Goal: Task Accomplishment & Management: Use online tool/utility

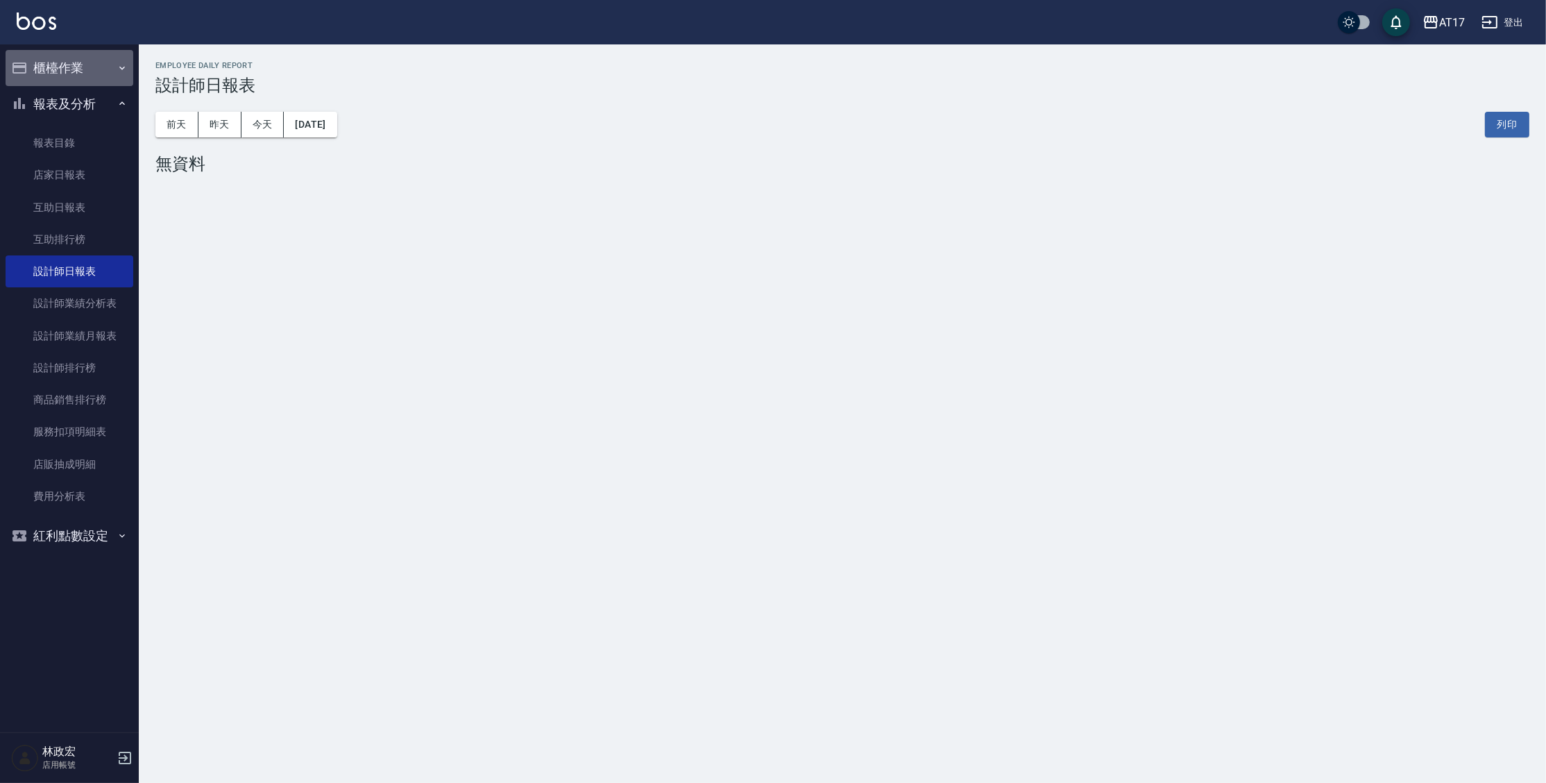
drag, startPoint x: 65, startPoint y: 60, endPoint x: 67, endPoint y: 86, distance: 25.8
click at [65, 61] on button "櫃檯作業" at bounding box center [70, 68] width 128 height 36
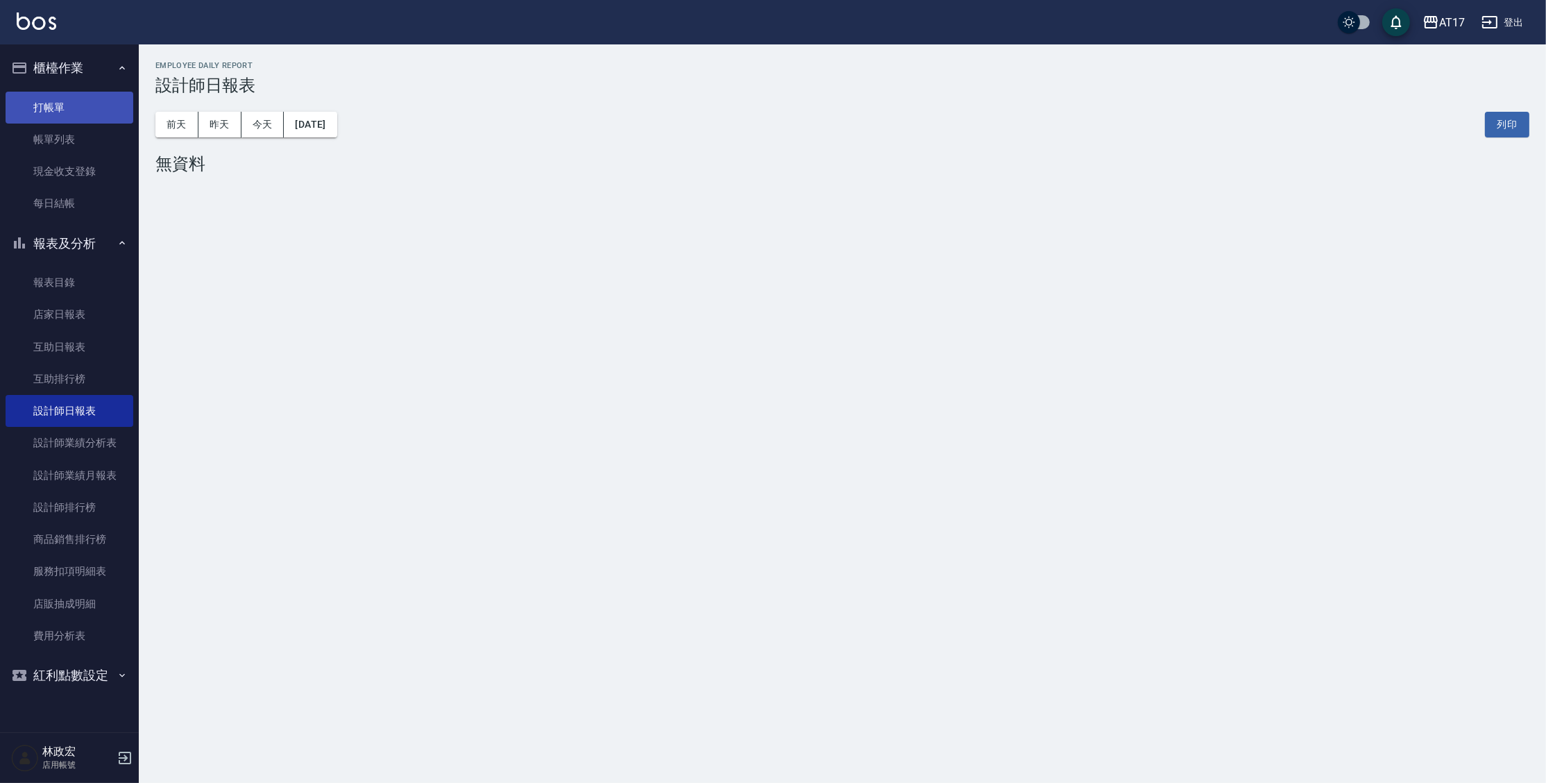
click at [74, 96] on link "打帳單" at bounding box center [70, 108] width 128 height 32
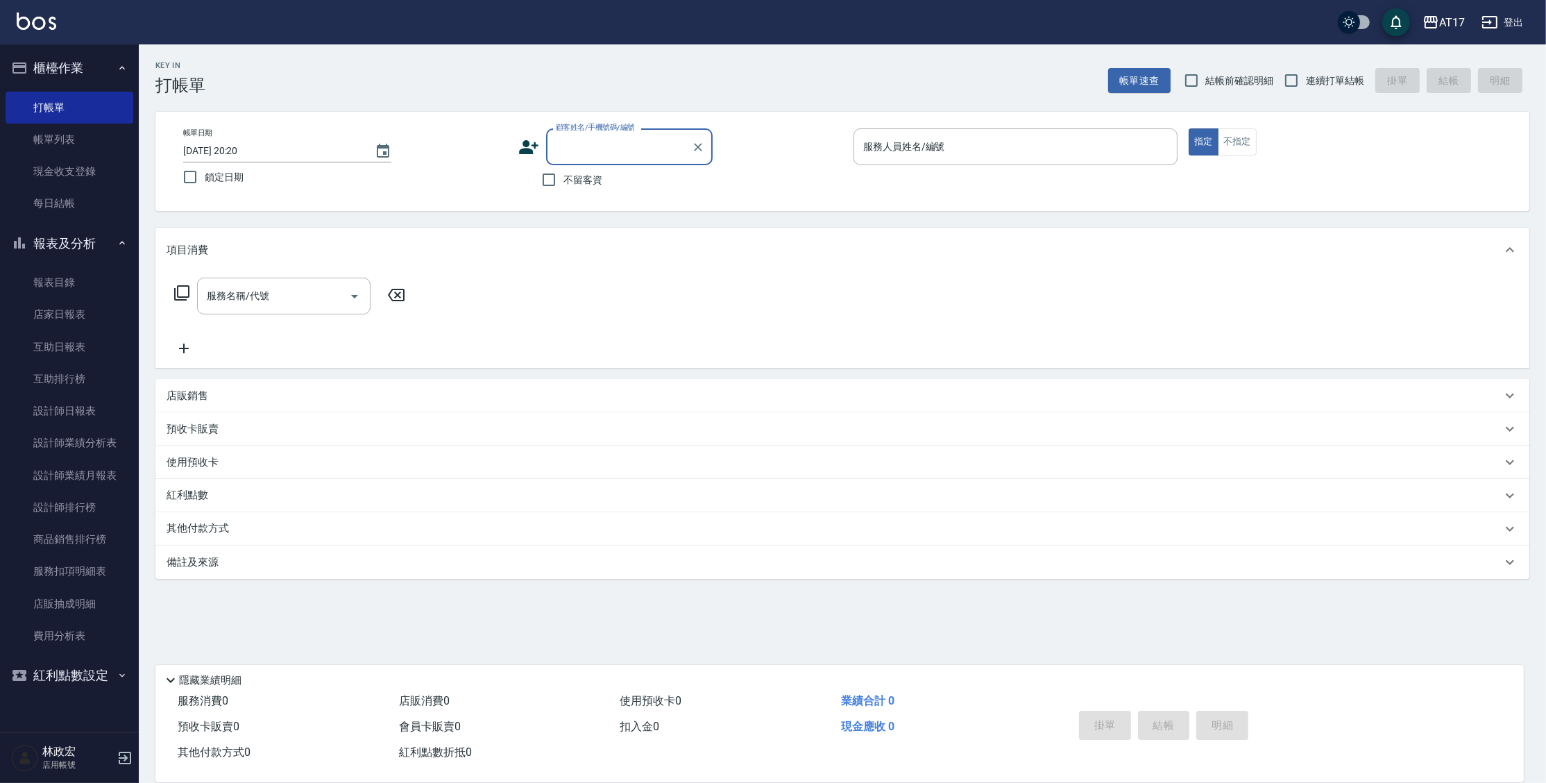
click at [590, 184] on span "不留客資" at bounding box center [582, 180] width 39 height 15
click at [563, 184] on input "不留客資" at bounding box center [548, 179] width 29 height 29
checkbox input "true"
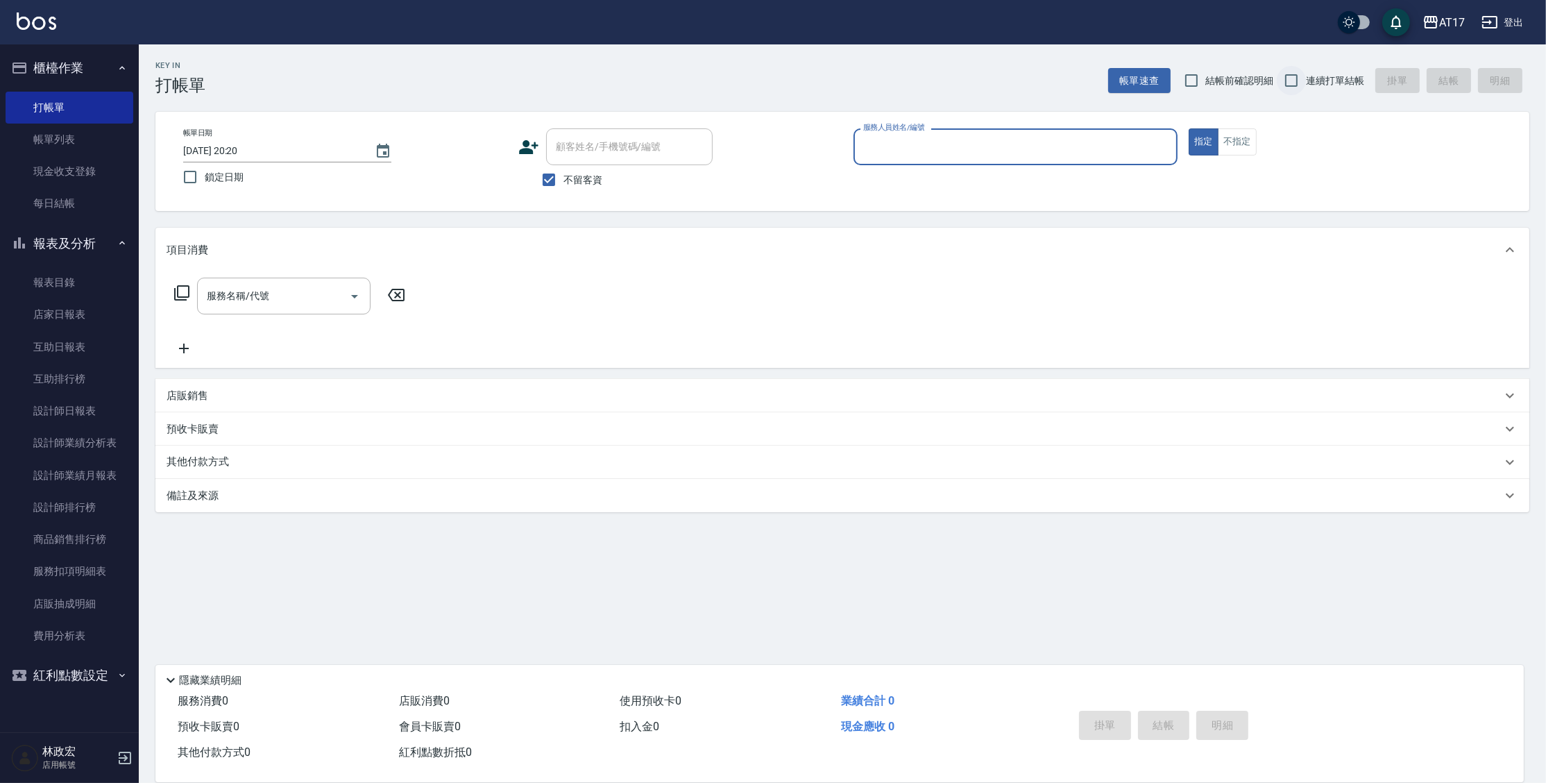
click at [1305, 78] on input "連續打單結帳" at bounding box center [1290, 80] width 29 height 29
checkbox input "true"
click at [1070, 151] on input "服務人員姓名/編號" at bounding box center [1015, 147] width 311 height 24
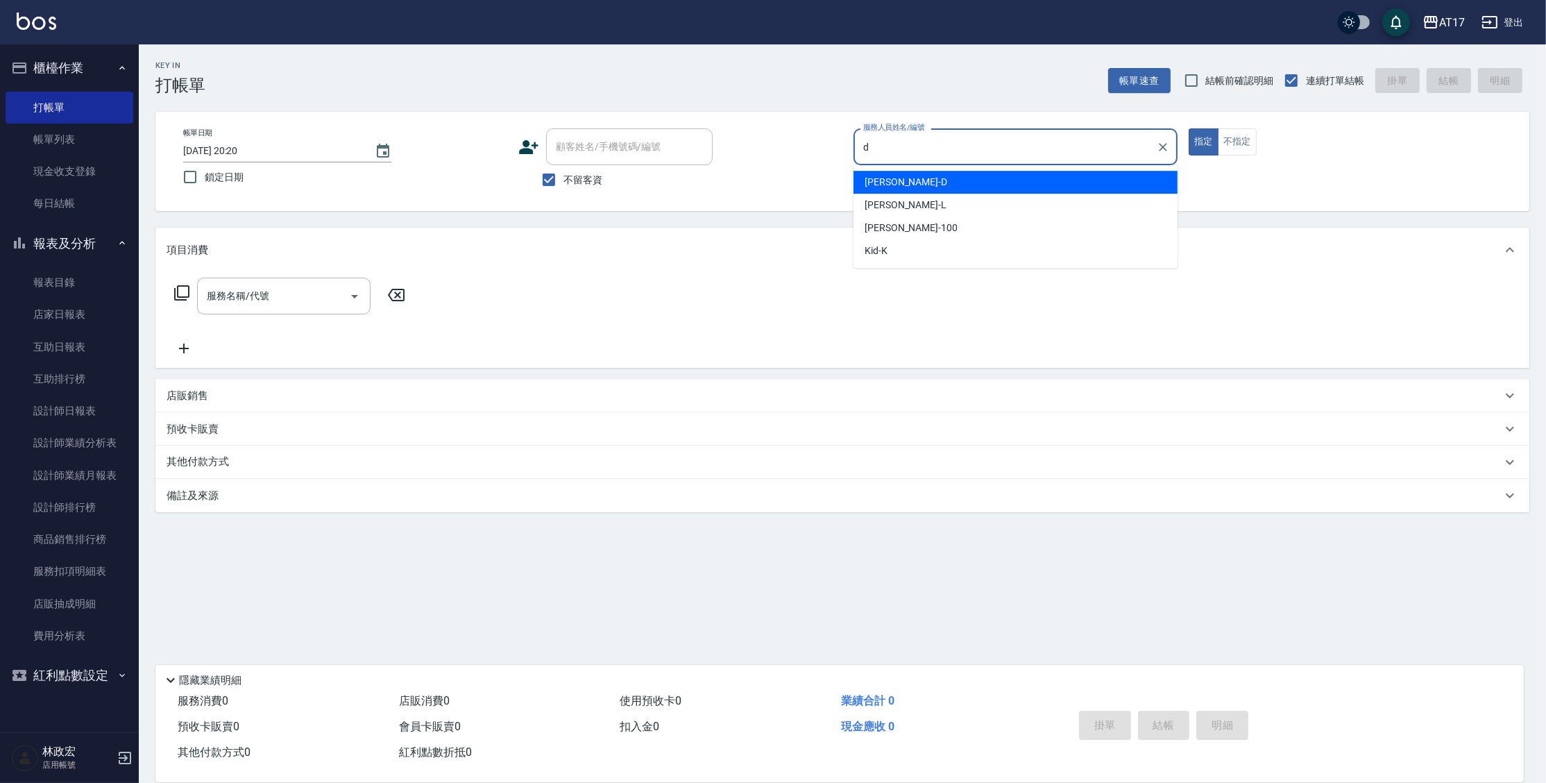
type input "[PERSON_NAME]-D"
type button "true"
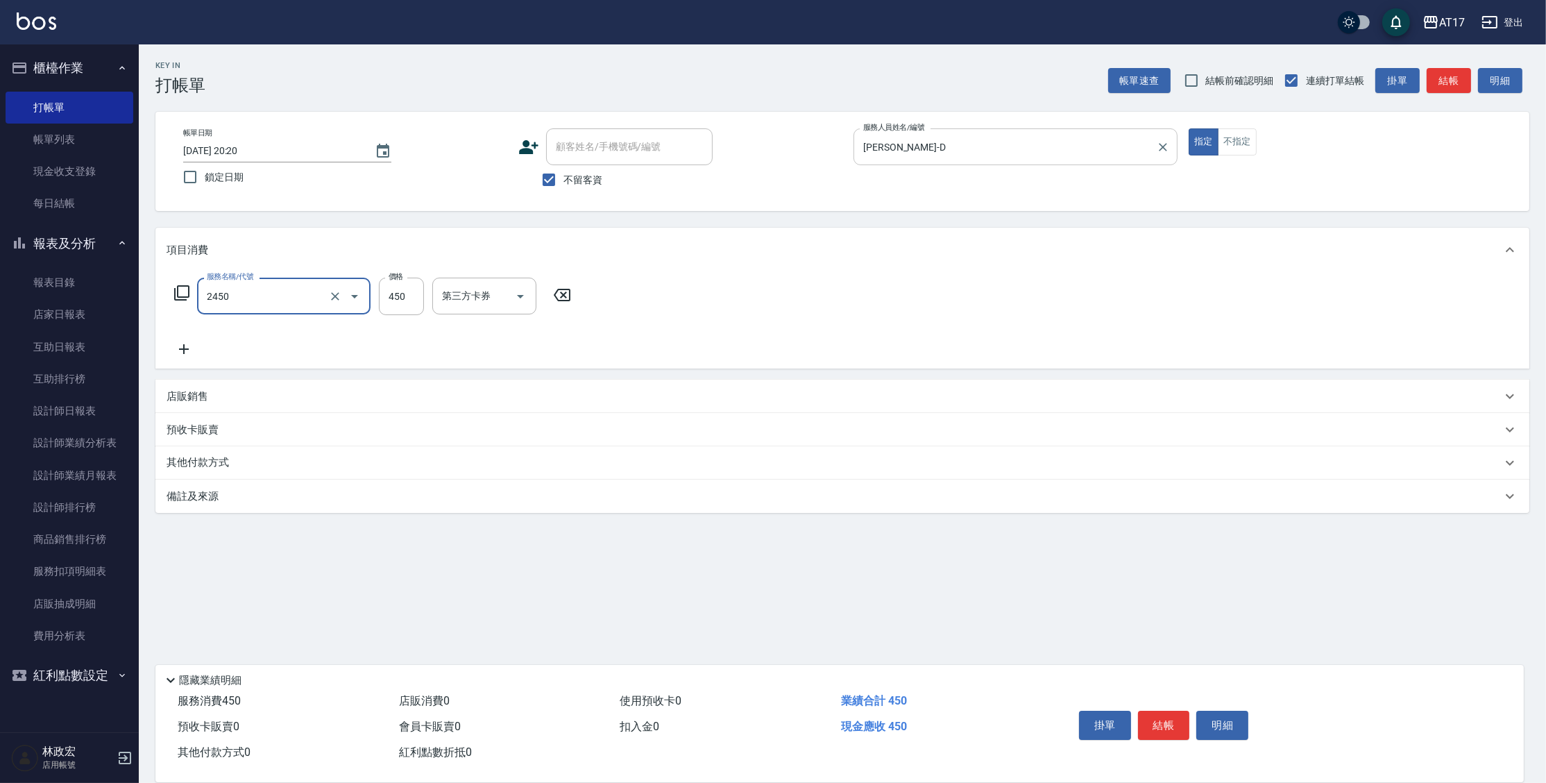
type input "C剪髮套餐(2450)"
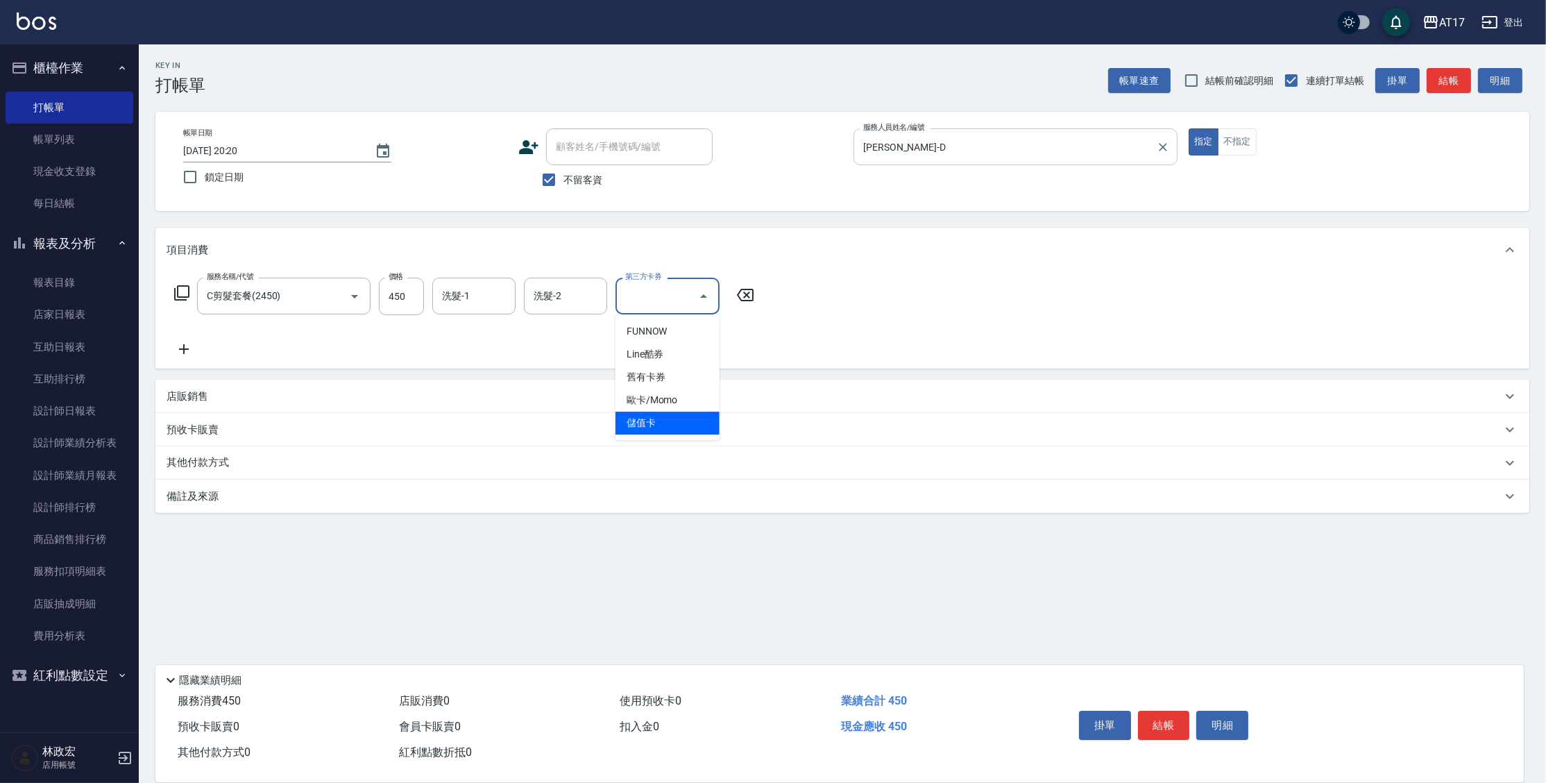
type input "儲值卡"
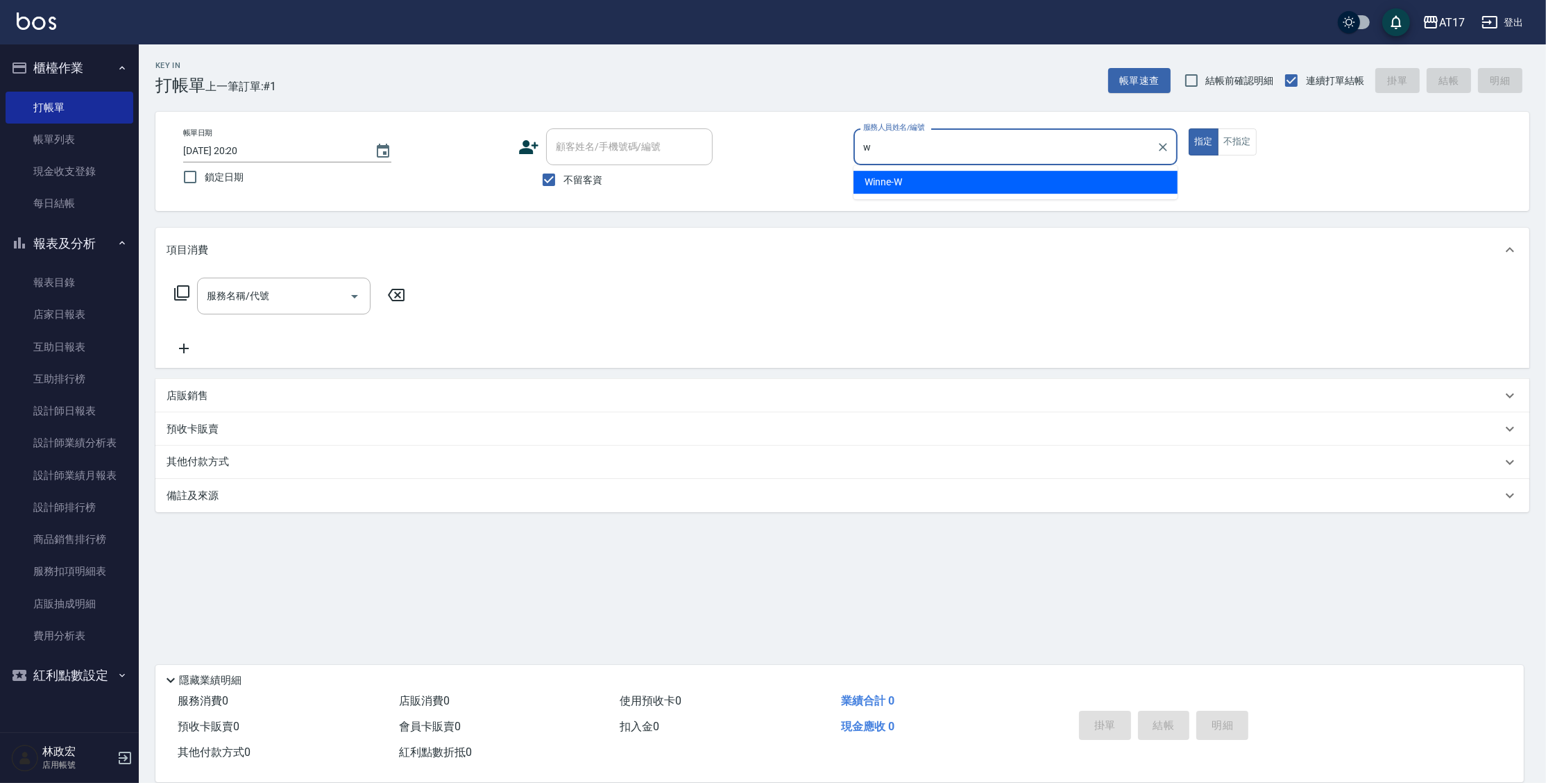
type input "Winne-W"
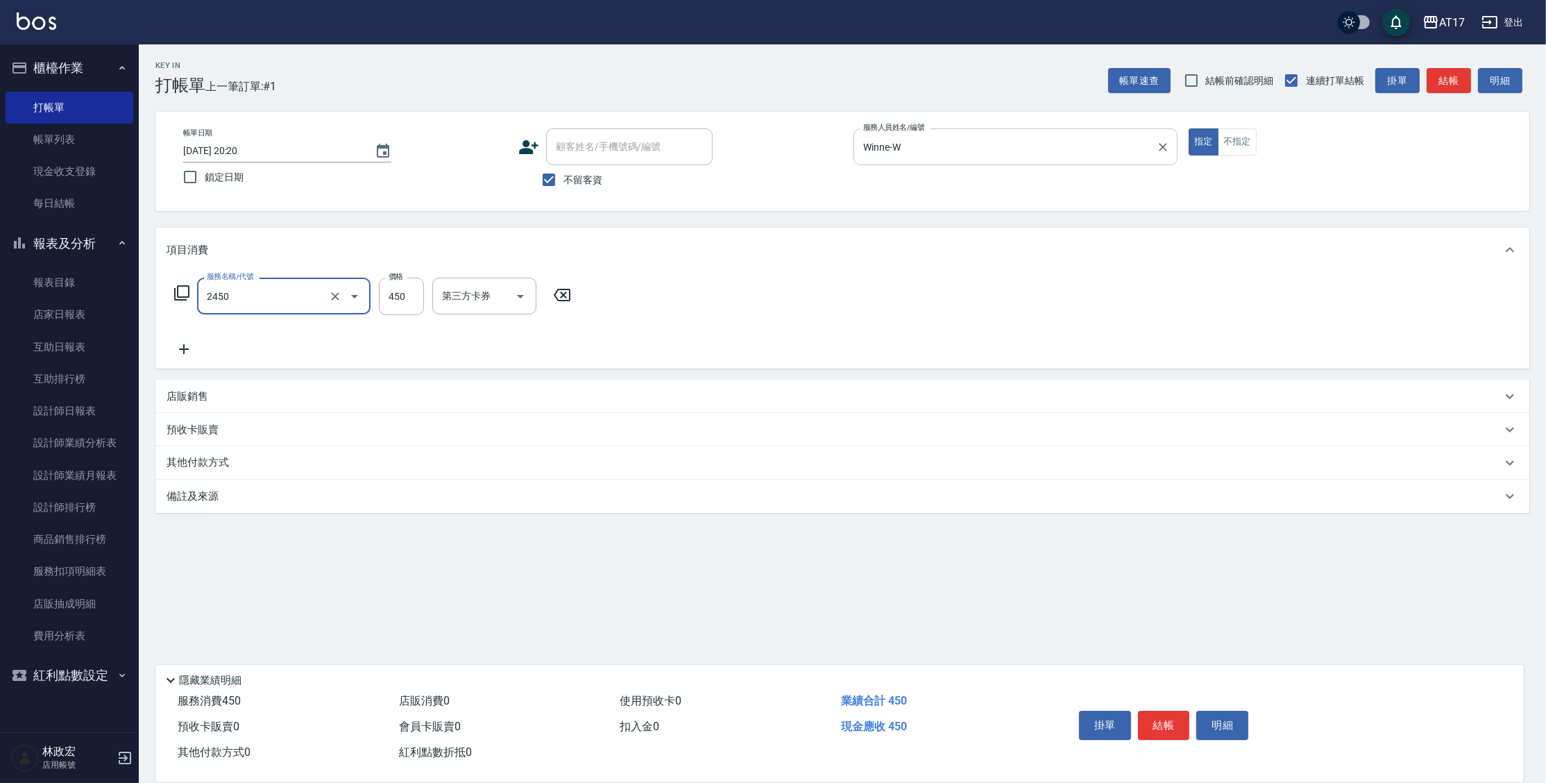
type input "C剪髮套餐(2450)"
type input "550"
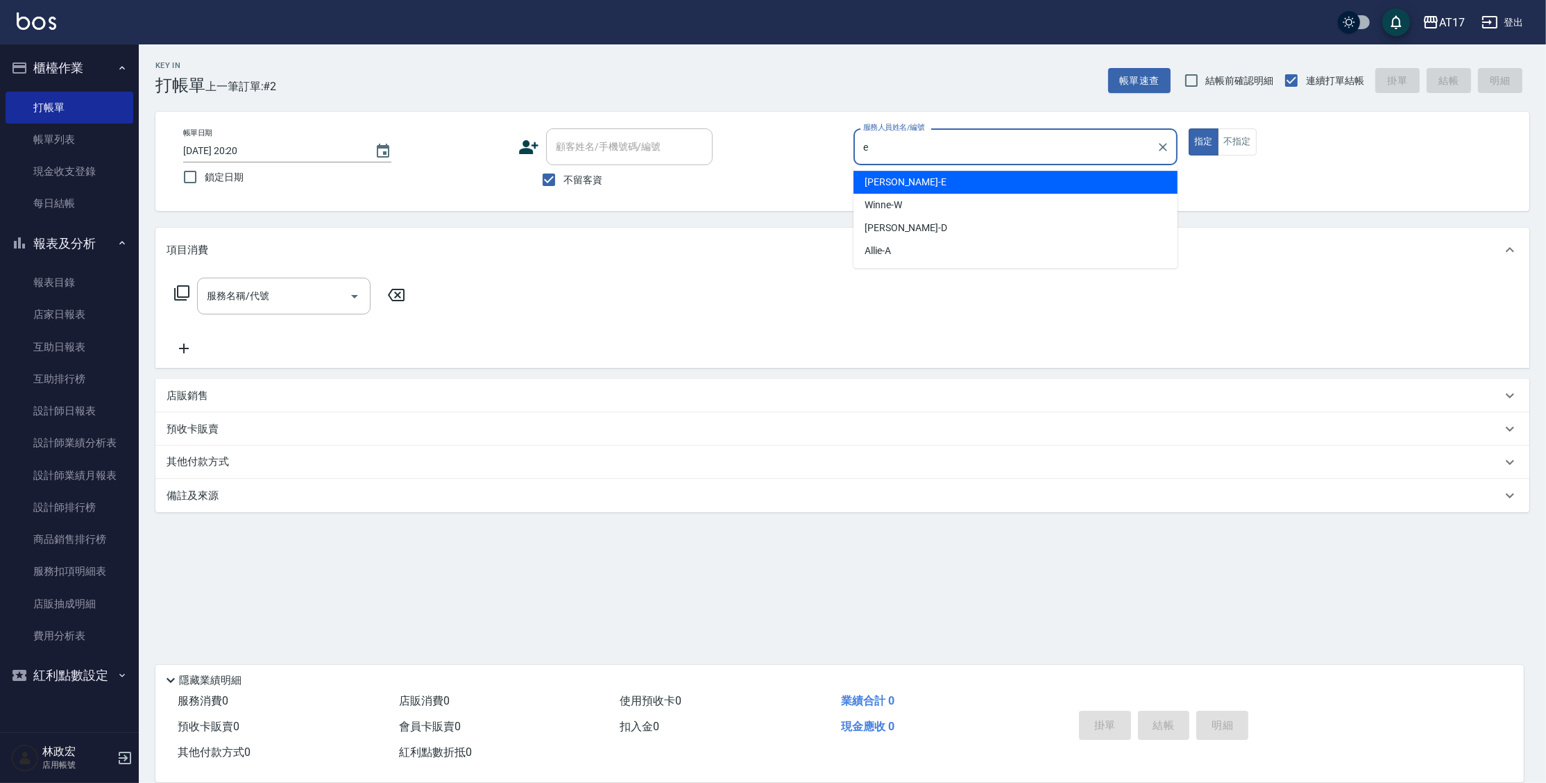
type input "[PERSON_NAME]-E"
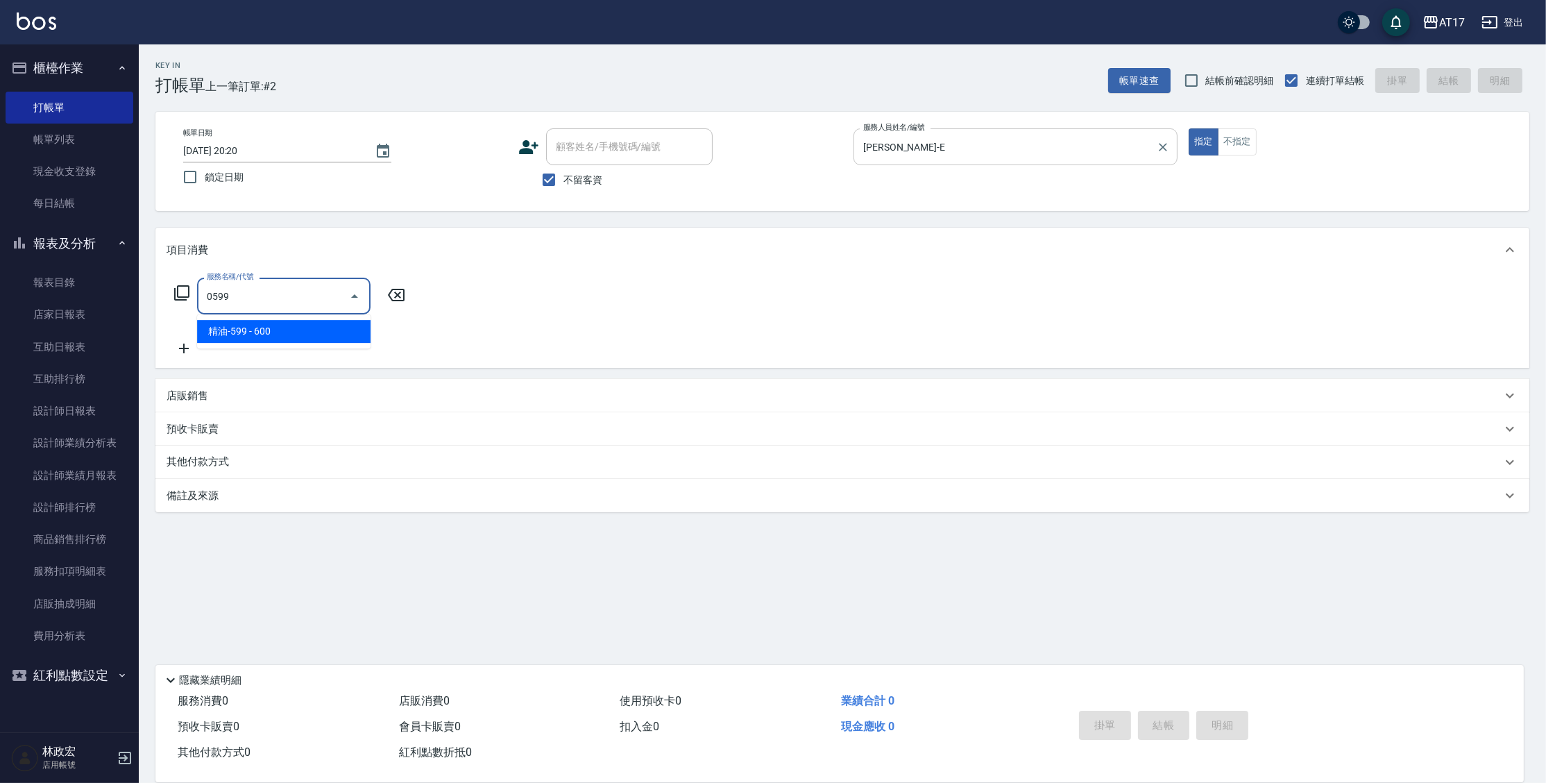
type input "精油-599(0599)"
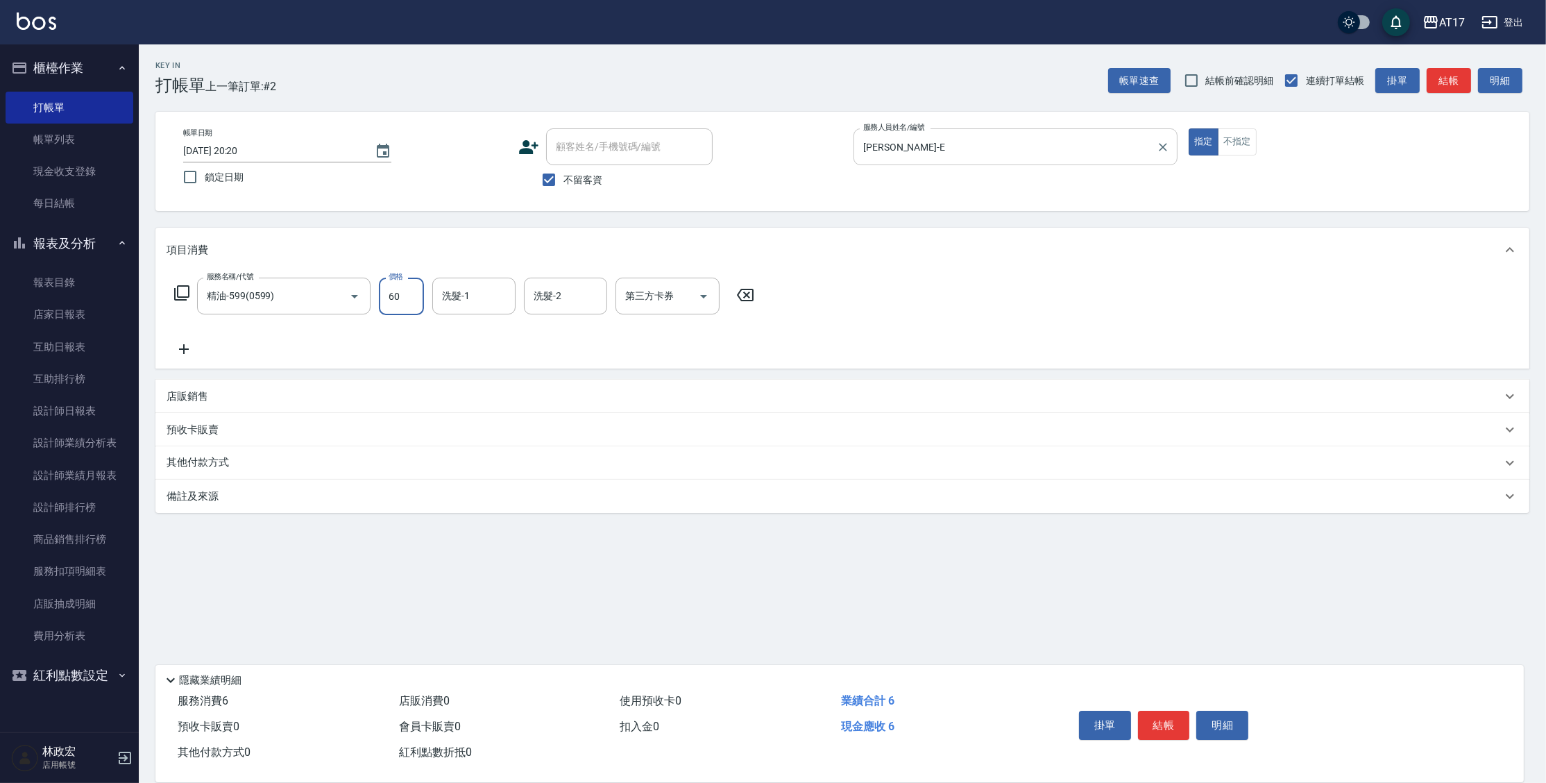
type input "600"
type input "[PERSON_NAME]-25"
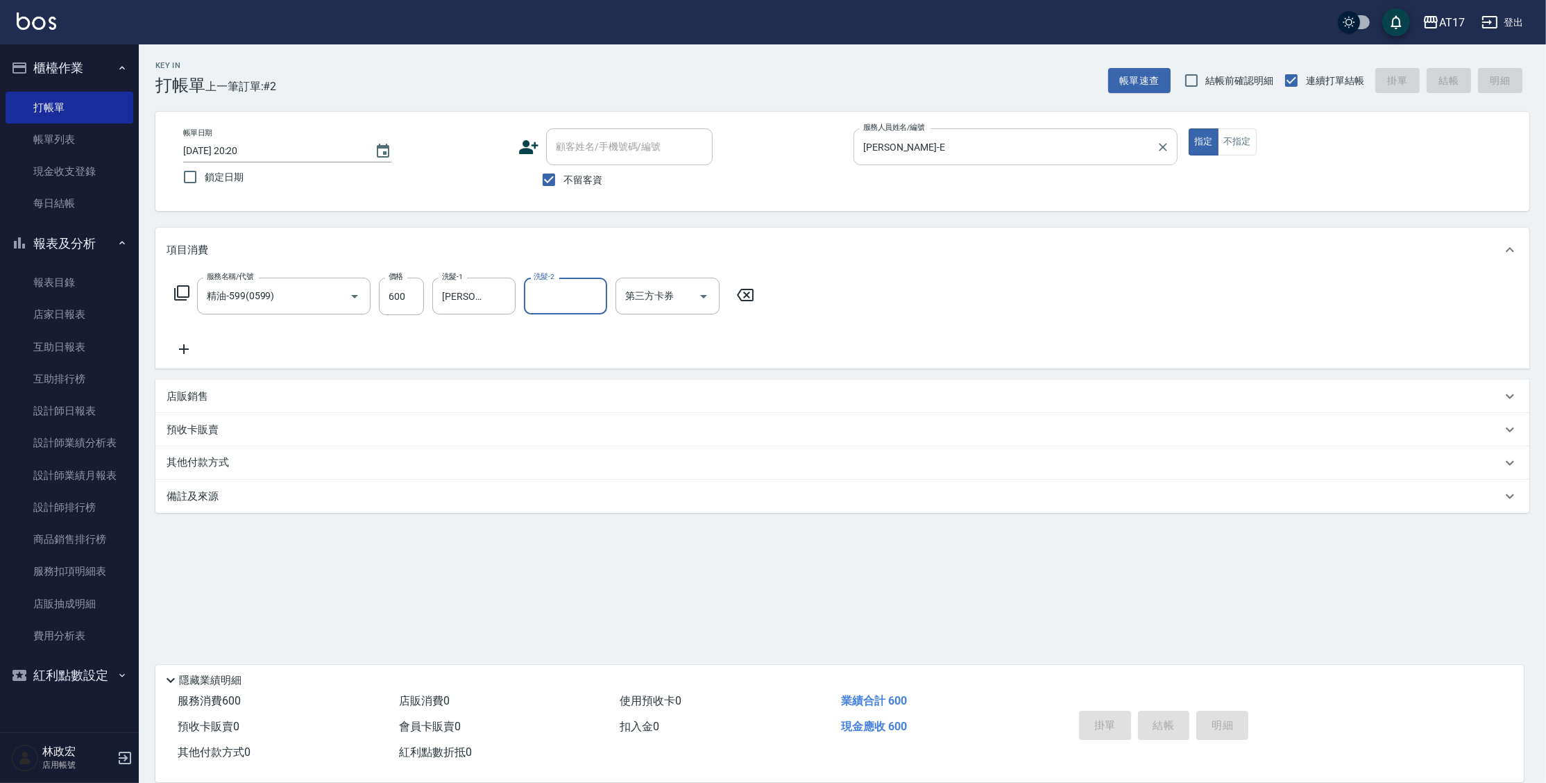
type input "[DATE] 20:21"
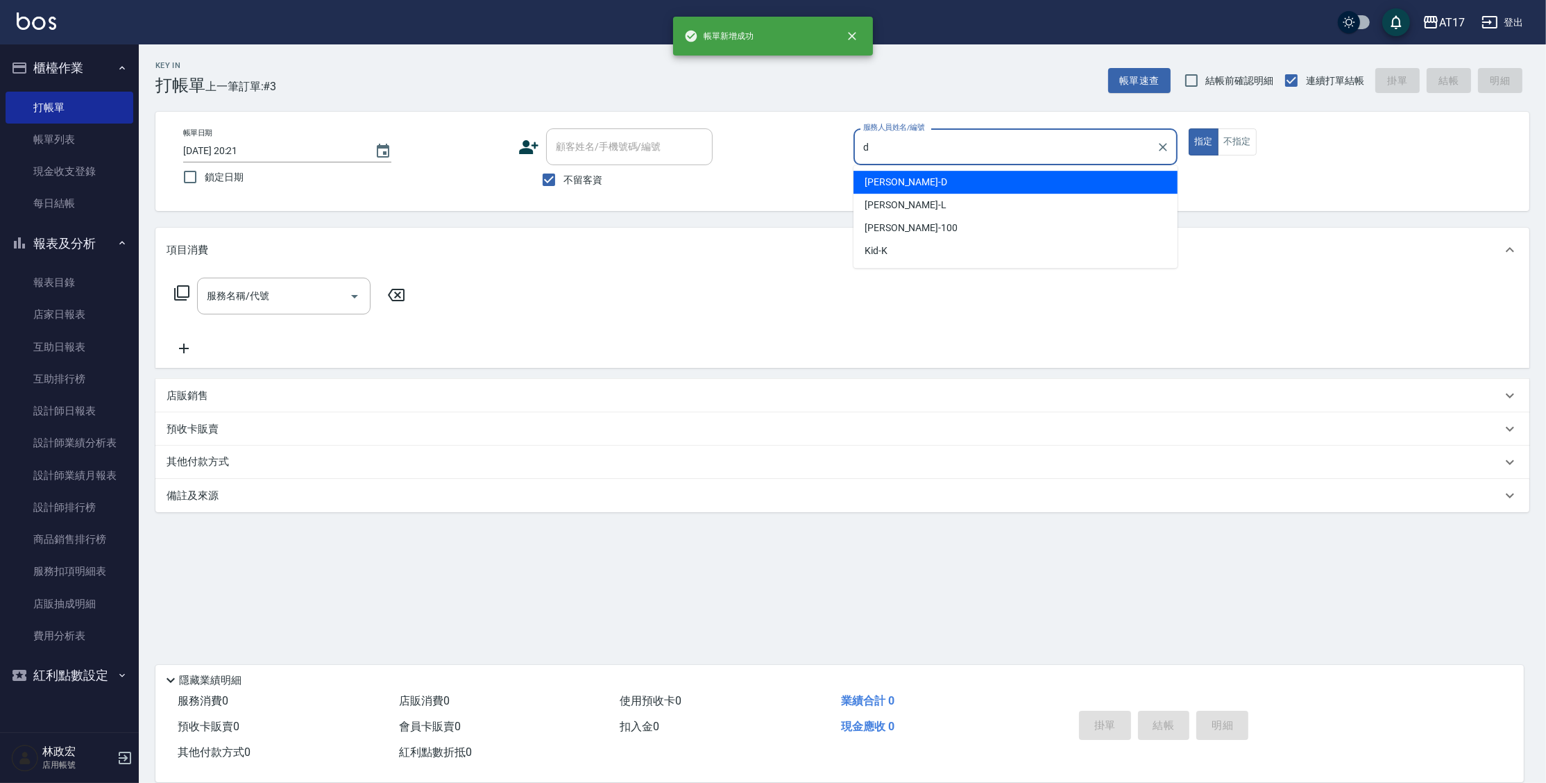
type input "[PERSON_NAME]-D"
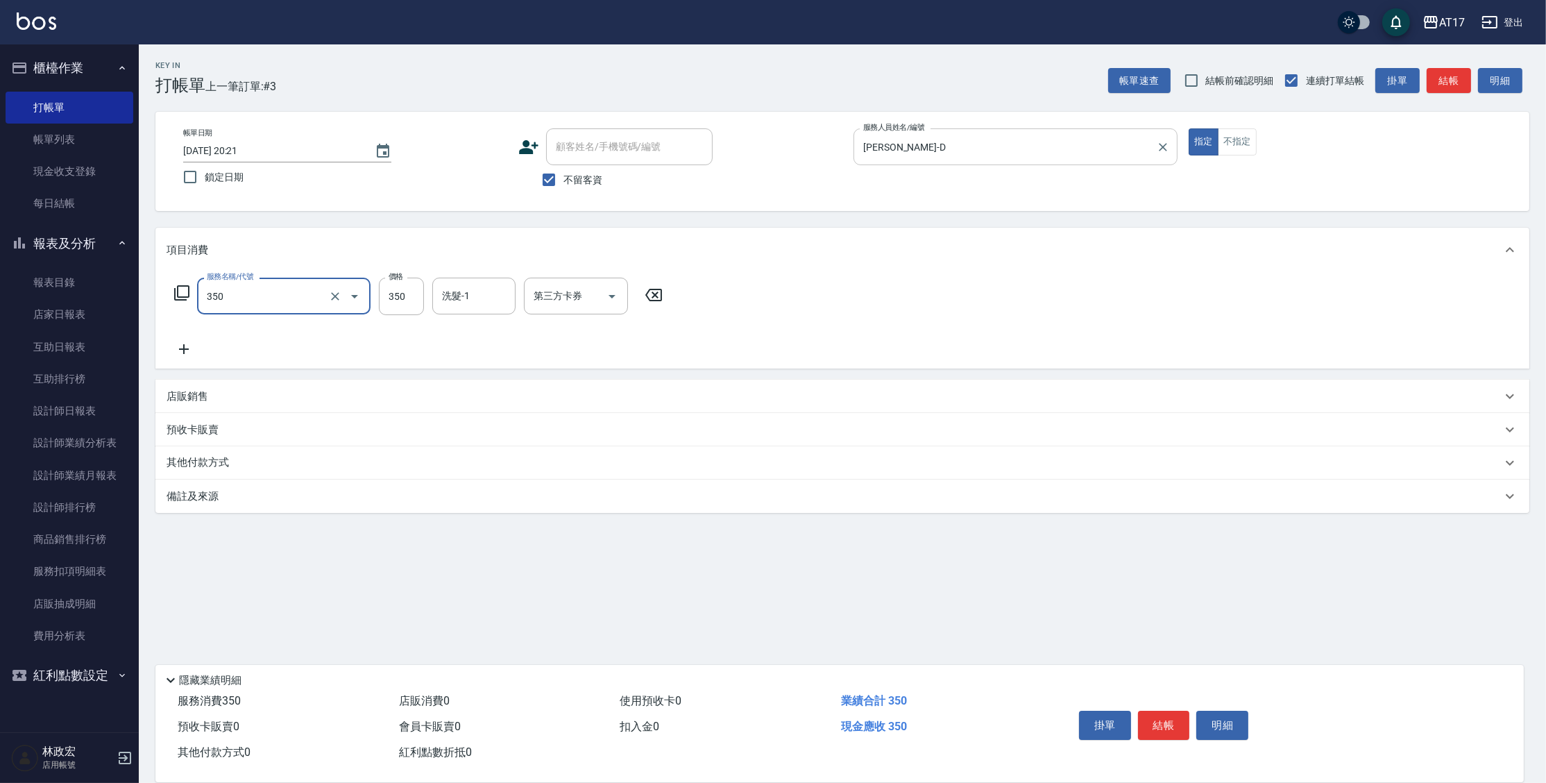
type input "350洗髮(350)"
type input "400"
type input "[PERSON_NAME]-25"
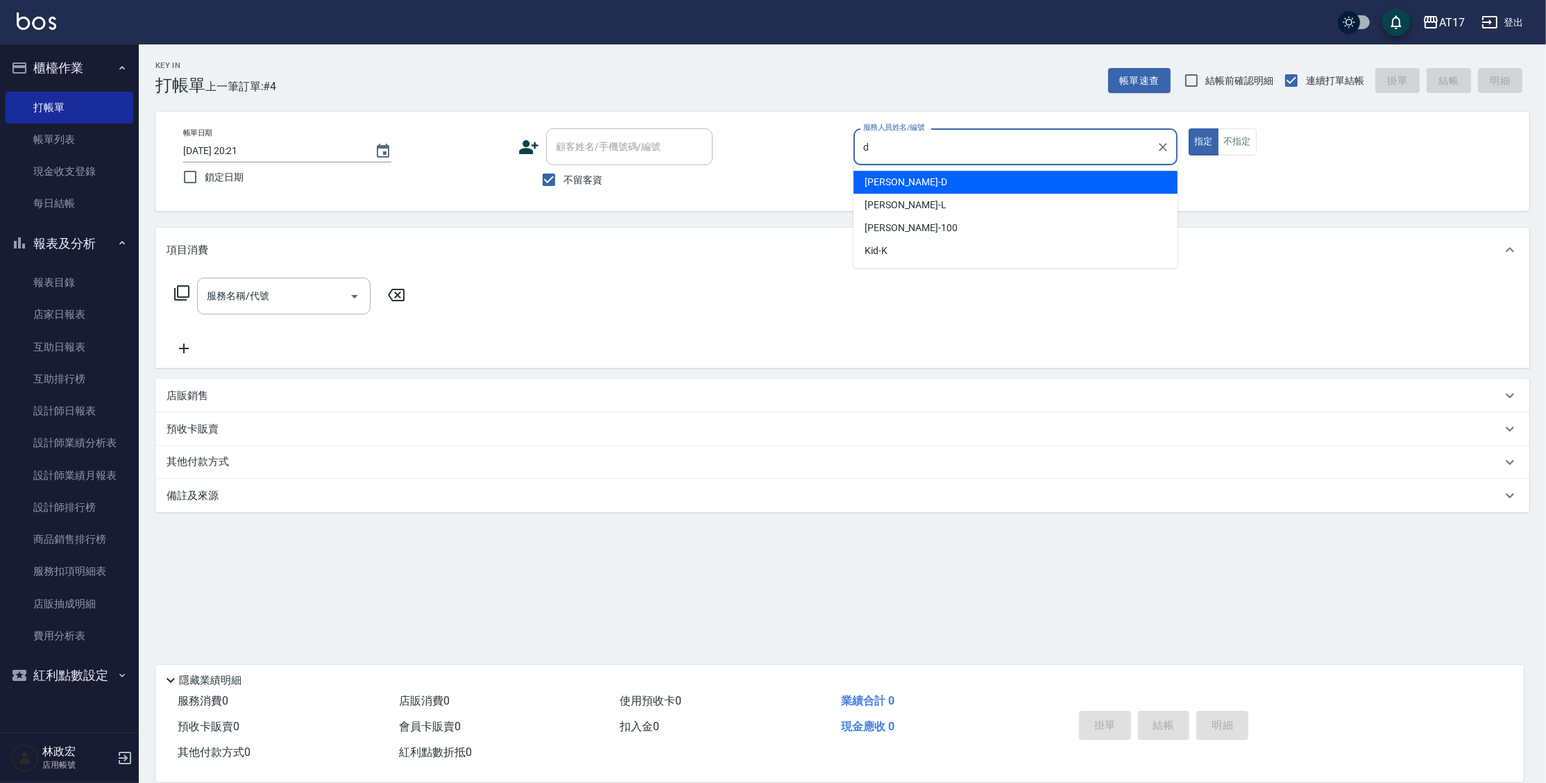
type input "[PERSON_NAME]-D"
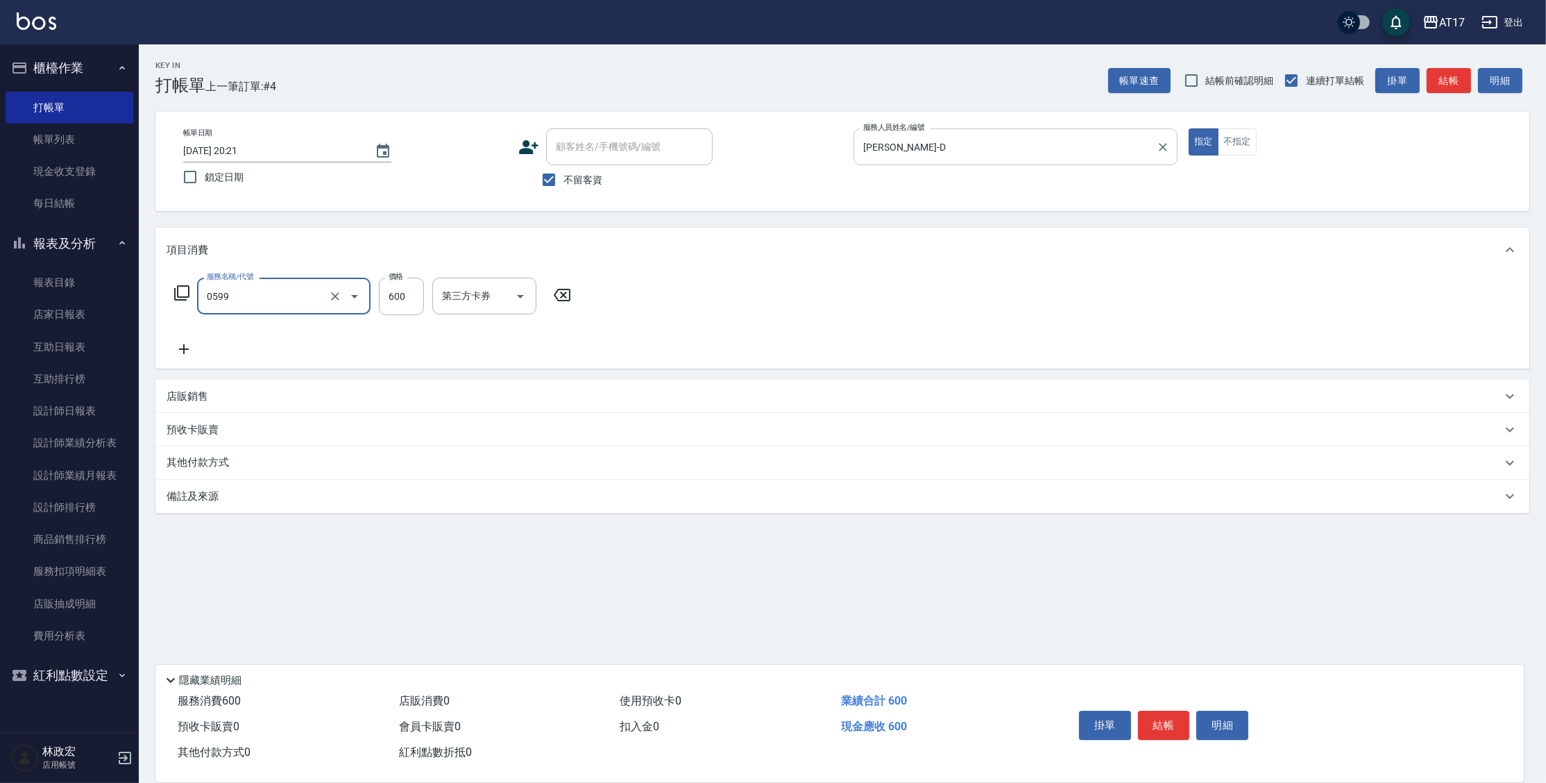
type input "精油-599(0599)"
type input "800"
type input "欣麗-77"
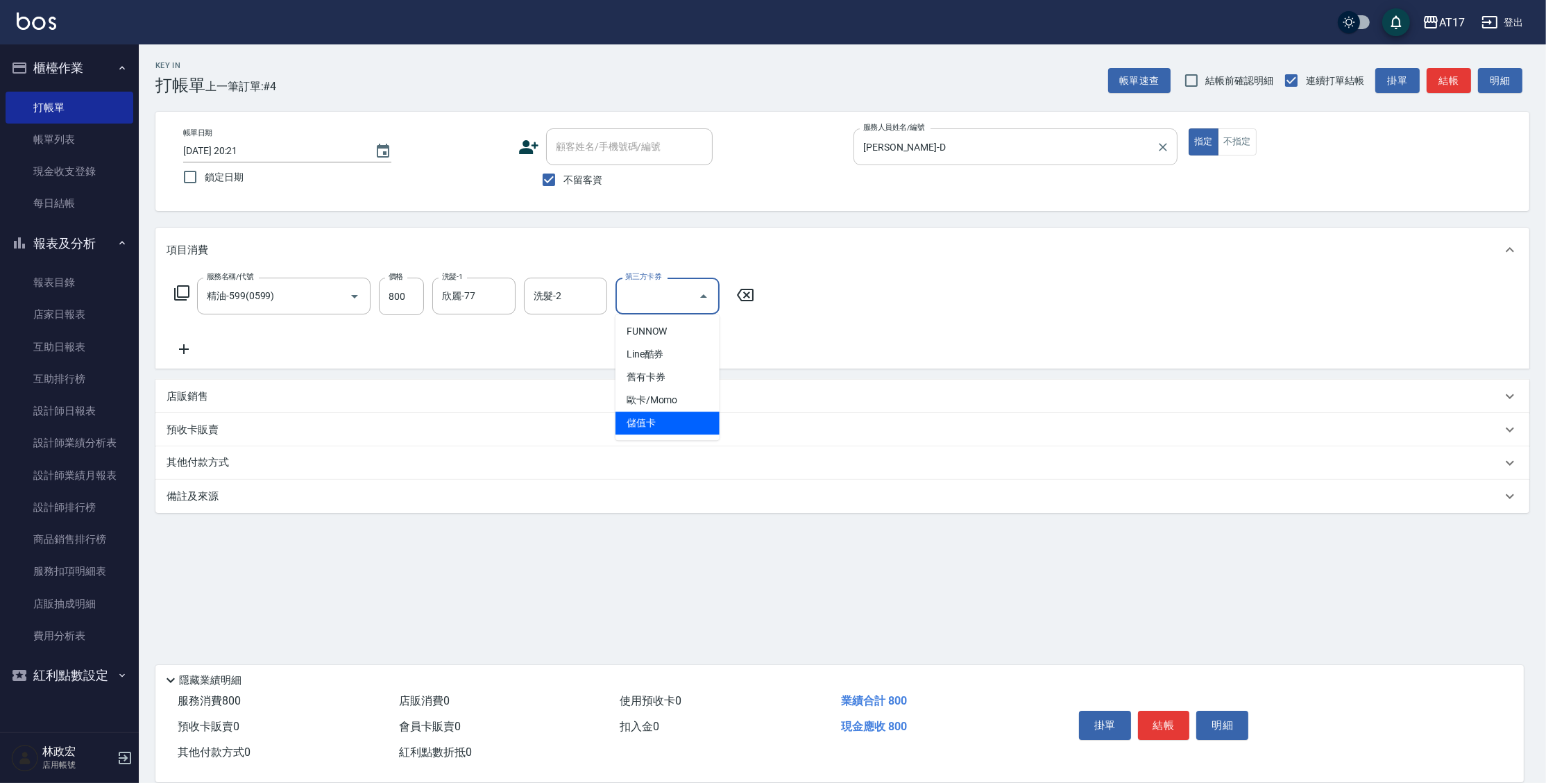
type input "儲值卡"
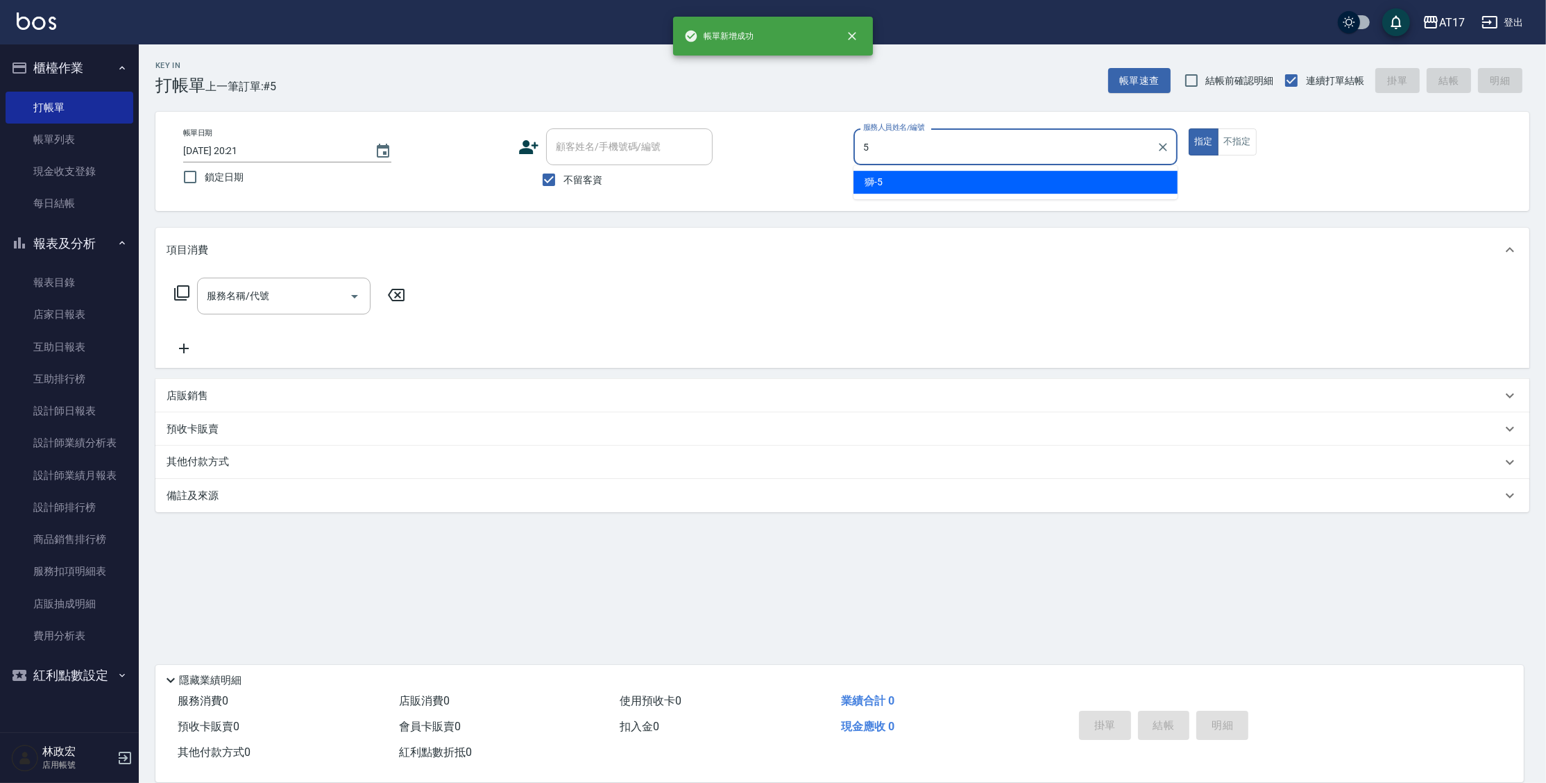
type input "獅-5"
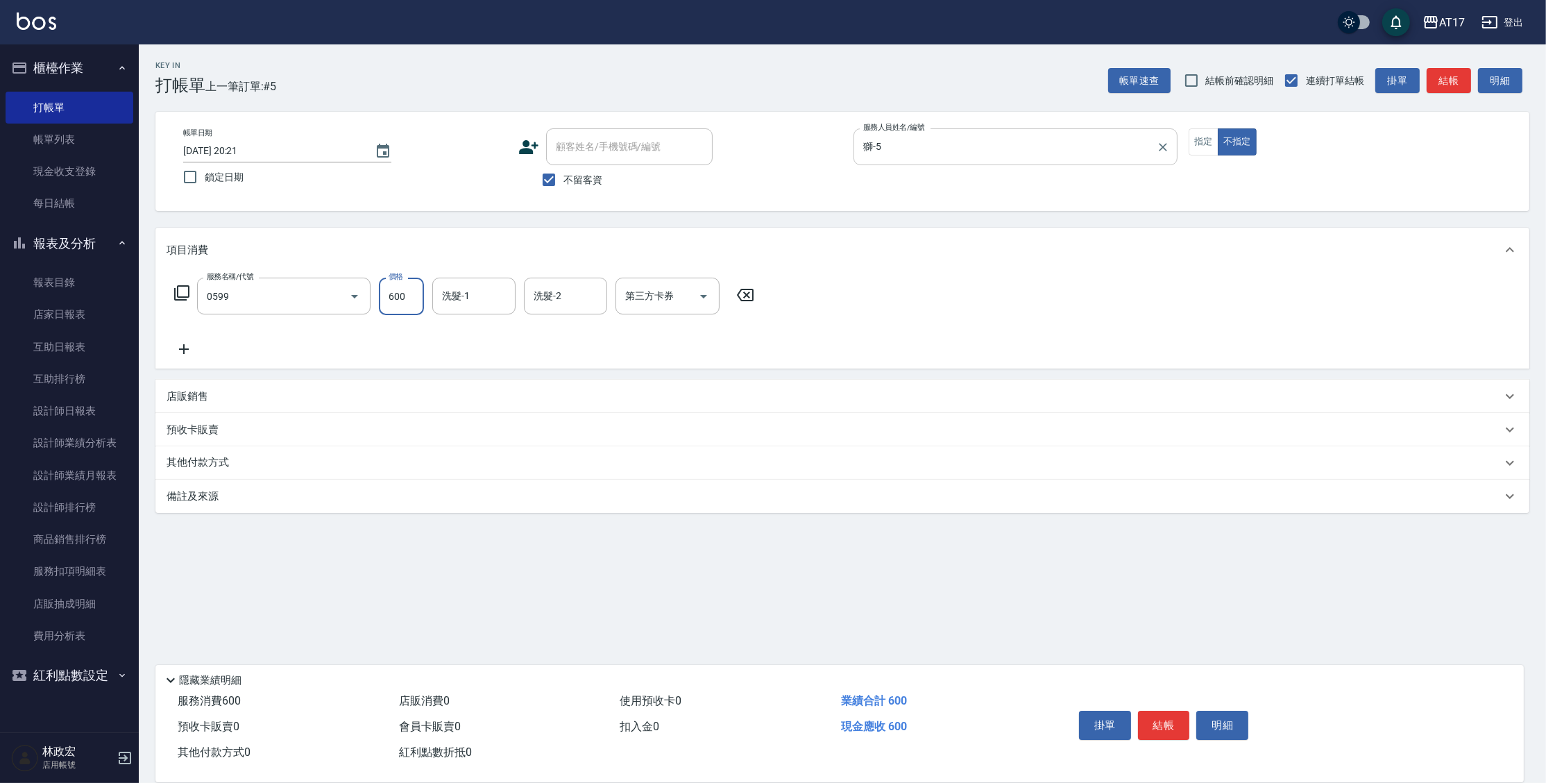
type input "精油-599(0599)"
type input "600"
type input "陳思妤-22"
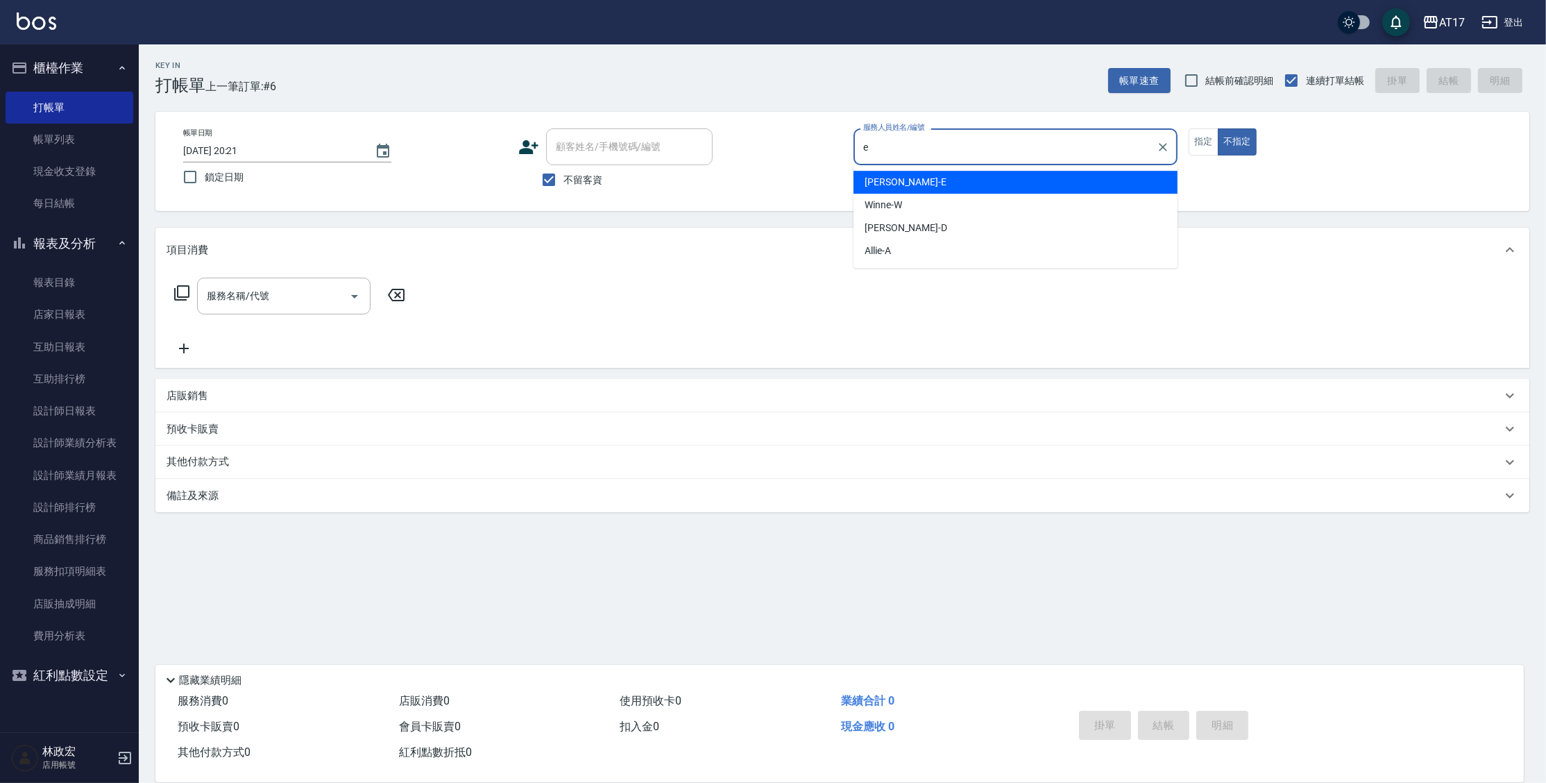
type input "[PERSON_NAME]-E"
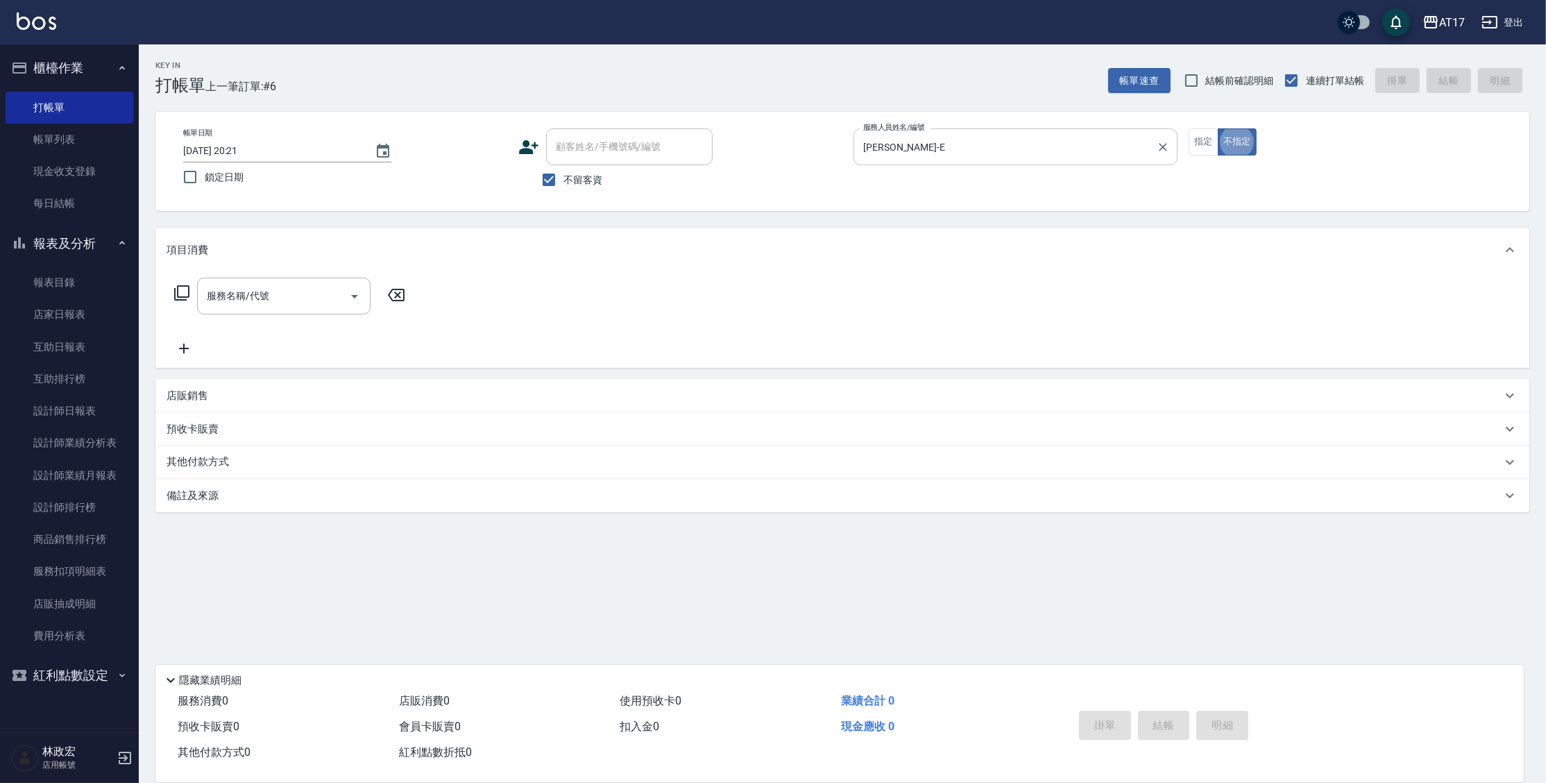
type button "false"
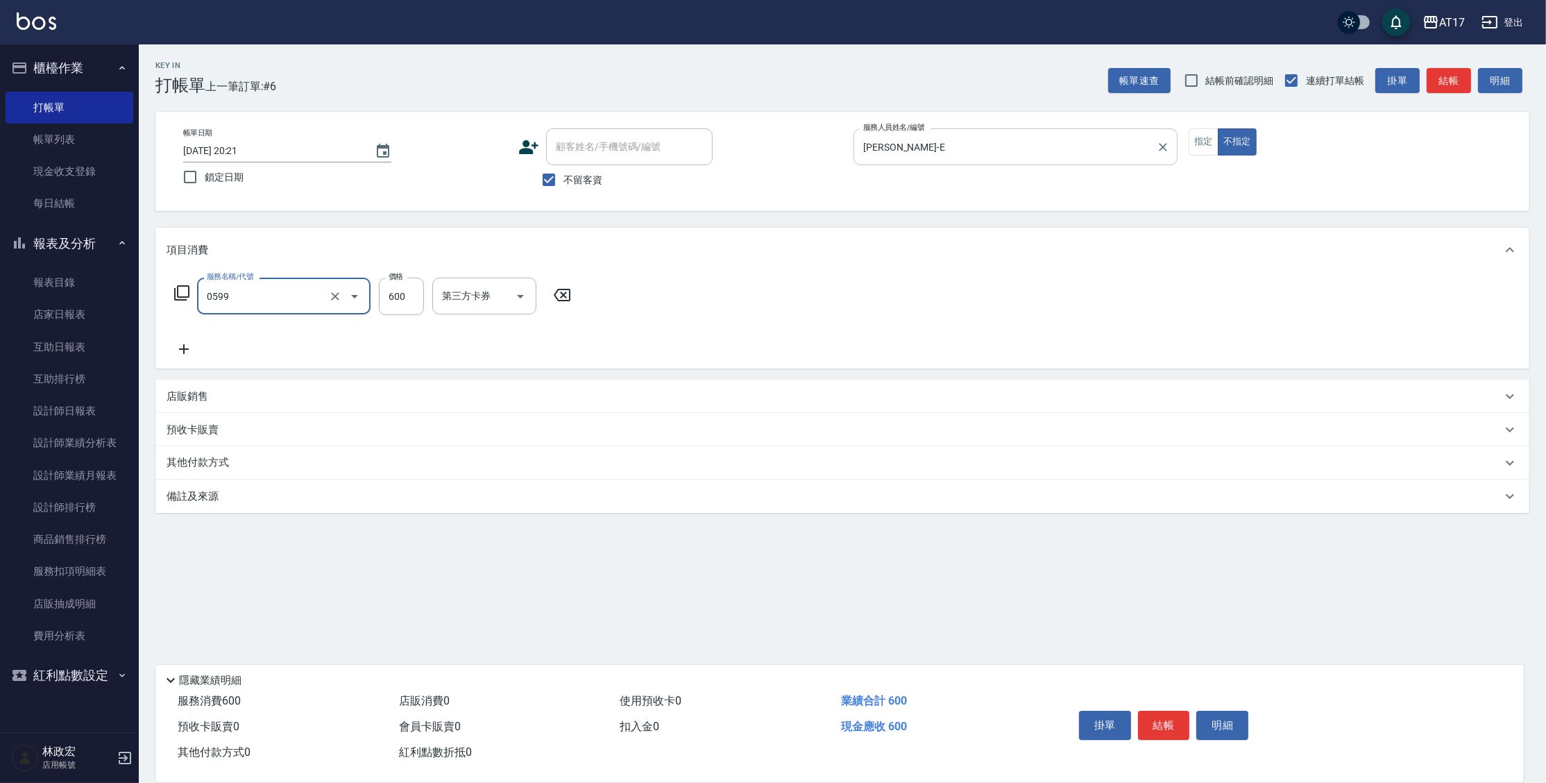
type input "精油-599(0599)"
type input "[PERSON_NAME]-25"
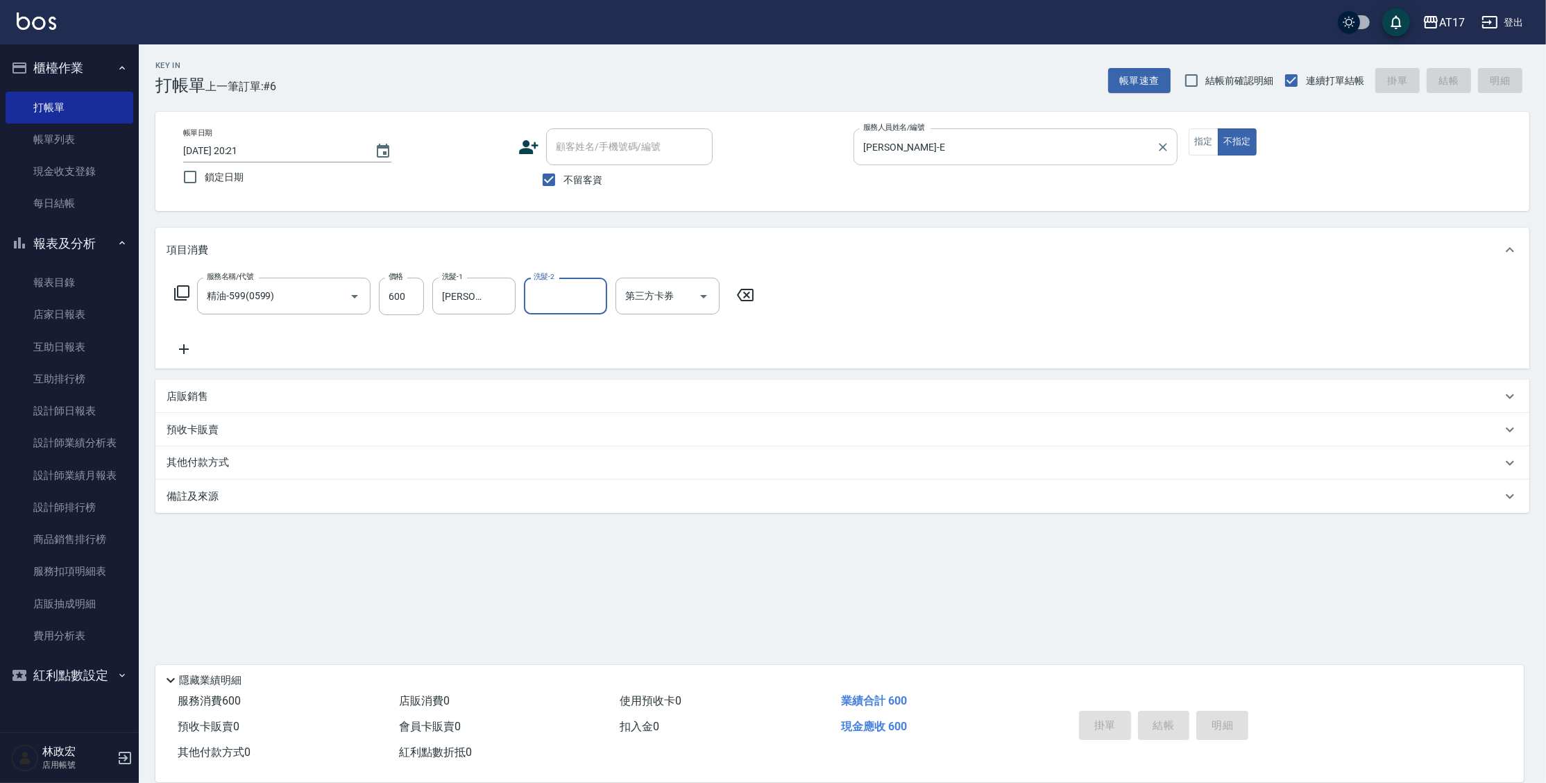
type input "[DATE] 20:22"
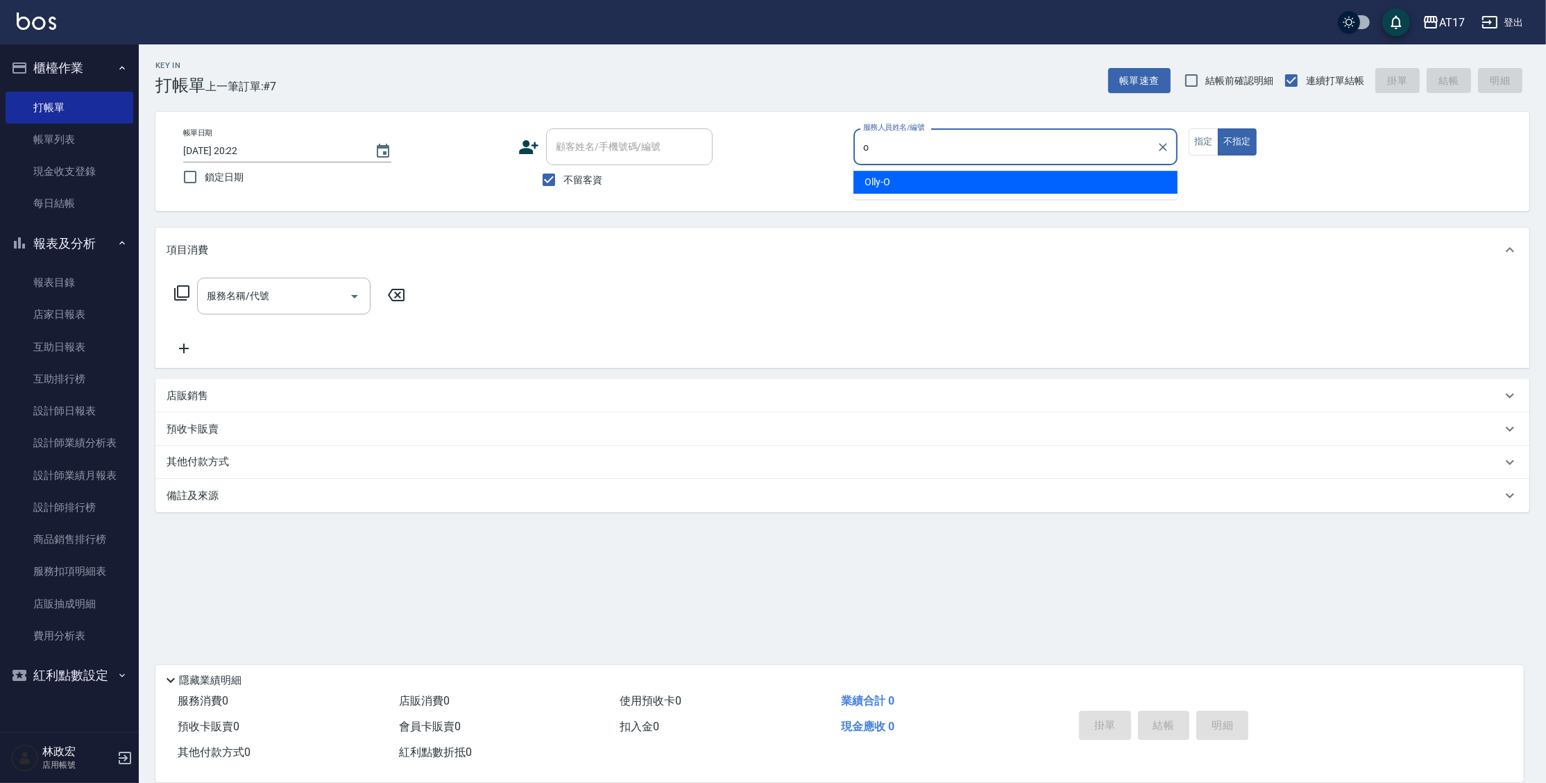
type input "Olly-O"
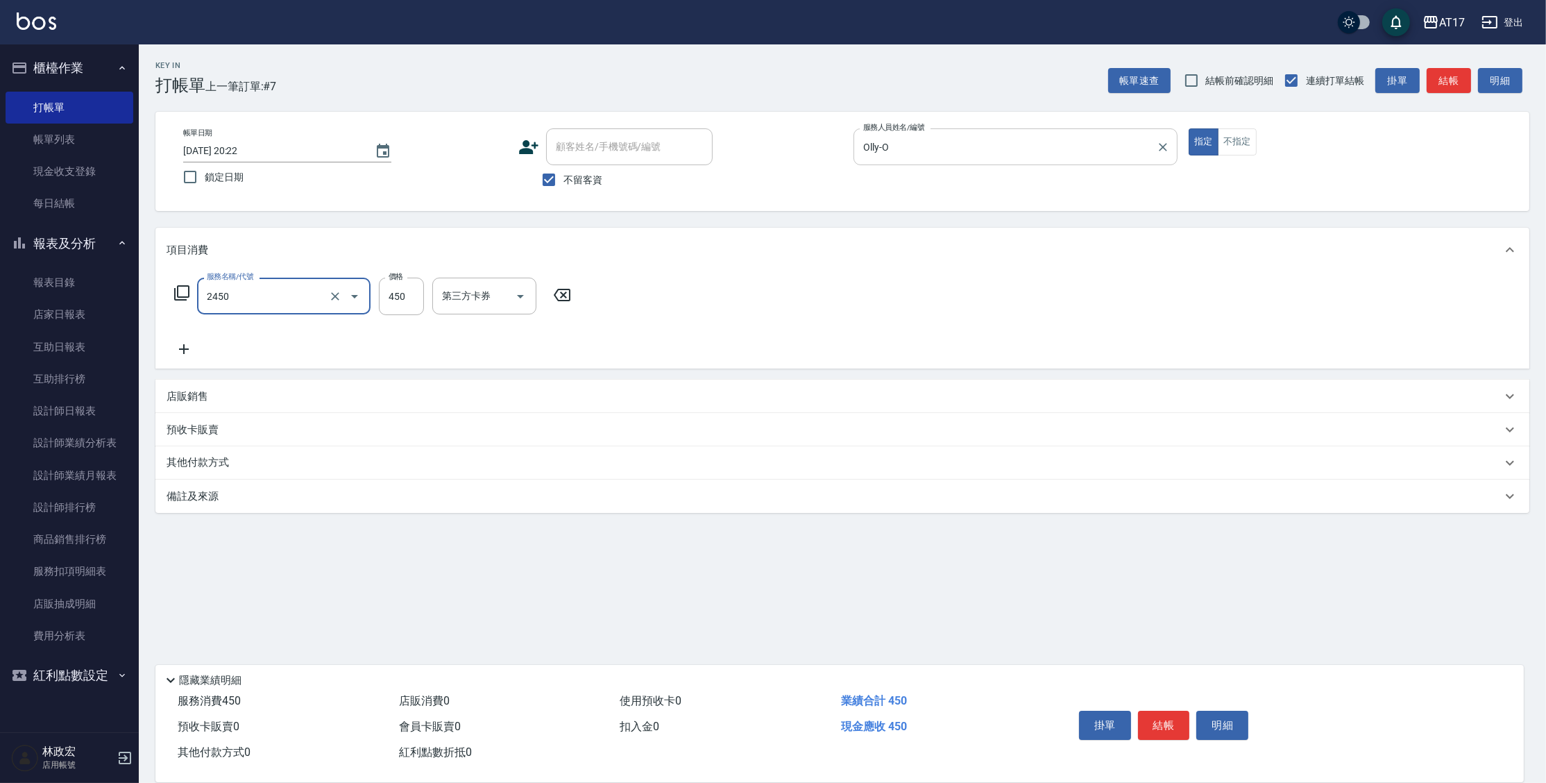
type input "C剪髮套餐(2450)"
type input "300"
type input "[PERSON_NAME]-27"
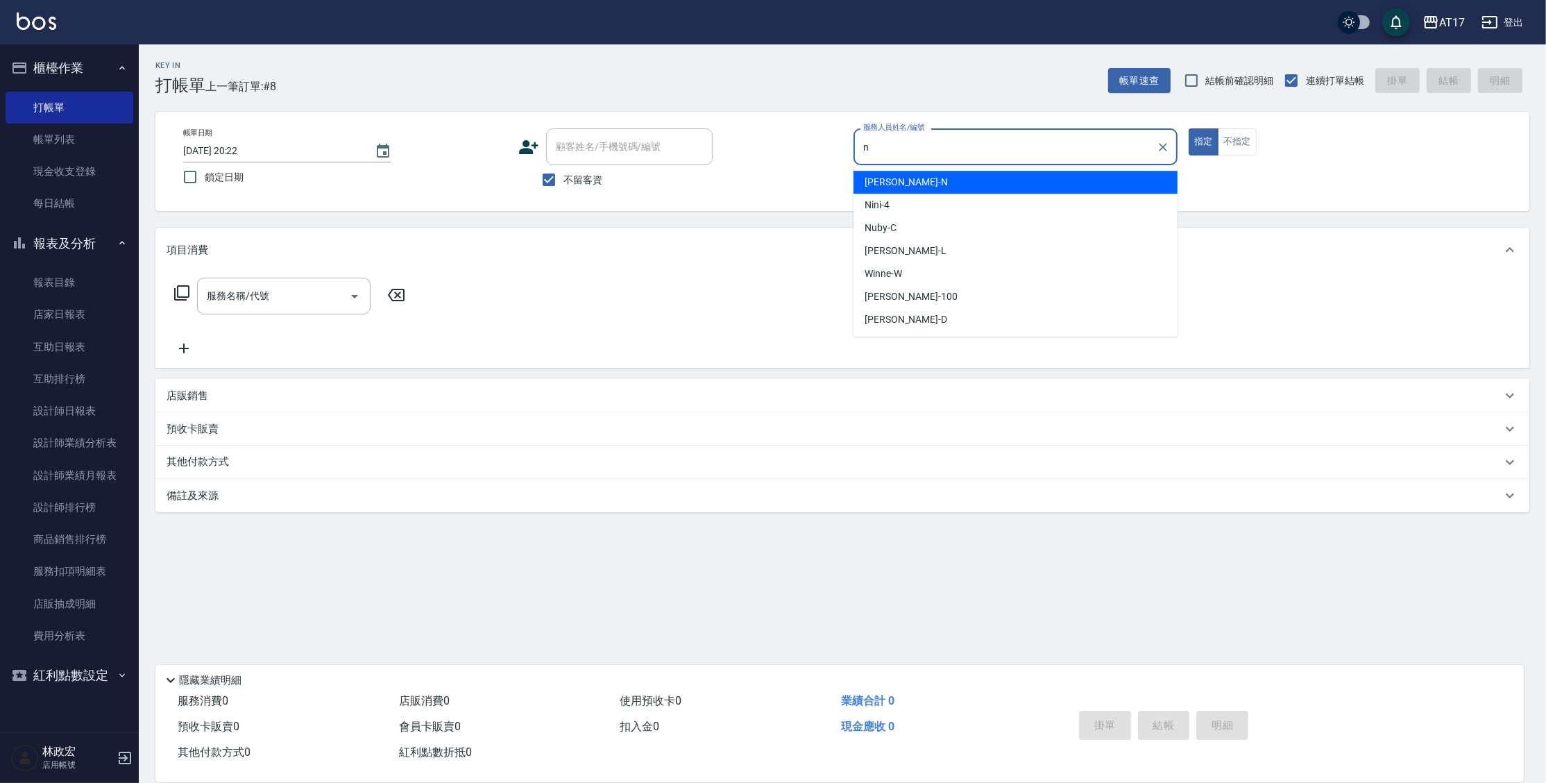
type input "[PERSON_NAME]-N"
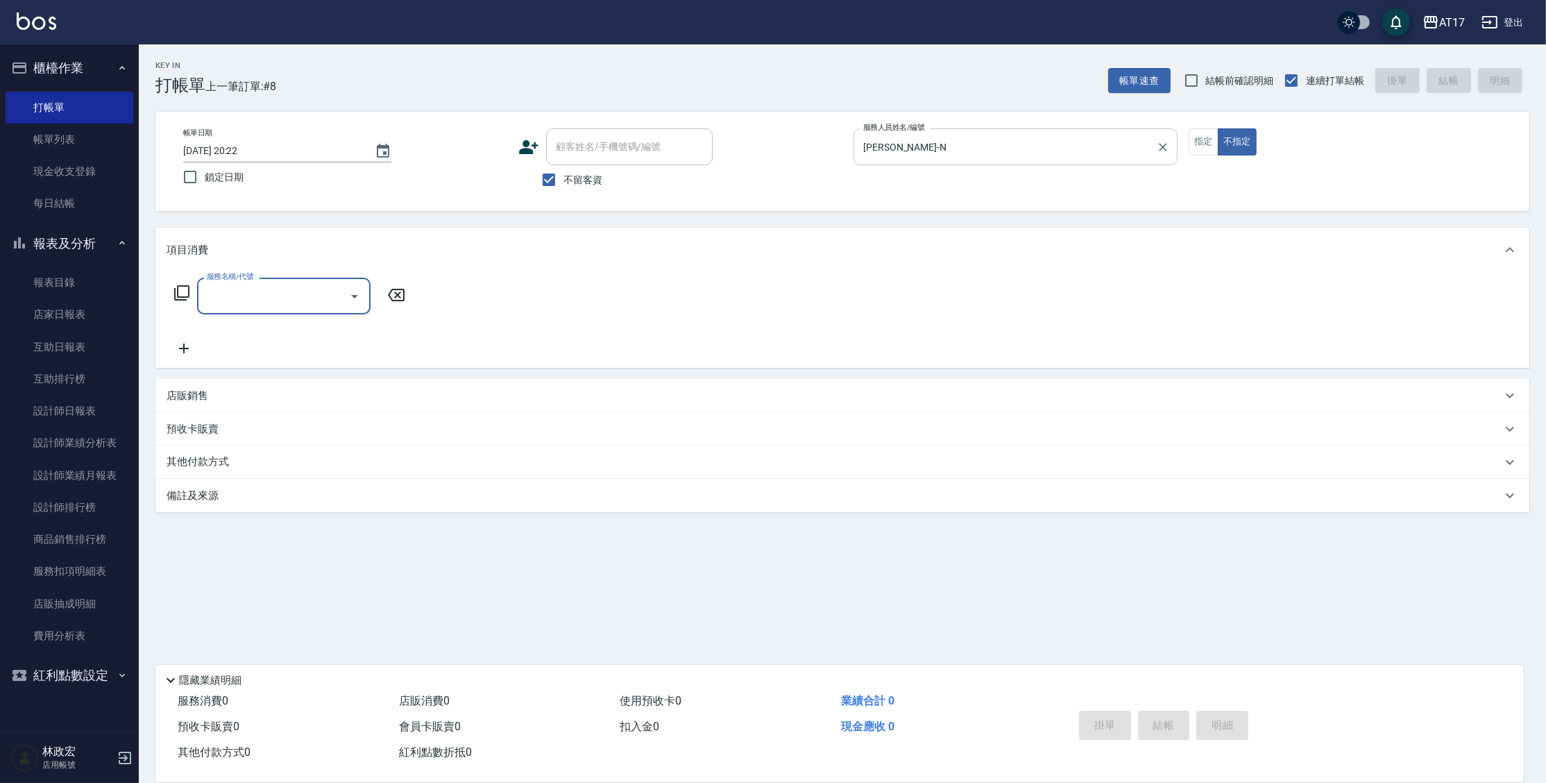
type input "1"
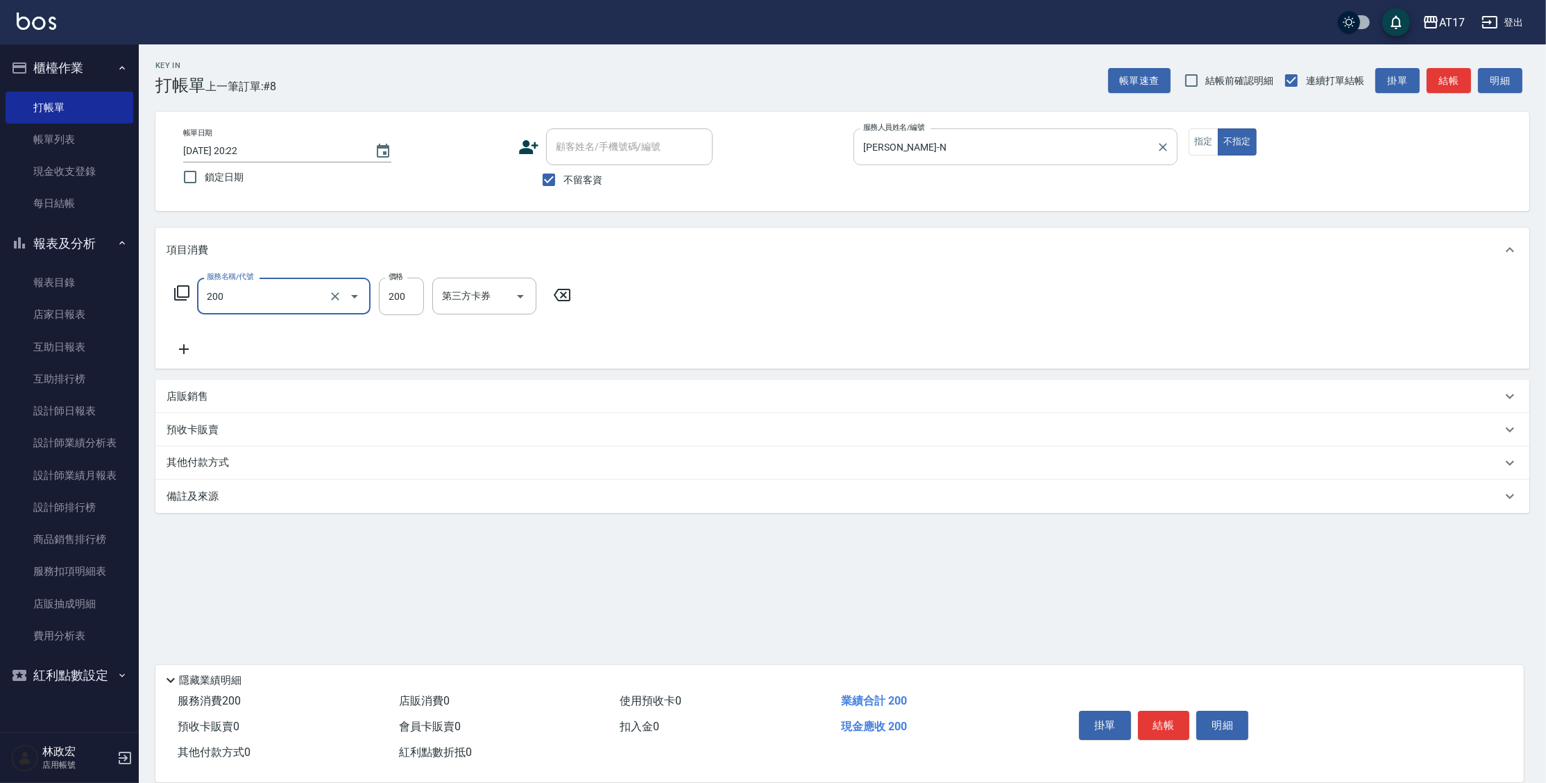
type input "剪髮(200)"
type input "199"
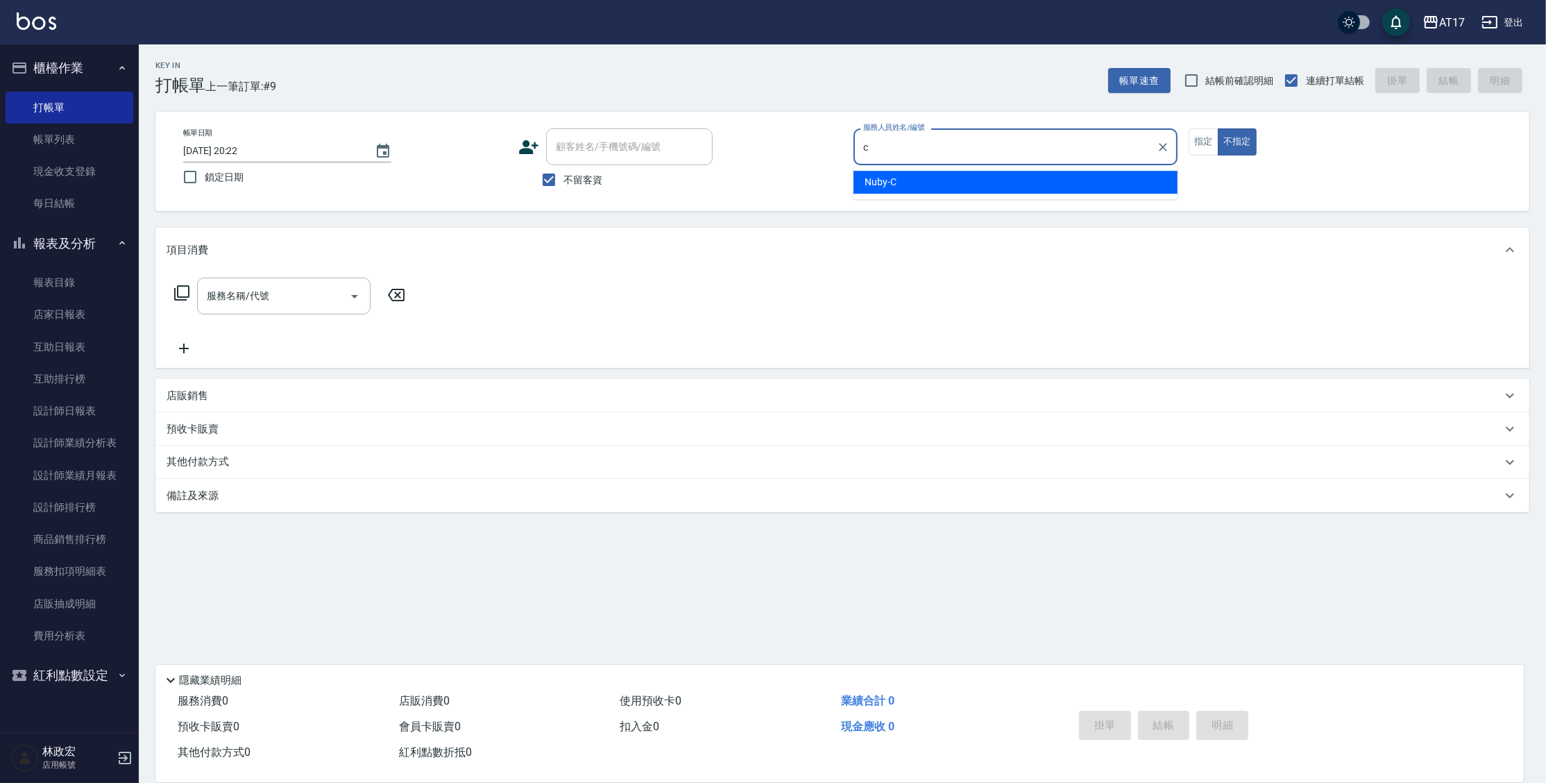
type input "Nuby-C"
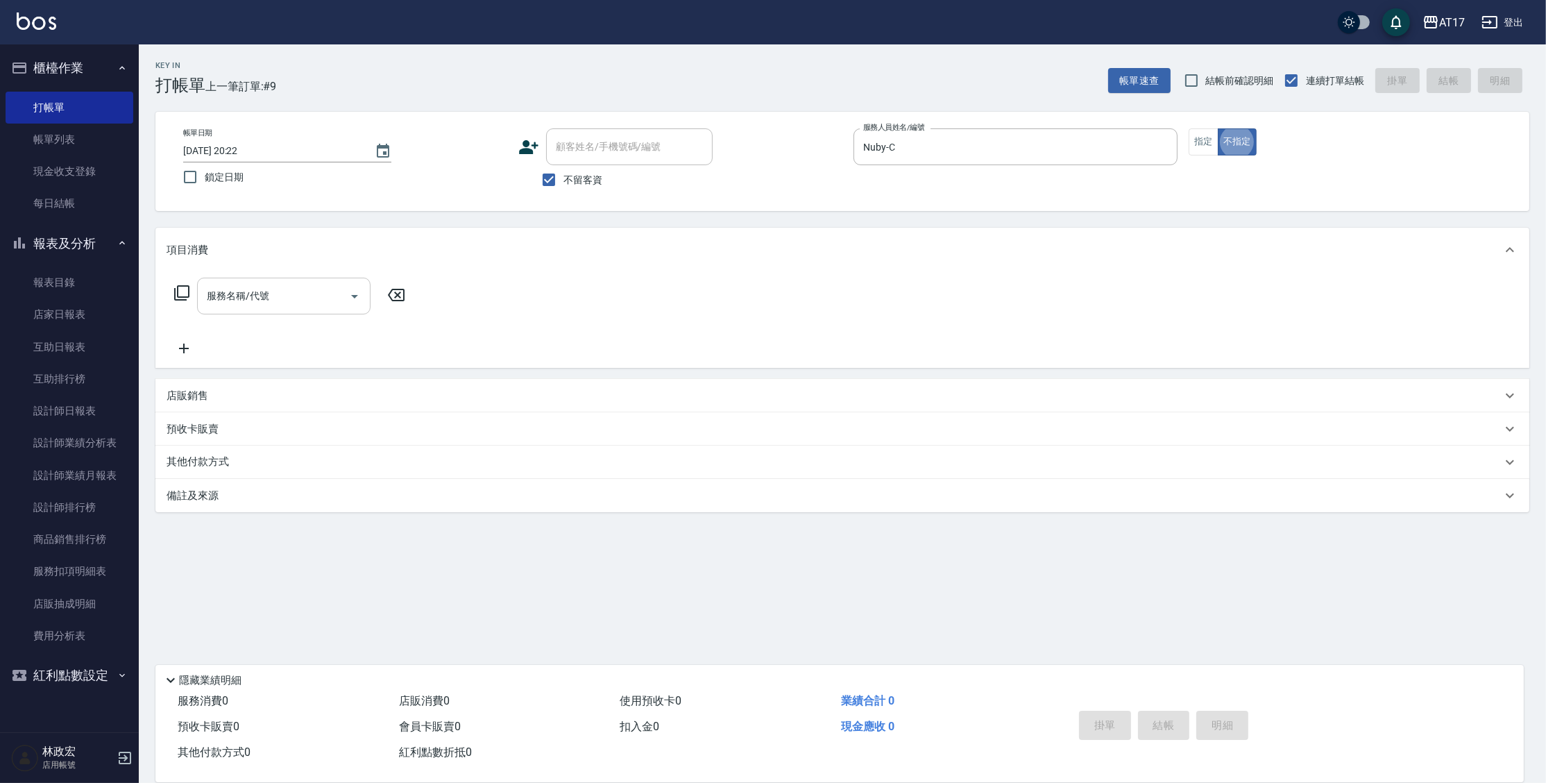
click at [242, 287] on div "服務名稱/代號 服務名稱/代號" at bounding box center [283, 295] width 173 height 37
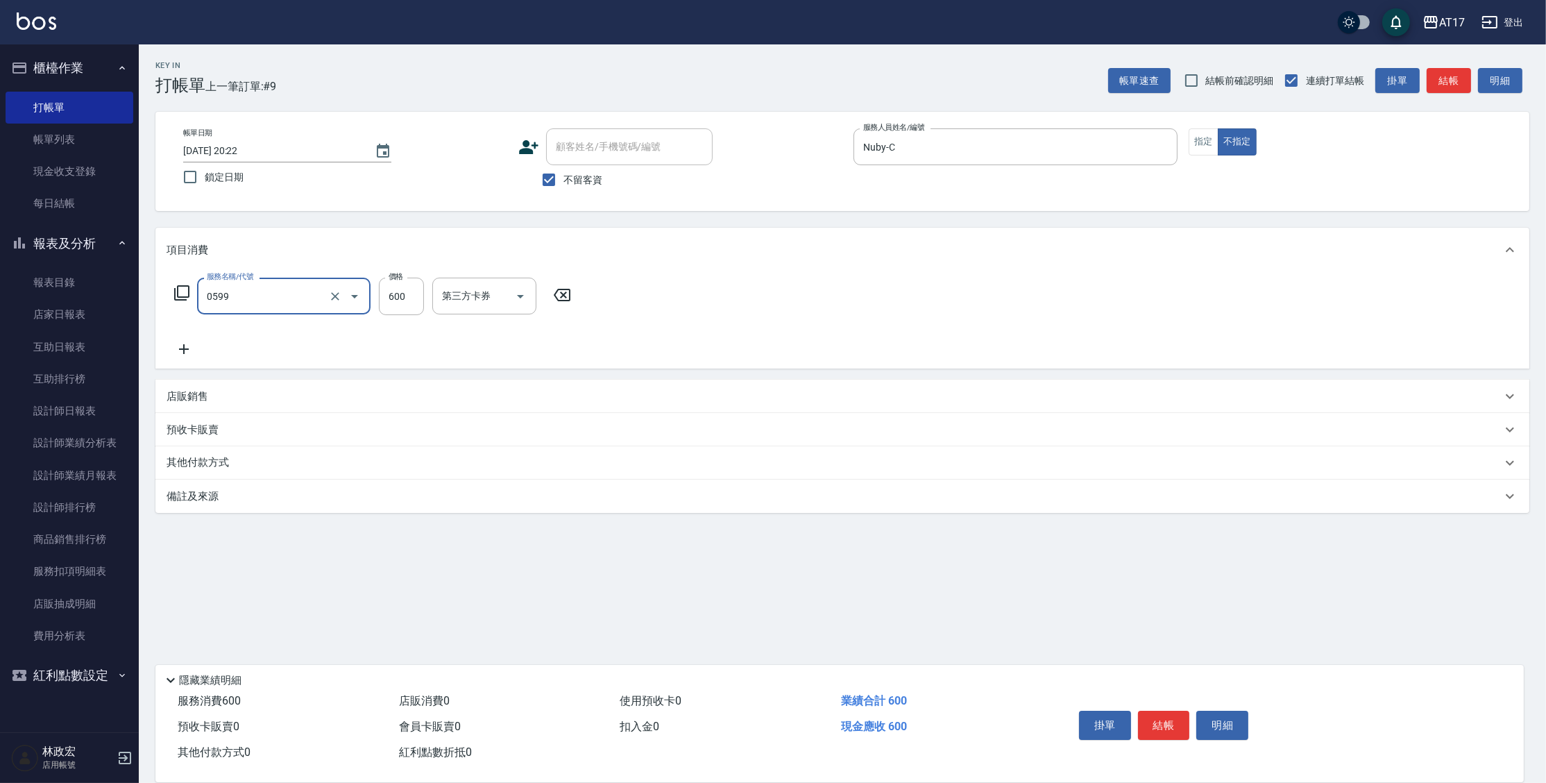
type input "精油-599(0599)"
type input "1200"
type input "欣麗-77"
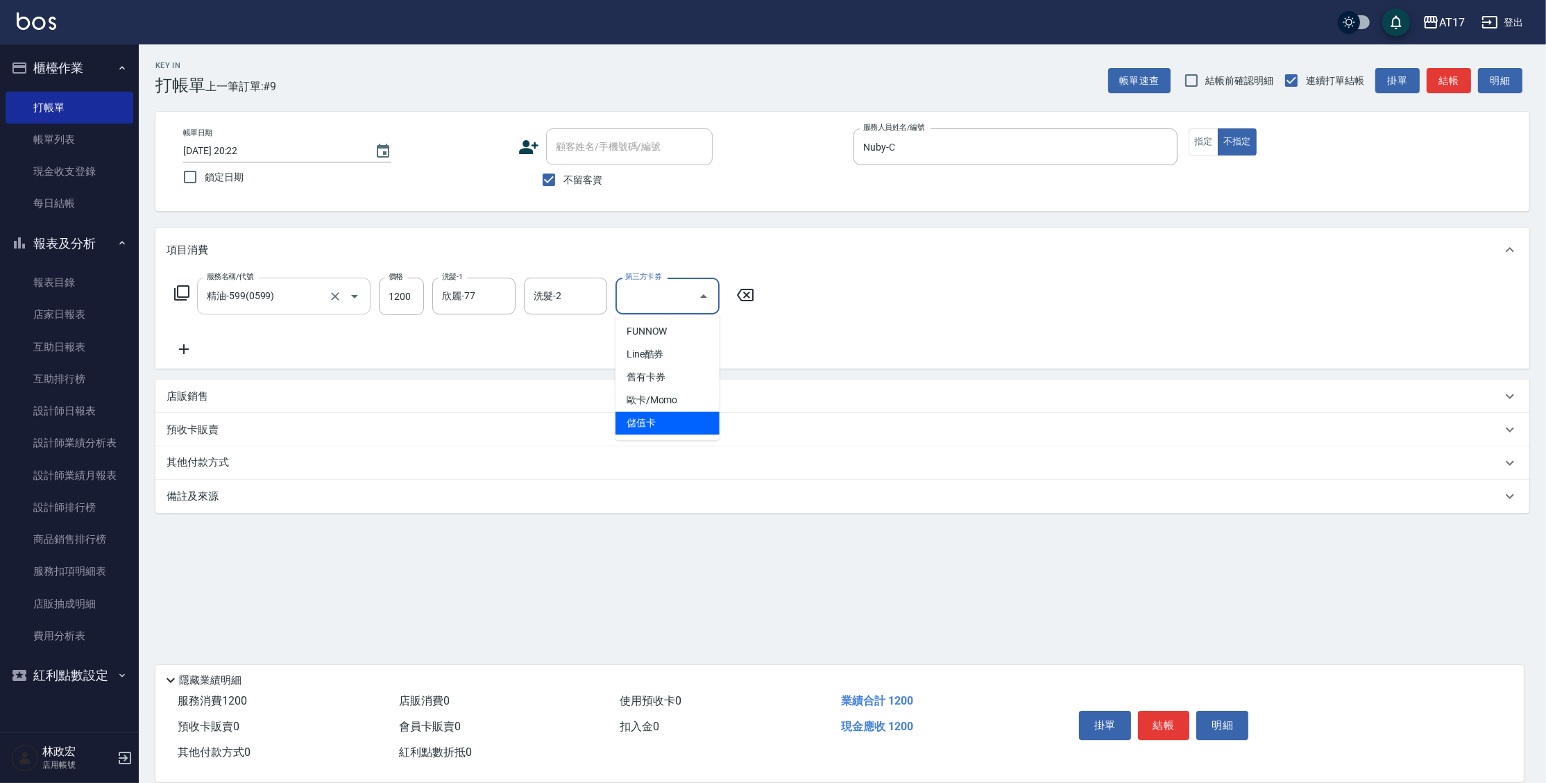
type input "儲值卡"
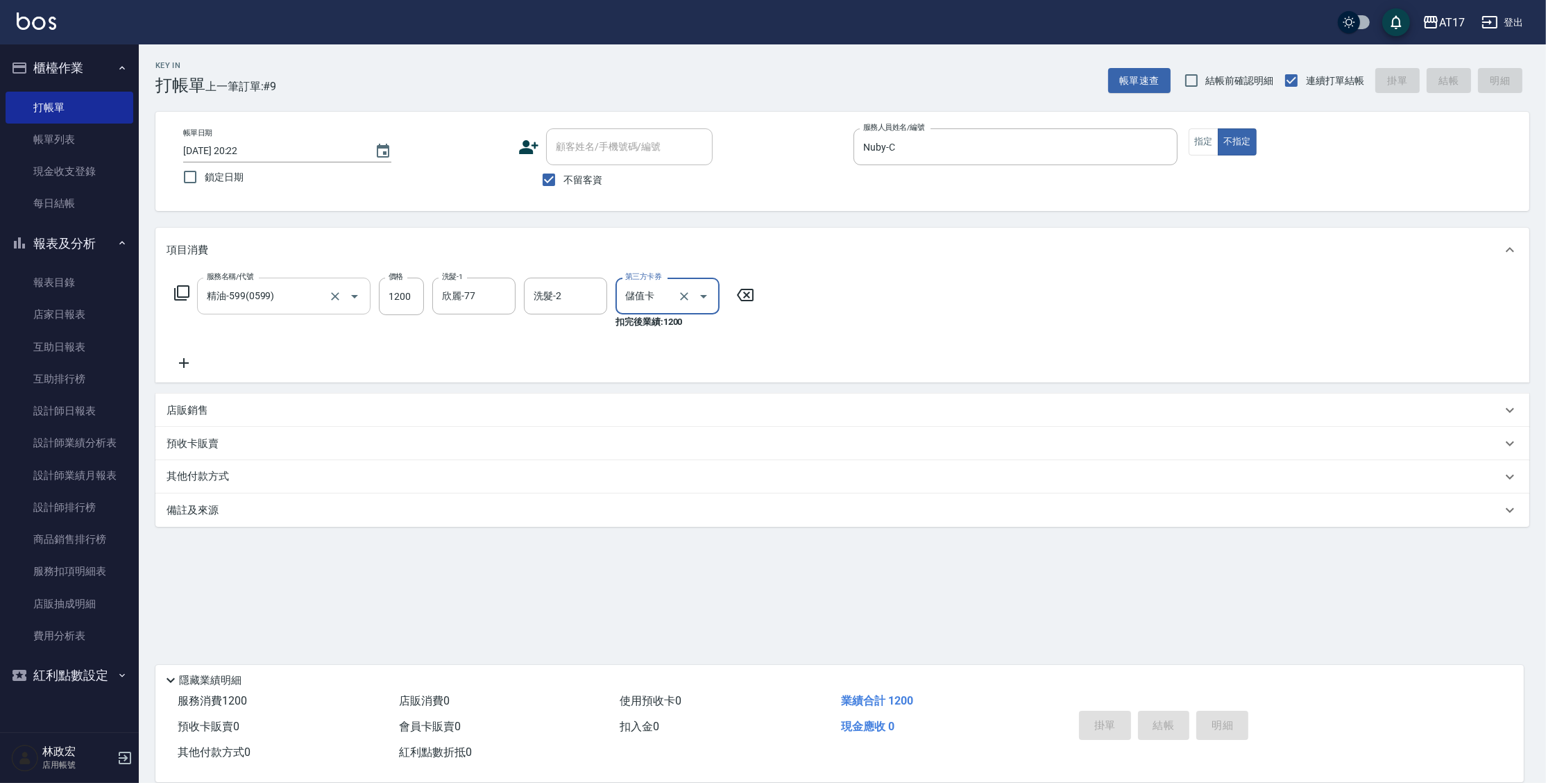
type input "[DATE] 20:25"
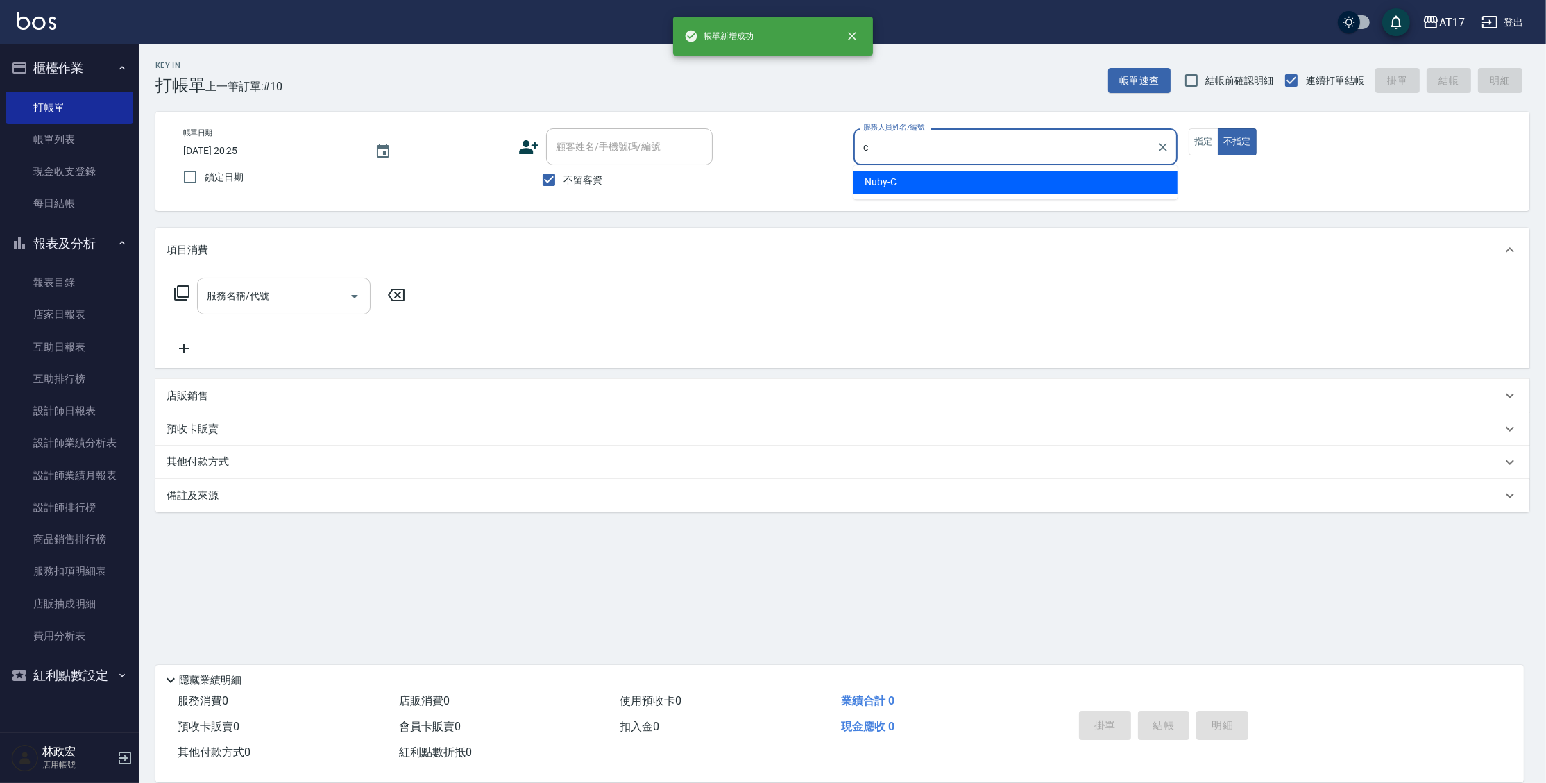
type input "Nuby-C"
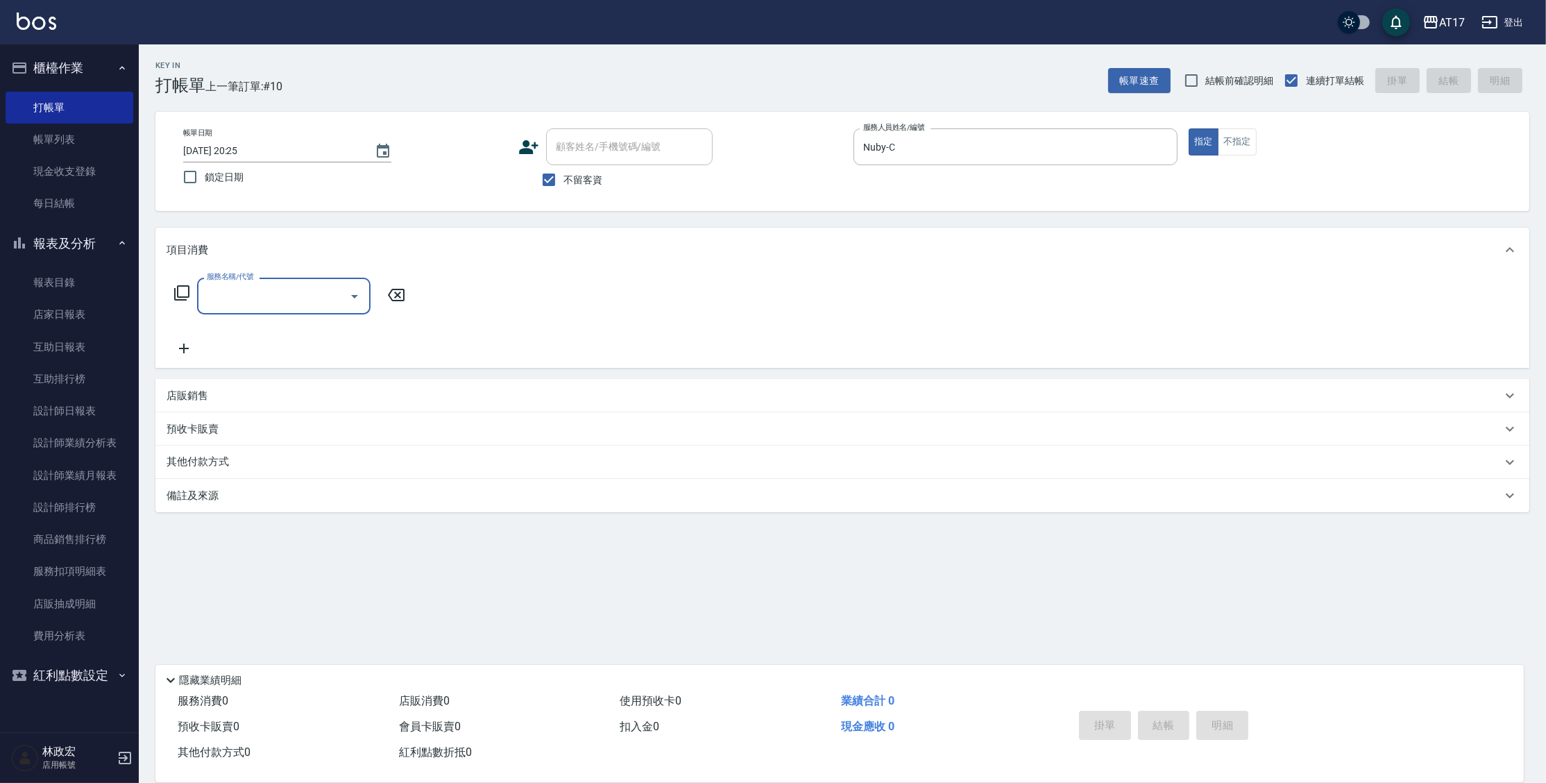
click at [181, 299] on icon at bounding box center [181, 292] width 17 height 17
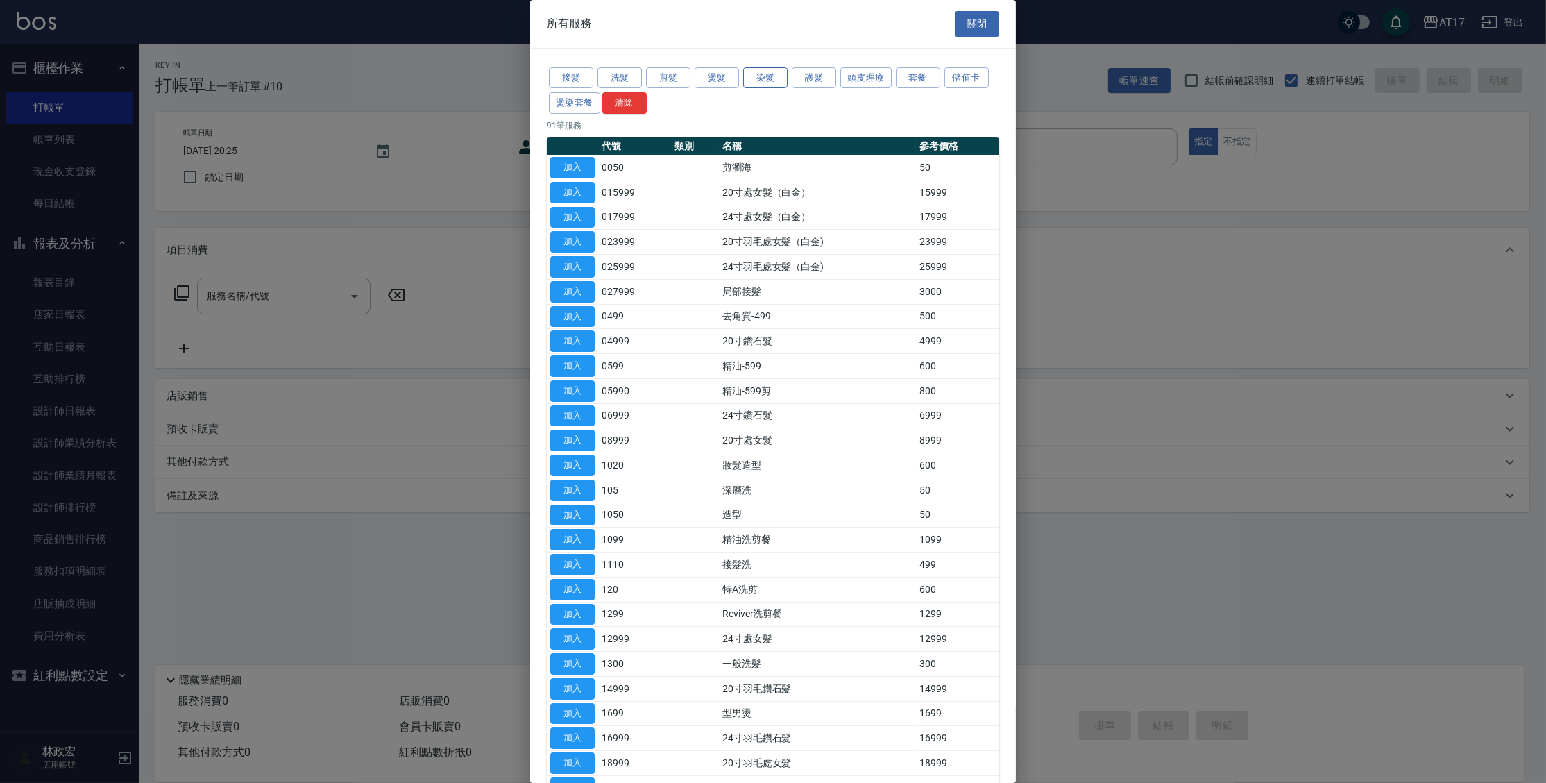
click at [771, 76] on button "染髮" at bounding box center [765, 78] width 44 height 22
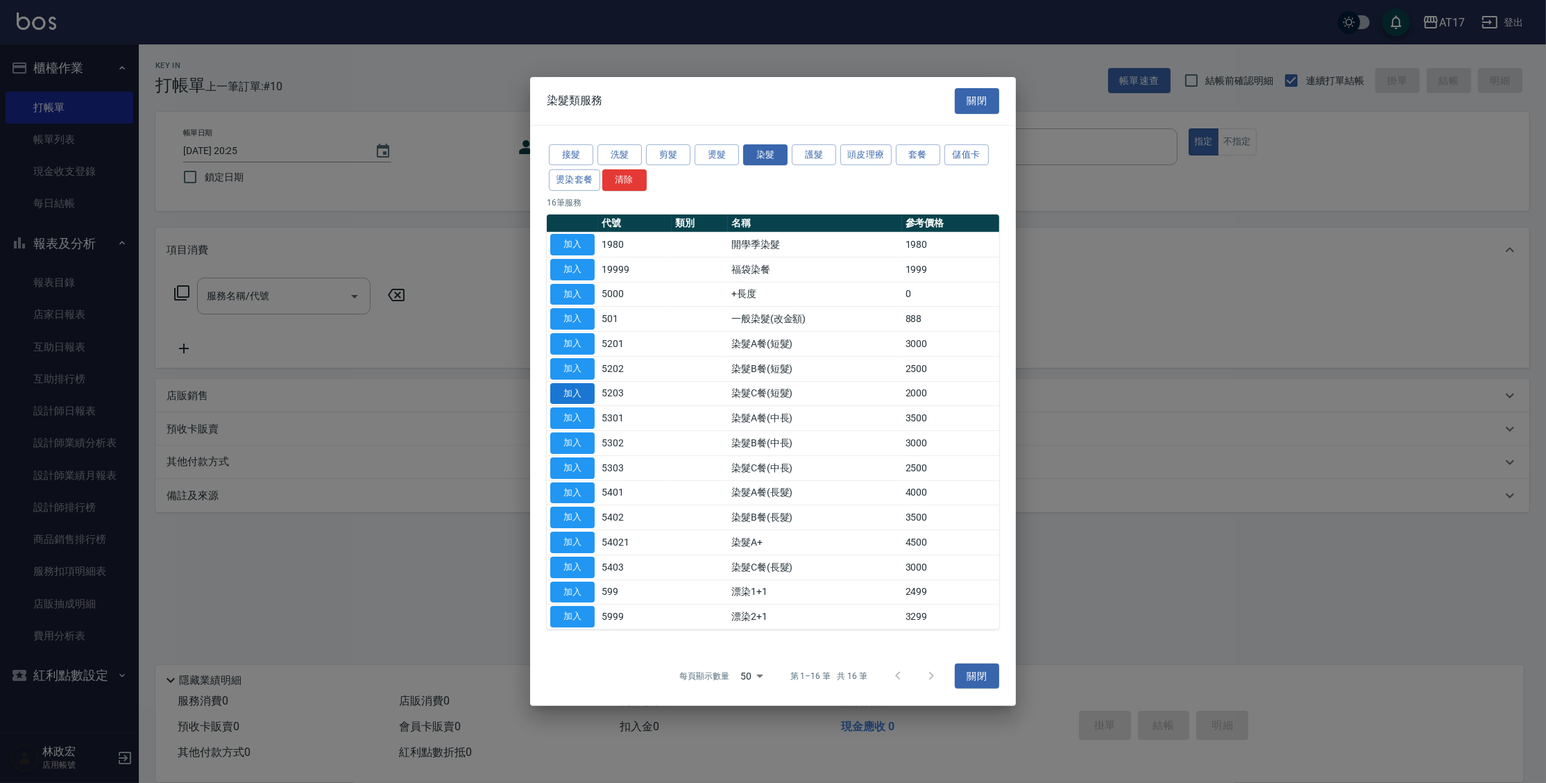
click at [579, 392] on button "加入" at bounding box center [572, 393] width 44 height 22
type input "染髮C餐(短髮)(5203)"
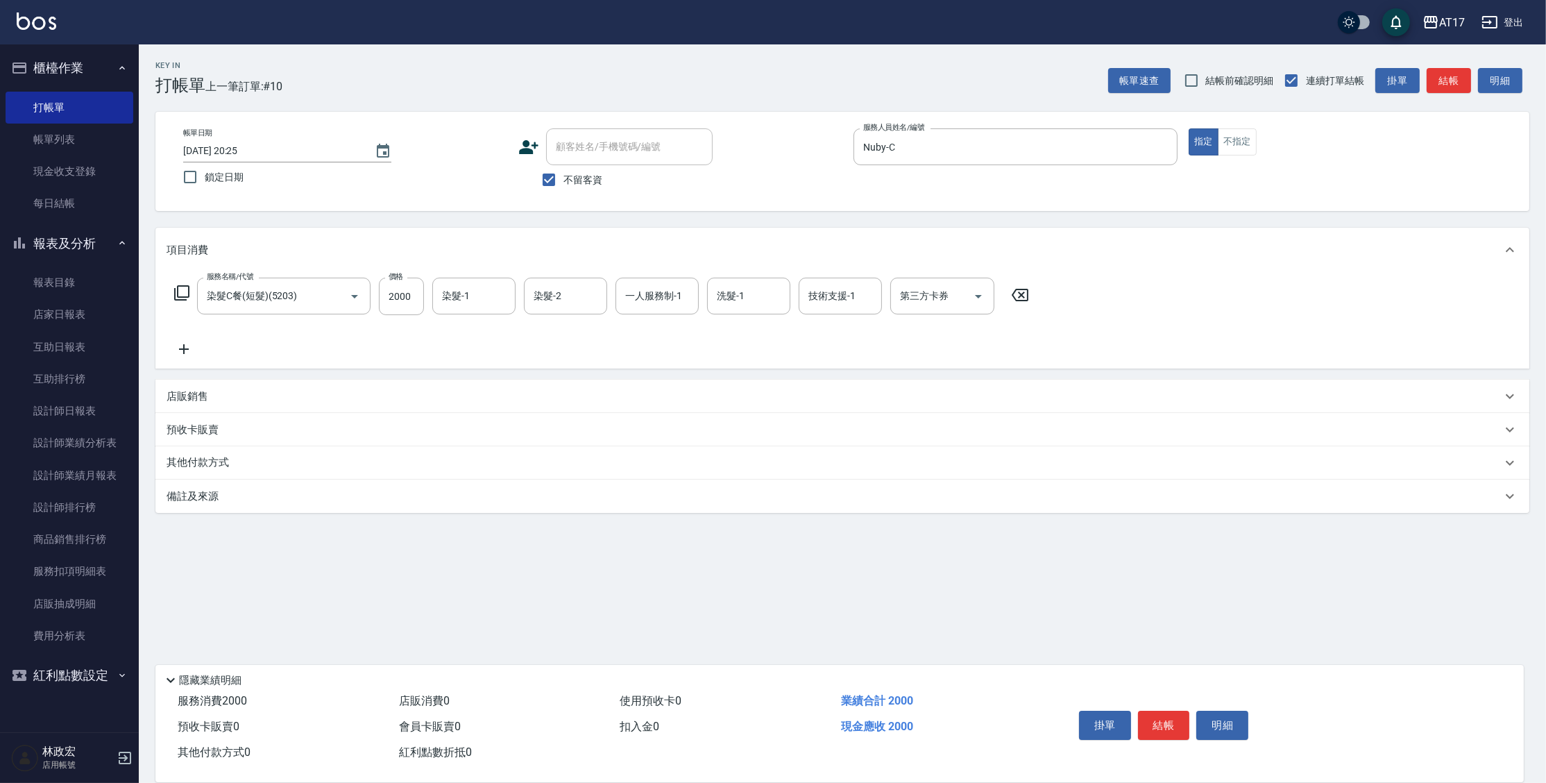
click at [185, 294] on icon at bounding box center [181, 292] width 17 height 17
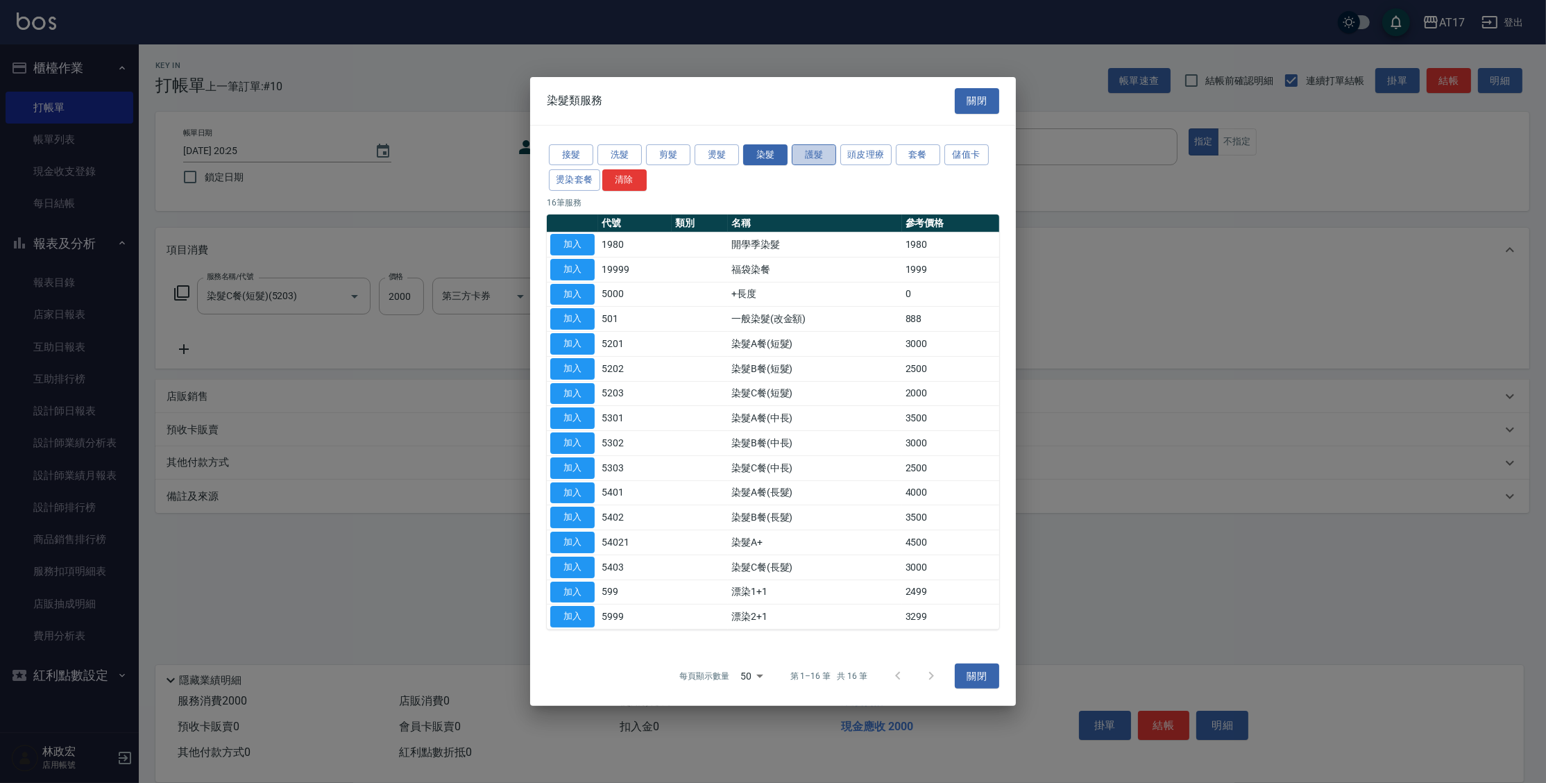
click at [815, 155] on button "護髮" at bounding box center [814, 155] width 44 height 22
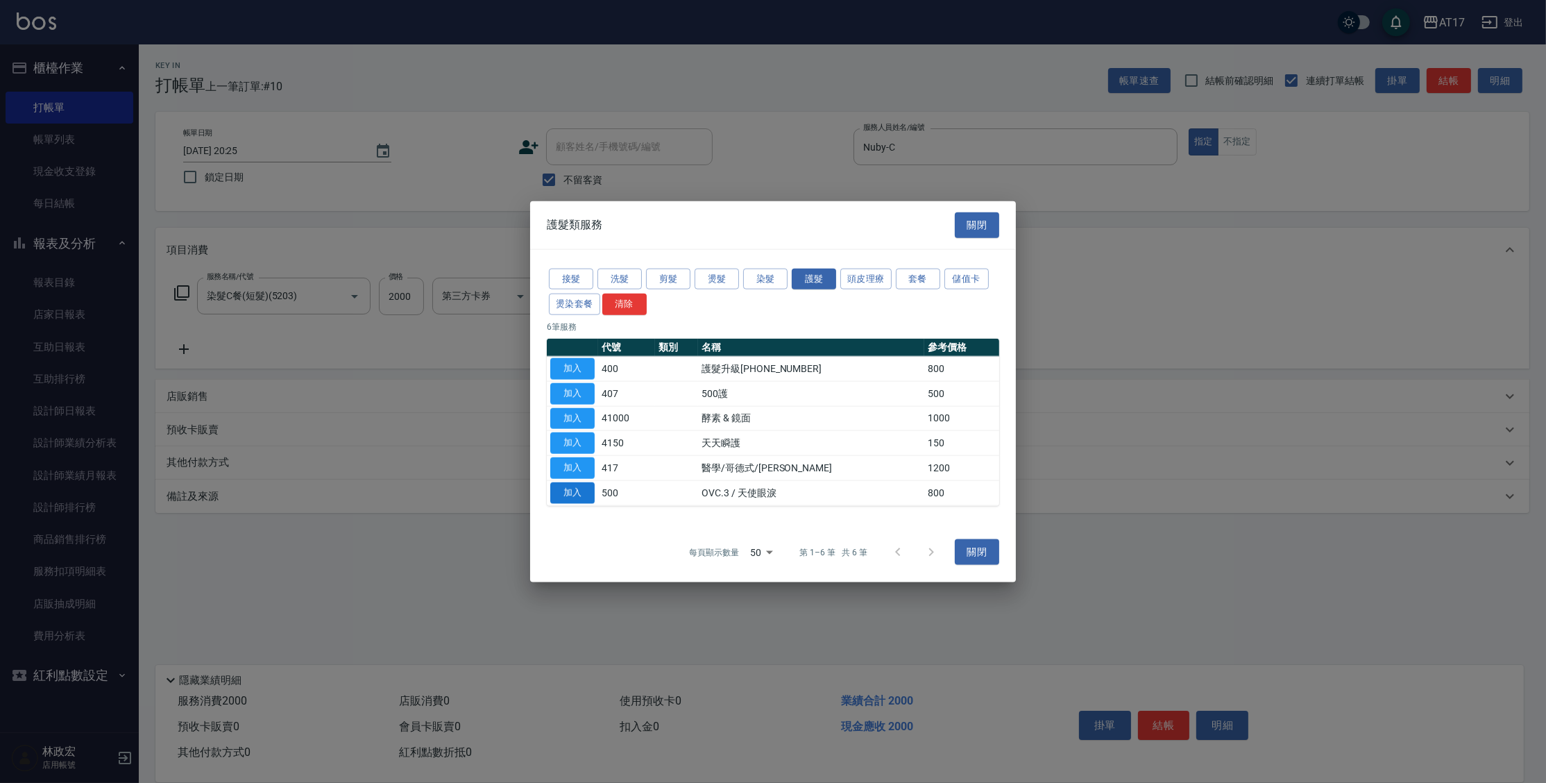
click at [583, 491] on button "加入" at bounding box center [572, 492] width 44 height 22
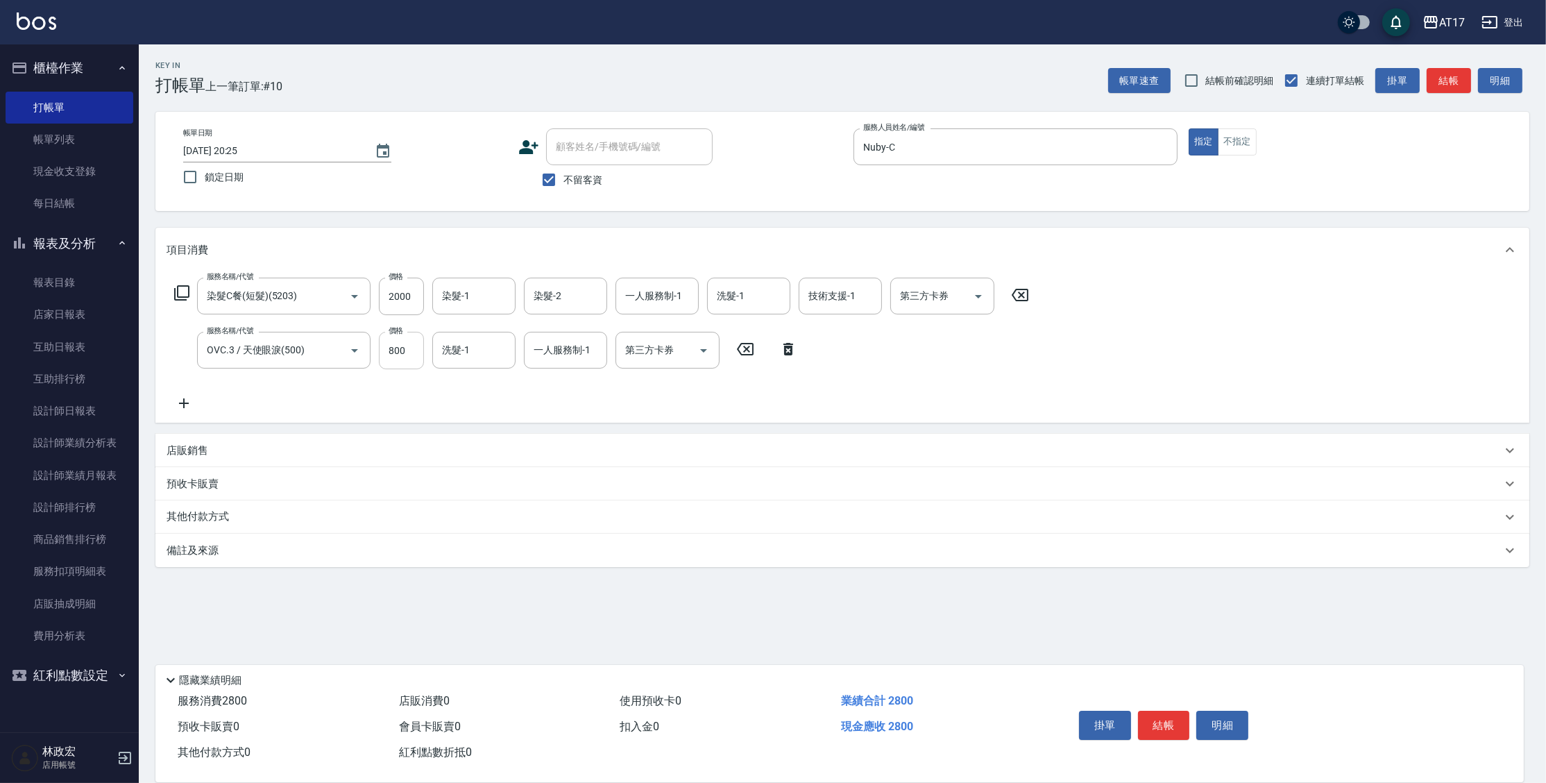
click at [423, 364] on input "800" at bounding box center [401, 350] width 45 height 37
type input "1200"
click at [494, 302] on input "染髮-1" at bounding box center [473, 296] width 71 height 24
type input "Nuby-C"
click at [497, 304] on button "Clear" at bounding box center [500, 296] width 19 height 19
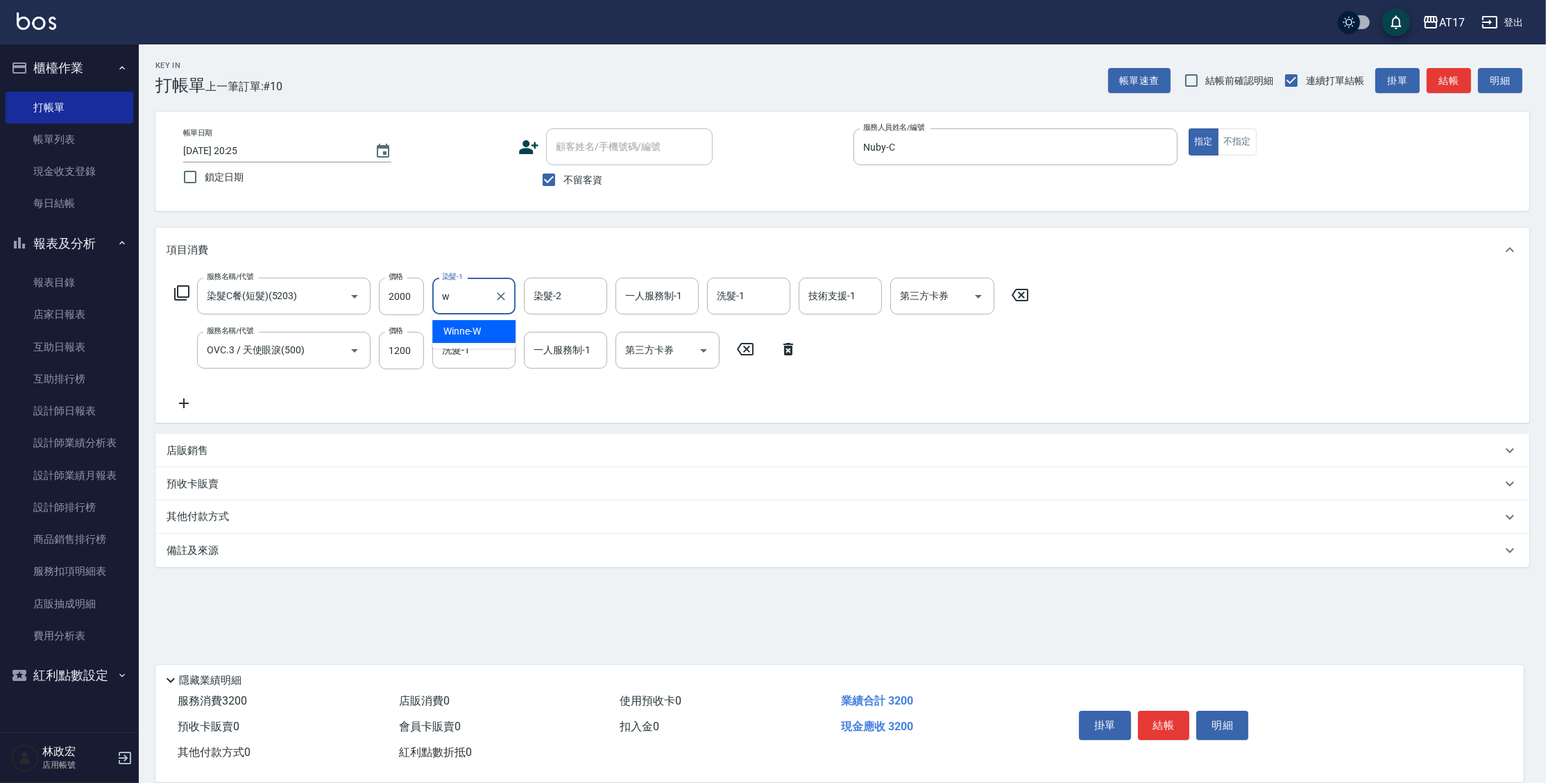
type input "Winne-W"
type input "Nuby-C"
type input "Winne-W"
click at [470, 351] on input "洗髮-1" at bounding box center [473, 350] width 71 height 24
type input "Winne-W"
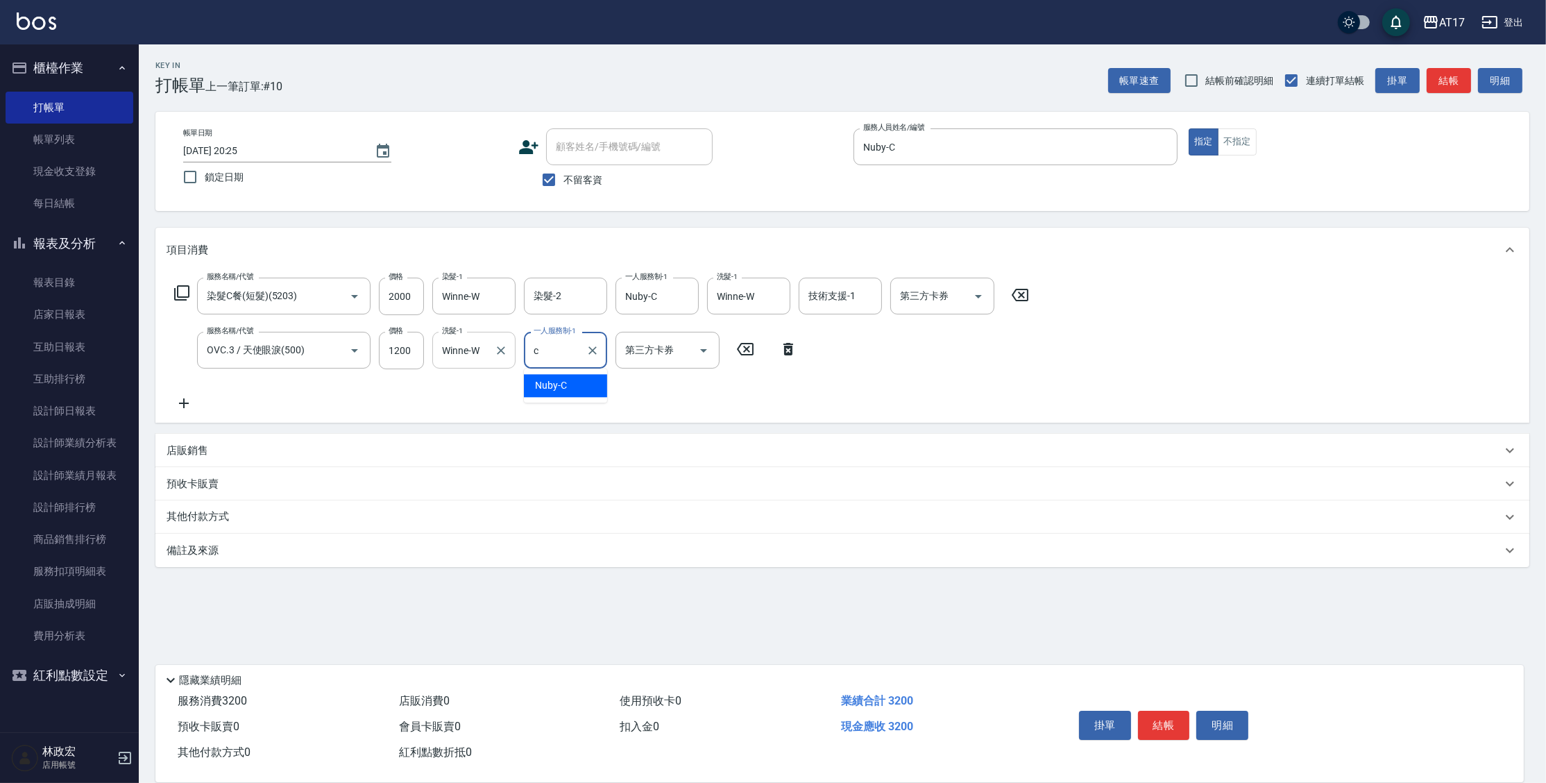
type input "Nuby-C"
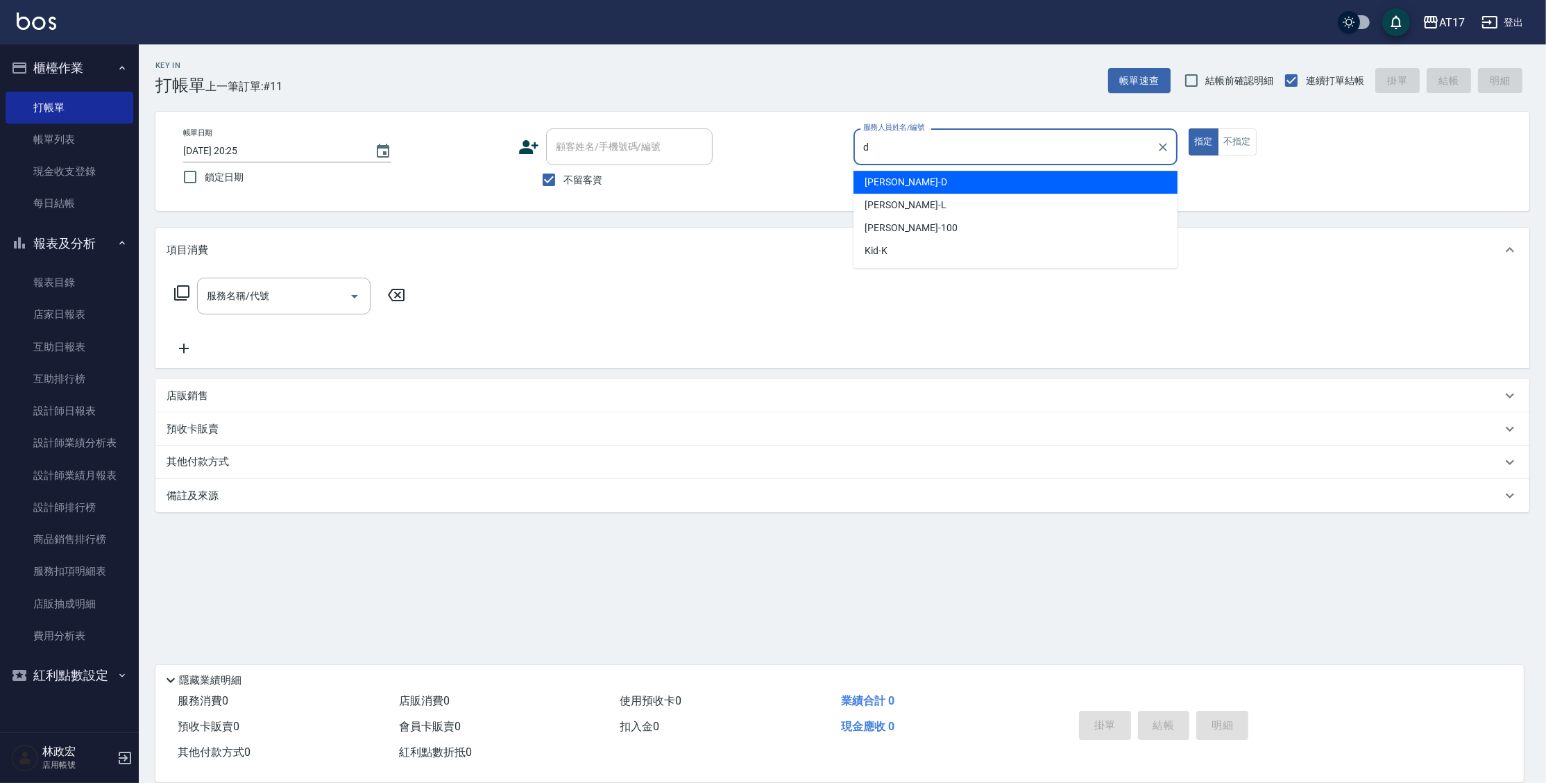
type input "[PERSON_NAME]-D"
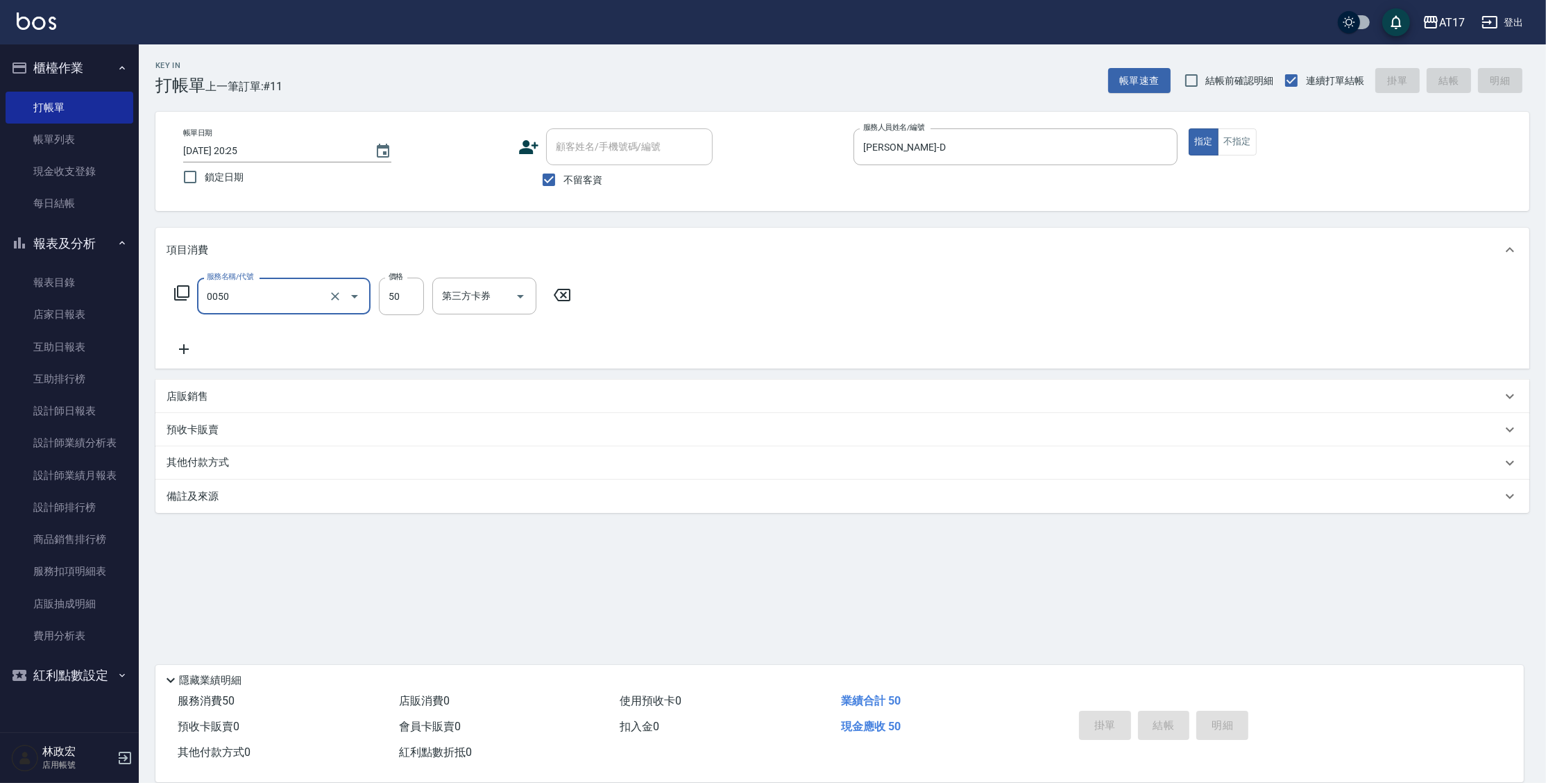
type input "0050"
type input "[DATE] 20:26"
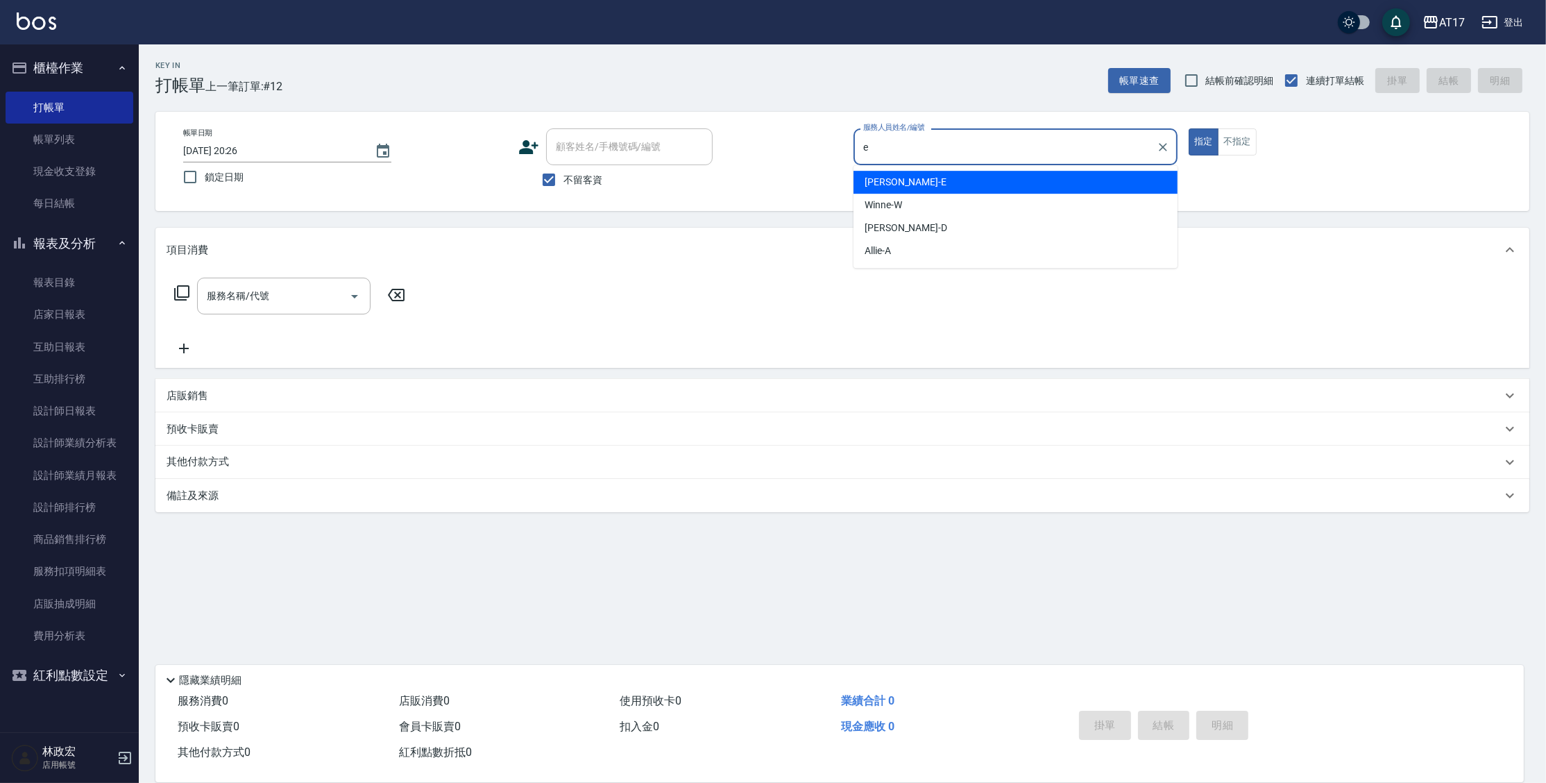
type input "[PERSON_NAME]-E"
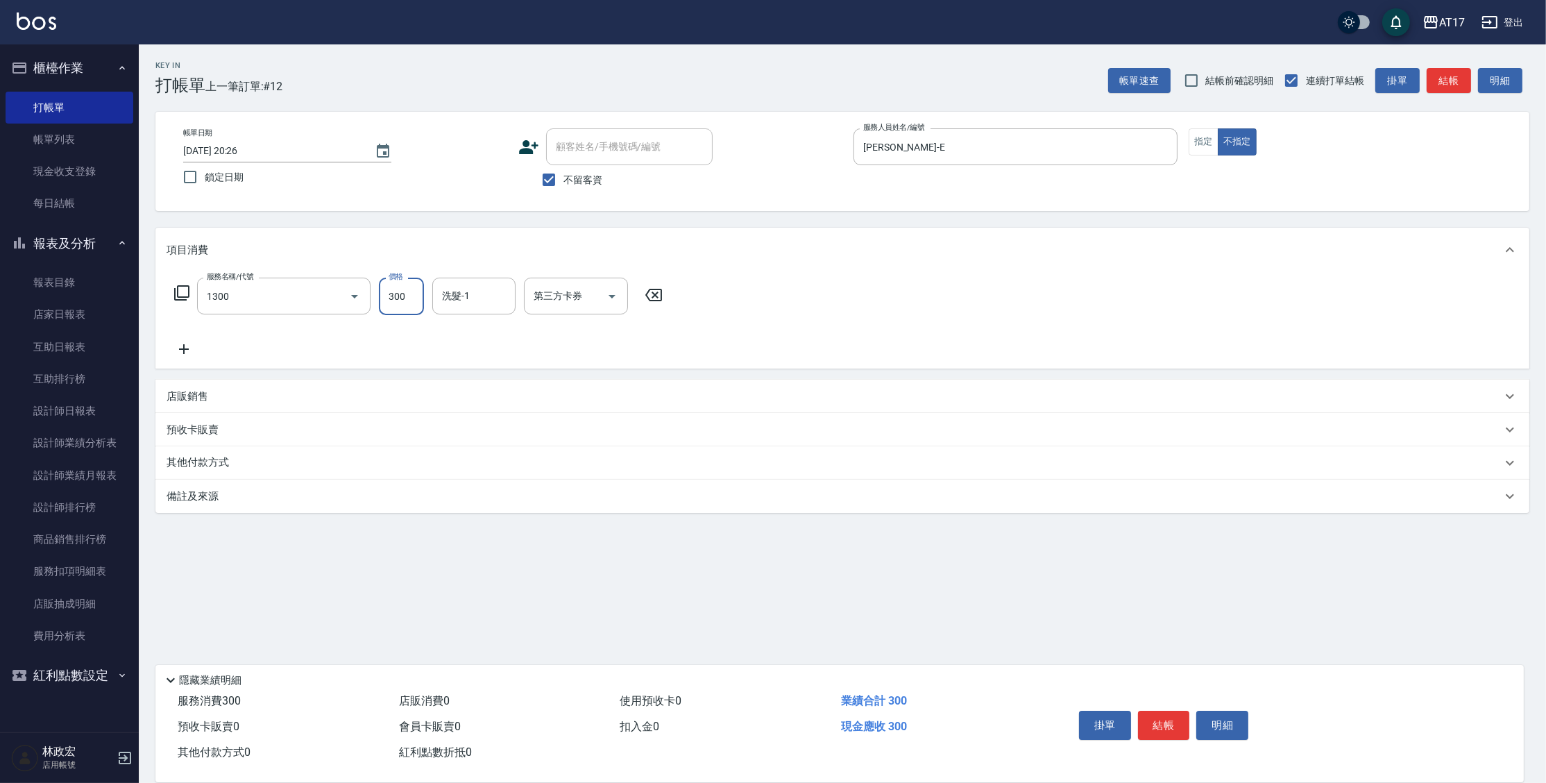
type input "一般洗髮(1300)"
type input "199"
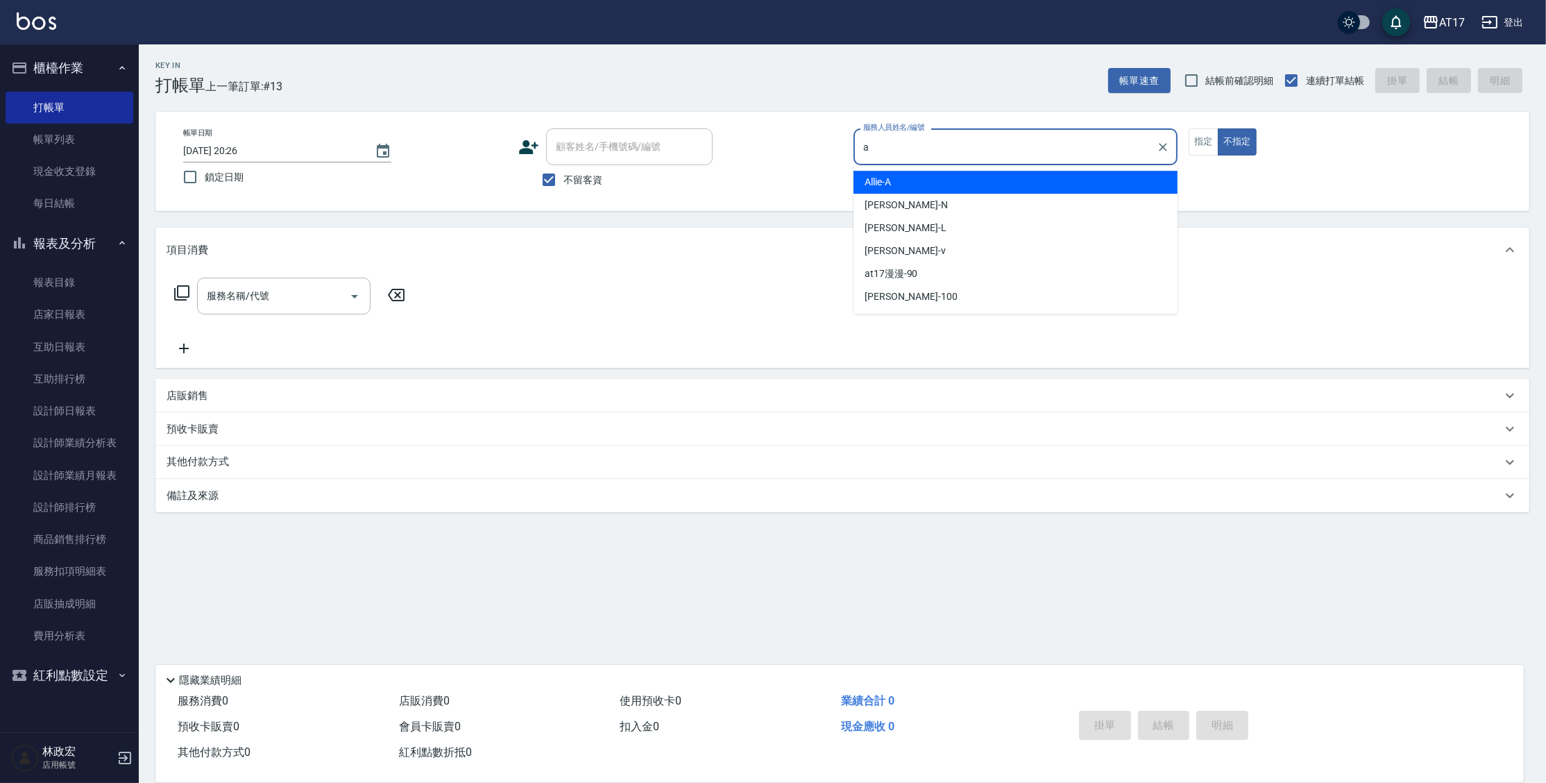
type input "Allie-A"
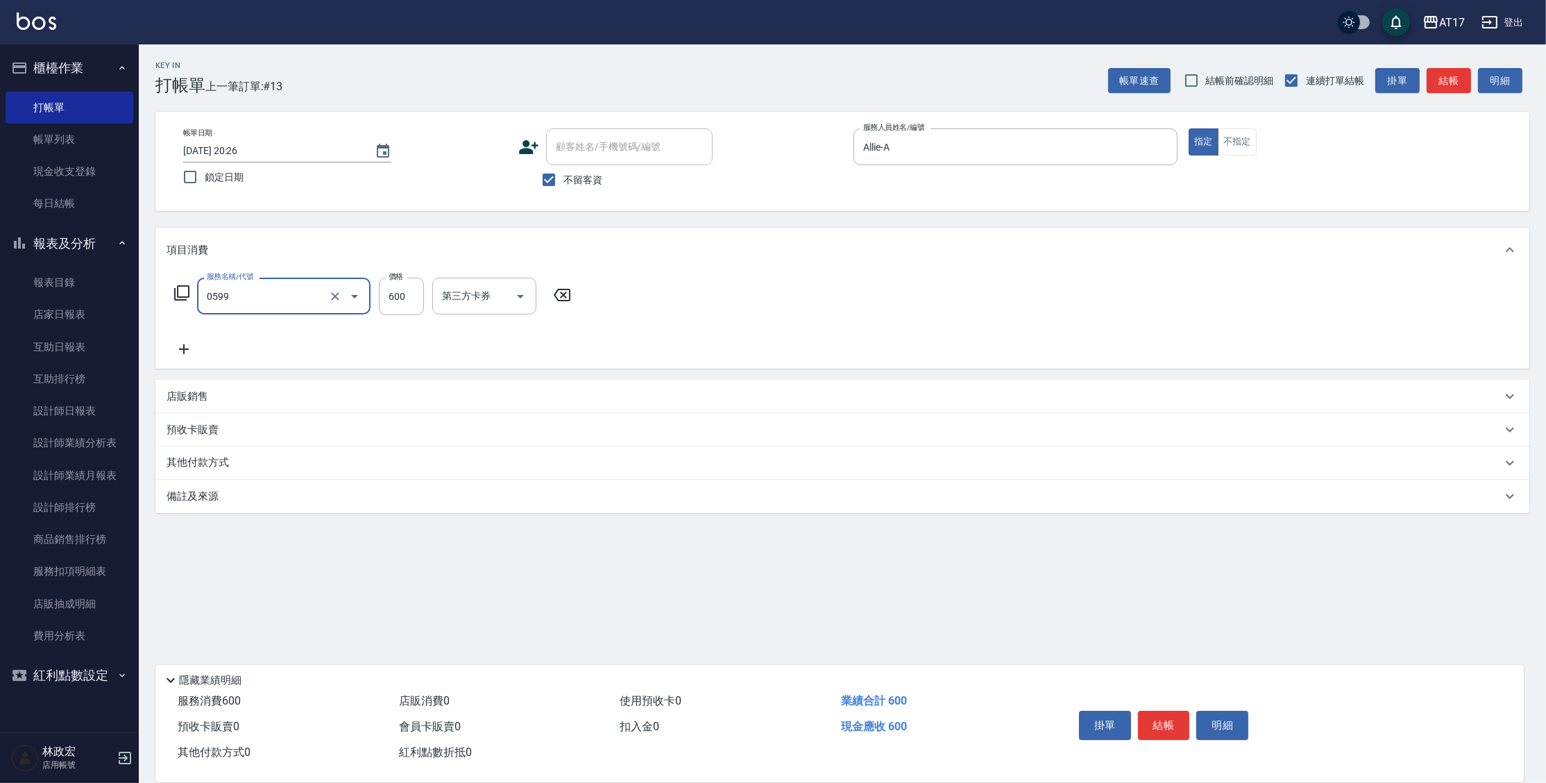
type input "精油-599(0599)"
type input "900"
type input "[PERSON_NAME]-55"
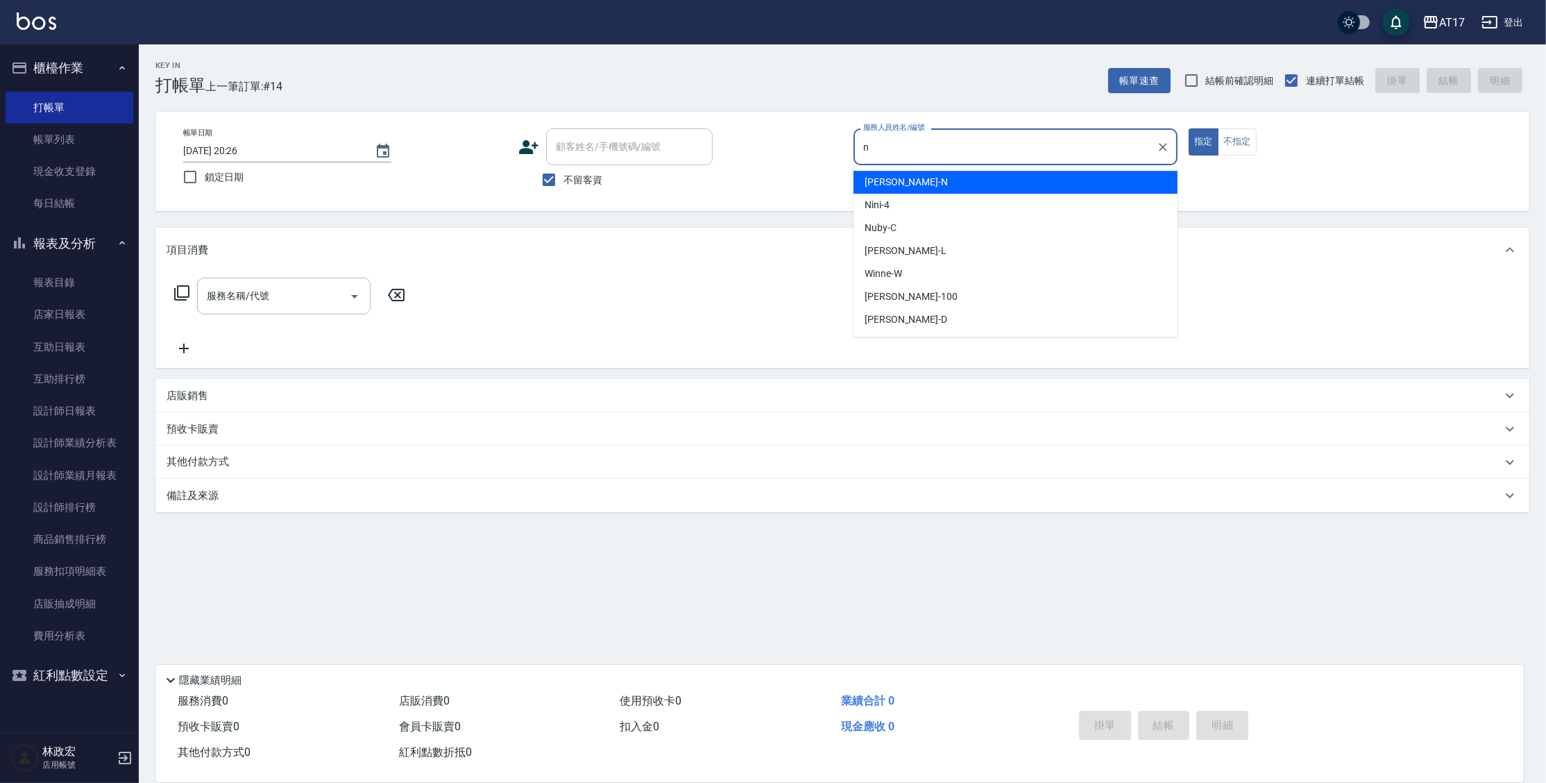
type input "[PERSON_NAME]-N"
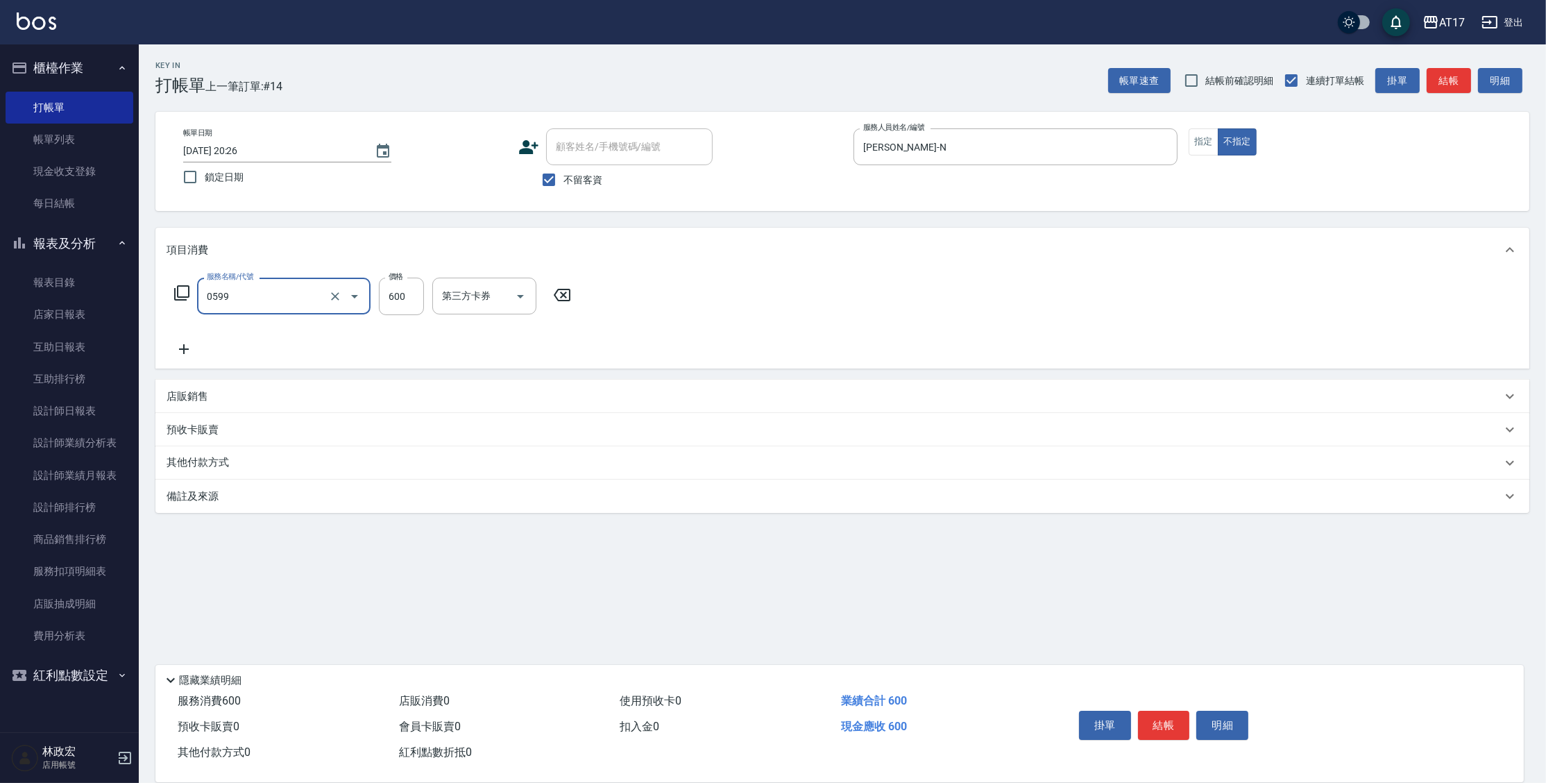
type input "精油-599(0599)"
type input "850"
type input "[PERSON_NAME]-25"
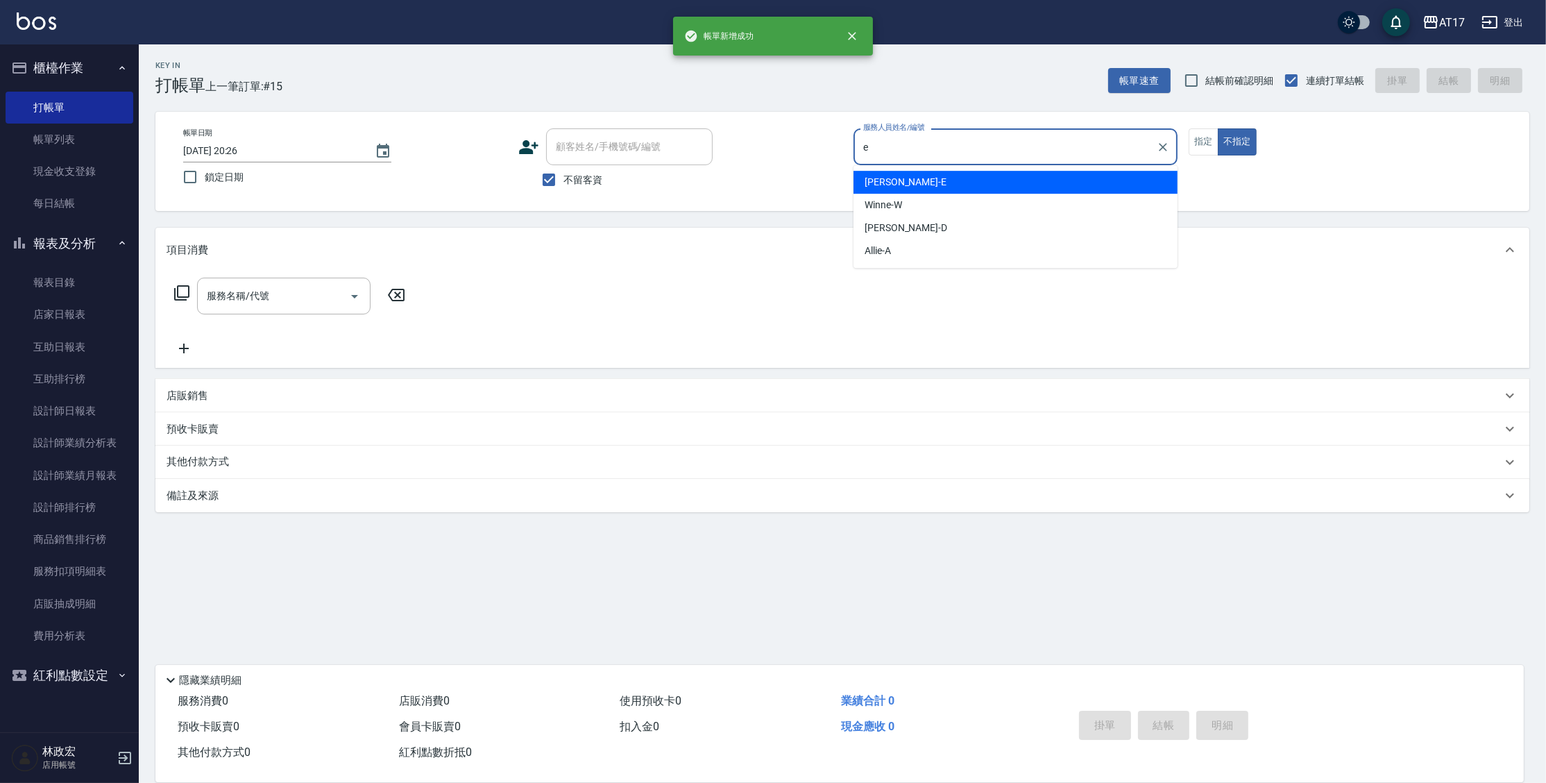
type input "[PERSON_NAME]-E"
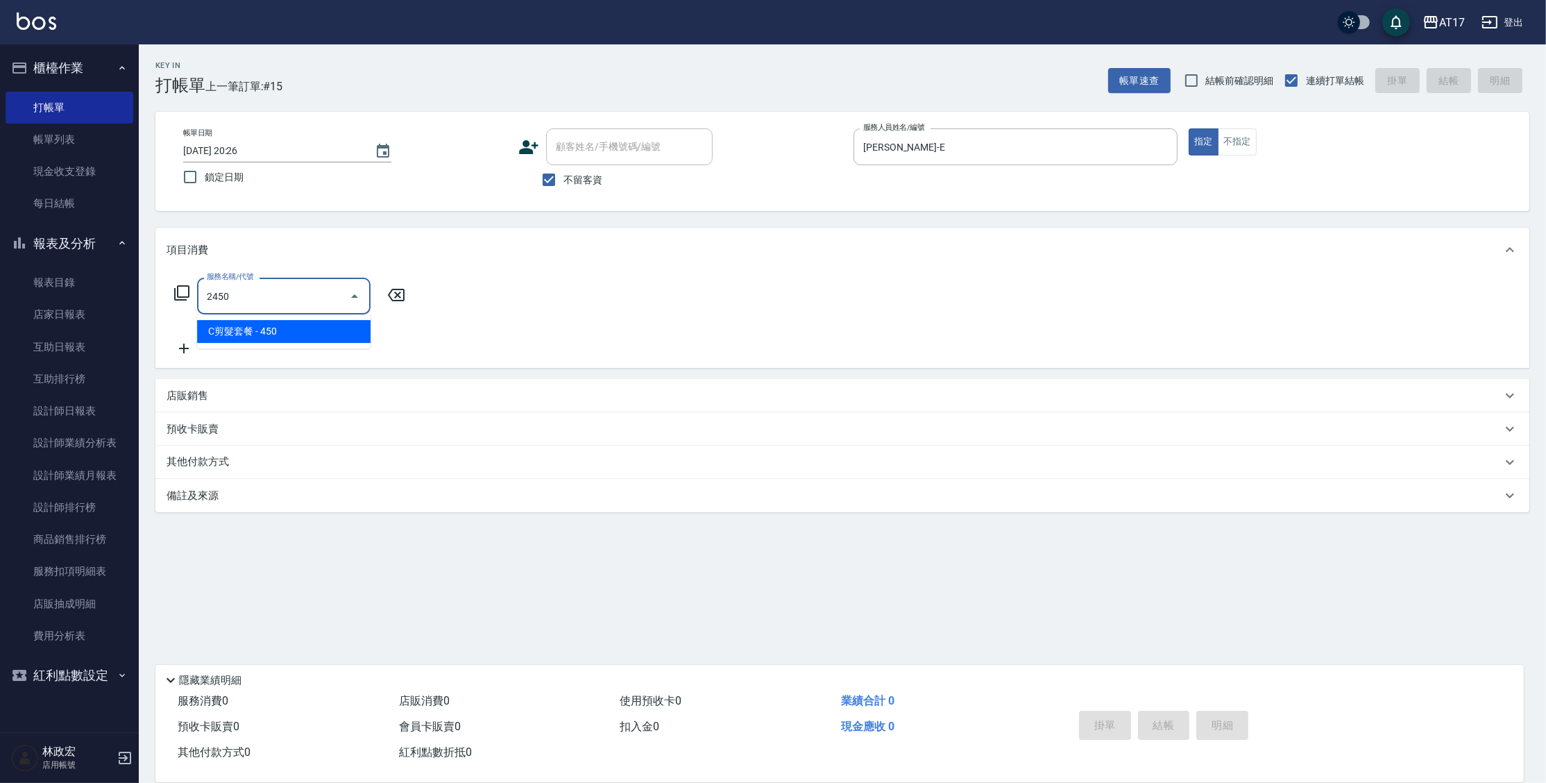
type input "C剪髮套餐(2450)"
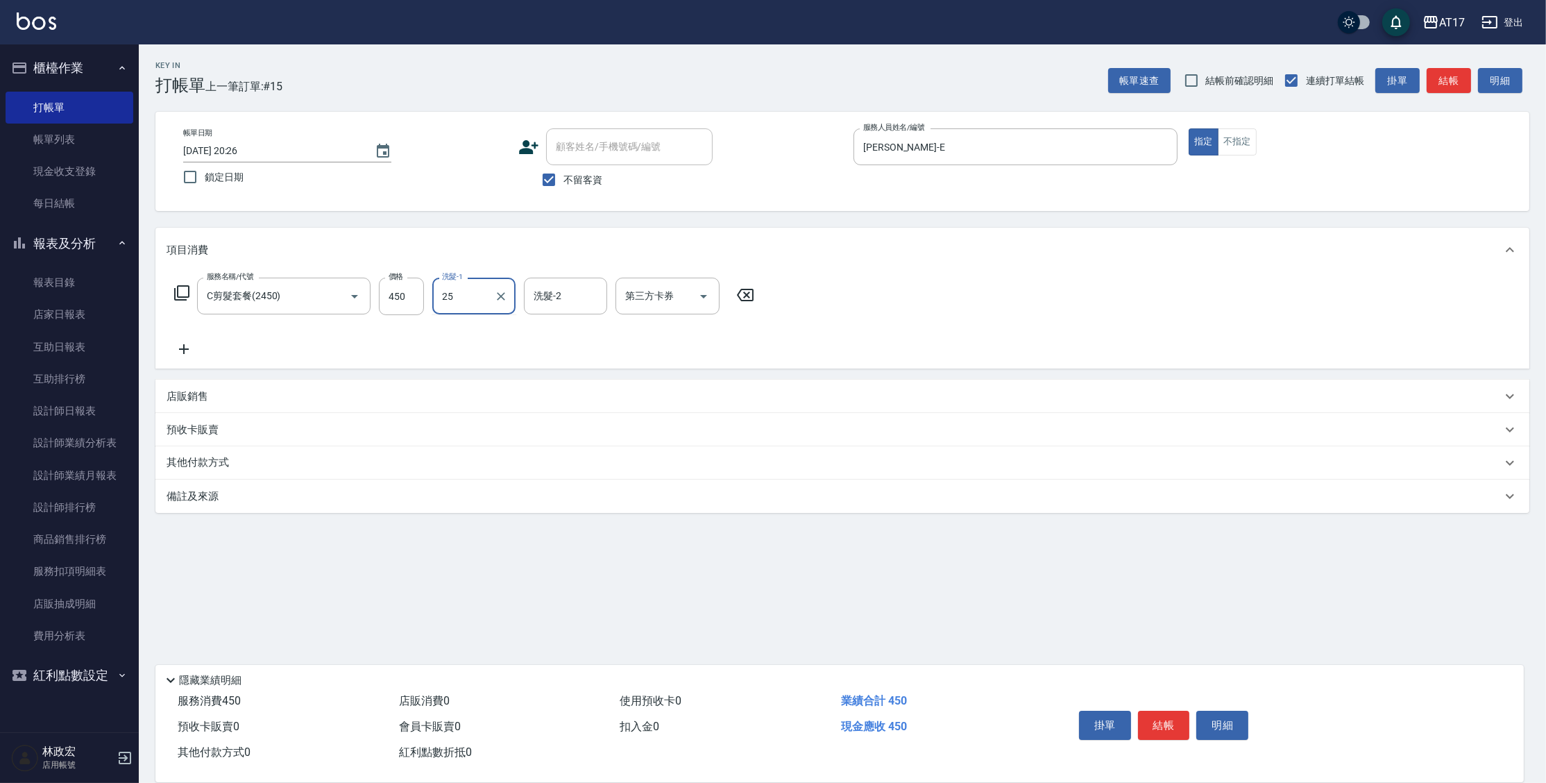
type input "[PERSON_NAME]-25"
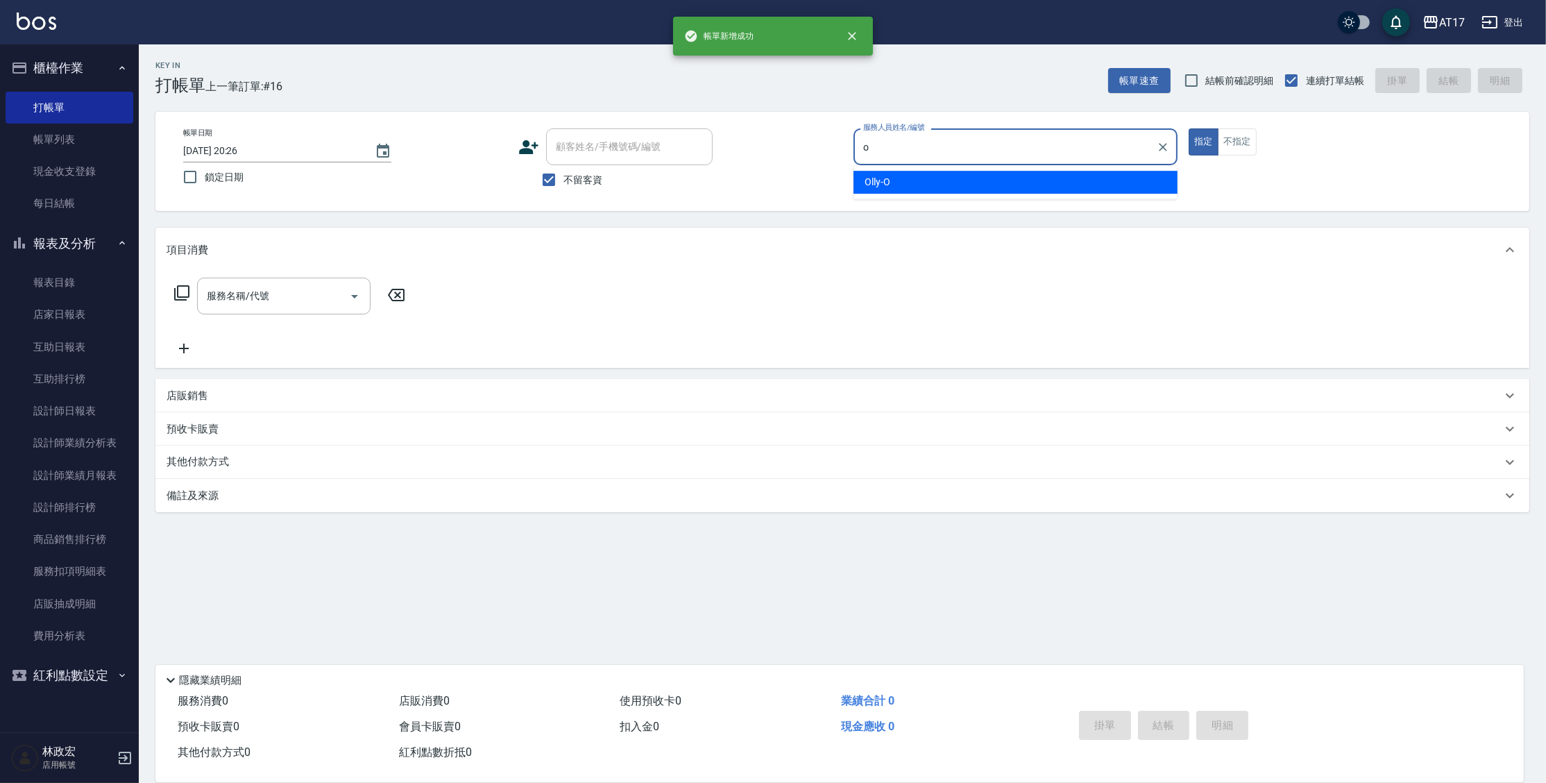
type input "Olly-O"
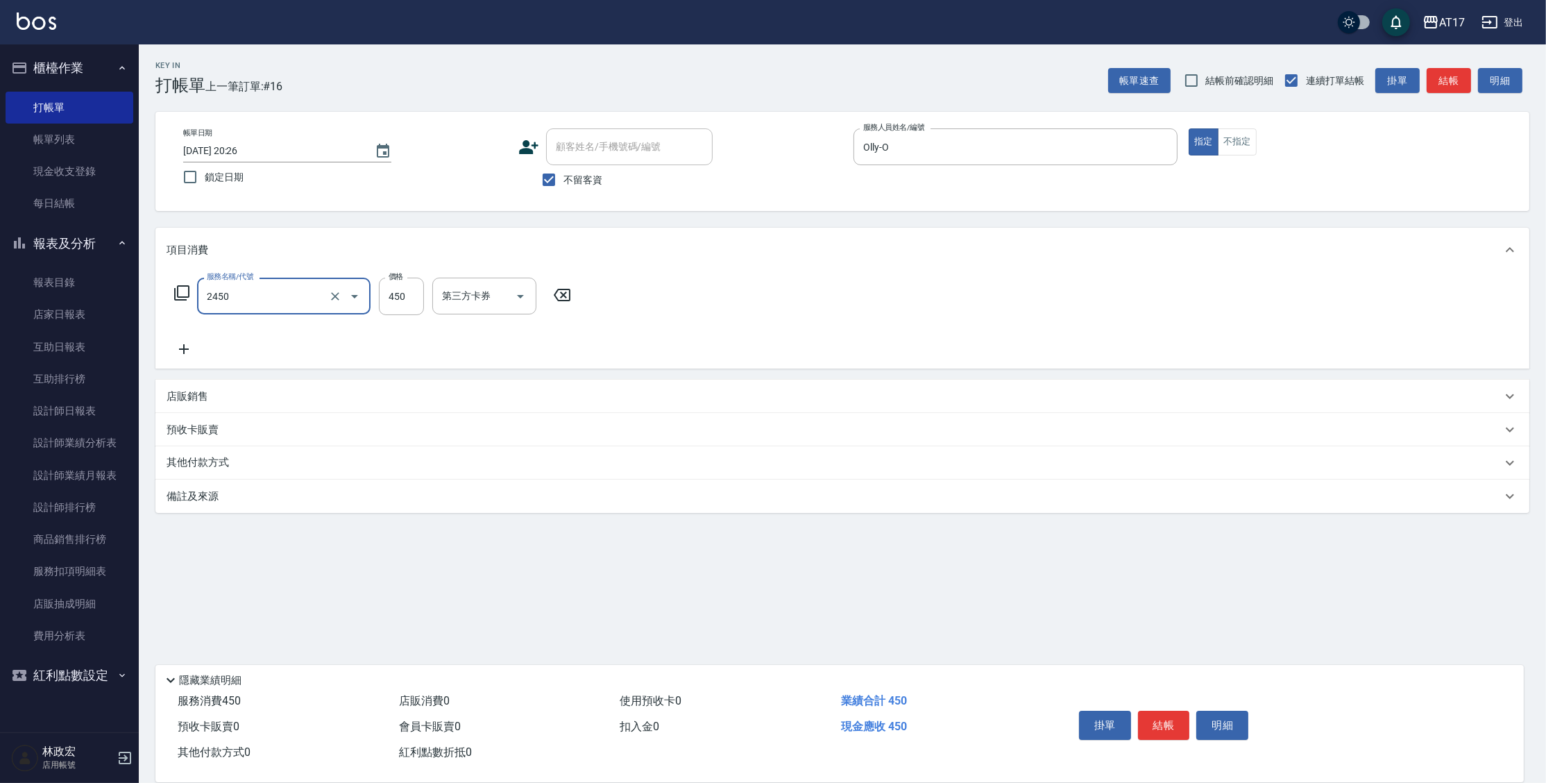
type input "C剪髮套餐(2450)"
type input "500"
type input "欣麗-77"
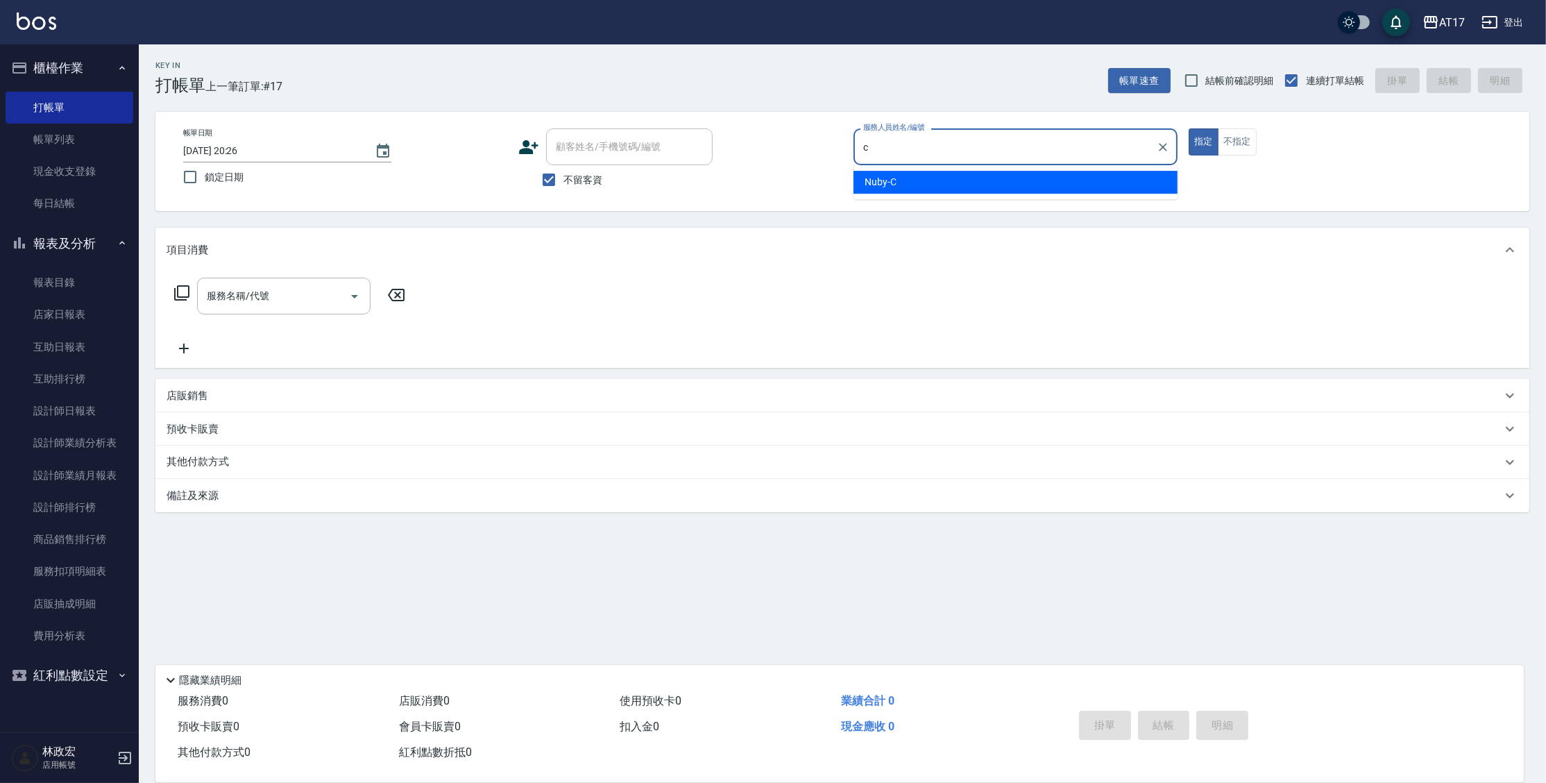
type input "Nuby-C"
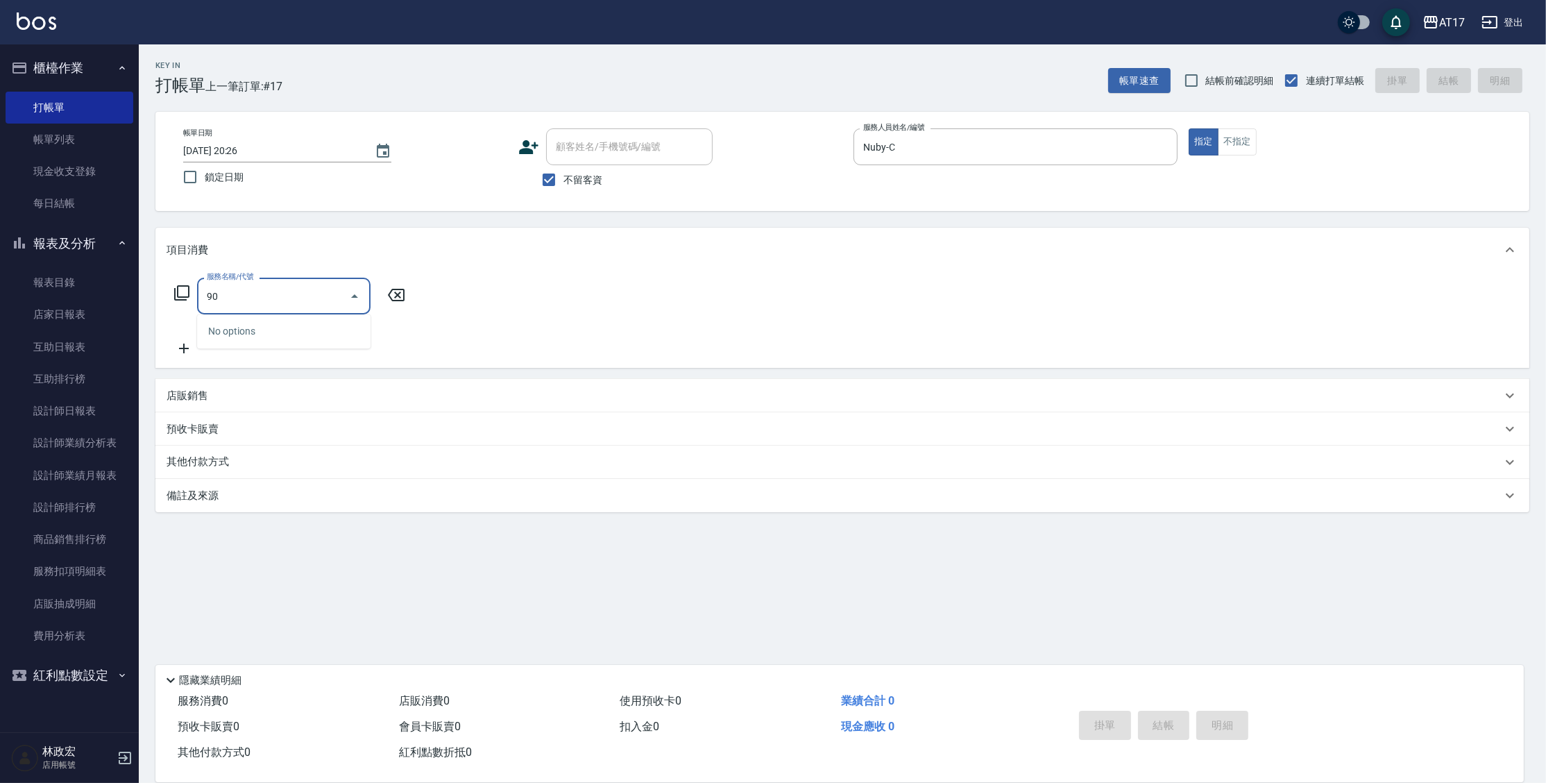
type input "9"
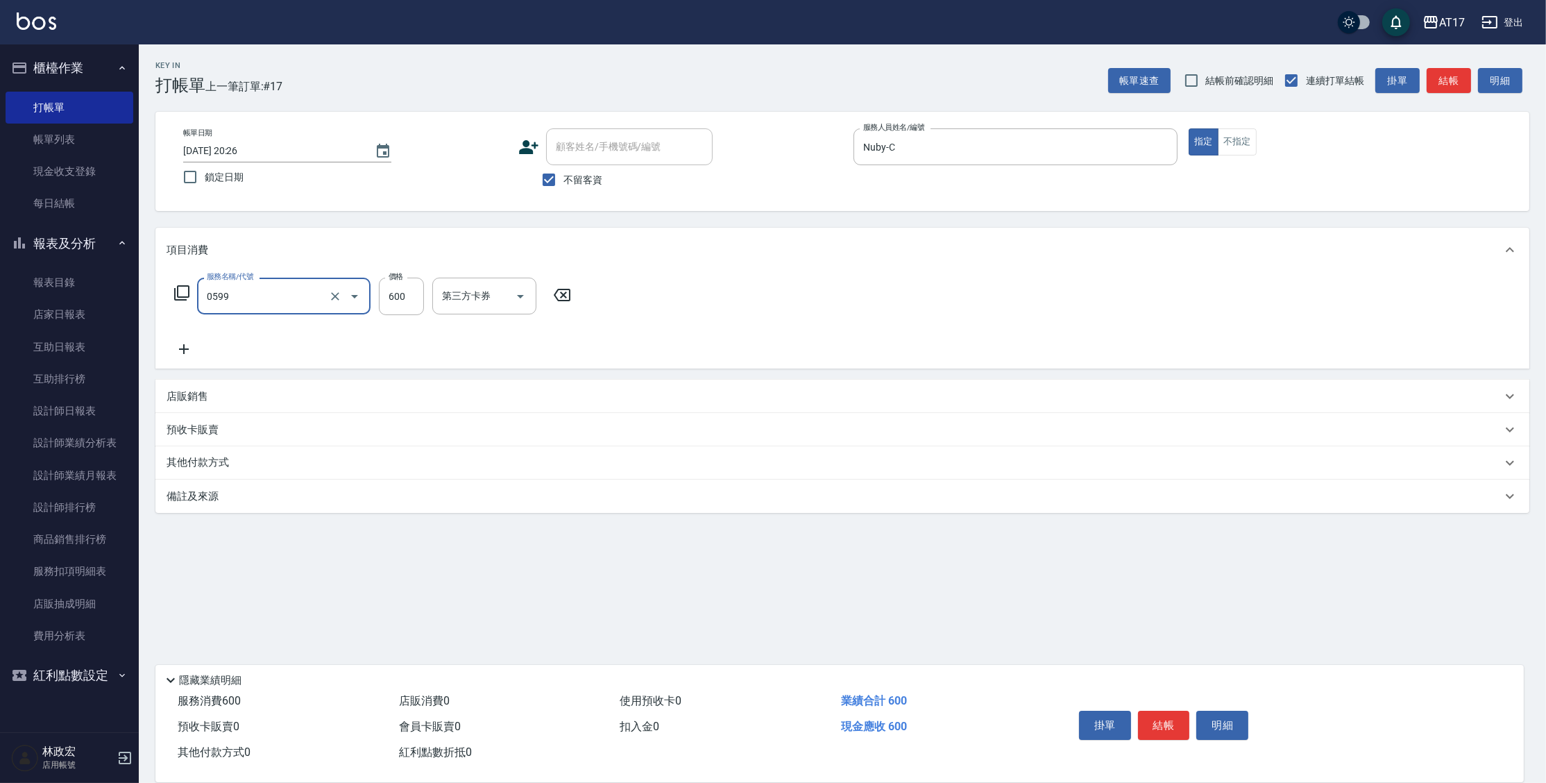
type input "精油-599(0599)"
type input "900"
type input "Winne-W"
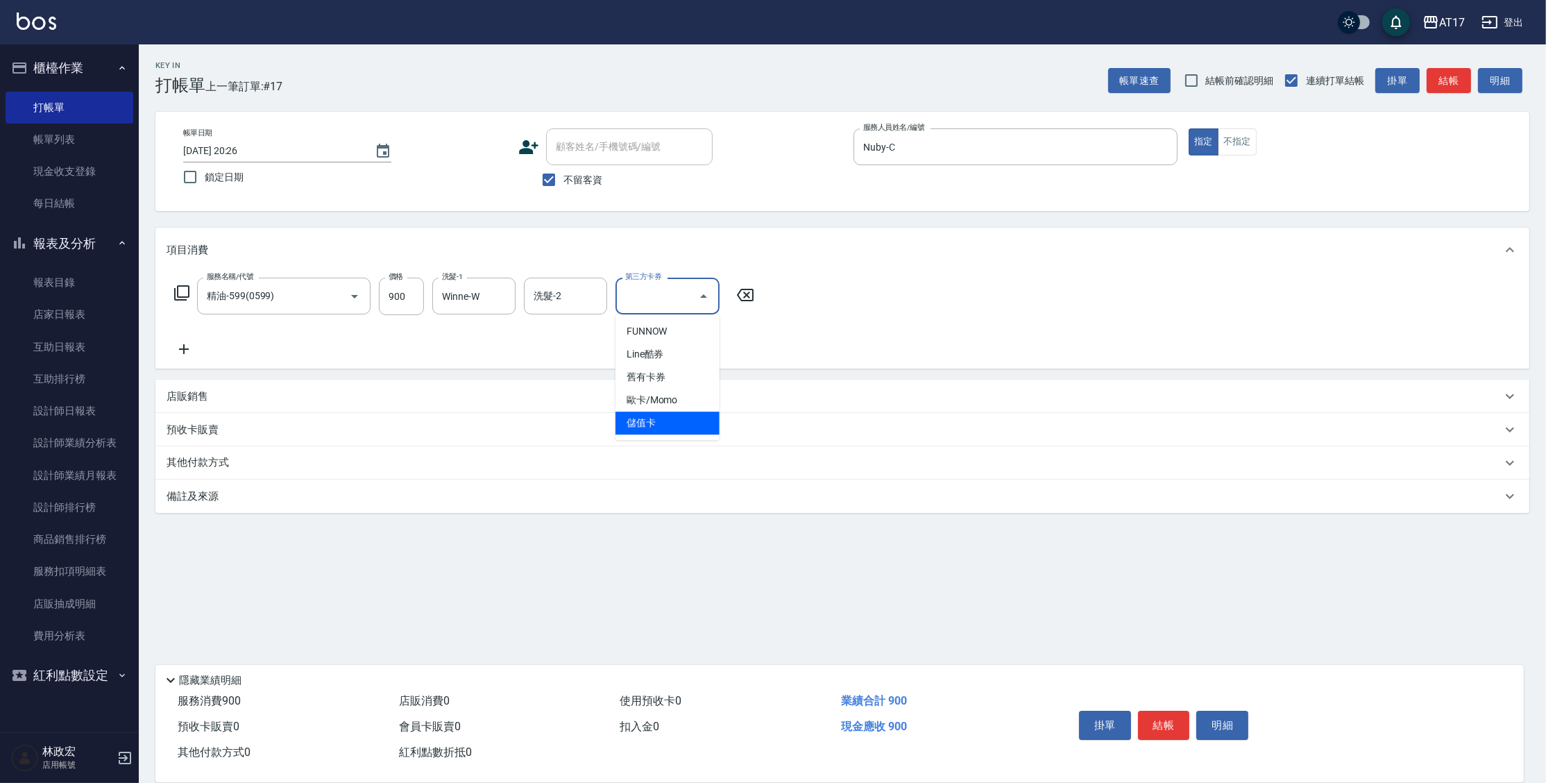
type input "儲值卡"
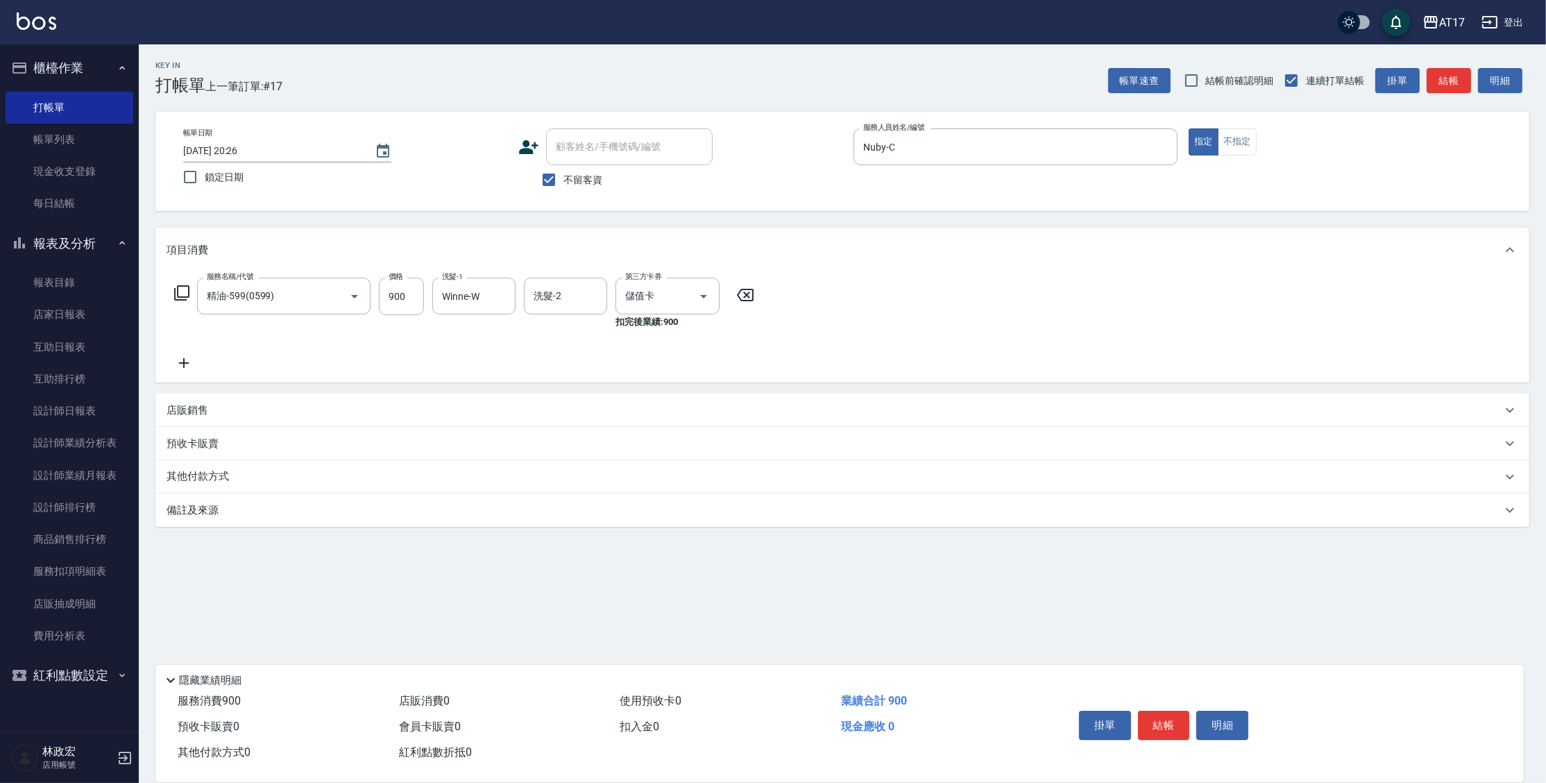
click at [179, 298] on icon at bounding box center [181, 292] width 17 height 17
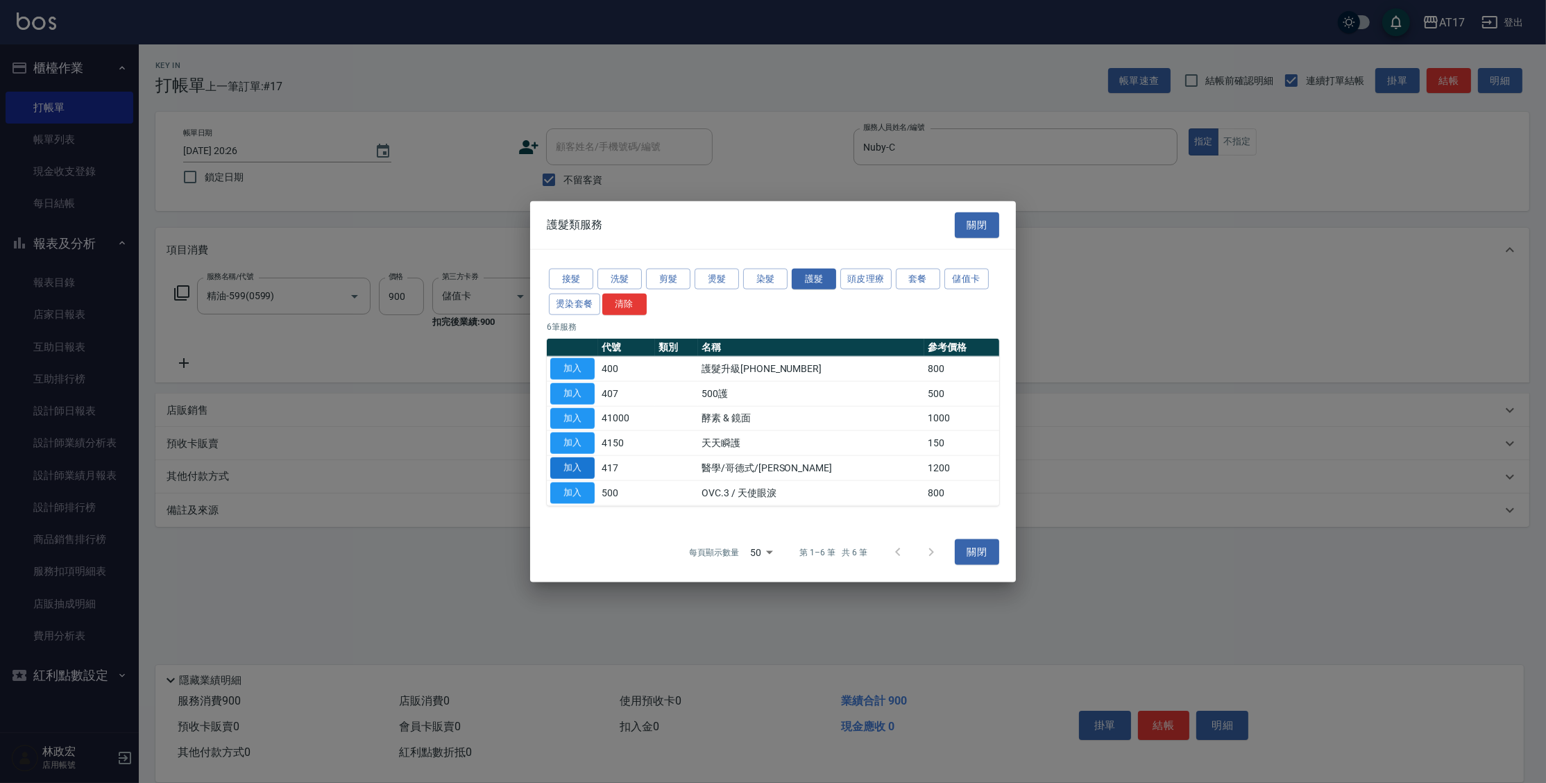
drag, startPoint x: 590, startPoint y: 463, endPoint x: 570, endPoint y: 467, distance: 19.7
click at [590, 464] on button "加入" at bounding box center [572, 468] width 44 height 22
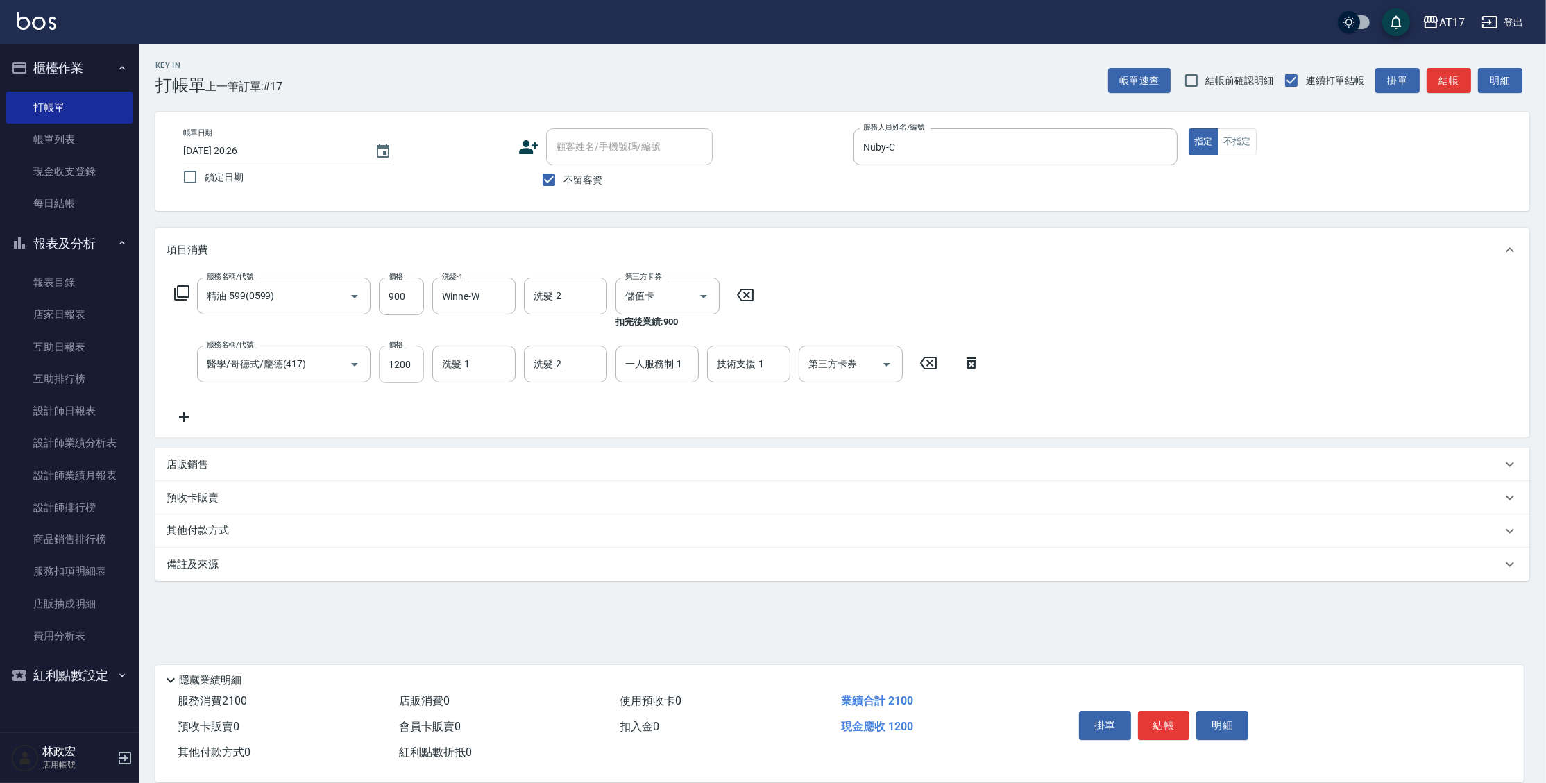
click at [419, 358] on input "1200" at bounding box center [401, 363] width 45 height 37
type input "1700"
type input "Winne-W"
type input "Nuby-C"
type input "儲值卡"
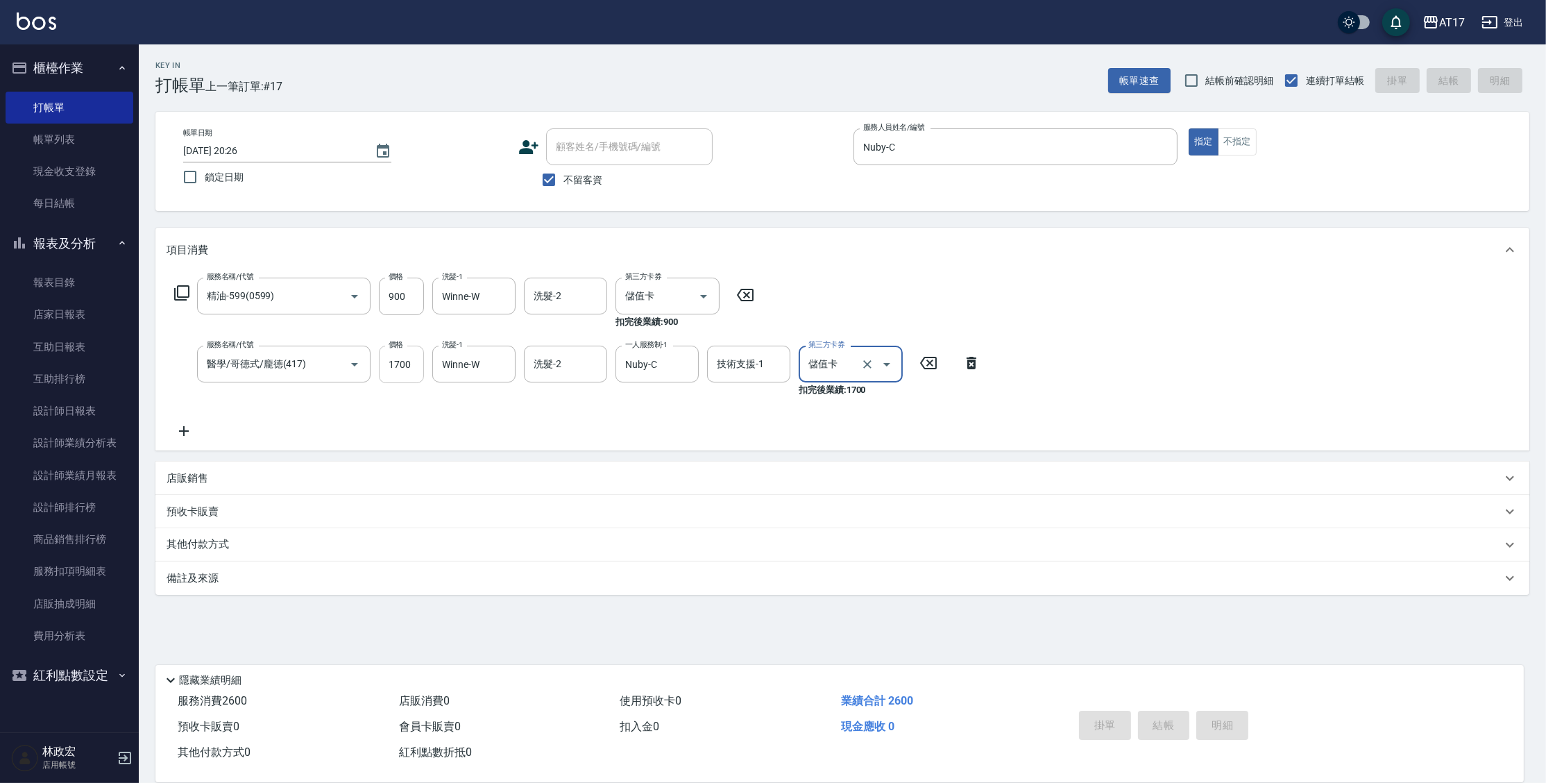
type input "[DATE] 20:28"
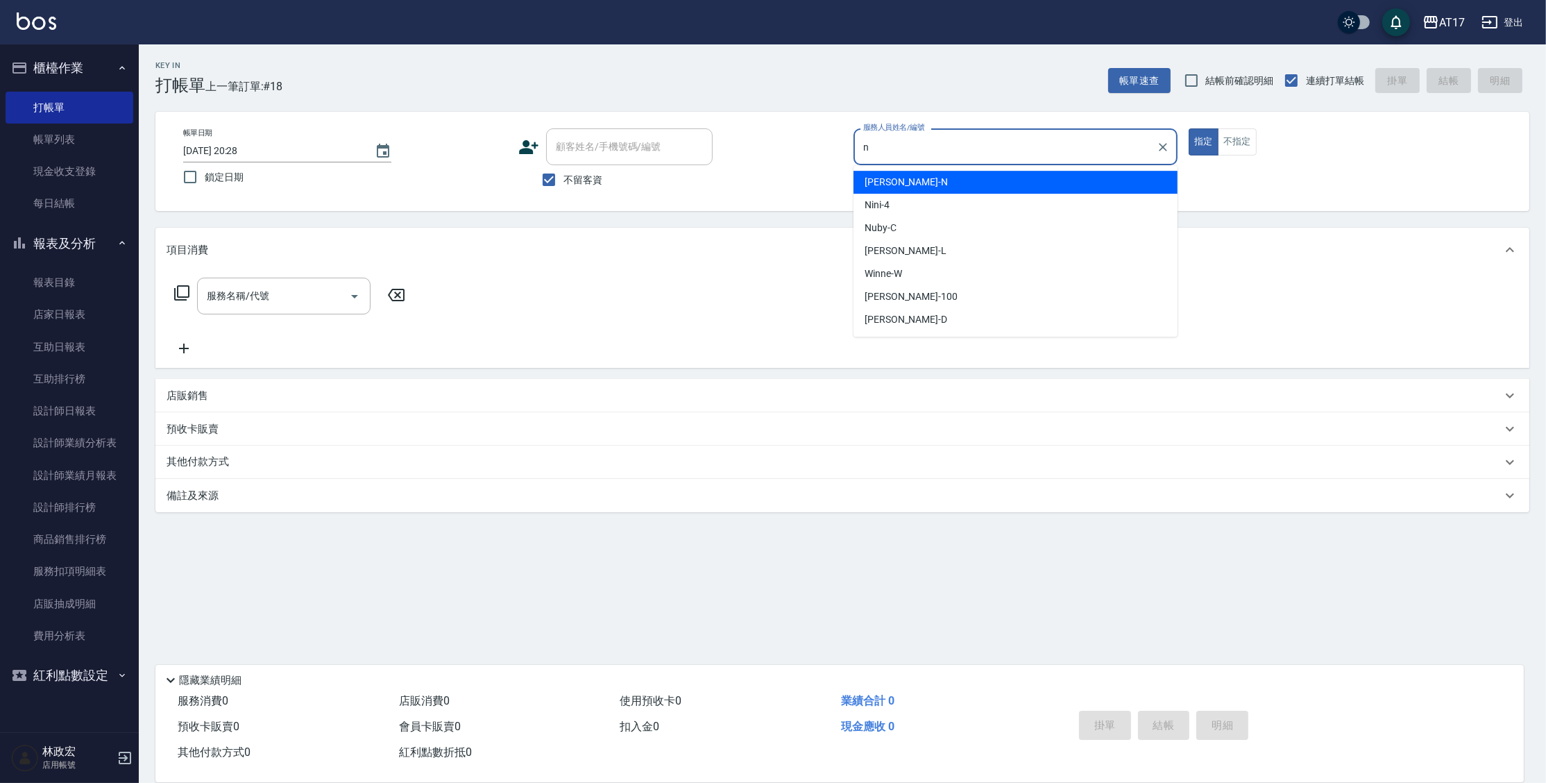
type input "[PERSON_NAME]-N"
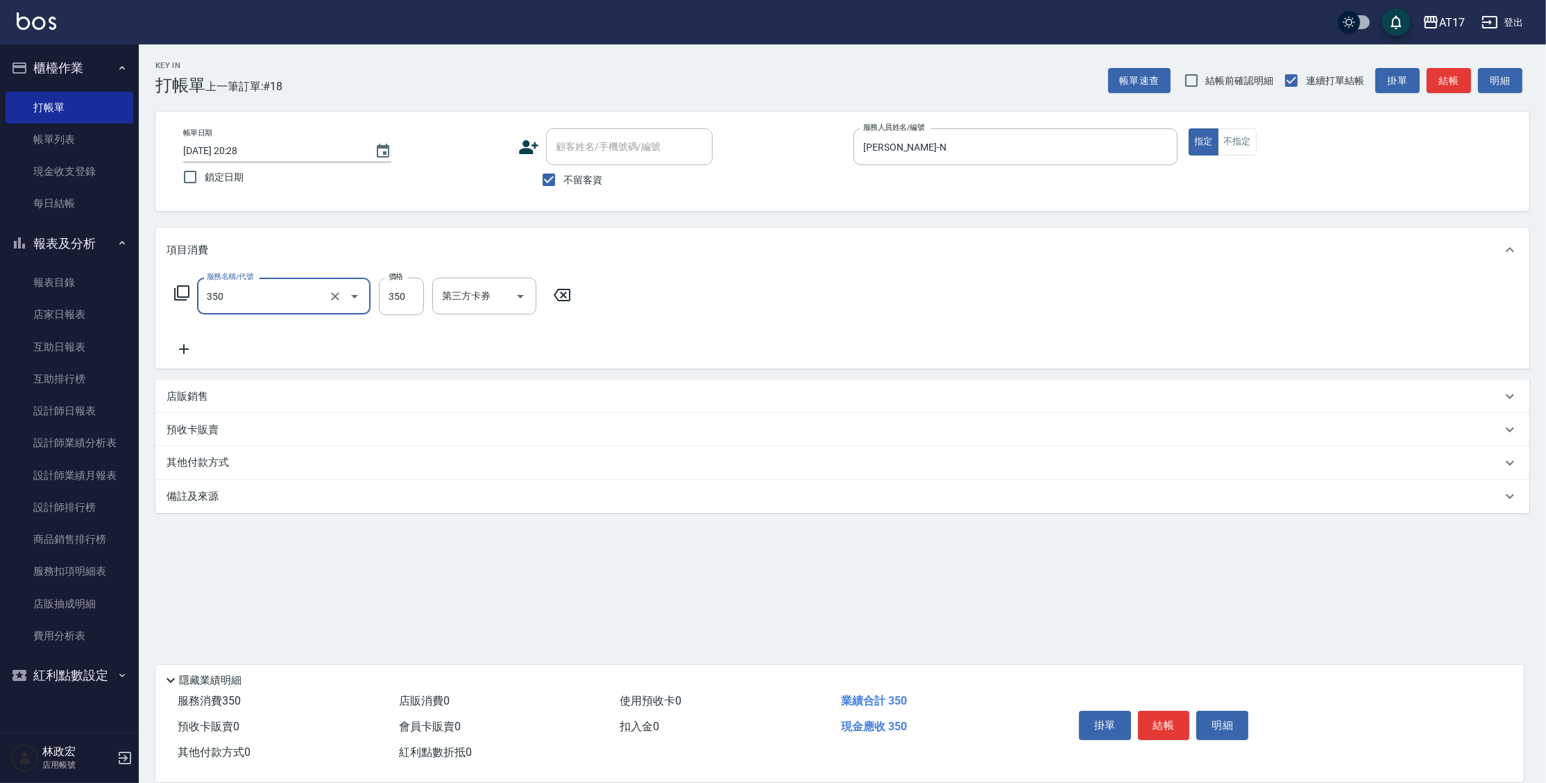
type input "350洗髮(350)"
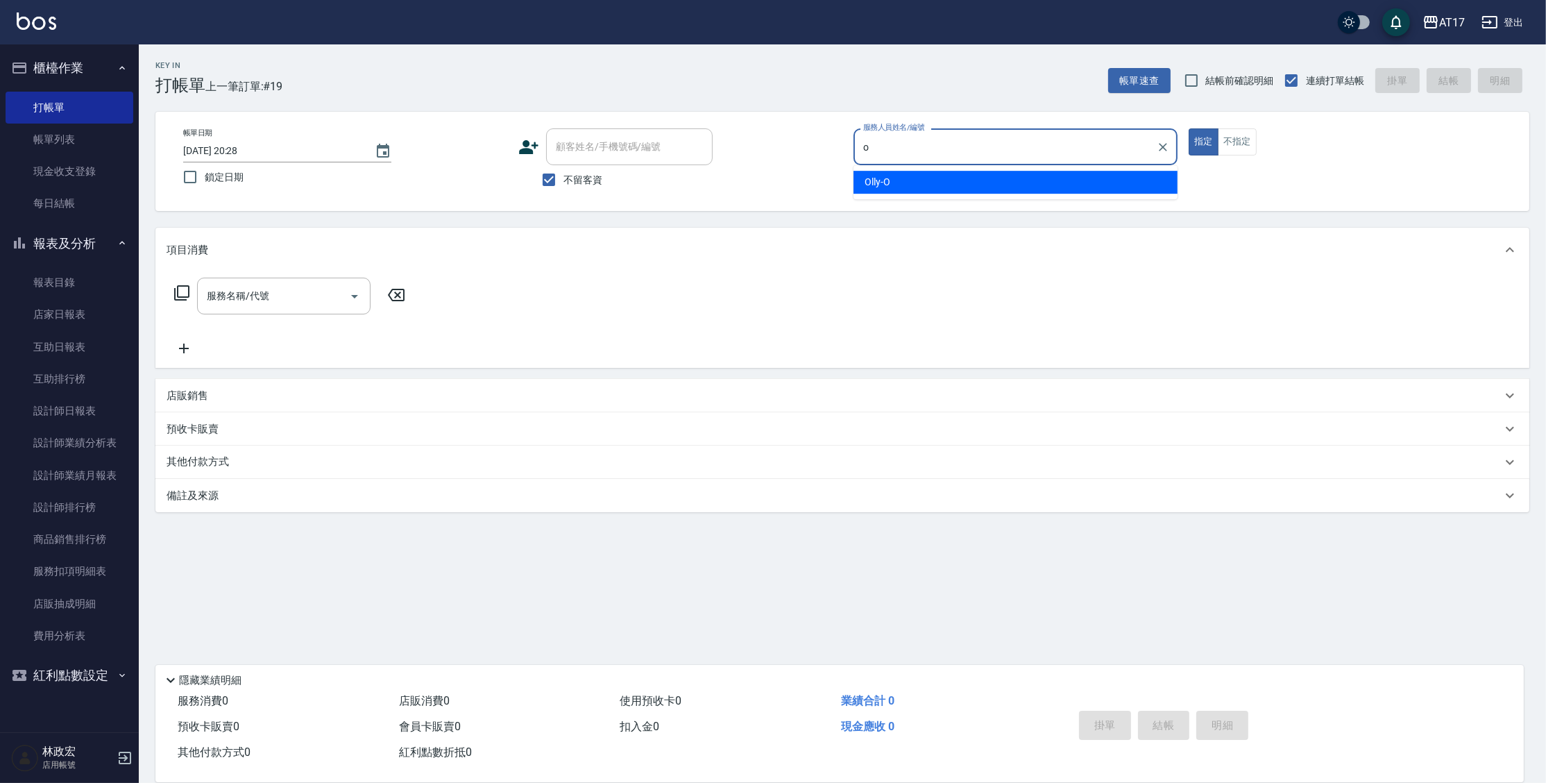
type input "Olly-O"
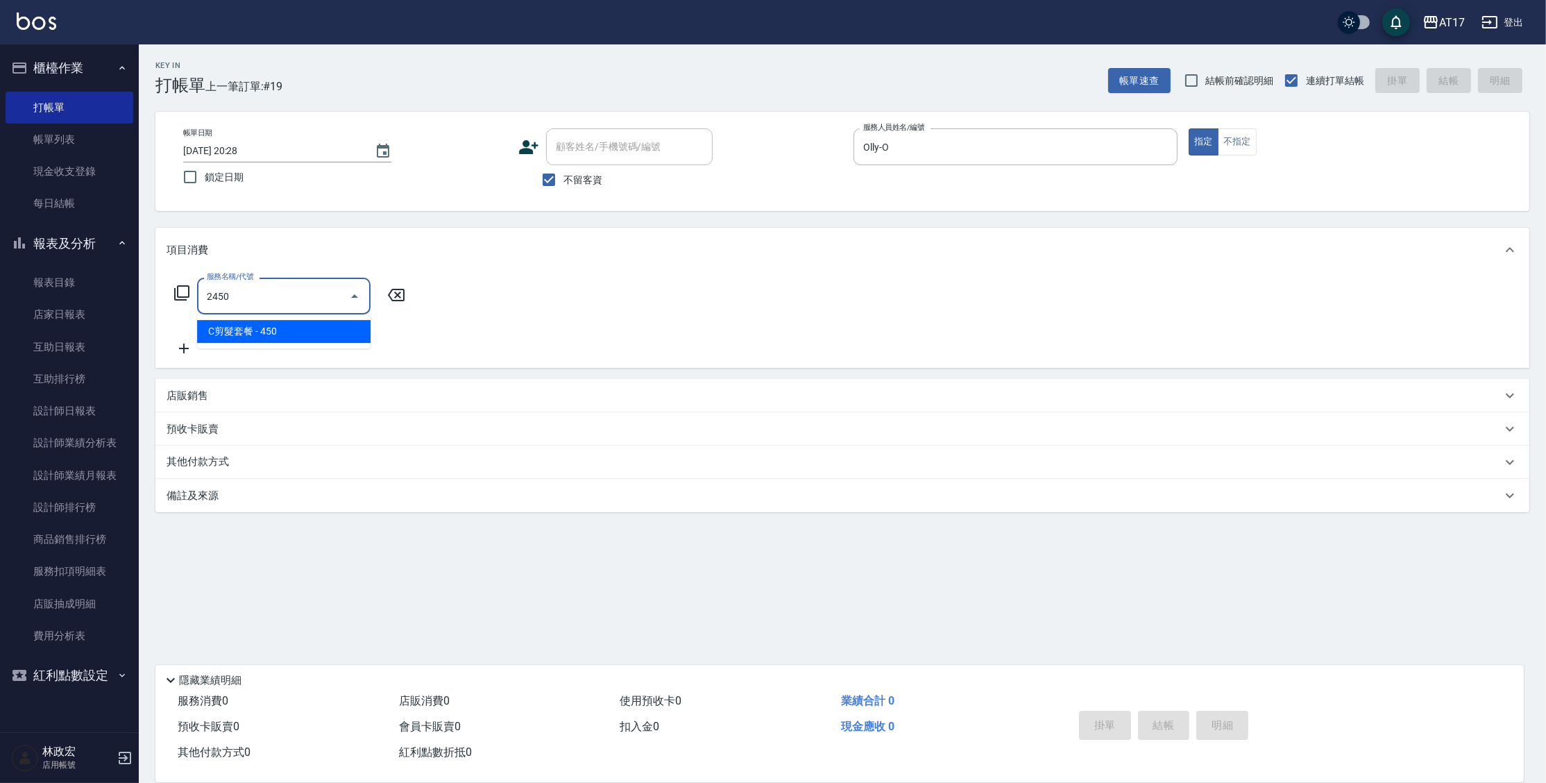
type input "C剪髮套餐(2450)"
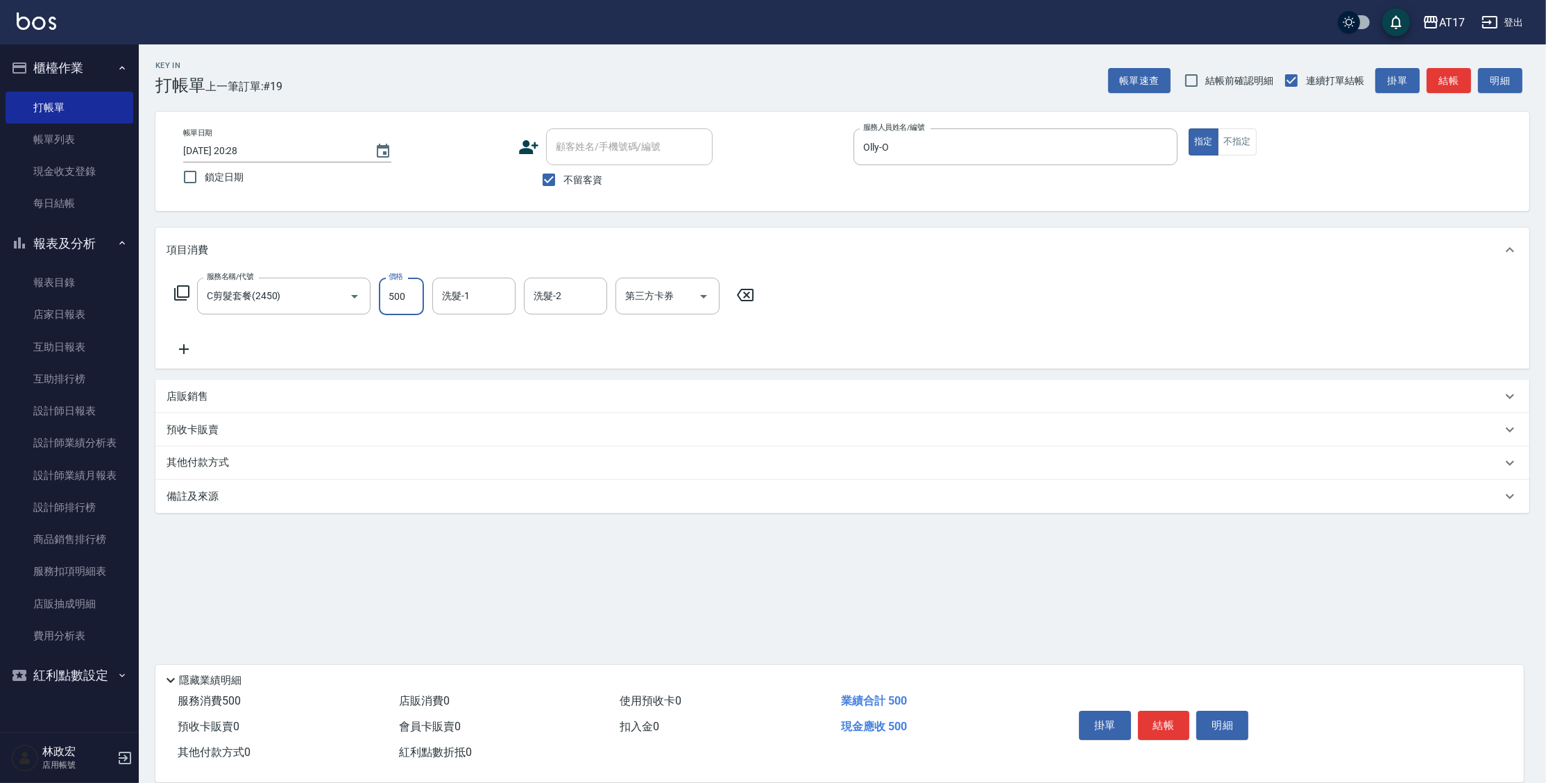
type input "500"
type input "欣麗-77"
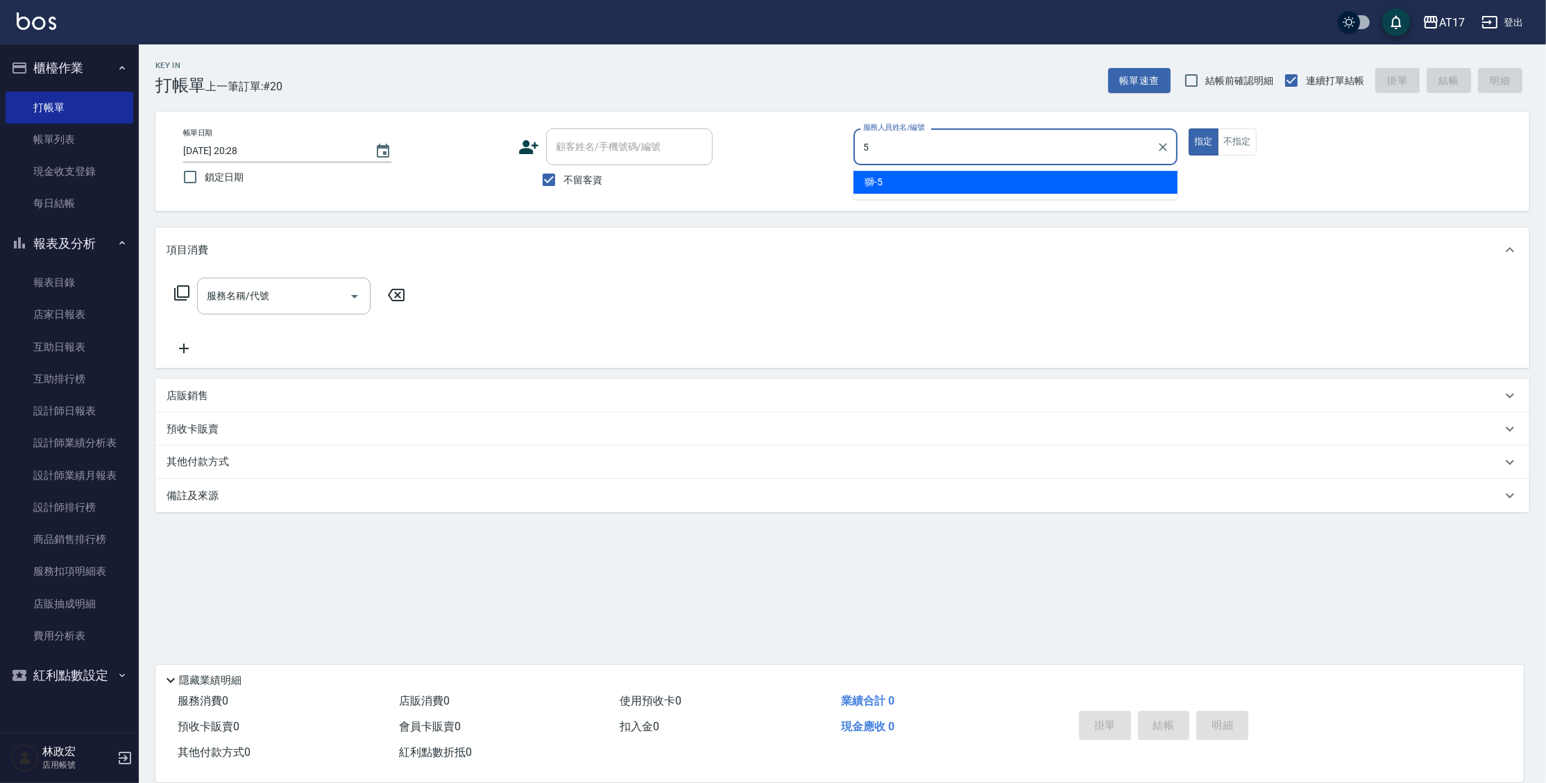
type input "獅-5"
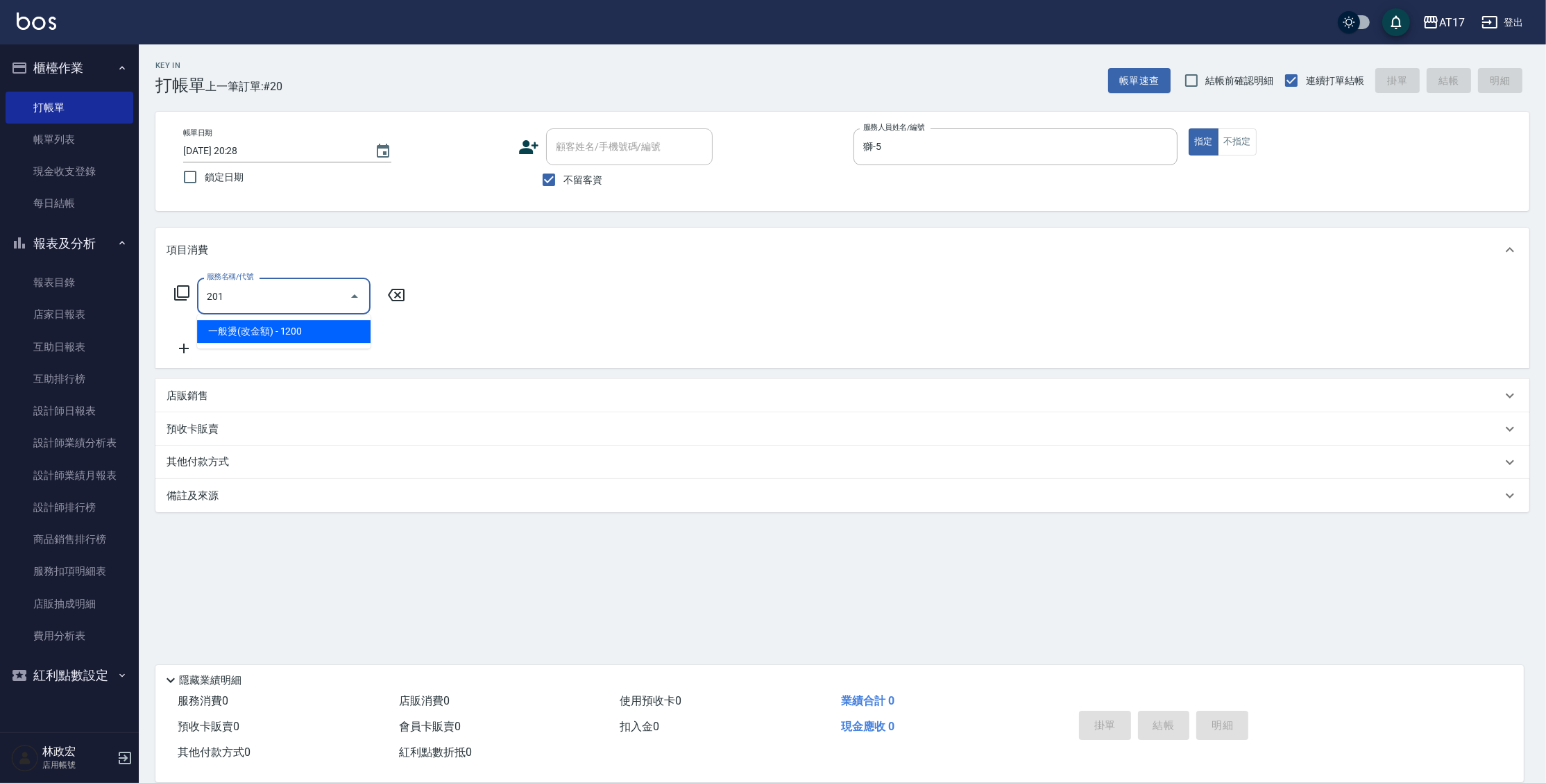
type input "一般燙(改金額)(201)"
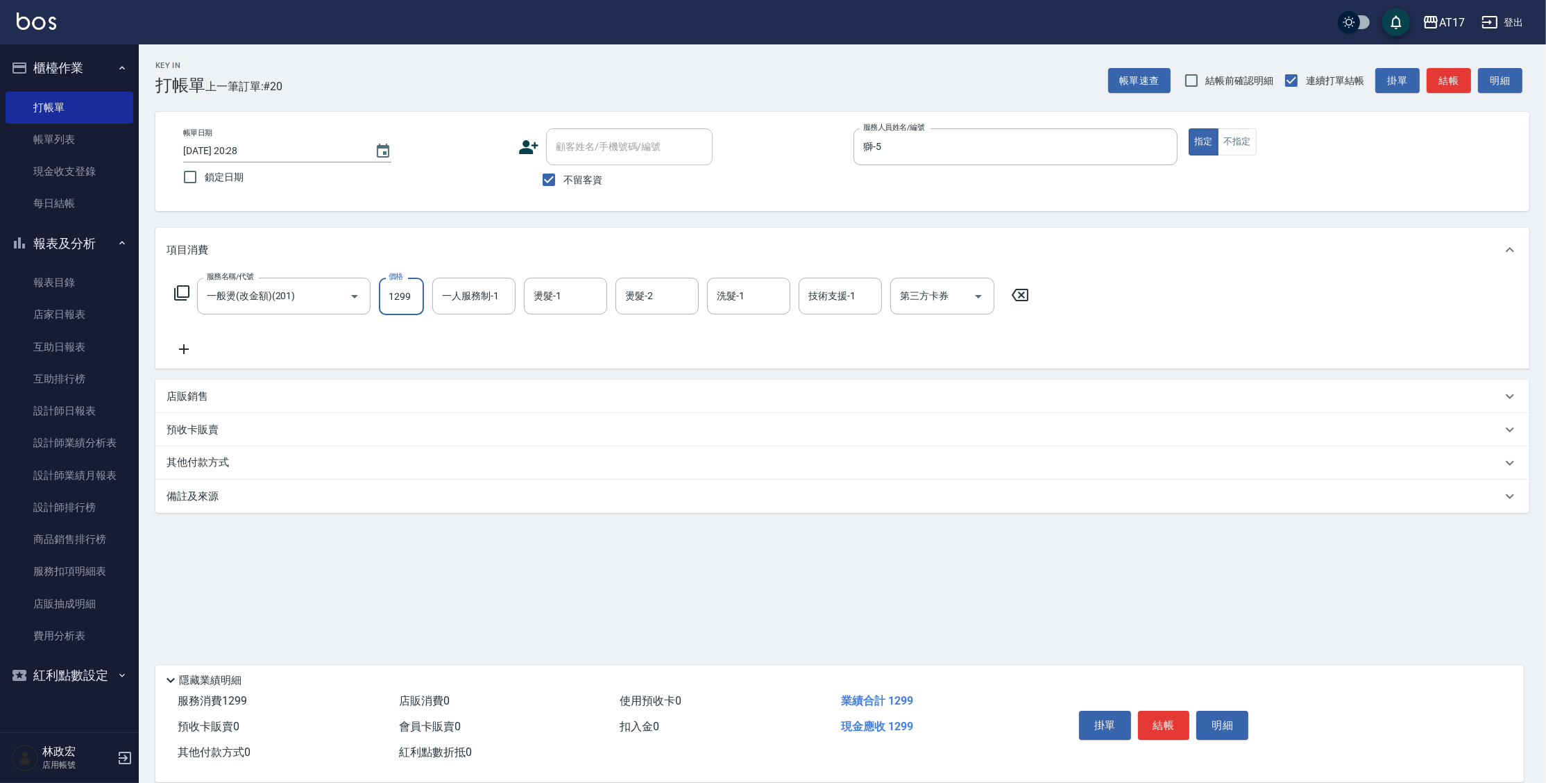
type input "1299"
type input "獅-5"
type input "陳思妤-22"
click at [184, 291] on icon at bounding box center [181, 292] width 17 height 17
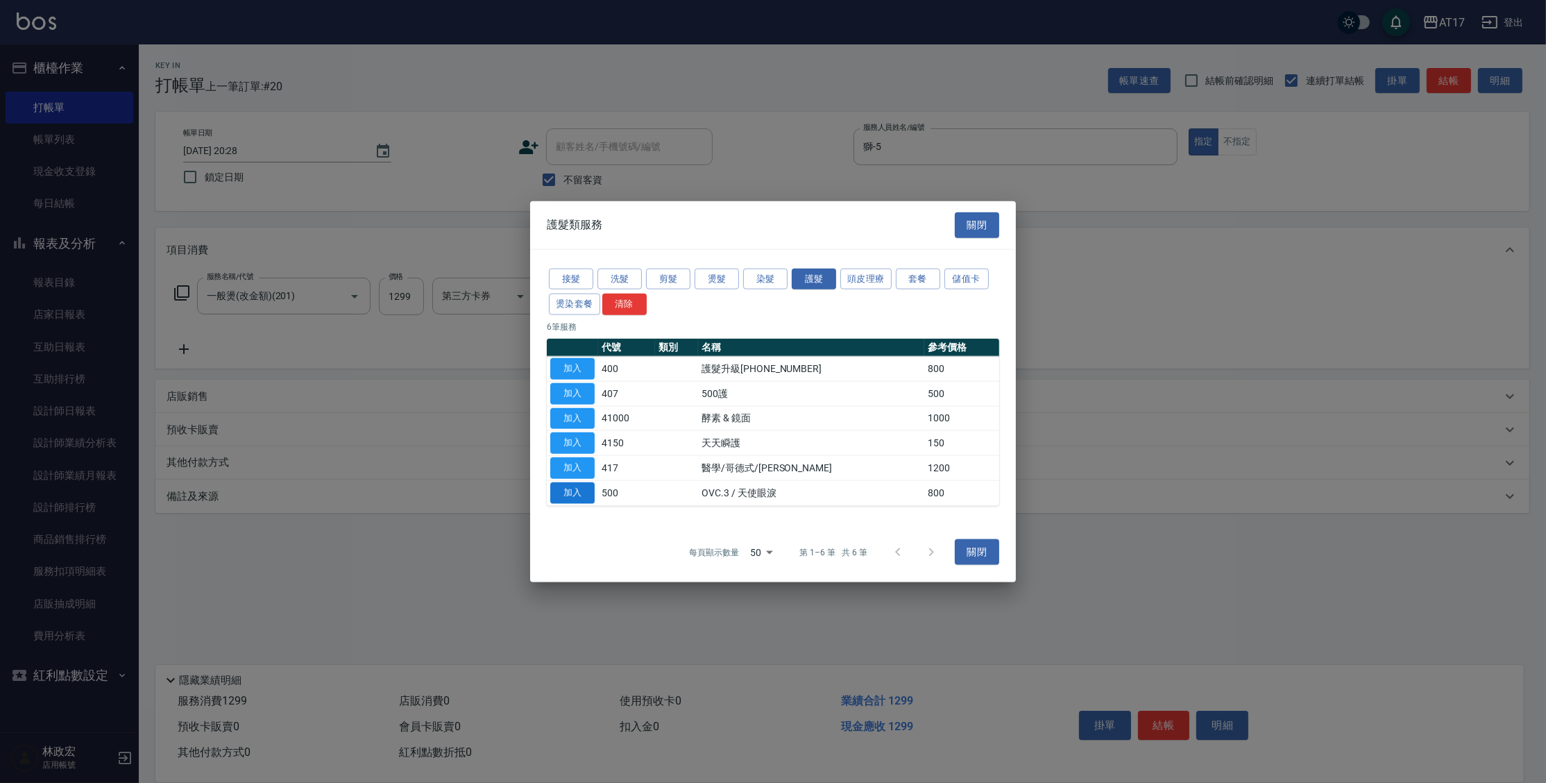
click at [570, 493] on button "加入" at bounding box center [572, 492] width 44 height 22
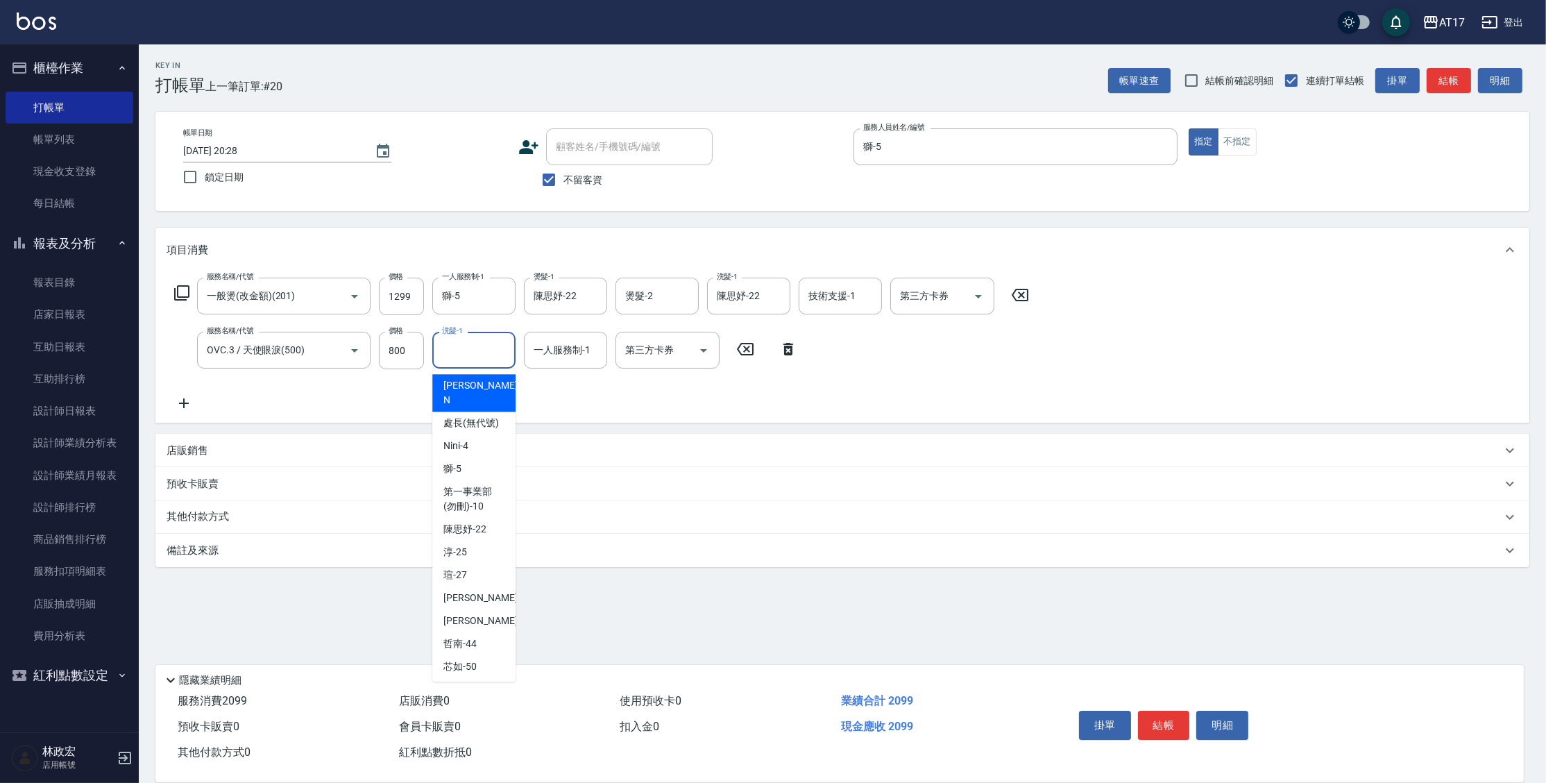
click at [458, 350] on input "洗髮-1" at bounding box center [473, 350] width 71 height 24
type input "陳思妤-22"
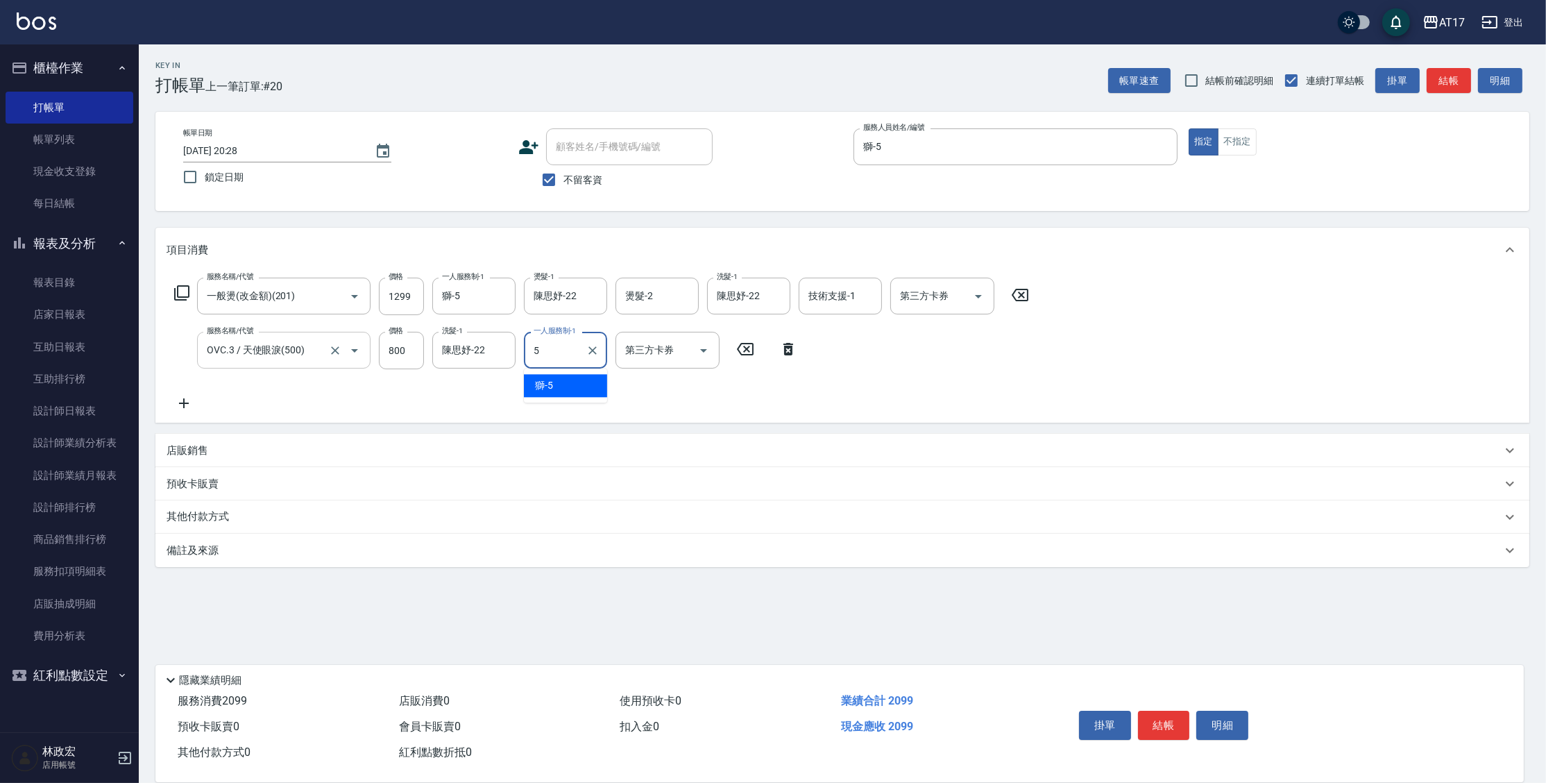
type input "獅-5"
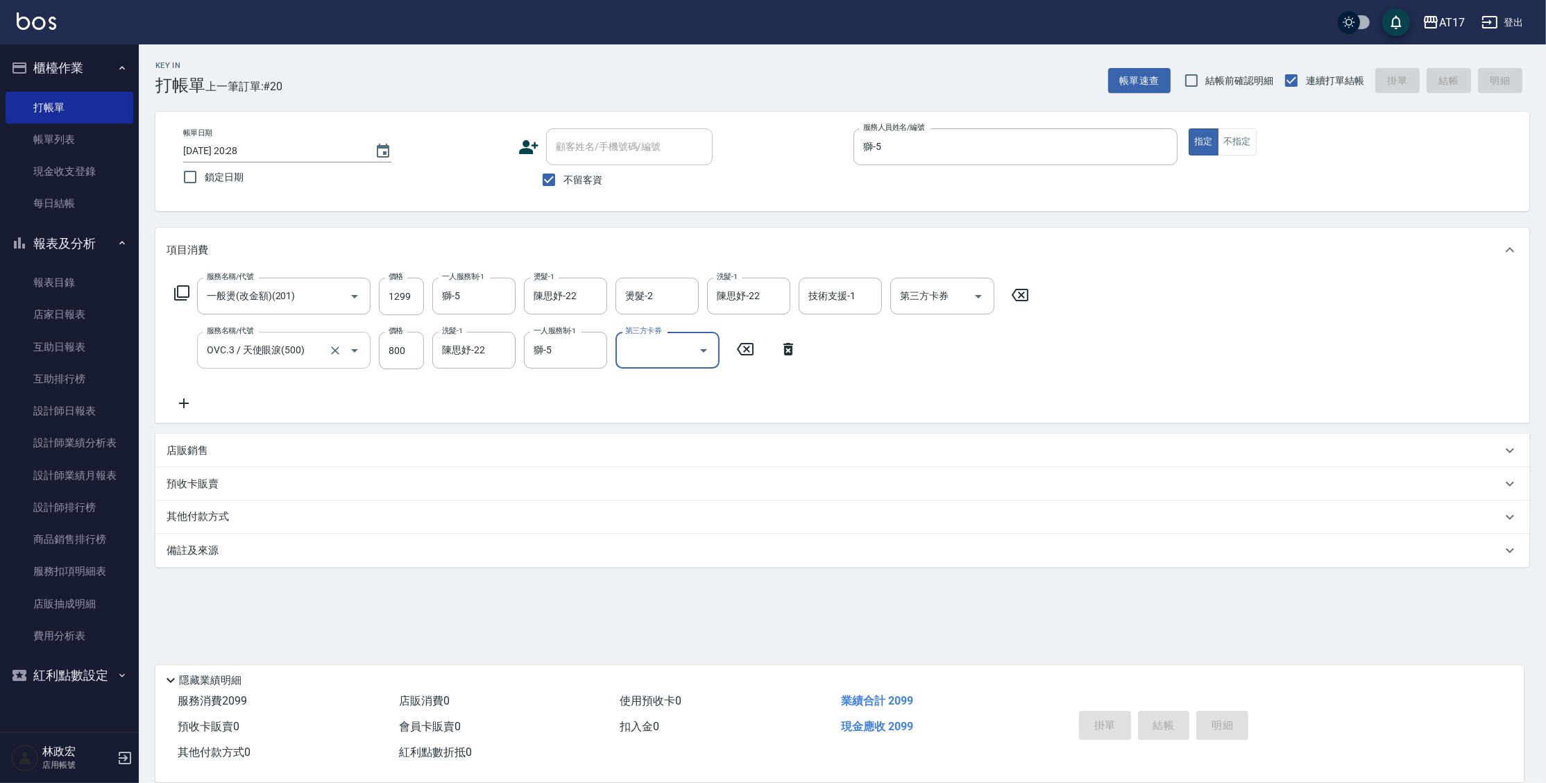
type input "[DATE] 20:29"
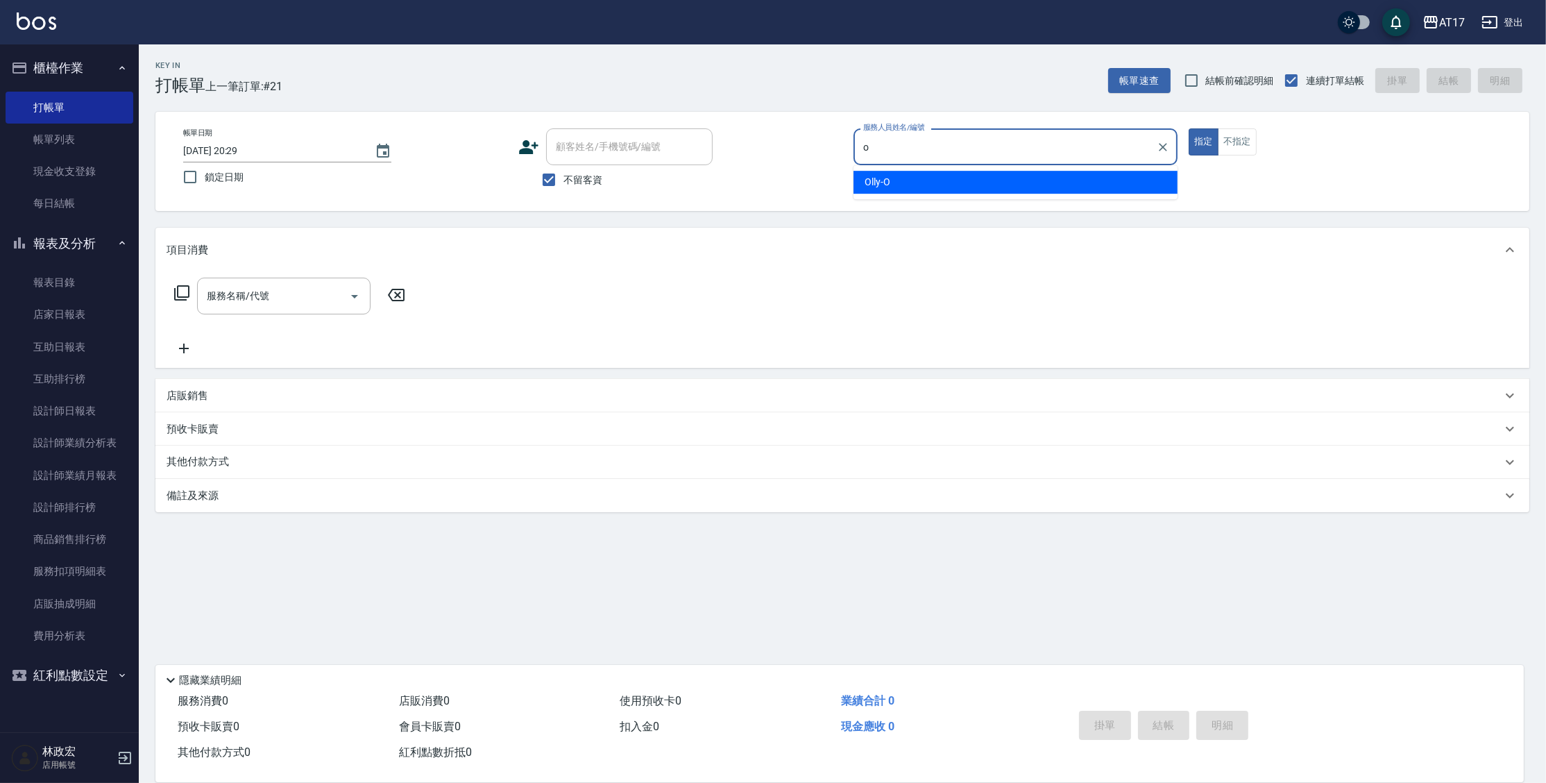
type input "Olly-O"
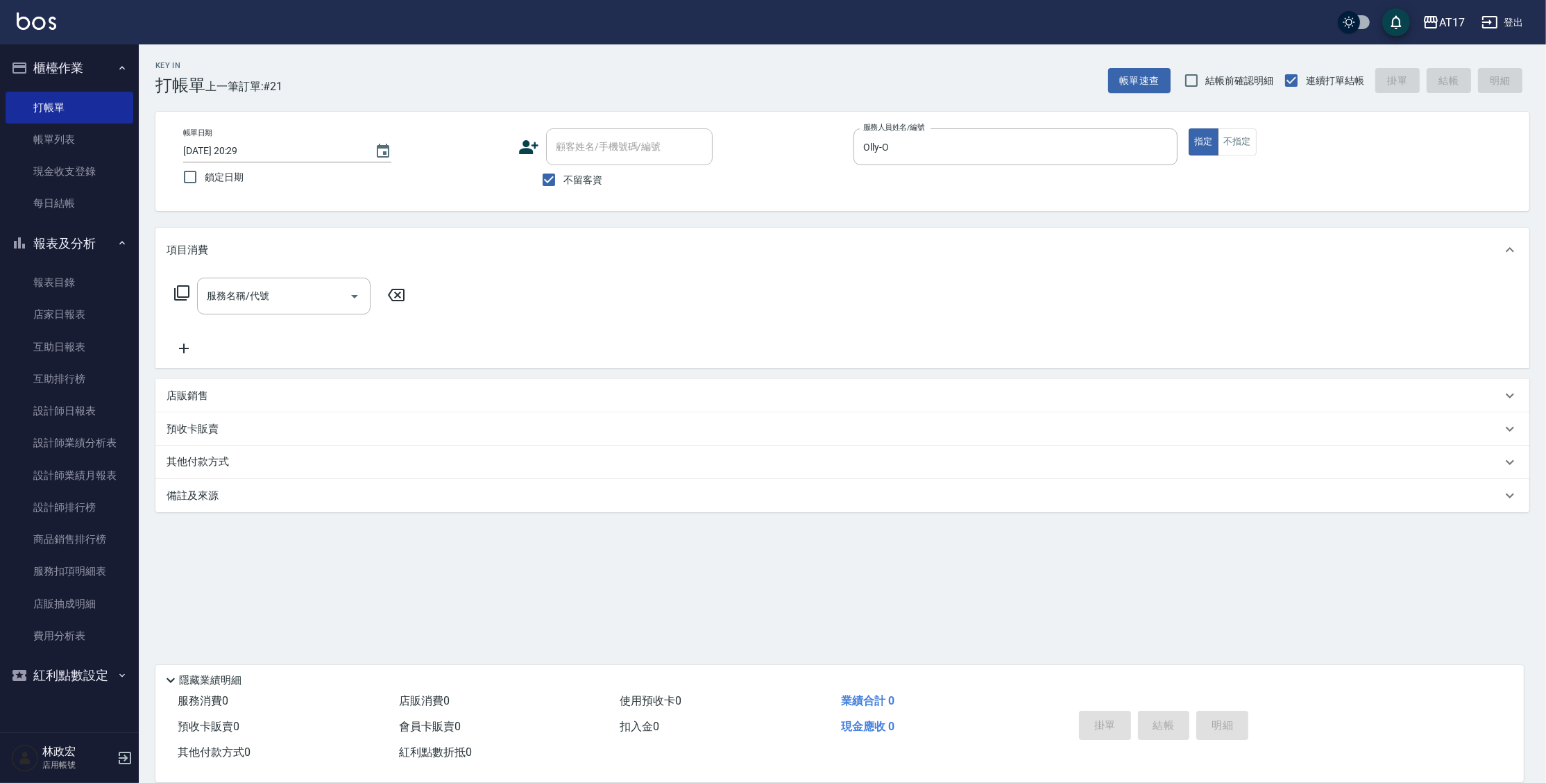
click at [174, 295] on icon at bounding box center [181, 292] width 15 height 15
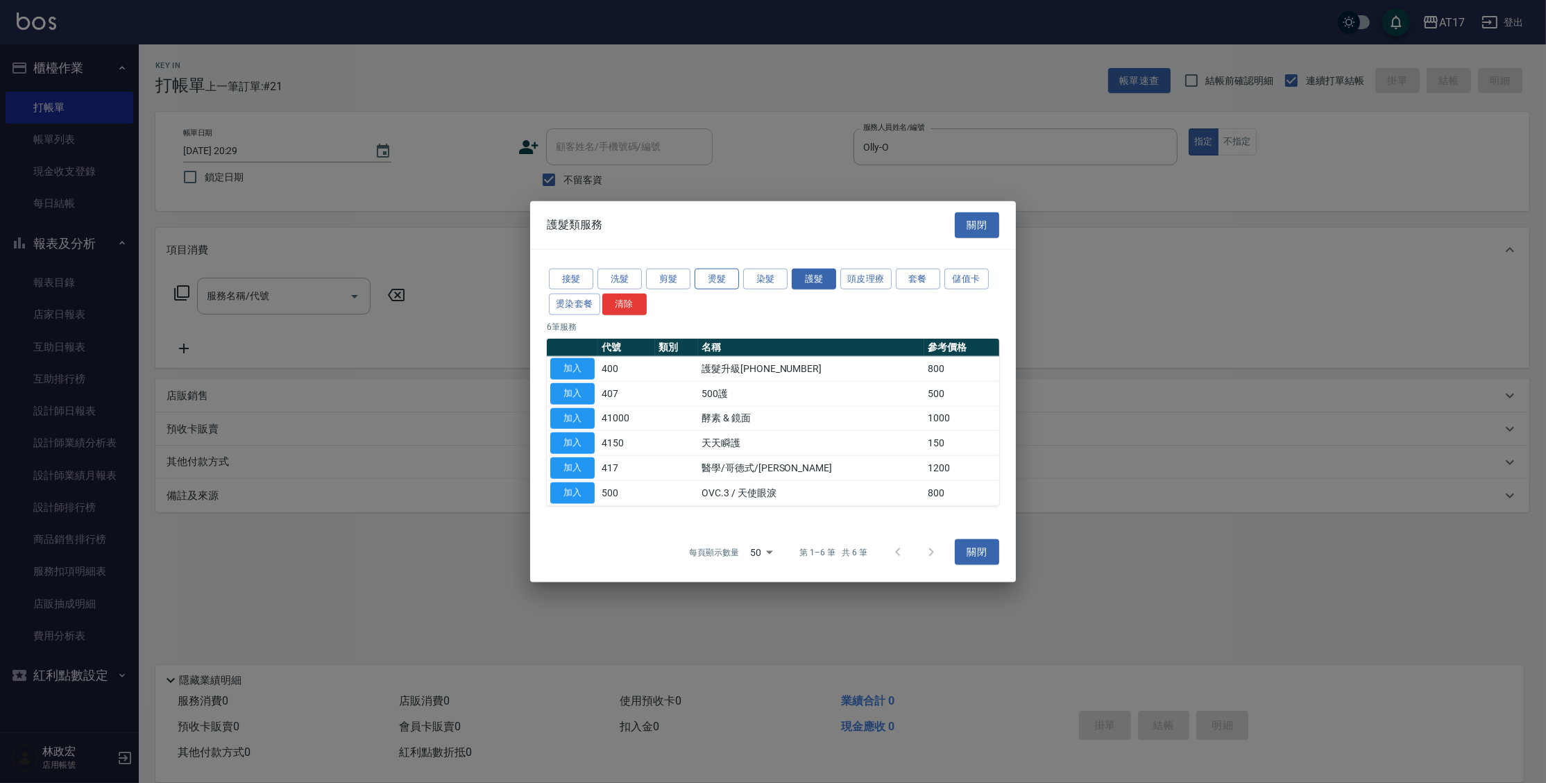
click at [712, 287] on button "燙髮" at bounding box center [716, 279] width 44 height 22
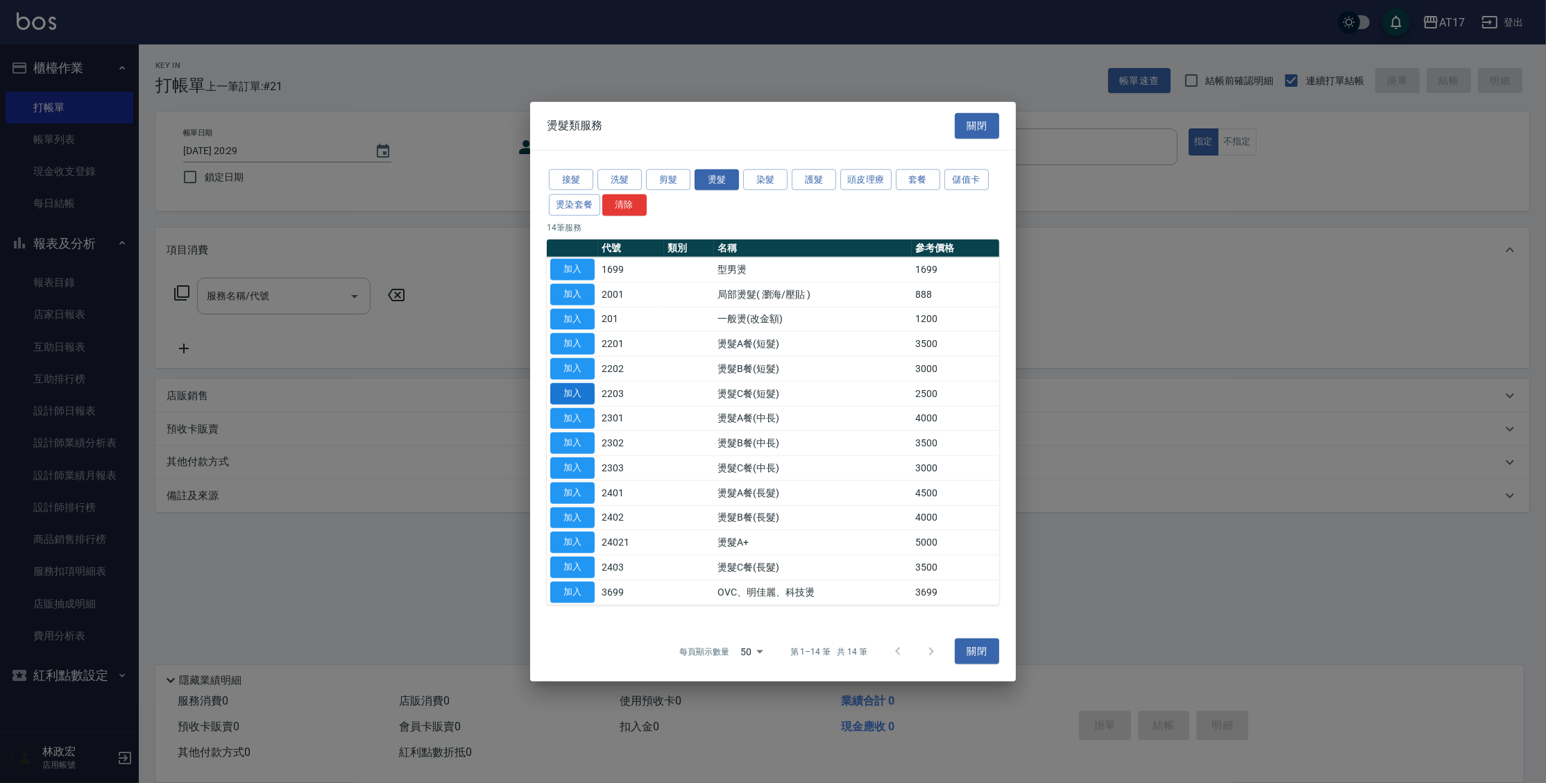
click at [587, 401] on button "加入" at bounding box center [572, 393] width 44 height 22
type input "燙髮C餐(短髮)(2203)"
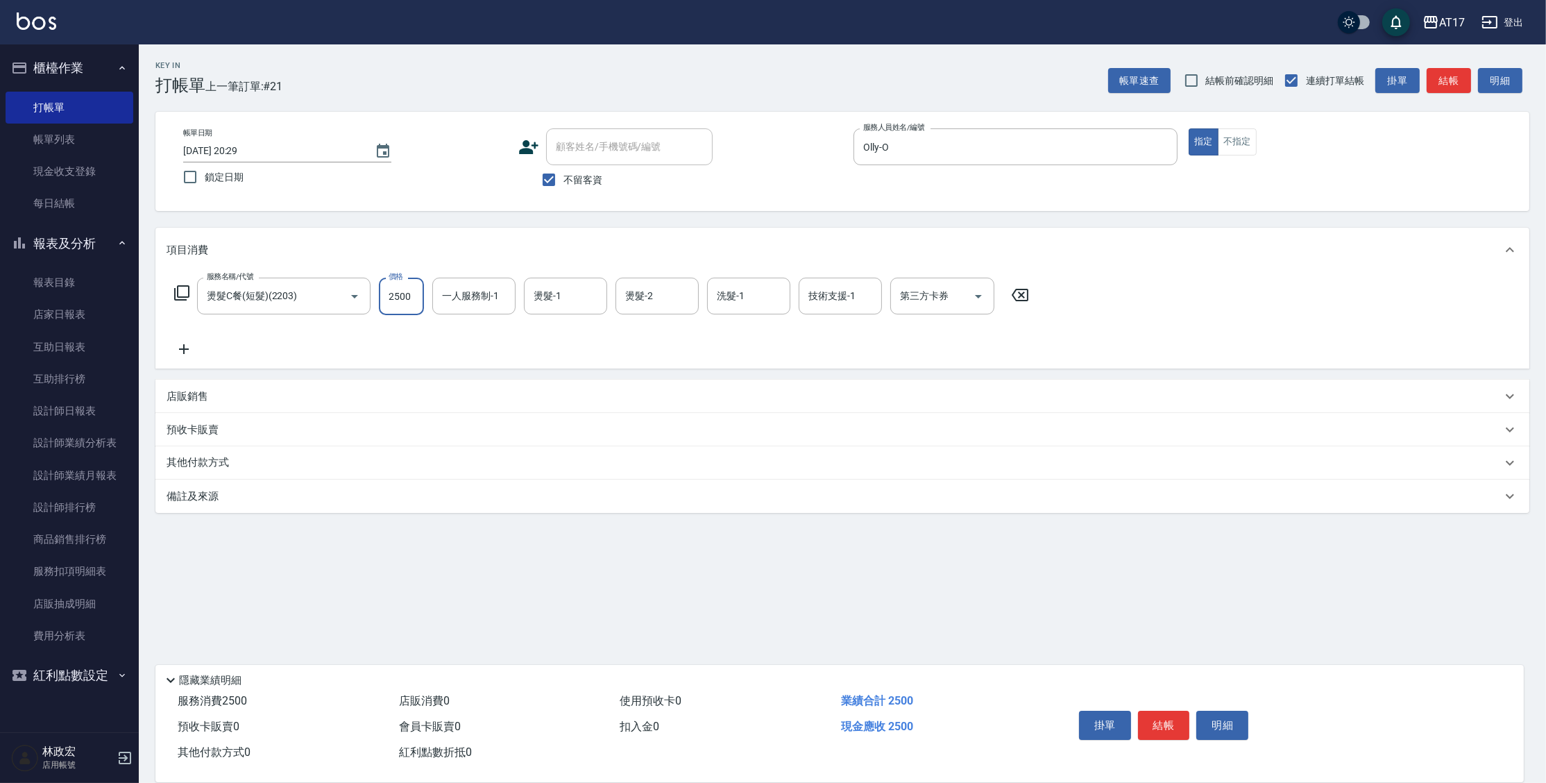
click at [419, 302] on input "2500" at bounding box center [401, 295] width 45 height 37
type input "2025"
type input "Olly-O"
type input "欣麗-77"
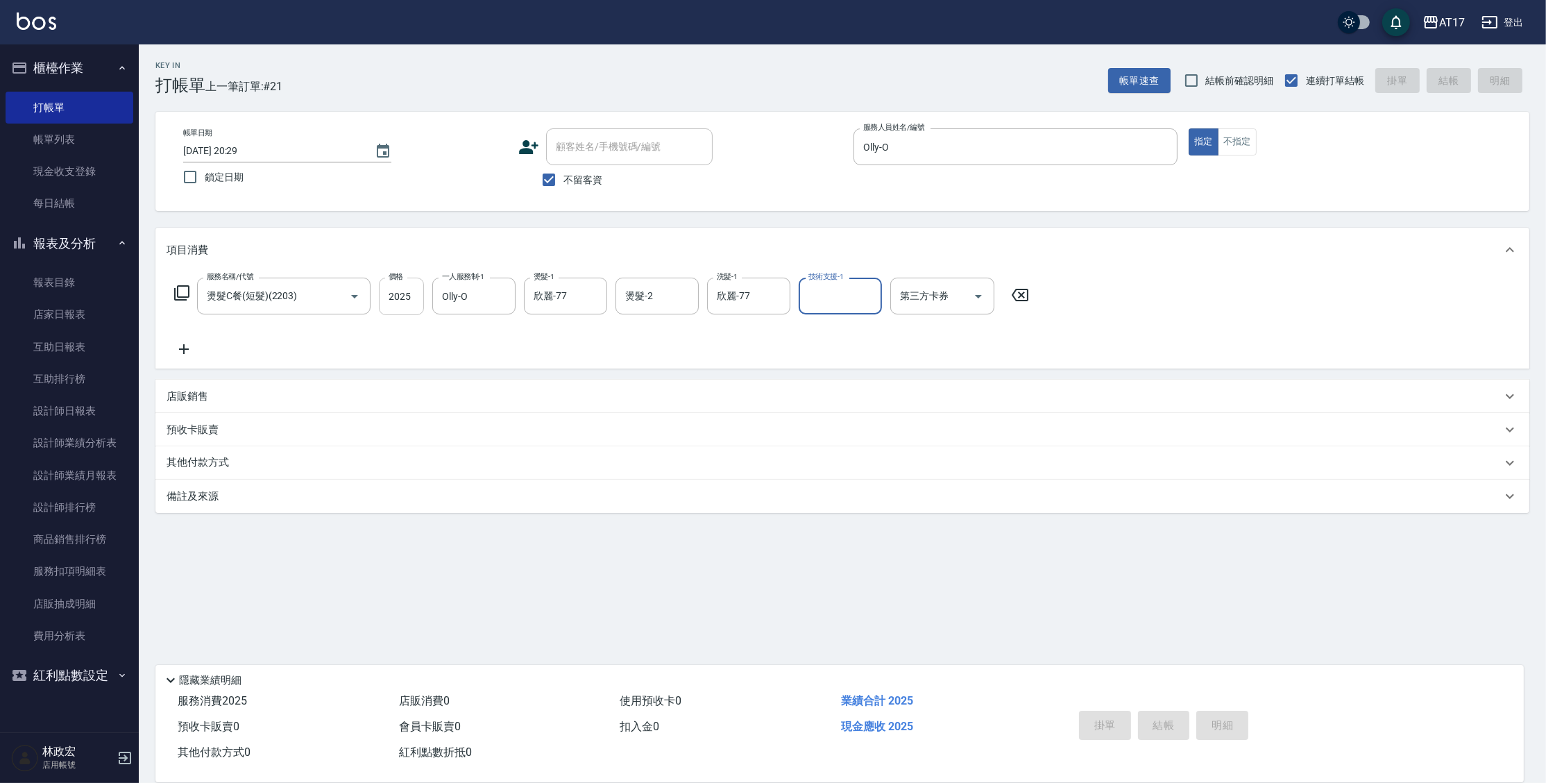
type input "v"
type input "[DATE] 20:39"
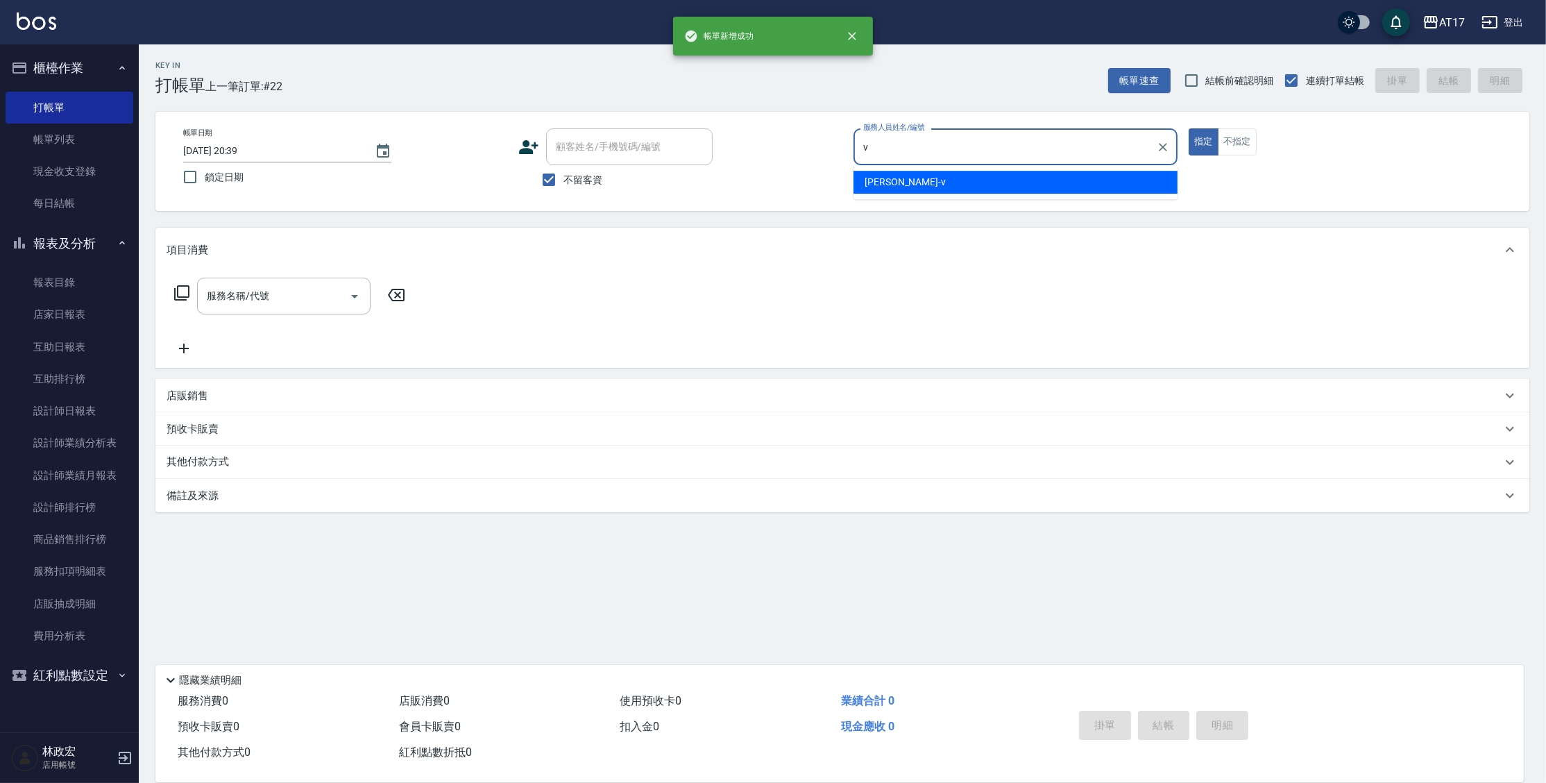
type input "[PERSON_NAME]-v"
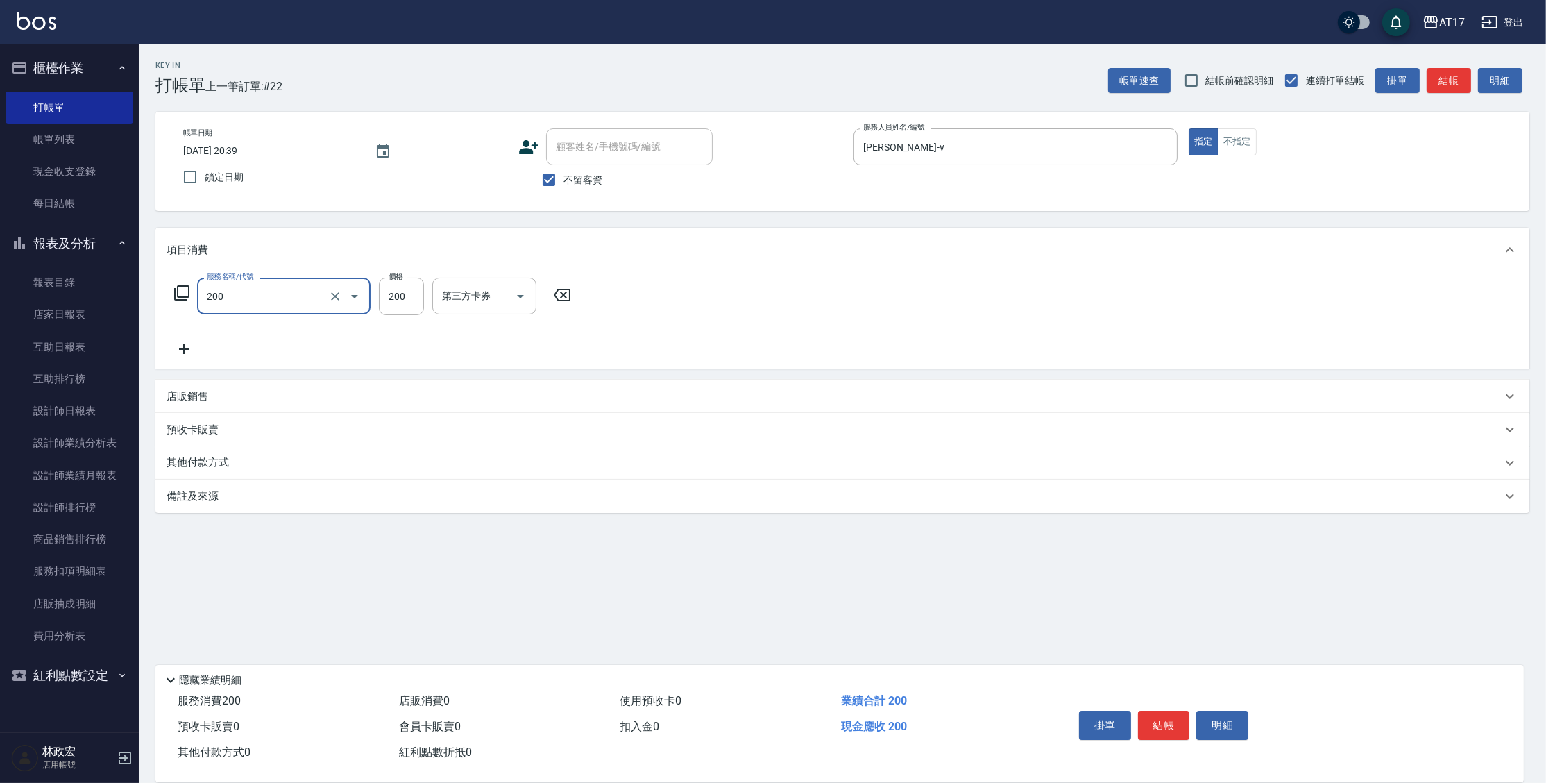
type input "剪髮(200)"
type input "199"
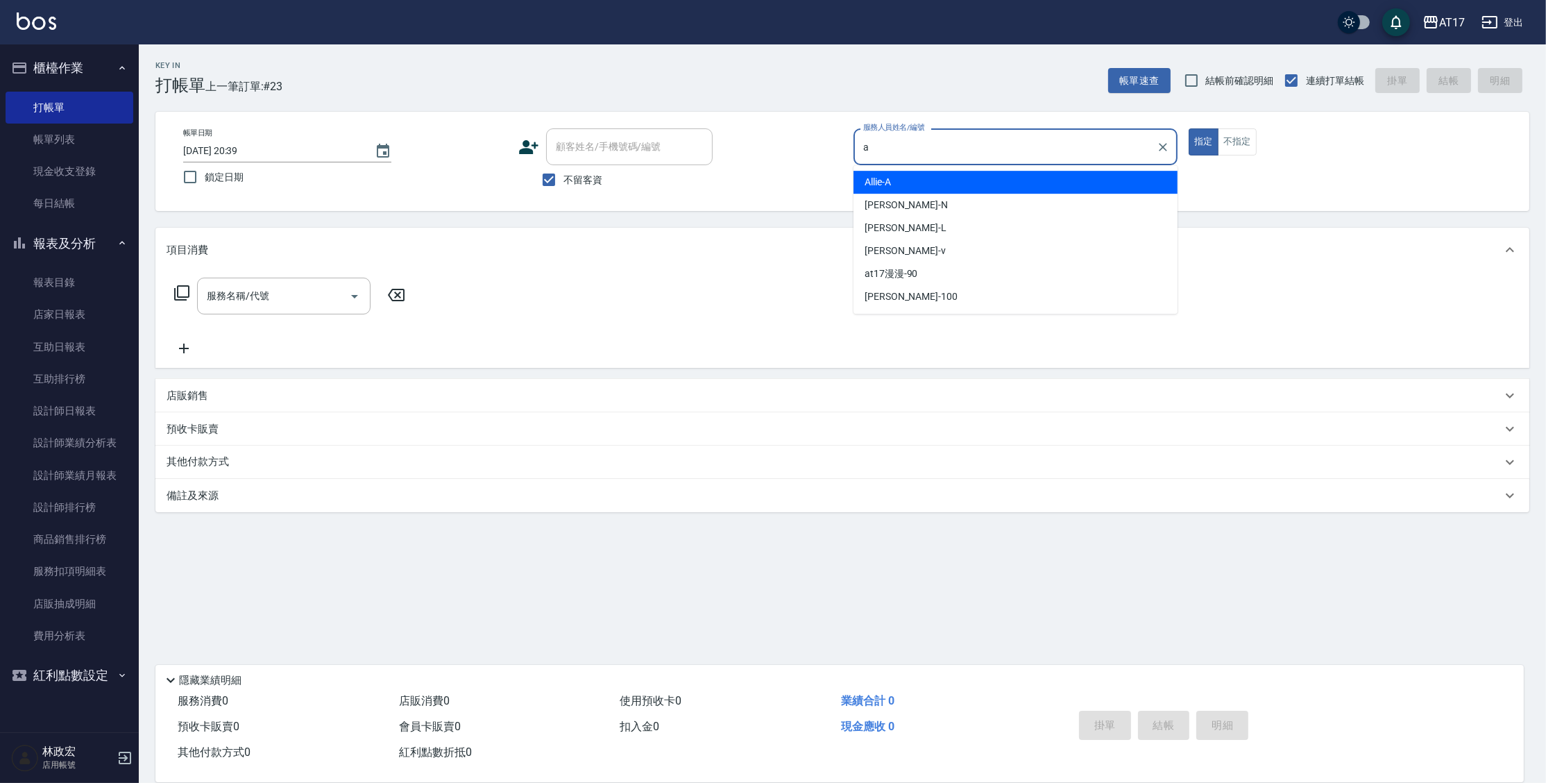
type input "Allie-A"
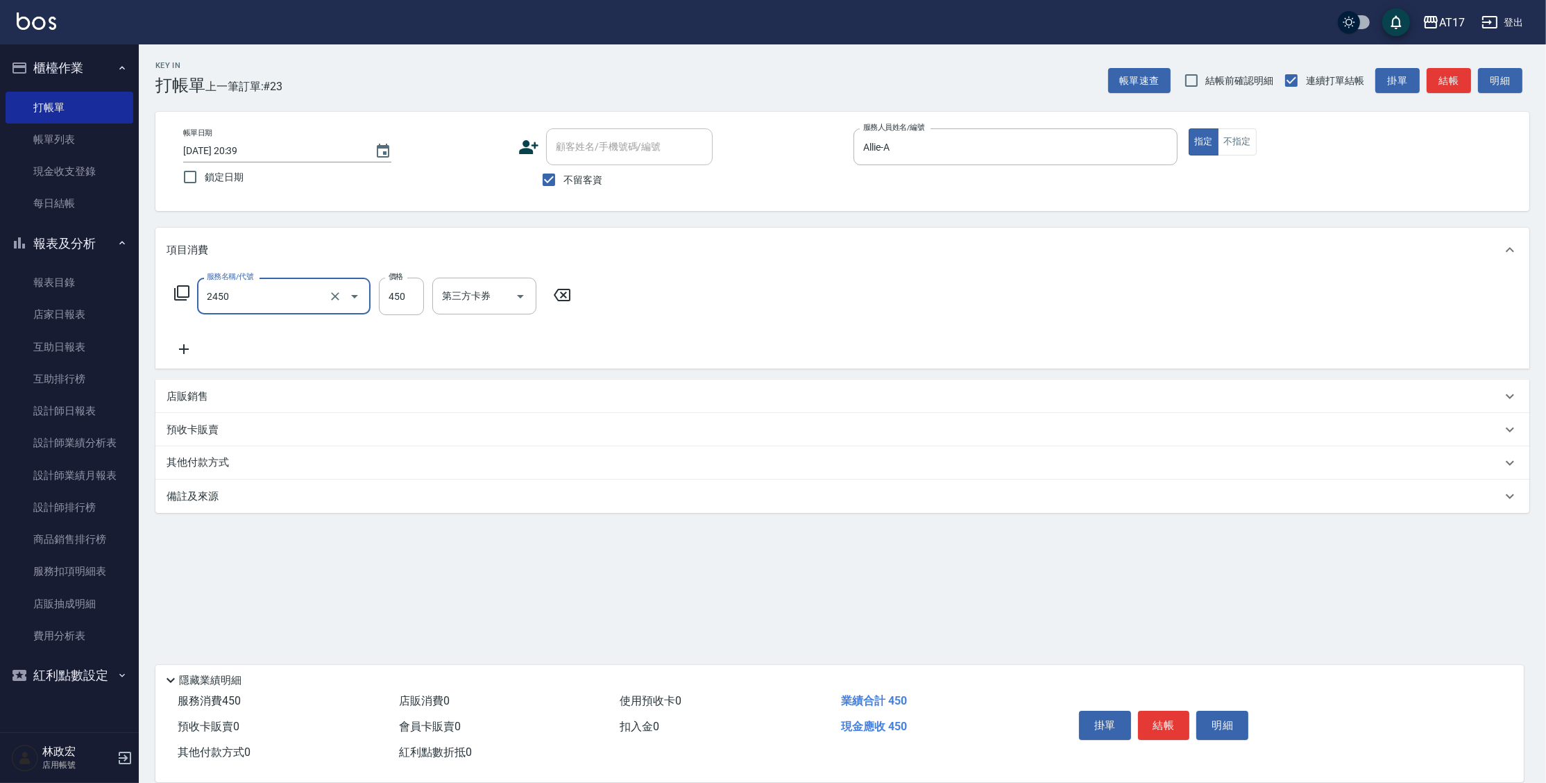
type input "C剪髮套餐(2450)"
type input "欣麗-77"
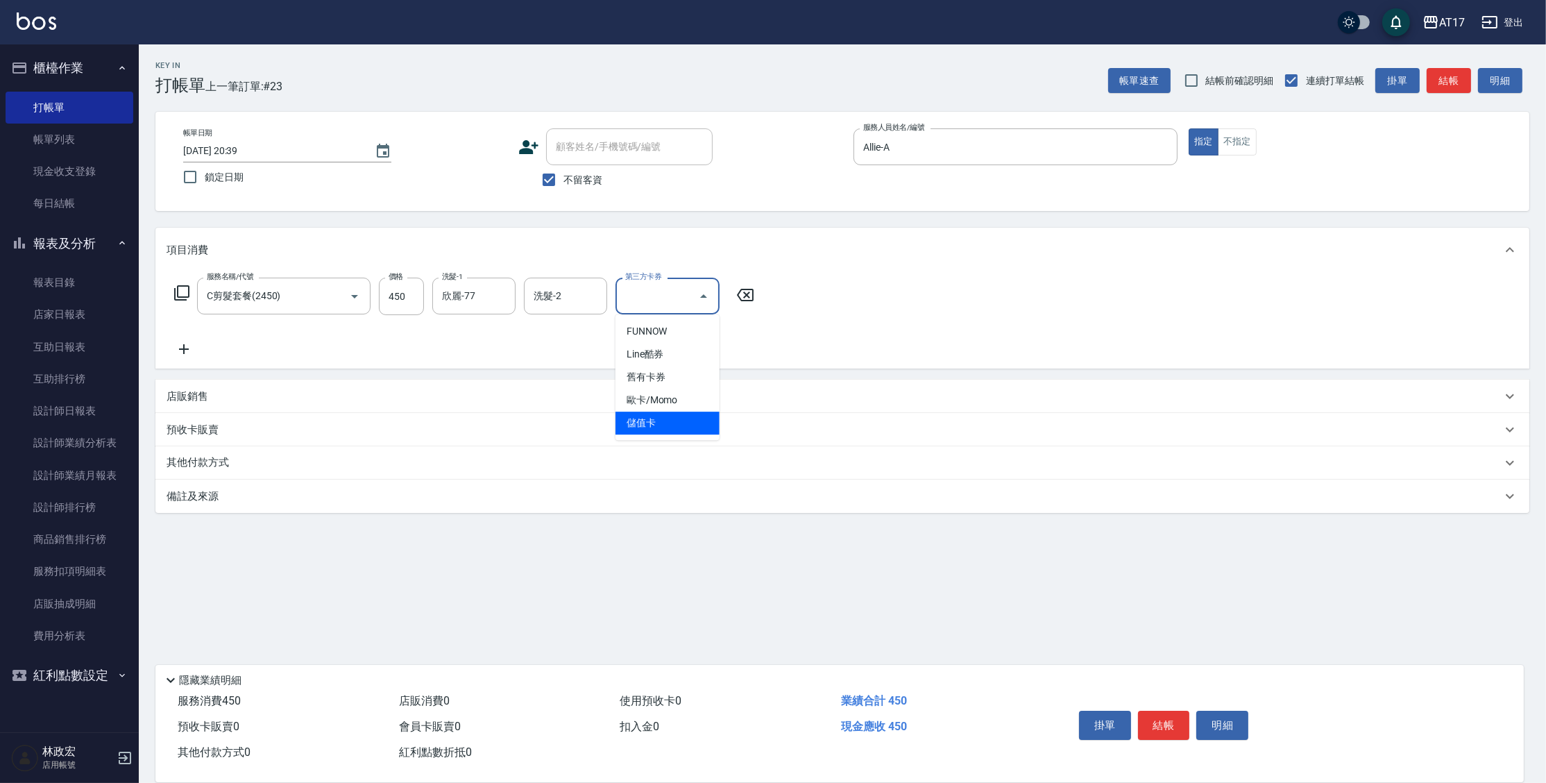
type input "儲值卡"
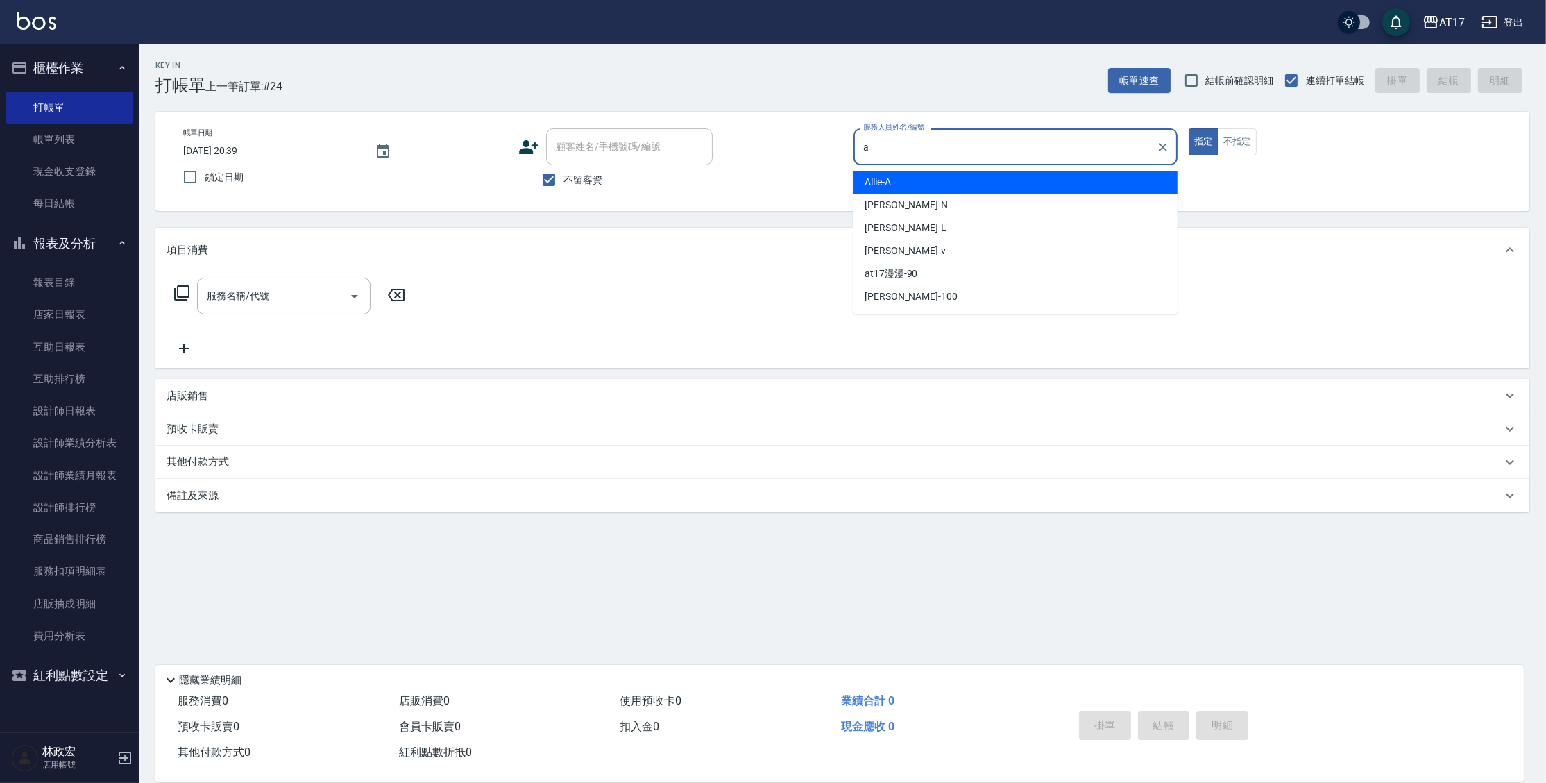
type input "Allie-A"
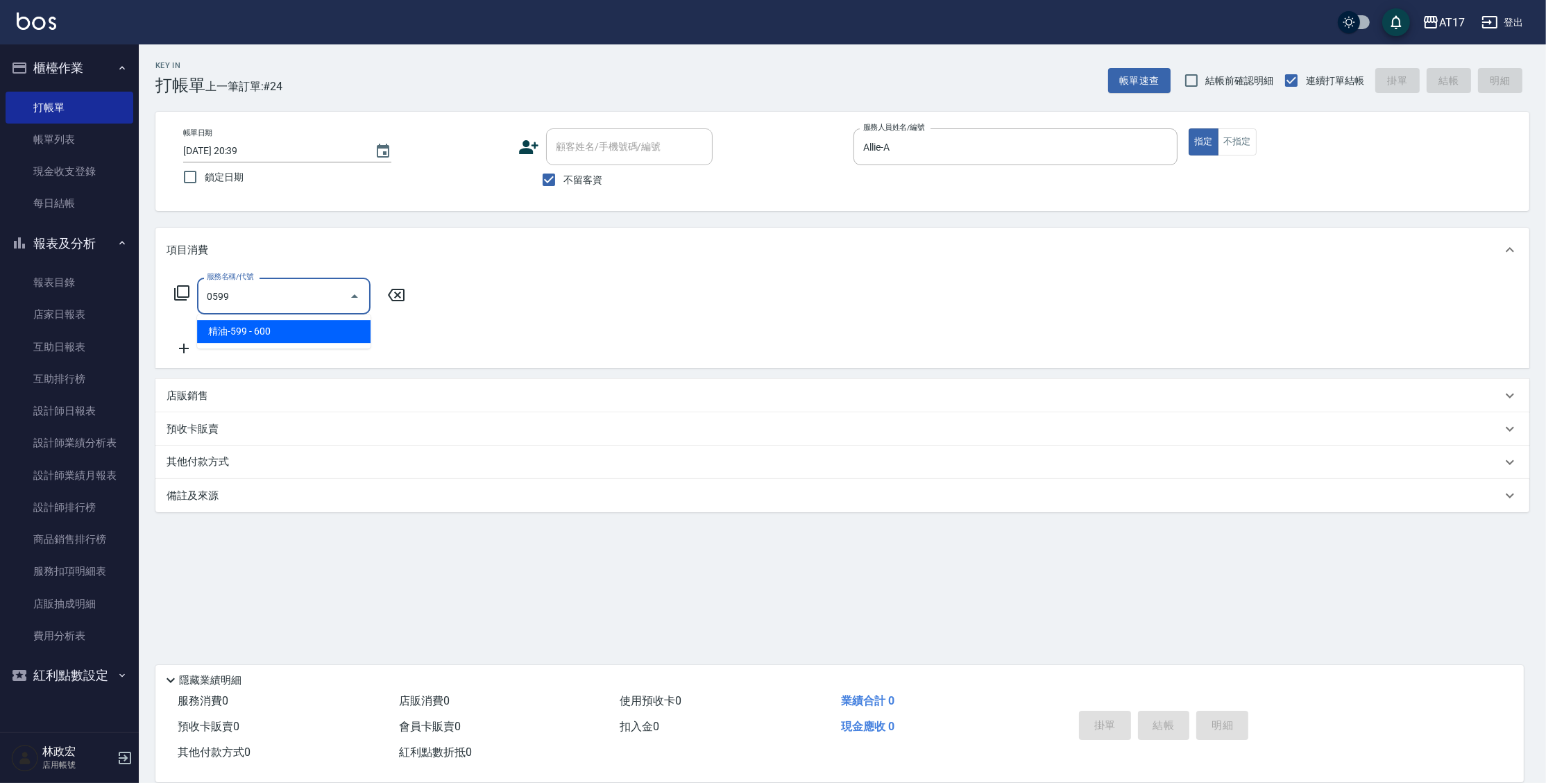
type input "精油-599(0599)"
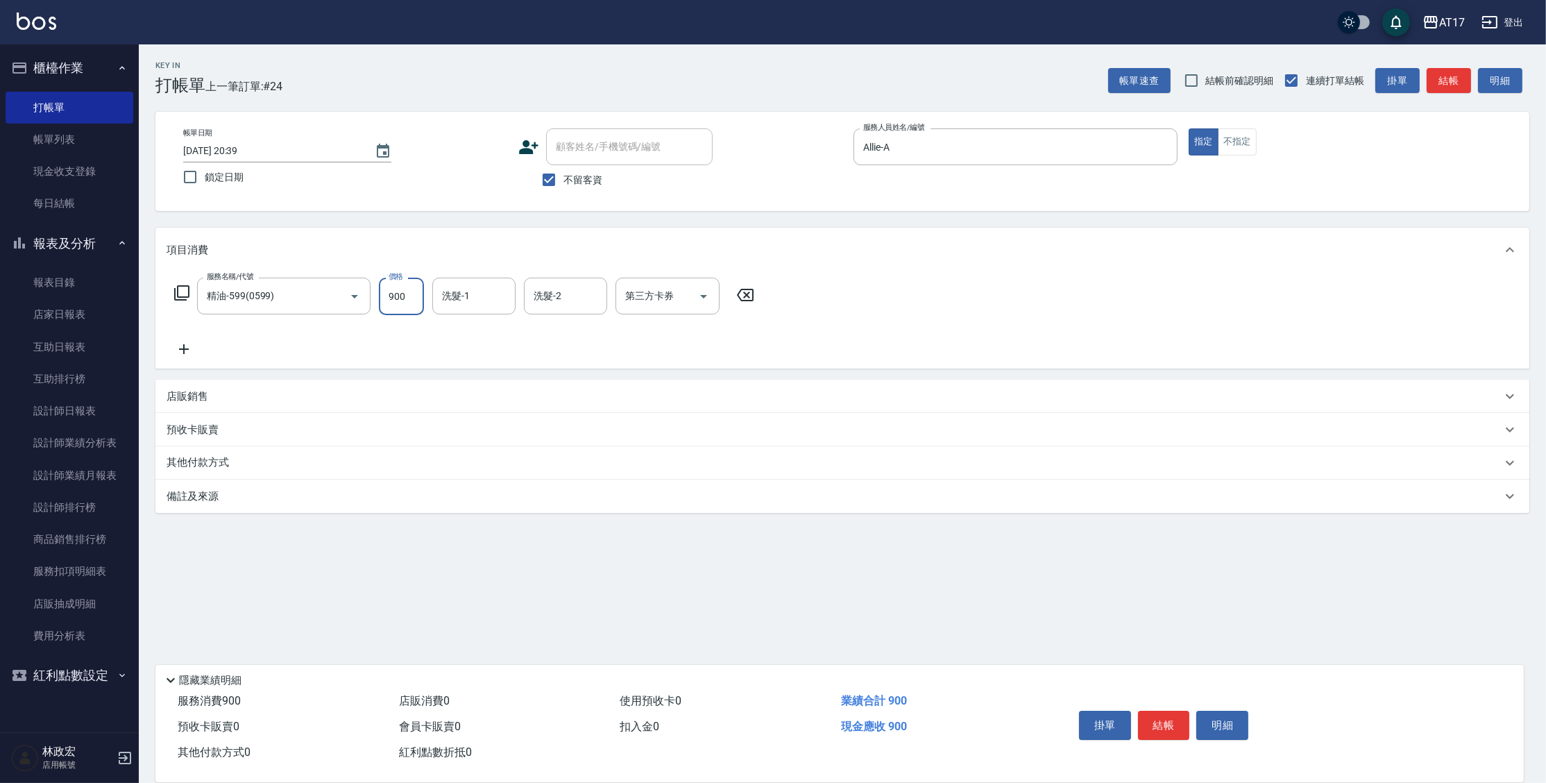
type input "900"
type input "欣麗-77"
type input "儲值卡"
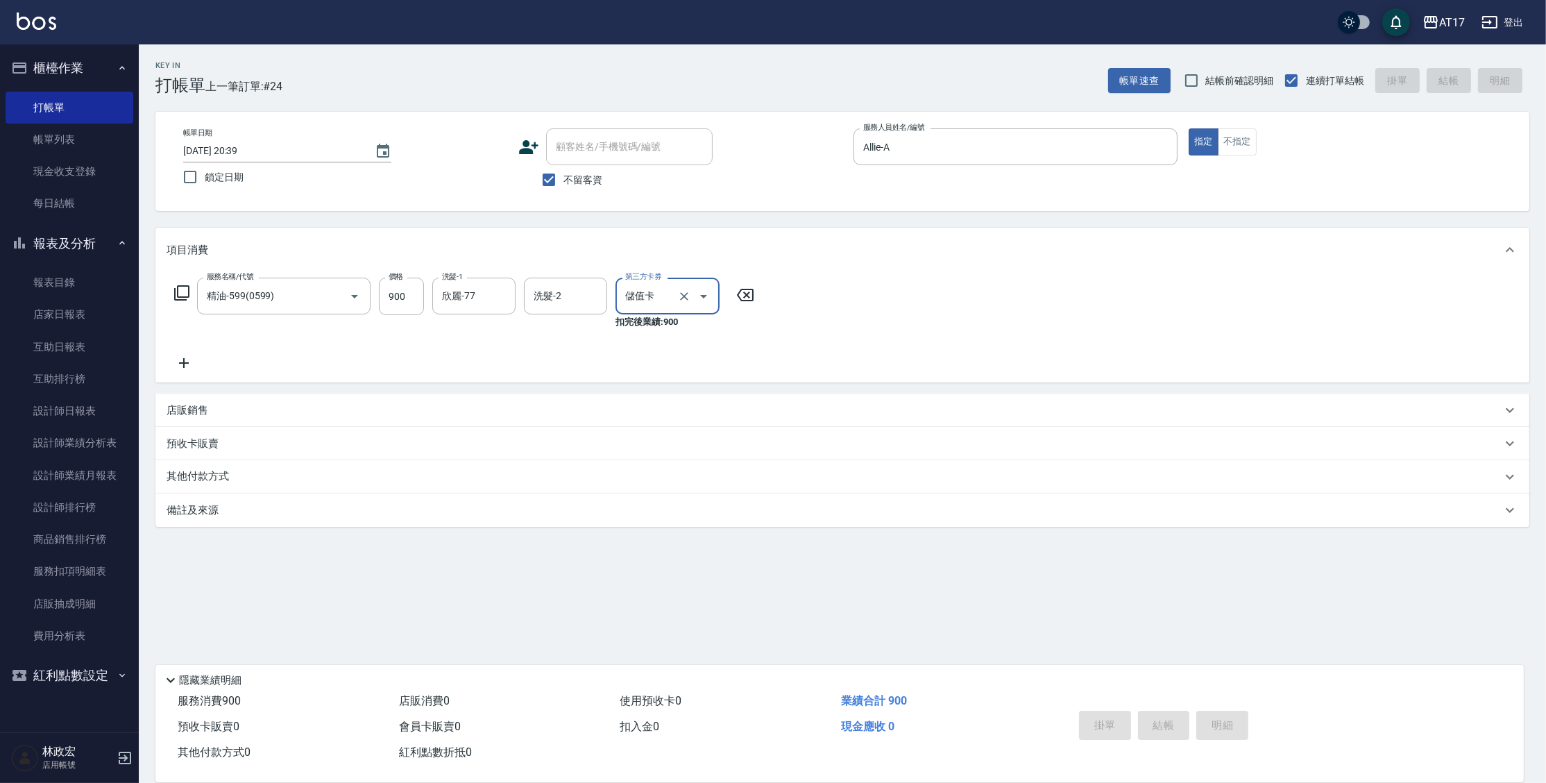
type input "[DATE] 20:41"
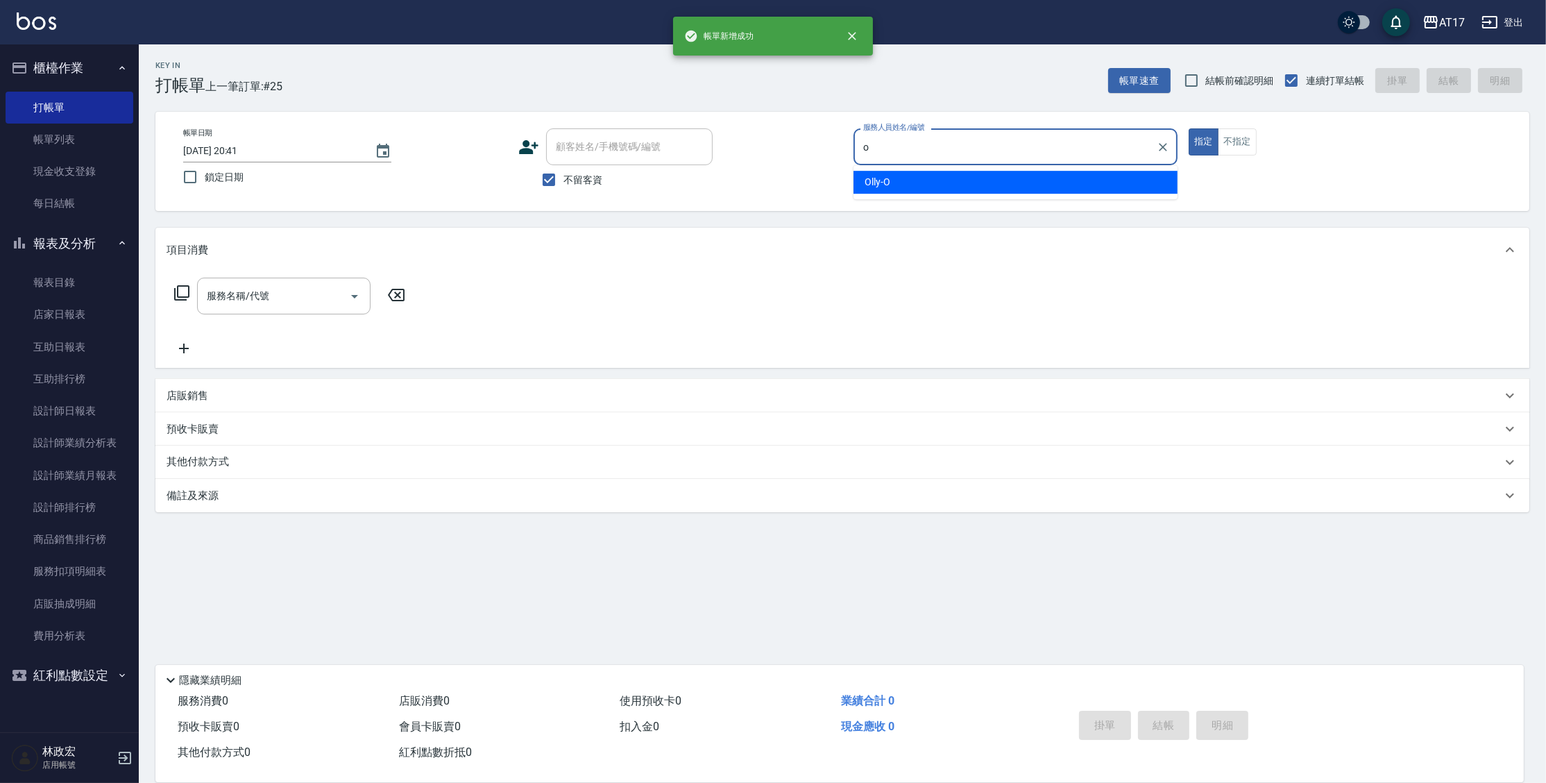
type input "Olly-O"
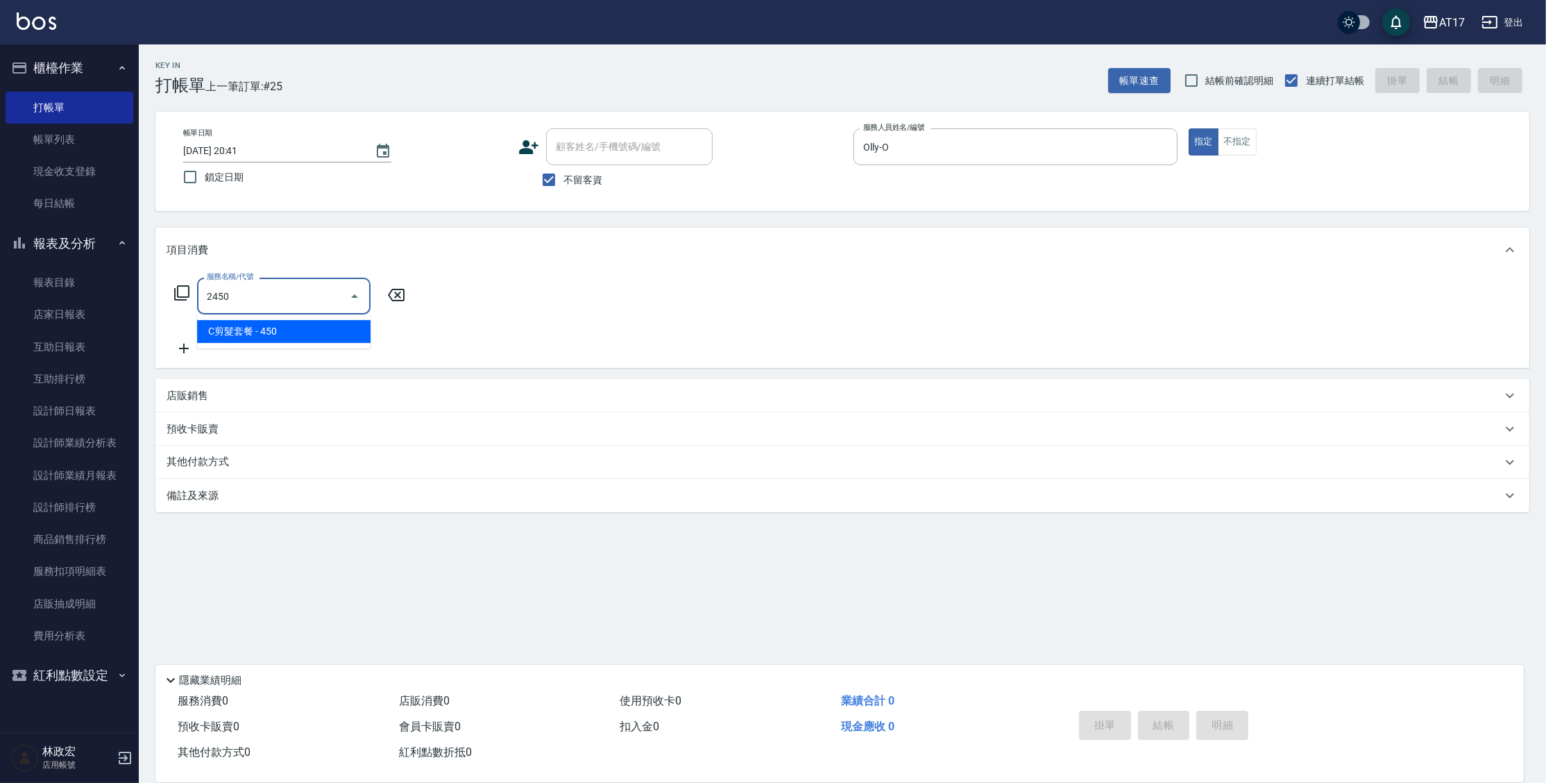
type input "C剪髮套餐(2450)"
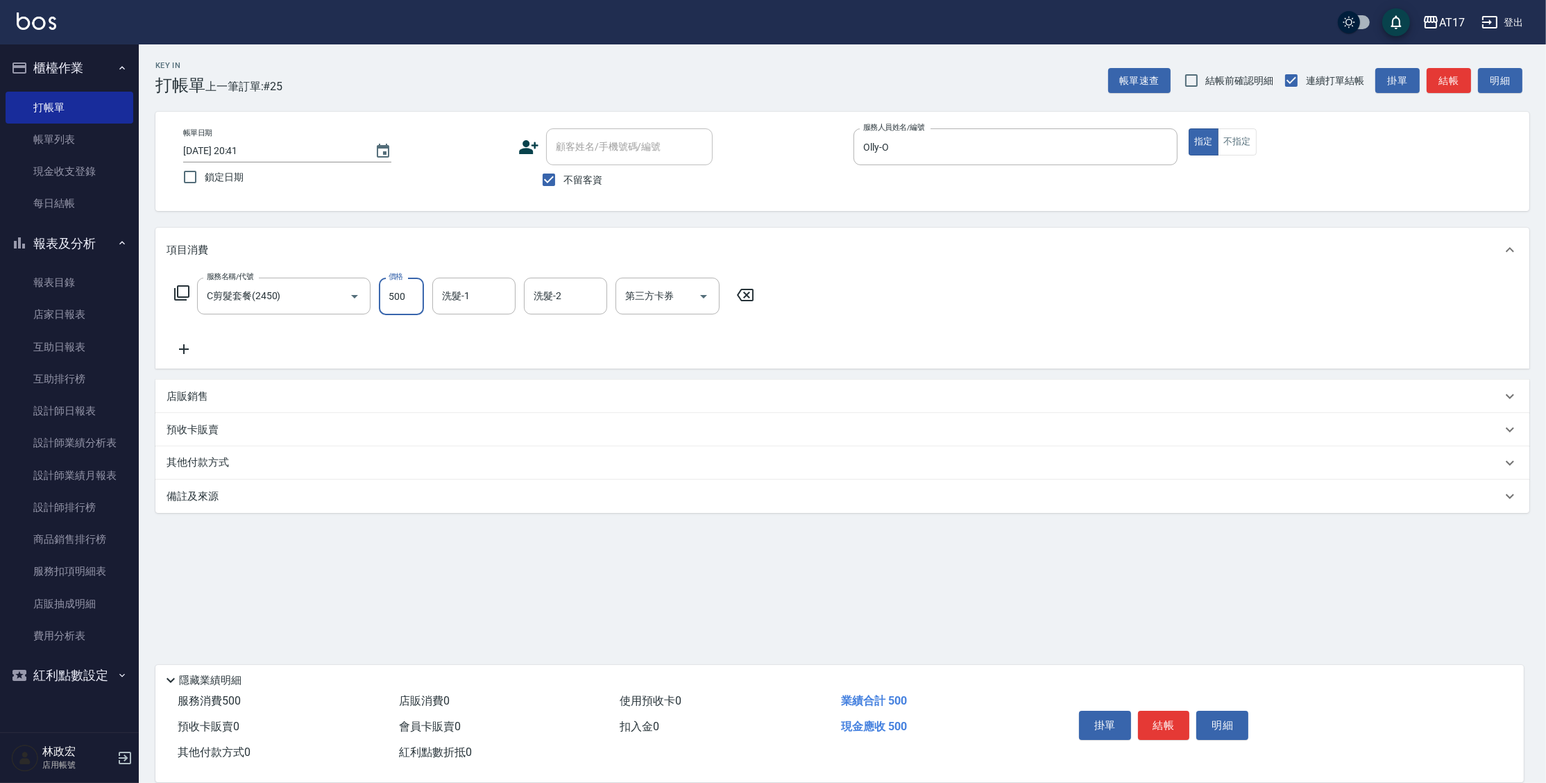
type input "500"
type input "欣麗-77"
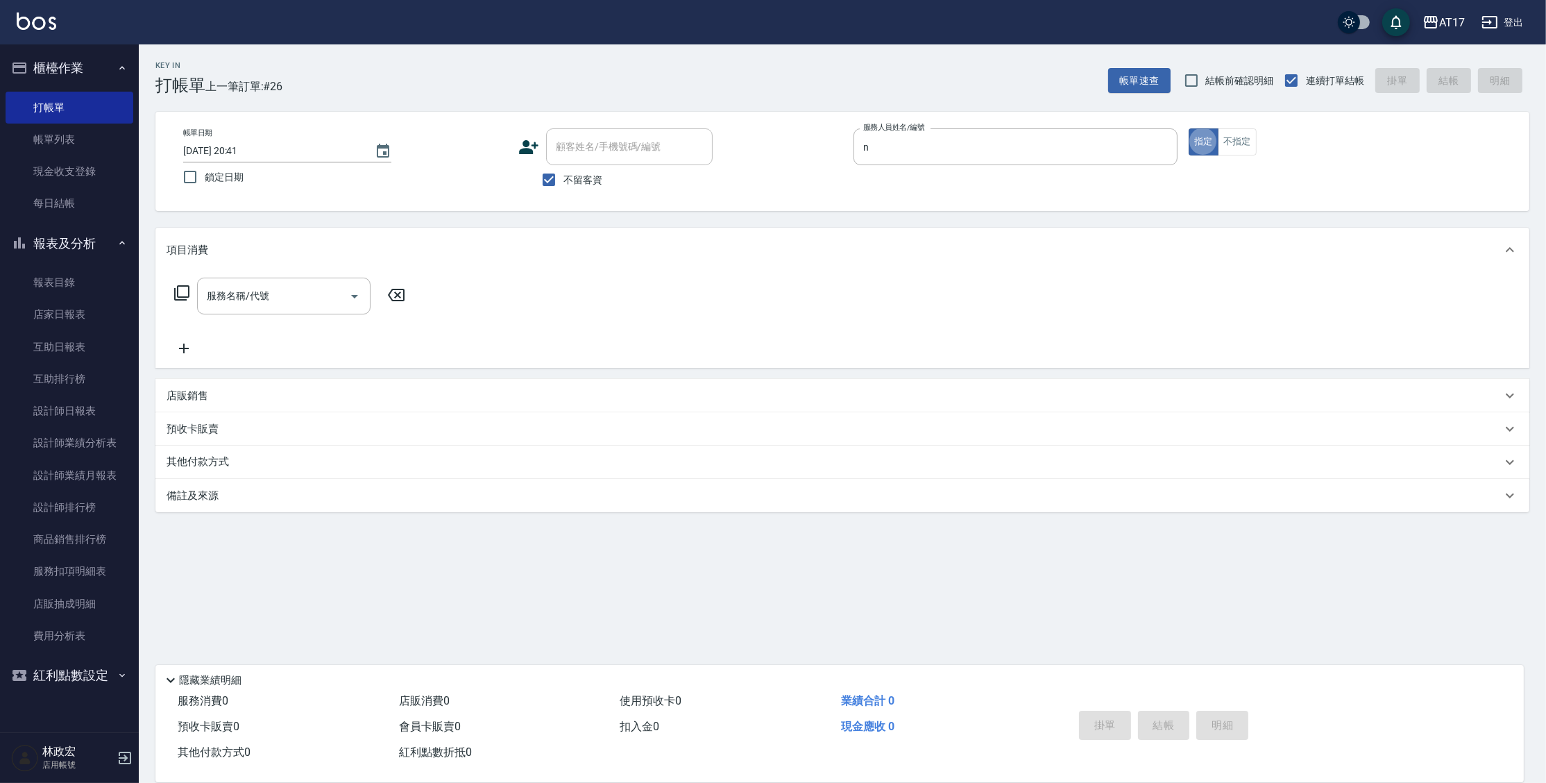
type input "[PERSON_NAME]-N"
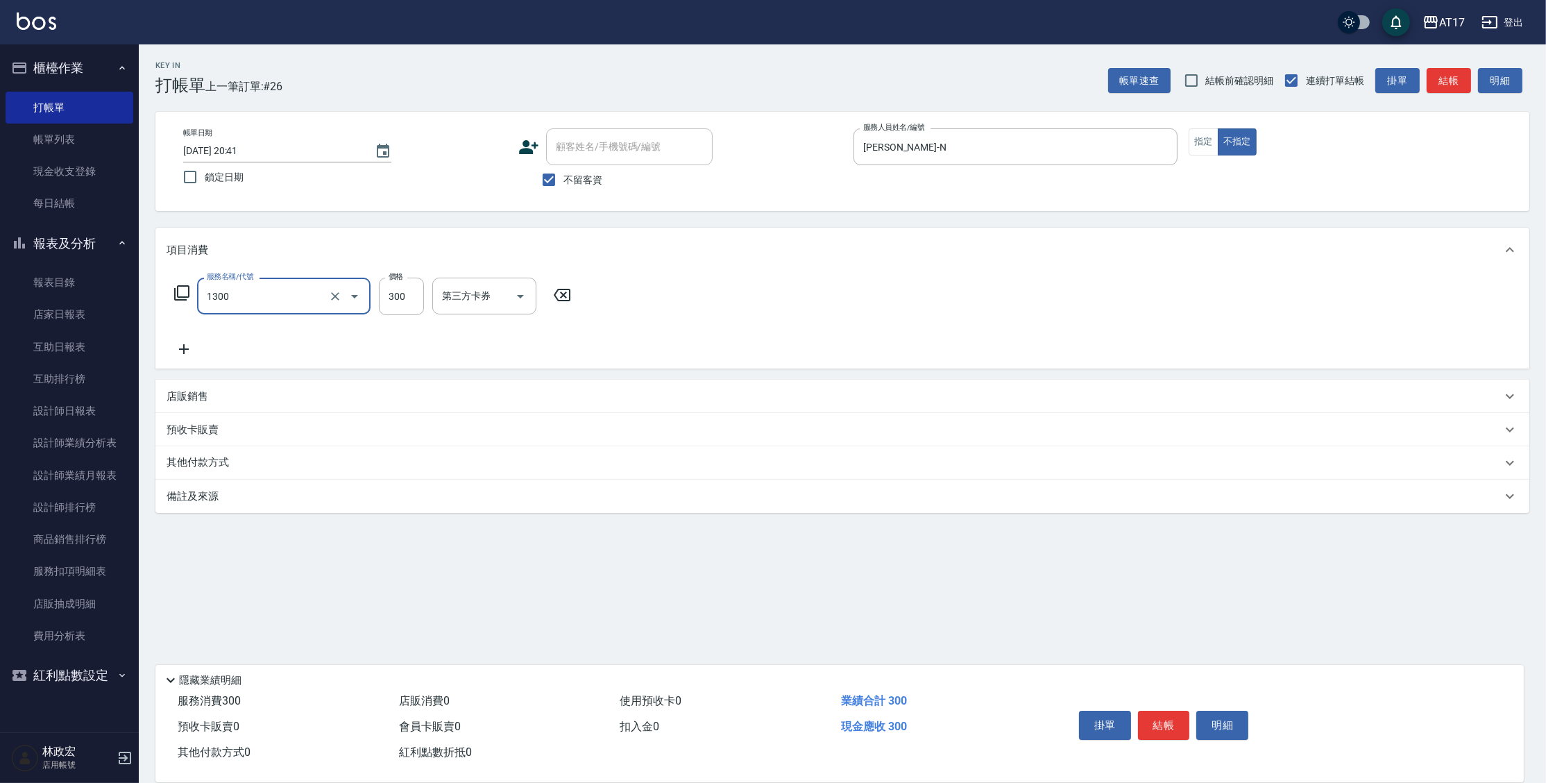
type input "一般洗髮(1300)"
type input "299"
type input "[PERSON_NAME]-55"
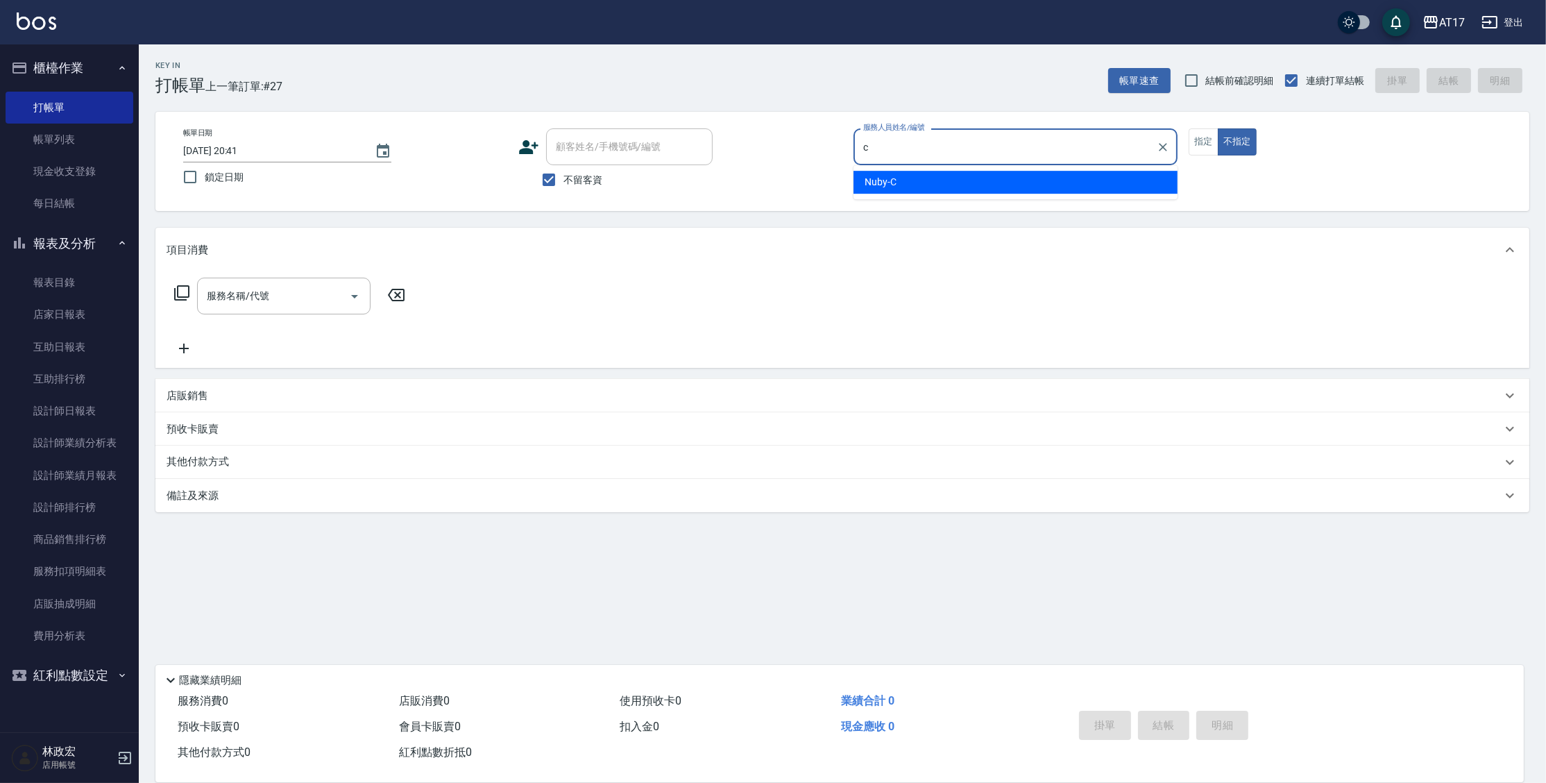
type input "Nuby-C"
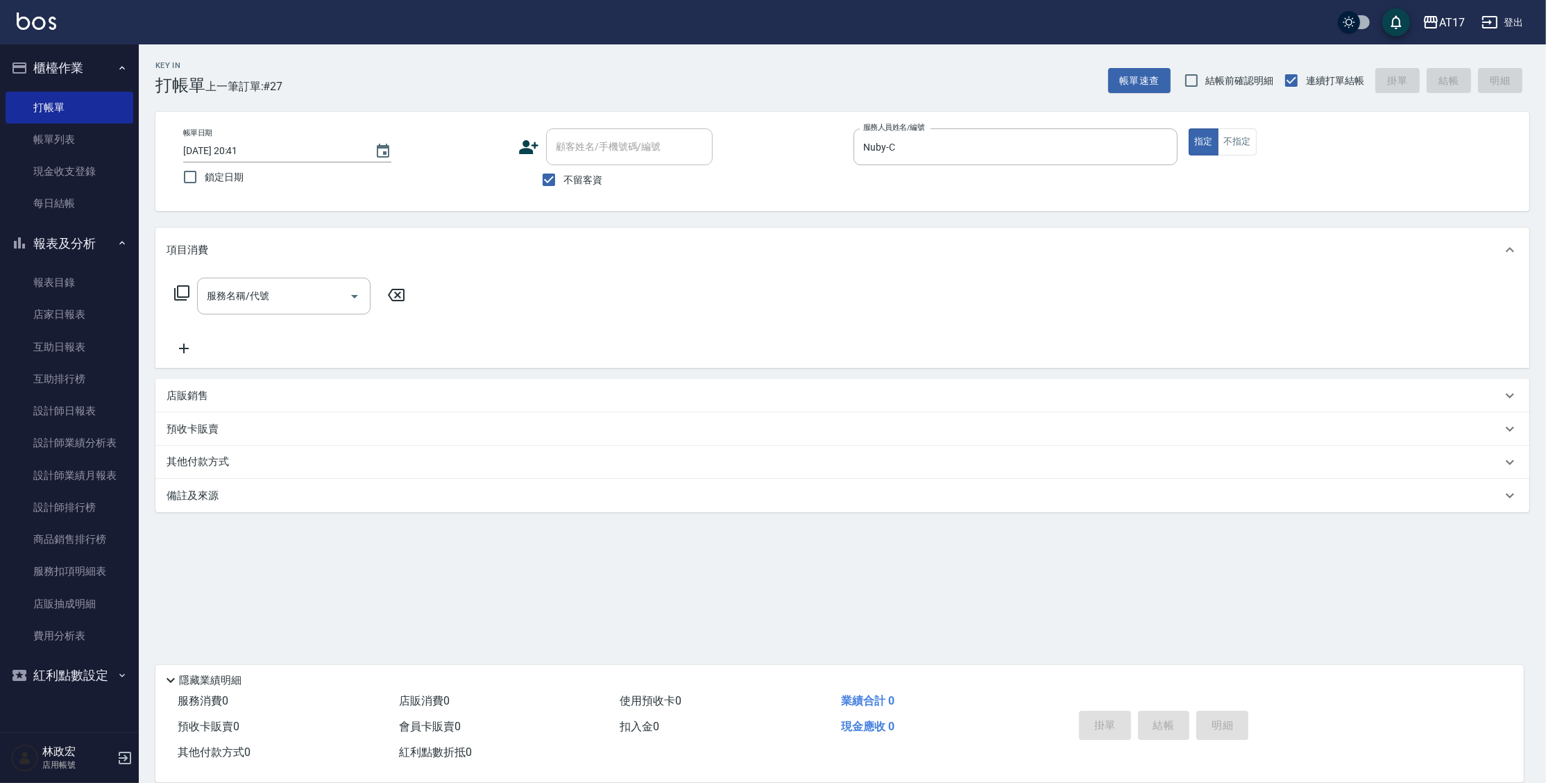
click at [189, 296] on icon at bounding box center [181, 292] width 15 height 15
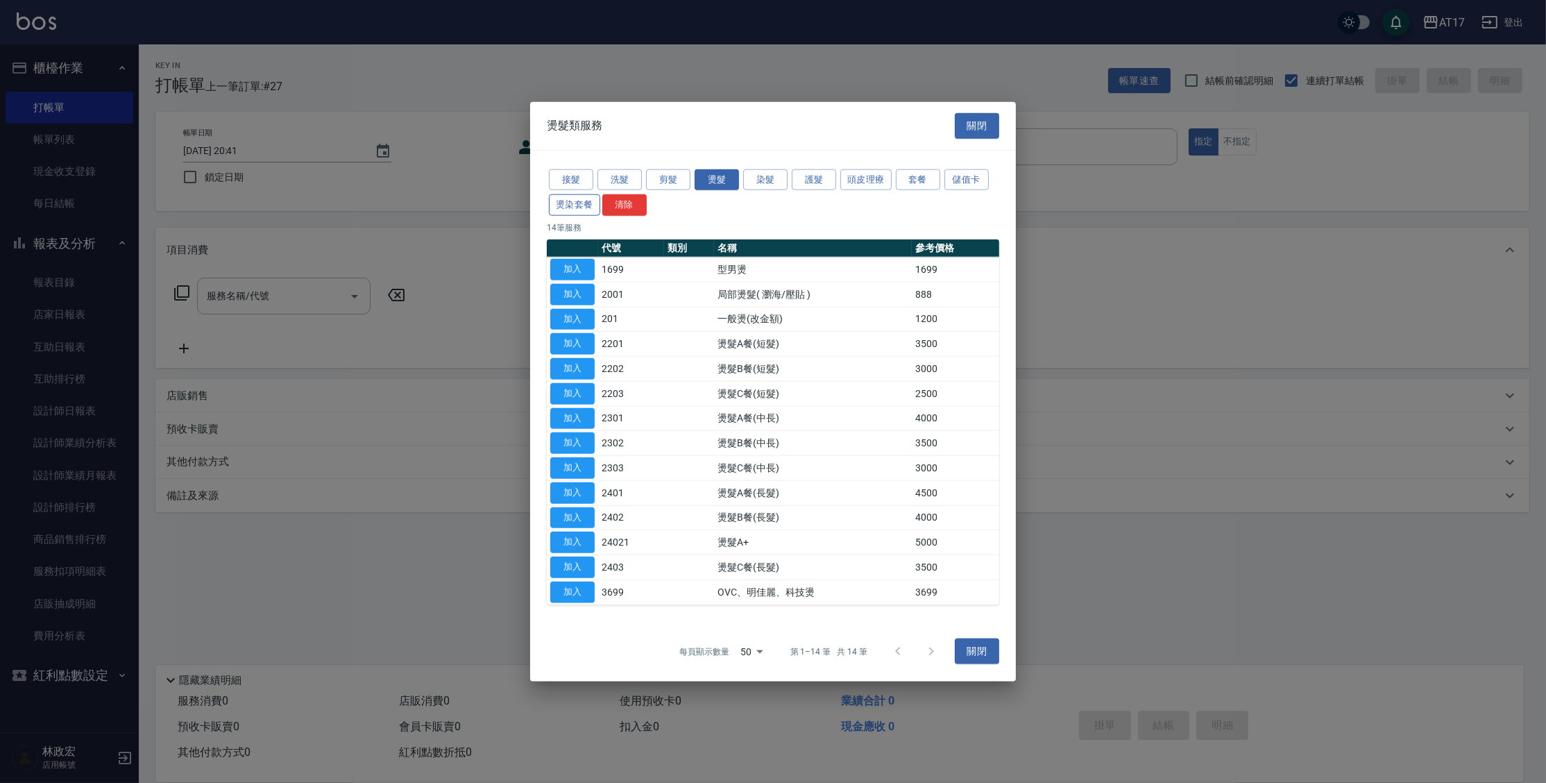
click at [576, 204] on button "燙染套餐" at bounding box center [574, 205] width 51 height 22
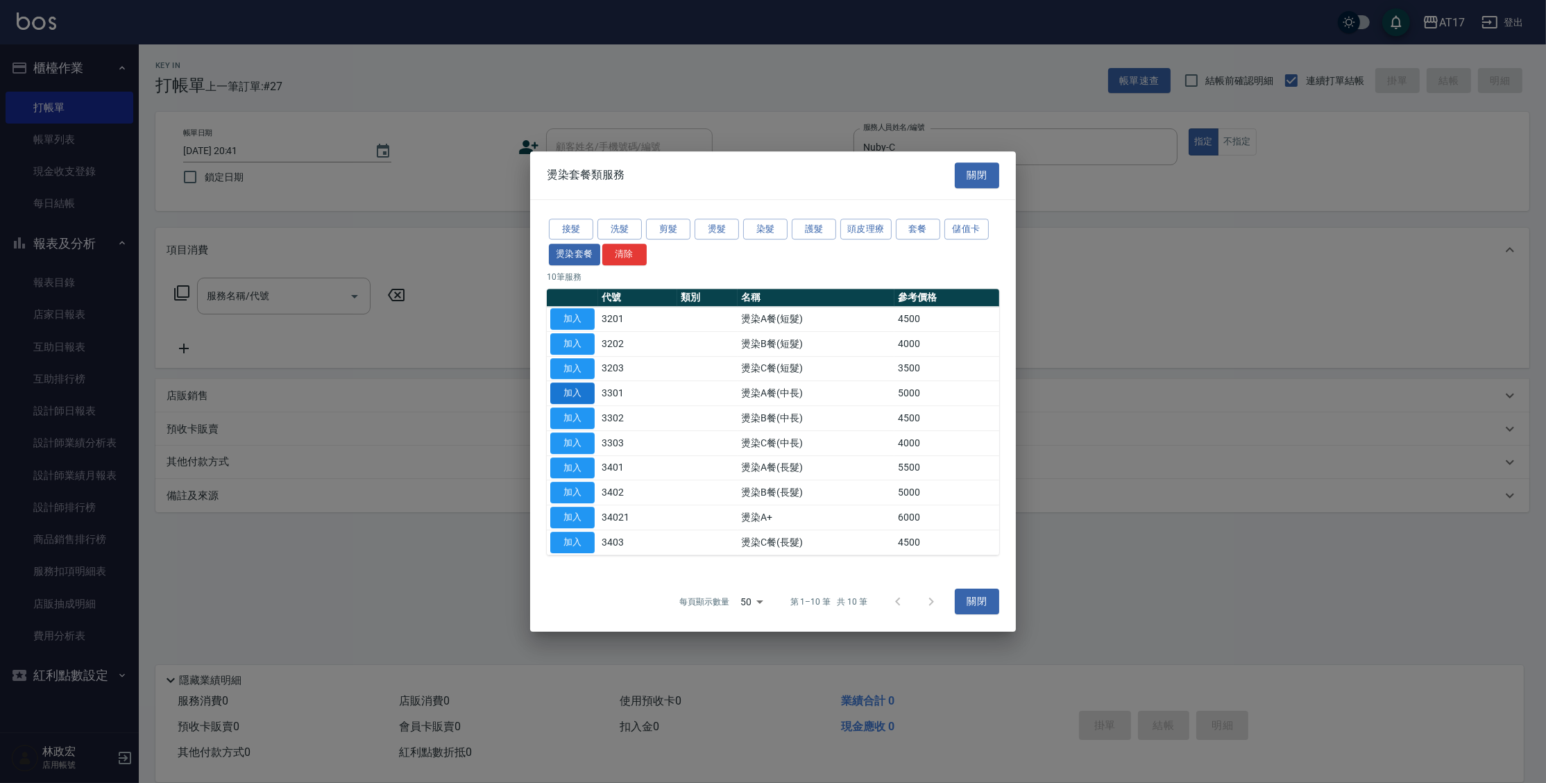
click at [584, 396] on button "加入" at bounding box center [572, 393] width 44 height 22
type input "燙染A餐(中長)(3301)"
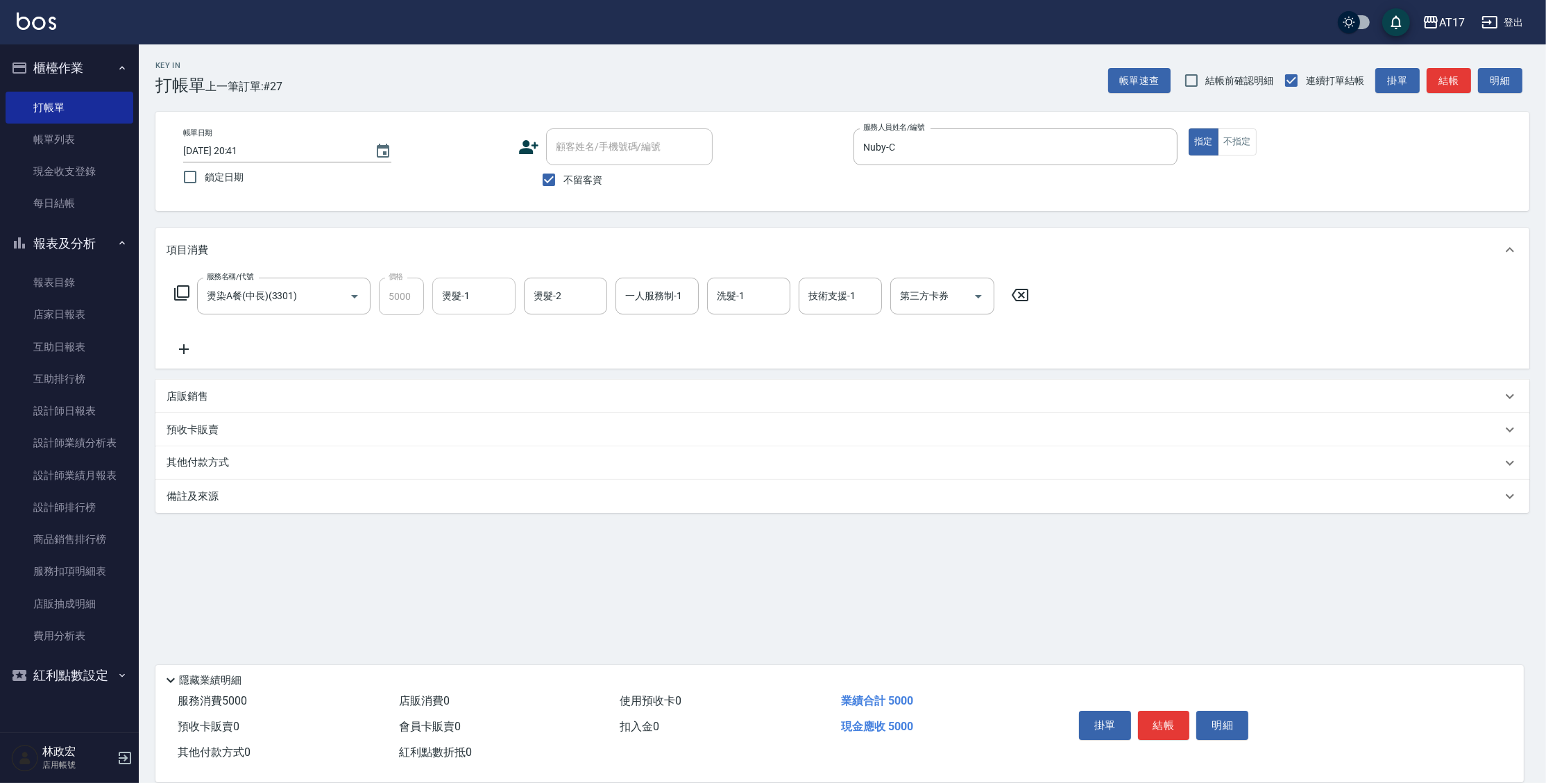
click at [488, 298] on input "燙髮-1" at bounding box center [473, 296] width 71 height 24
type input "Winne-W"
type input "Nuby-C"
type input "Winne-W"
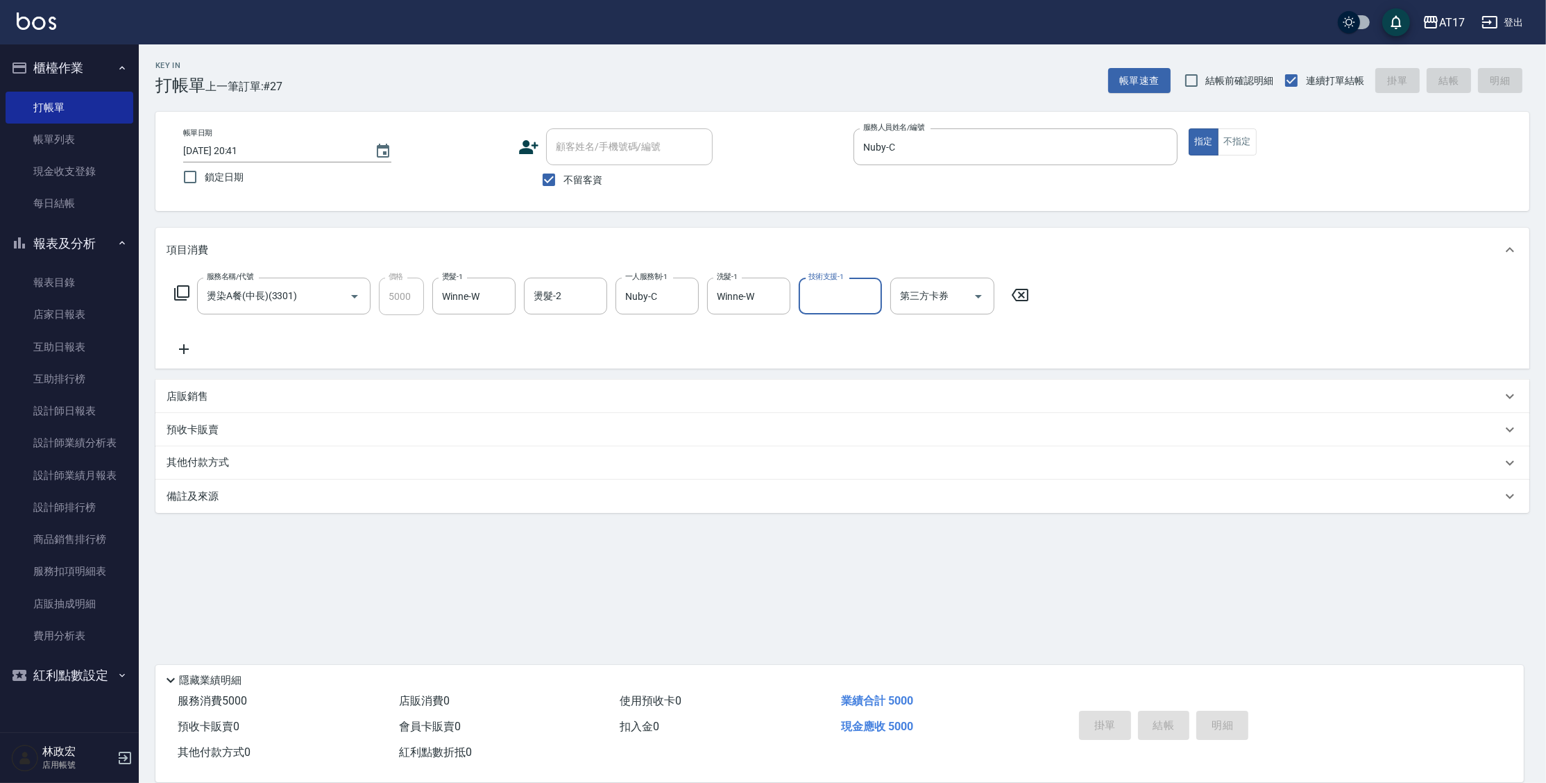
type input "[DATE] 20:42"
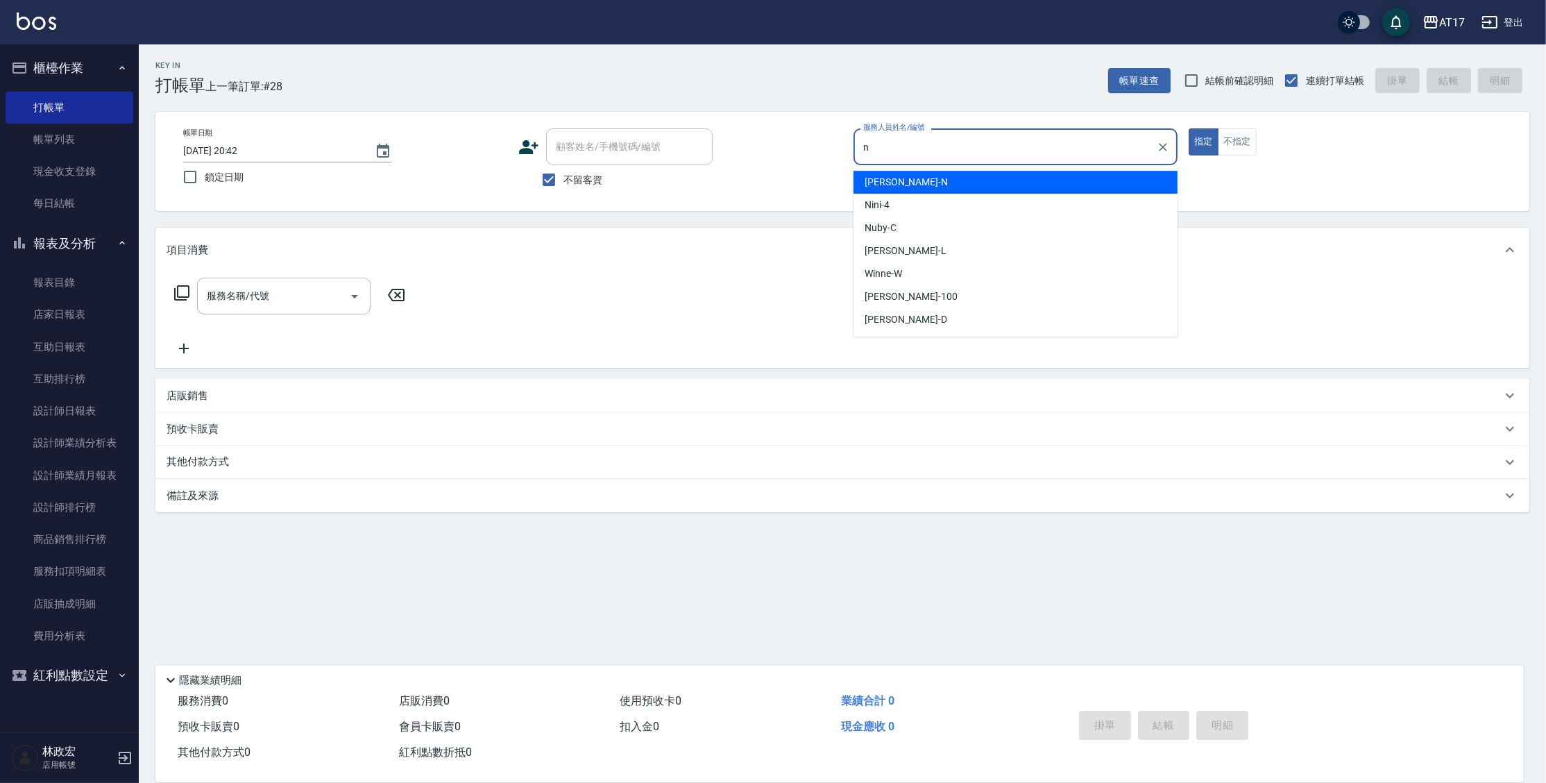
type input "[PERSON_NAME]-N"
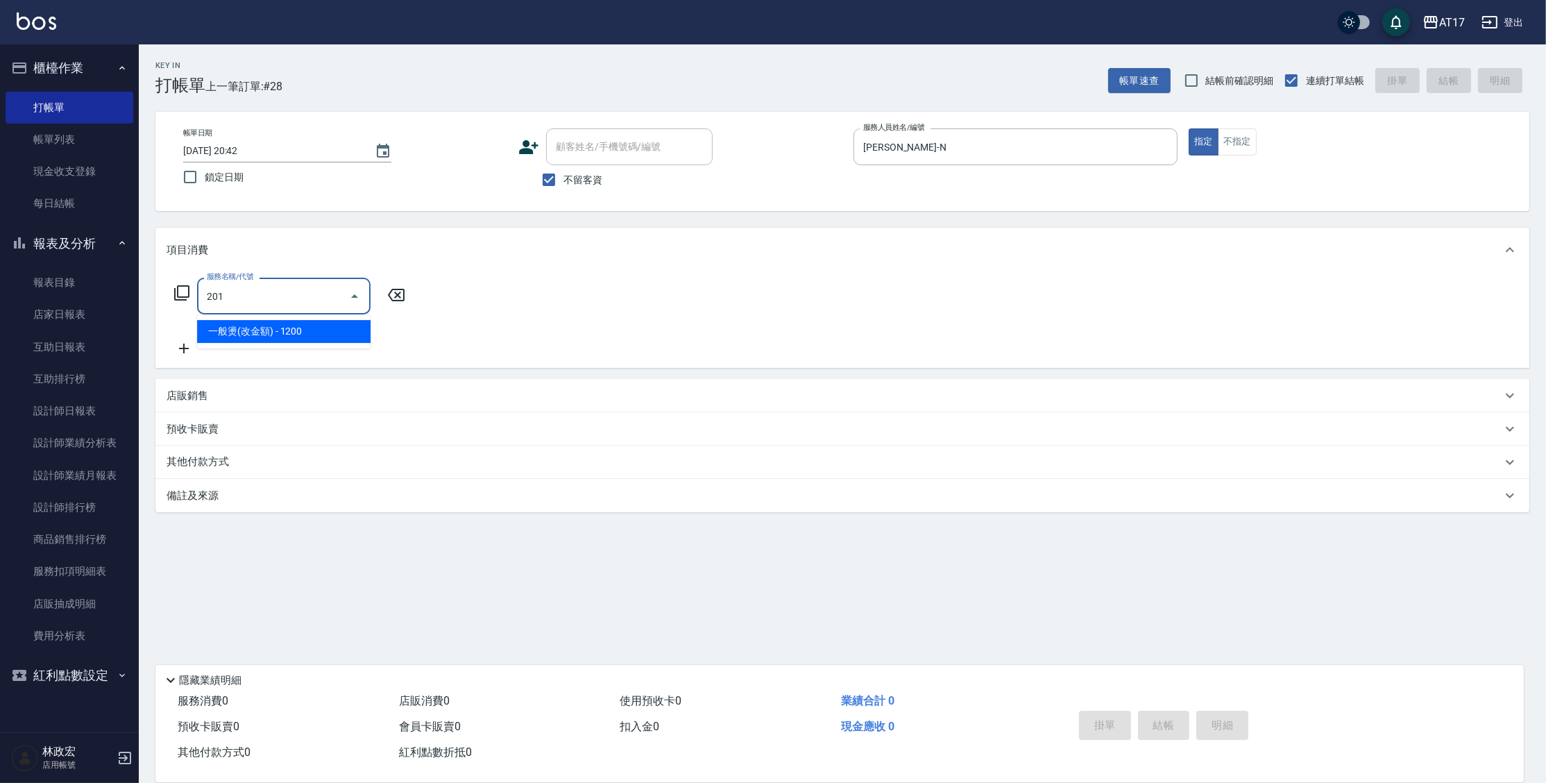
type input "一般燙(改金額)(201)"
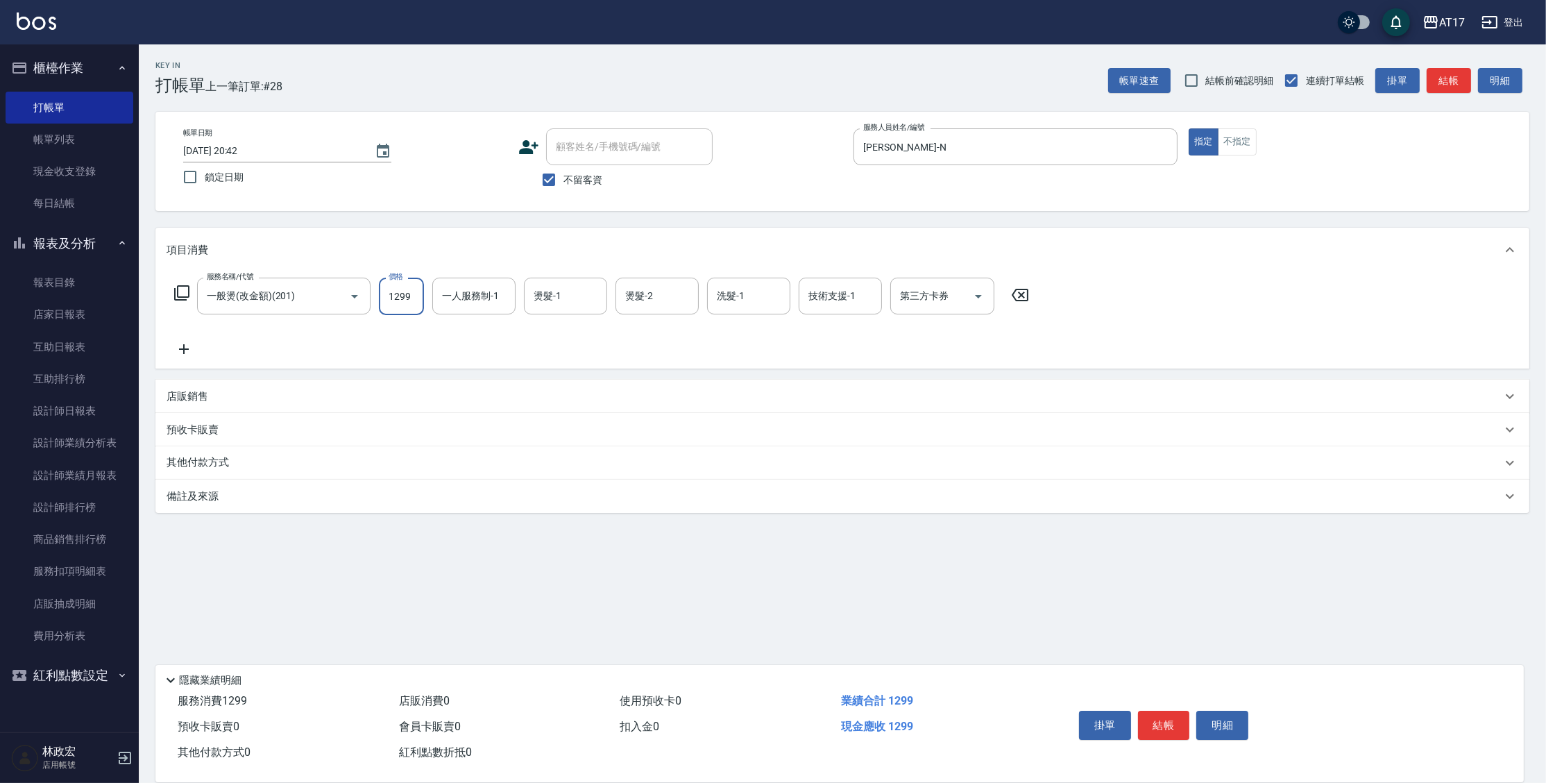
type input "1299"
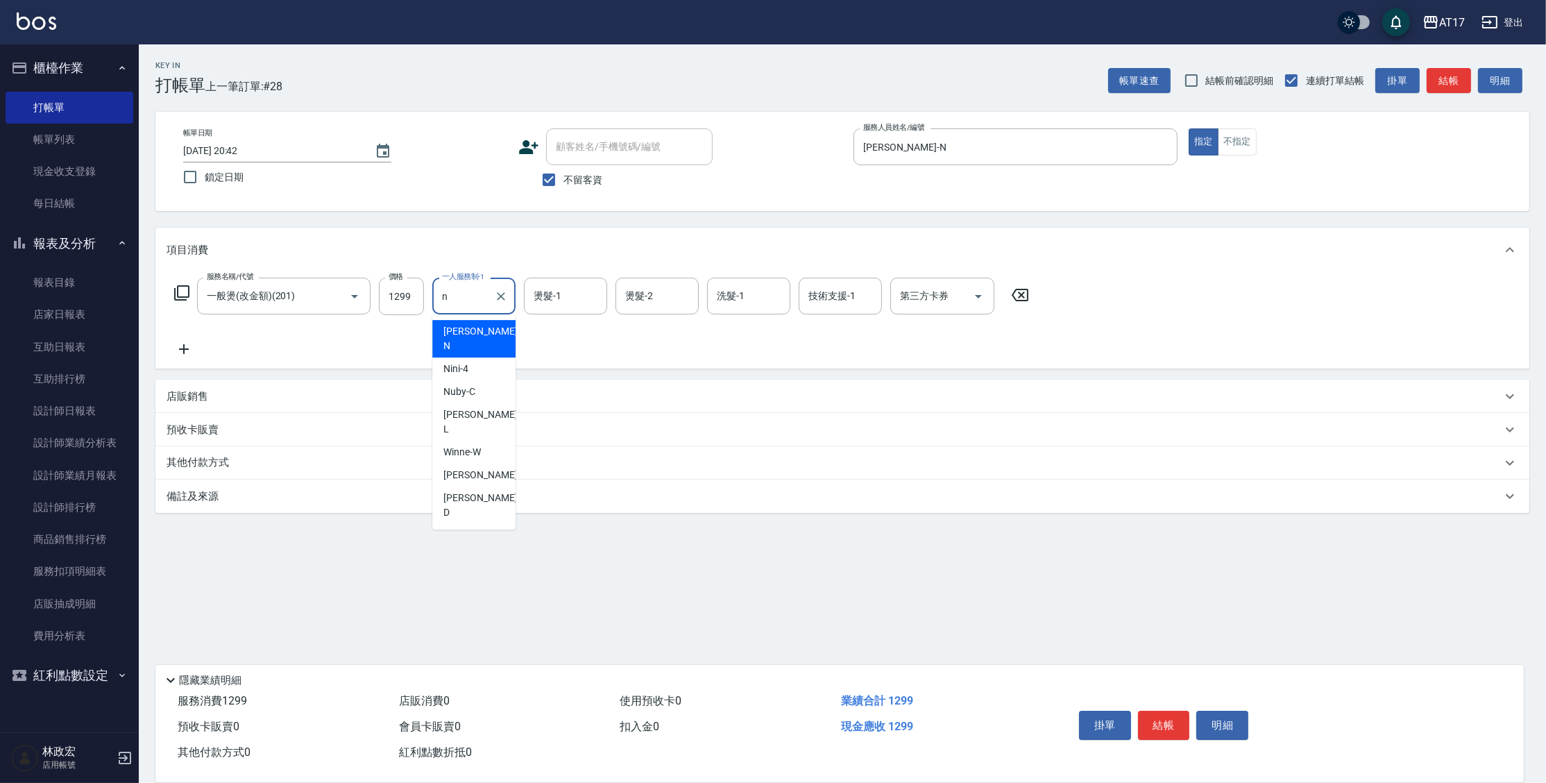
type input "[PERSON_NAME]-N"
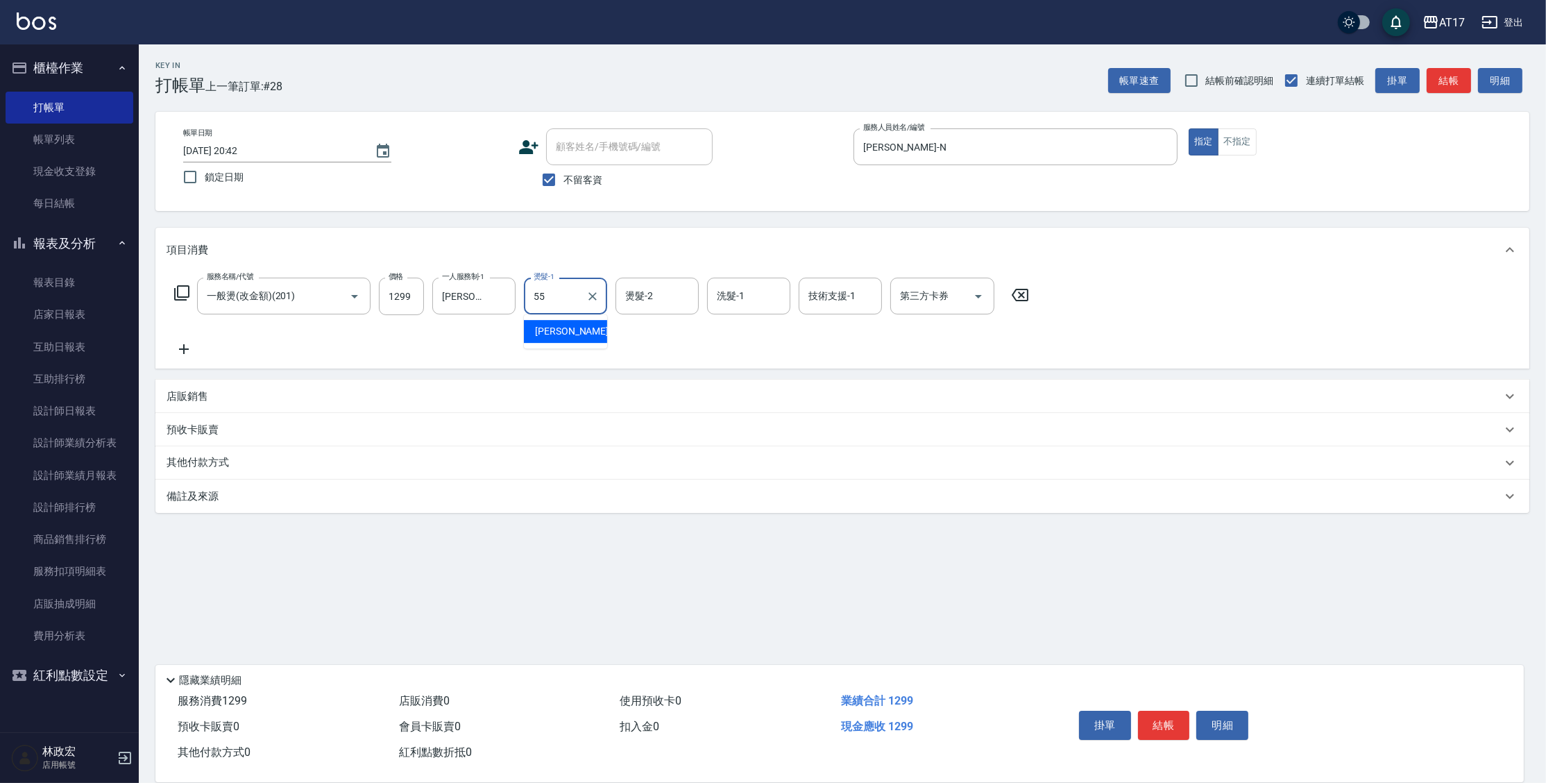
type input "[PERSON_NAME]-55"
click at [186, 299] on icon at bounding box center [181, 292] width 15 height 15
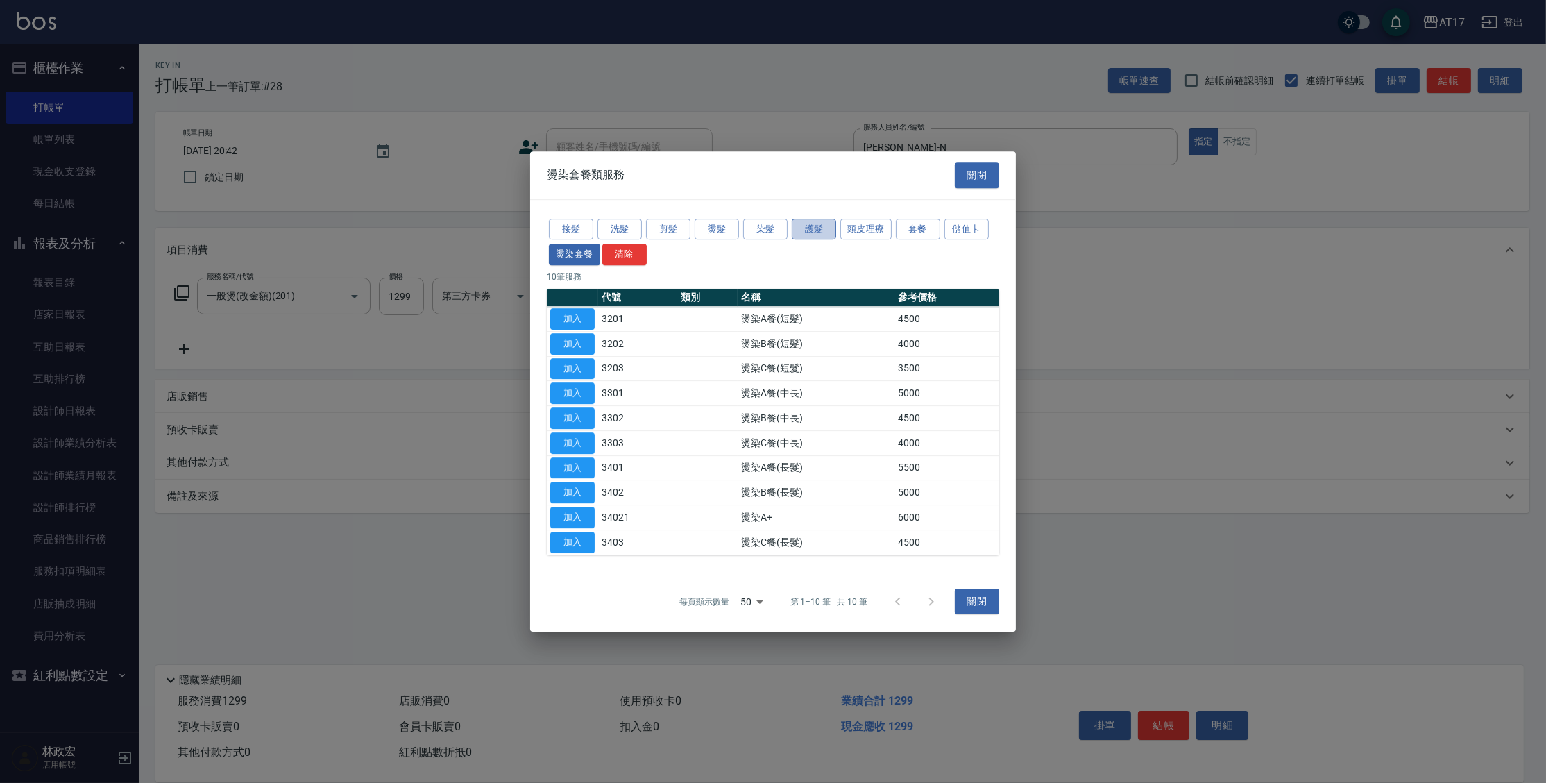
click at [808, 228] on button "護髮" at bounding box center [814, 230] width 44 height 22
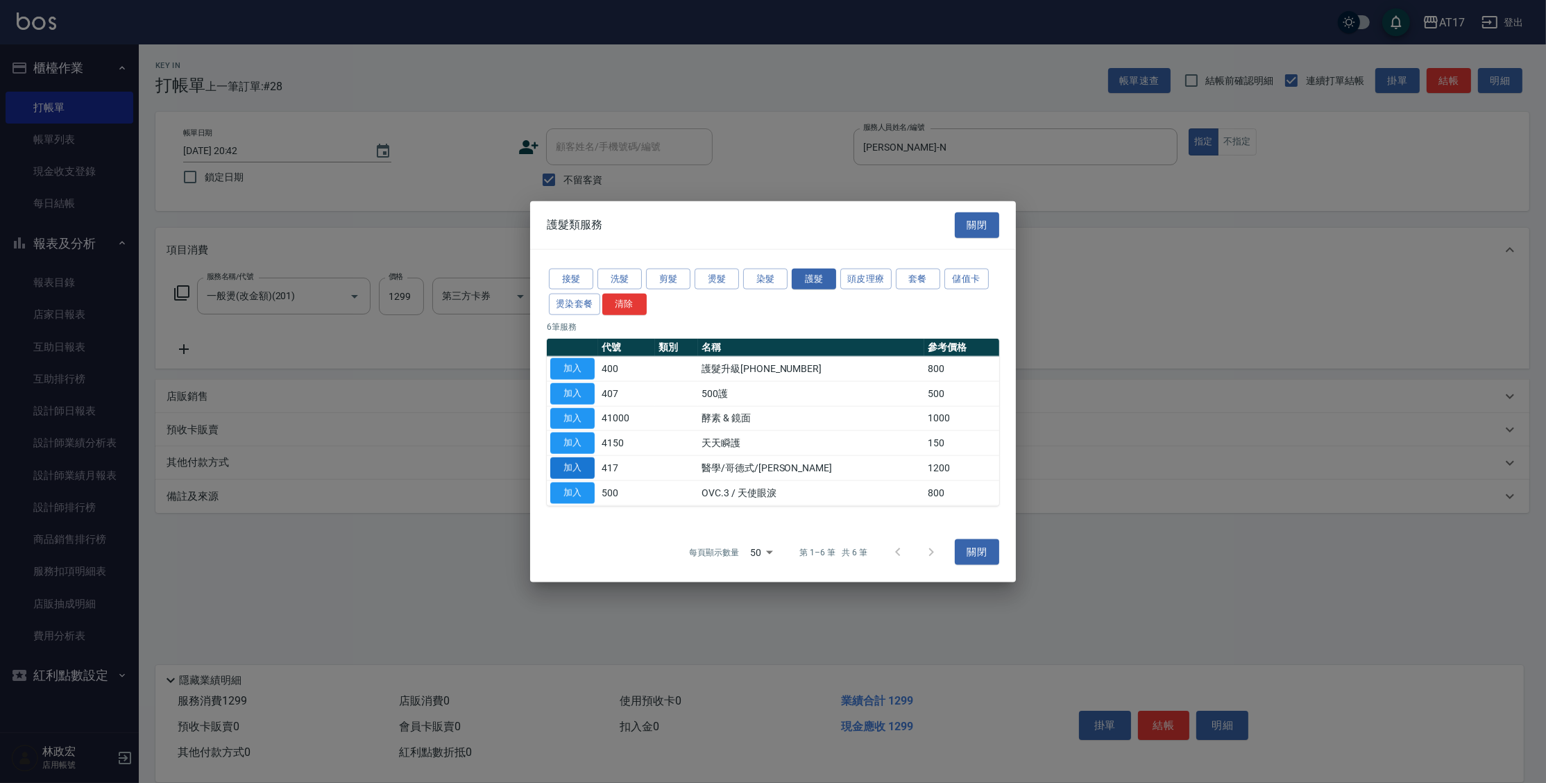
click at [583, 465] on button "加入" at bounding box center [572, 468] width 44 height 22
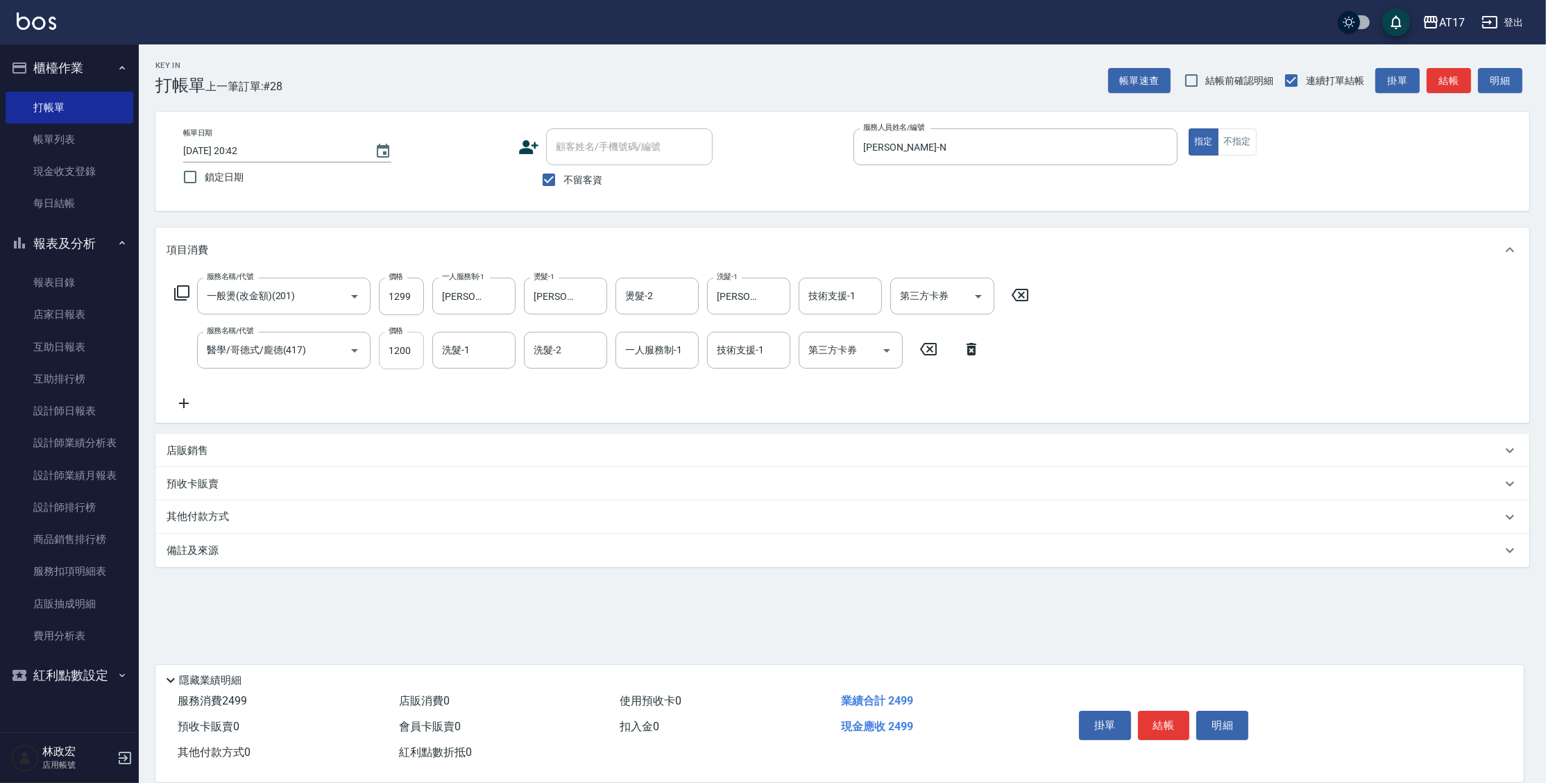
click at [400, 353] on input "1200" at bounding box center [401, 350] width 45 height 37
type input "1000"
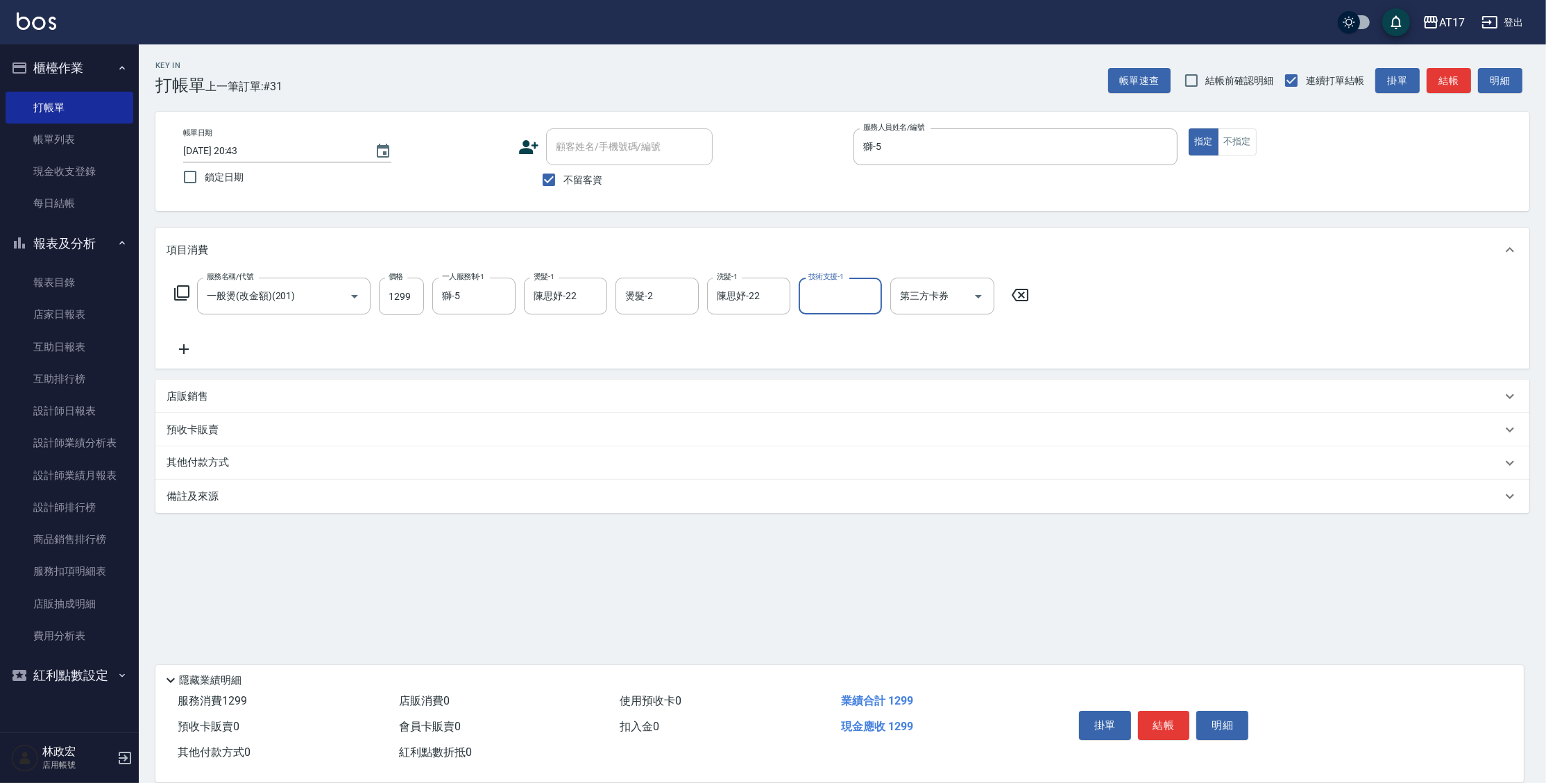
click at [181, 298] on icon at bounding box center [181, 292] width 17 height 17
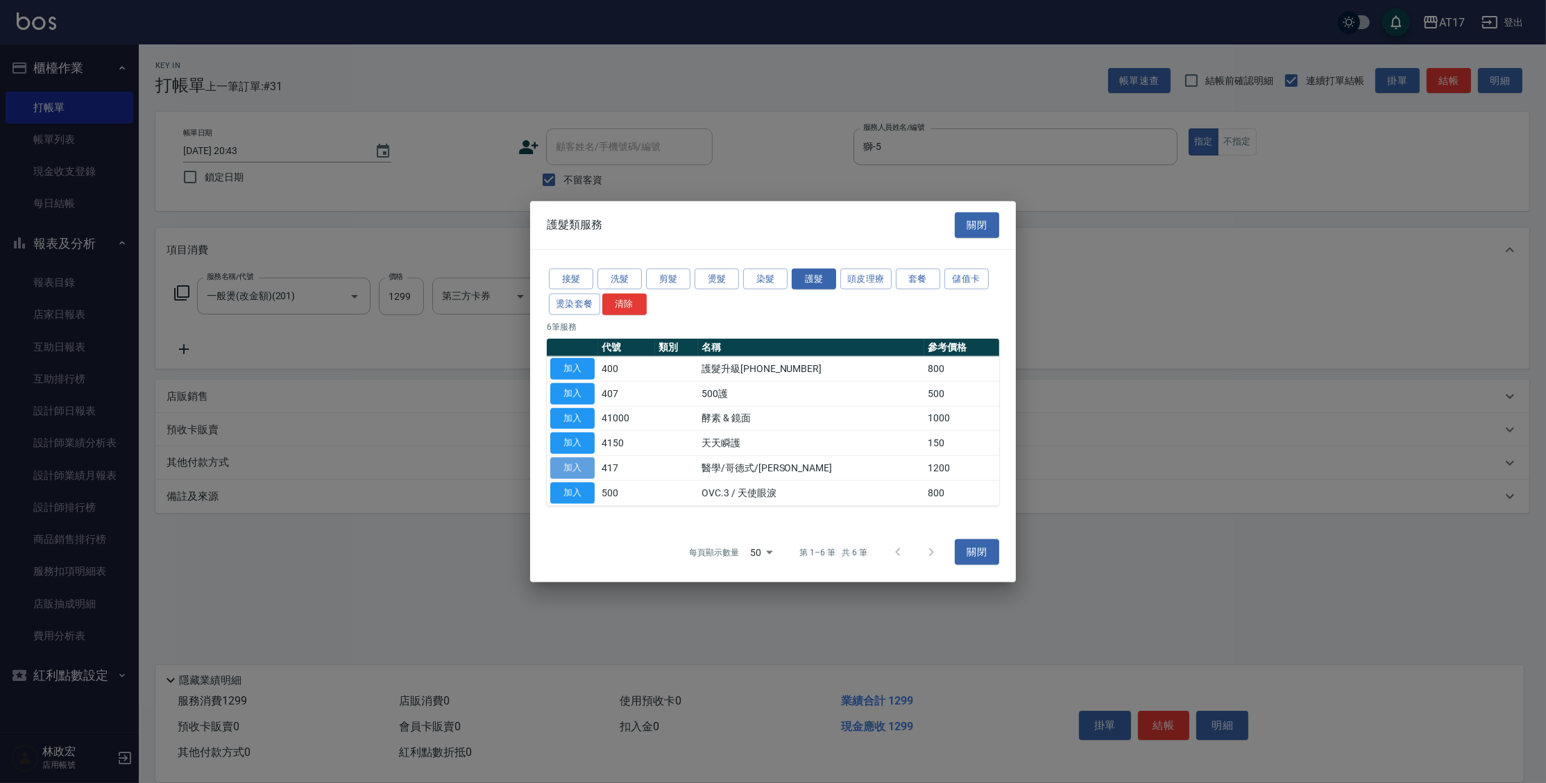
click at [571, 474] on button "加入" at bounding box center [572, 468] width 44 height 22
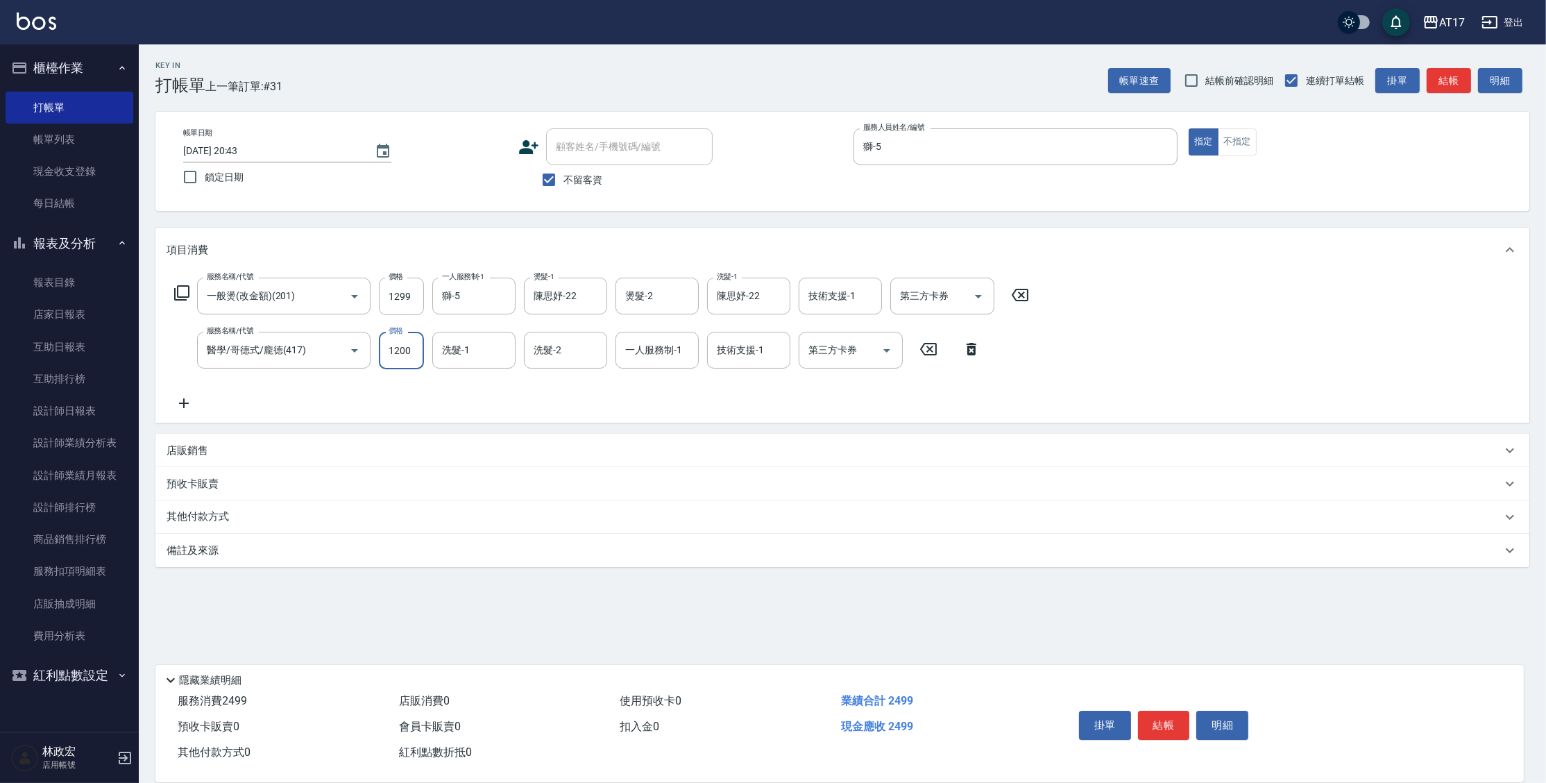
click at [412, 364] on input "1200" at bounding box center [401, 350] width 45 height 37
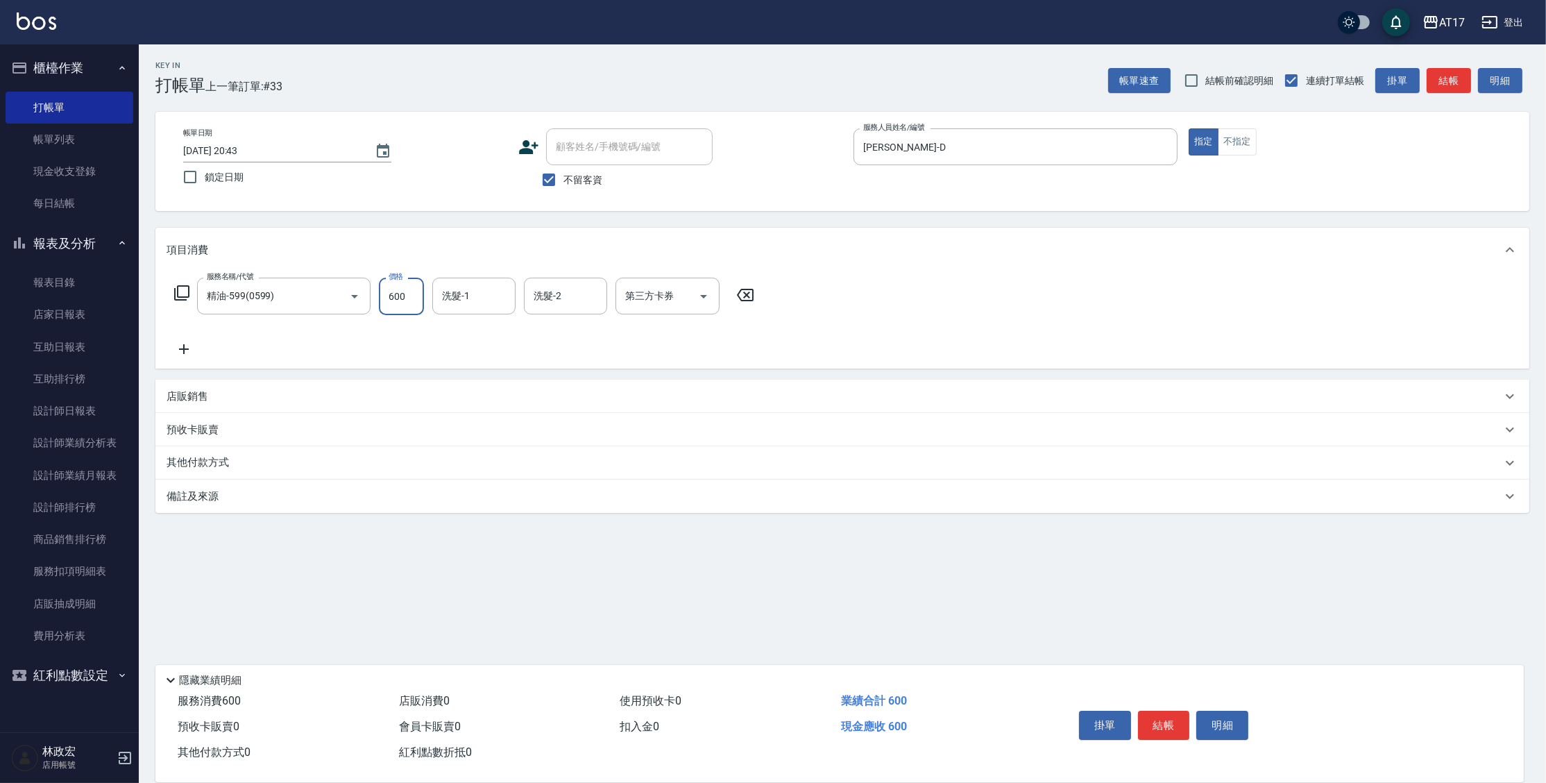
click at [399, 308] on input "600" at bounding box center [401, 295] width 45 height 37
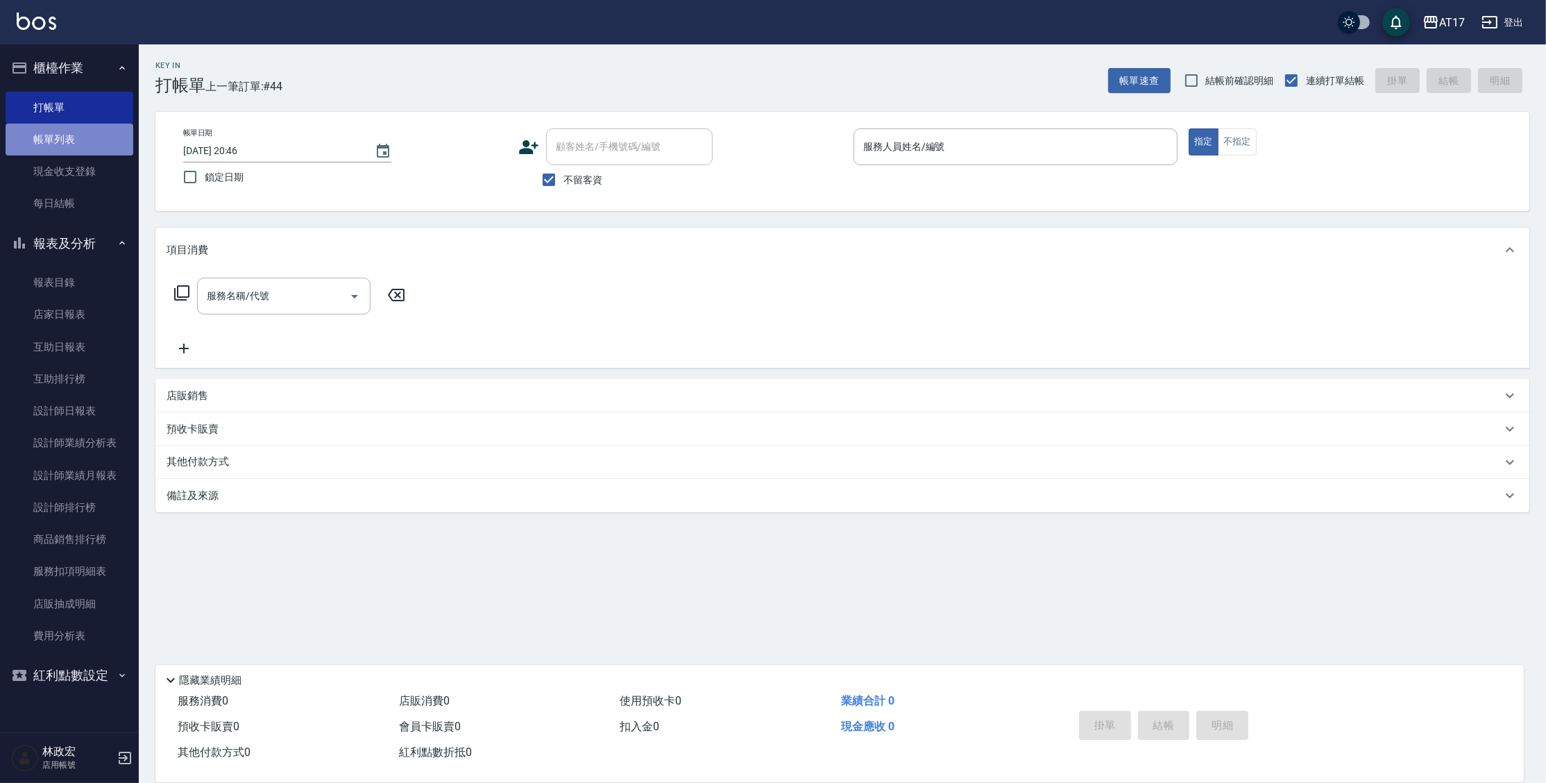
click at [88, 135] on link "帳單列表" at bounding box center [70, 139] width 128 height 32
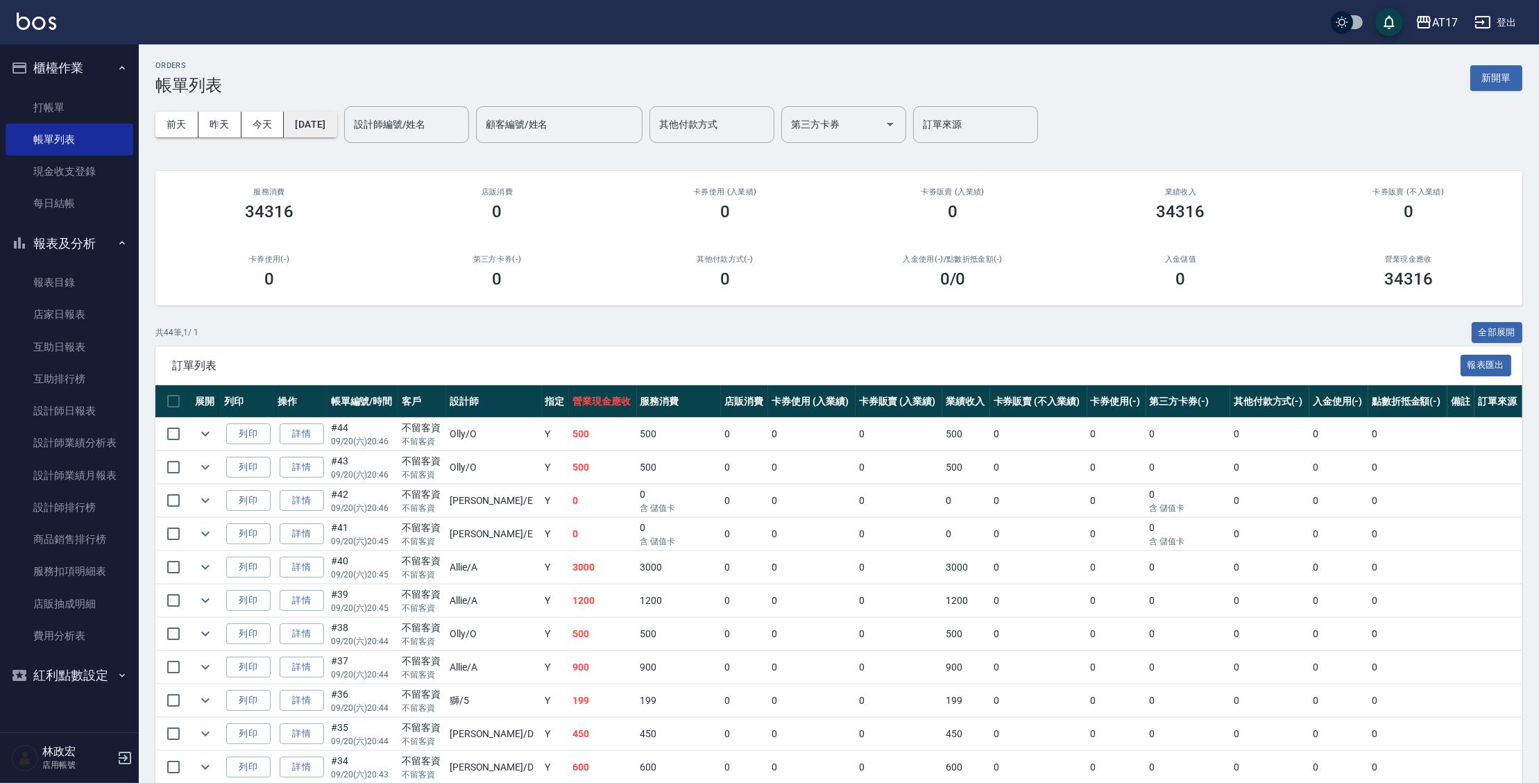
click at [334, 123] on button "[DATE]" at bounding box center [310, 125] width 53 height 26
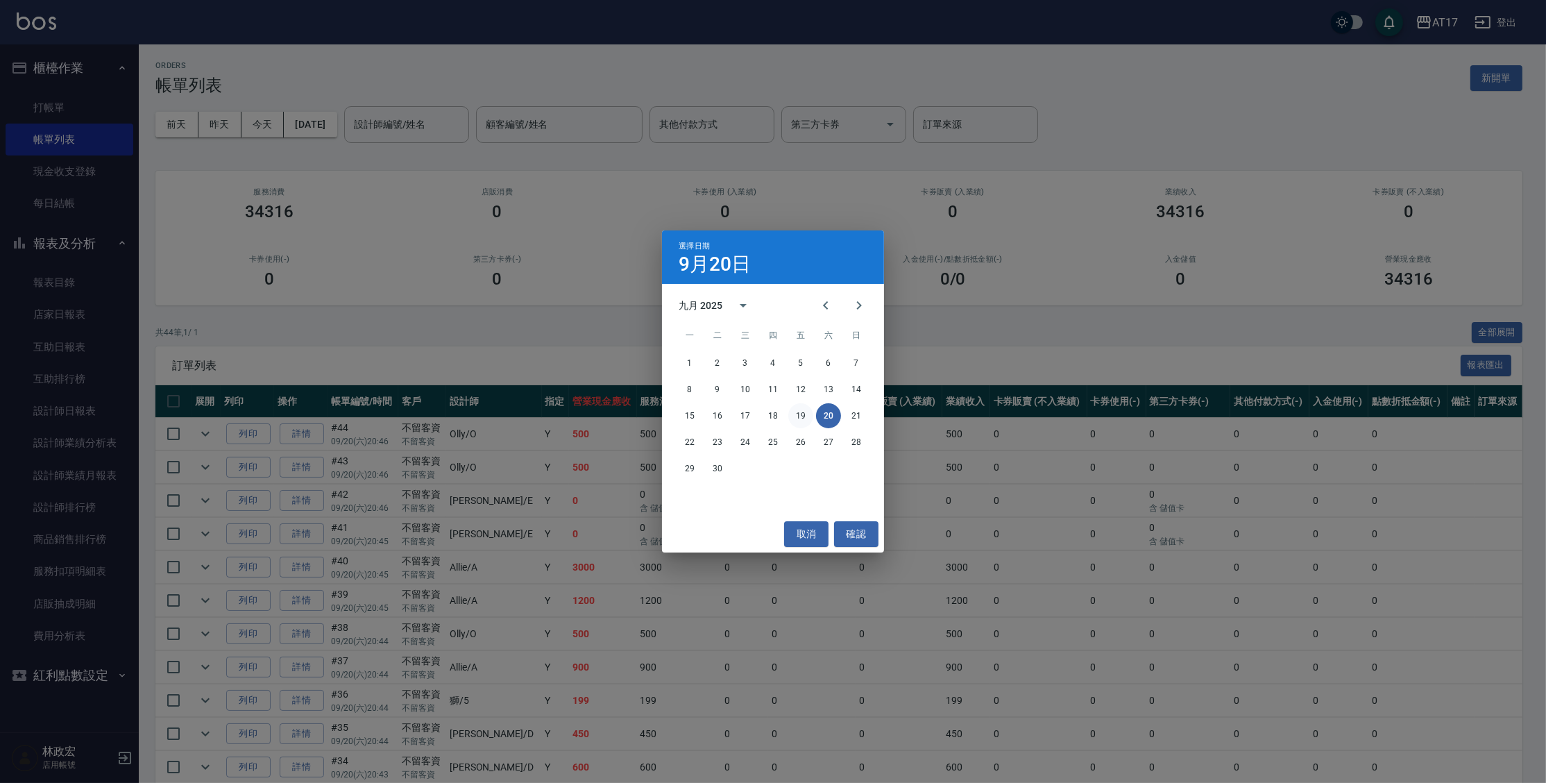
click at [797, 416] on button "19" at bounding box center [800, 415] width 25 height 25
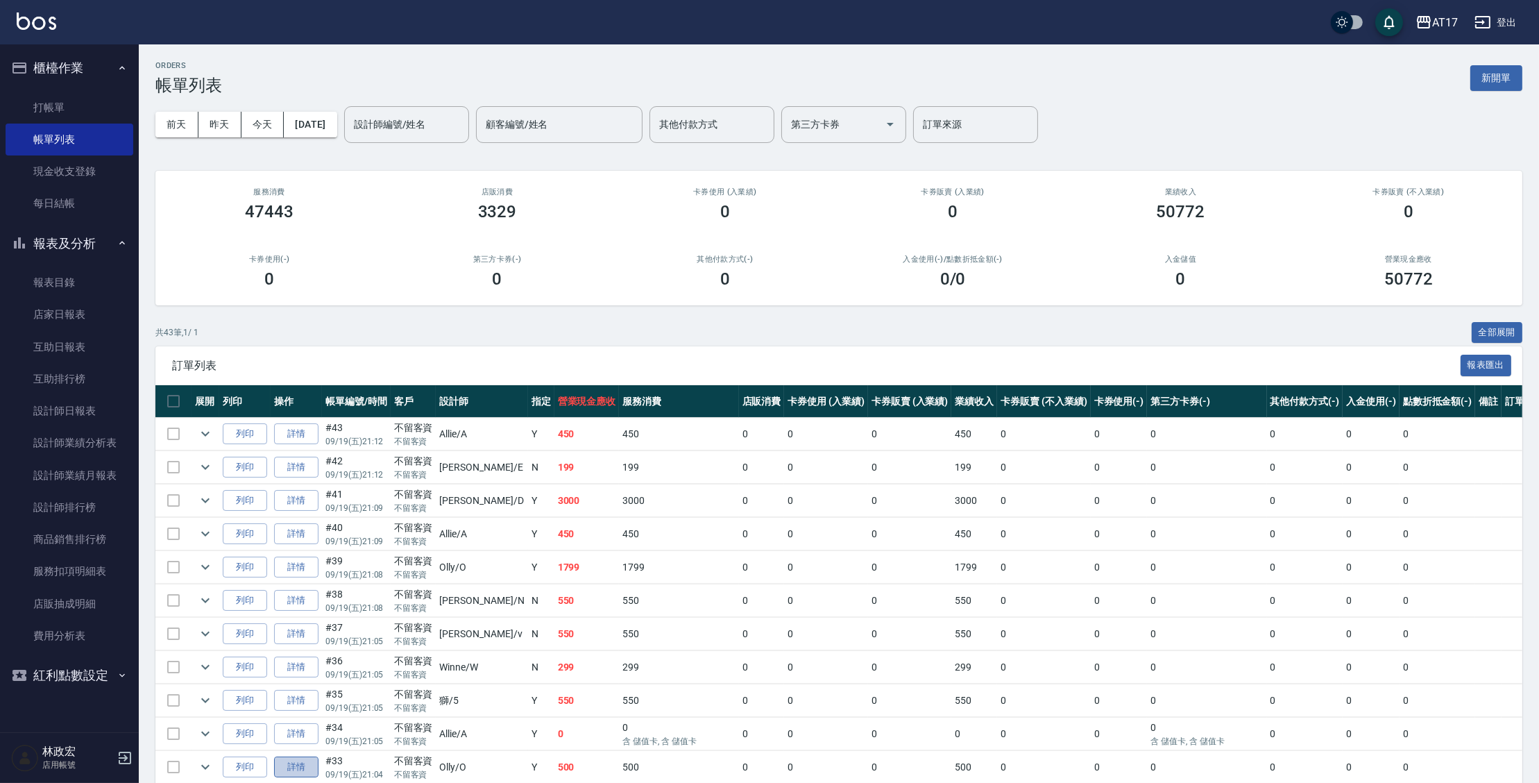
click at [290, 767] on link "詳情" at bounding box center [296, 767] width 44 height 22
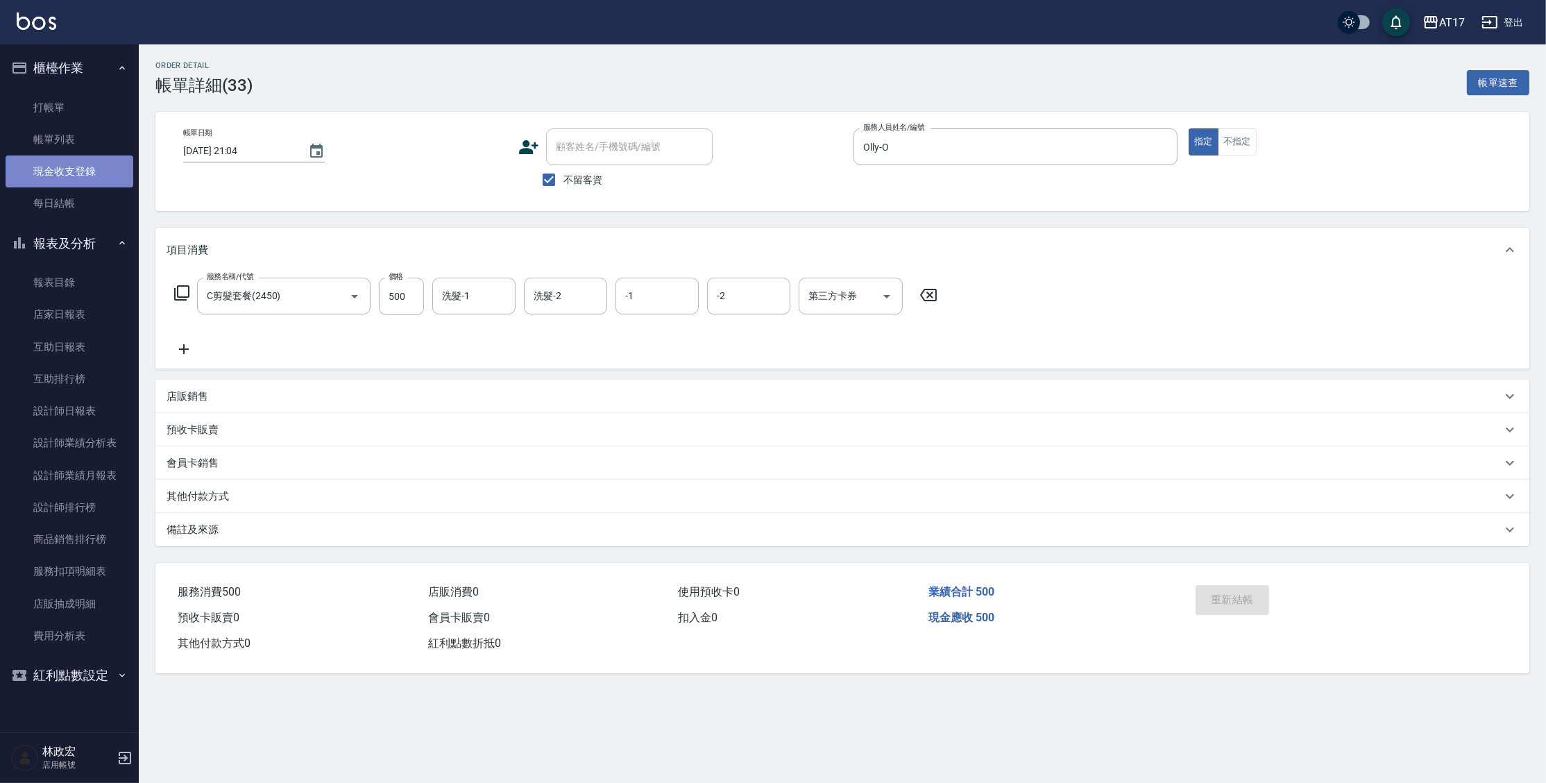
click at [96, 173] on link "現金收支登錄" at bounding box center [70, 171] width 128 height 32
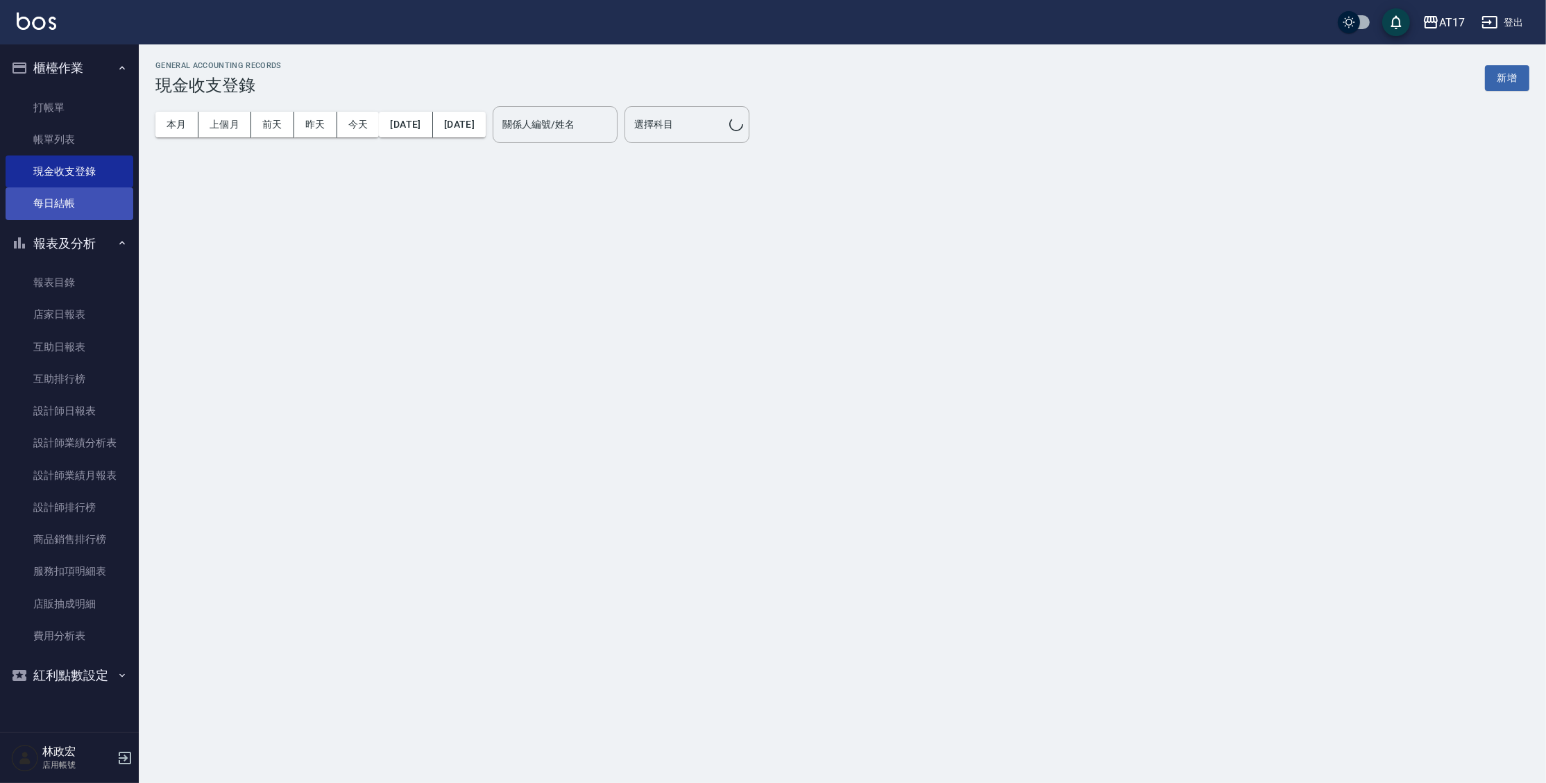
click at [81, 203] on link "每日結帳" at bounding box center [70, 203] width 128 height 32
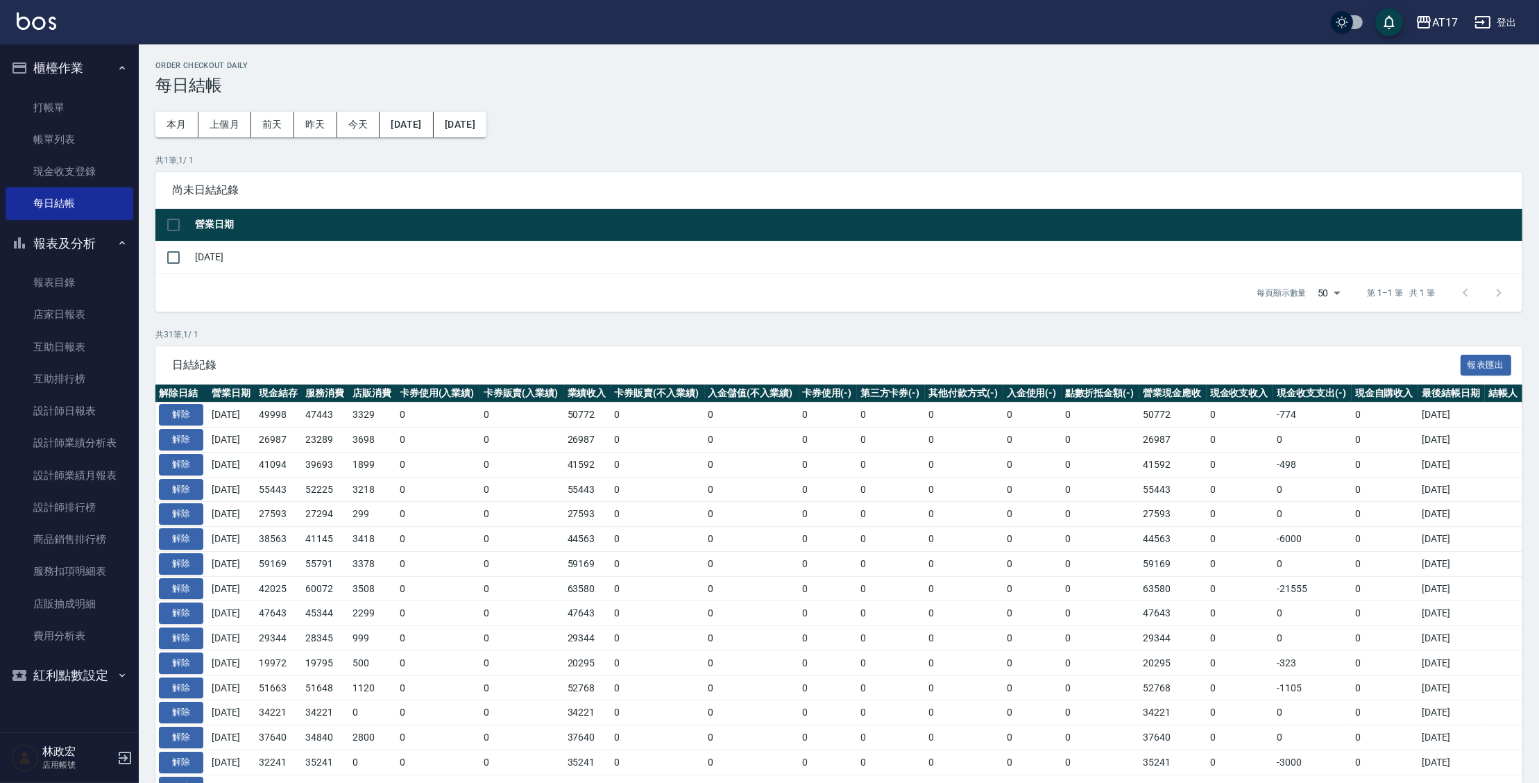
click at [179, 401] on th "解除日結" at bounding box center [181, 393] width 53 height 18
click at [181, 408] on button "解除" at bounding box center [181, 415] width 44 height 22
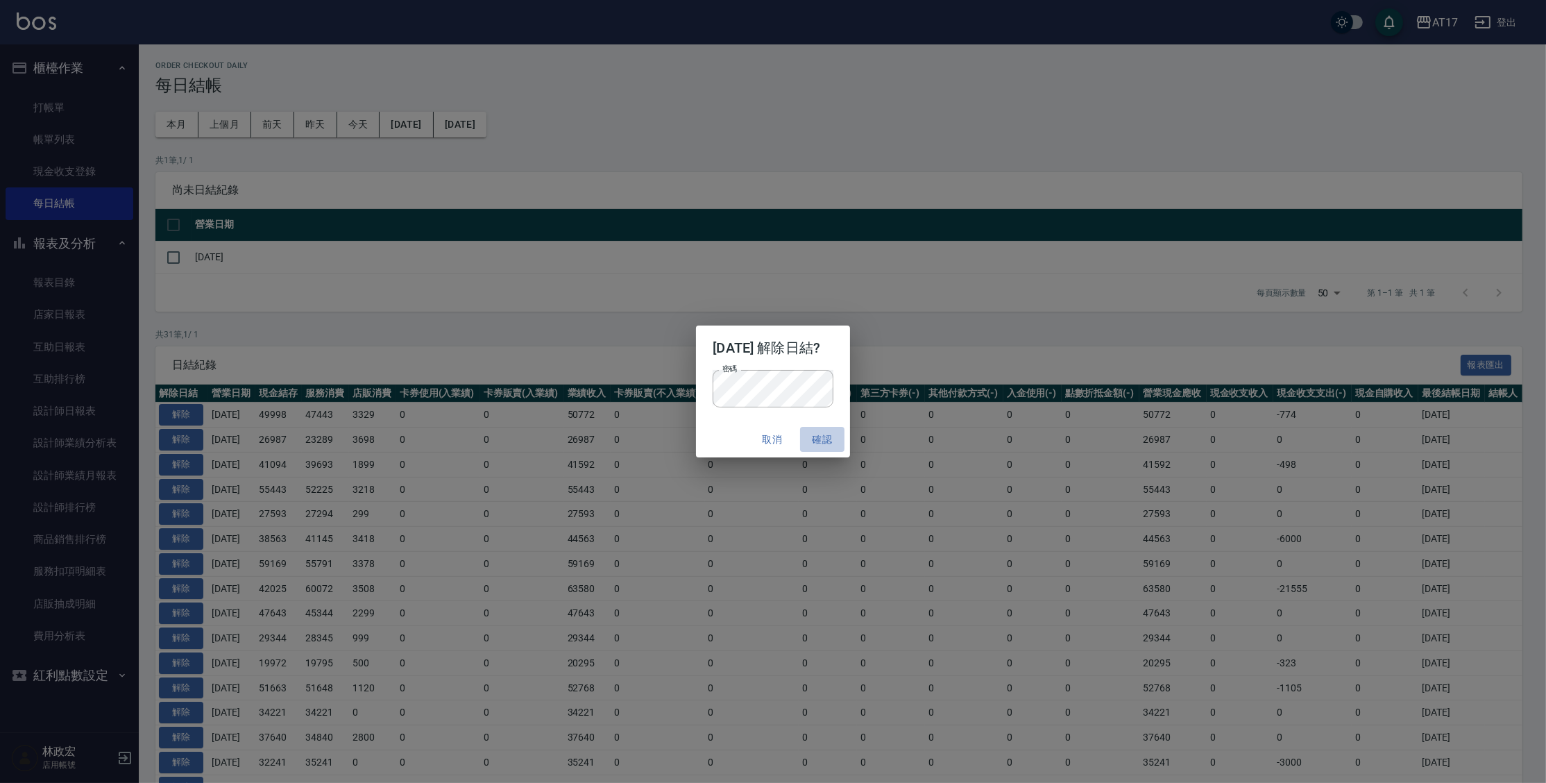
click at [843, 439] on button "確認" at bounding box center [822, 440] width 44 height 26
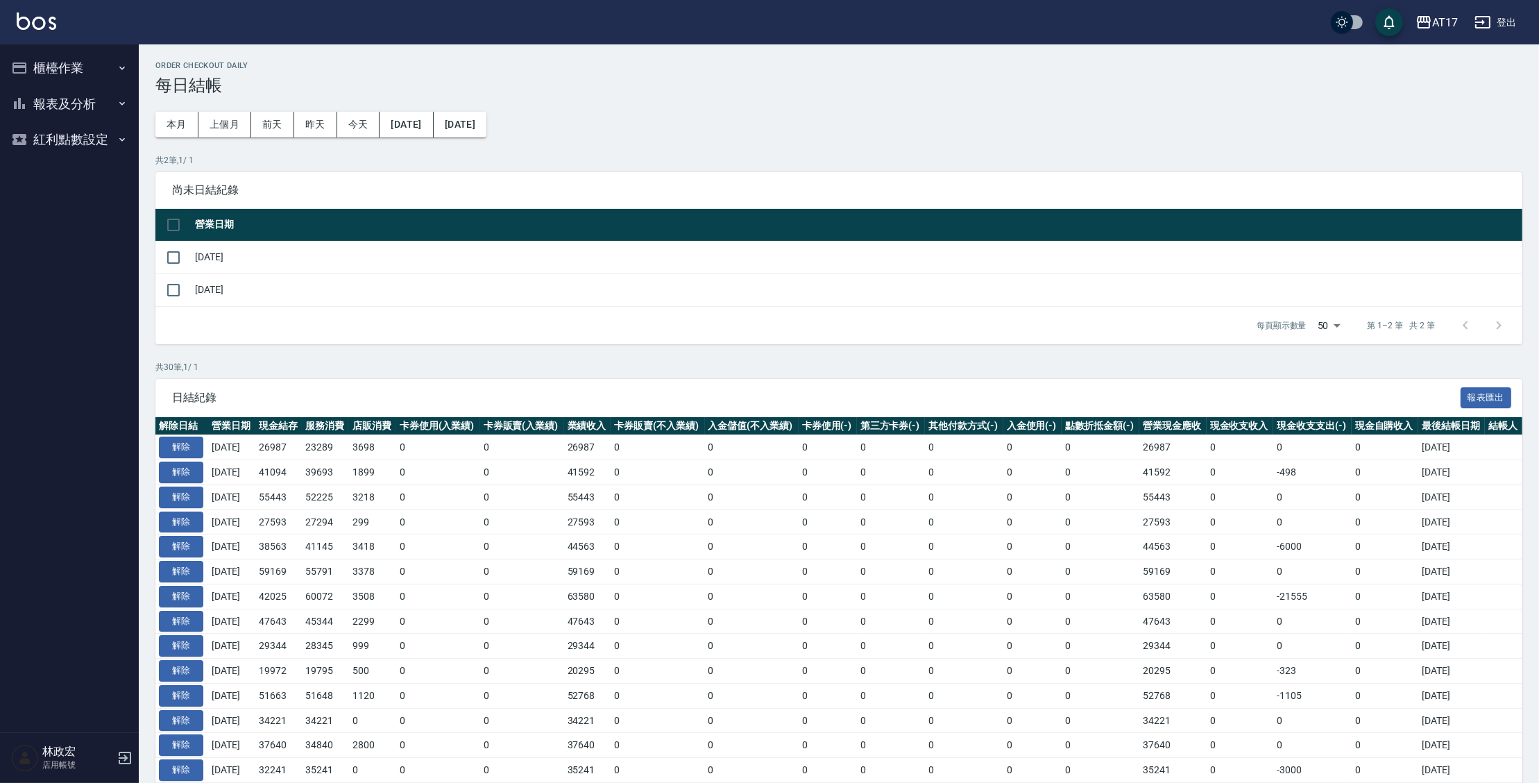
click at [82, 74] on button "櫃檯作業" at bounding box center [70, 68] width 128 height 36
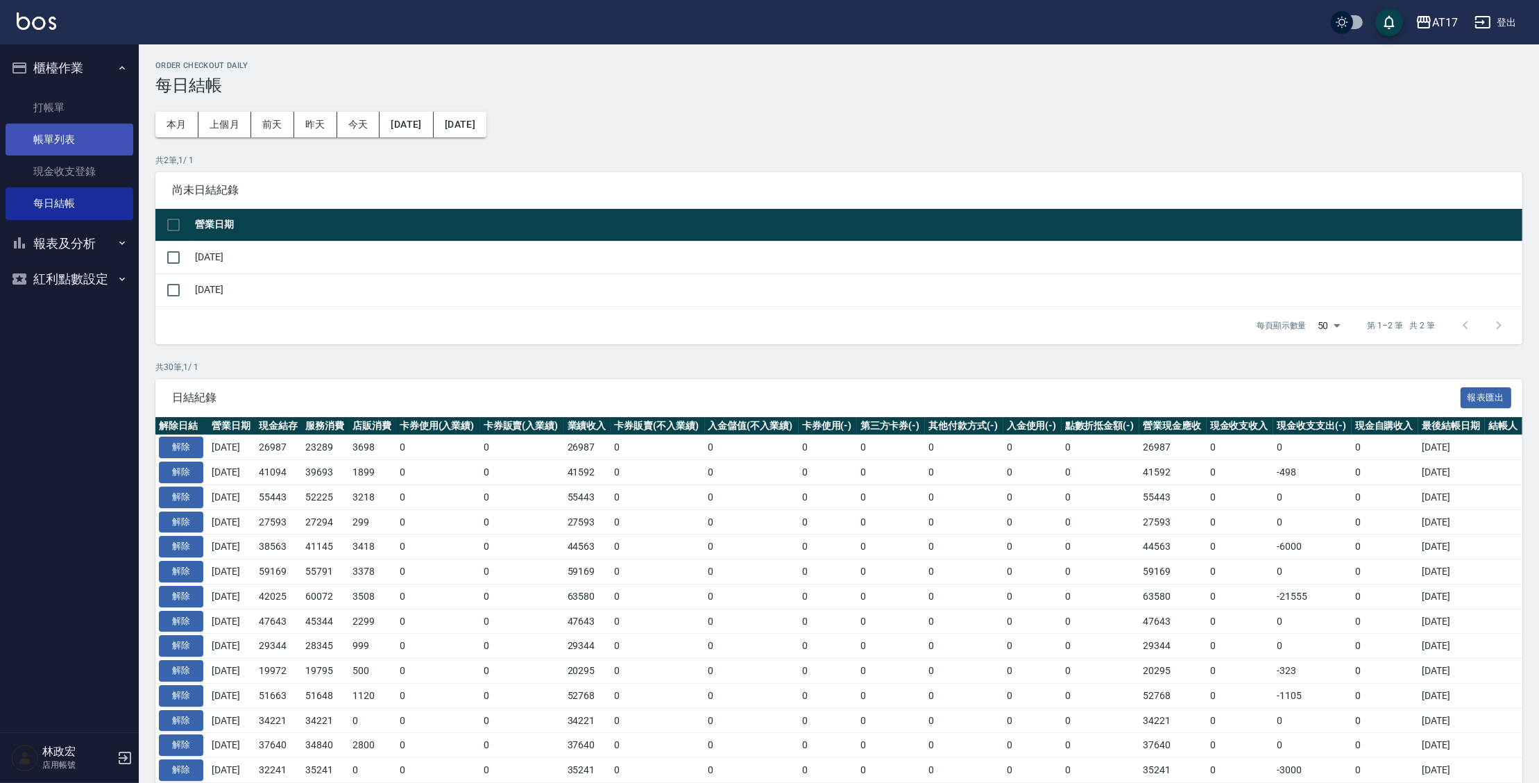
click at [80, 143] on link "帳單列表" at bounding box center [70, 139] width 128 height 32
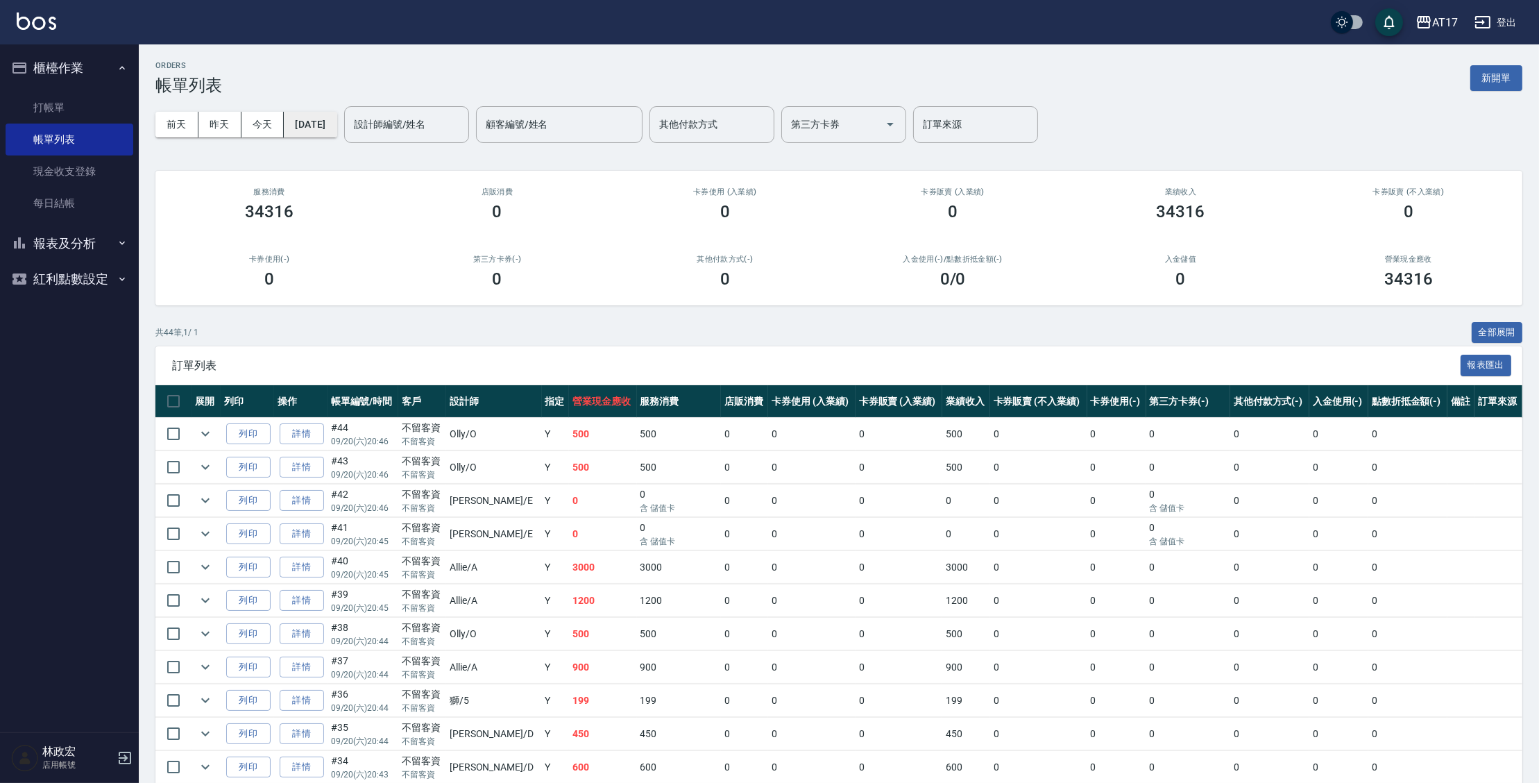
drag, startPoint x: 327, startPoint y: 139, endPoint x: 332, endPoint y: 125, distance: 15.4
click at [327, 137] on div "前天 昨天 今天 2025/09/20 設計師編號/姓名 設計師編號/姓名 顧客編號/姓名 顧客編號/姓名 其他付款方式 其他付款方式 第三方卡券 第三方卡券…" at bounding box center [838, 124] width 1367 height 59
click at [332, 125] on button "[DATE]" at bounding box center [310, 125] width 53 height 26
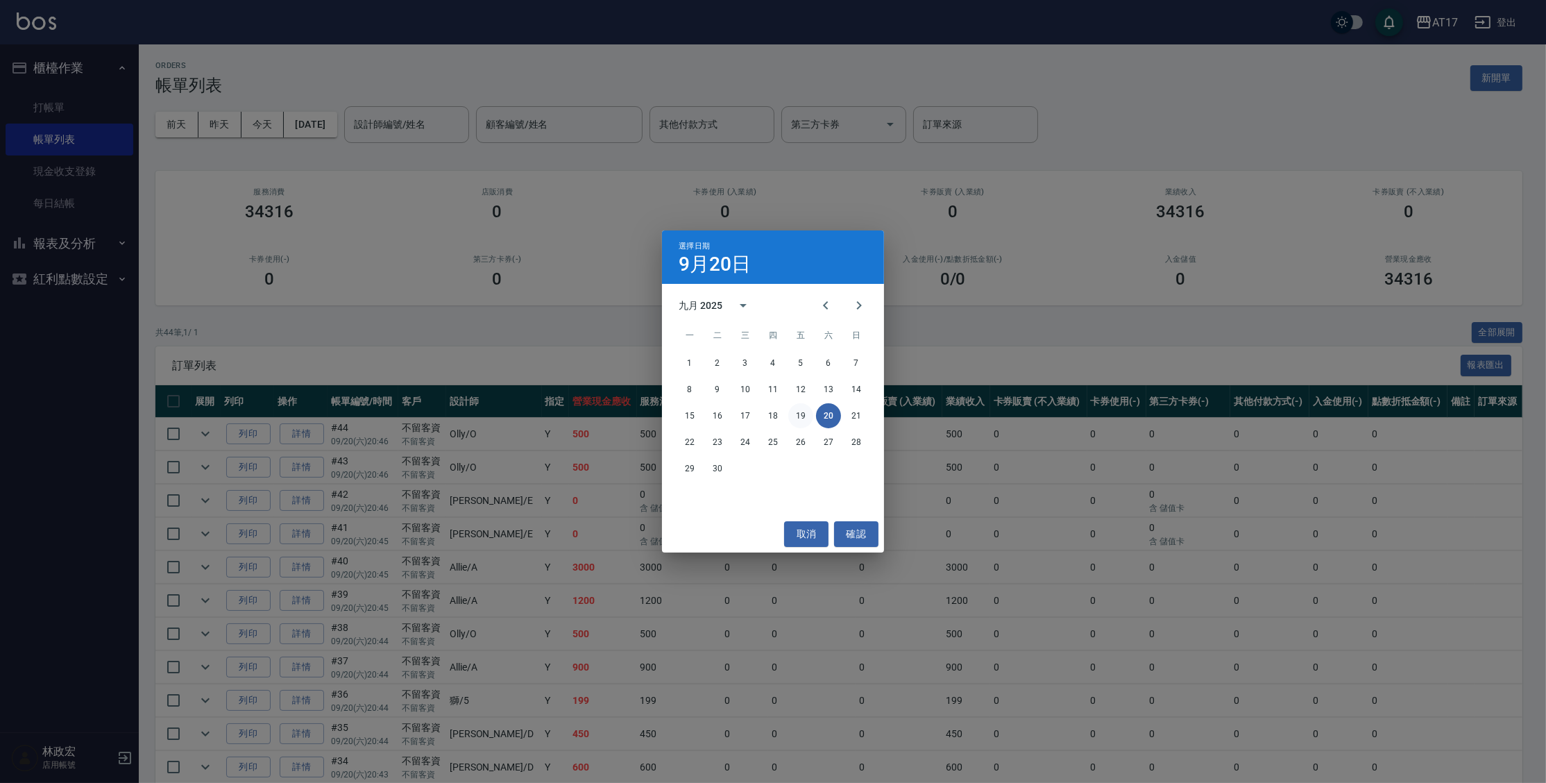
click at [807, 411] on button "19" at bounding box center [800, 415] width 25 height 25
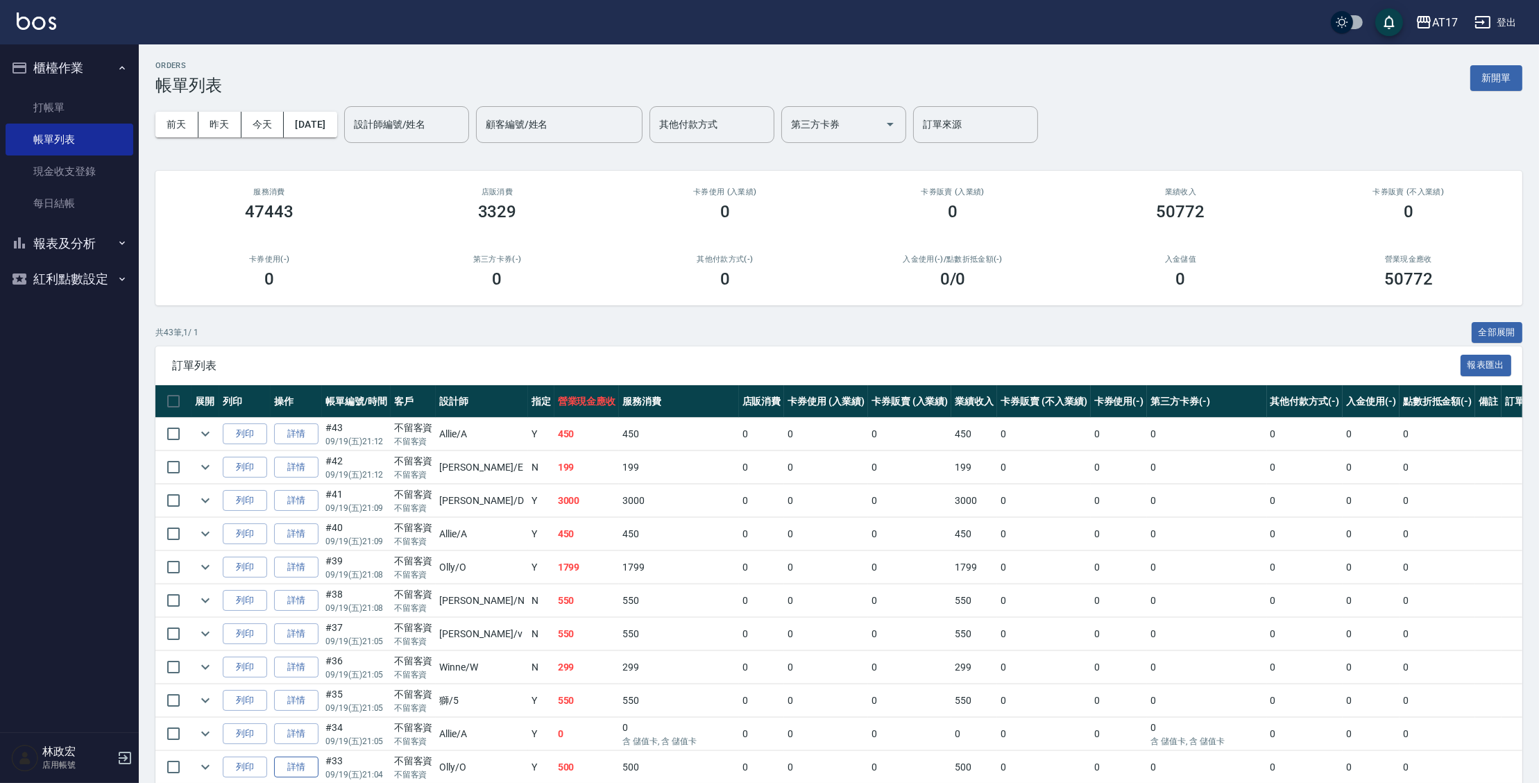
click at [300, 764] on link "詳情" at bounding box center [296, 767] width 44 height 22
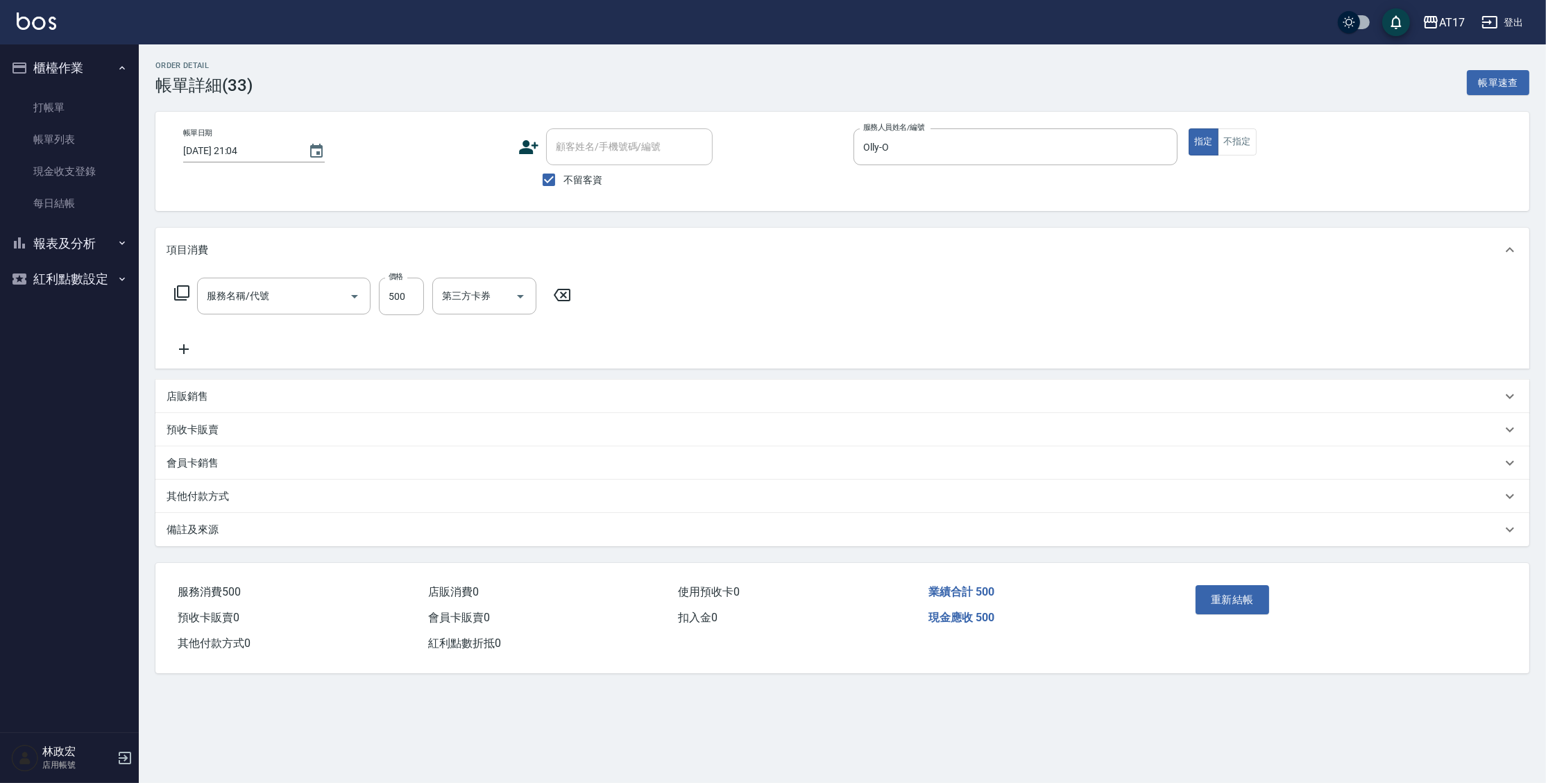
type input "[DATE] 21:04"
checkbox input "true"
type input "Olly-O"
type input "C剪髮套餐(2450)"
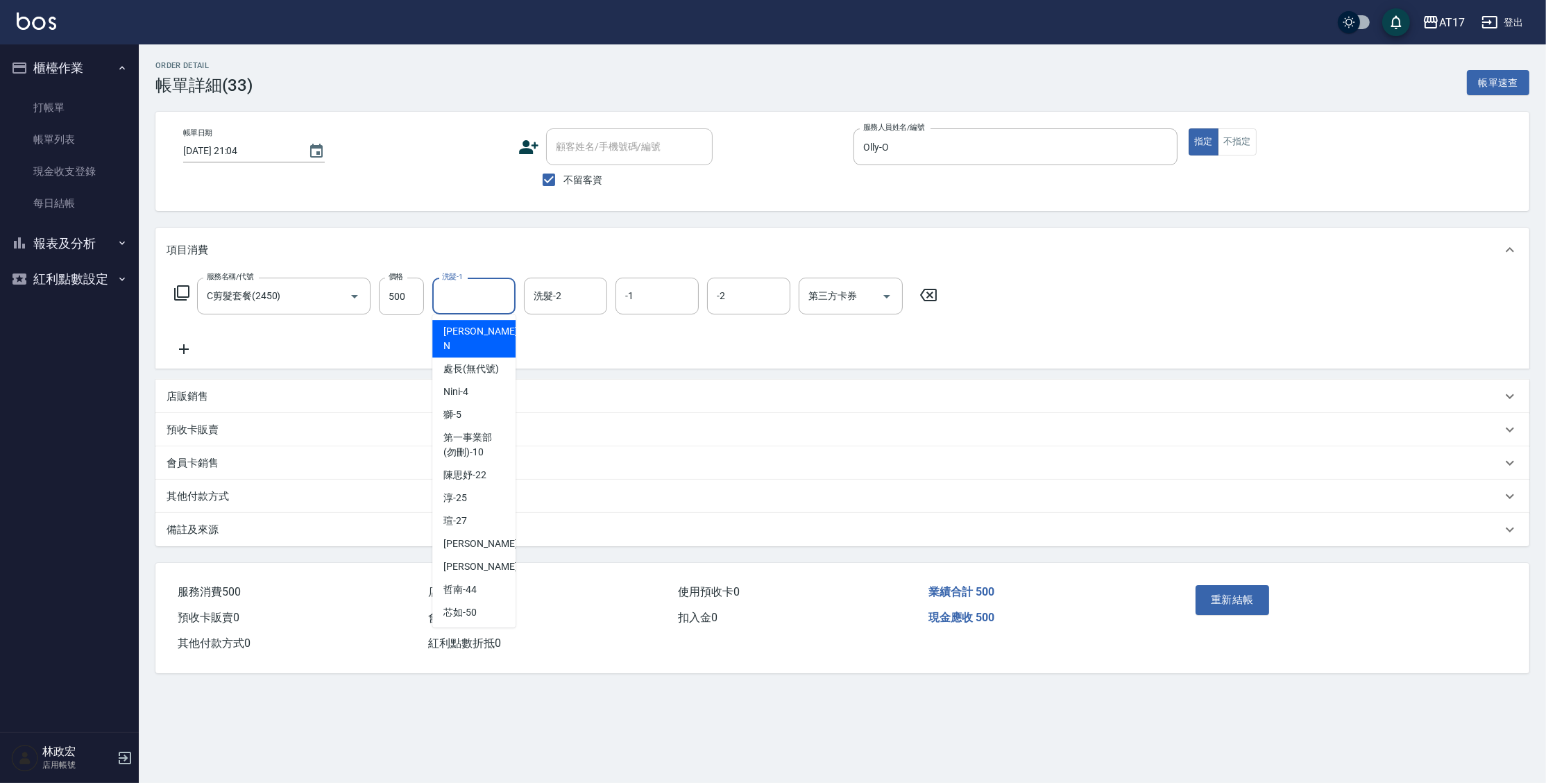
click at [504, 284] on input "洗髮-1" at bounding box center [473, 296] width 71 height 24
type input "陳思妤-22"
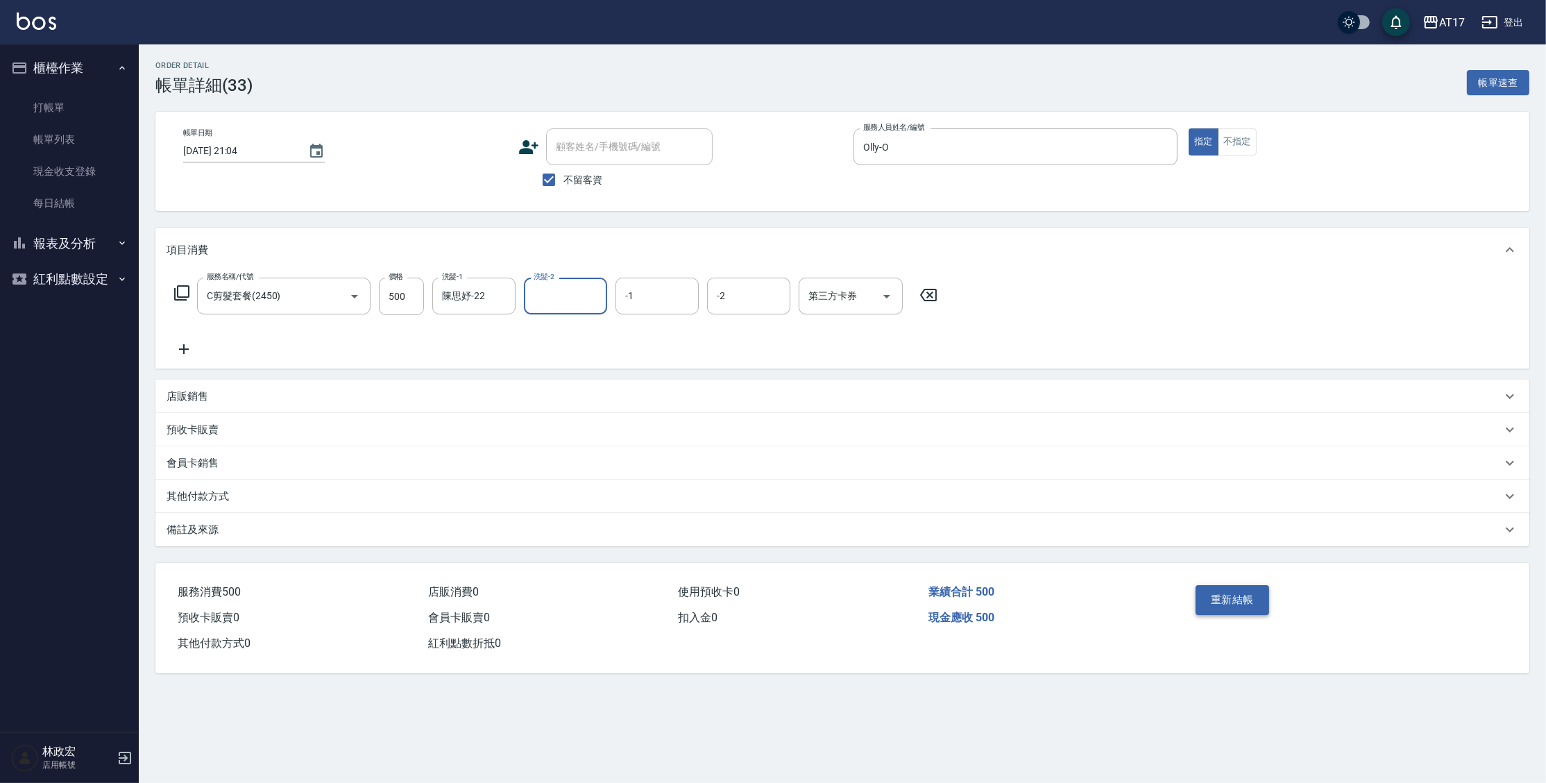
click at [1222, 595] on button "重新結帳" at bounding box center [1232, 599] width 74 height 29
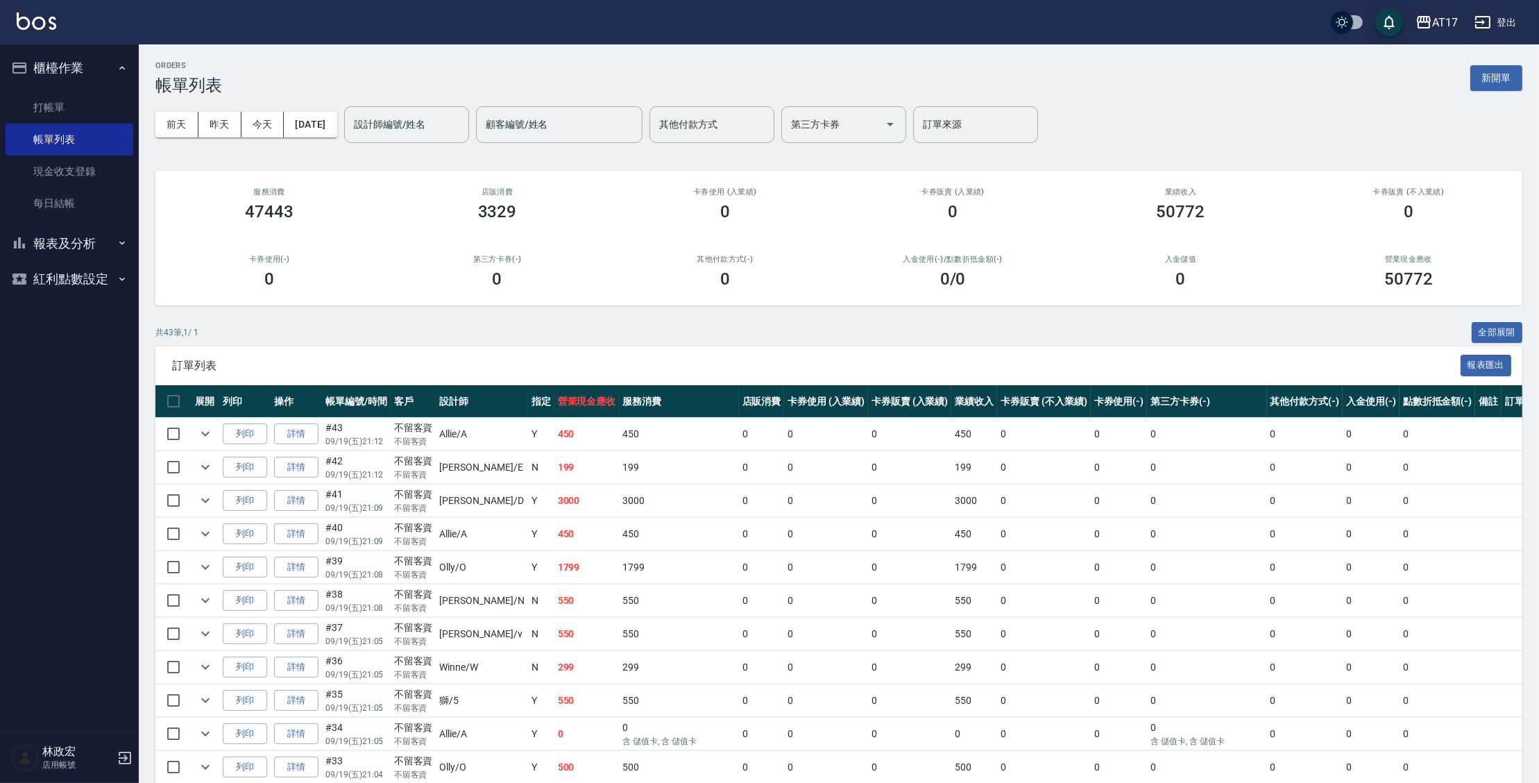
click at [101, 240] on button "報表及分析" at bounding box center [70, 243] width 128 height 36
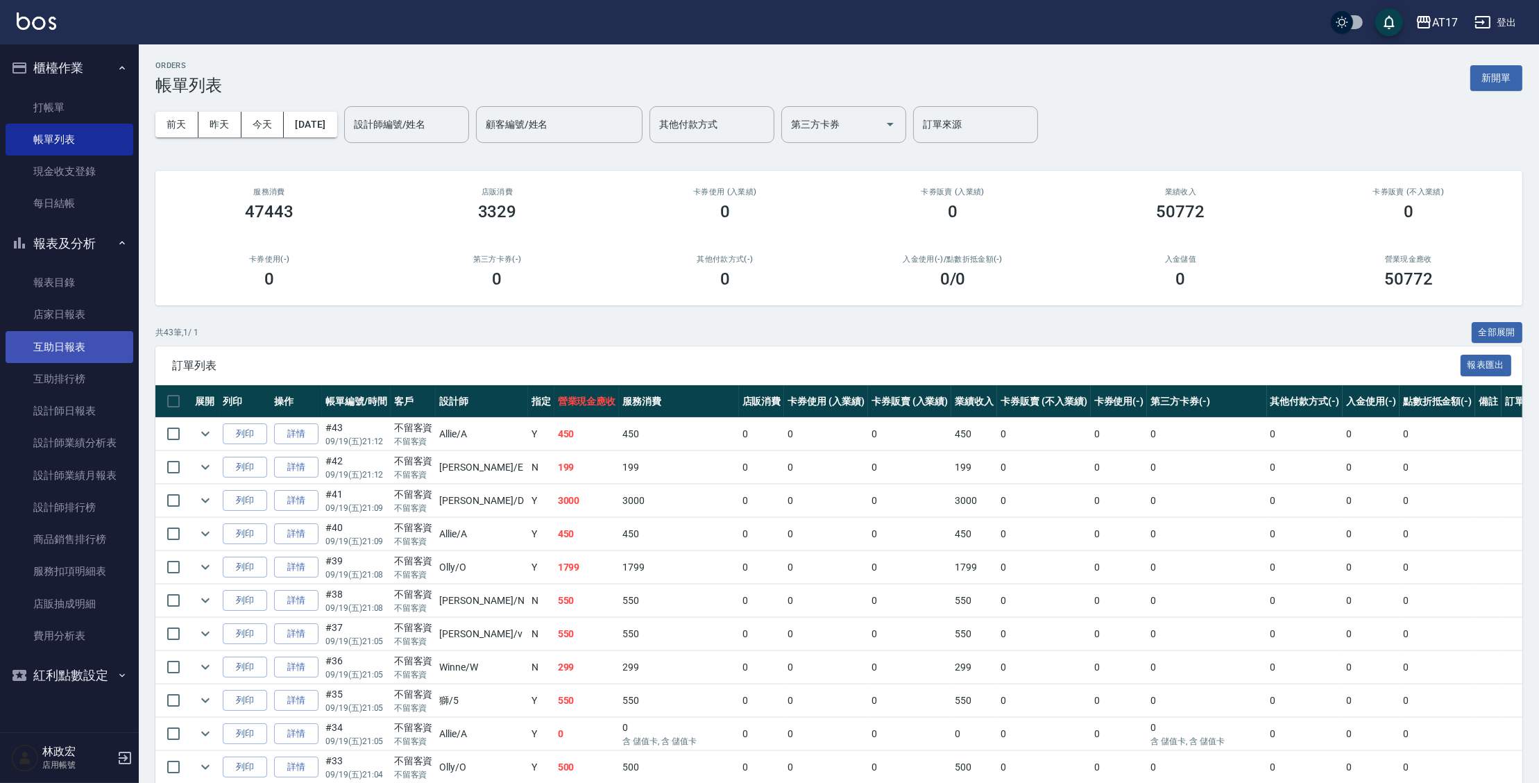
click at [110, 352] on link "互助日報表" at bounding box center [70, 347] width 128 height 32
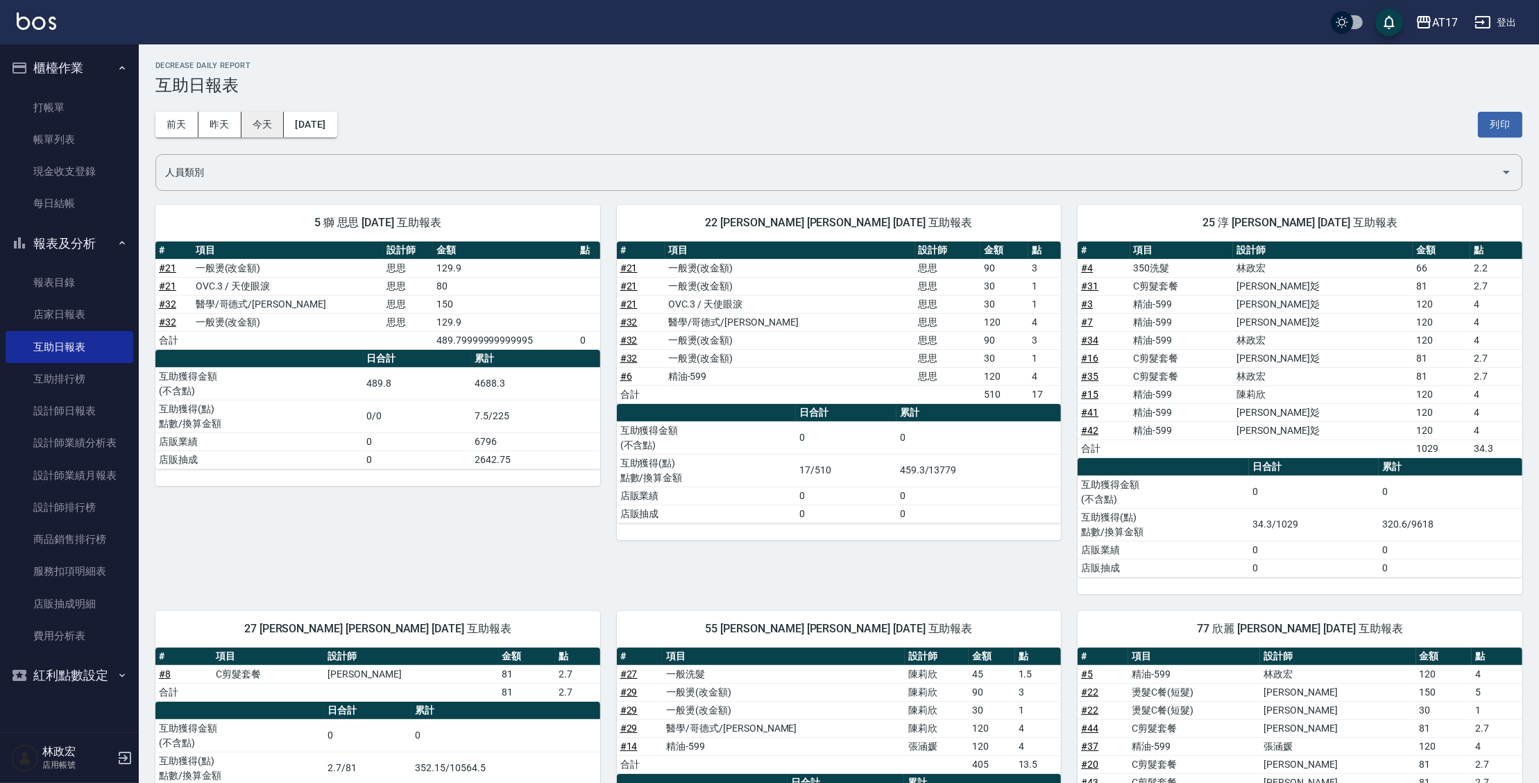
click at [254, 120] on button "今天" at bounding box center [262, 125] width 43 height 26
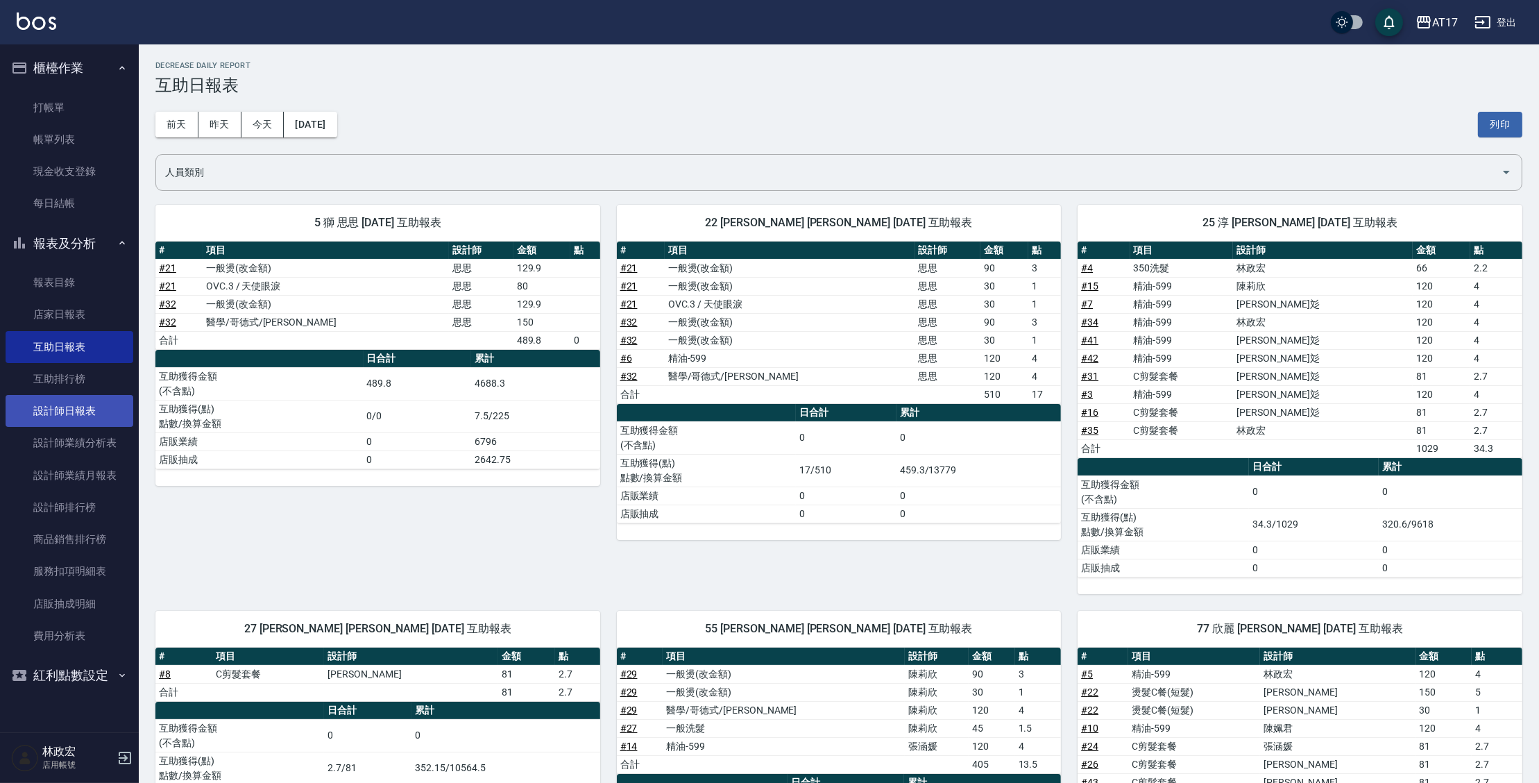
click at [97, 411] on link "設計師日報表" at bounding box center [70, 411] width 128 height 32
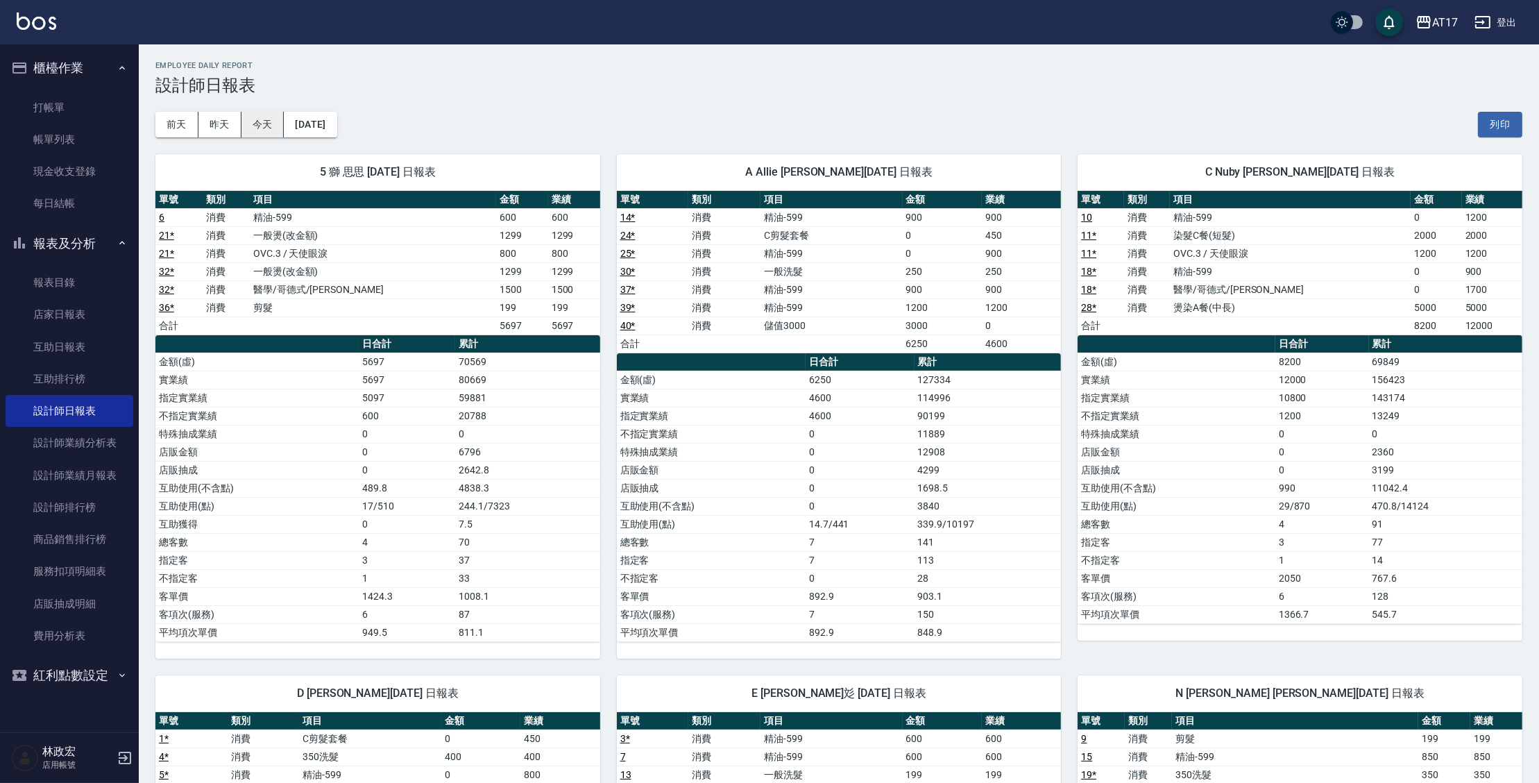
click at [266, 143] on div "5 獅 思思 09/20/2025 日報表 單號 類別 項目 金額 業績 6 消費 精油-599 600 600 21 * 消費 一般燙(改金額) 1299 …" at bounding box center [369, 397] width 461 height 521
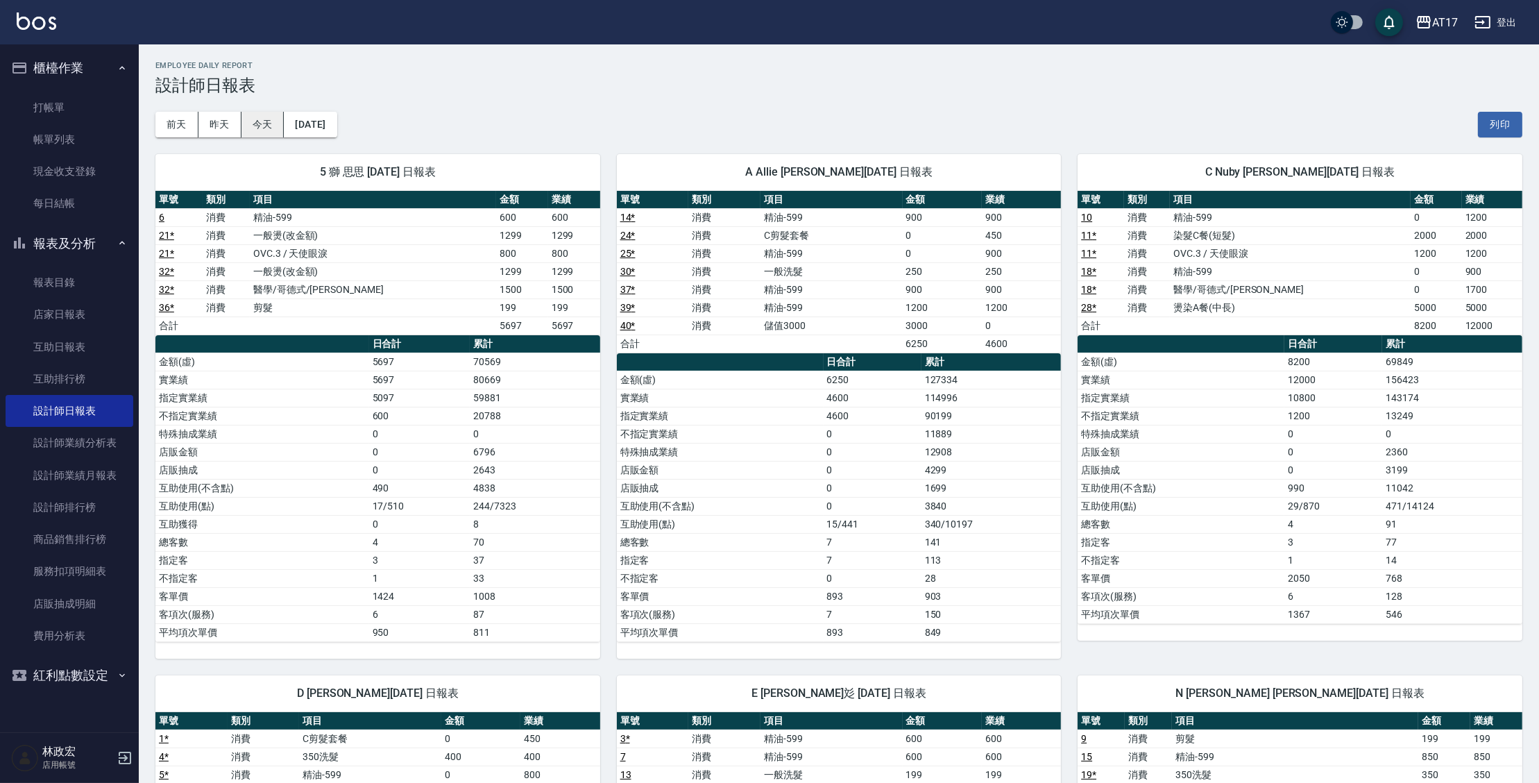
click at [266, 124] on button "今天" at bounding box center [262, 125] width 43 height 26
click at [128, 336] on link "互助日報表" at bounding box center [70, 347] width 128 height 32
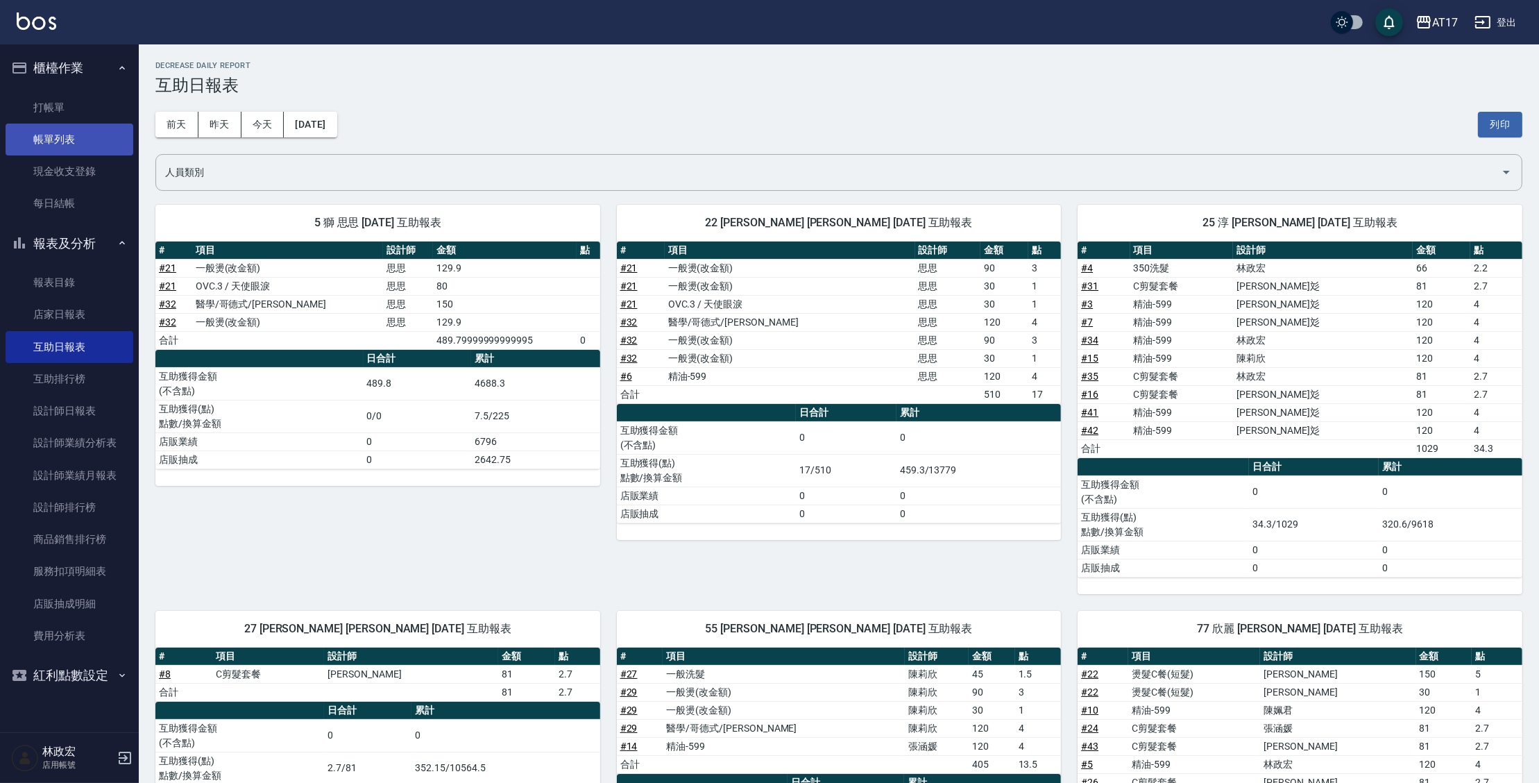
click at [63, 143] on link "帳單列表" at bounding box center [70, 139] width 128 height 32
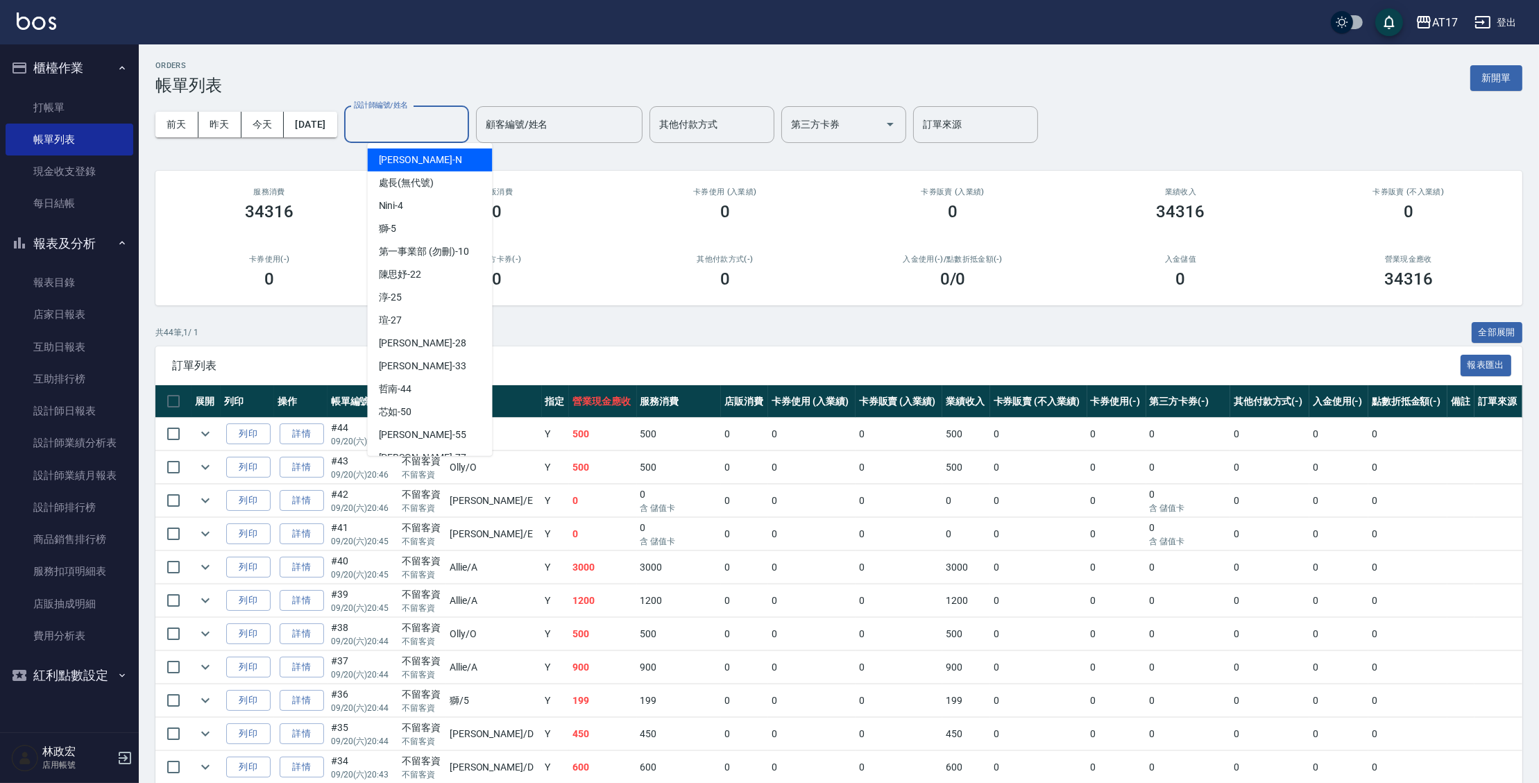
click at [409, 126] on input "設計師編號/姓名" at bounding box center [406, 124] width 112 height 24
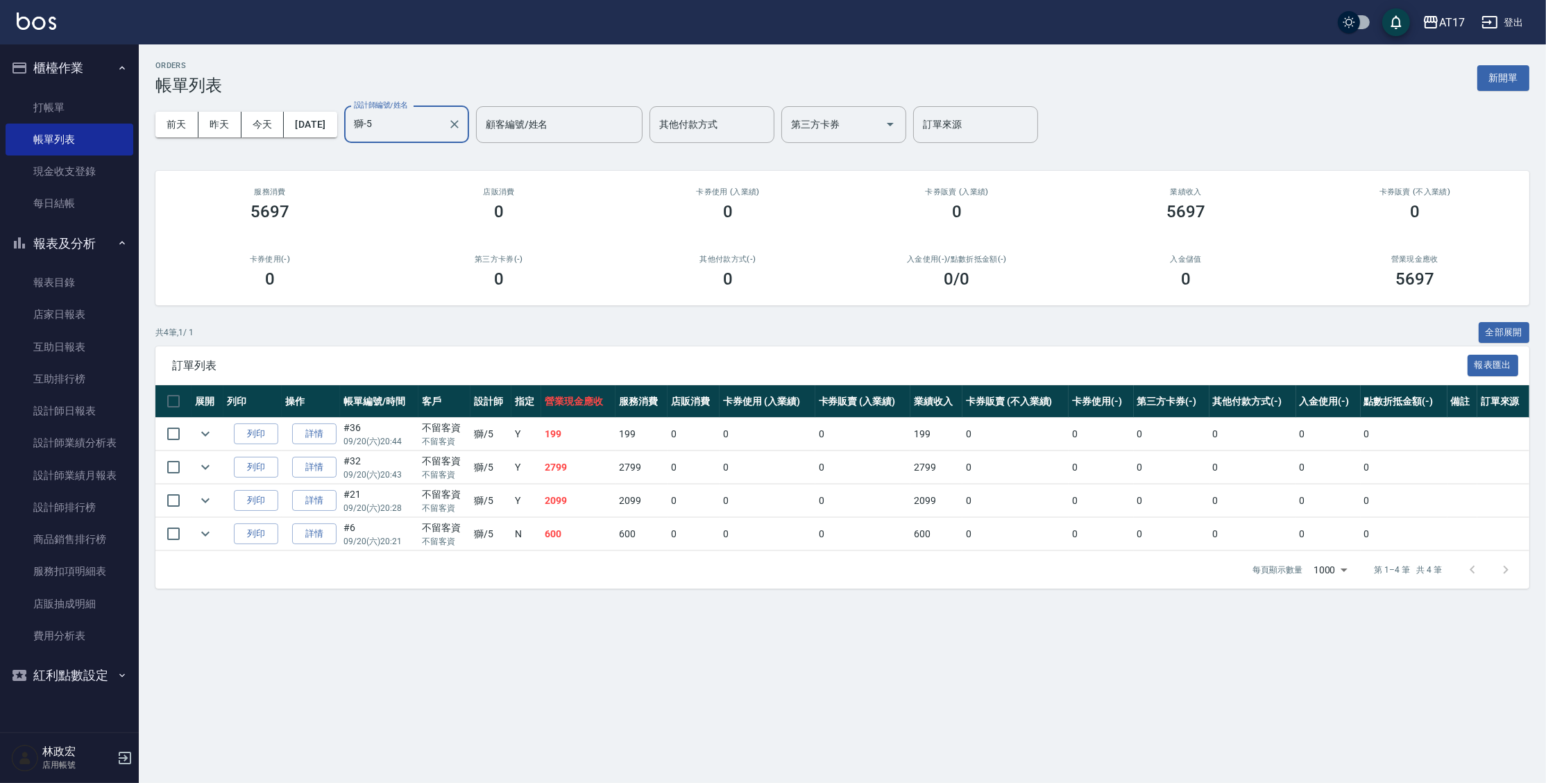
type input "獅-5"
click at [193, 462] on td at bounding box center [207, 467] width 32 height 33
click at [207, 462] on icon "expand row" at bounding box center [205, 467] width 17 height 17
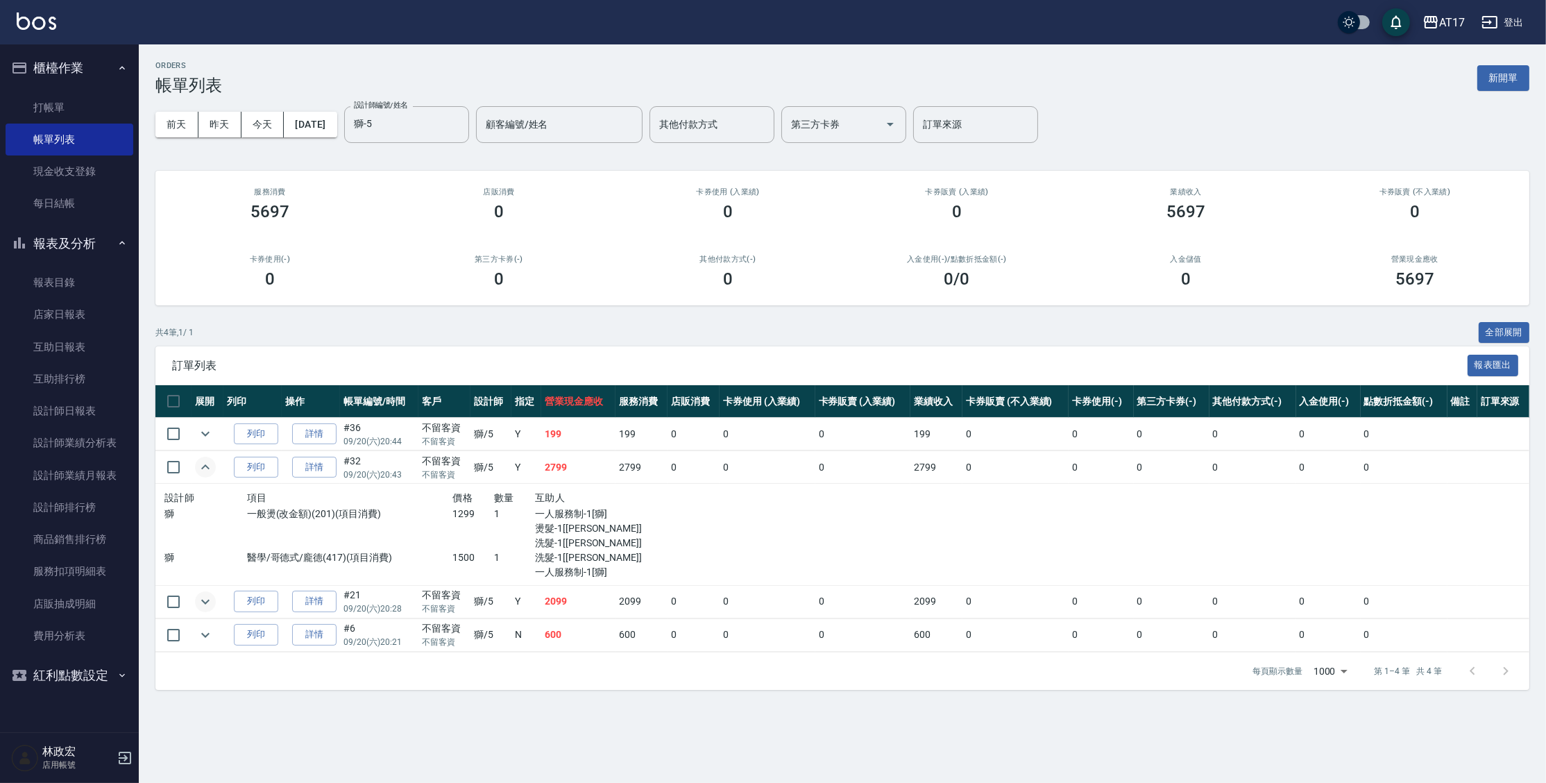
click at [212, 602] on icon "expand row" at bounding box center [205, 601] width 17 height 17
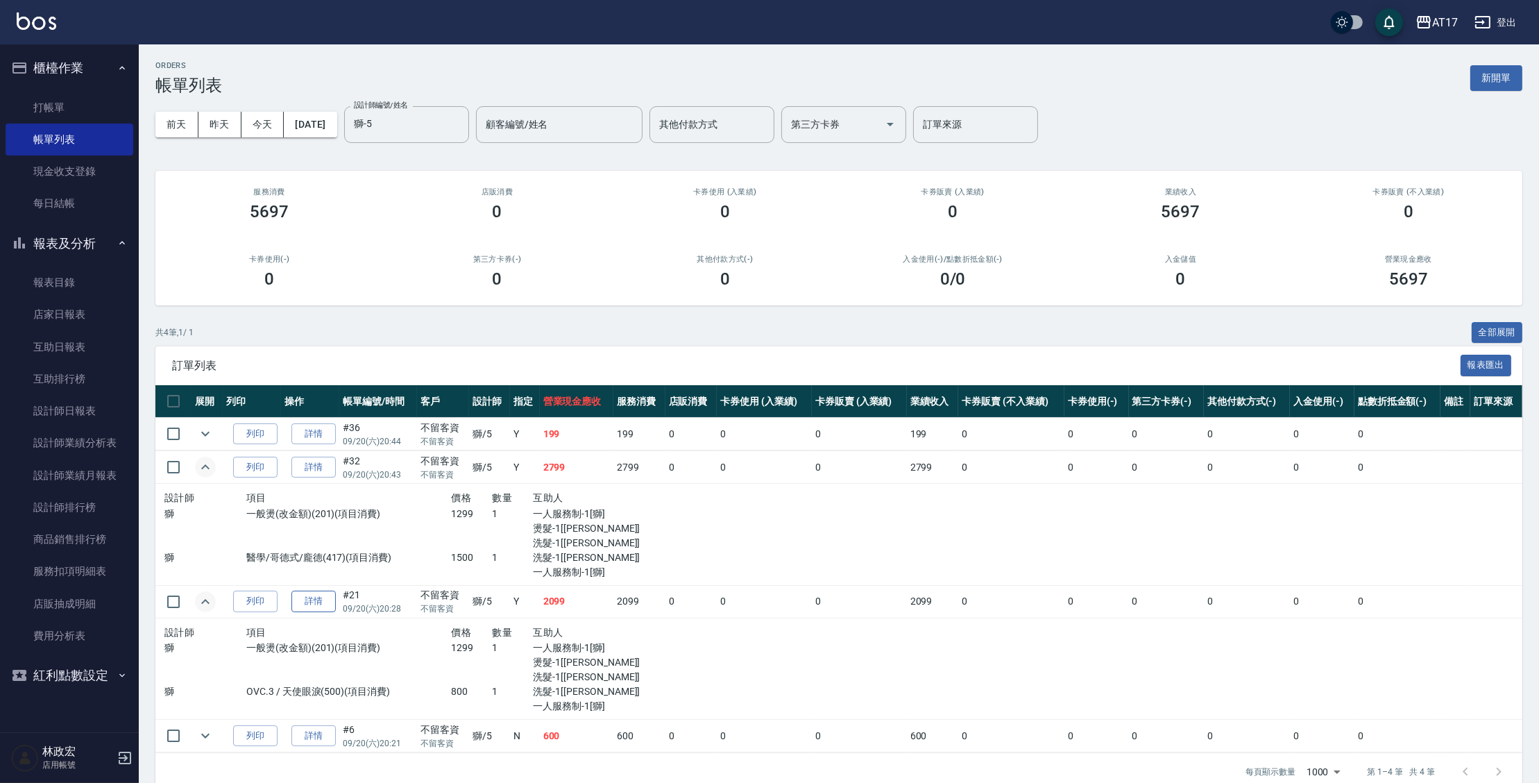
click at [320, 593] on link "詳情" at bounding box center [313, 601] width 44 height 22
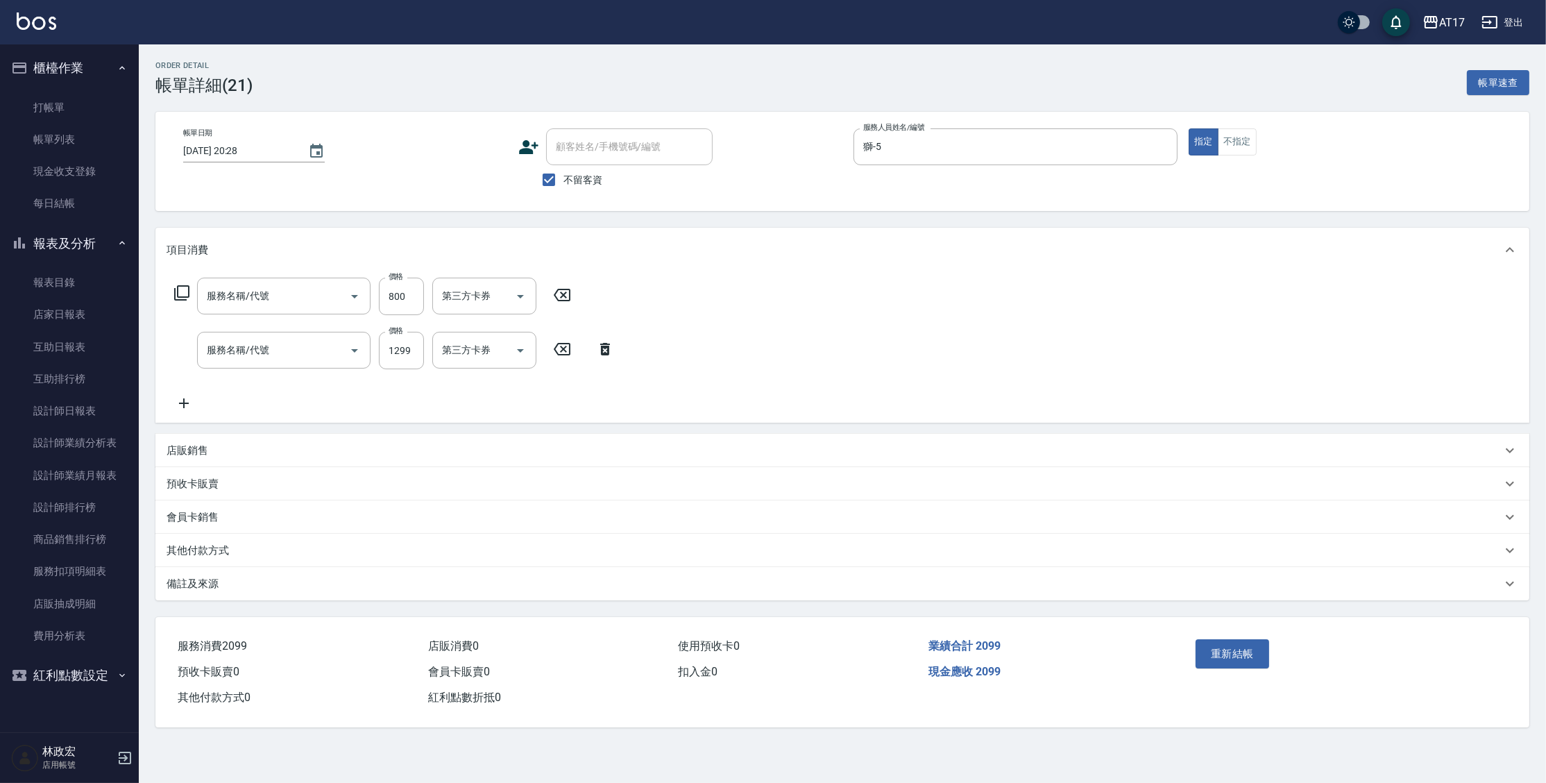
type input "[DATE] 20:28"
checkbox input "true"
type input "獅-5"
type input "OVC.3 / 天使眼淚(500)"
type input "一般燙(改金額)(201)"
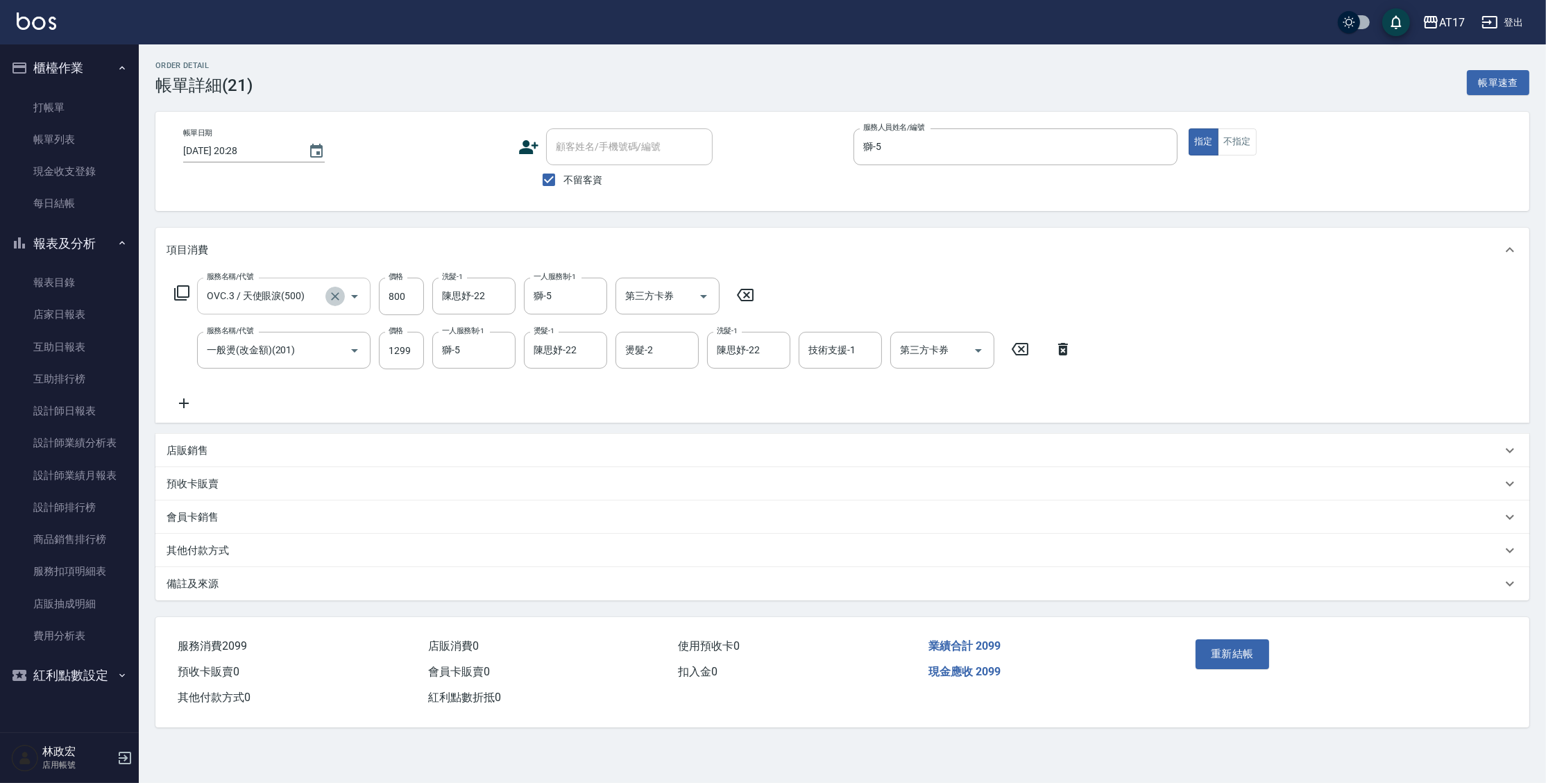
click at [332, 295] on icon "Clear" at bounding box center [335, 296] width 14 height 14
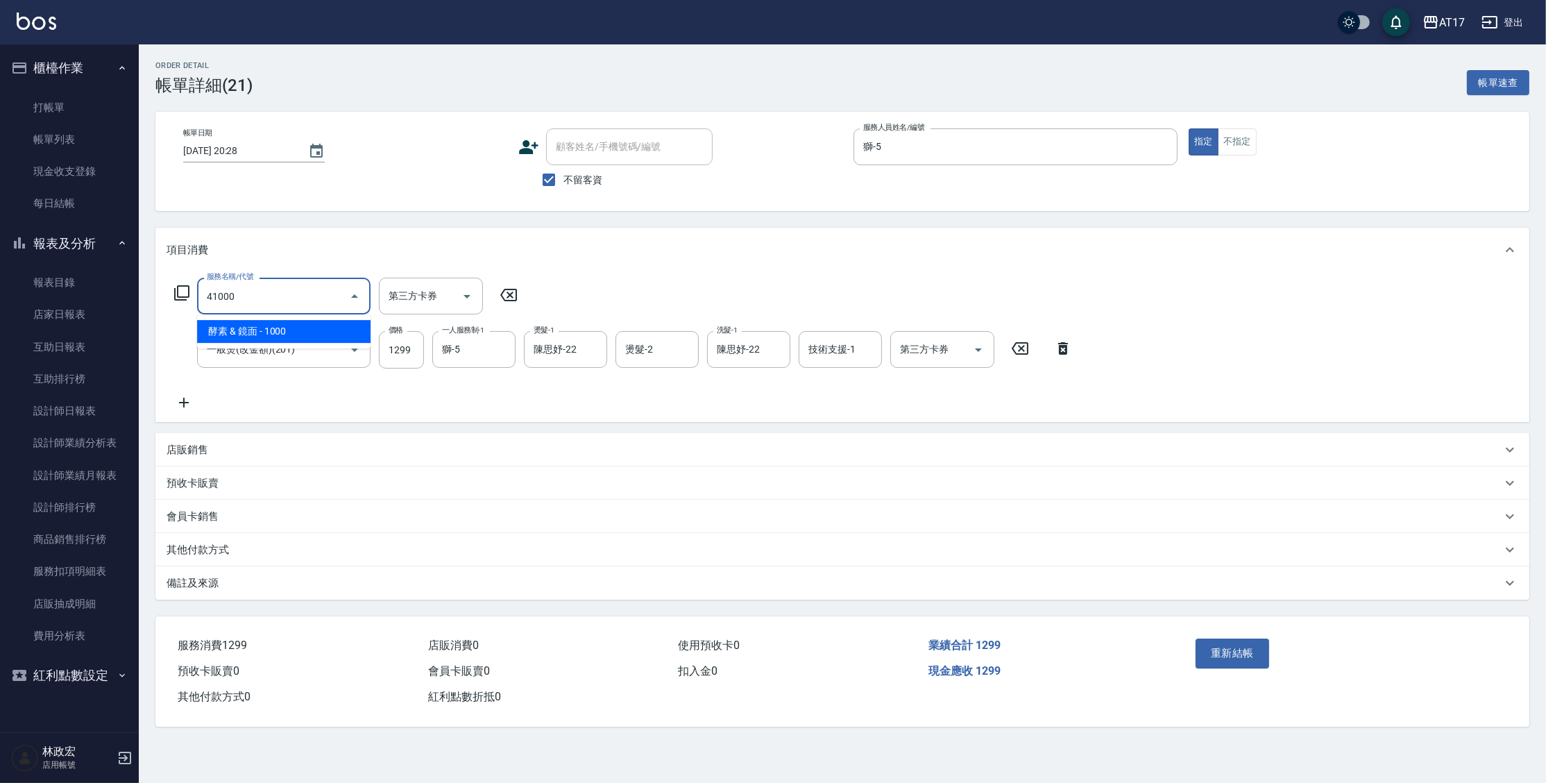
type input "酵素 & 鏡面(41000)"
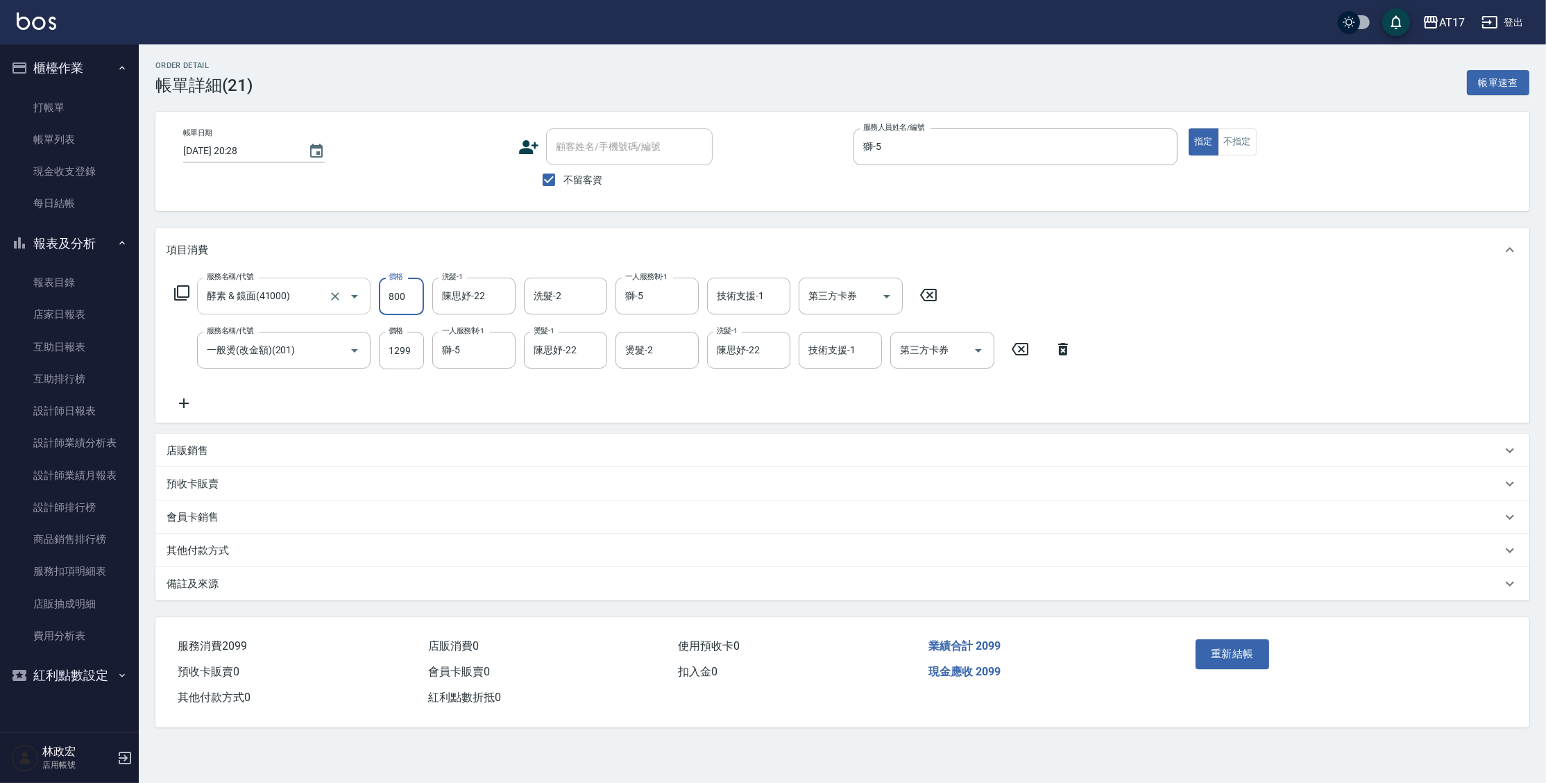
type input "800"
type input "陳"
type input "陳思妤-22"
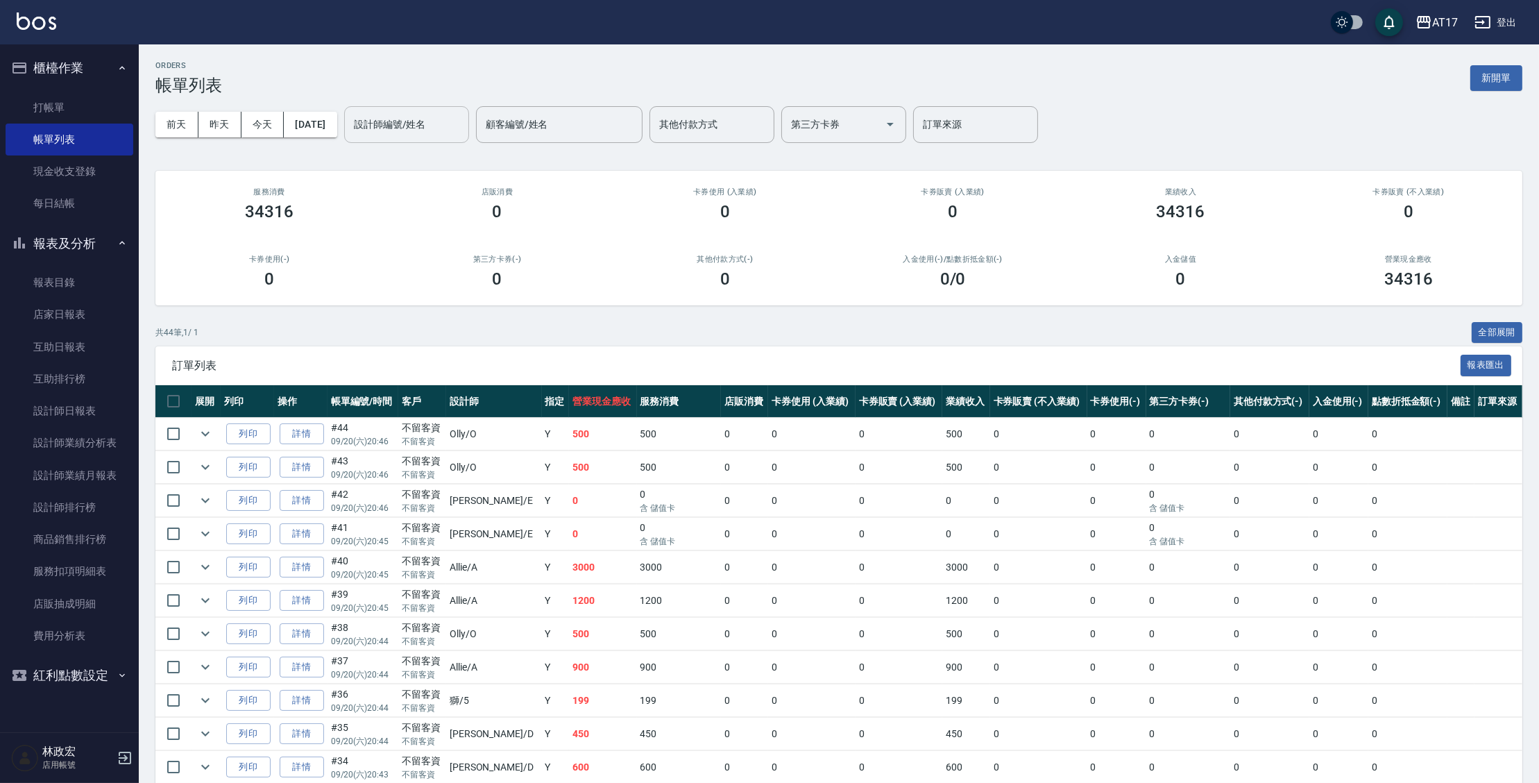
click at [456, 132] on input "設計師編號/姓名" at bounding box center [406, 124] width 112 height 24
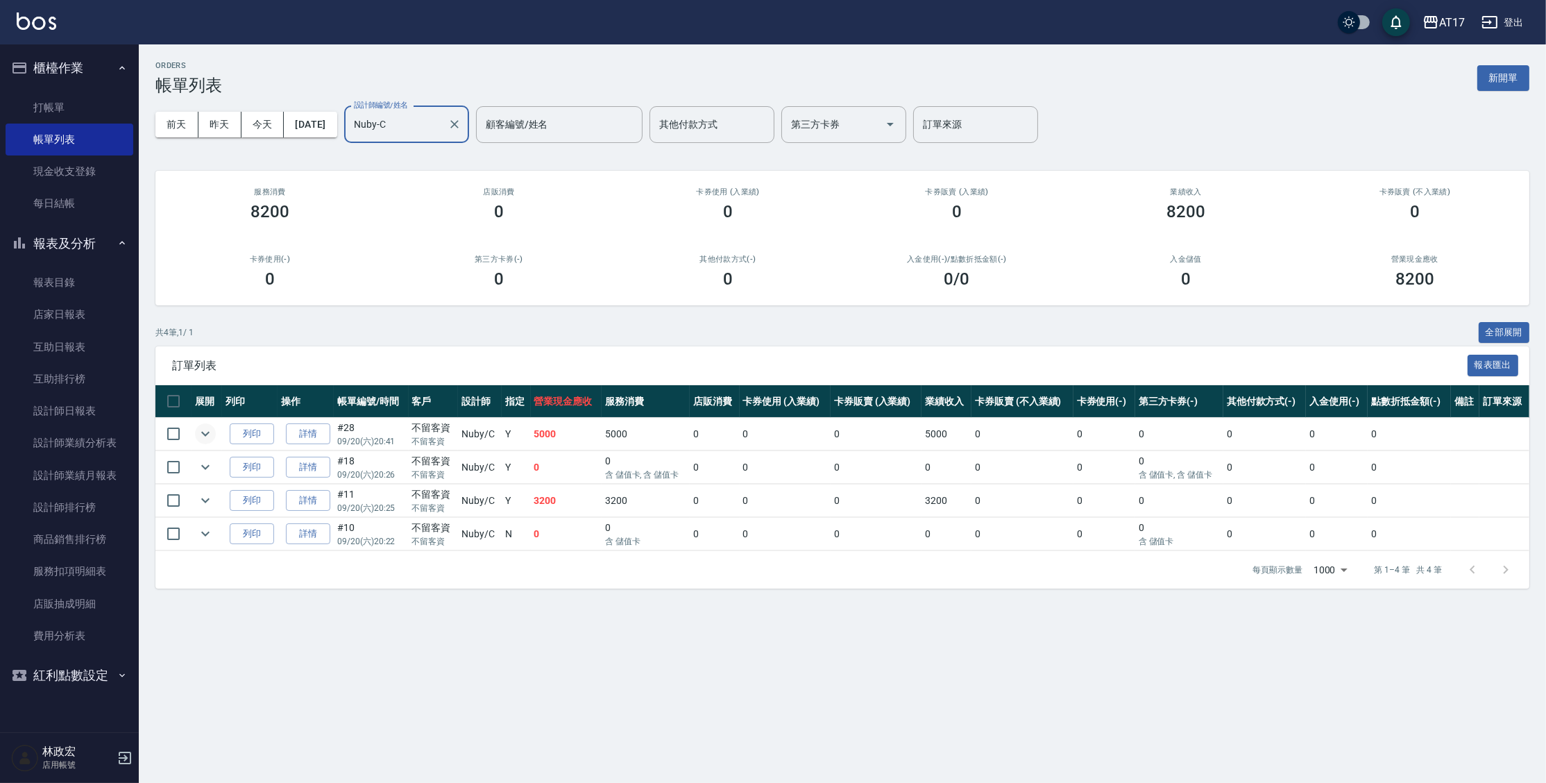
type input "Nuby-C"
click at [202, 436] on icon "expand row" at bounding box center [205, 433] width 17 height 17
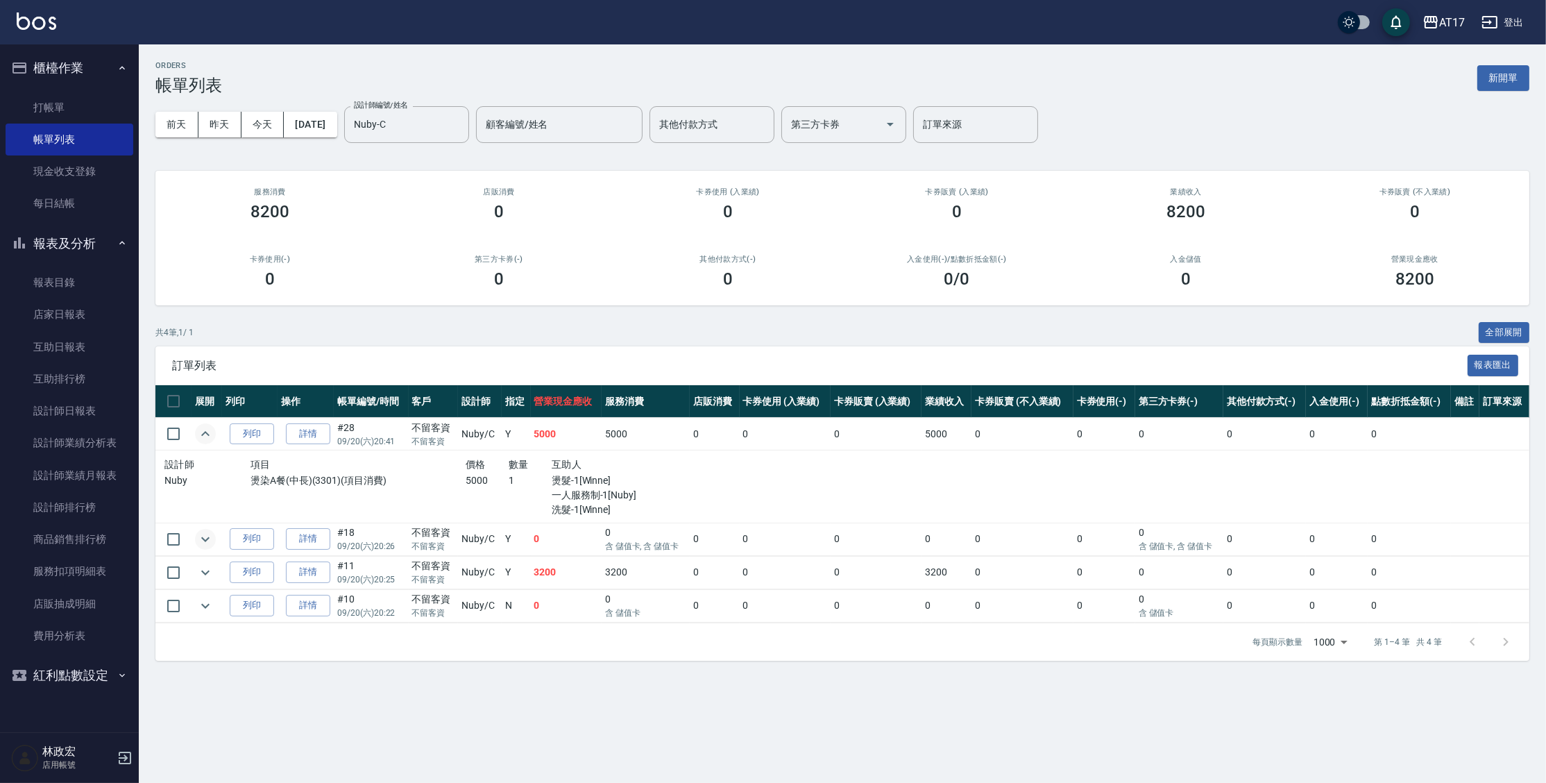
click at [207, 536] on icon "expand row" at bounding box center [205, 539] width 17 height 17
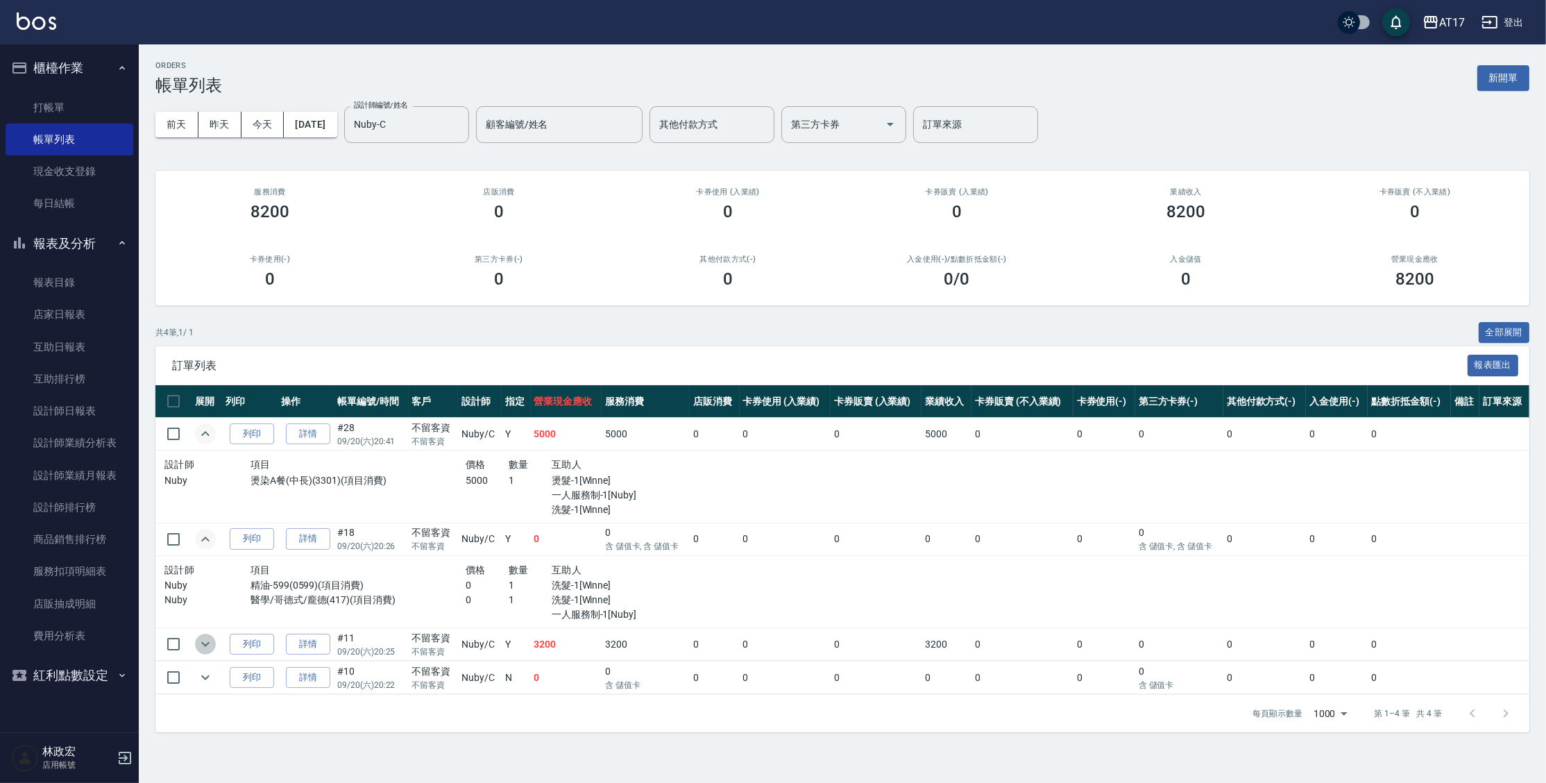
click at [209, 644] on icon "expand row" at bounding box center [205, 643] width 17 height 17
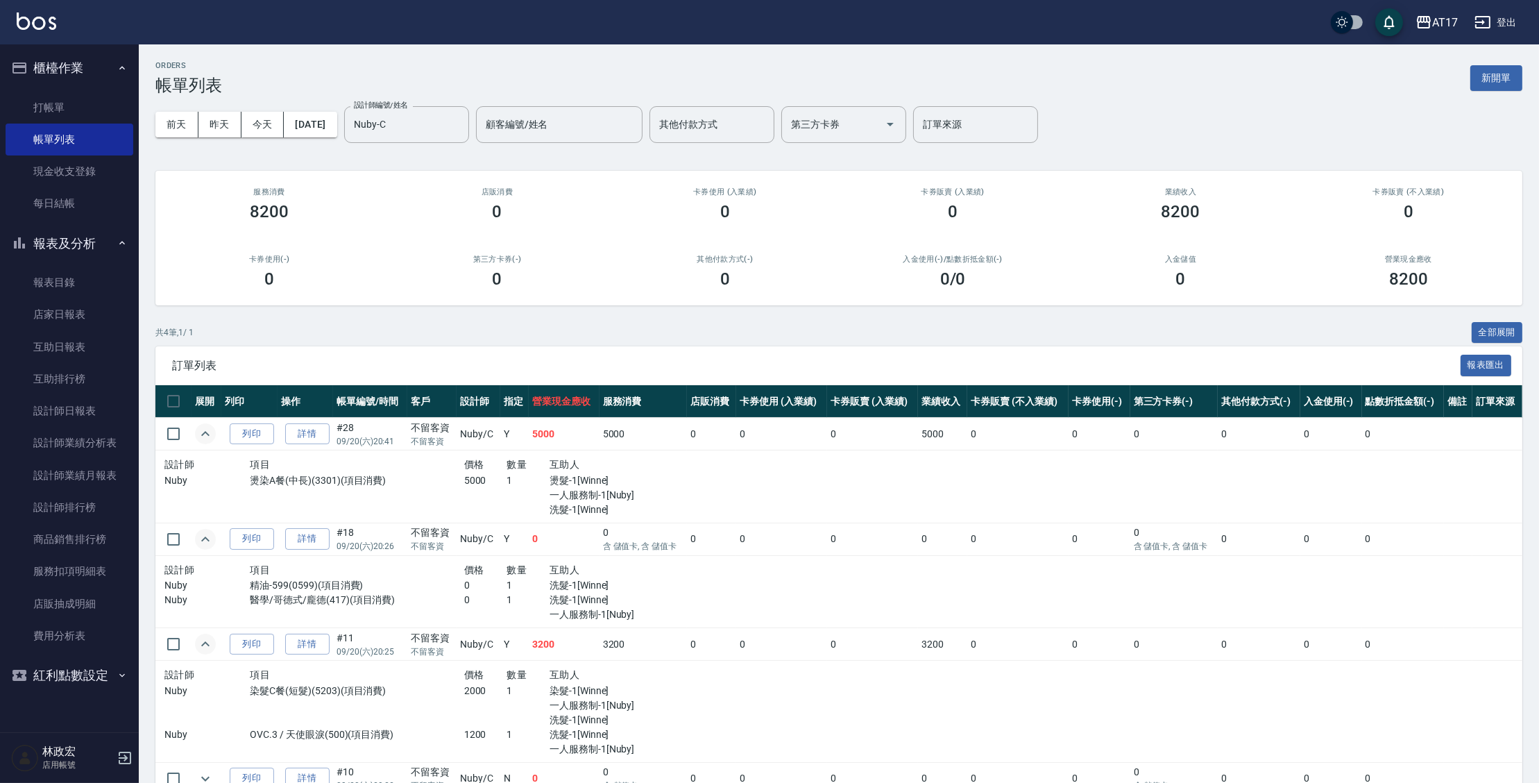
click at [314, 646] on link "詳情" at bounding box center [307, 644] width 44 height 22
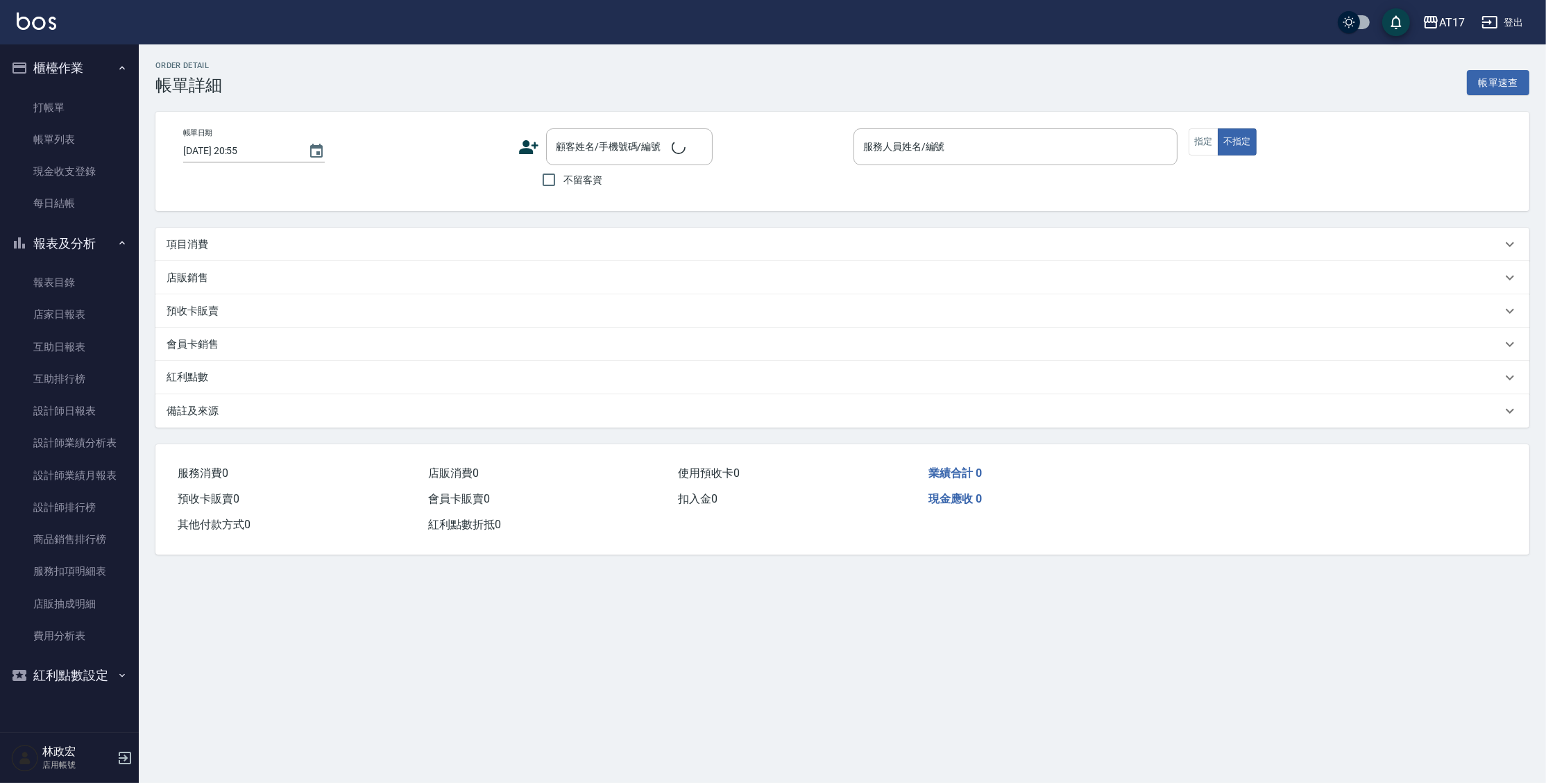
type input "[DATE] 20:25"
checkbox input "true"
type input "Nuby-C"
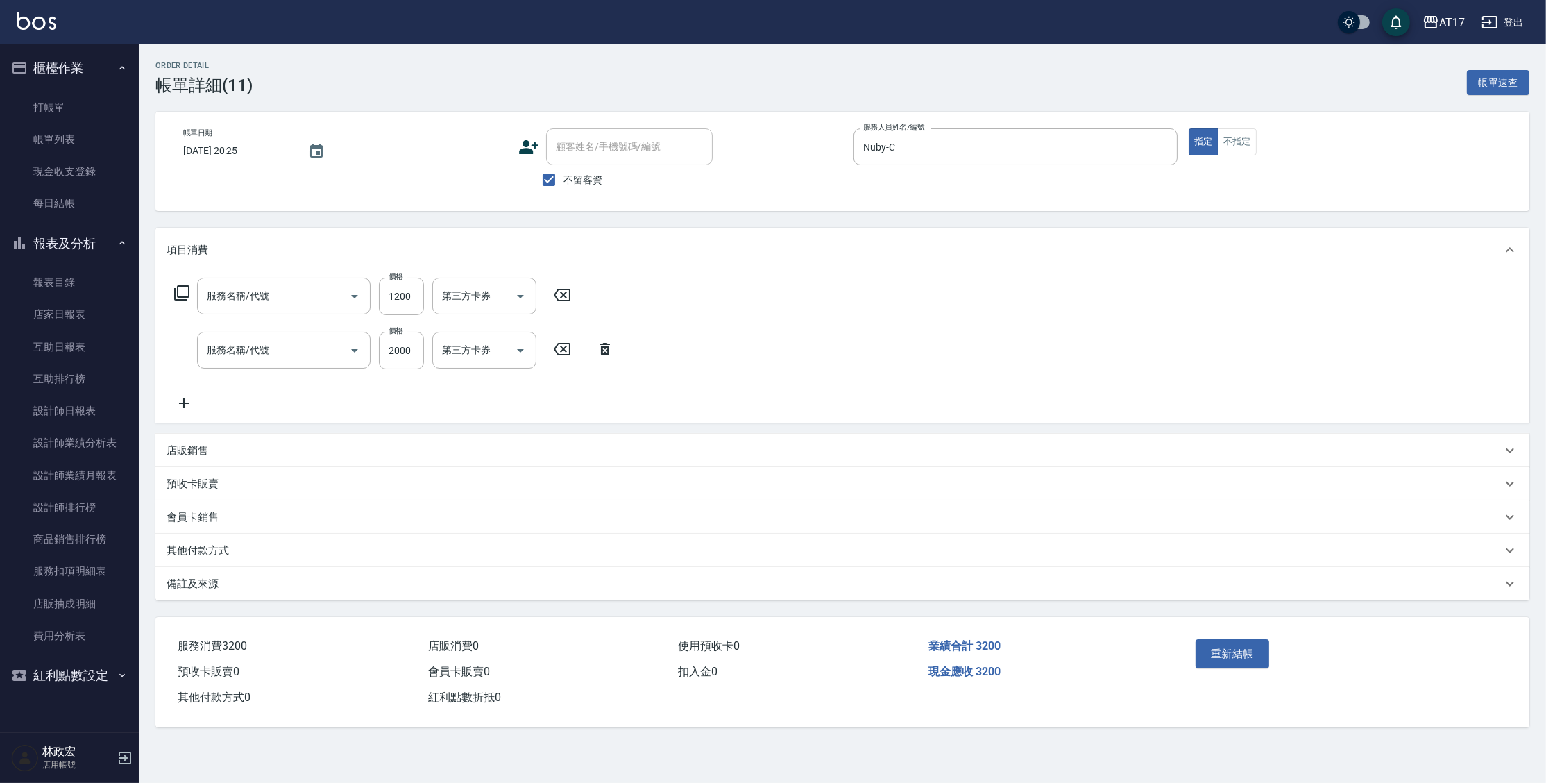
type input "OVC.3 / 天使眼淚(500)"
type input "染髮C餐(短髮)(5203)"
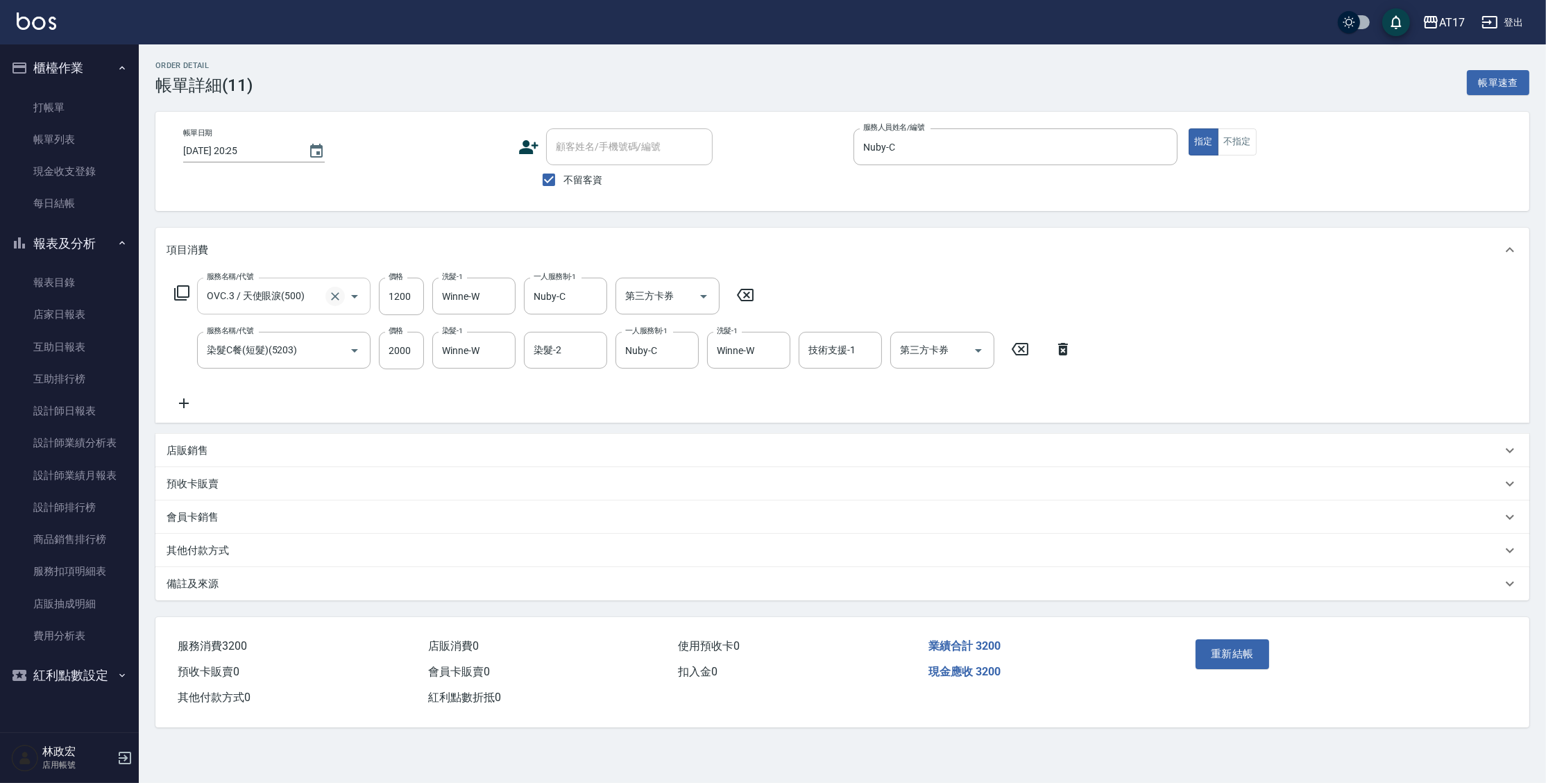
click at [334, 295] on icon "Clear" at bounding box center [335, 296] width 8 height 8
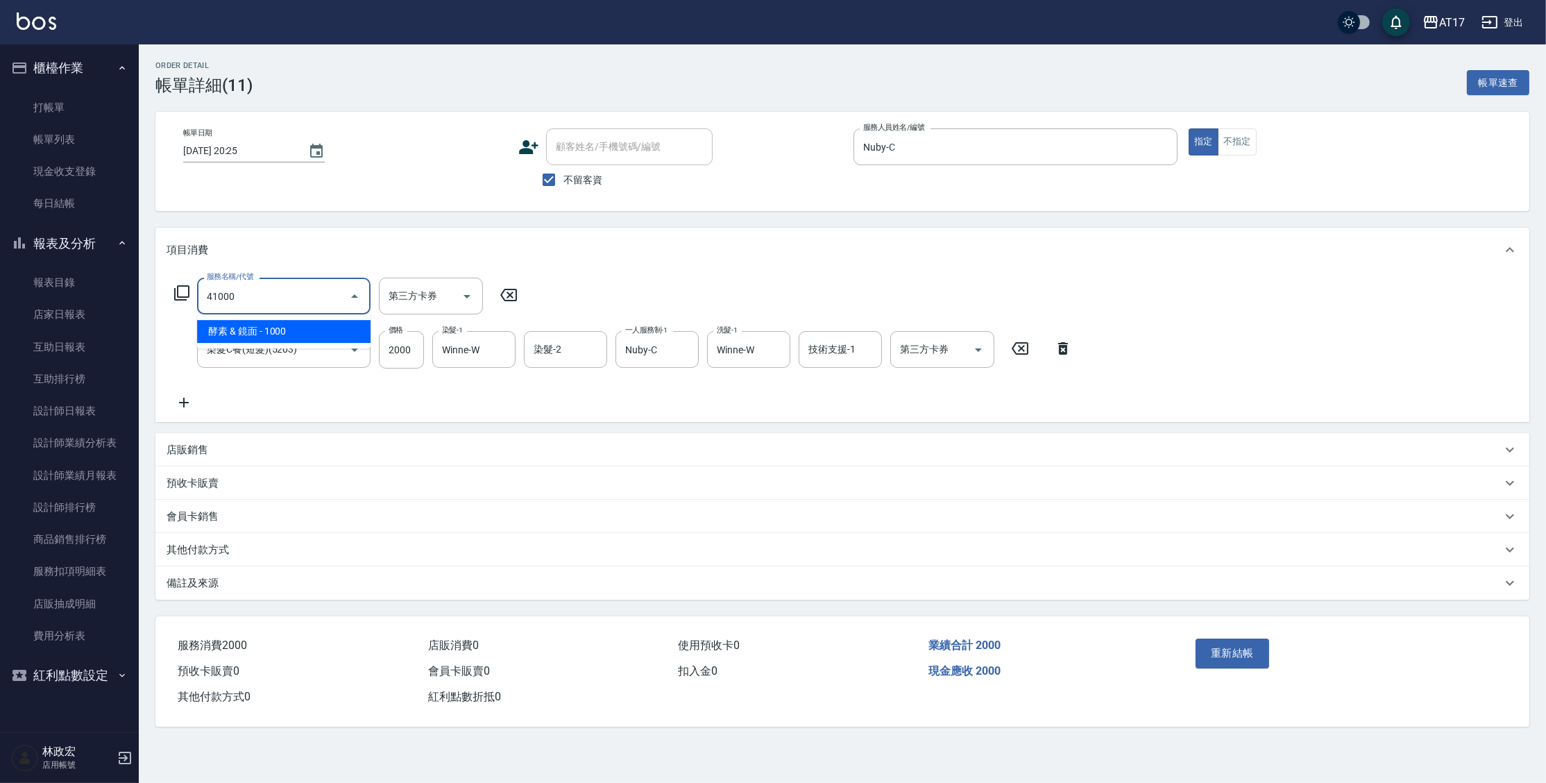
type input "酵素 & 鏡面(41000)"
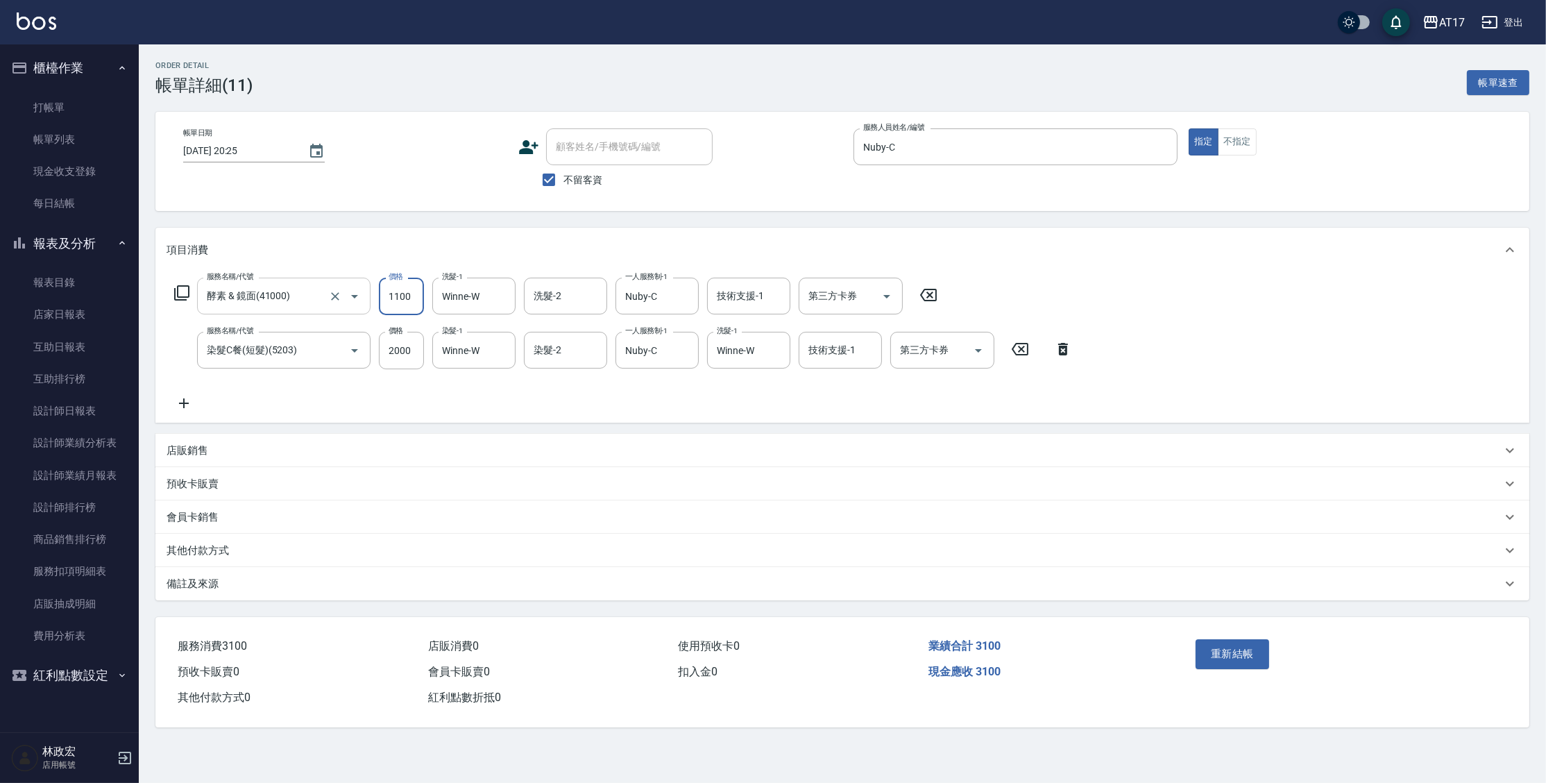
type input "1100"
click at [504, 291] on icon "Clear" at bounding box center [501, 296] width 14 height 14
type input "Winne-W"
type input "儲值卡"
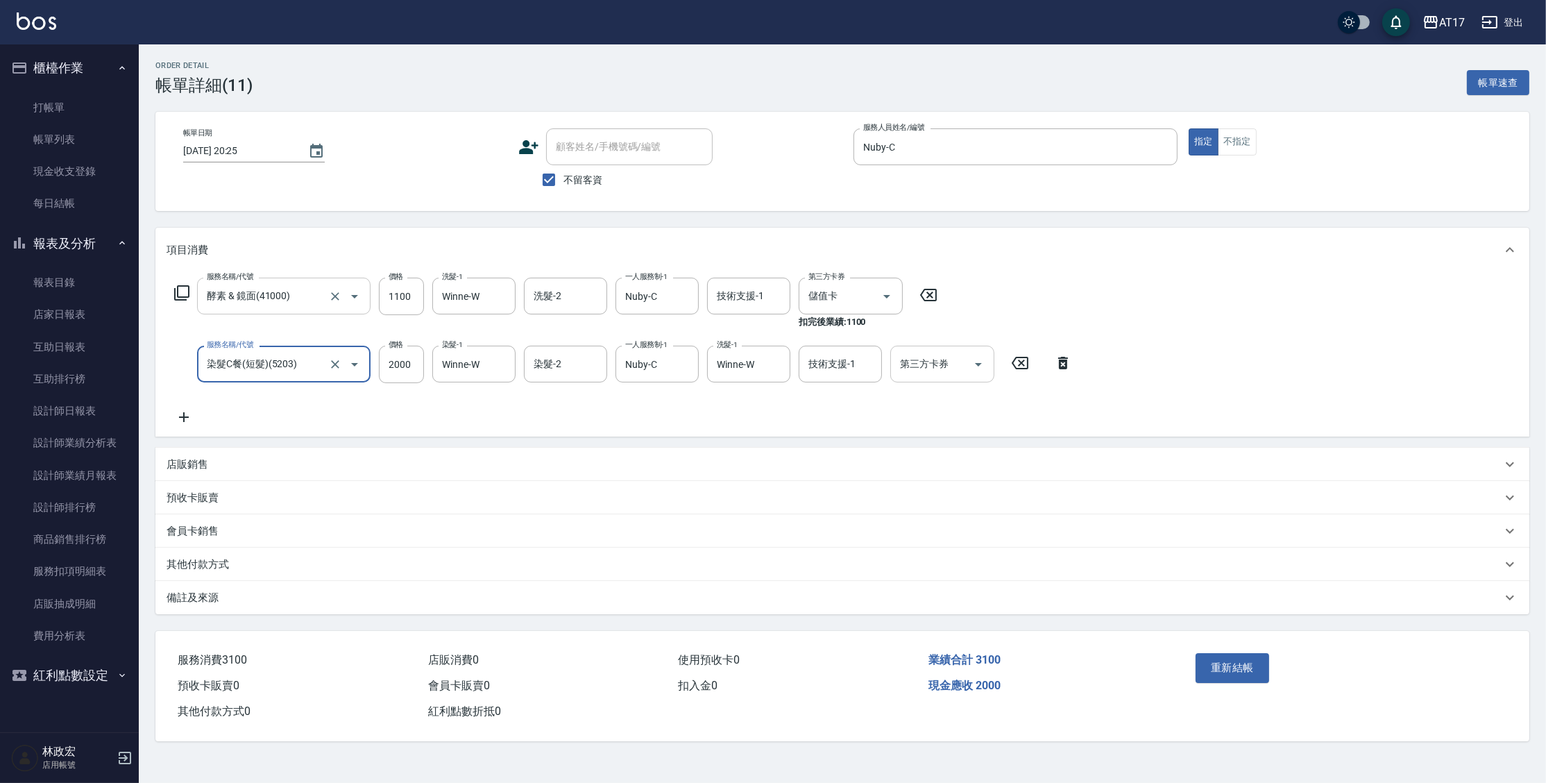
click at [912, 372] on input "第三方卡券" at bounding box center [931, 364] width 71 height 24
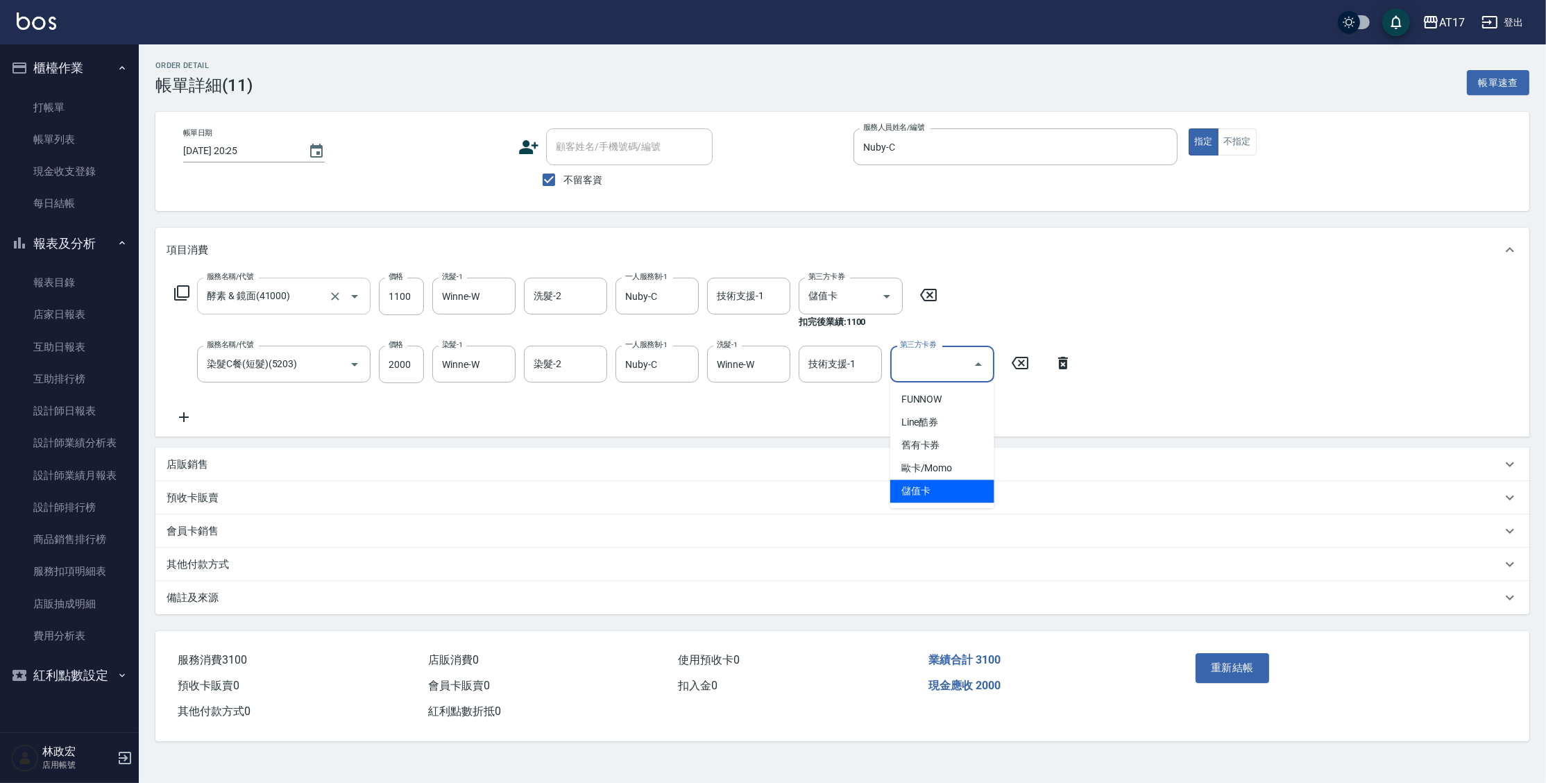
type input "儲值卡"
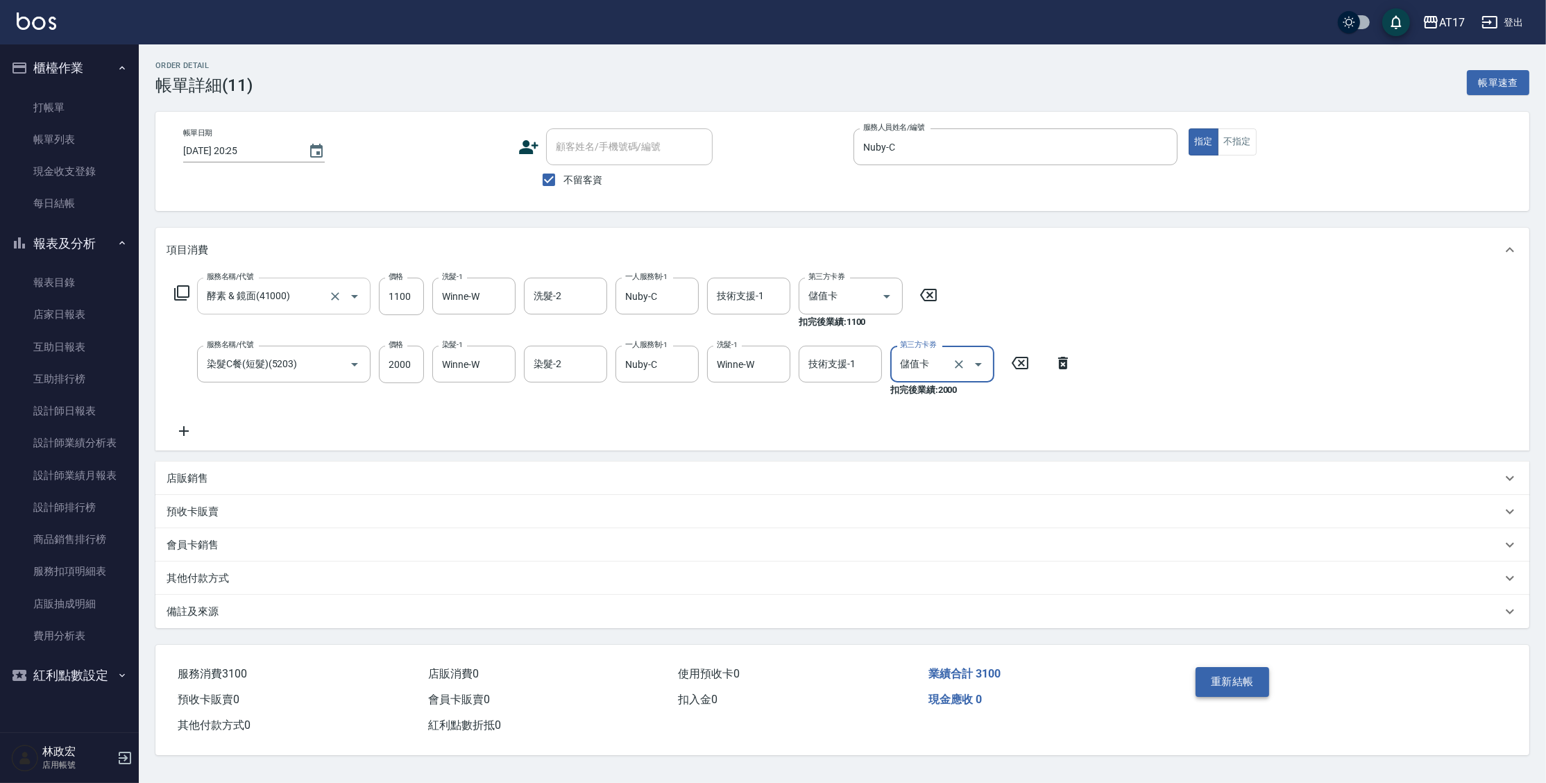
click at [1200, 687] on button "重新結帳" at bounding box center [1232, 681] width 74 height 29
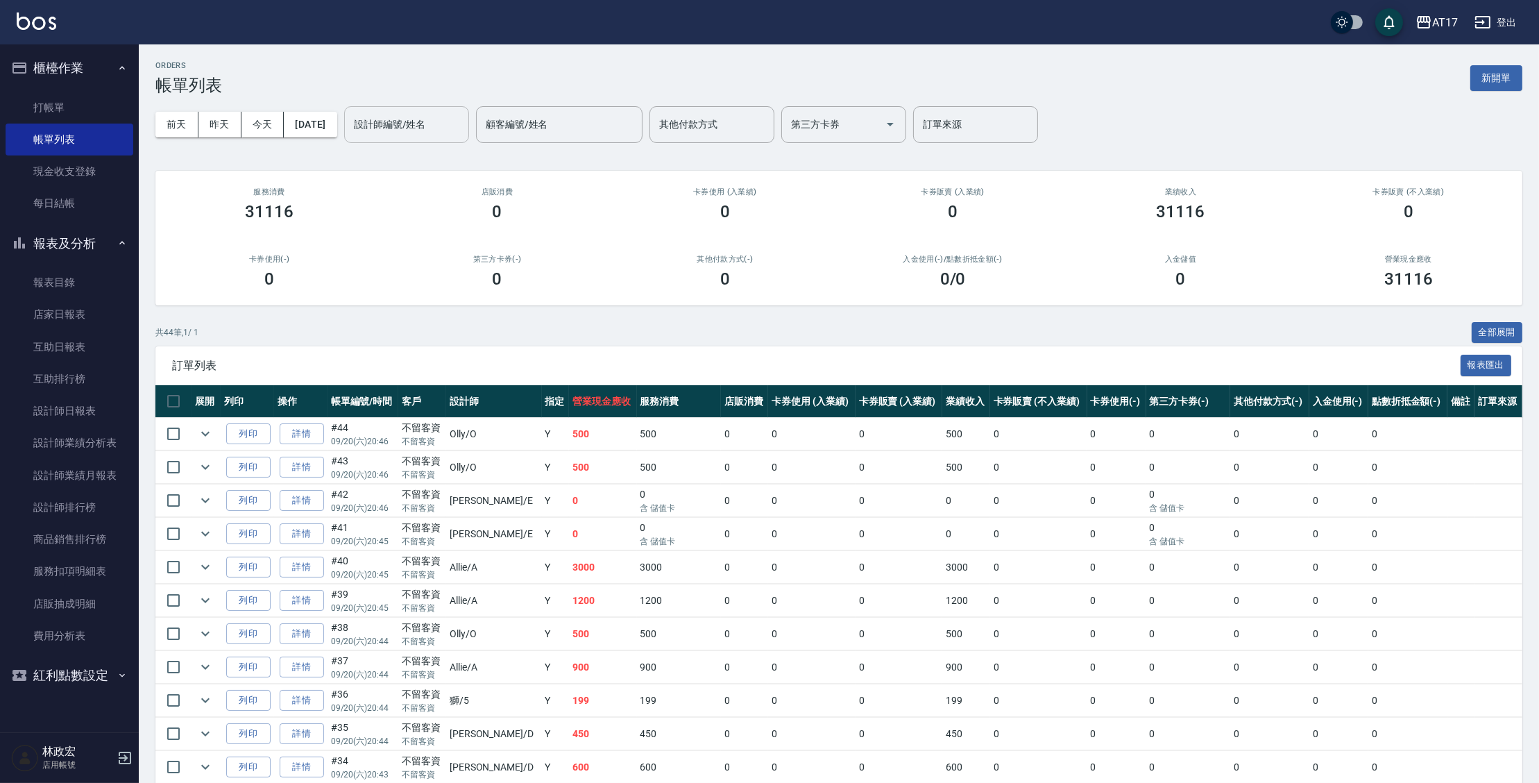
click at [414, 132] on input "設計師編號/姓名" at bounding box center [406, 124] width 112 height 24
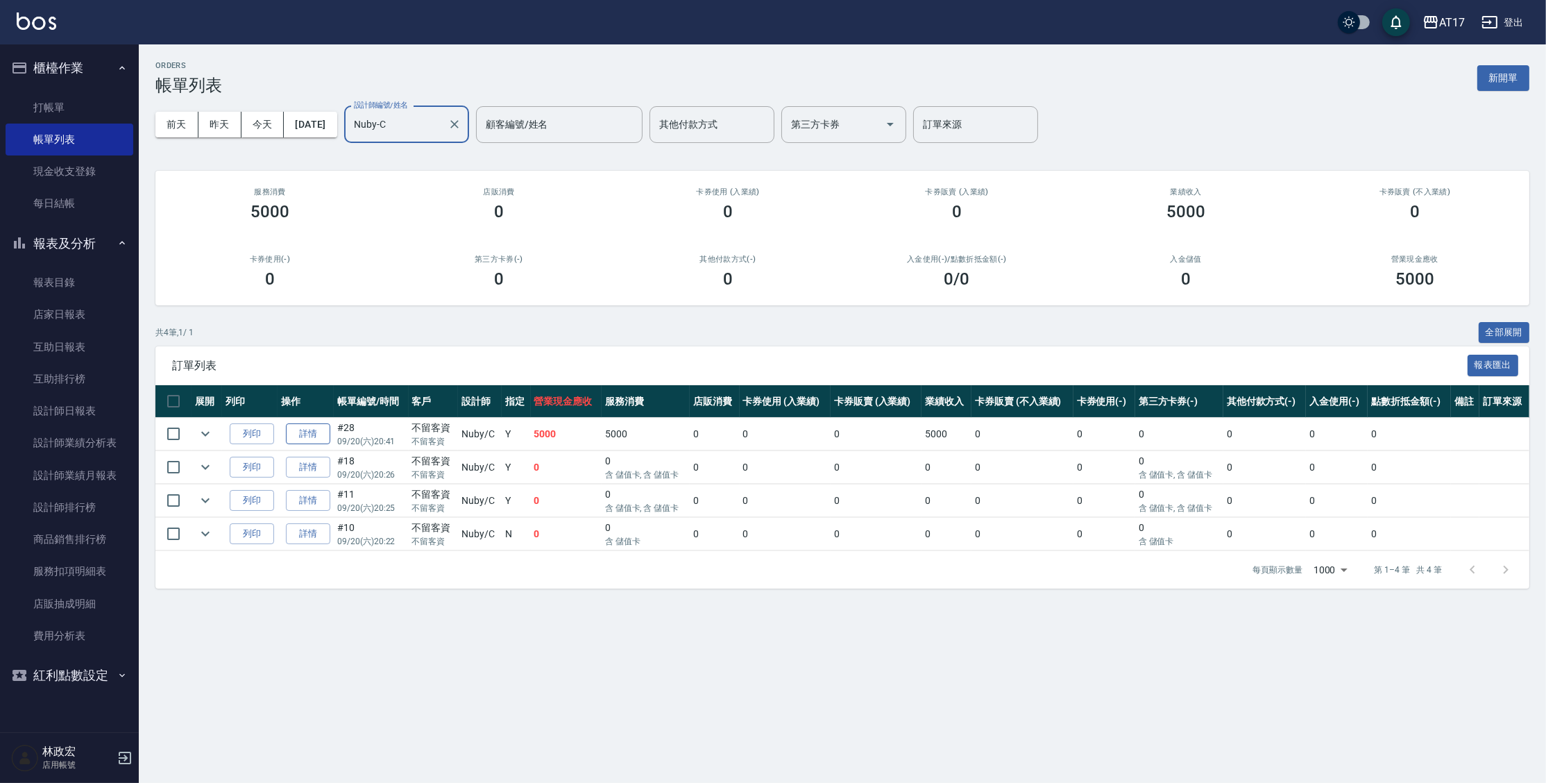
type input "Nuby-C"
click at [296, 430] on link "詳情" at bounding box center [308, 434] width 44 height 22
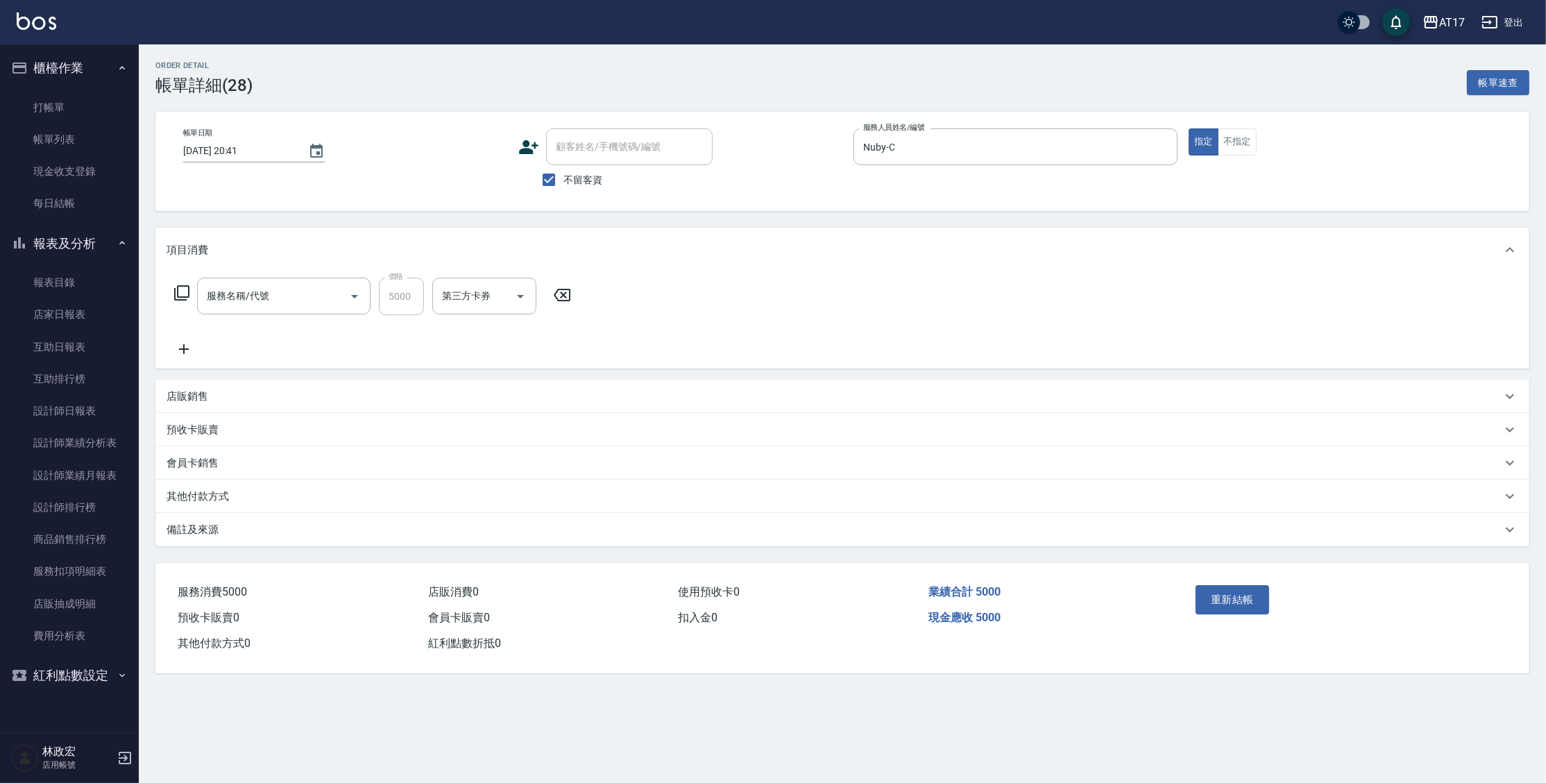
type input "[DATE] 20:41"
checkbox input "true"
type input "Nuby-C"
type input "燙染A餐(中長)(3301)"
click at [961, 289] on input "第三方卡券" at bounding box center [931, 296] width 71 height 24
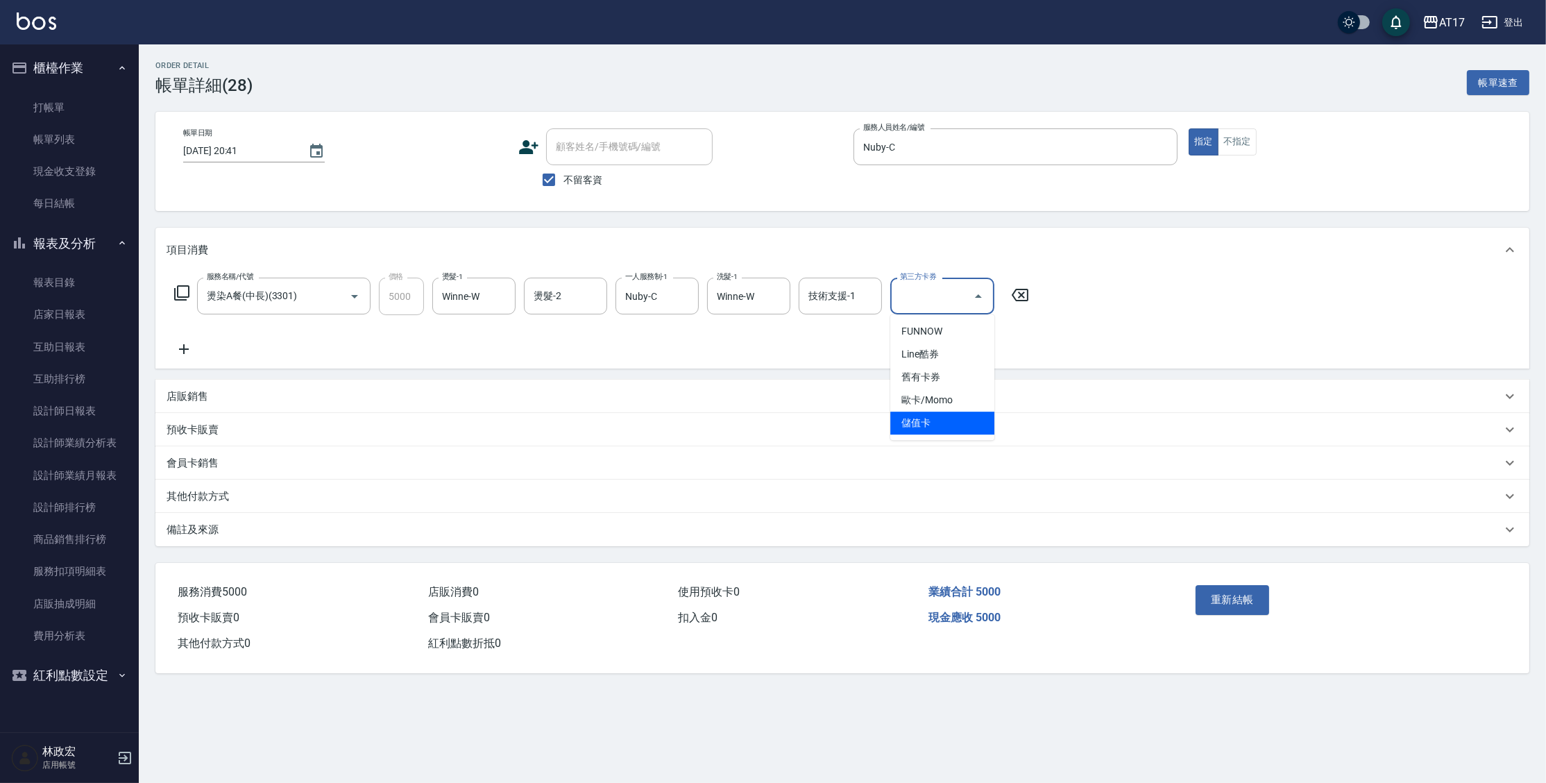
click at [916, 414] on span "儲值卡" at bounding box center [942, 422] width 104 height 23
type input "儲值卡"
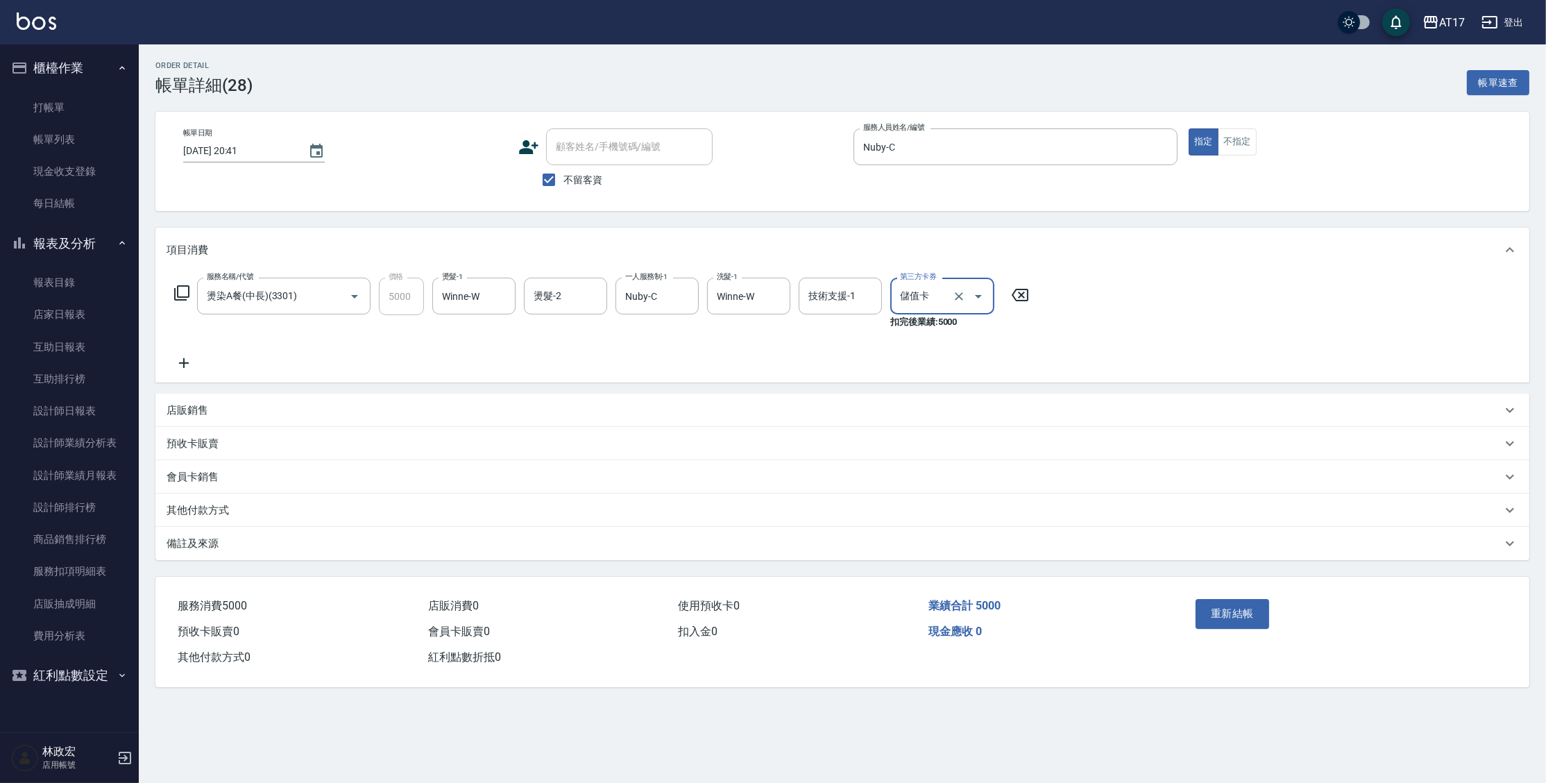
click at [1229, 610] on button "重新結帳" at bounding box center [1232, 613] width 74 height 29
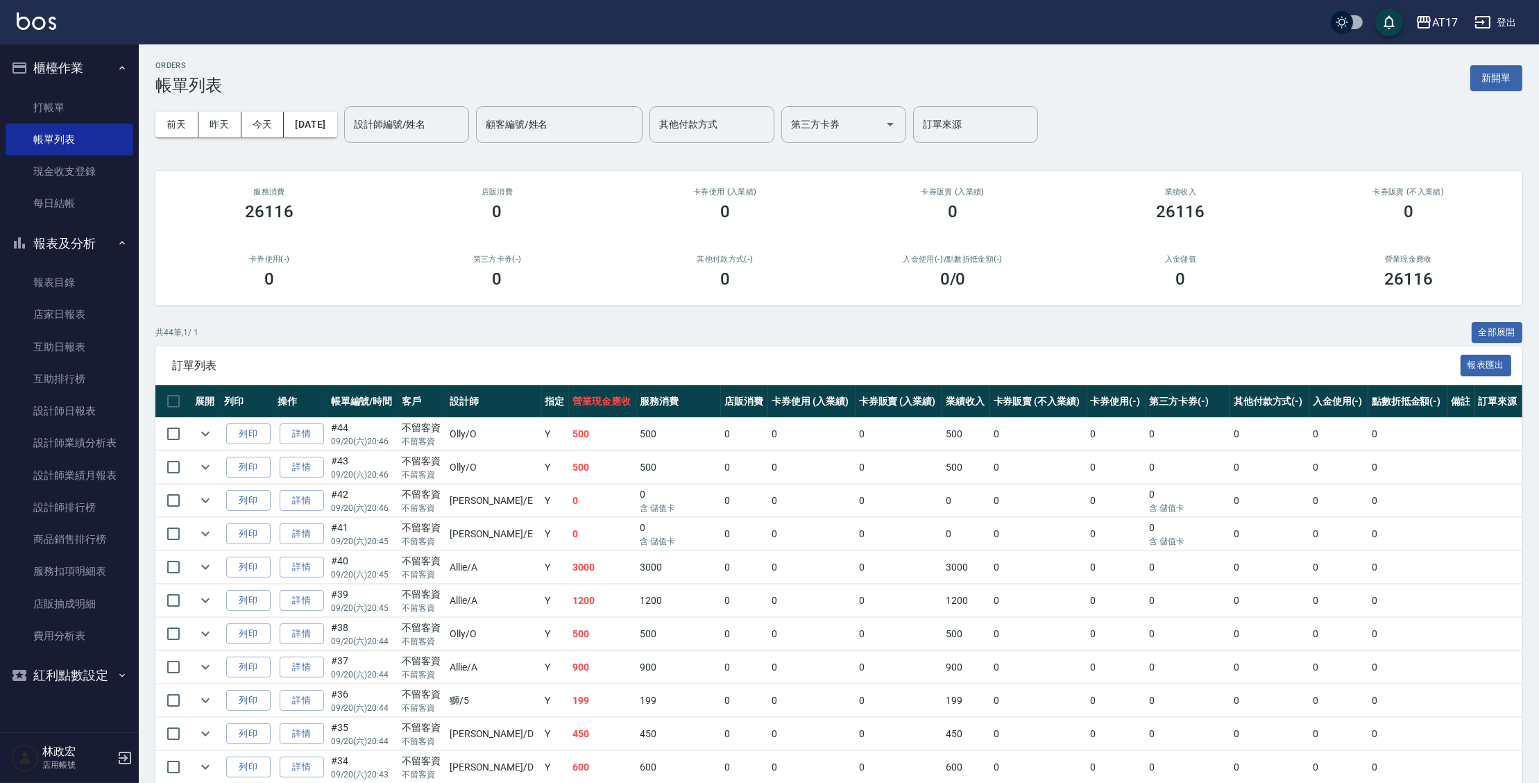
click at [393, 119] on input "設計師編號/姓名" at bounding box center [406, 124] width 112 height 24
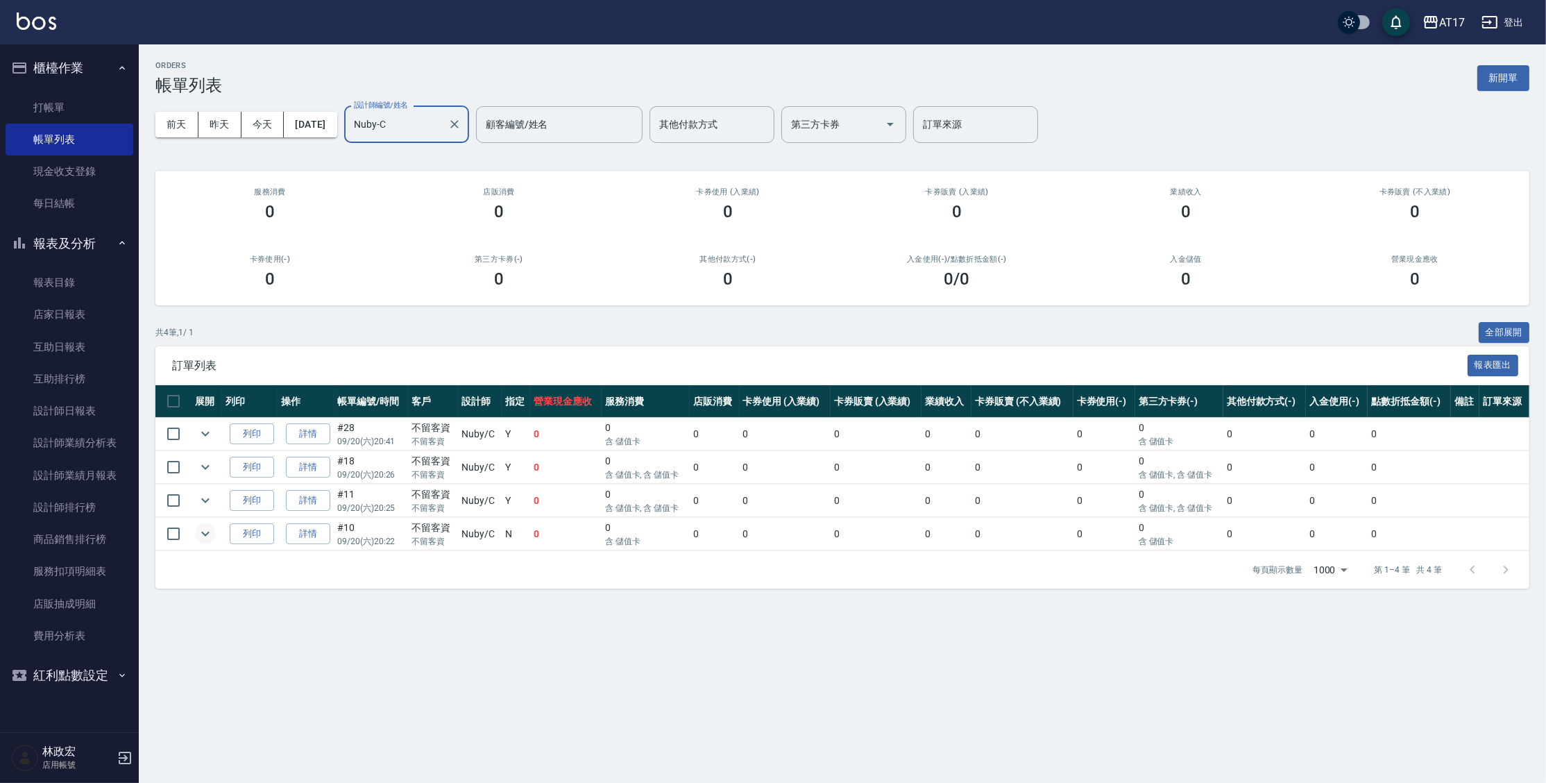
type input "Nuby-C"
click at [212, 533] on icon "expand row" at bounding box center [205, 533] width 17 height 17
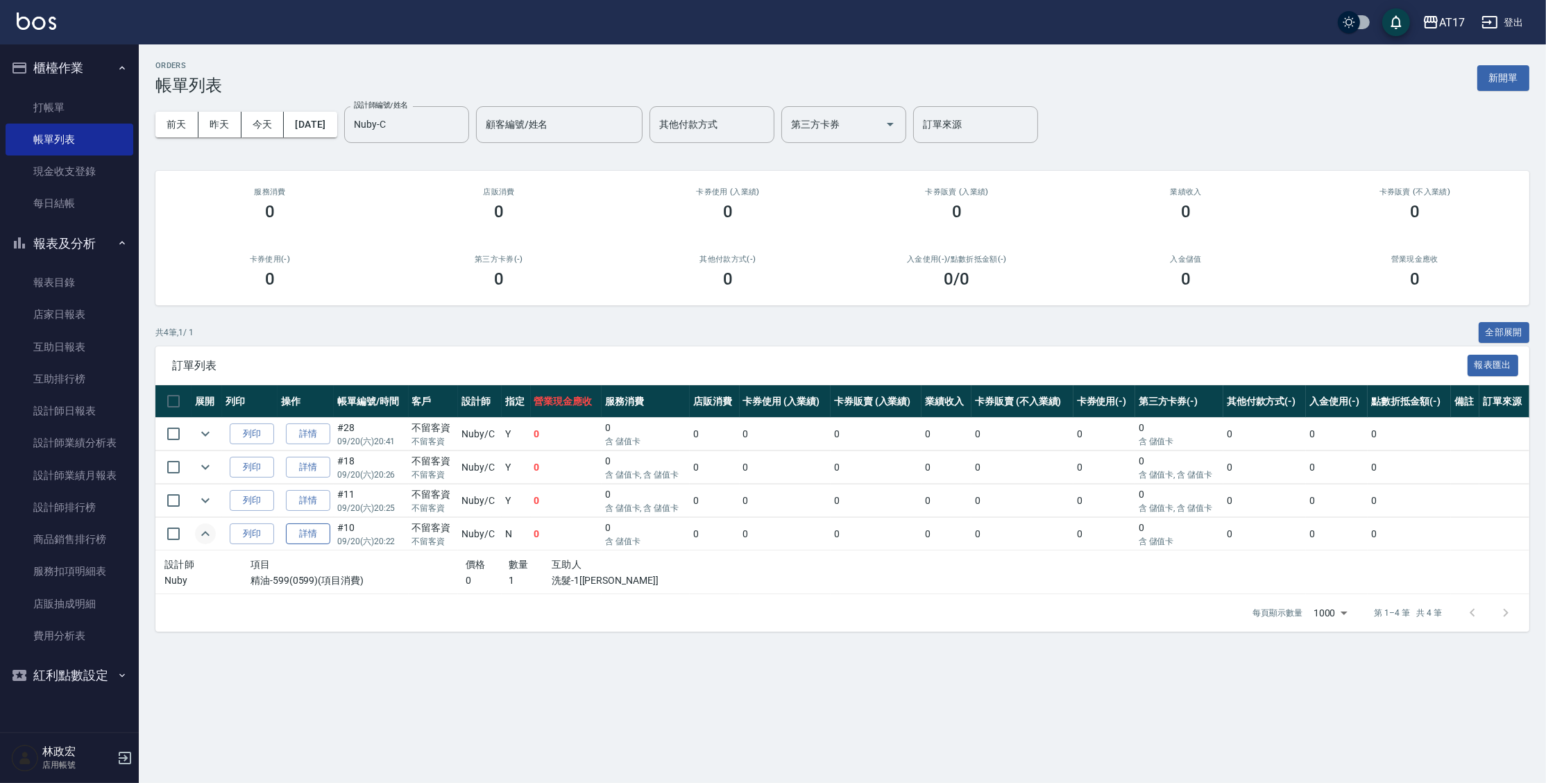
click at [302, 531] on link "詳情" at bounding box center [308, 534] width 44 height 22
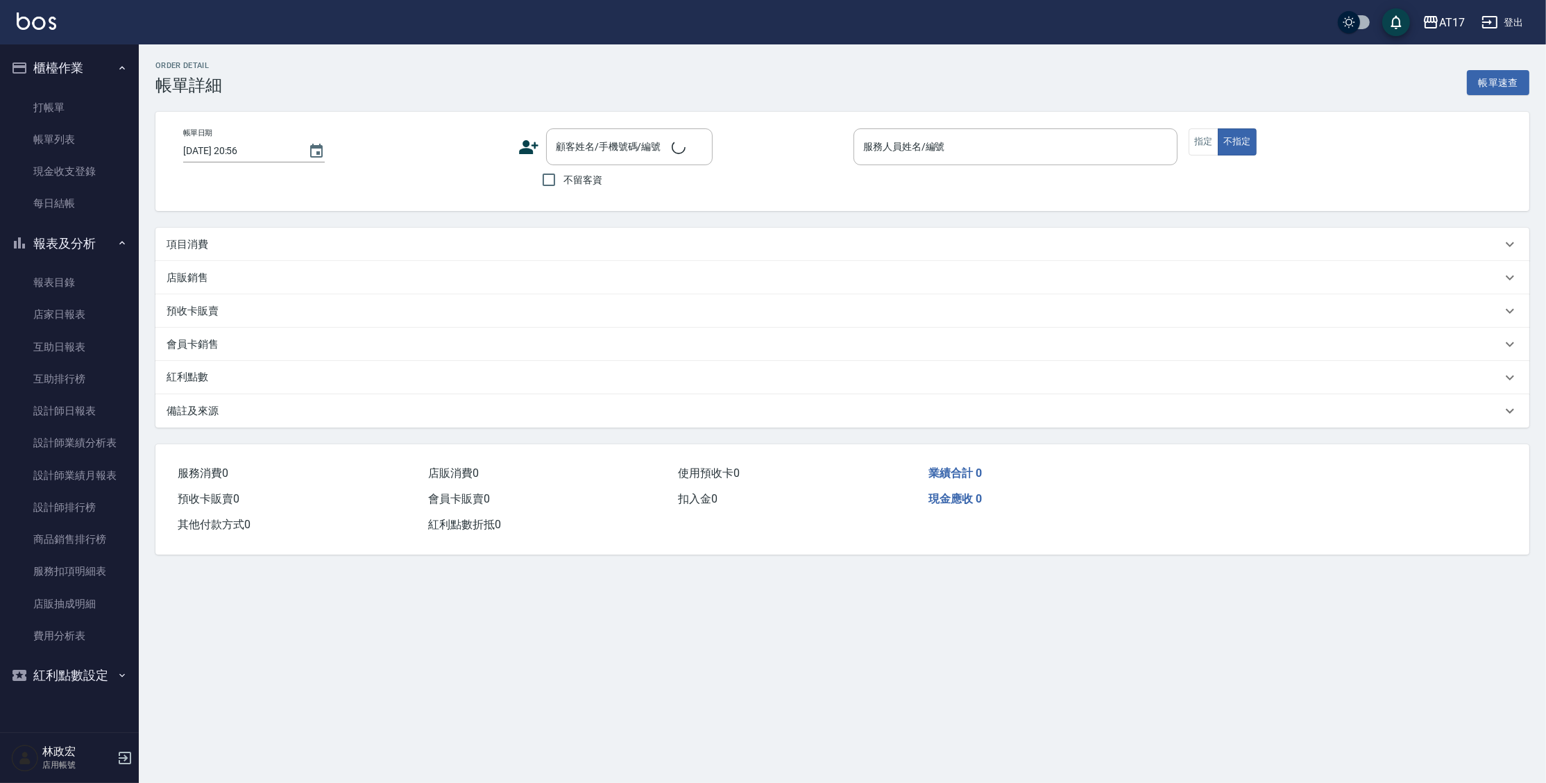
type input "[DATE] 20:22"
checkbox input "true"
type input "Nuby-C"
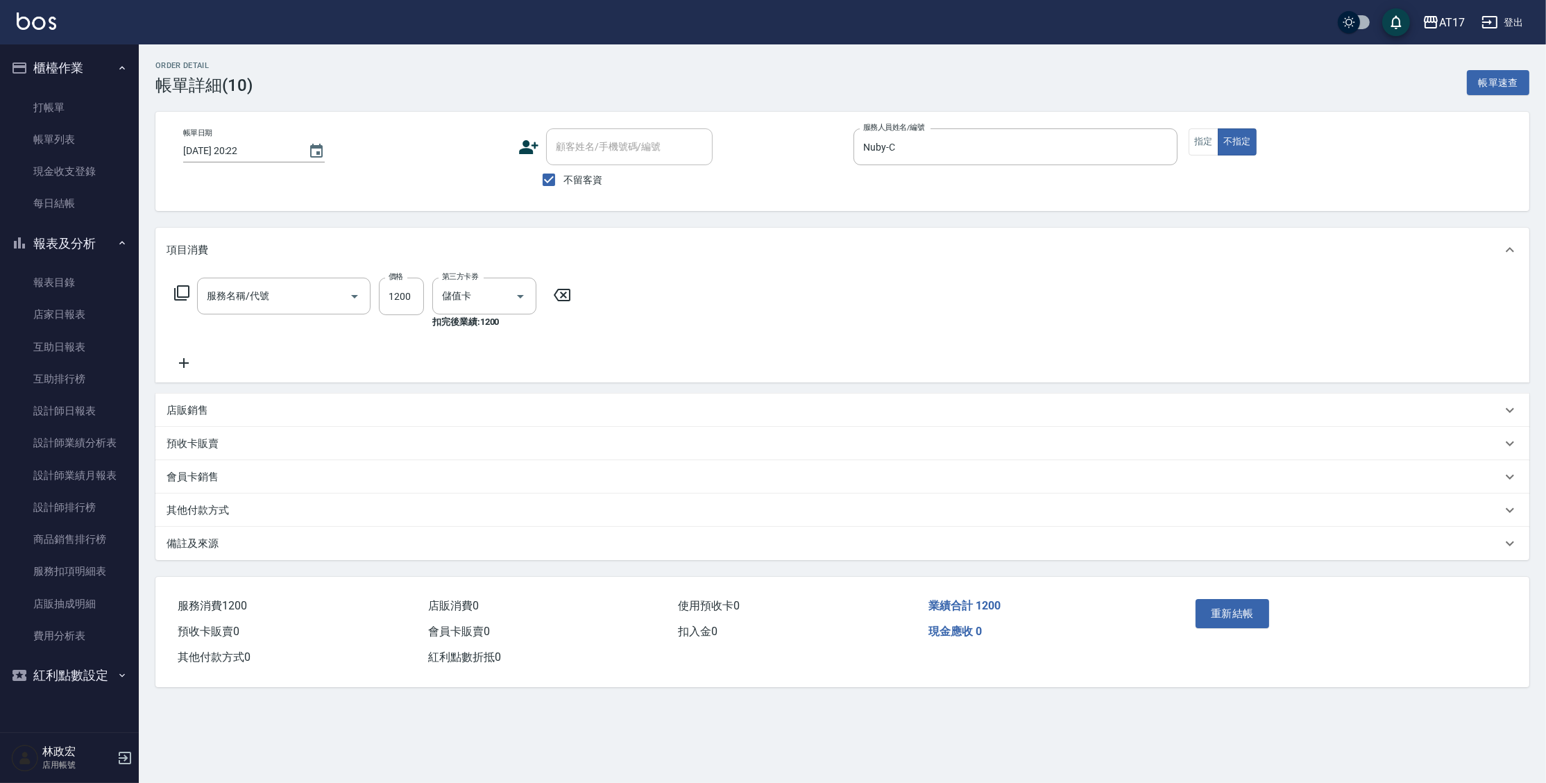
type input "精油-599(0599)"
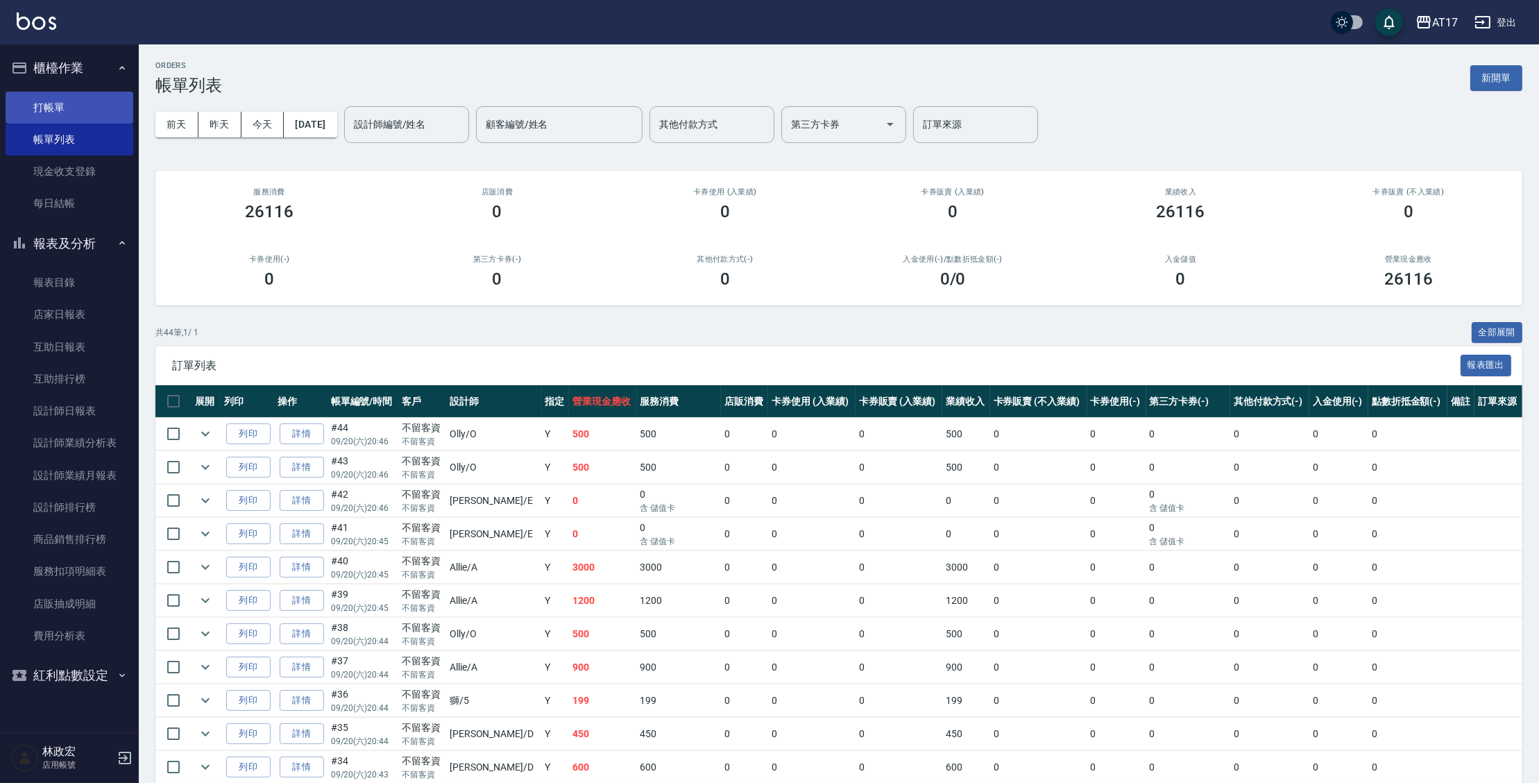
click at [87, 96] on link "打帳單" at bounding box center [70, 108] width 128 height 32
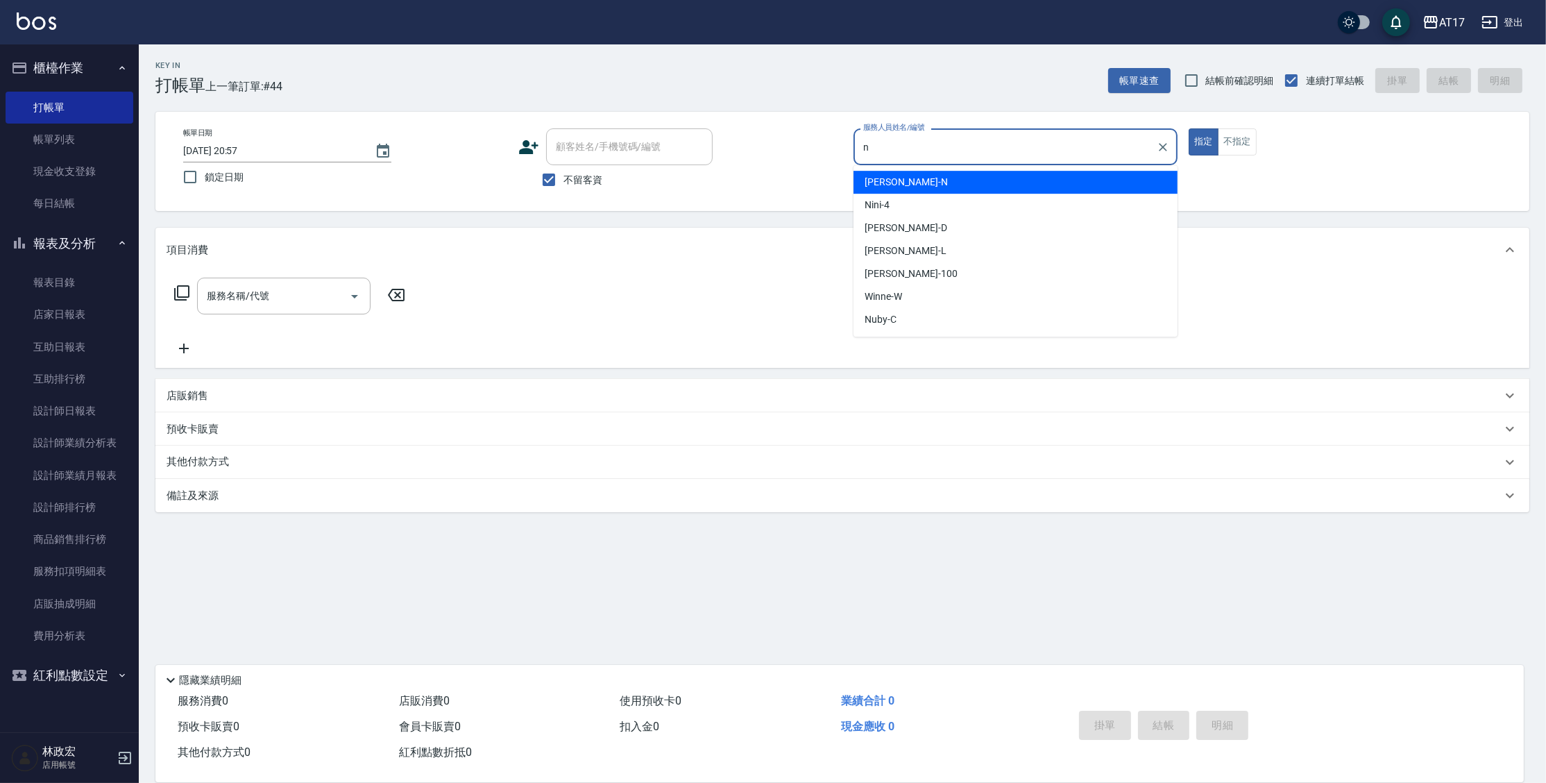
type input "[PERSON_NAME]-N"
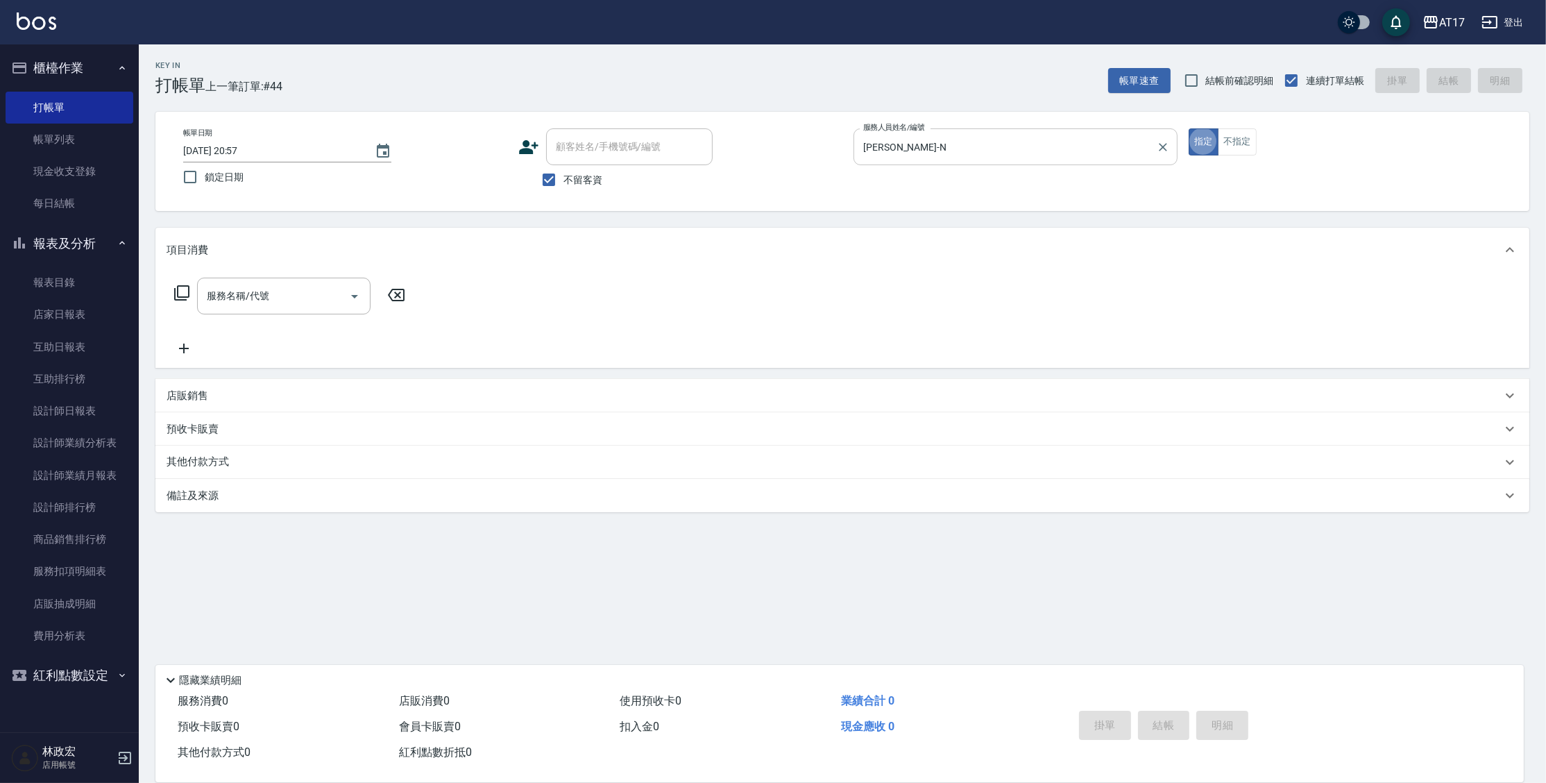
type button "true"
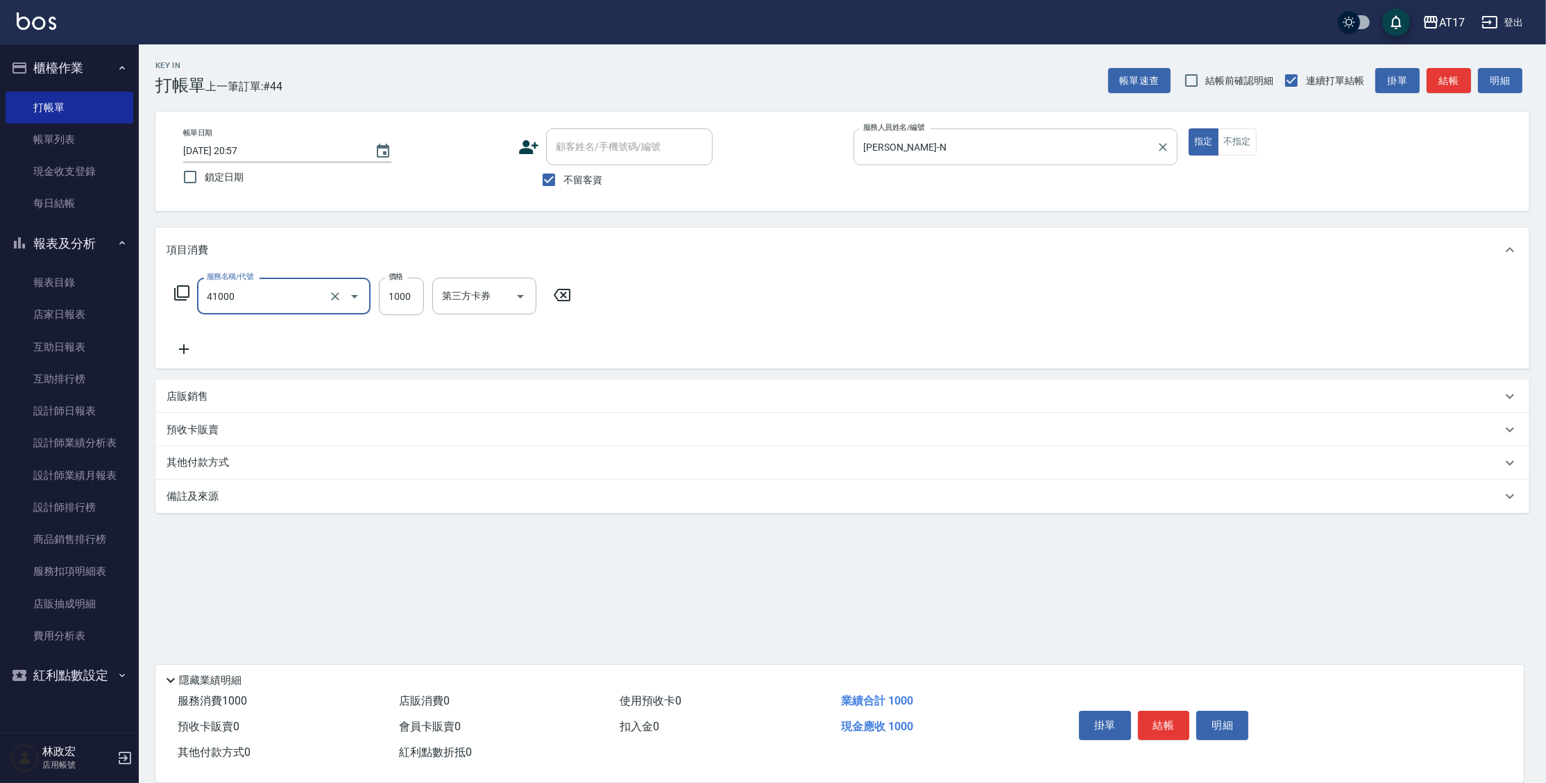
type input "酵素 & 鏡面(41000)"
type input "1350"
type input "[PERSON_NAME]-N"
type input "[PERSON_NAME]-55"
click at [598, 304] on div at bounding box center [592, 295] width 18 height 37
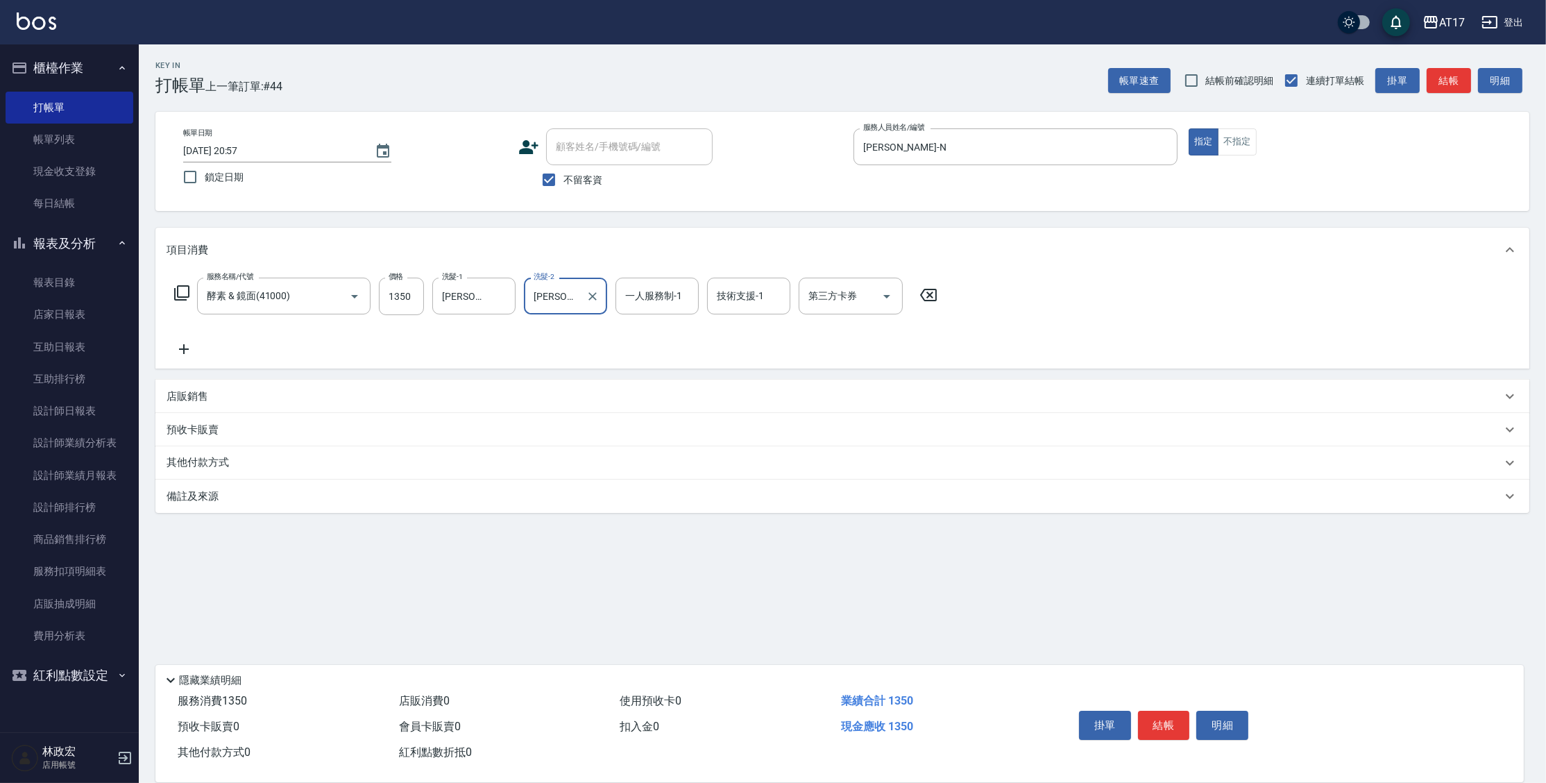
click at [598, 300] on icon "Clear" at bounding box center [592, 296] width 14 height 14
click at [508, 298] on button "Clear" at bounding box center [500, 296] width 19 height 19
type input "[PERSON_NAME]-55"
type input "[PERSON_NAME]-N"
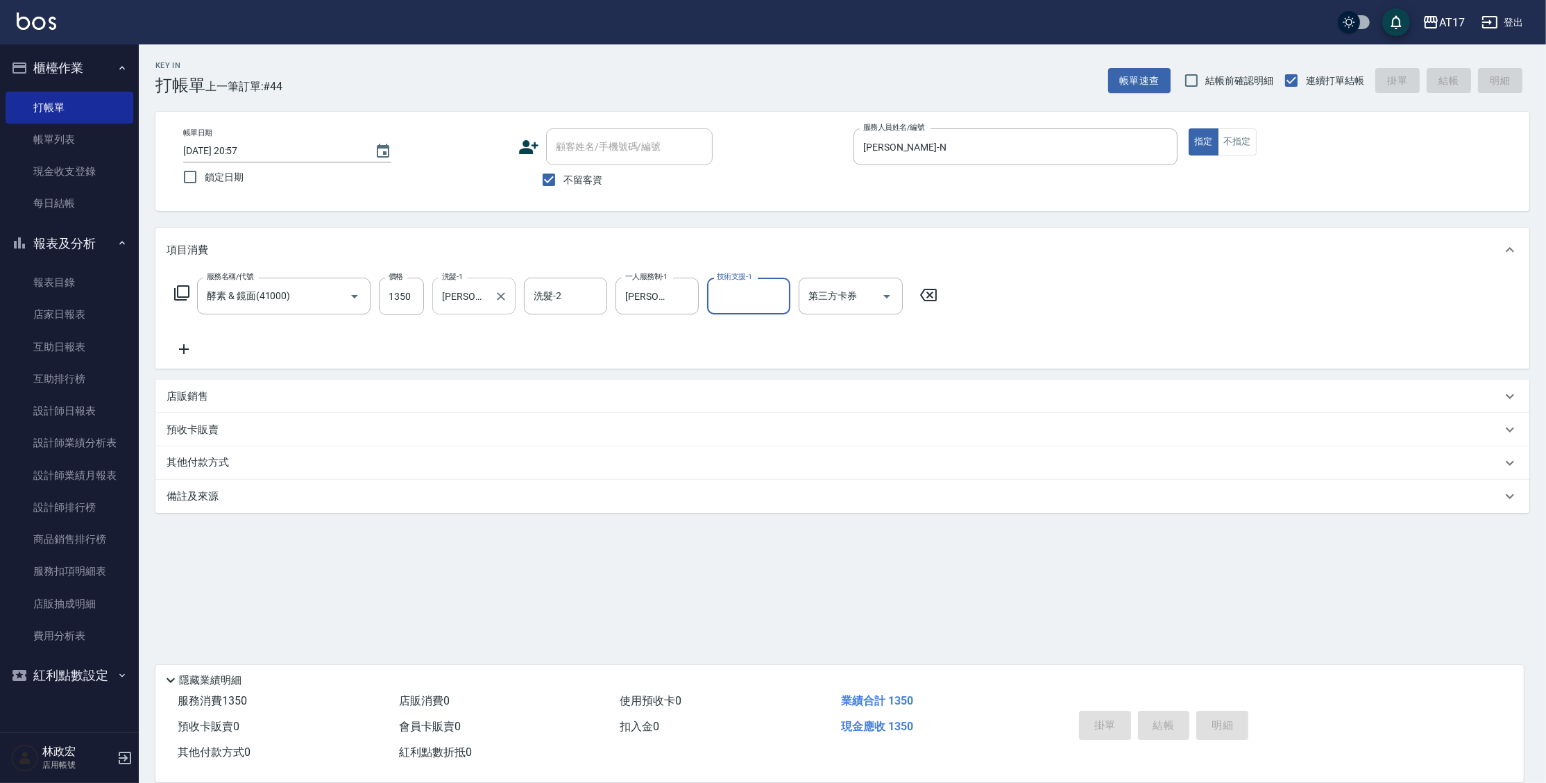
click at [255, 392] on div "店販銷售" at bounding box center [833, 396] width 1335 height 15
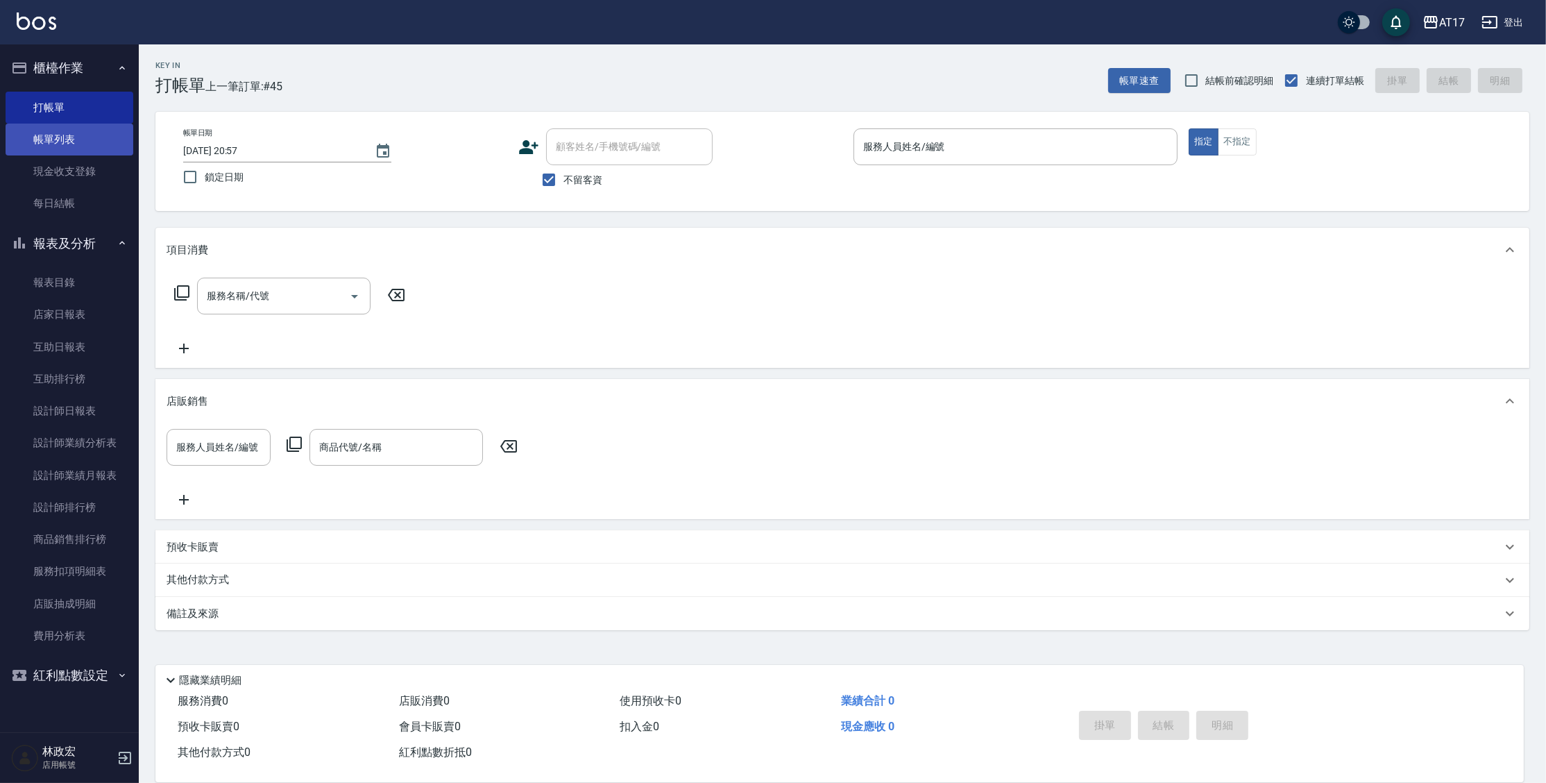
click at [74, 140] on link "帳單列表" at bounding box center [70, 139] width 128 height 32
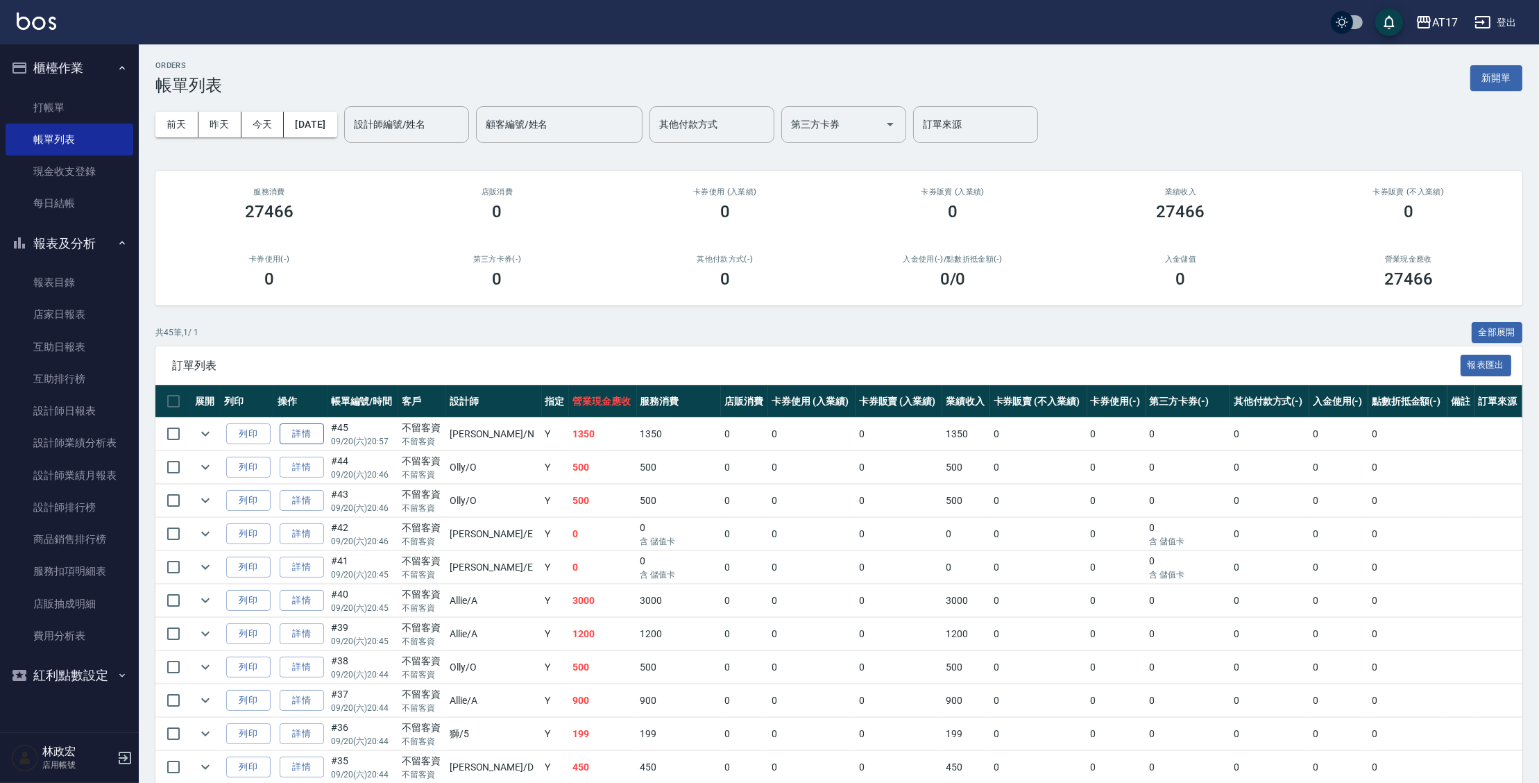
click at [301, 432] on link "詳情" at bounding box center [302, 434] width 44 height 22
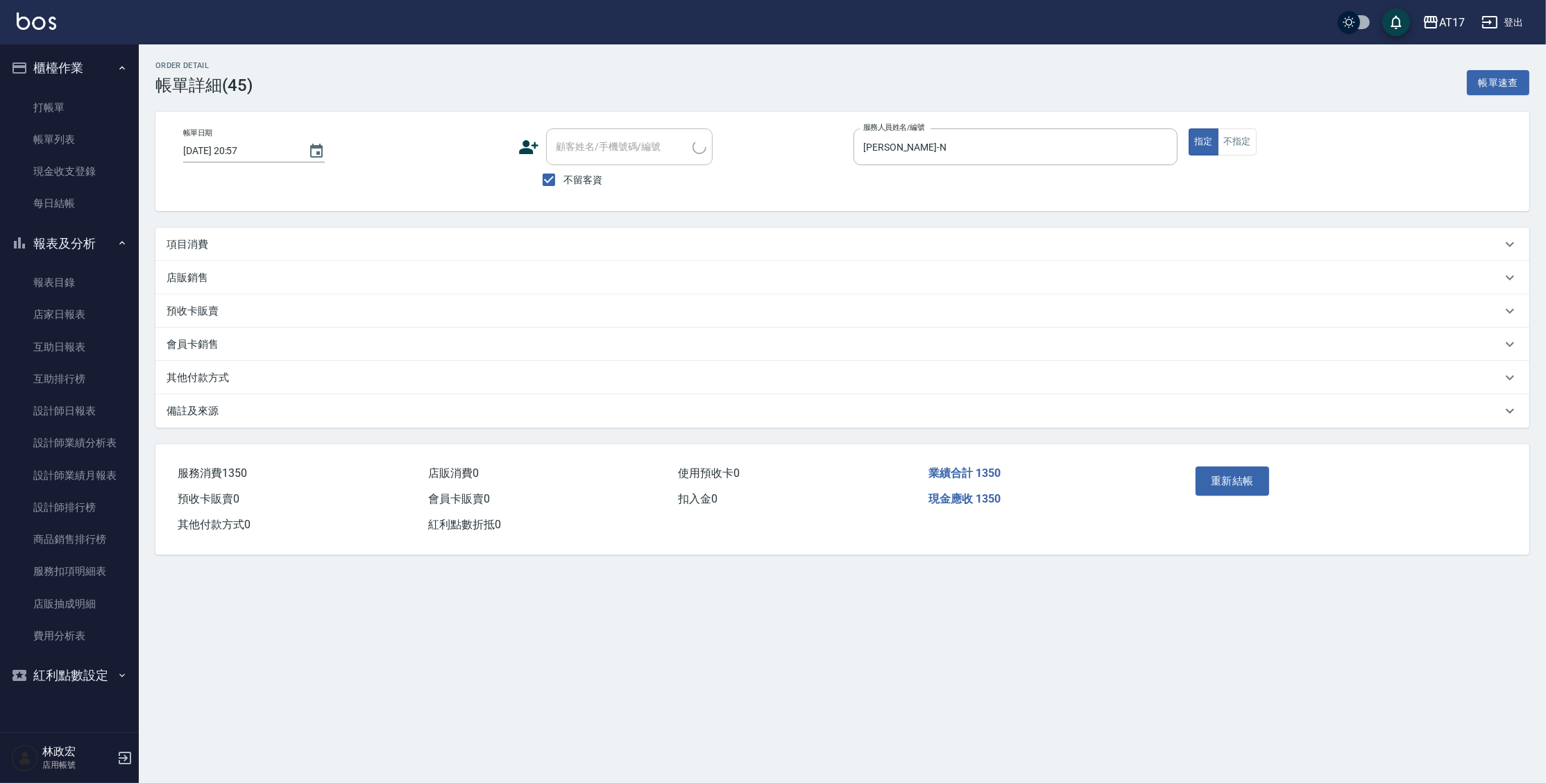
type input "2025/09/20 20:57"
checkbox input "true"
type input "[PERSON_NAME]-N"
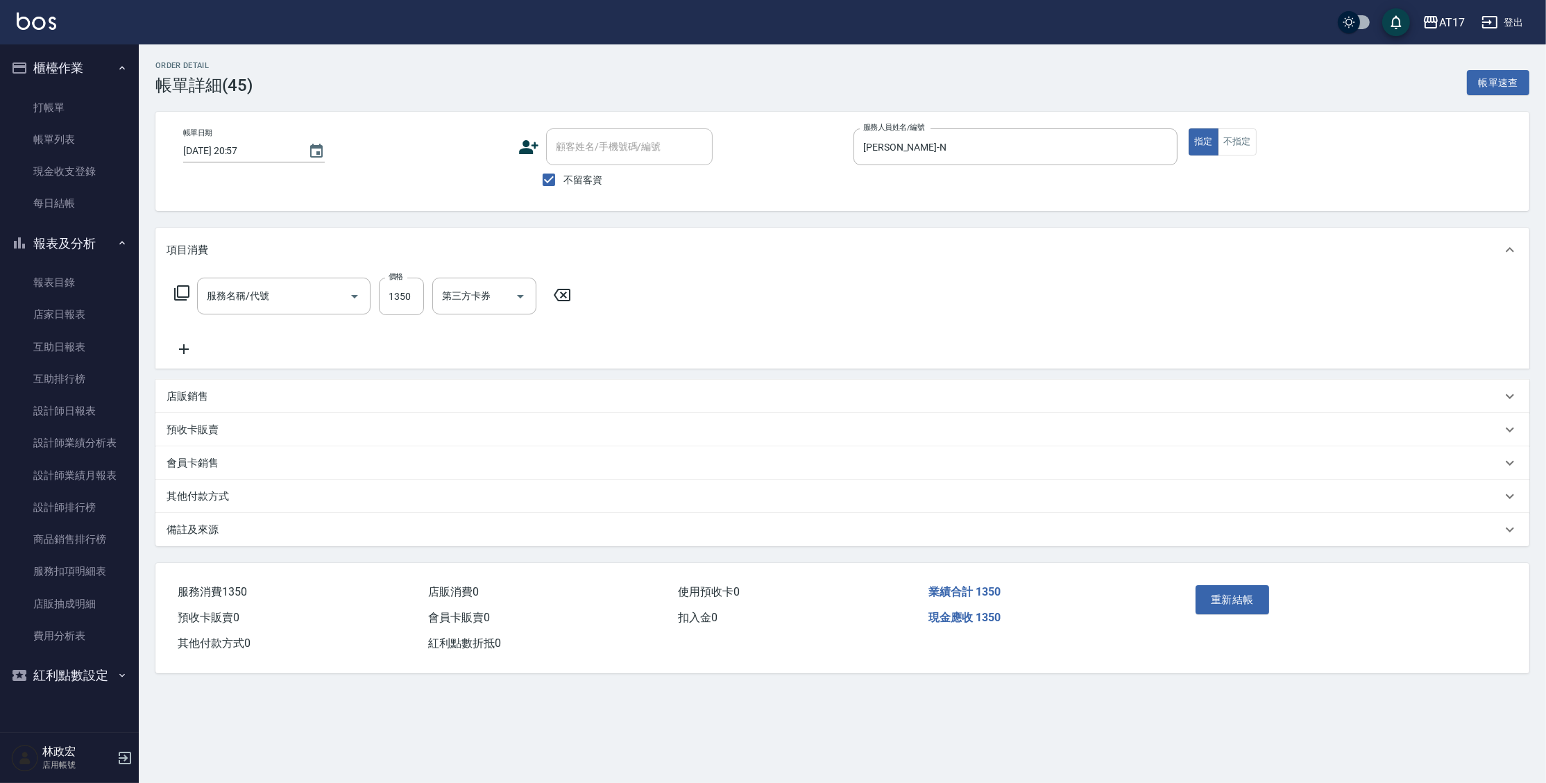
type input "酵素 & 鏡面(41000)"
click at [198, 400] on p "店販銷售" at bounding box center [187, 396] width 42 height 15
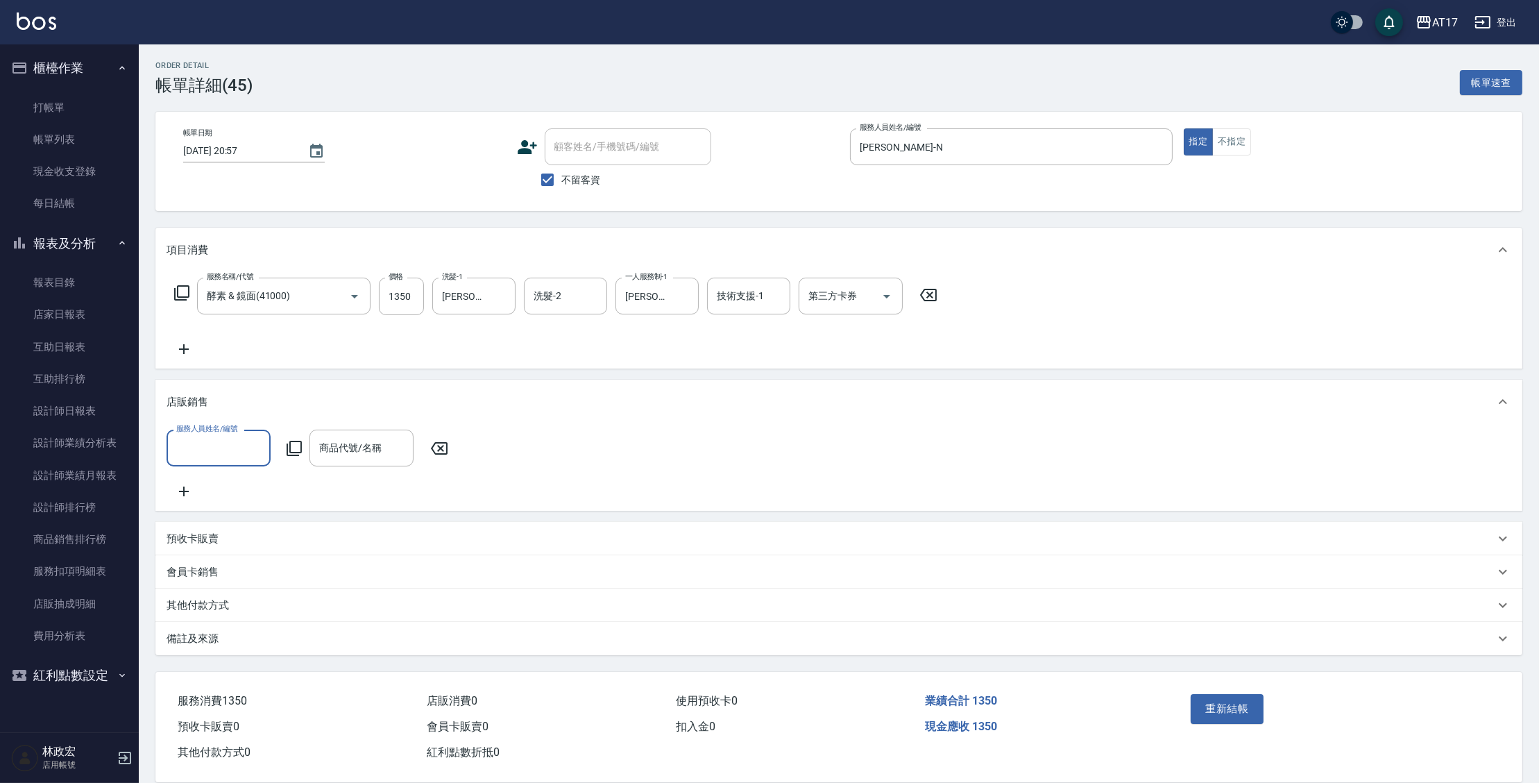
type input "v"
type input "[PERSON_NAME]-N"
type input "5"
type input "水水沁涼洗護組"
click at [1220, 719] on button "重新結帳" at bounding box center [1227, 708] width 74 height 29
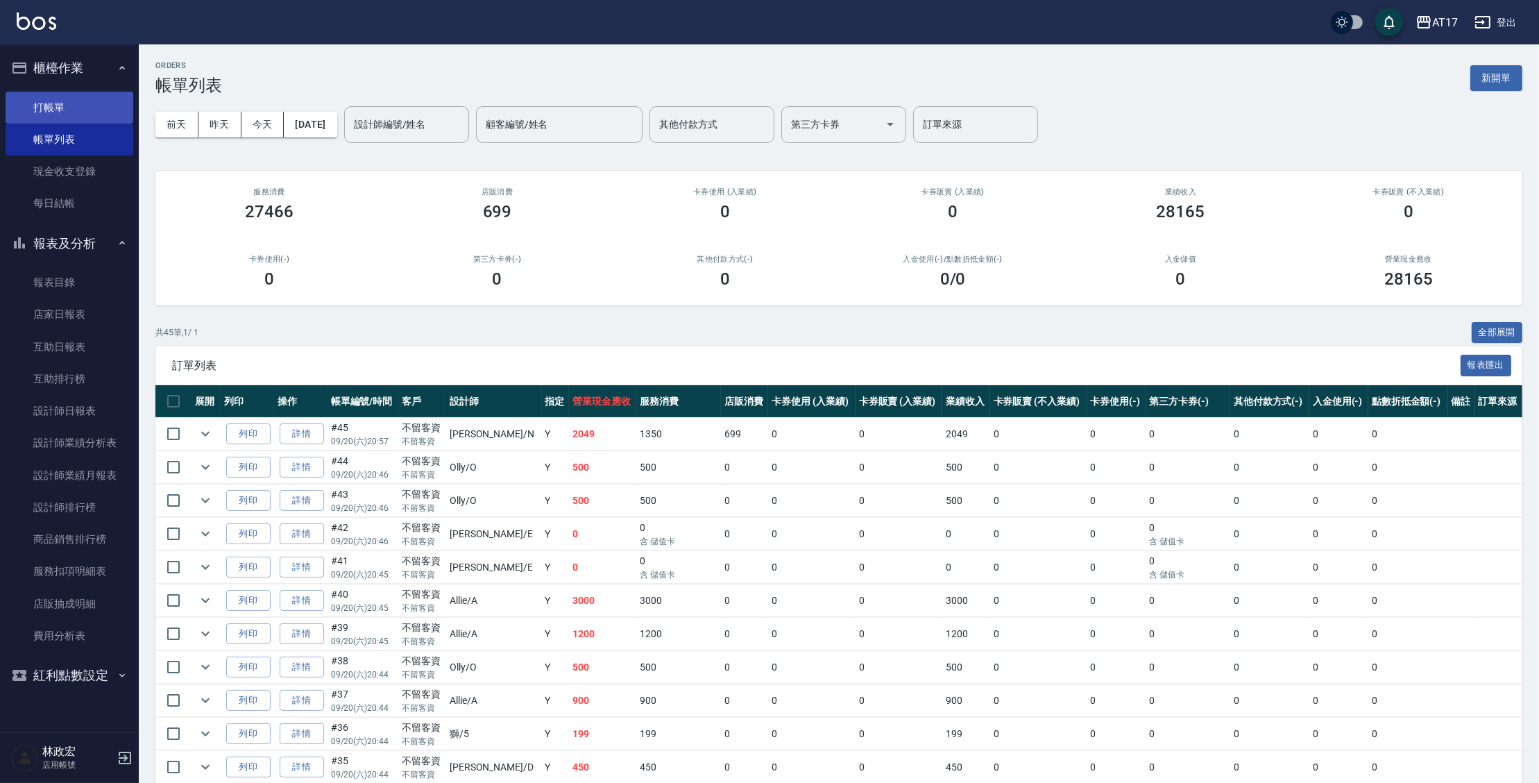
click at [73, 110] on link "打帳單" at bounding box center [70, 108] width 128 height 32
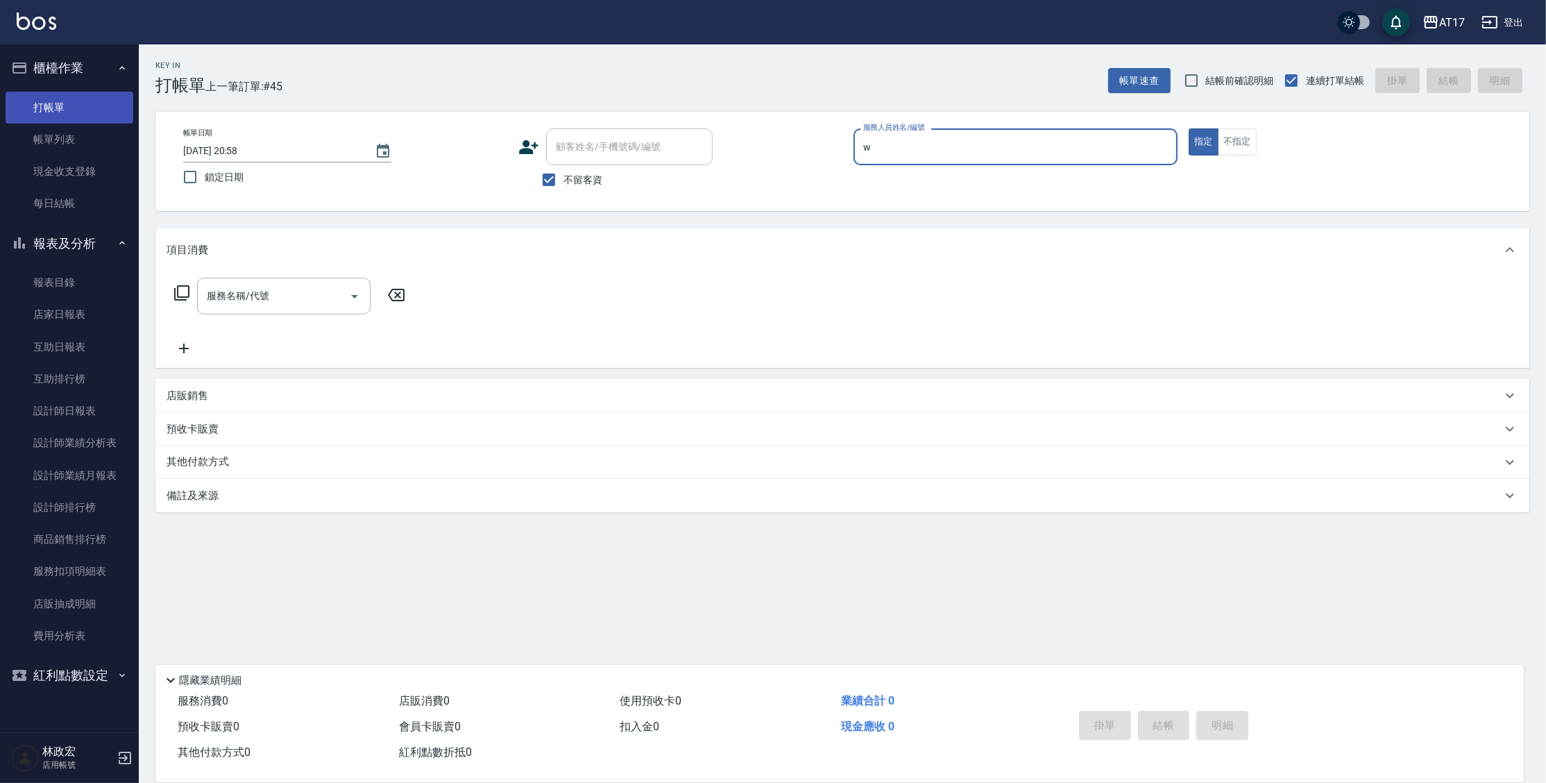
type input "Winne-W"
type button "true"
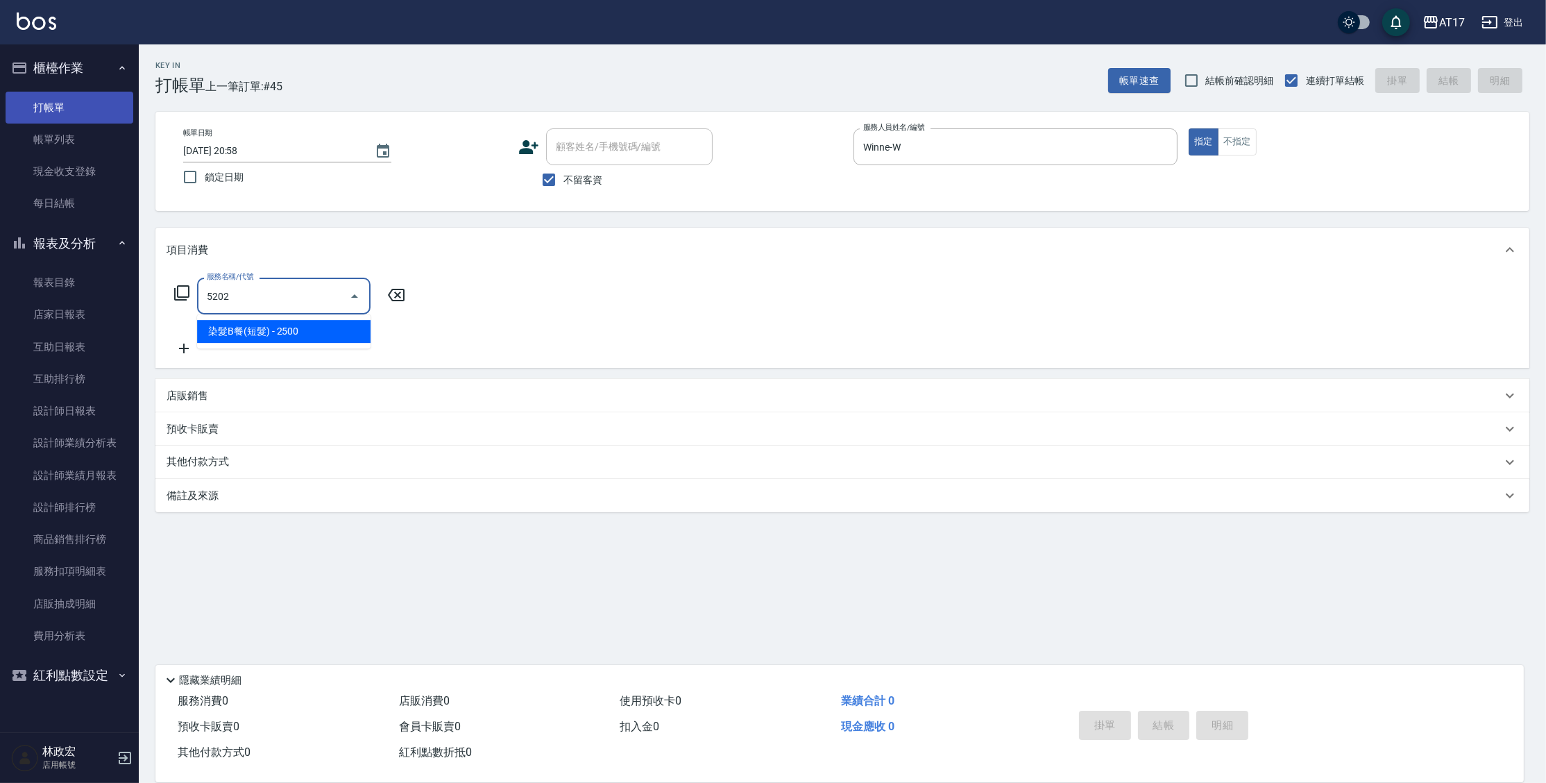
type input "染髮B餐(短髮)(5202)"
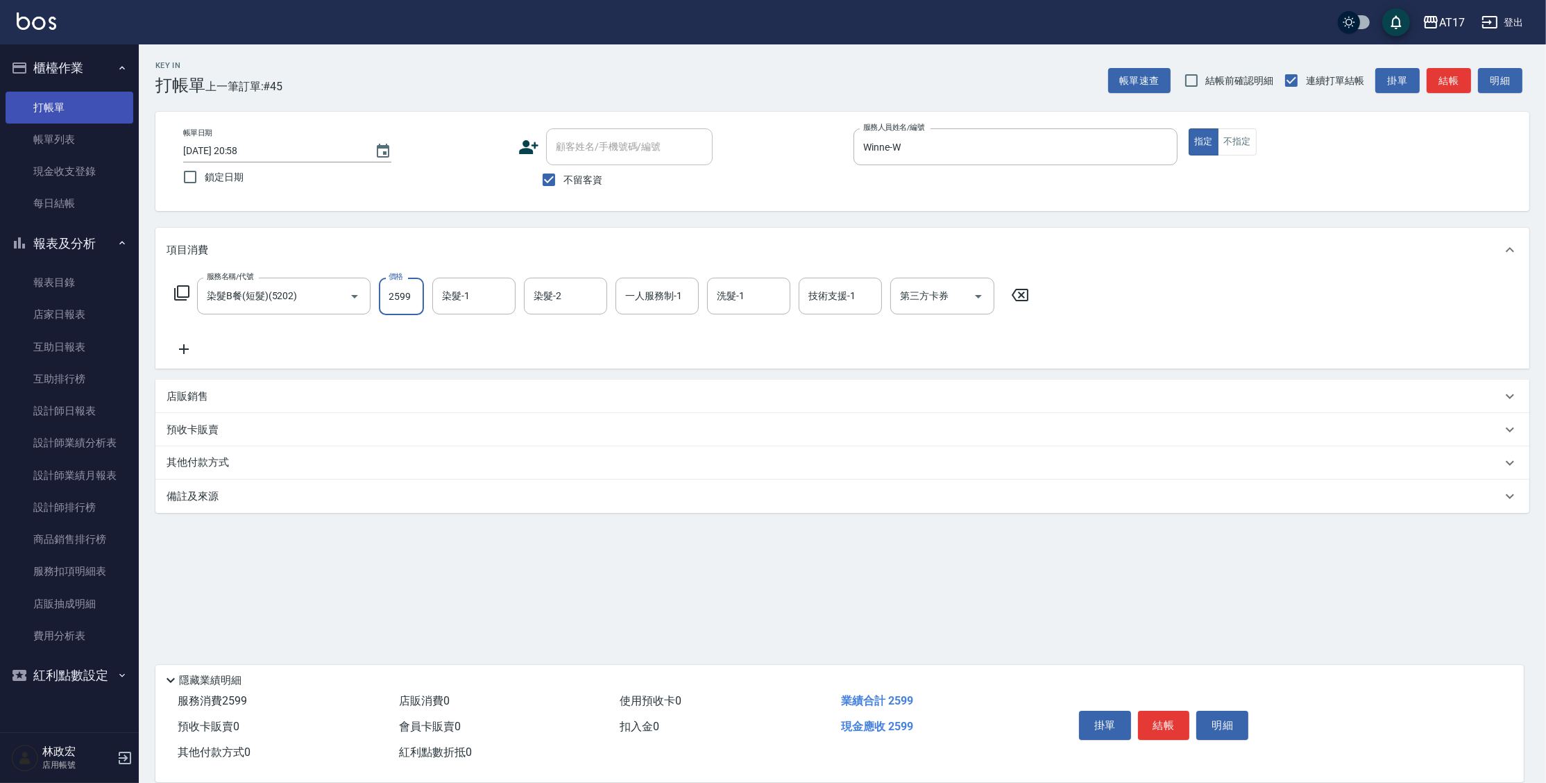
type input "2599"
type input "儲值卡"
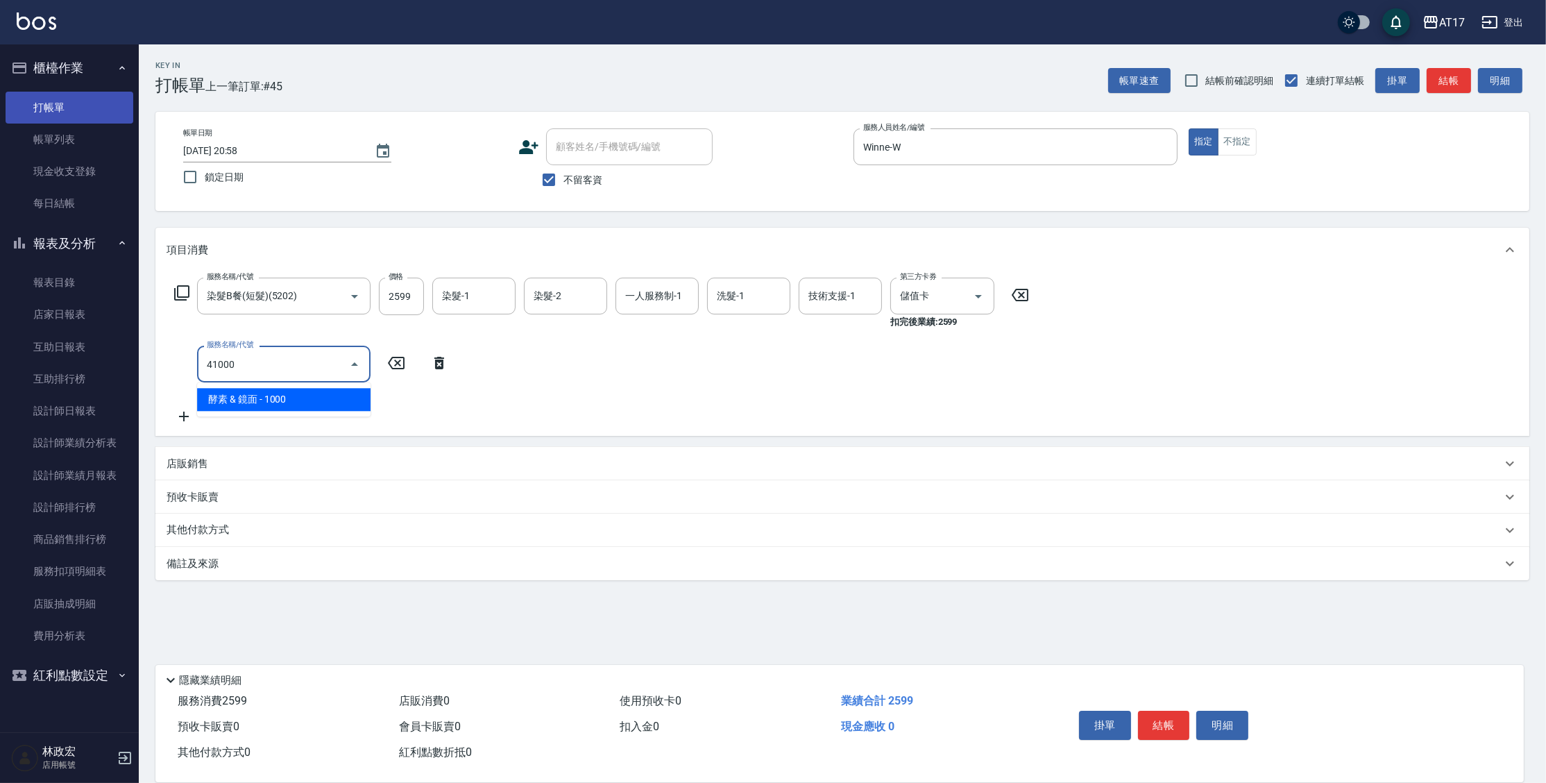
type input "酵素 & 鏡面(41000)"
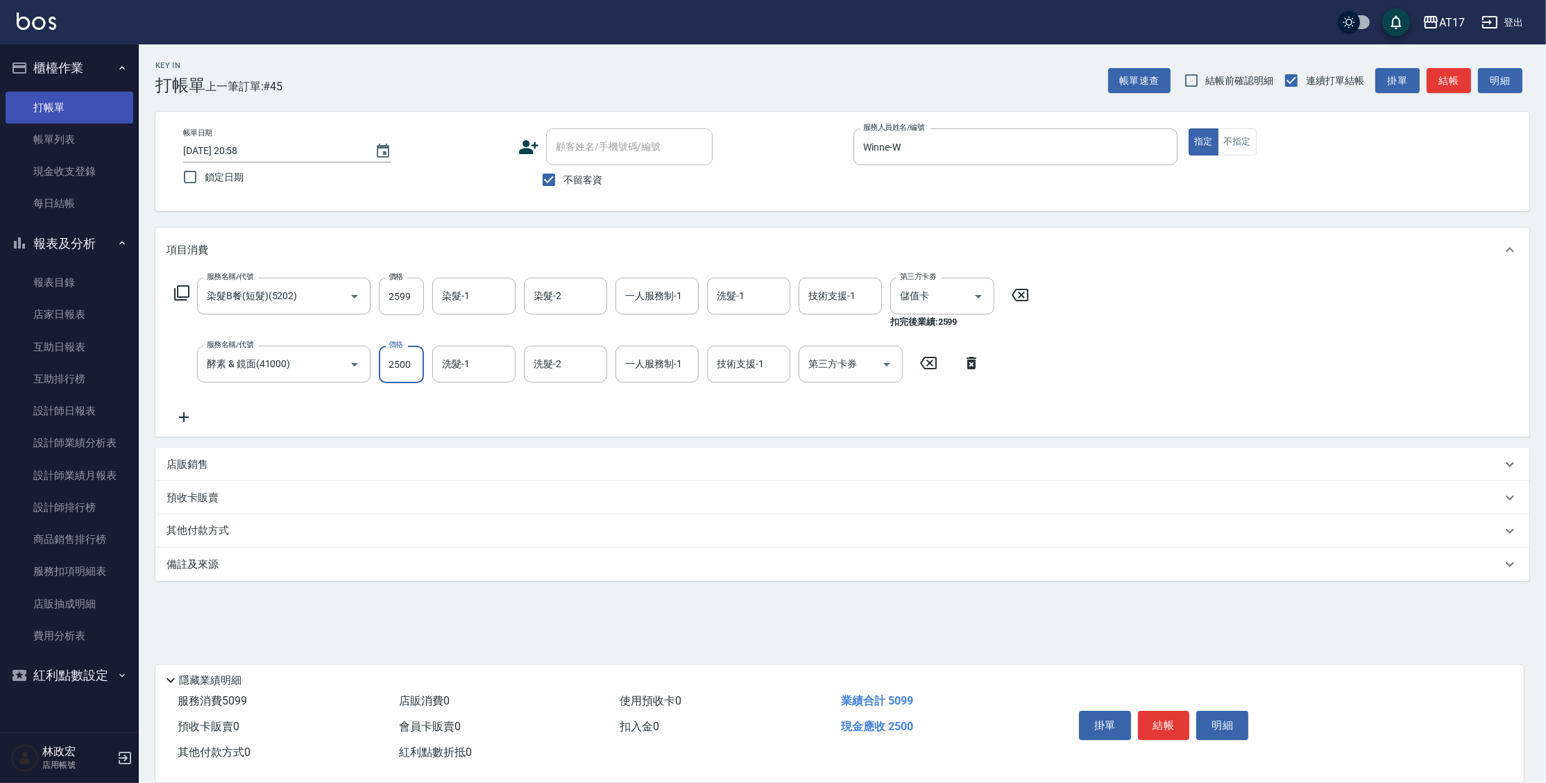
type input "2500"
type input "儲值卡"
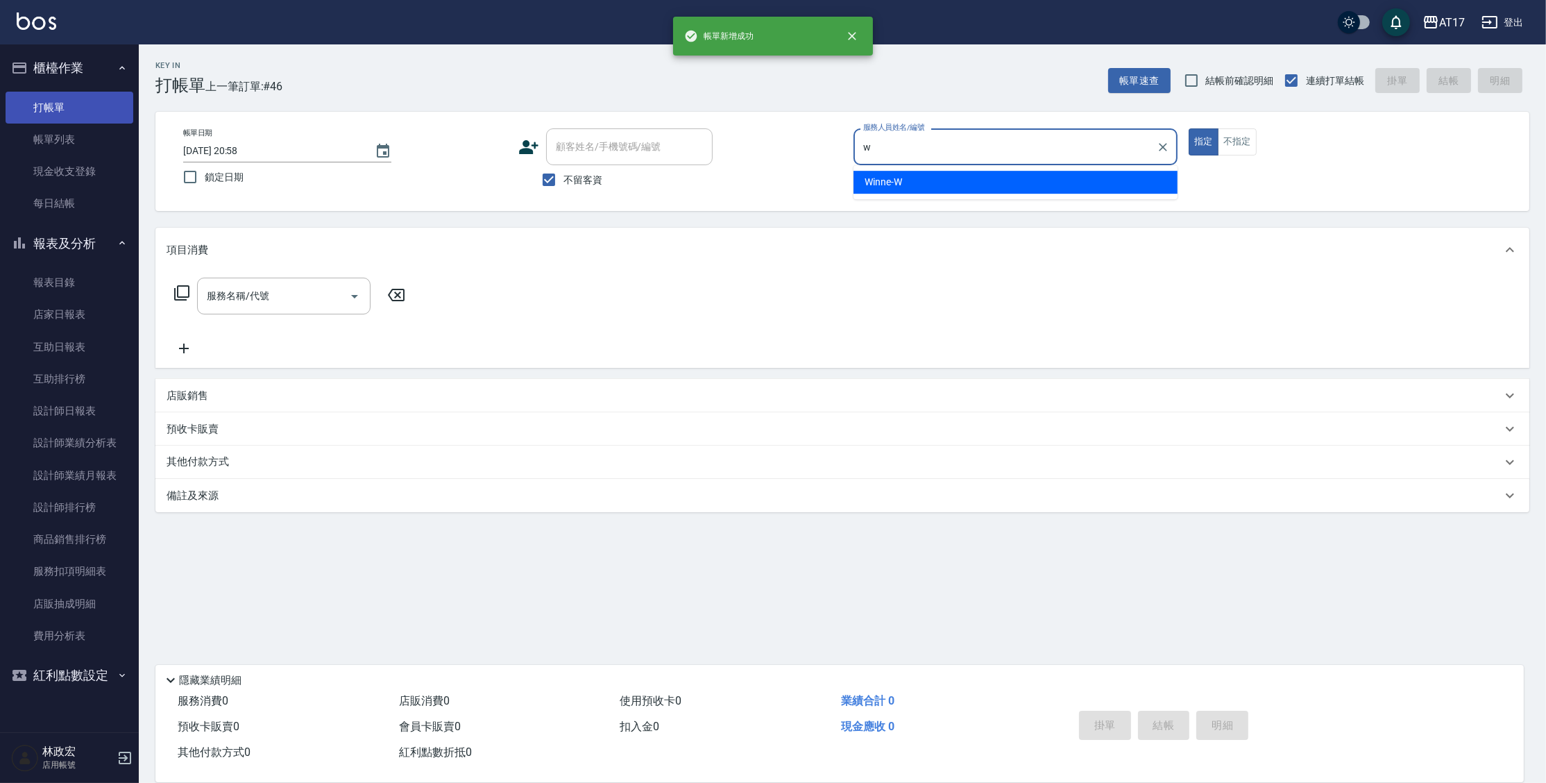
type input "Winne-W"
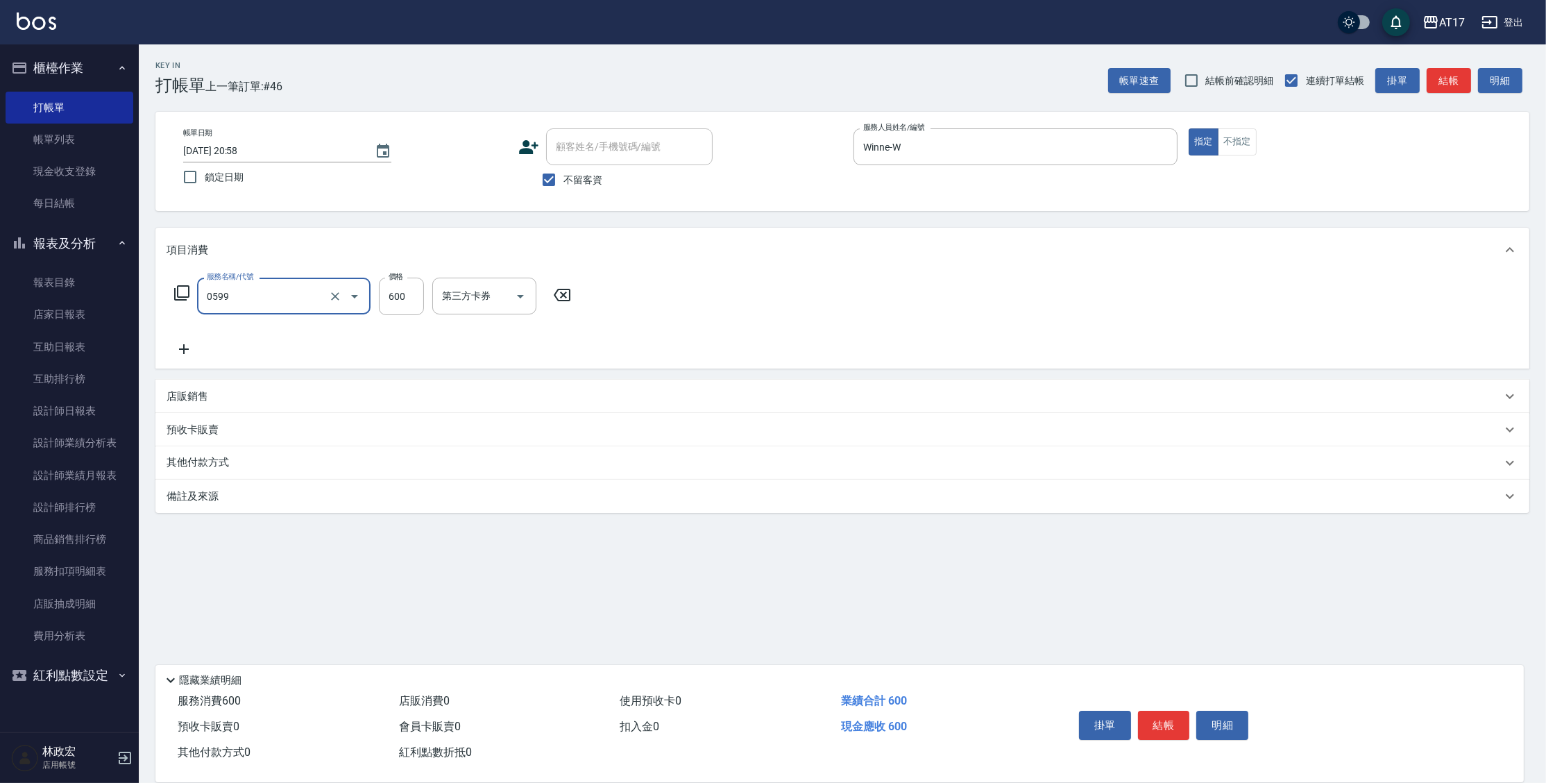
type input "精油-599(0599)"
type input "850"
type input "陳思妤-22"
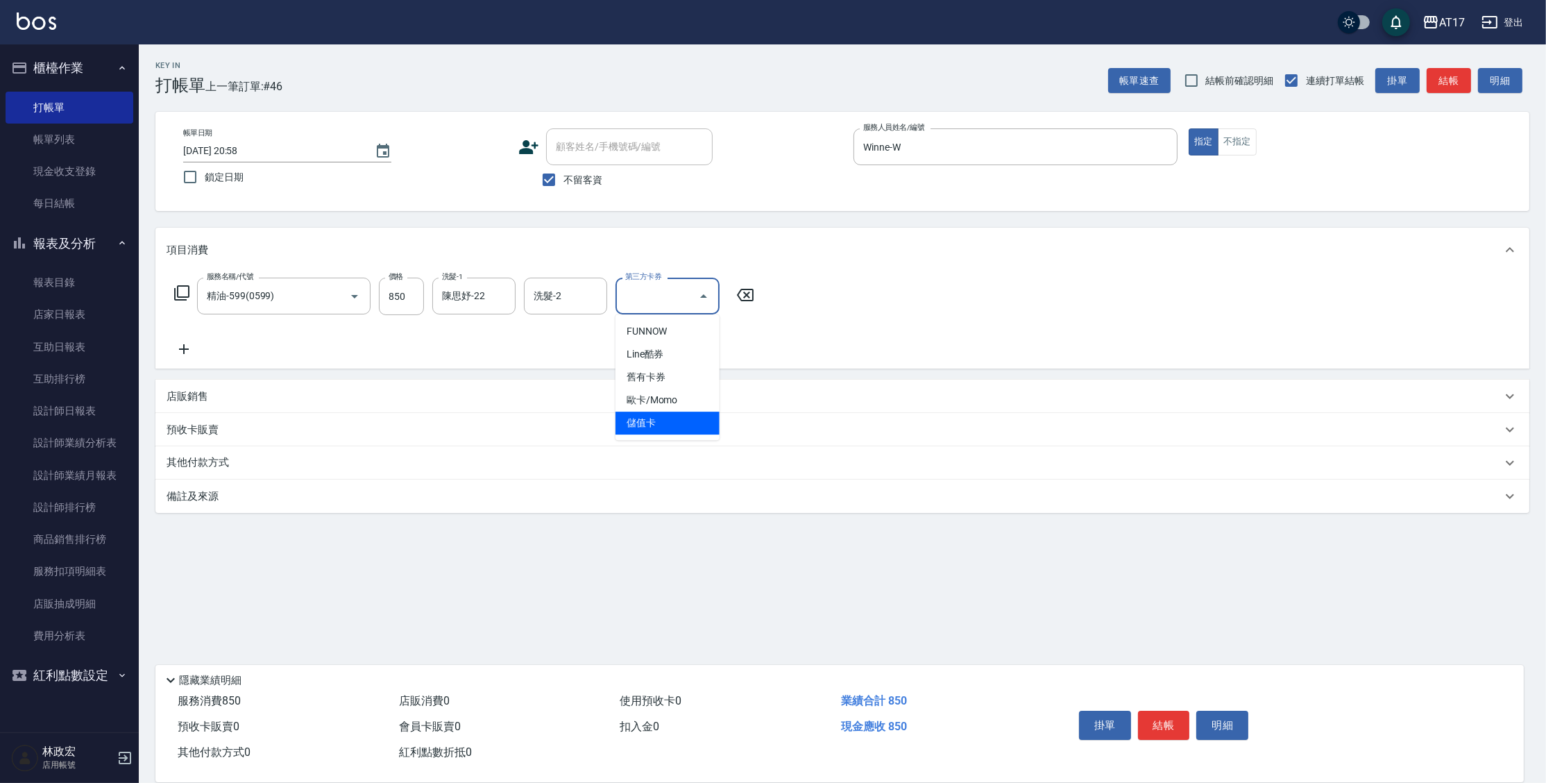
type input "儲值卡"
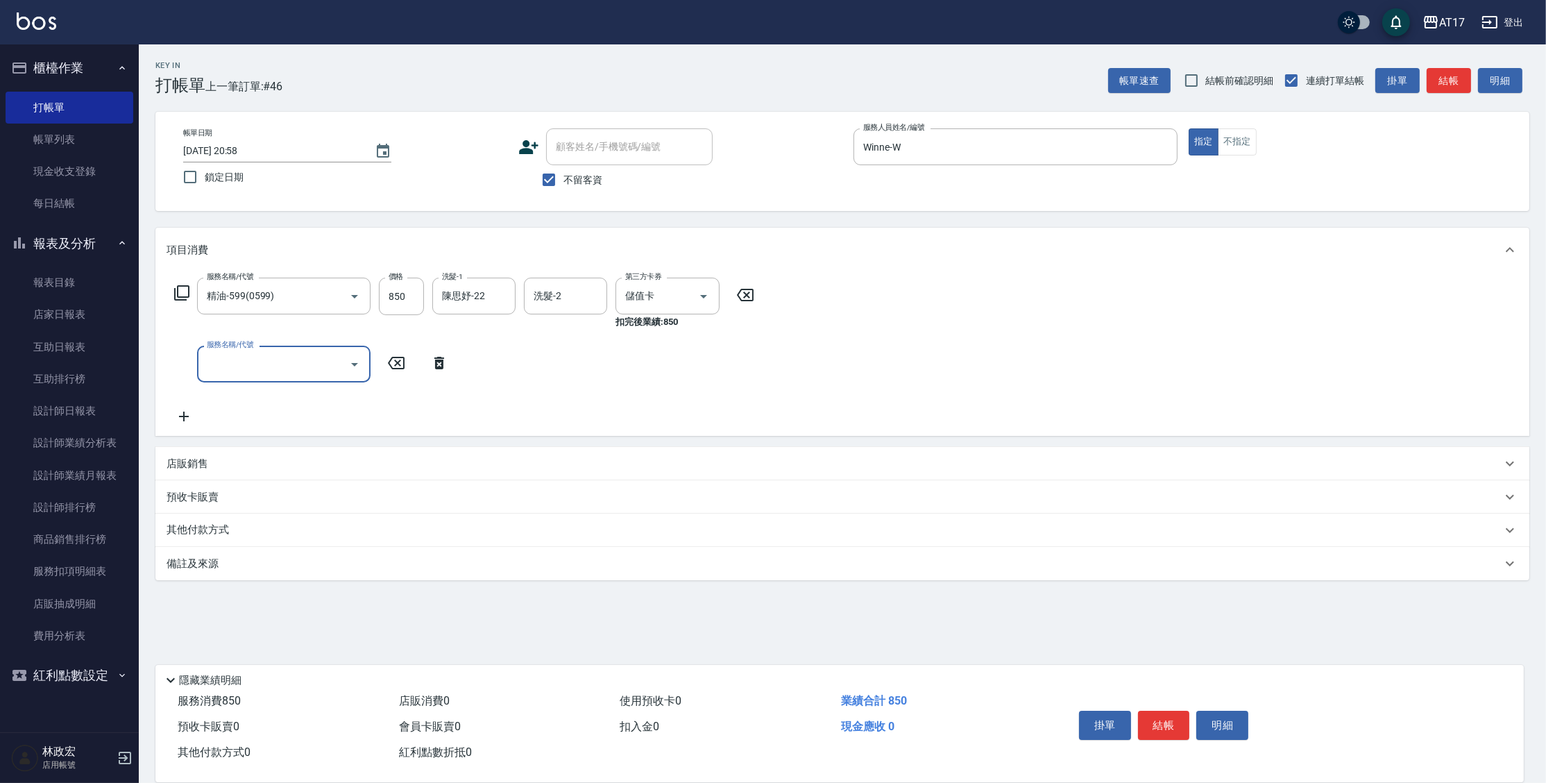
click at [160, 470] on div "店販銷售" at bounding box center [842, 463] width 1374 height 33
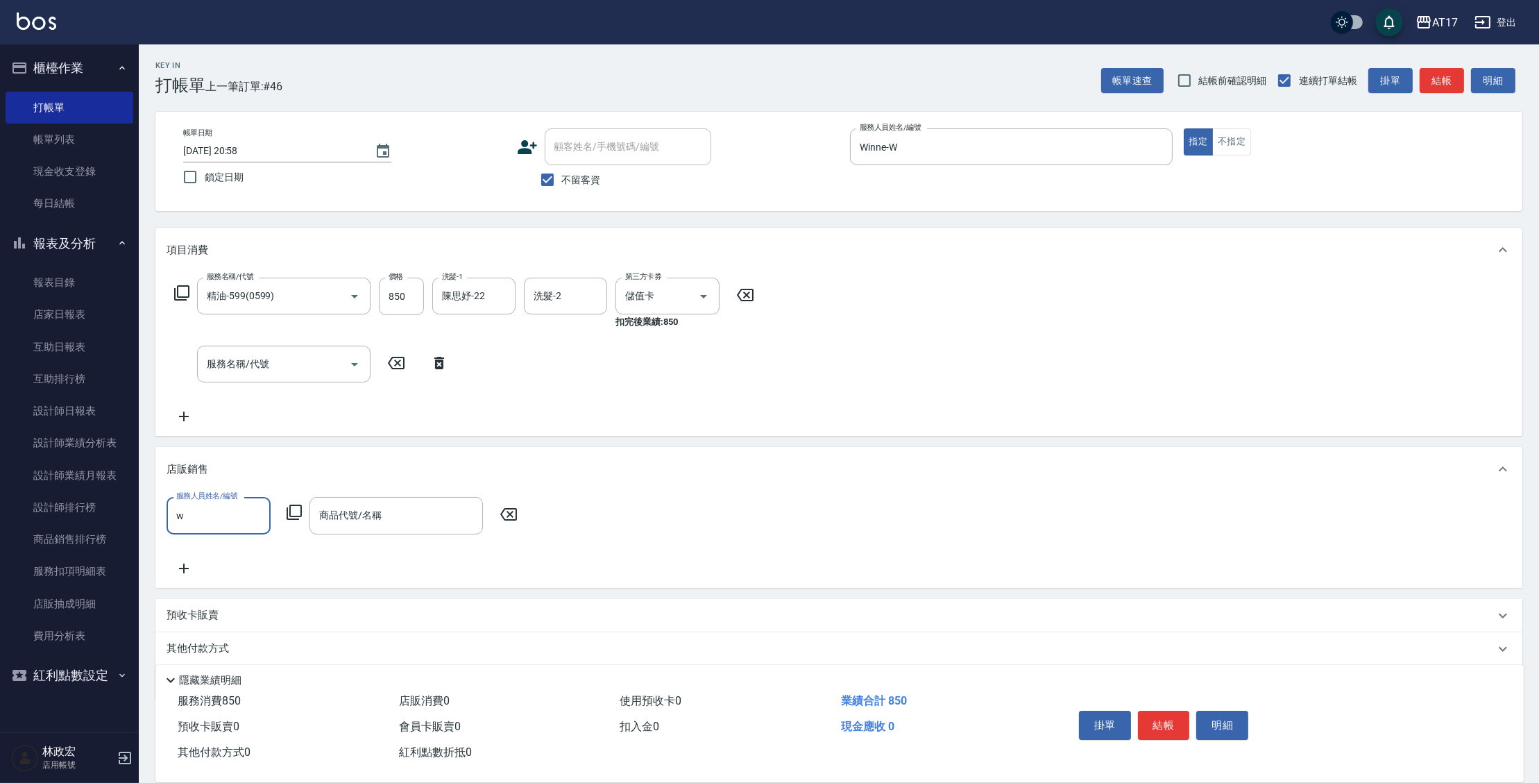
type input "Winne-W"
type input "a"
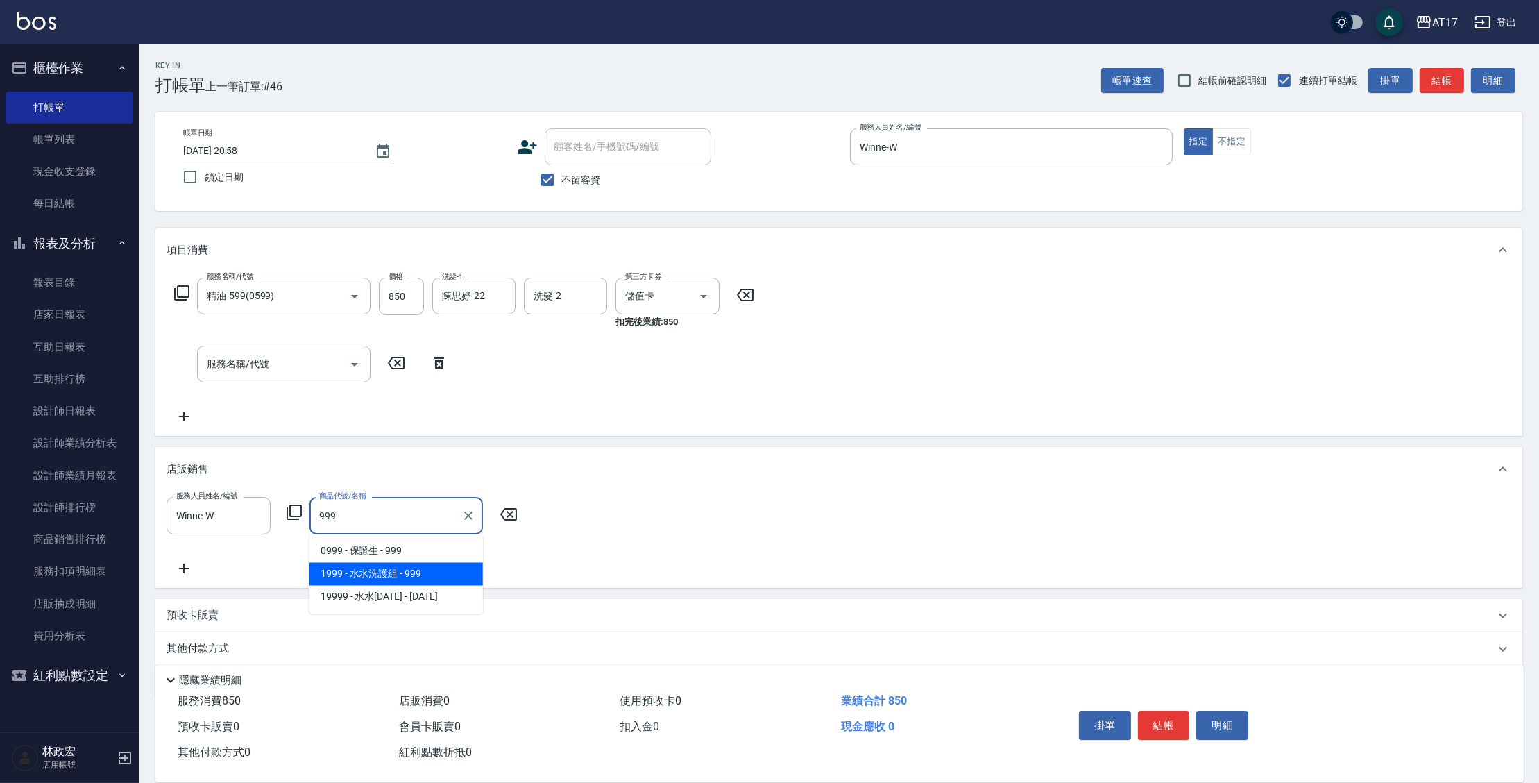
type input "水水洗護組"
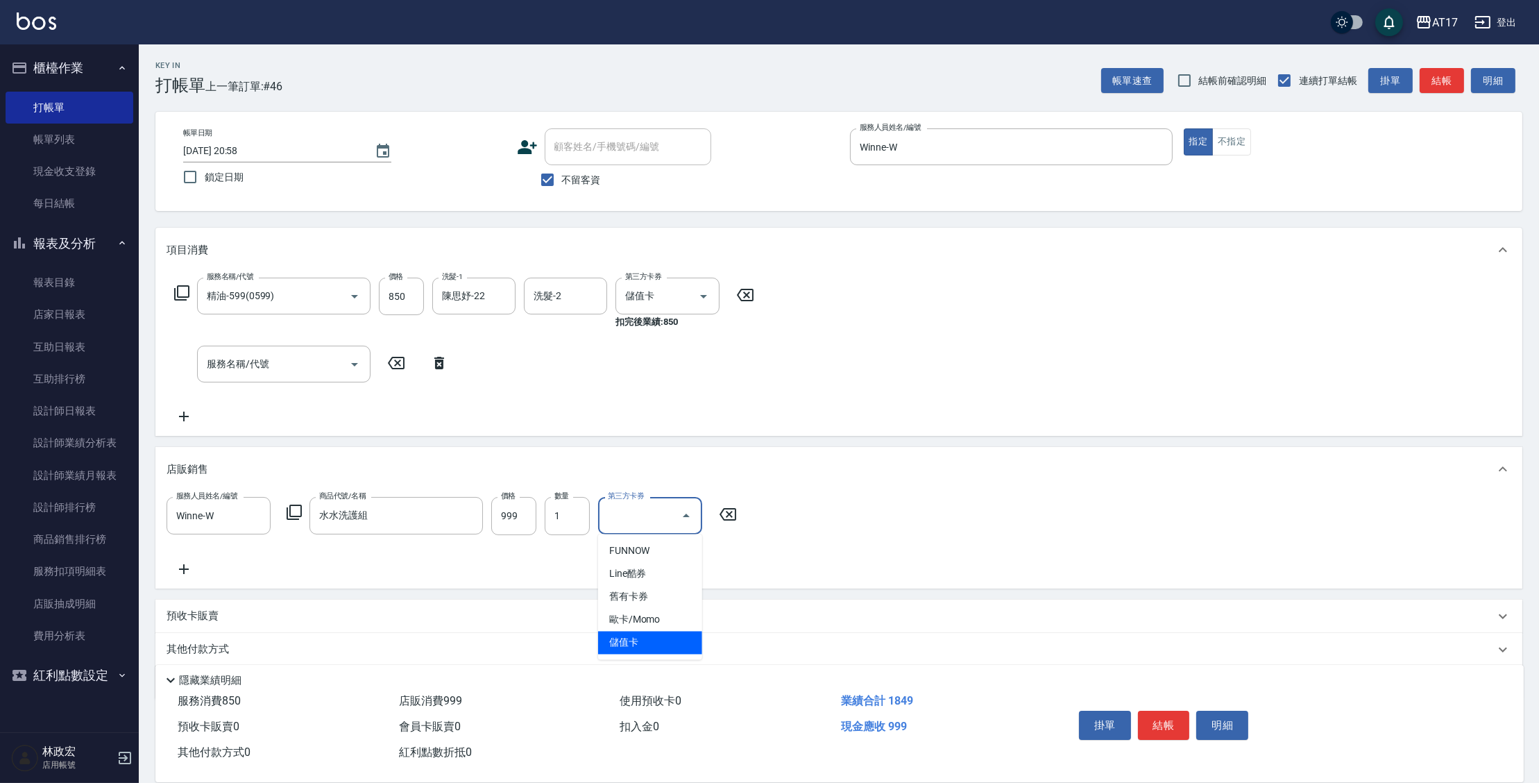
type input "儲值卡"
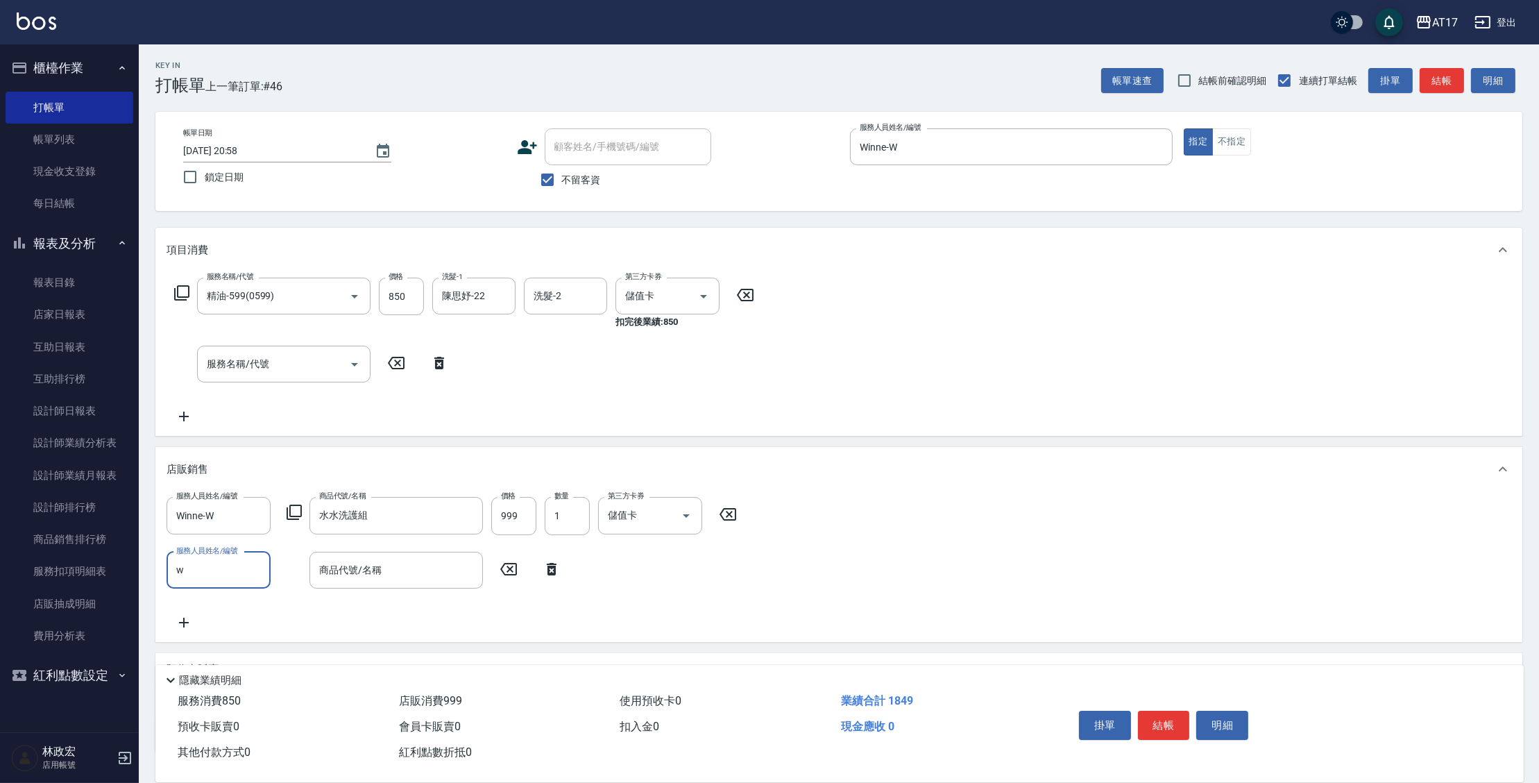
type input "Winne-W"
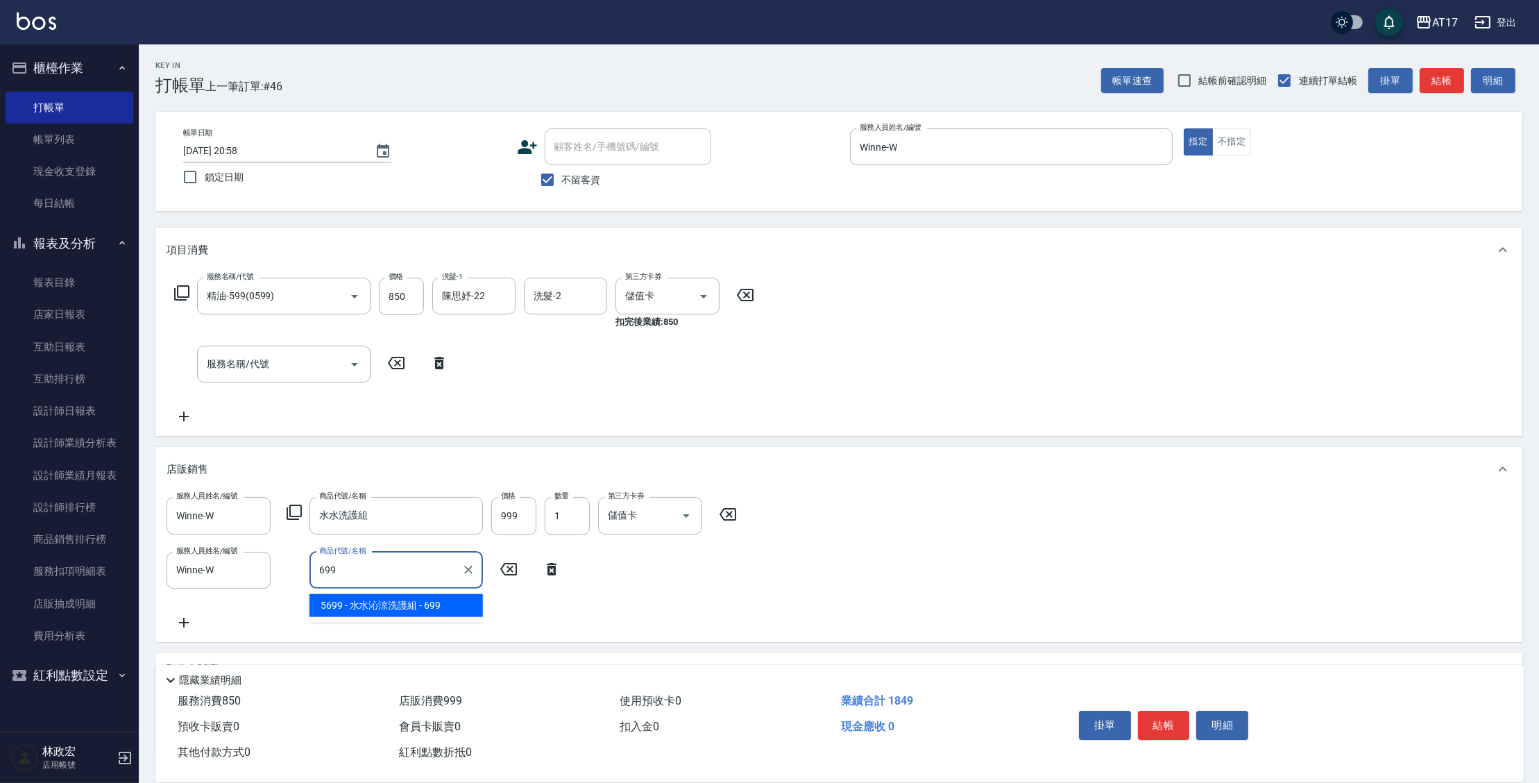
type input "水水沁涼洗護組"
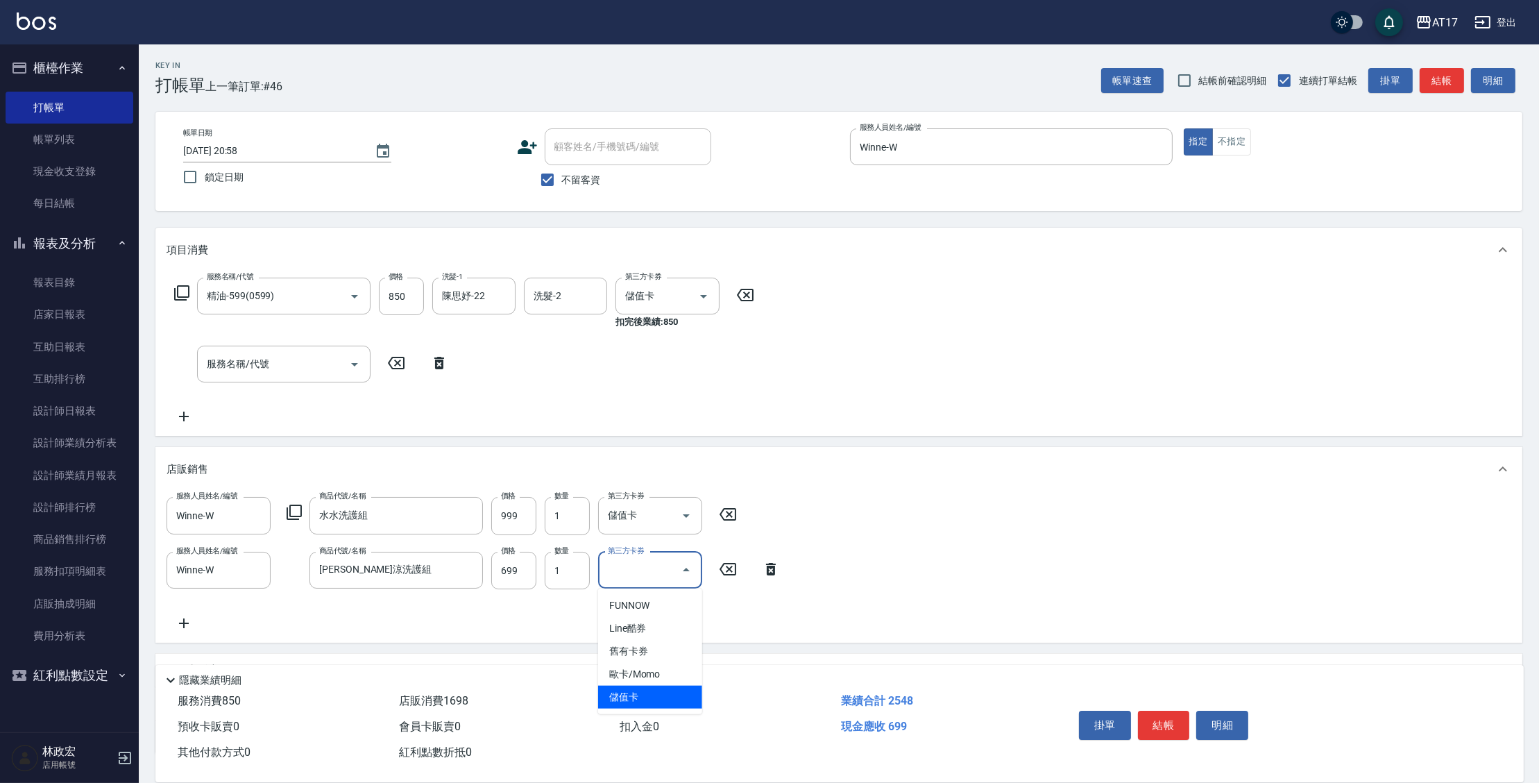
type input "儲值卡"
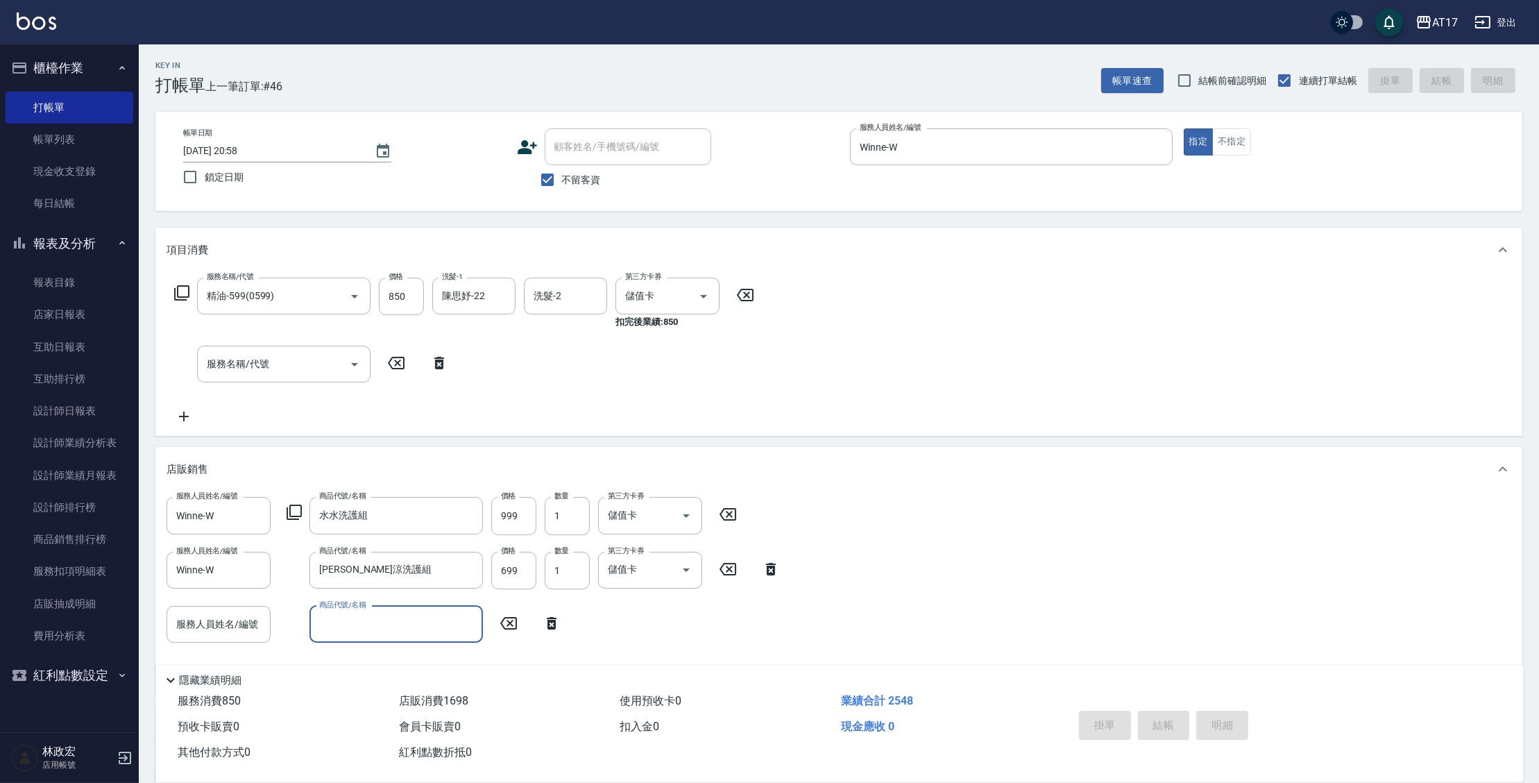
type input "2025/09/20 20:59"
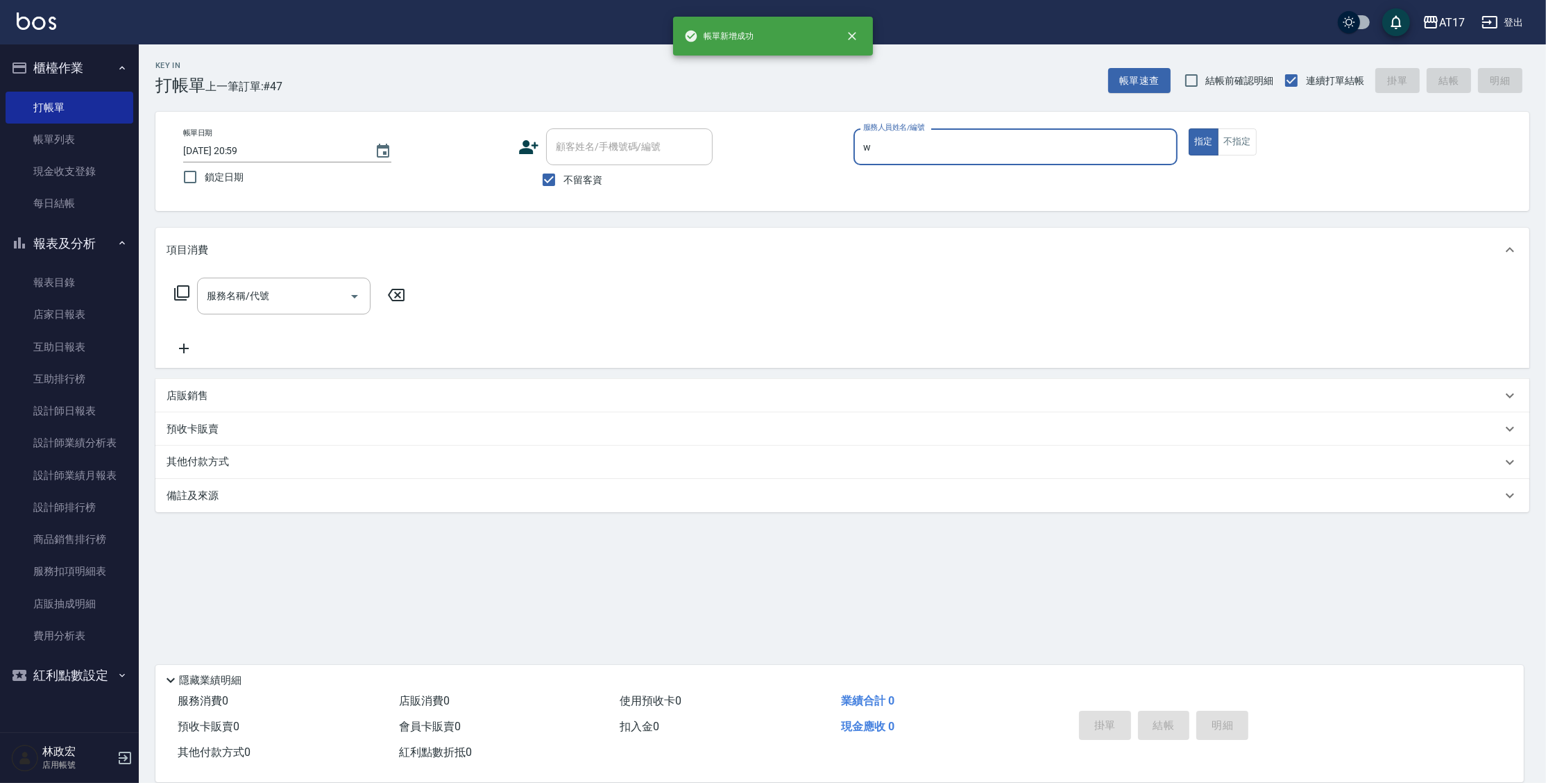
type input "Winne-W"
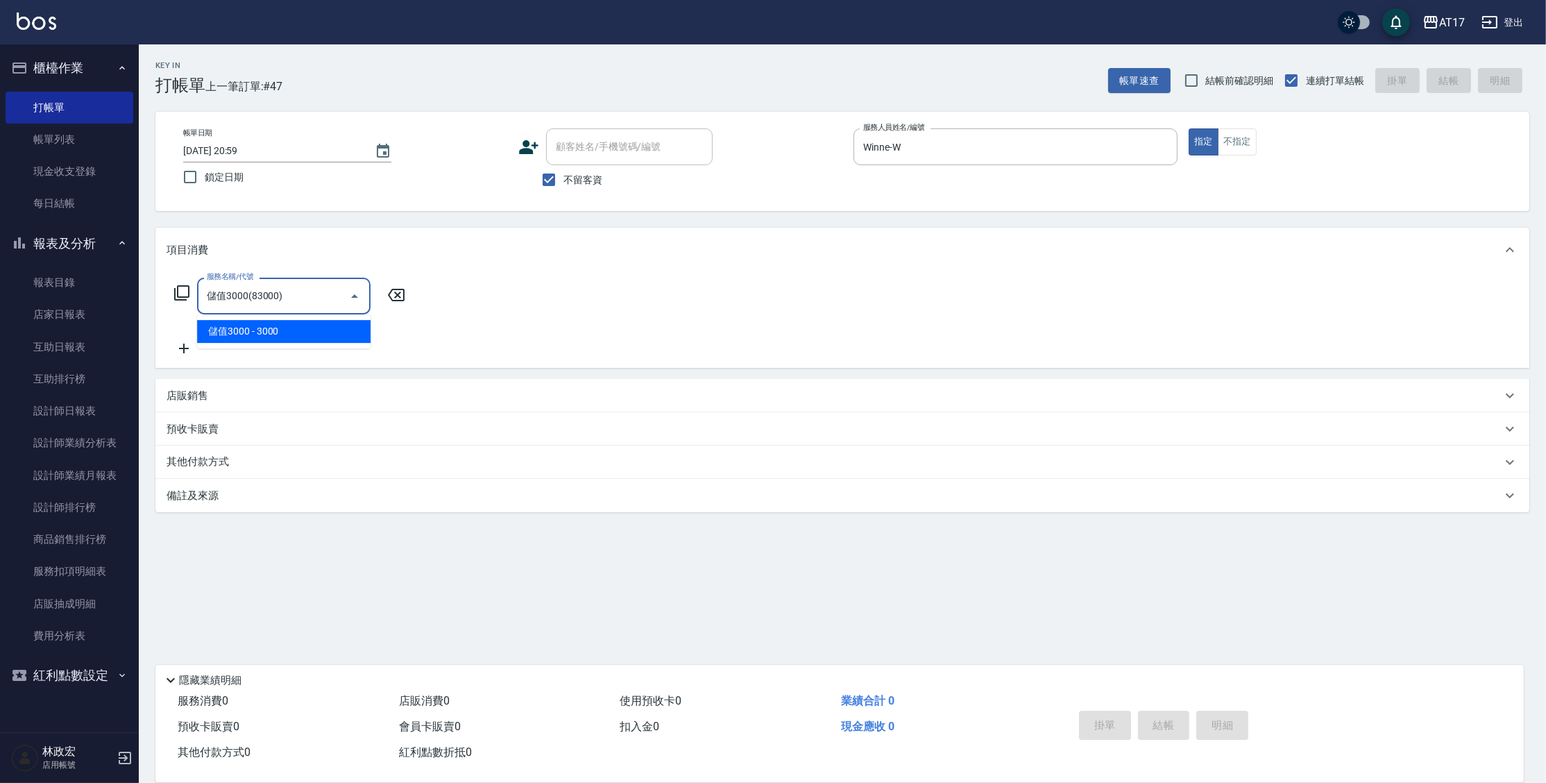
type input "儲值3000(83000)"
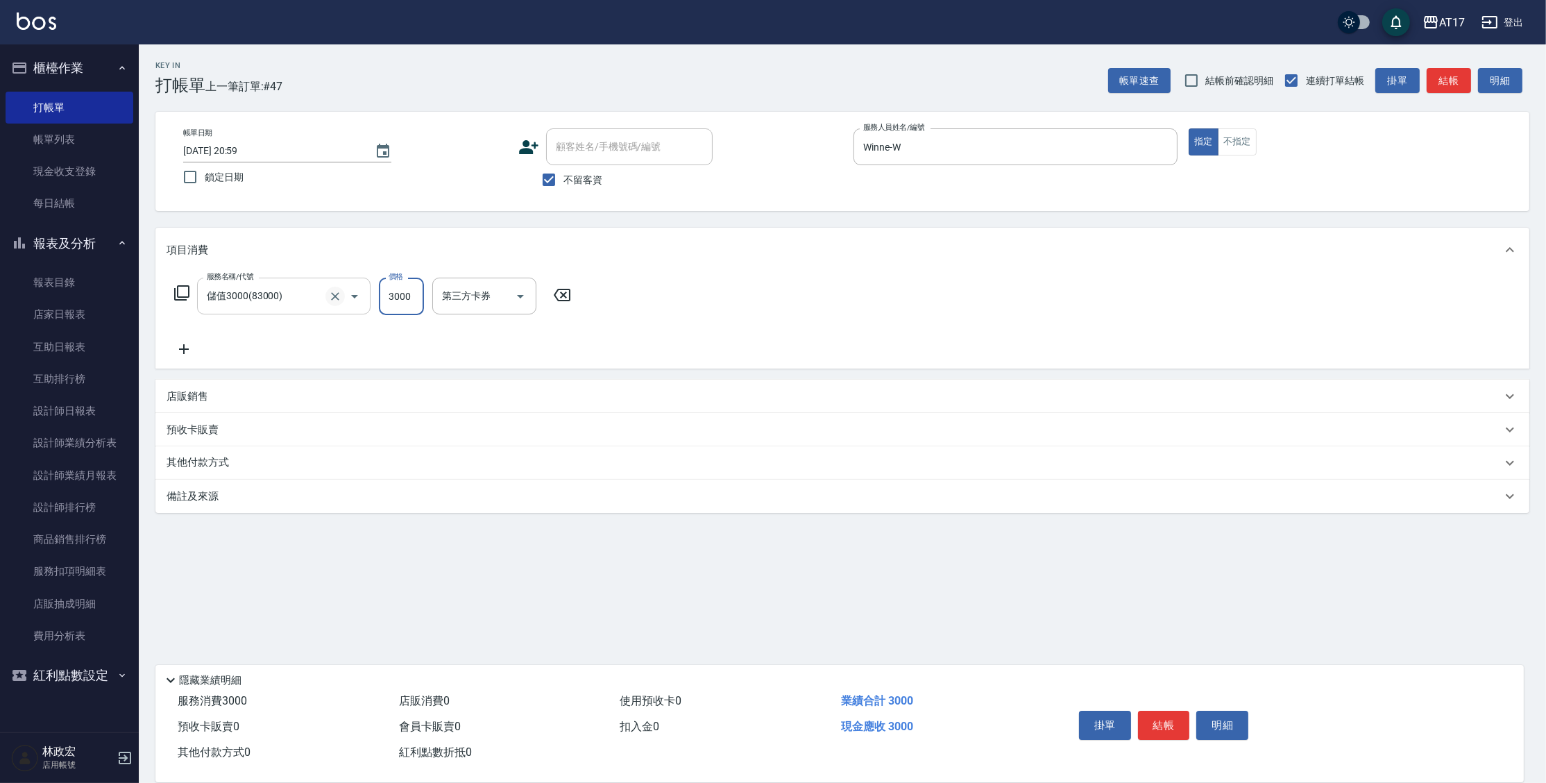
click at [339, 298] on icon "Clear" at bounding box center [335, 296] width 14 height 14
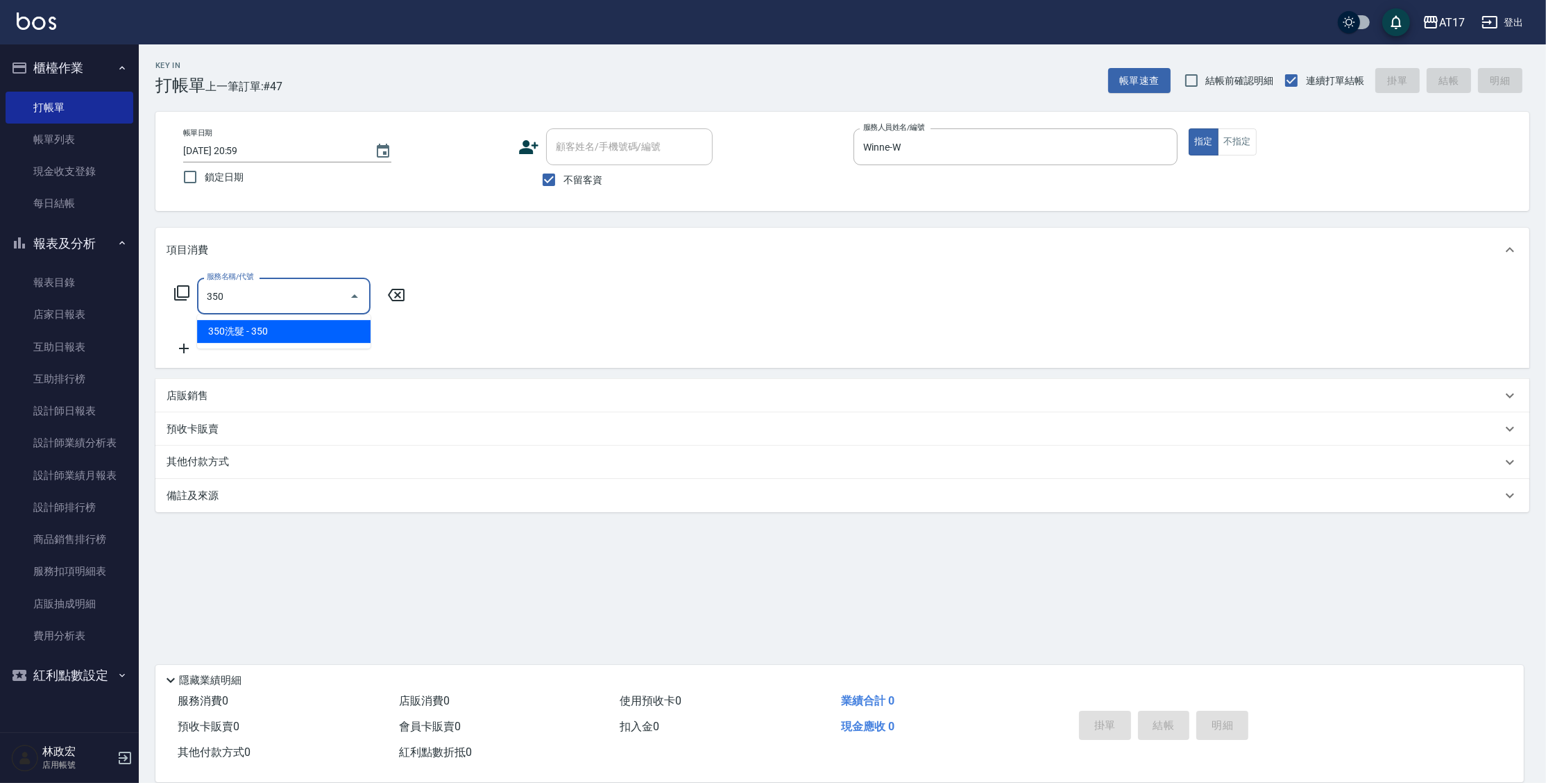
type input "350洗髮(350)"
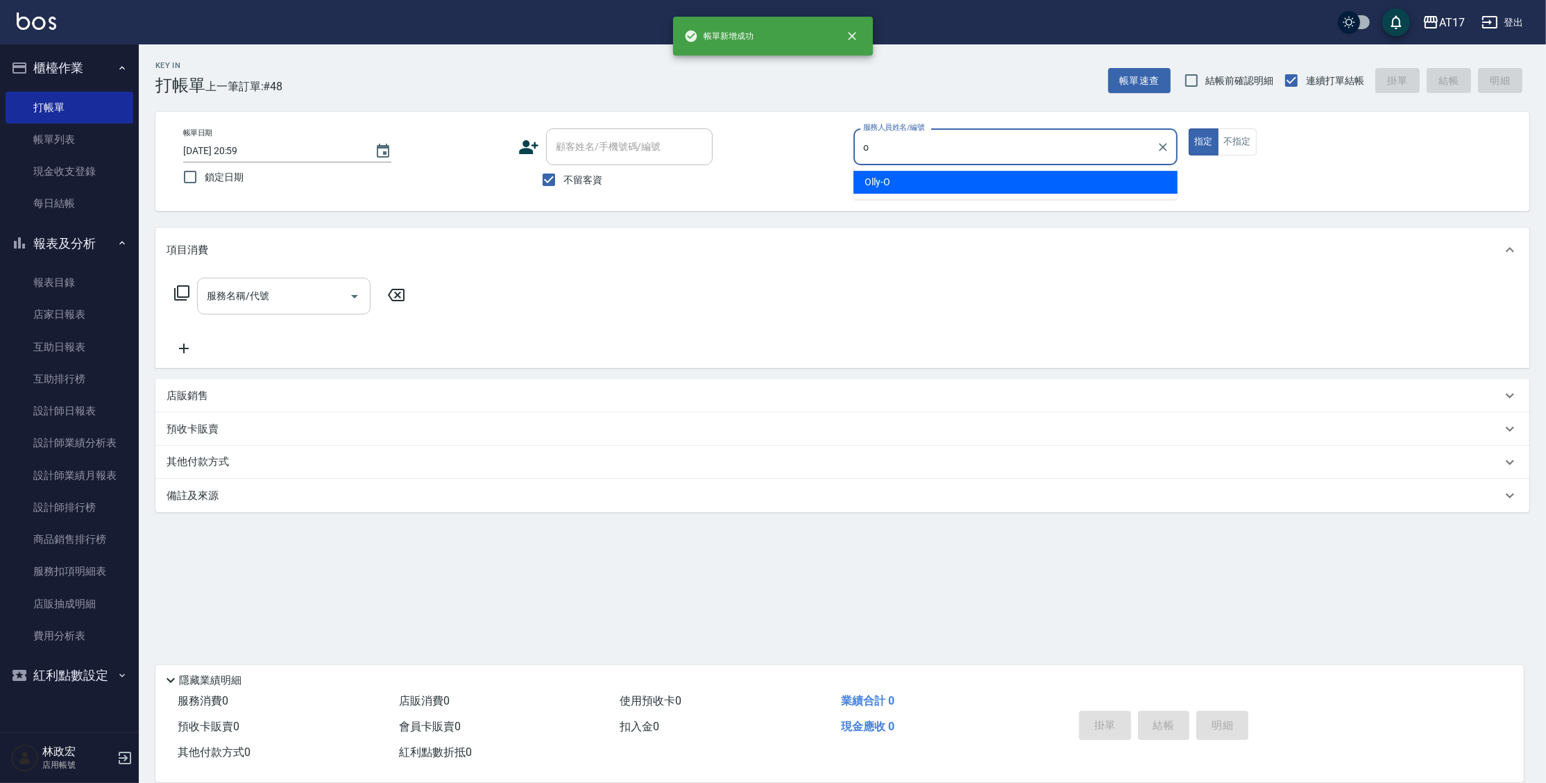
type input "Olly-O"
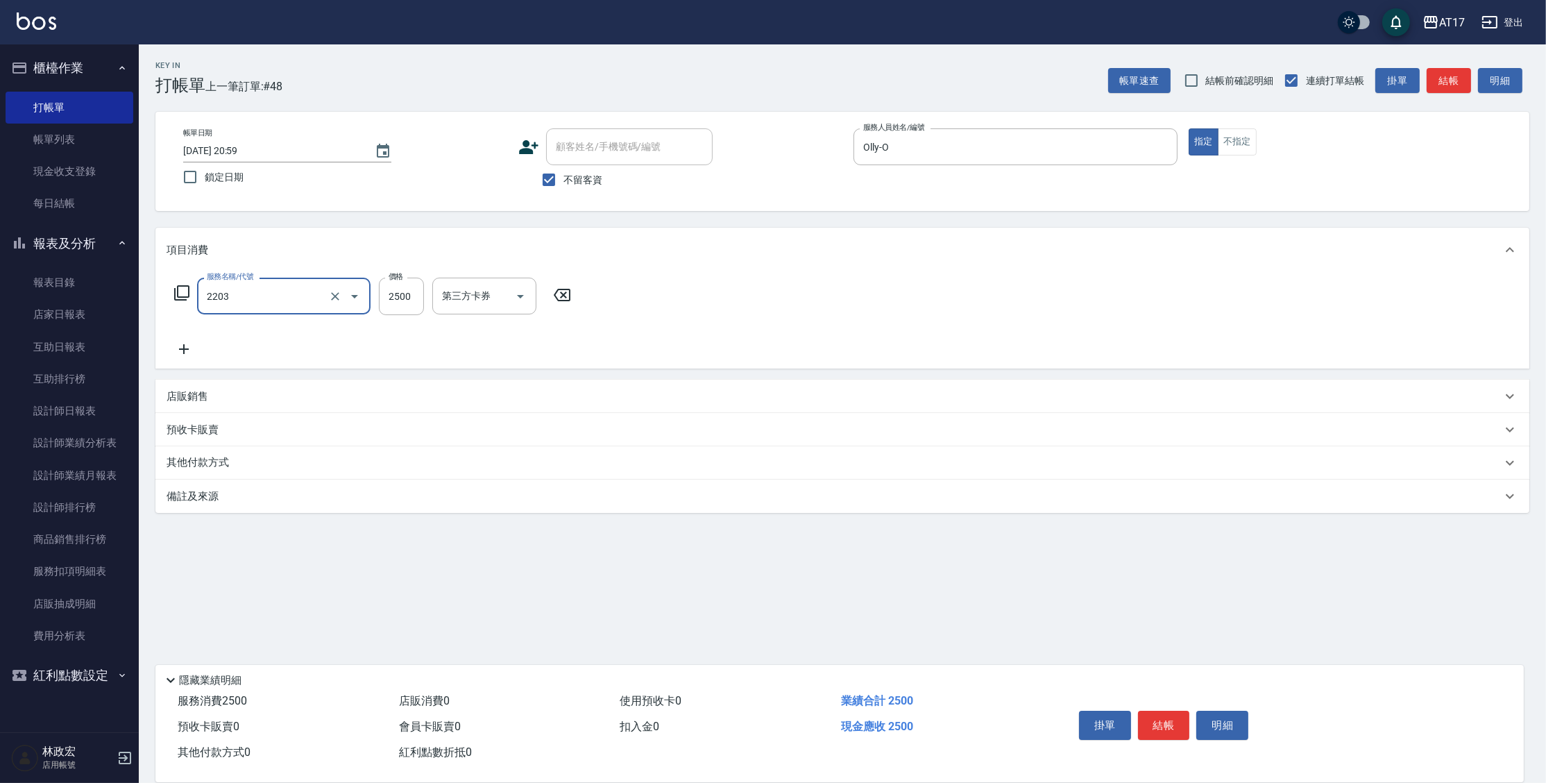
type input "燙髮C餐(短髮)(2203)"
type input "1799"
type input "Olly-O"
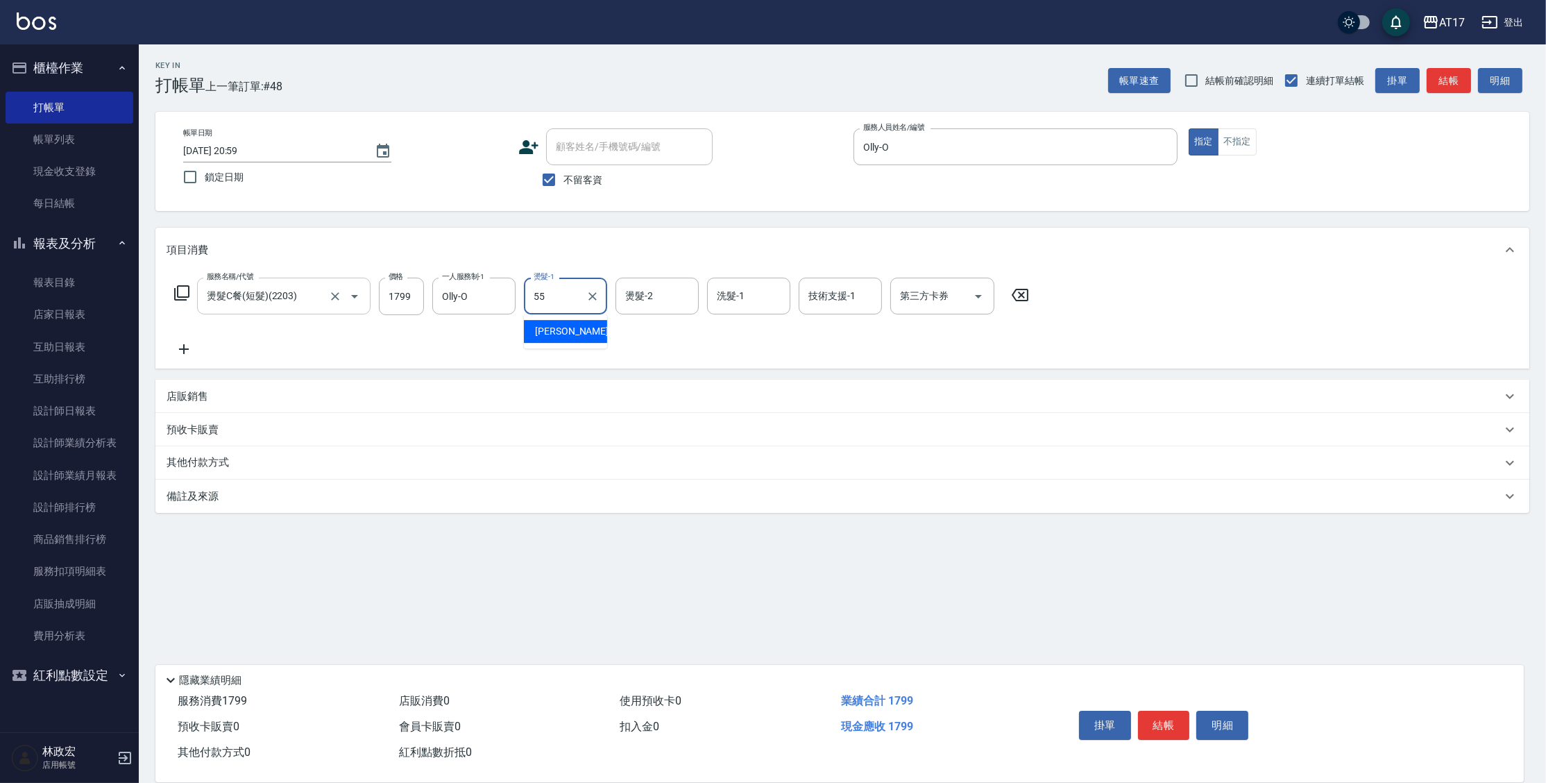
type input "[PERSON_NAME]-55"
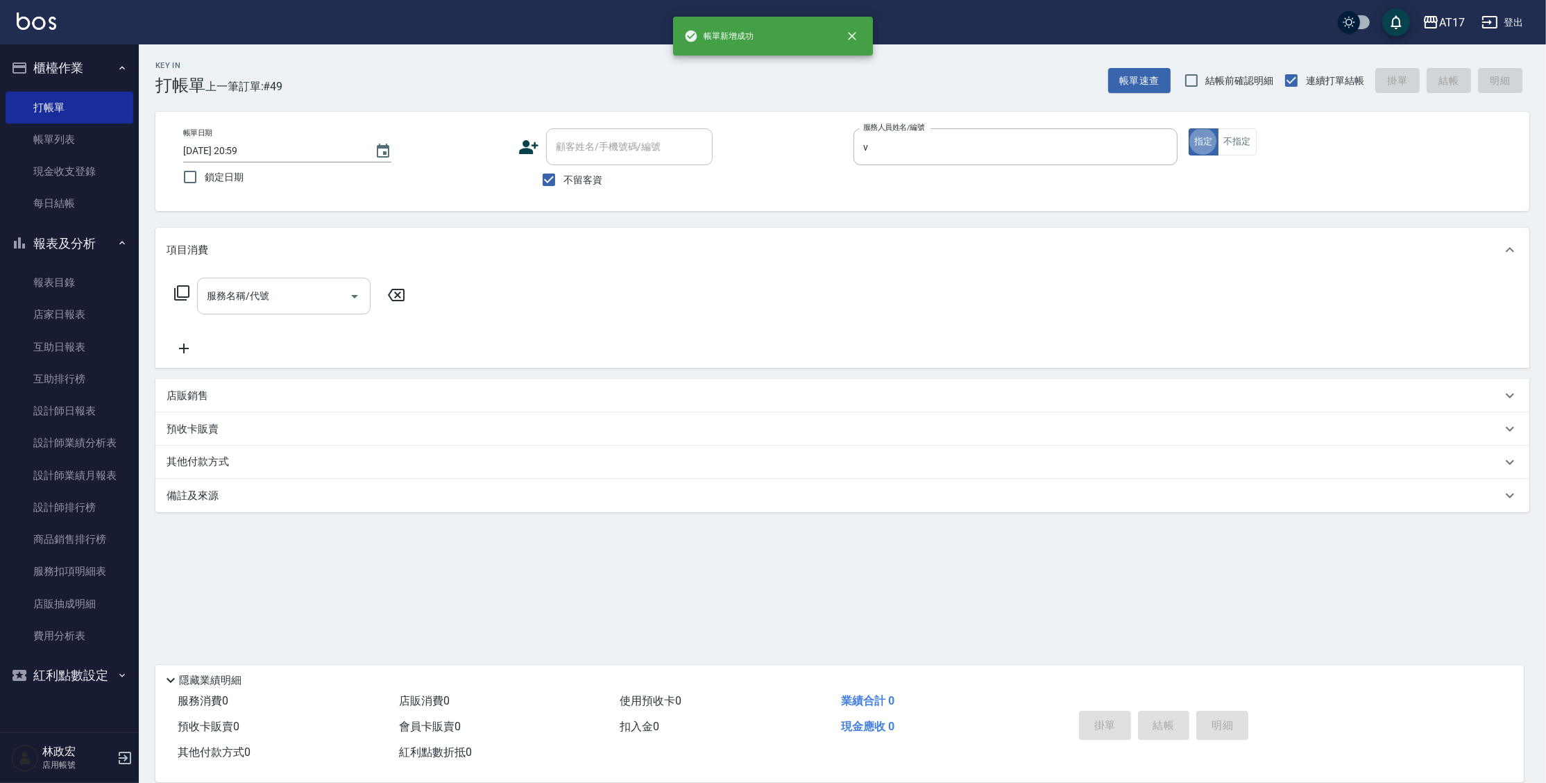
type input "[PERSON_NAME]-v"
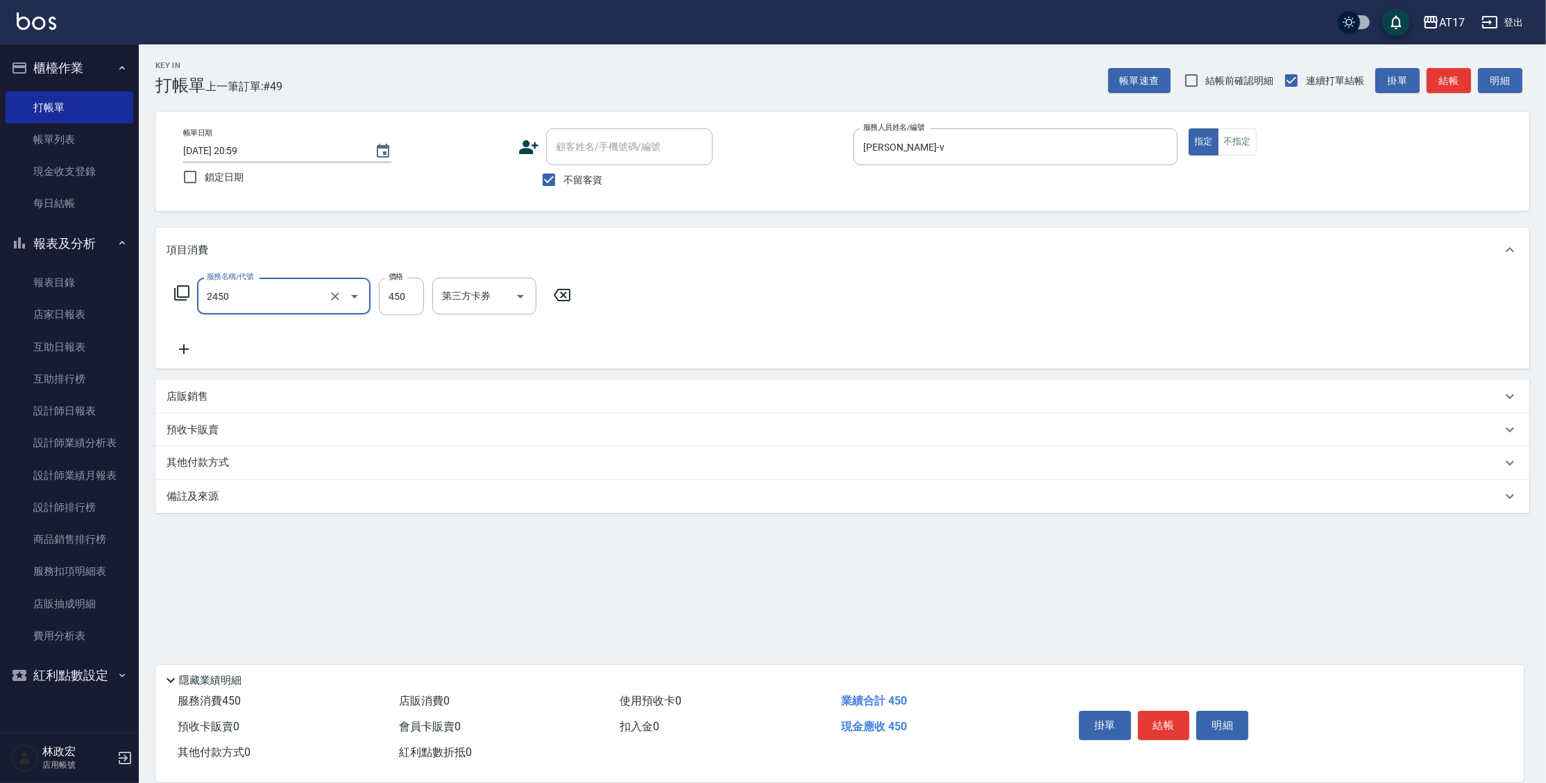
type input "C剪髮套餐(2450)"
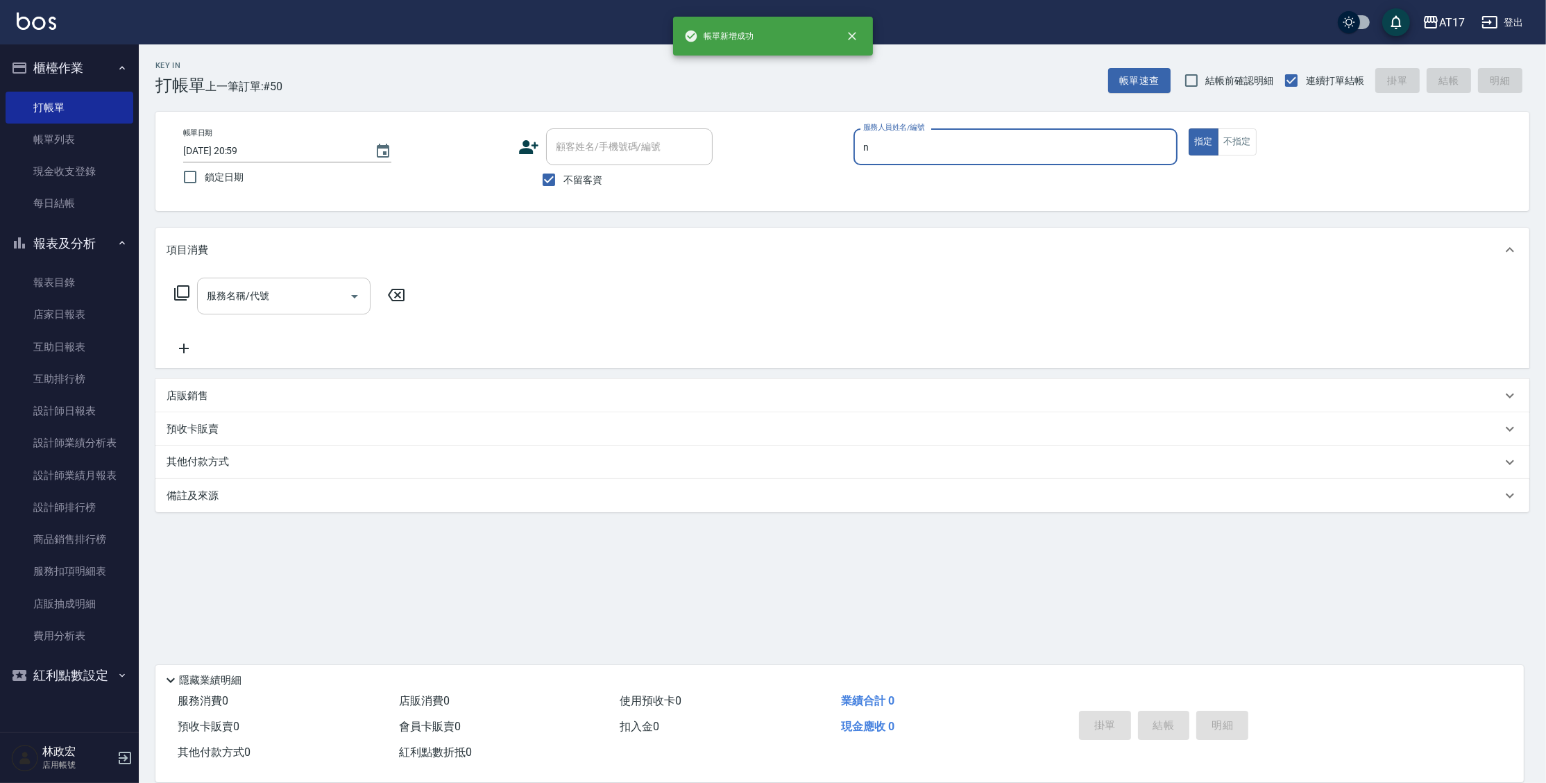
type input "[PERSON_NAME]-N"
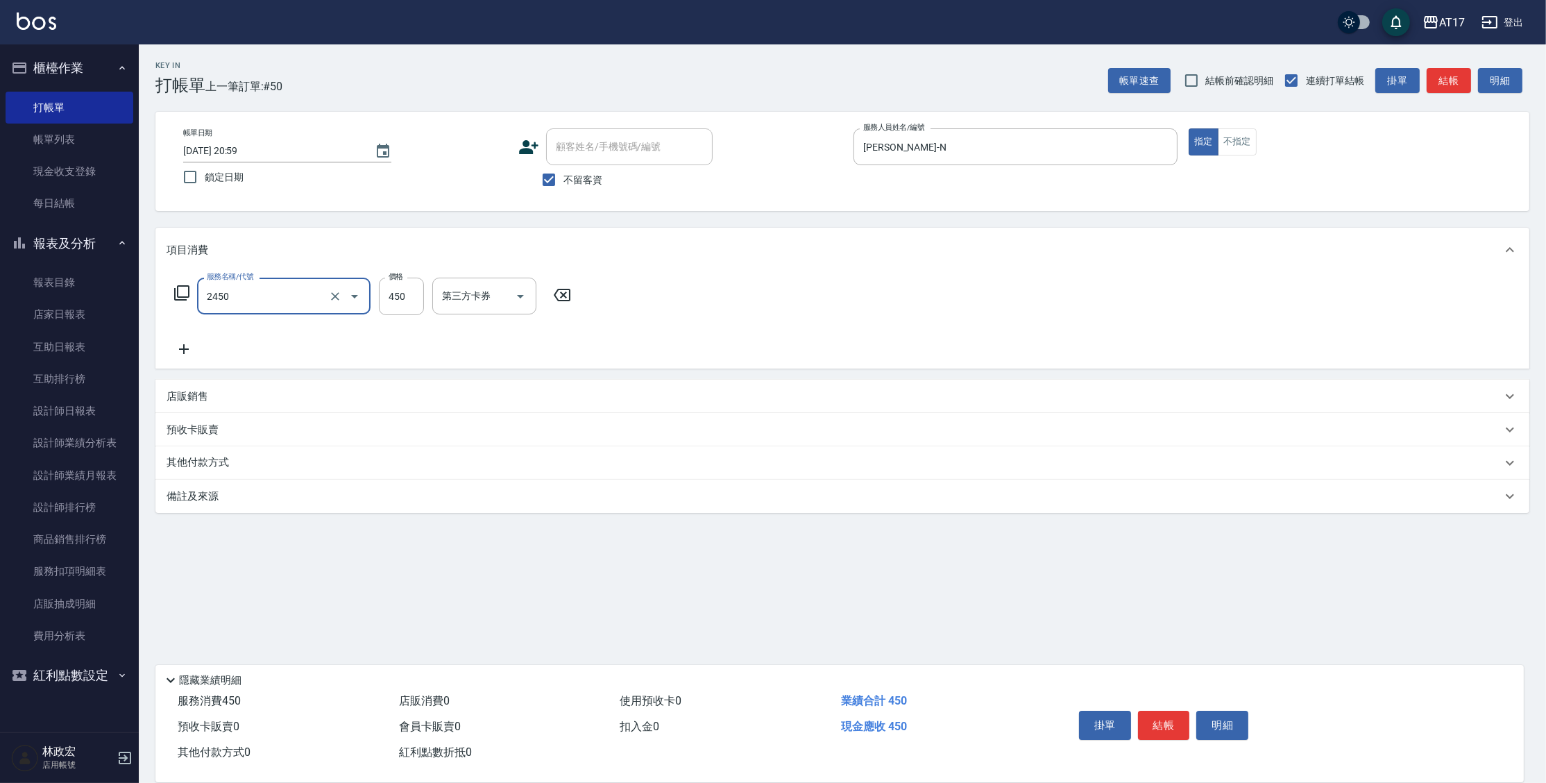
type input "C剪髮套餐(2450)"
type input "欣麗-77"
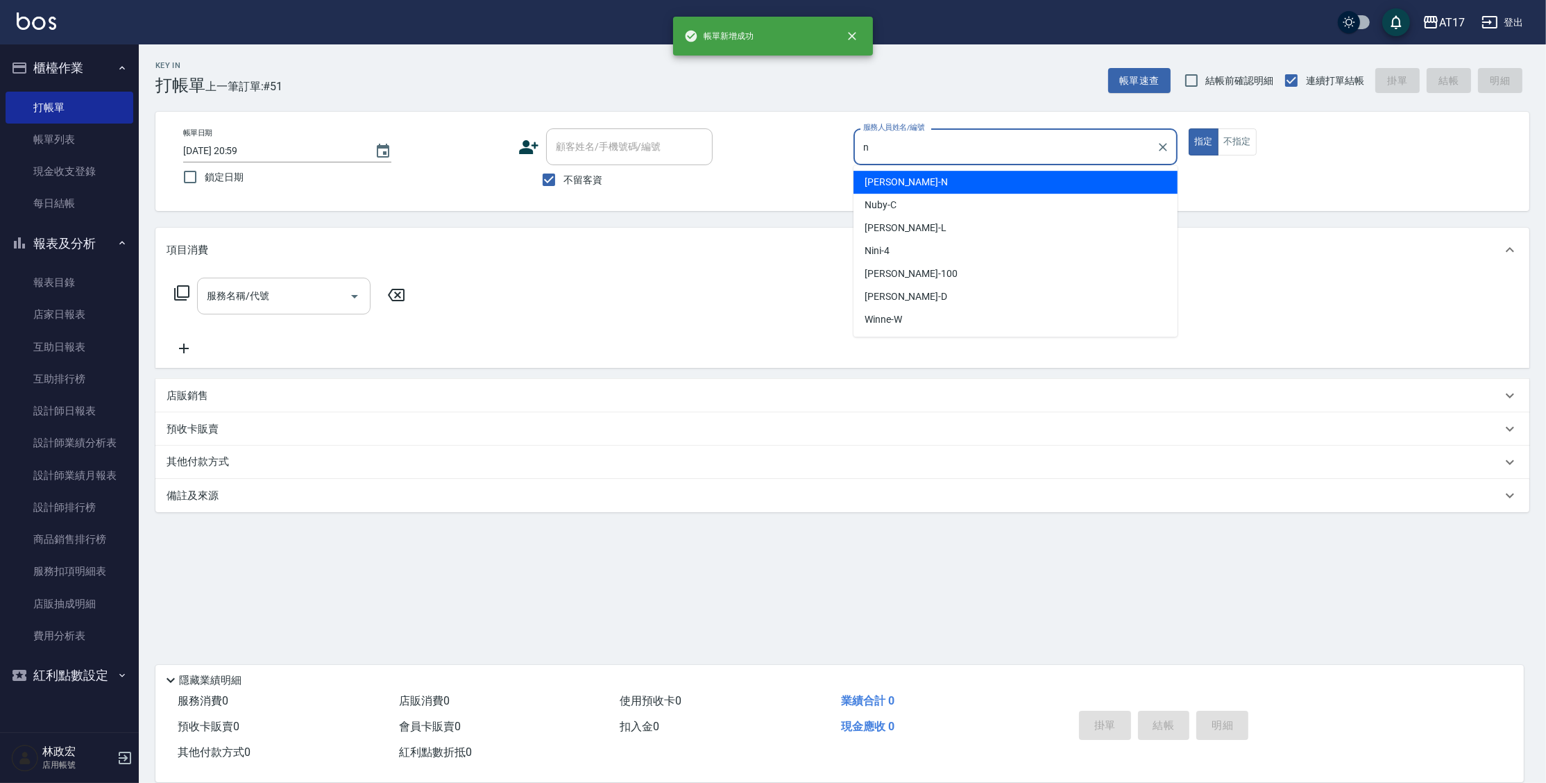
type input "[PERSON_NAME]-N"
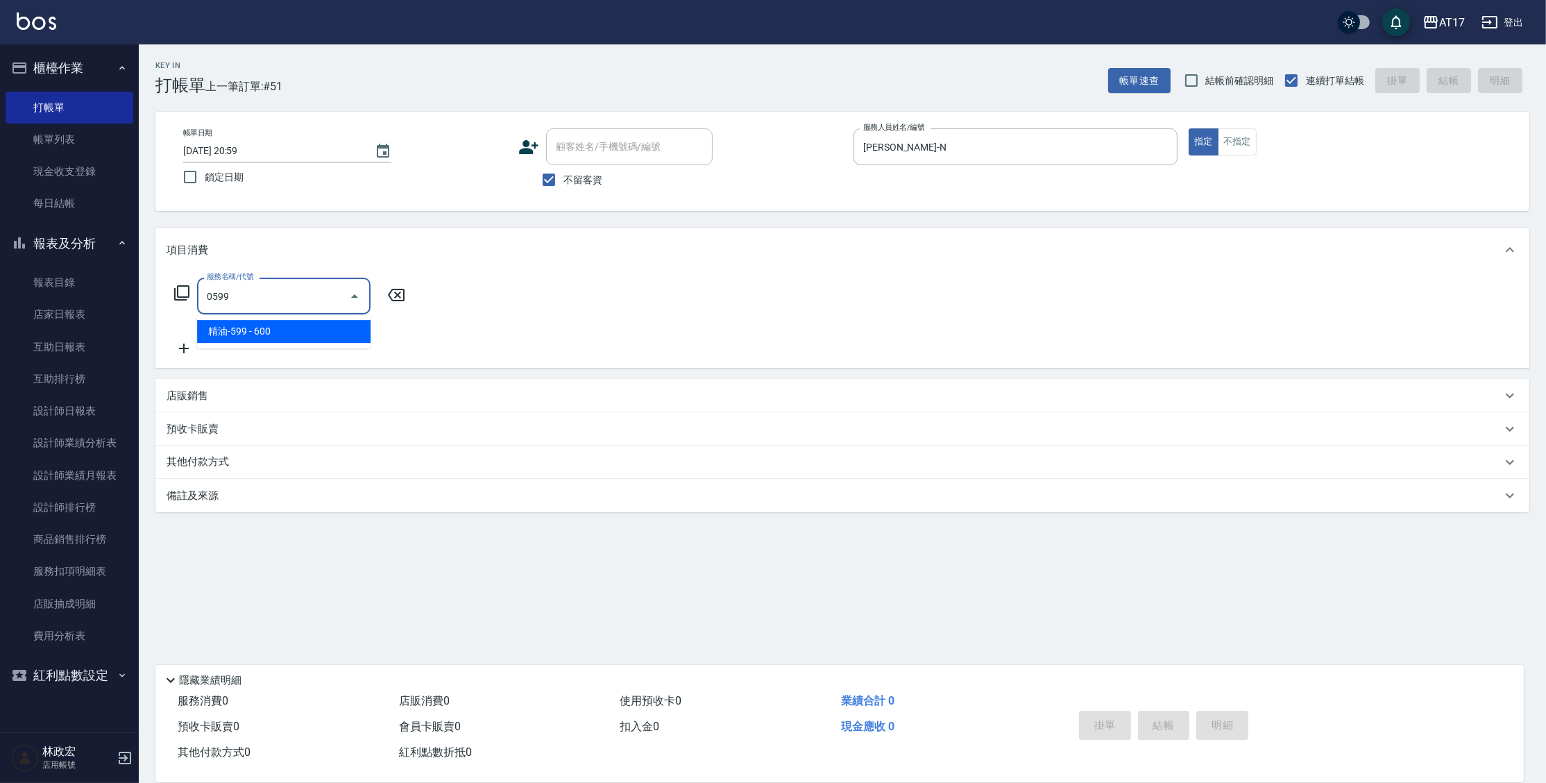
type input "精油-599(0599)"
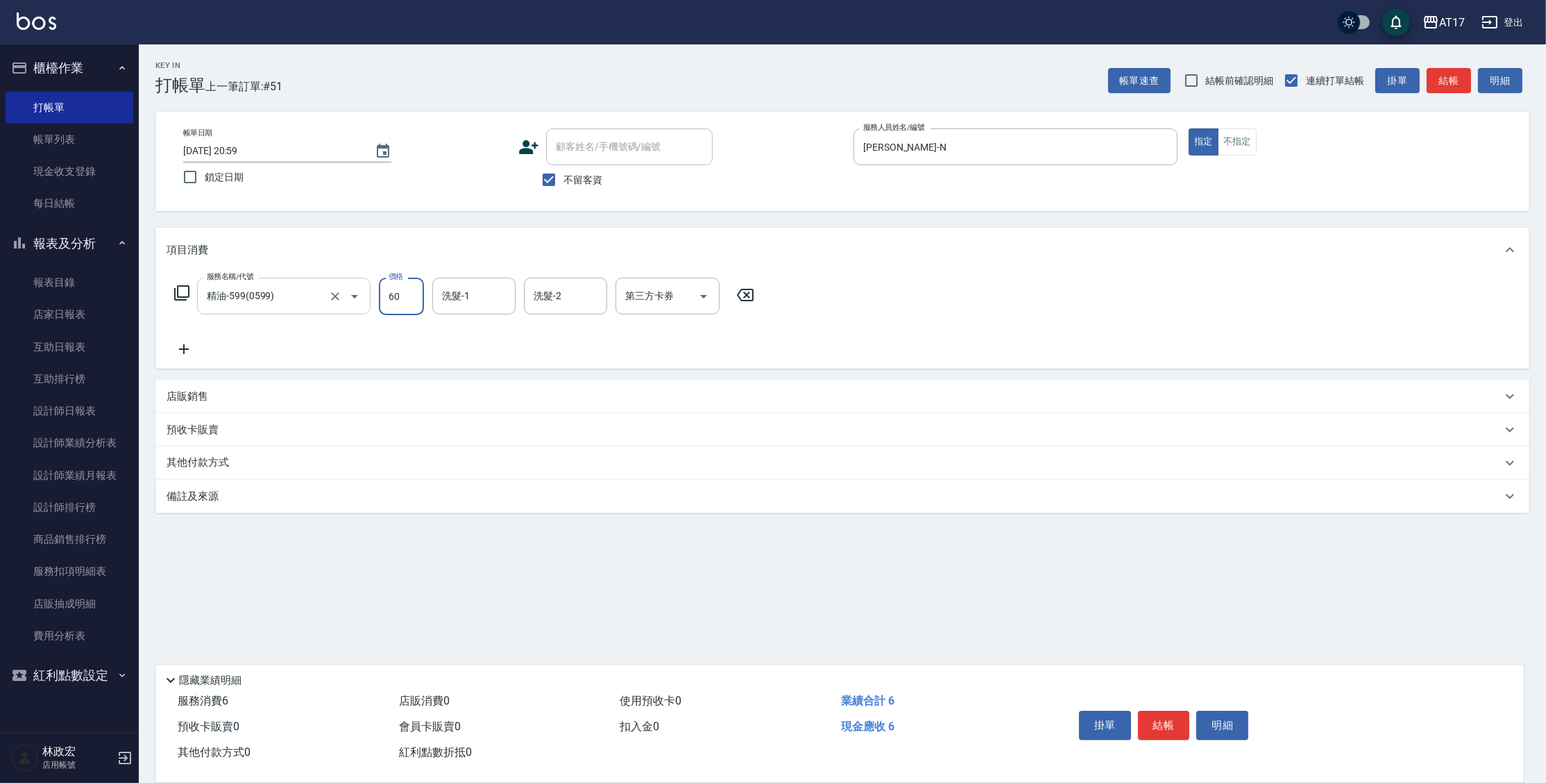
type input "600"
type input "欣麗-77"
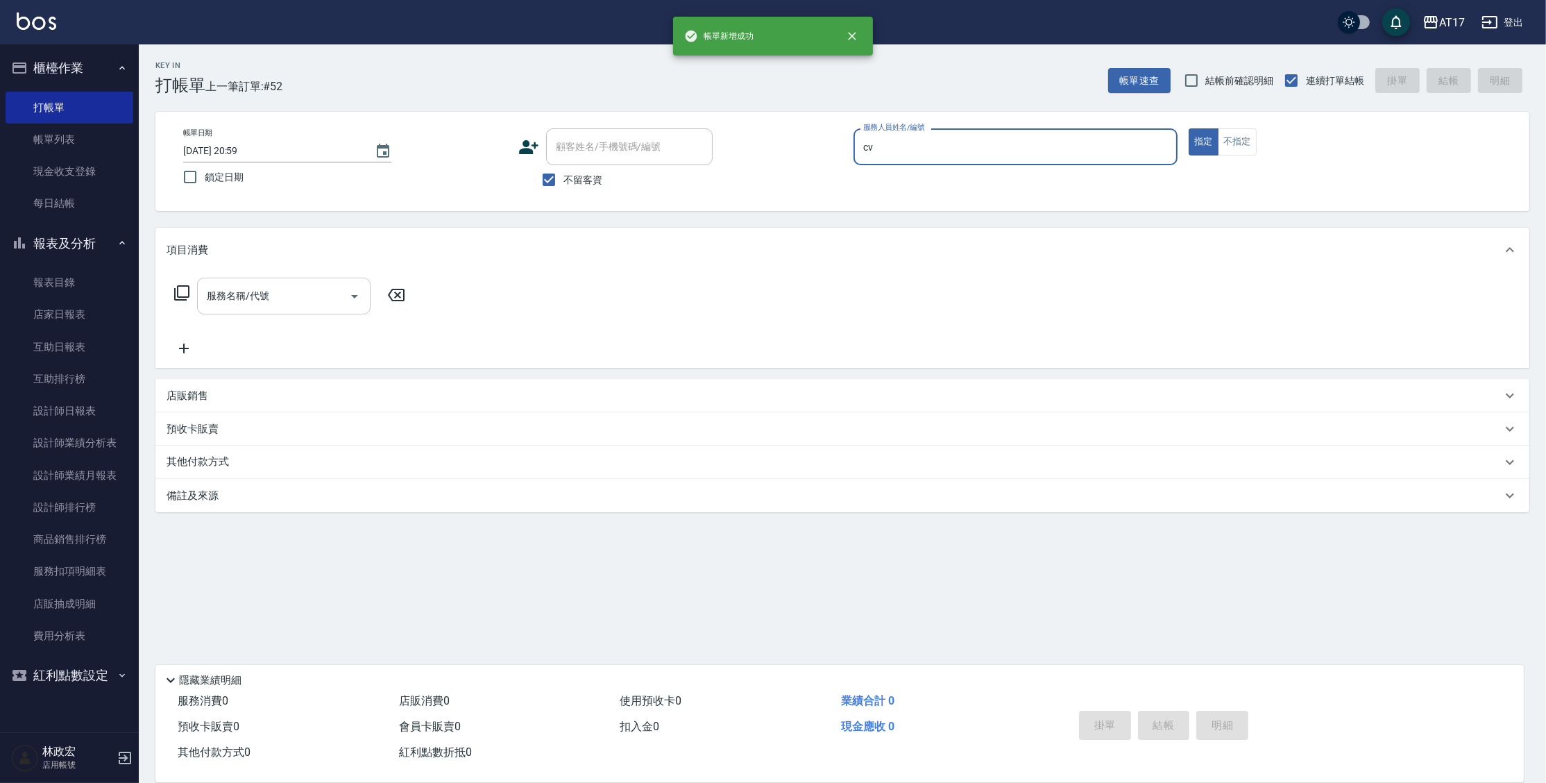
type input "cv"
click at [1188, 128] on button "指定" at bounding box center [1203, 141] width 30 height 27
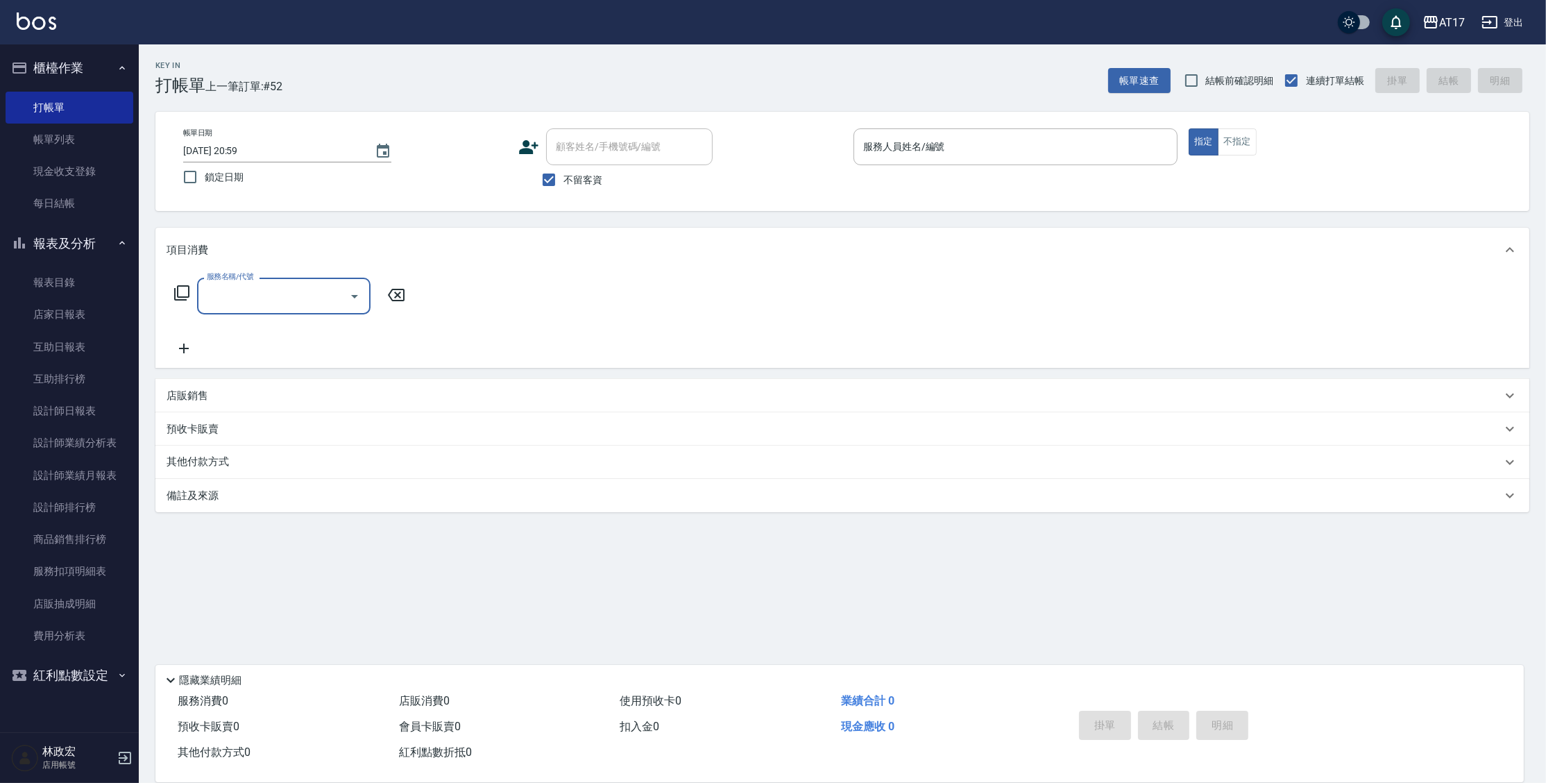
type input "0"
type input "599"
click at [1188, 128] on button "指定" at bounding box center [1203, 141] width 30 height 27
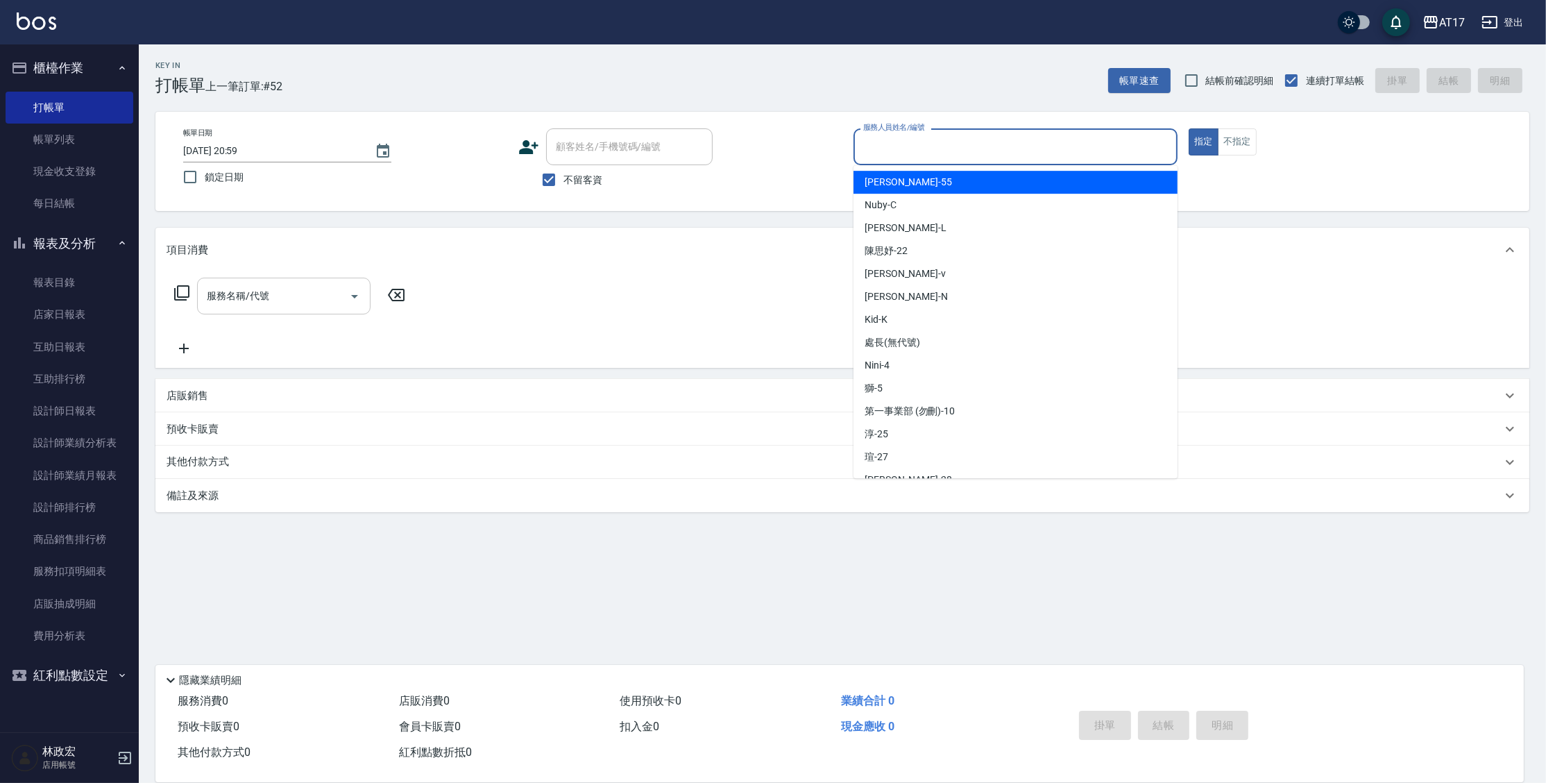
click at [948, 142] on input "服務人員姓名/編號" at bounding box center [1015, 147] width 311 height 24
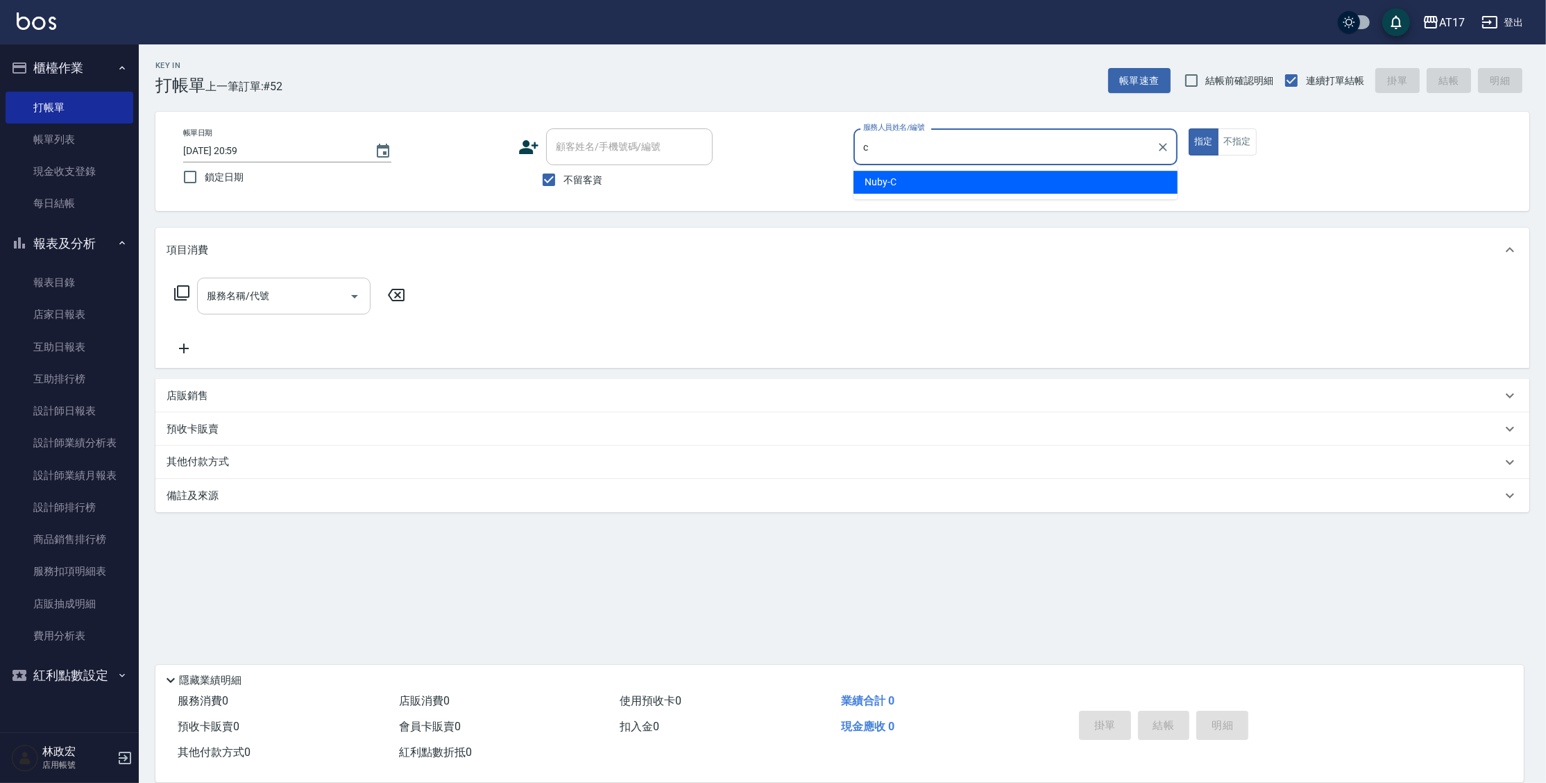
type input "Nuby-C"
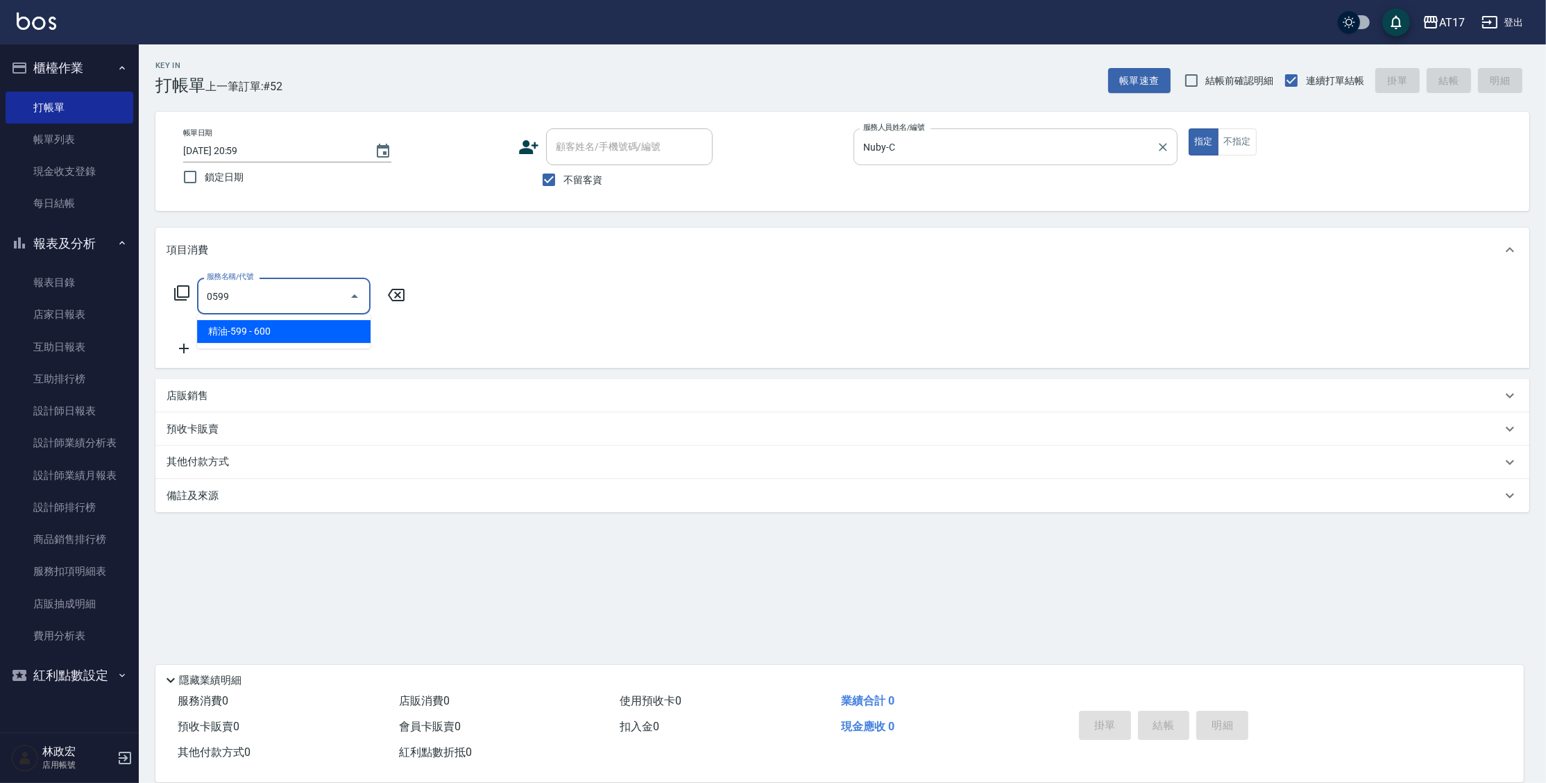
type input "精油-599(0599)"
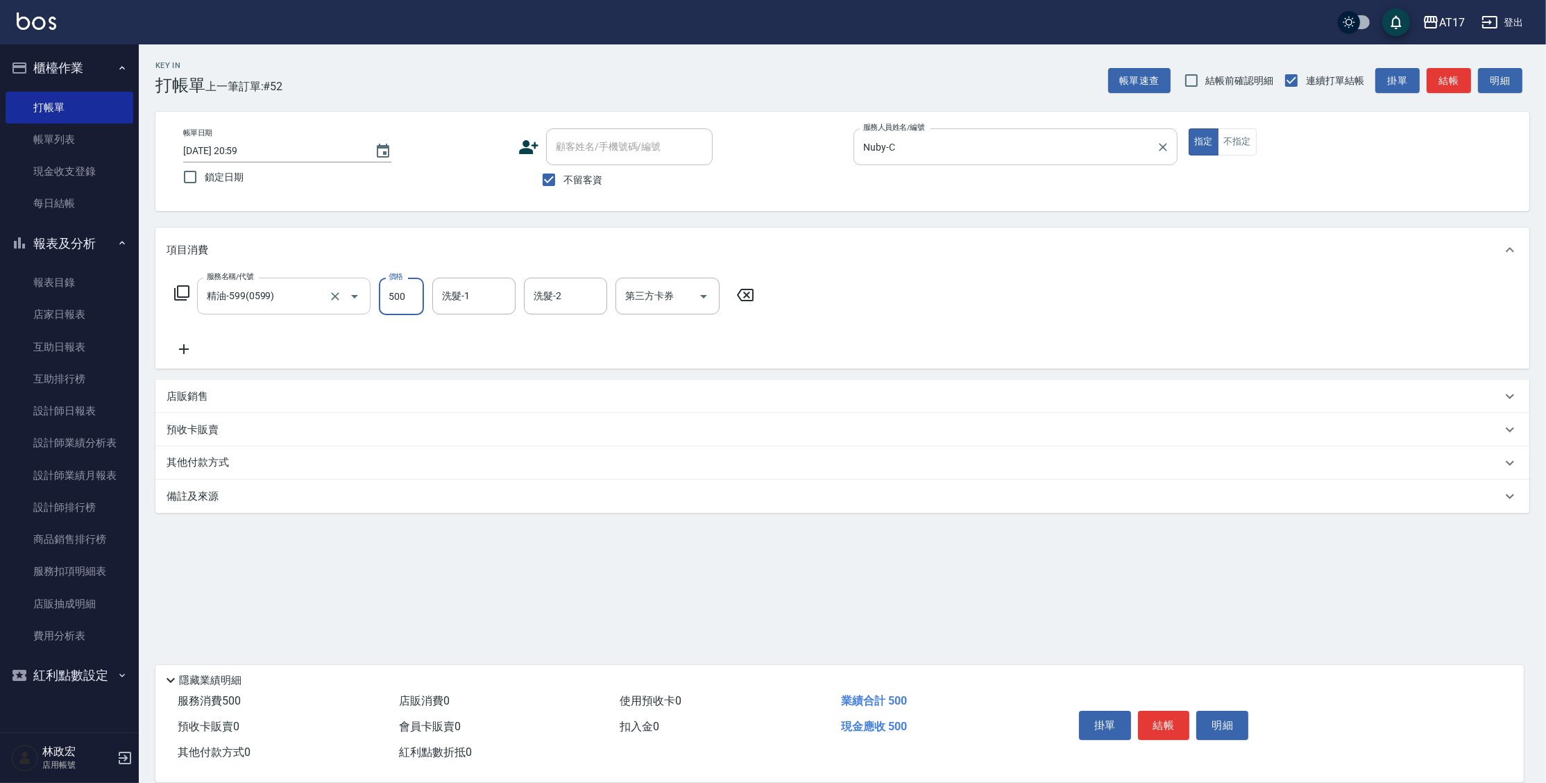
type input "500"
type input "Winne-W"
type input "儲值卡"
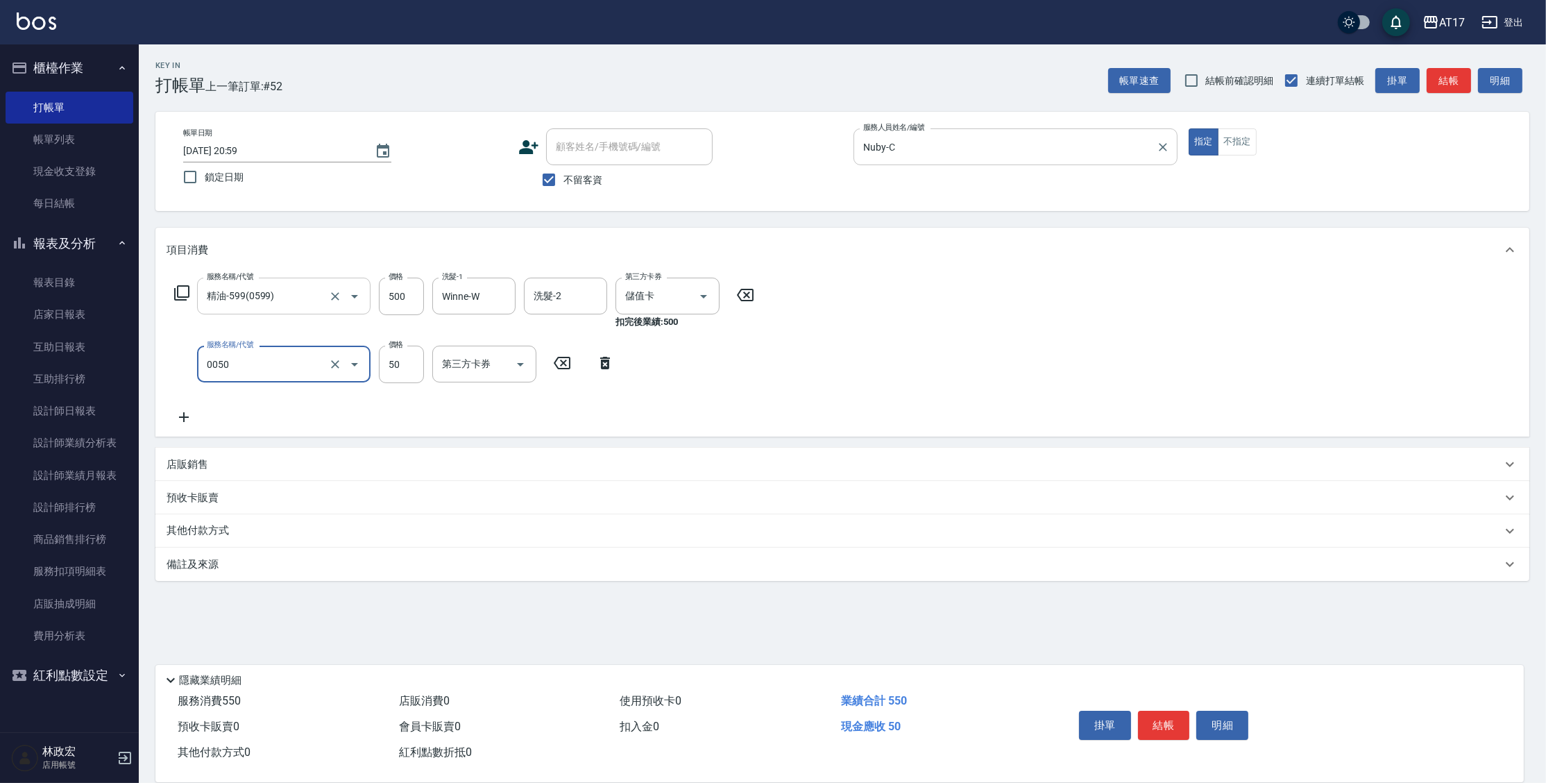
type input "剪瀏海(0050)"
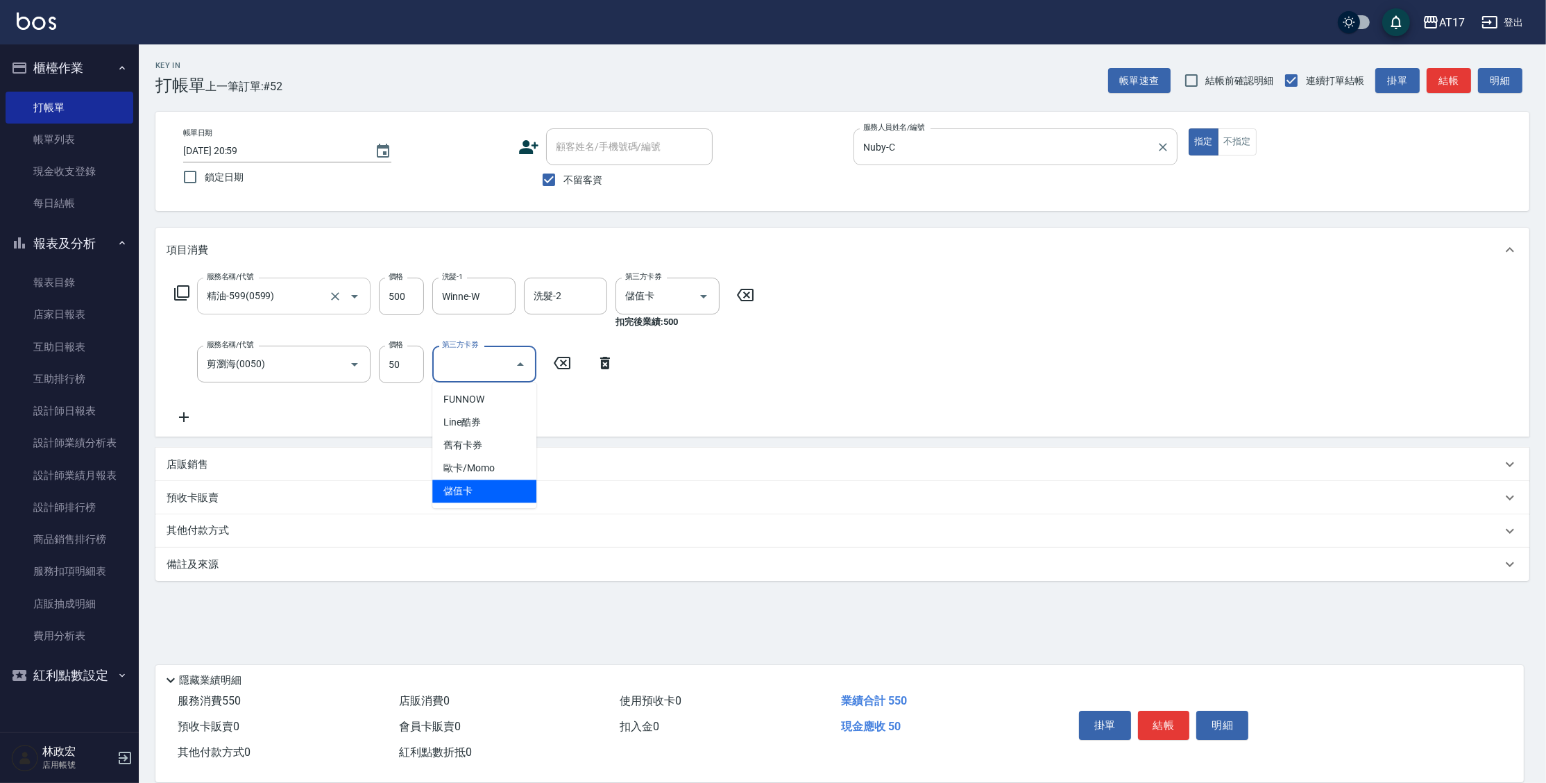
type input "儲值卡"
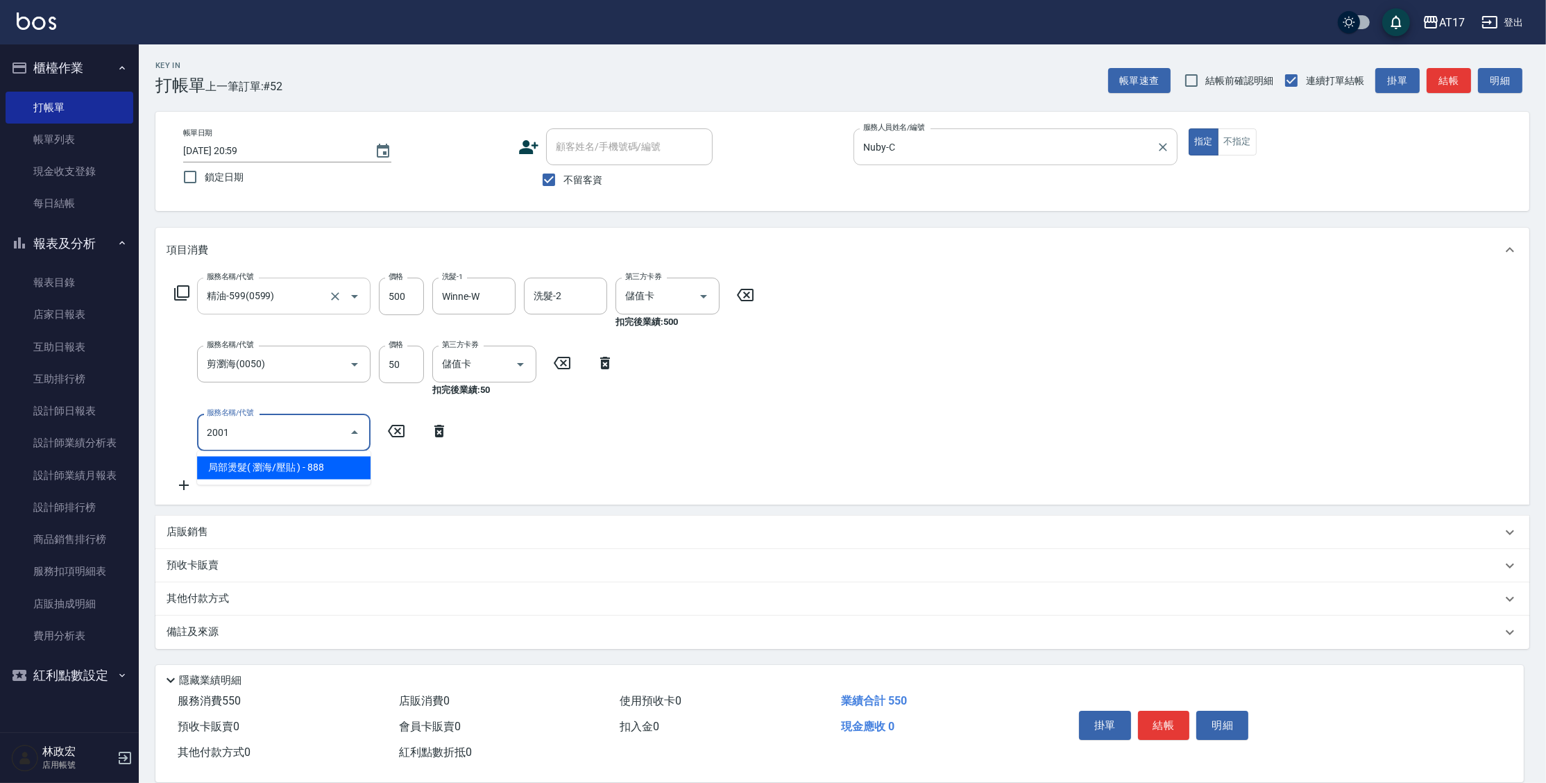
type input "局部燙髮( 瀏海/壓貼 )(2001)"
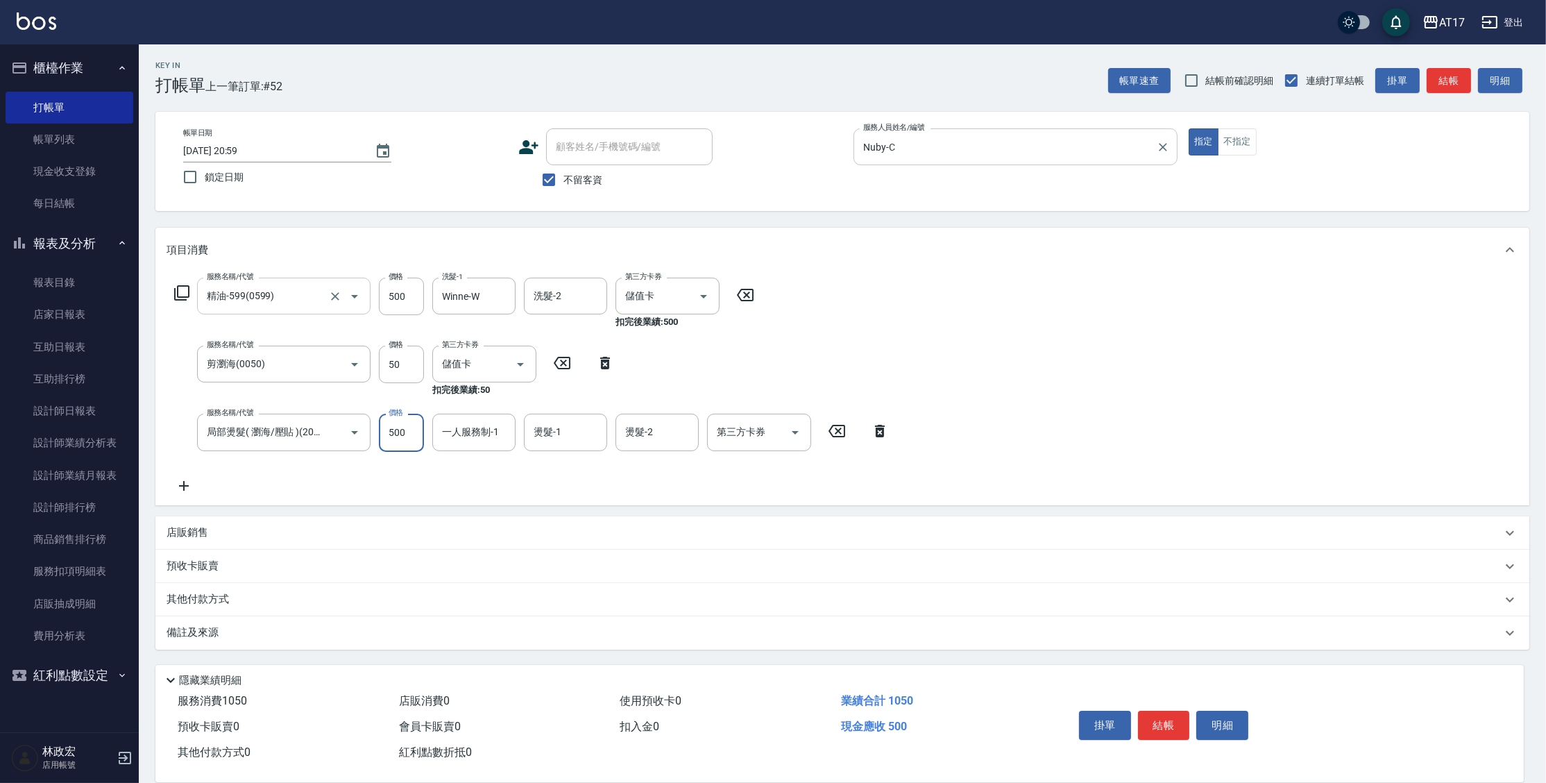
type input "500"
type input "Nuby-C"
type input "Winne-W"
type input "儲值卡"
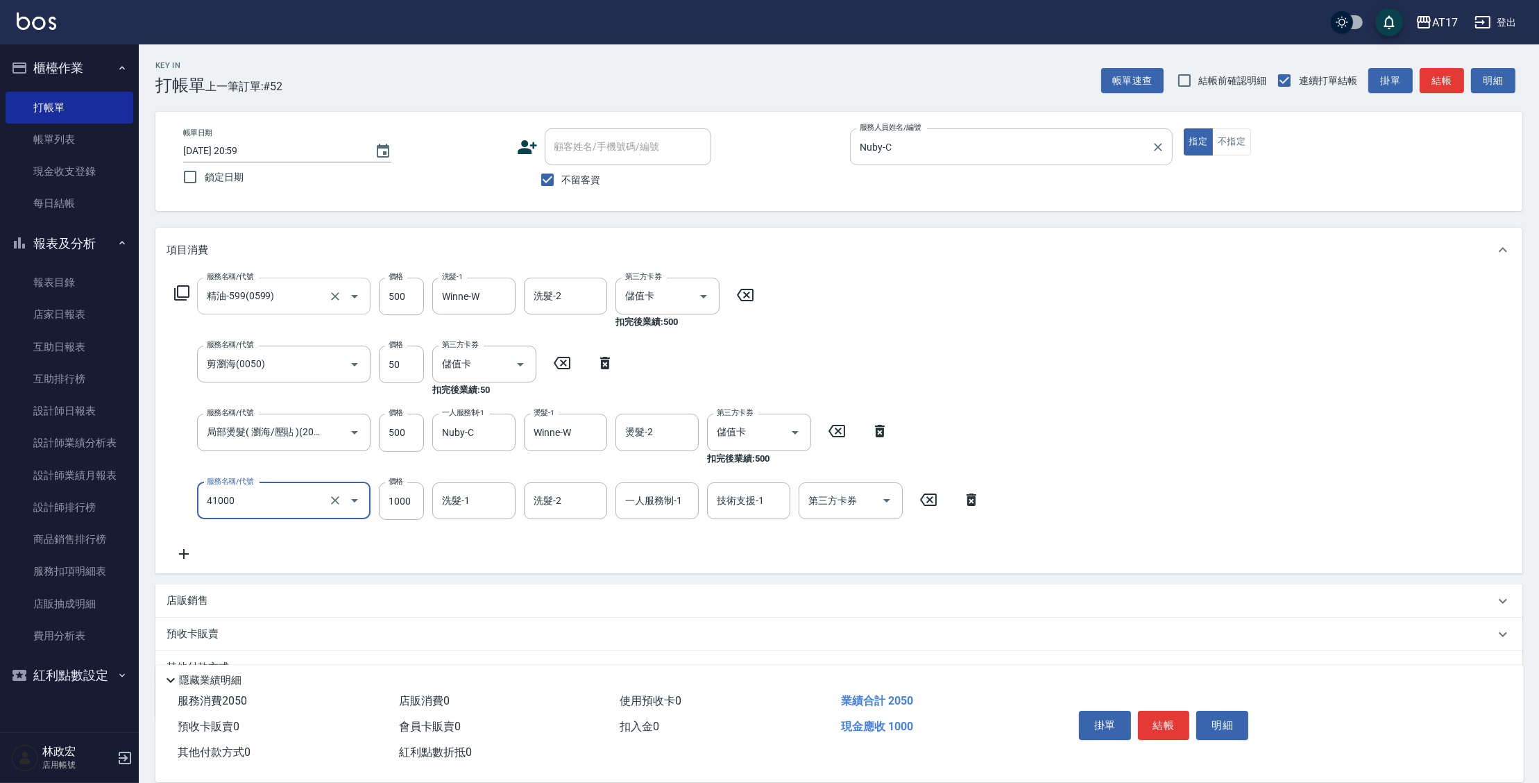
type input "酵素 & 鏡面(41000)"
type input "1700"
type input "Winne-W"
type input "Nuby-C"
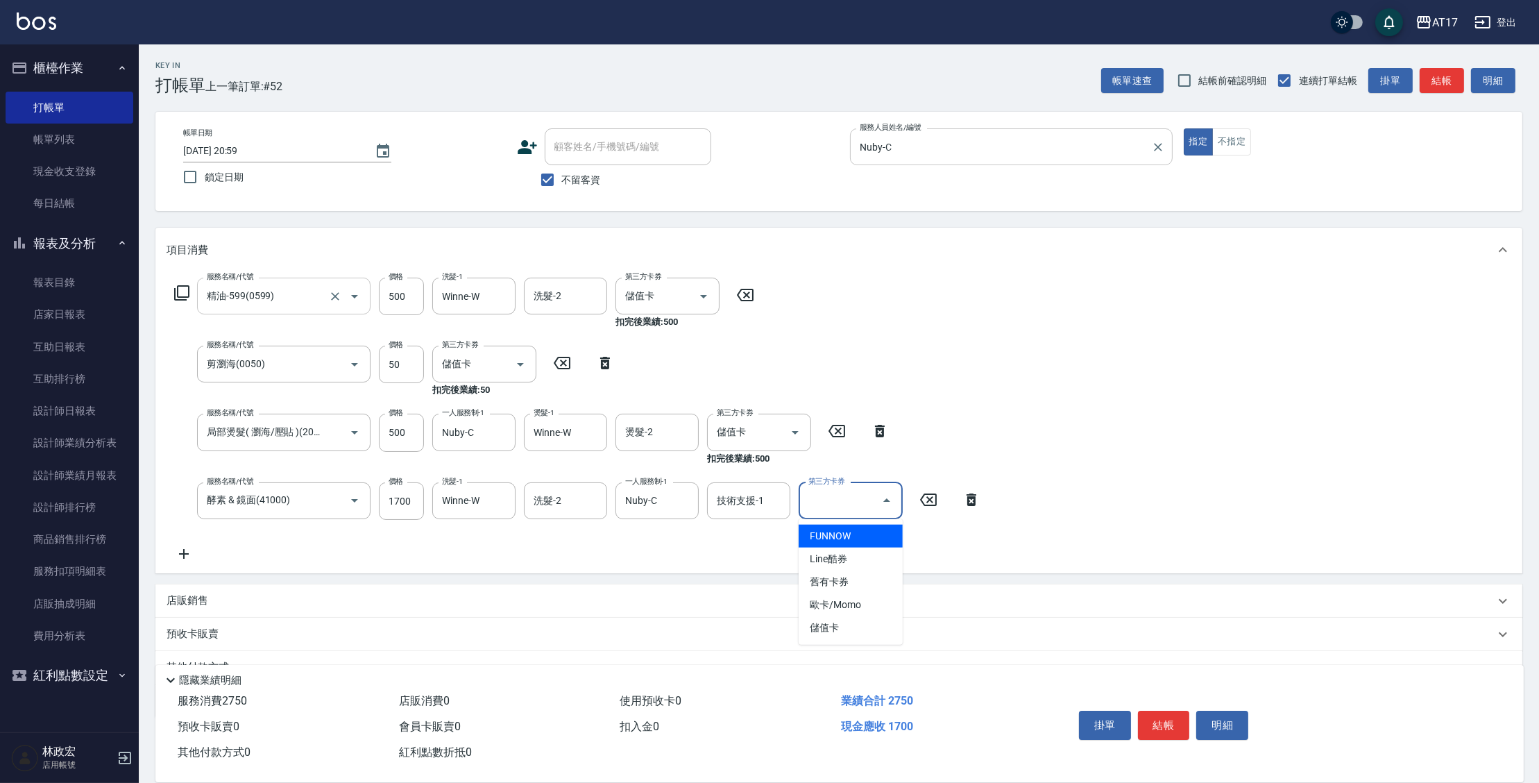
type input "儲值卡"
click at [211, 616] on div "店販銷售" at bounding box center [830, 614] width 1328 height 15
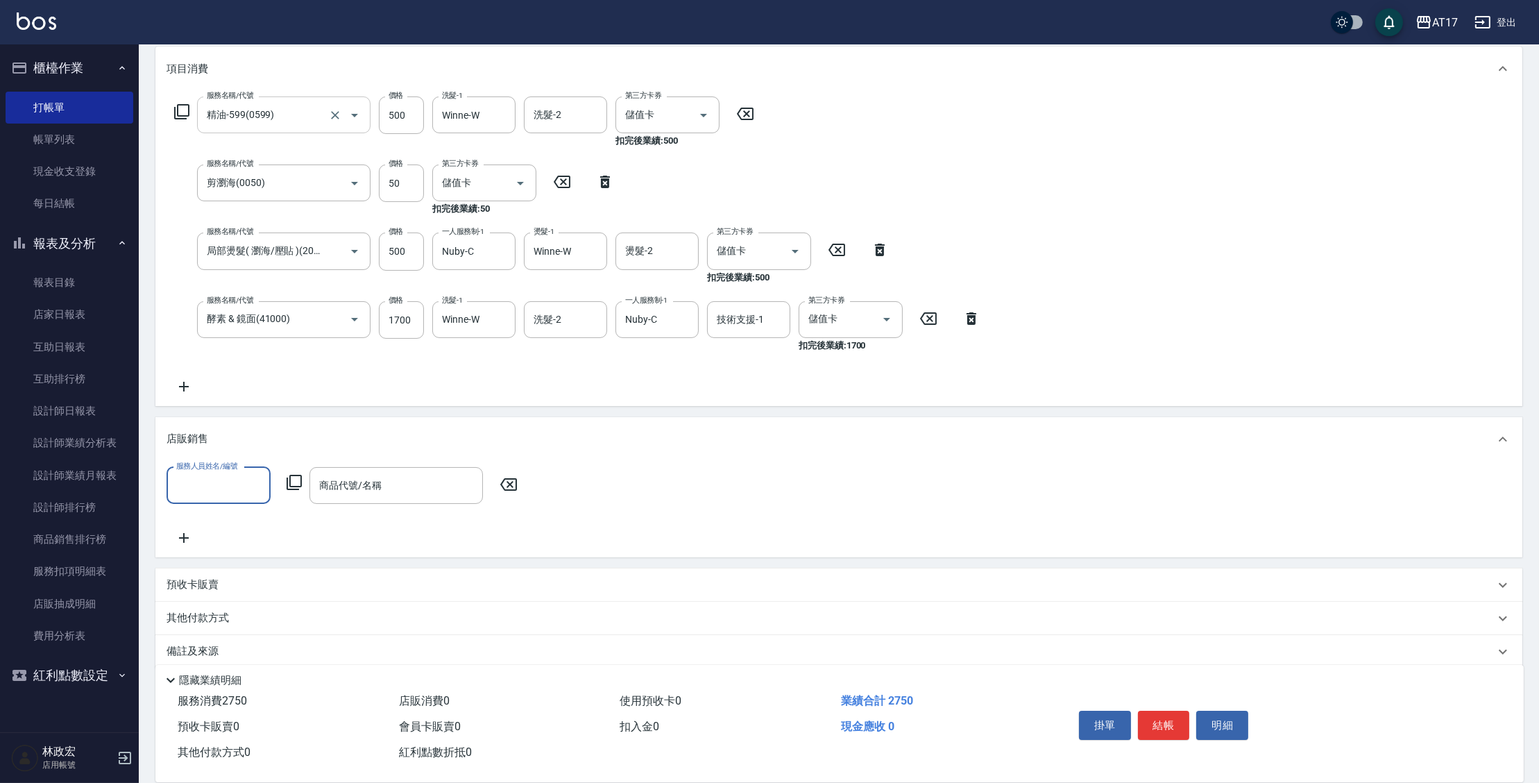
scroll to position [198, 0]
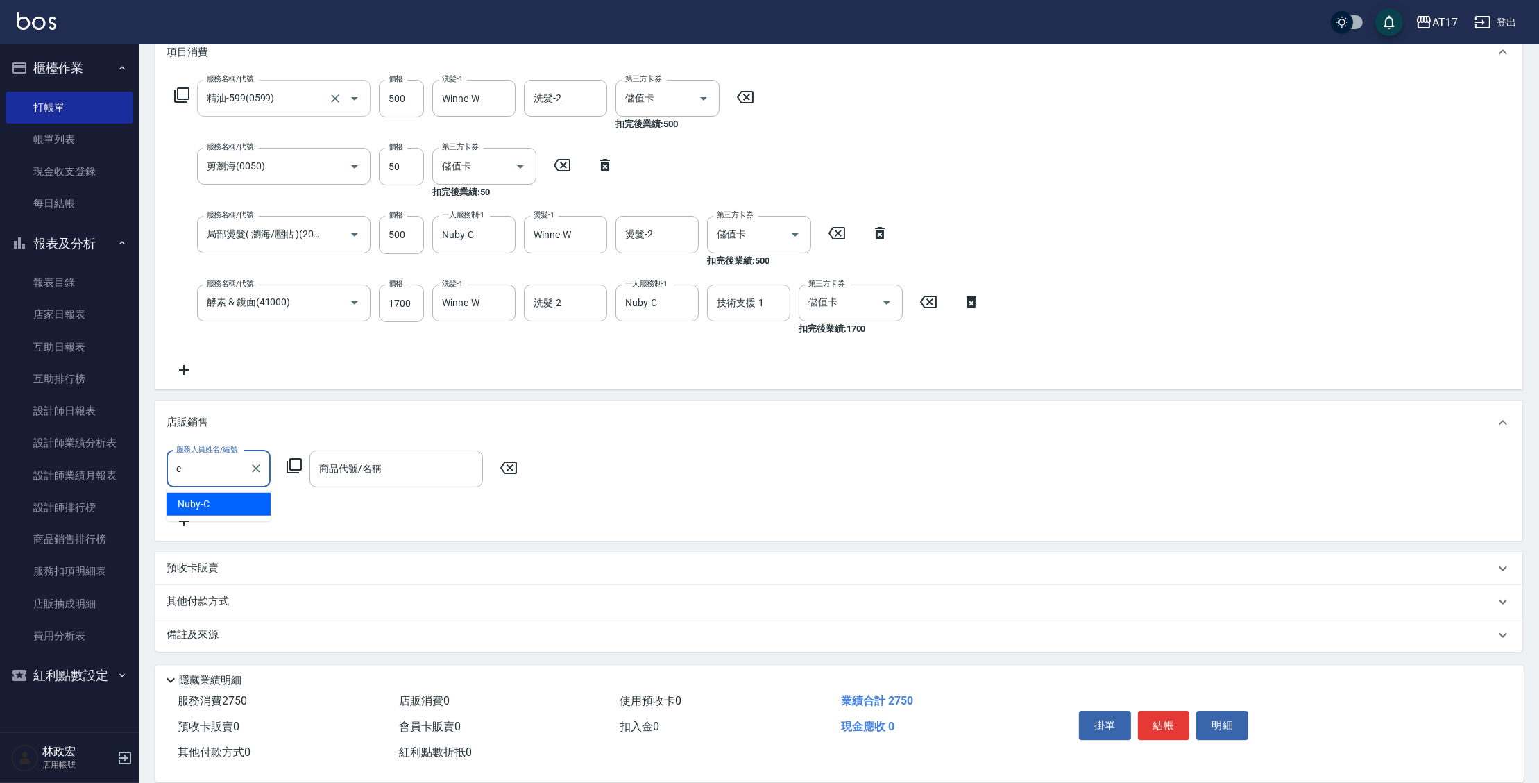
type input "Nuby-C"
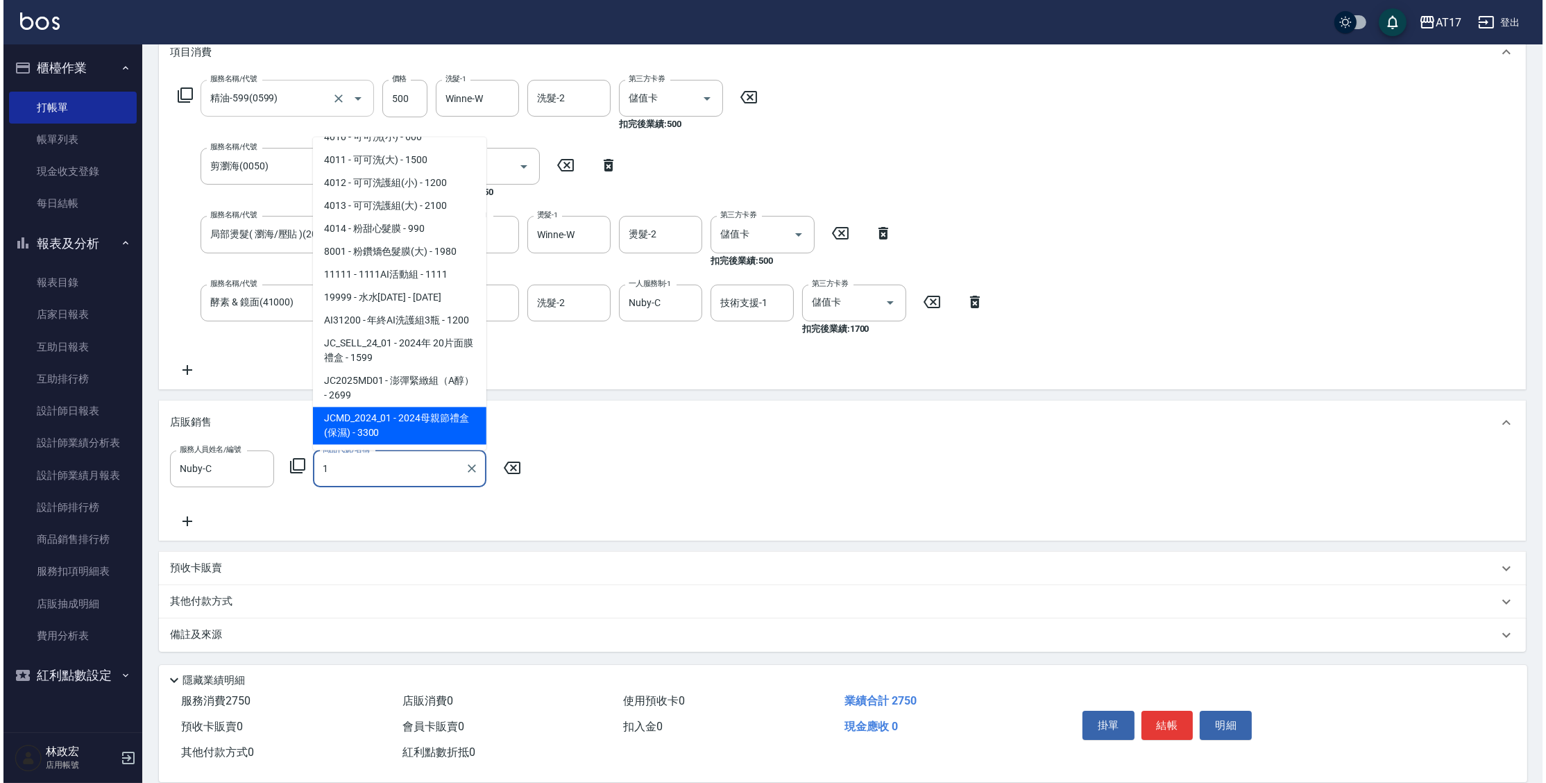
scroll to position [5, 0]
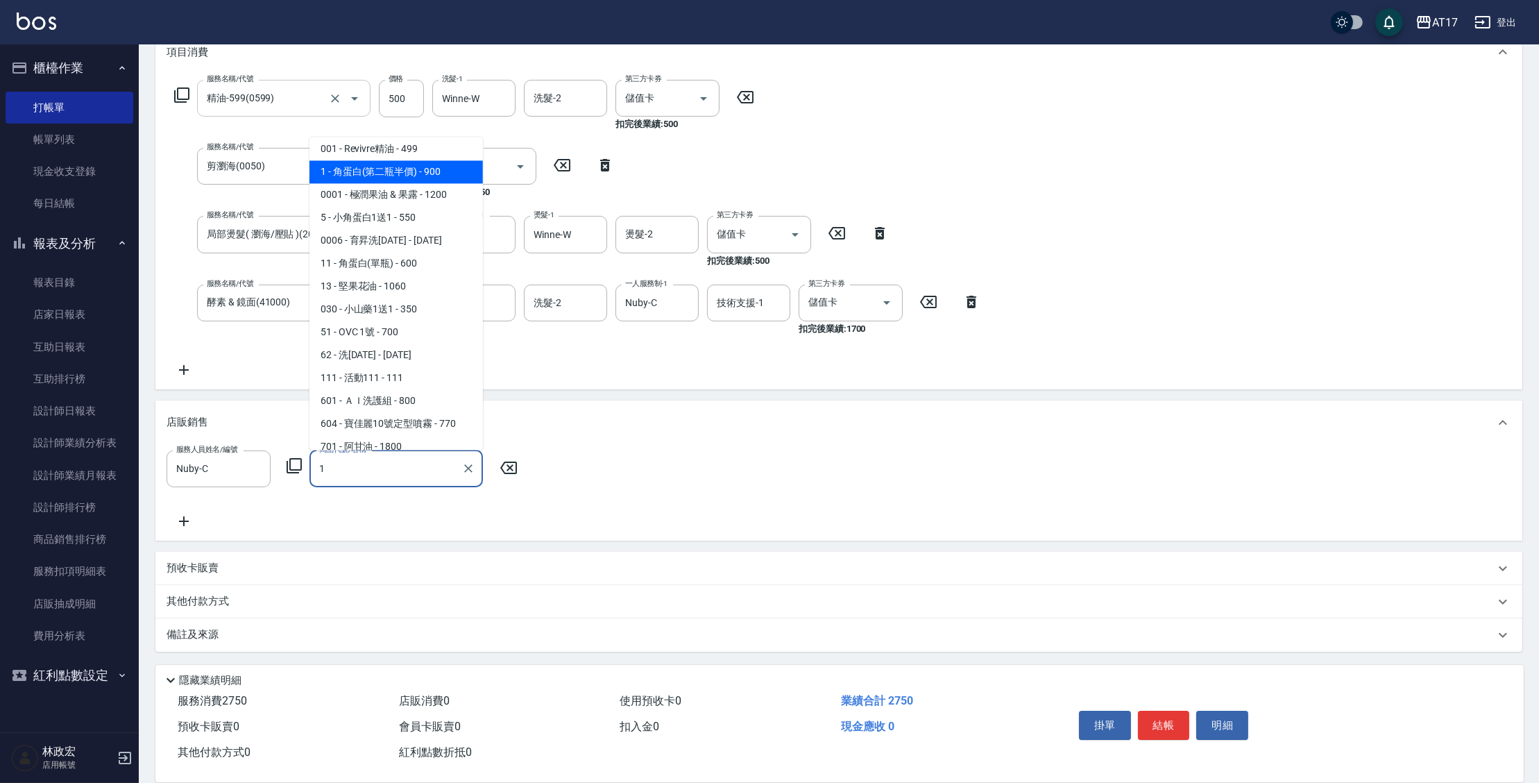
type input "角蛋白(第二瓶半價)"
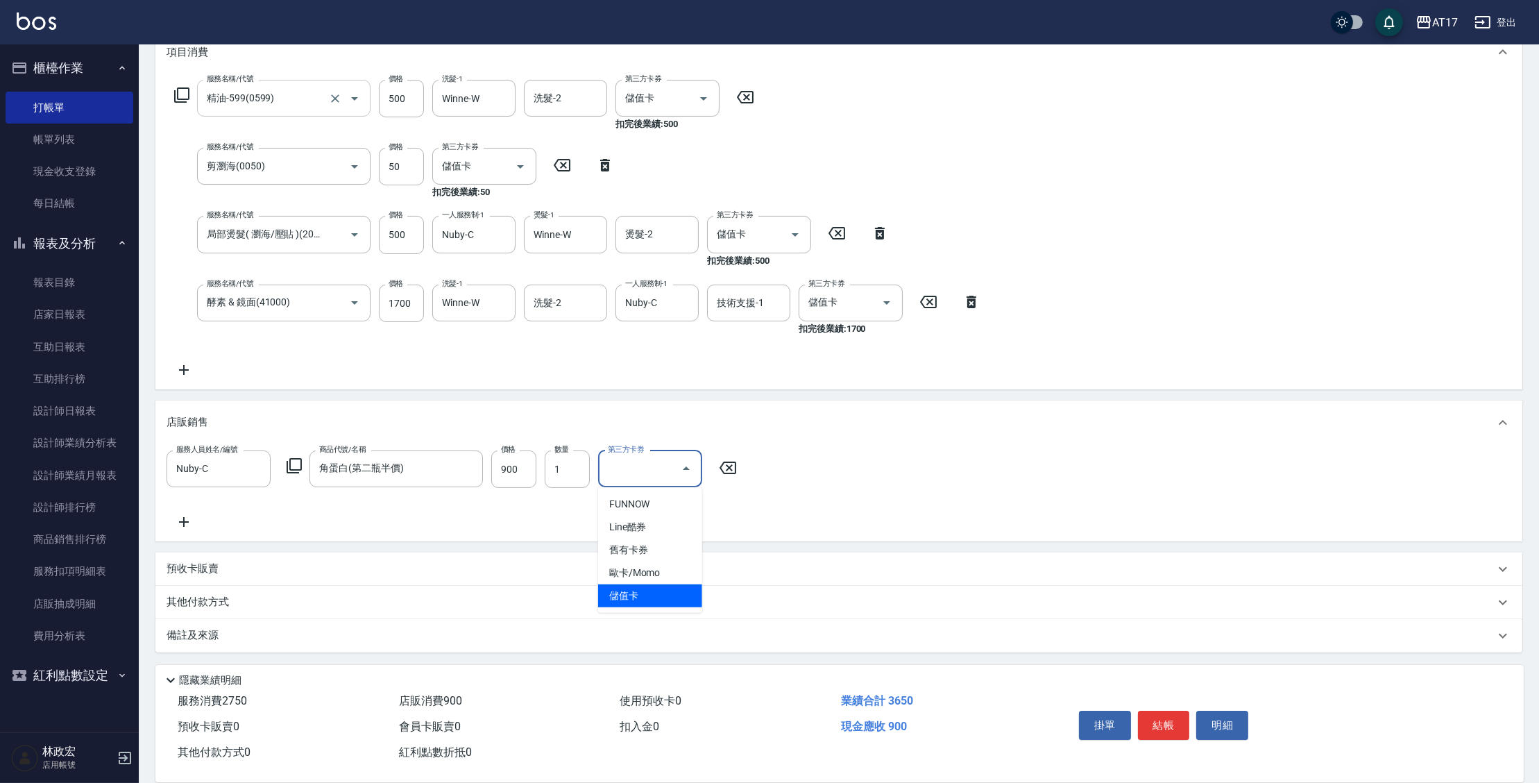
type input "儲值卡"
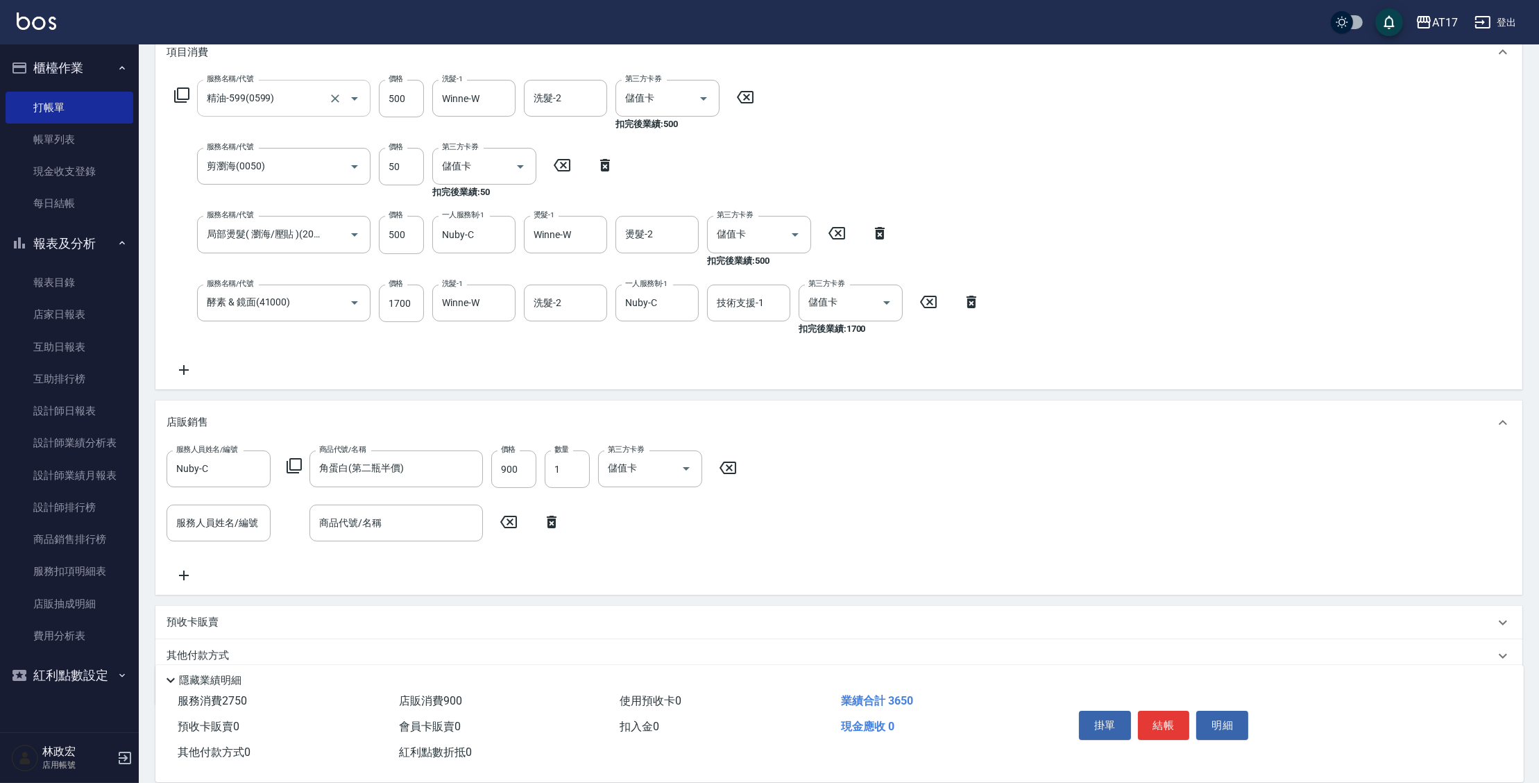
click at [297, 462] on icon at bounding box center [294, 465] width 17 height 17
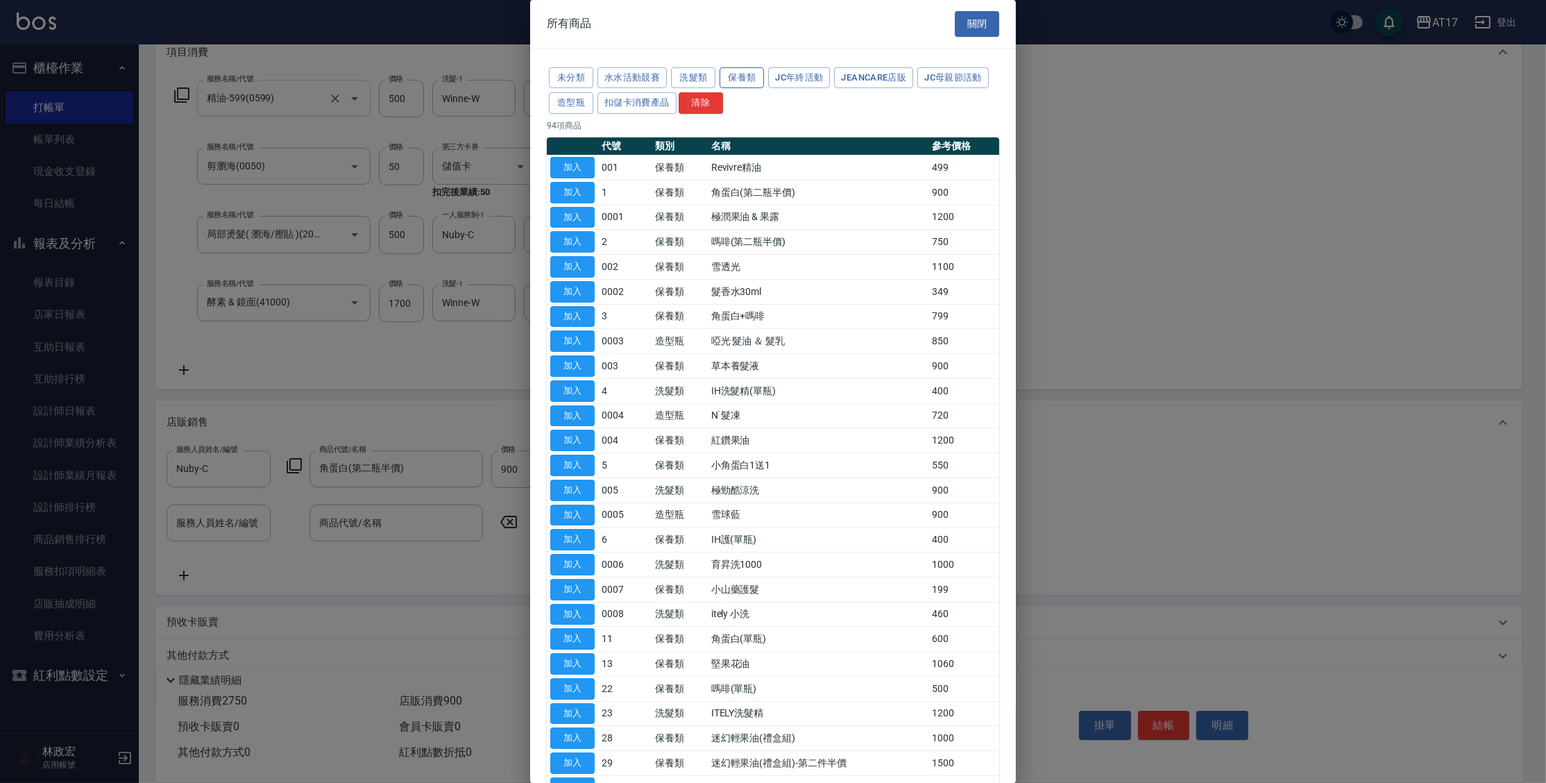
click at [742, 77] on button "保養類" at bounding box center [741, 78] width 44 height 22
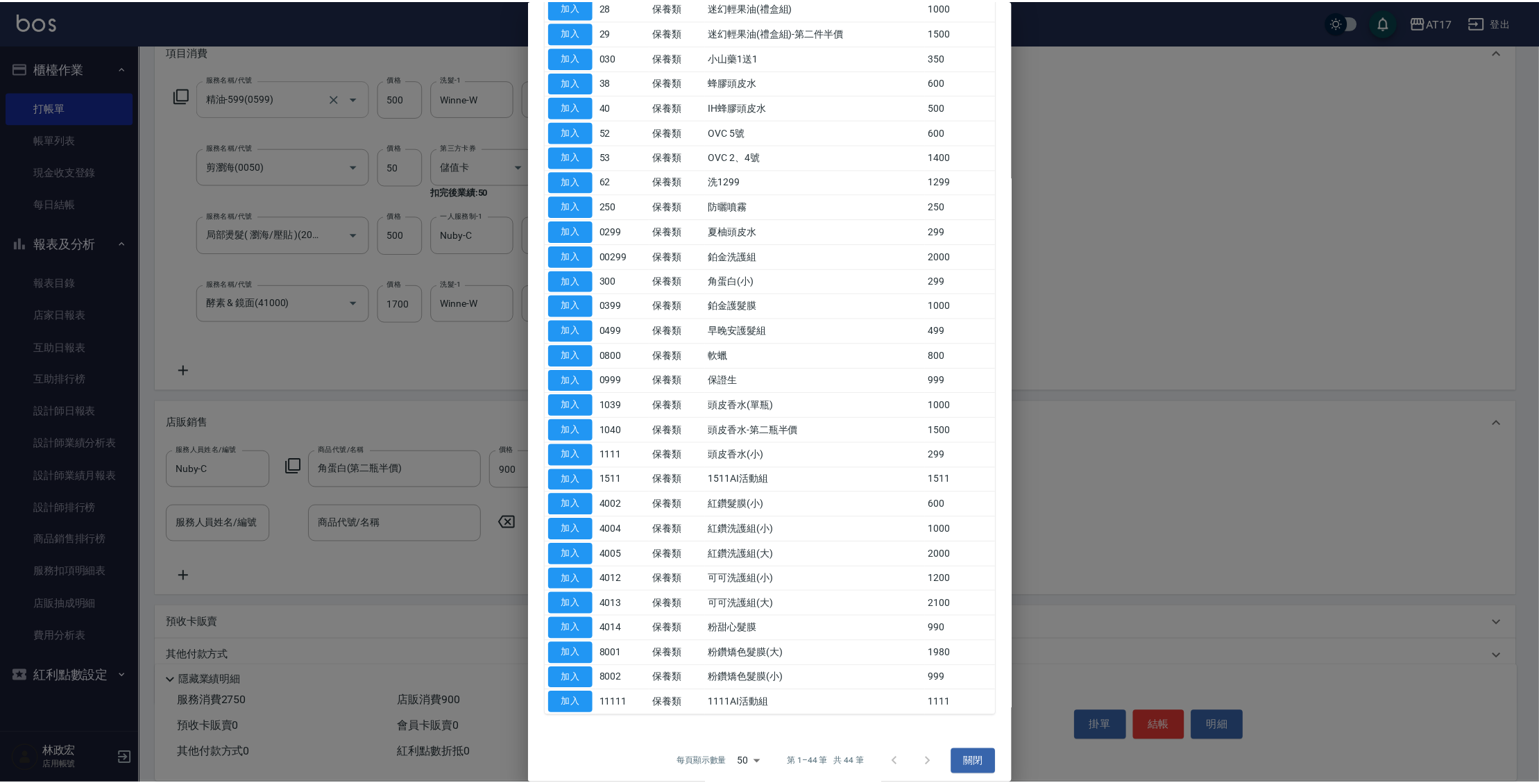
scroll to position [536, 0]
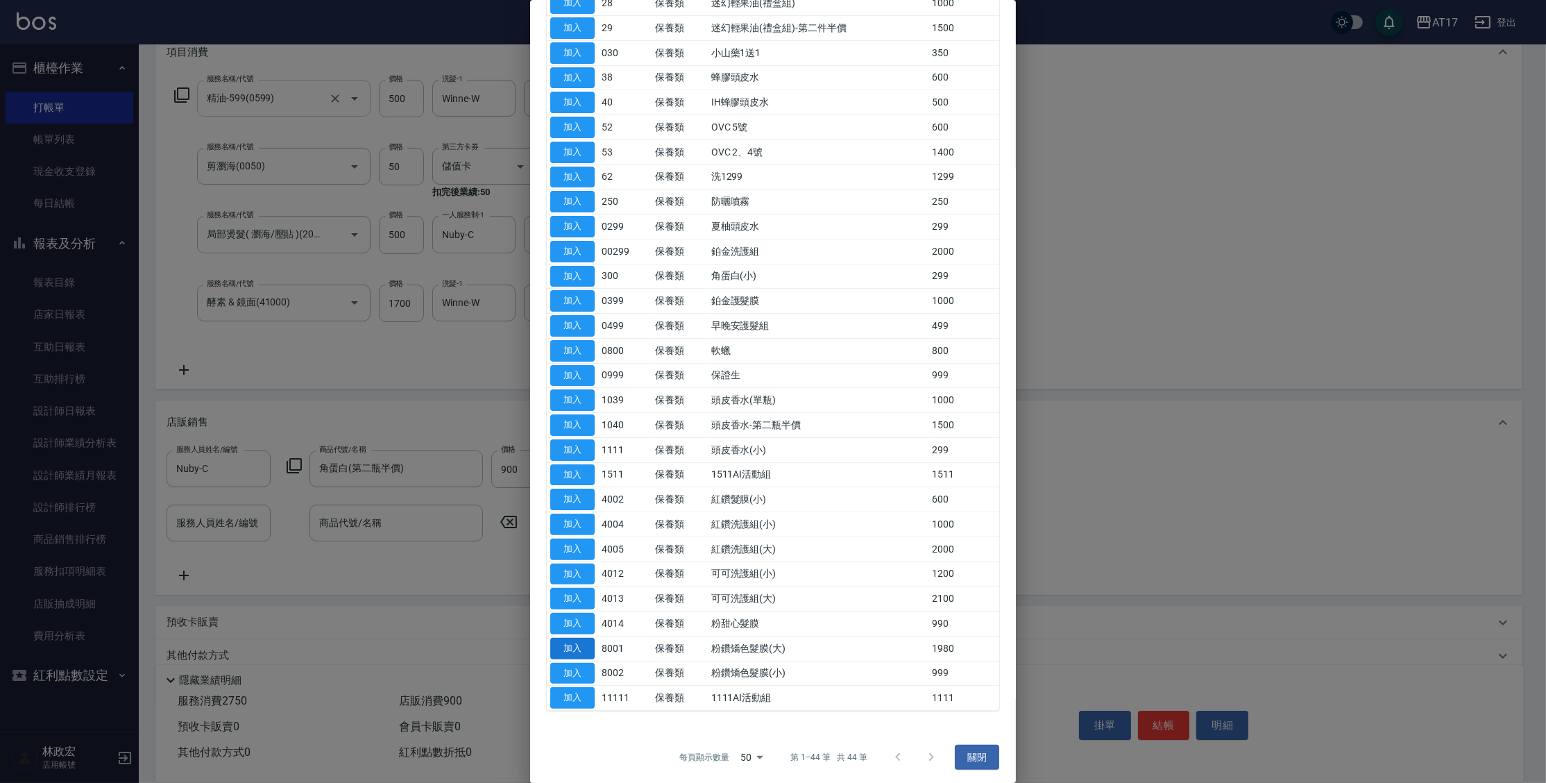
click at [574, 644] on button "加入" at bounding box center [572, 649] width 44 height 22
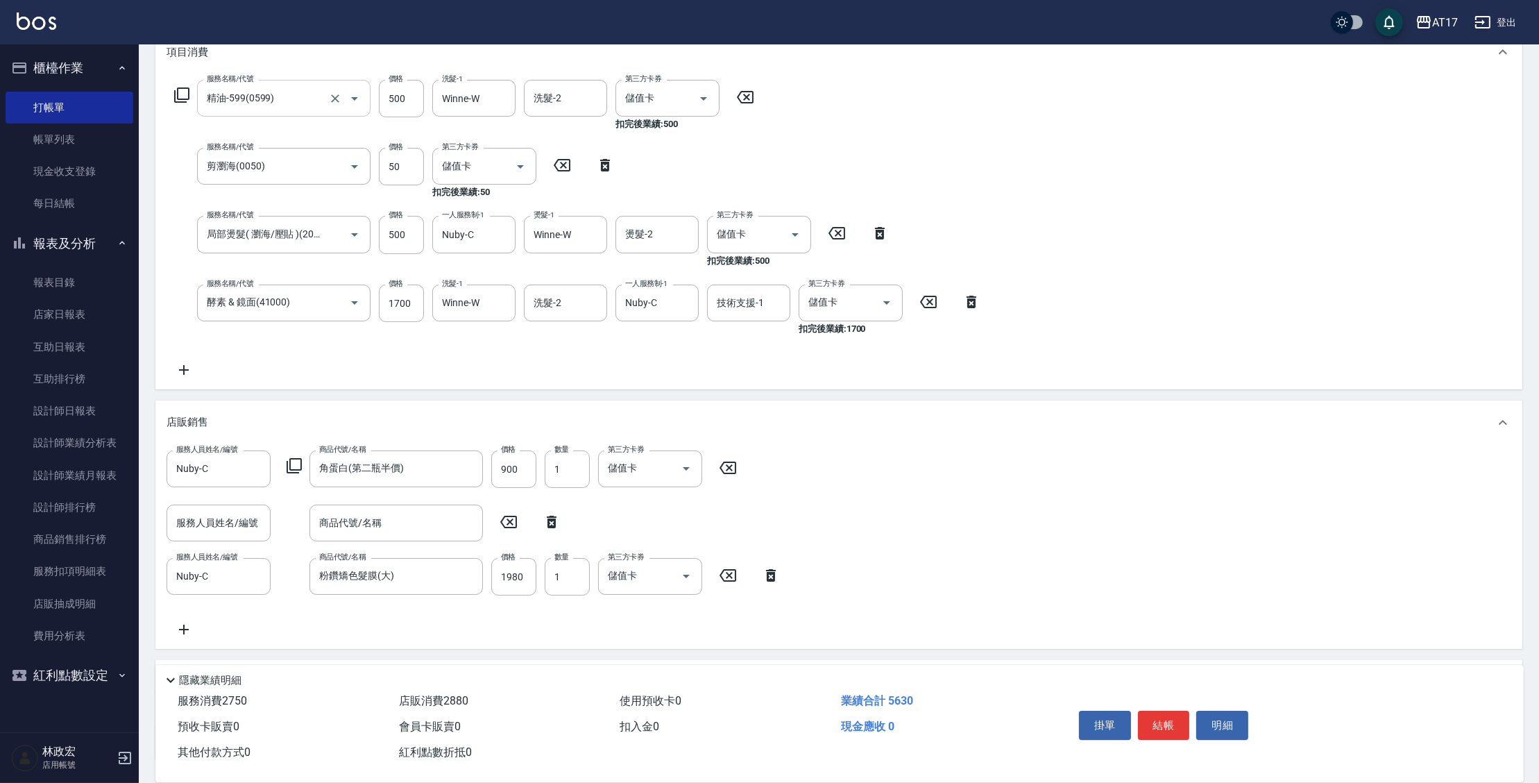
click at [565, 522] on icon at bounding box center [551, 521] width 35 height 17
type input "Nuby-C"
type input "粉鑽矯色髮膜(大)"
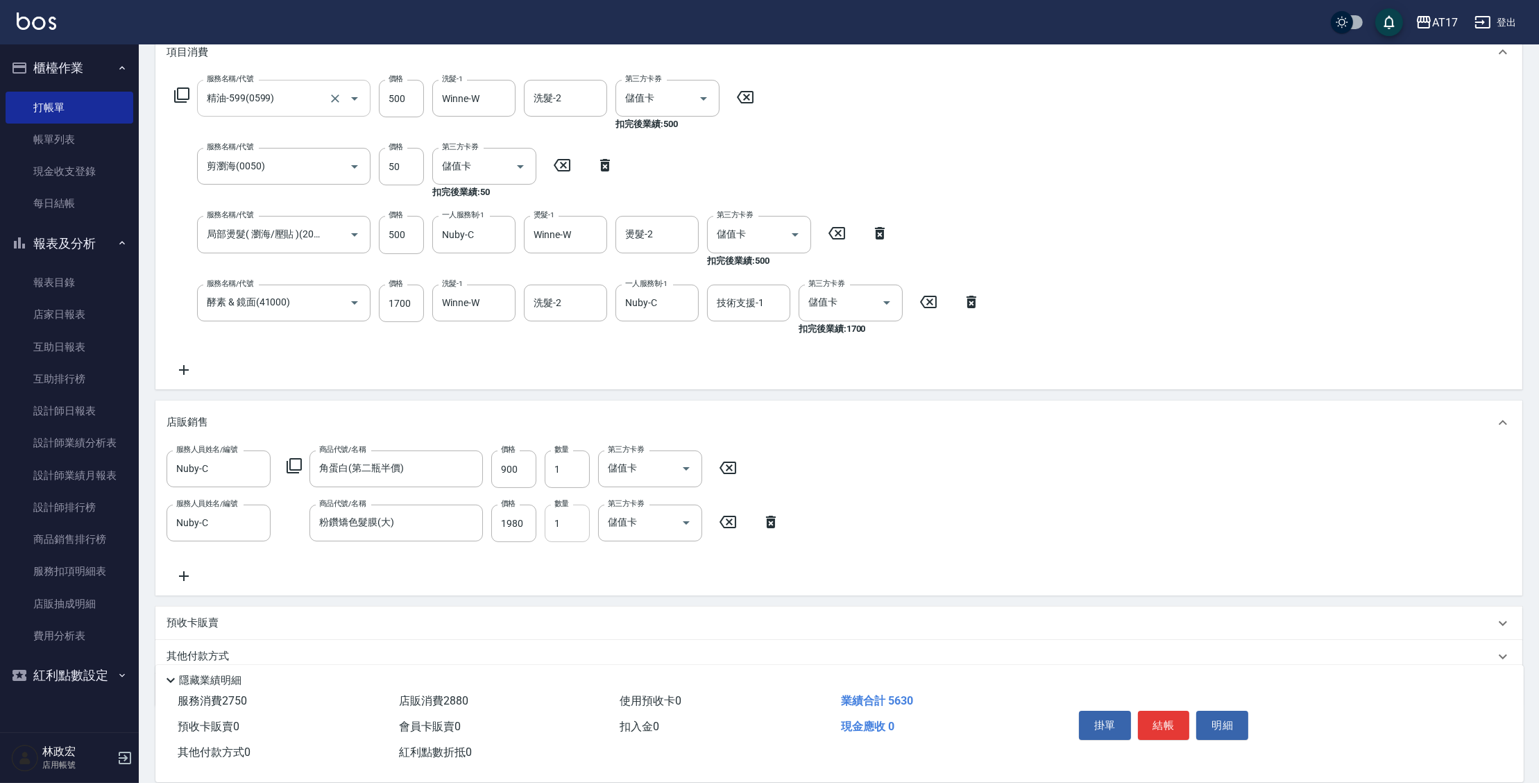
click at [556, 524] on input "1" at bounding box center [567, 522] width 45 height 37
click at [524, 524] on input "1980" at bounding box center [513, 522] width 45 height 37
type input "1680"
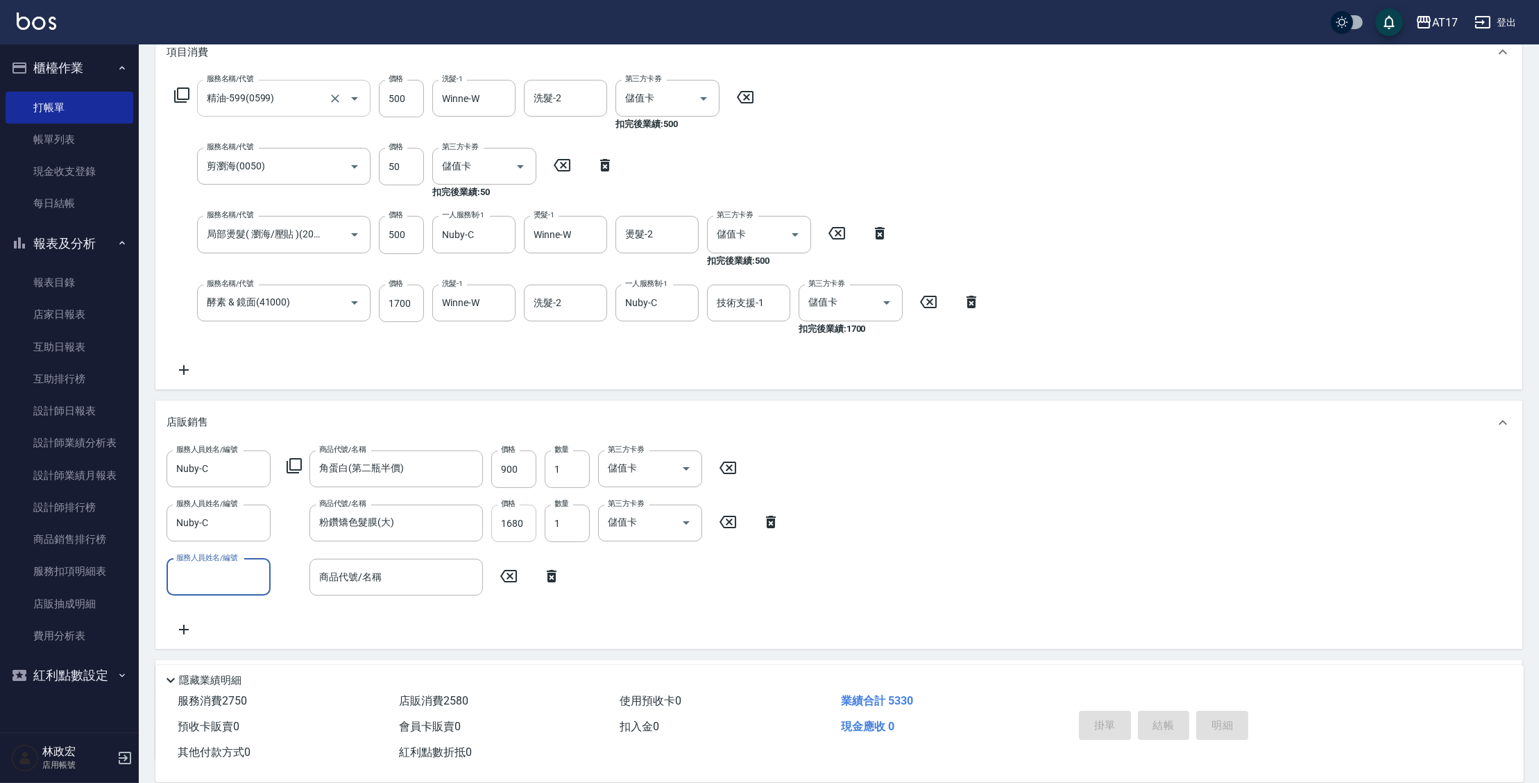
type input "2025/09/20 21:00"
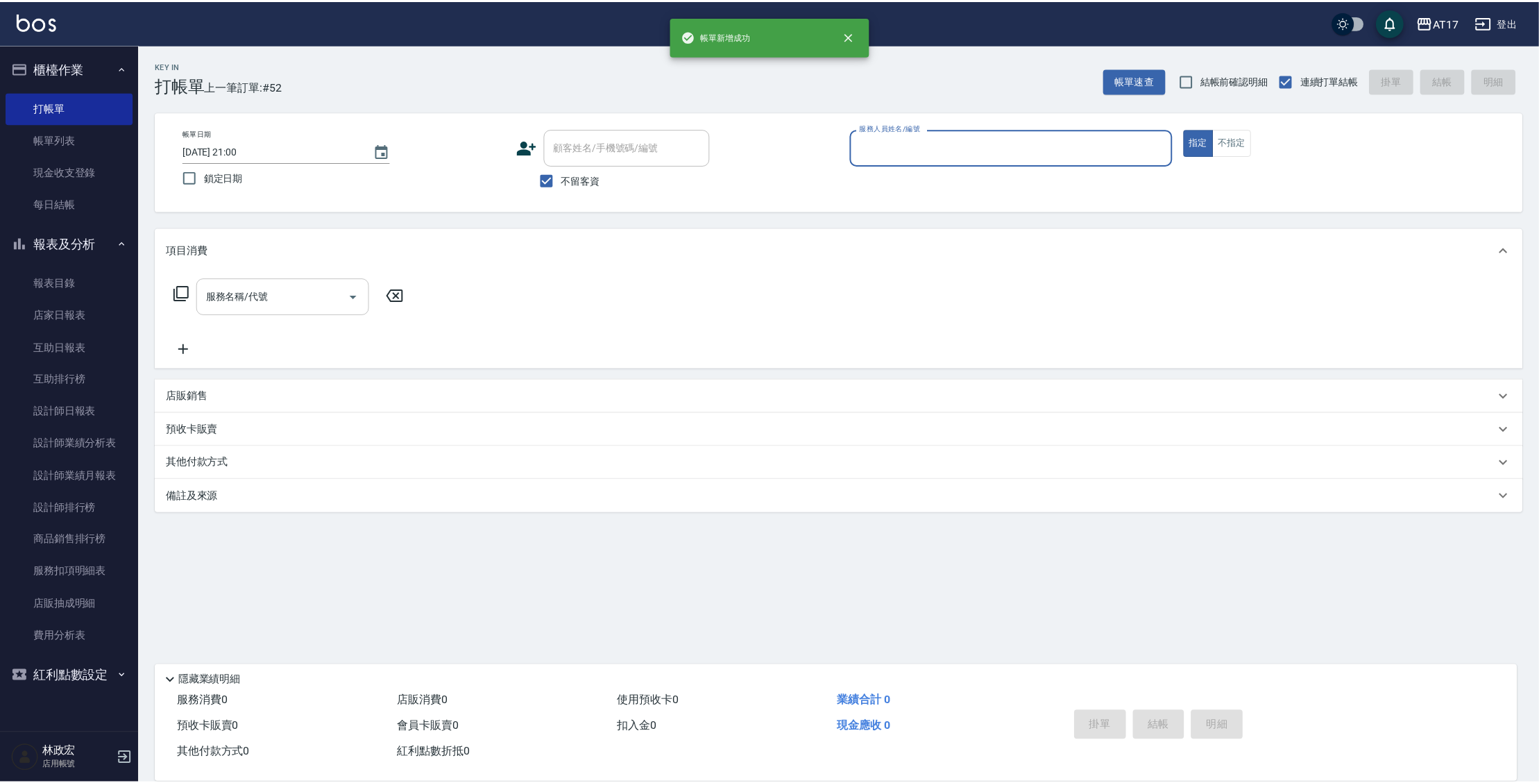
scroll to position [0, 0]
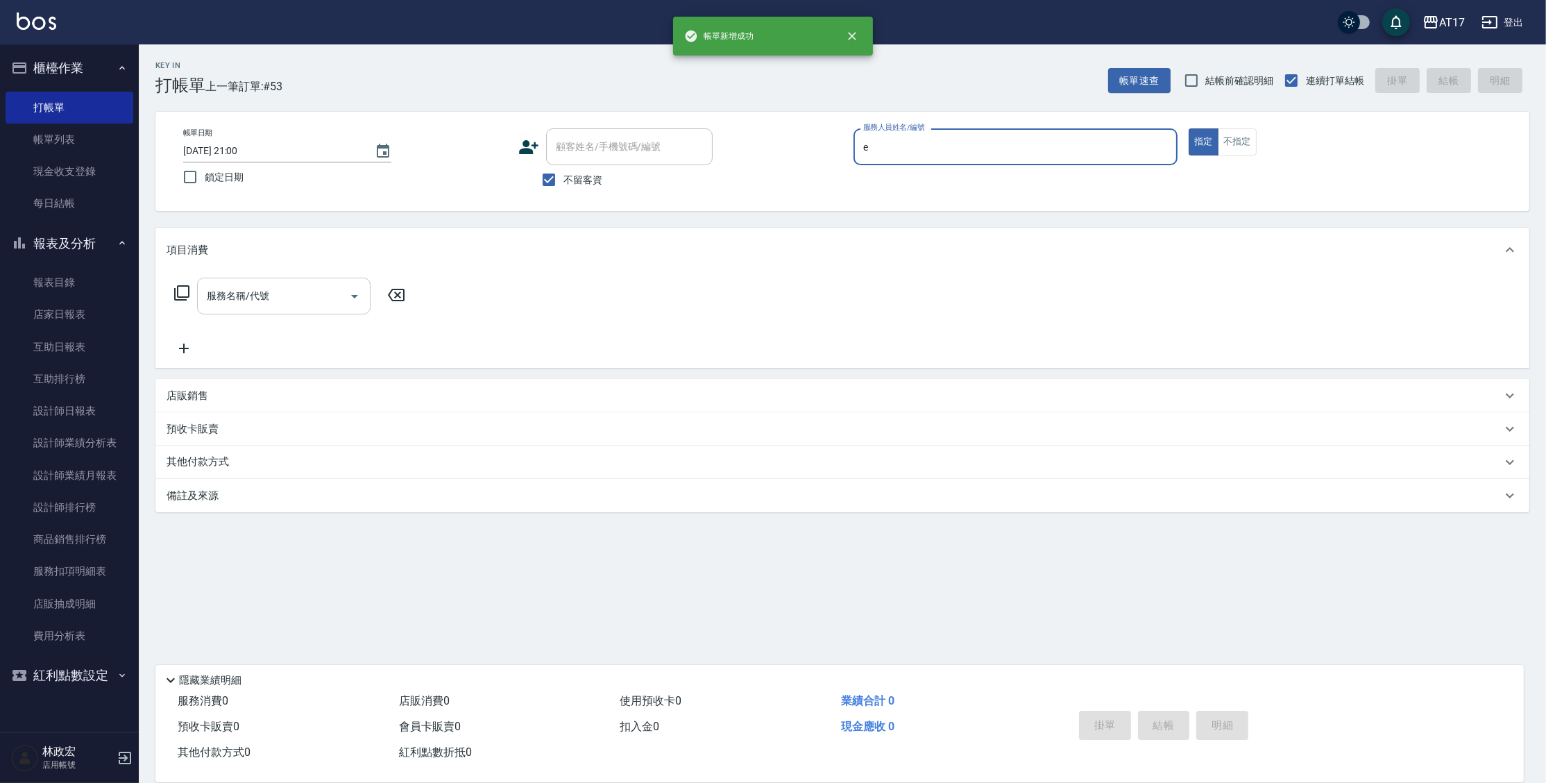
type input "[PERSON_NAME]-E"
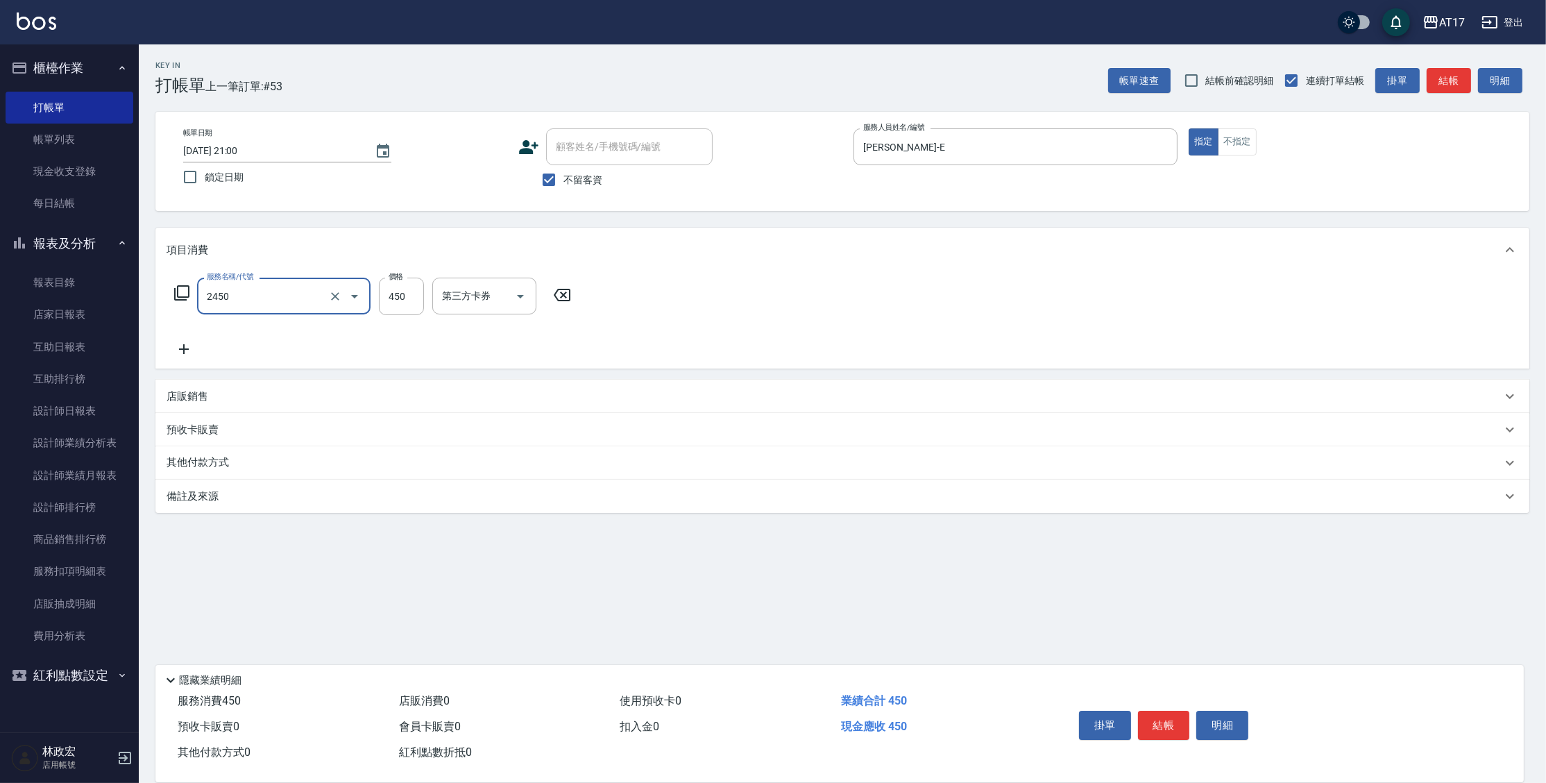
type input "C剪髮套餐(2450)"
type input "[PERSON_NAME]-25"
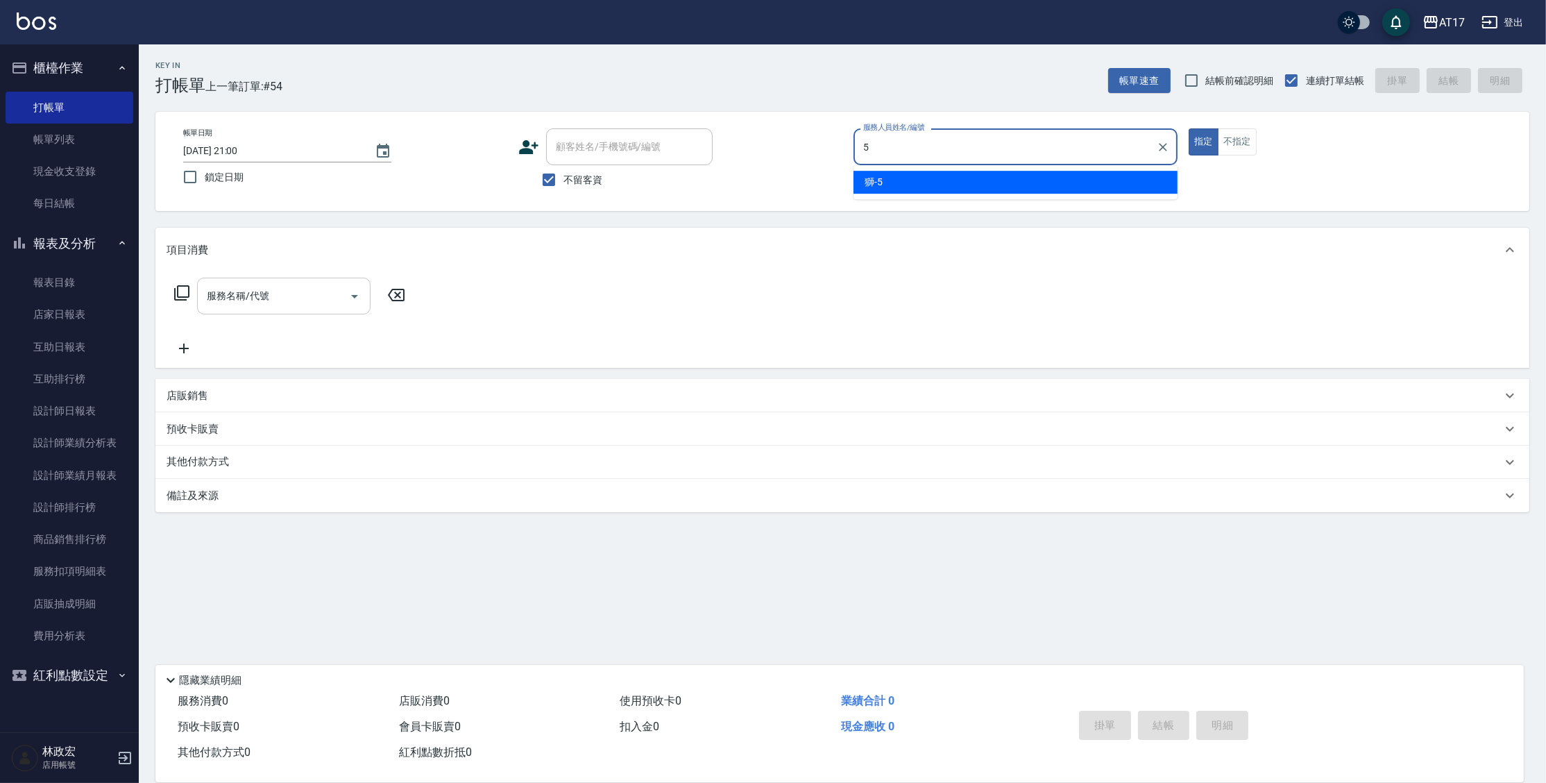
type input "獅-5"
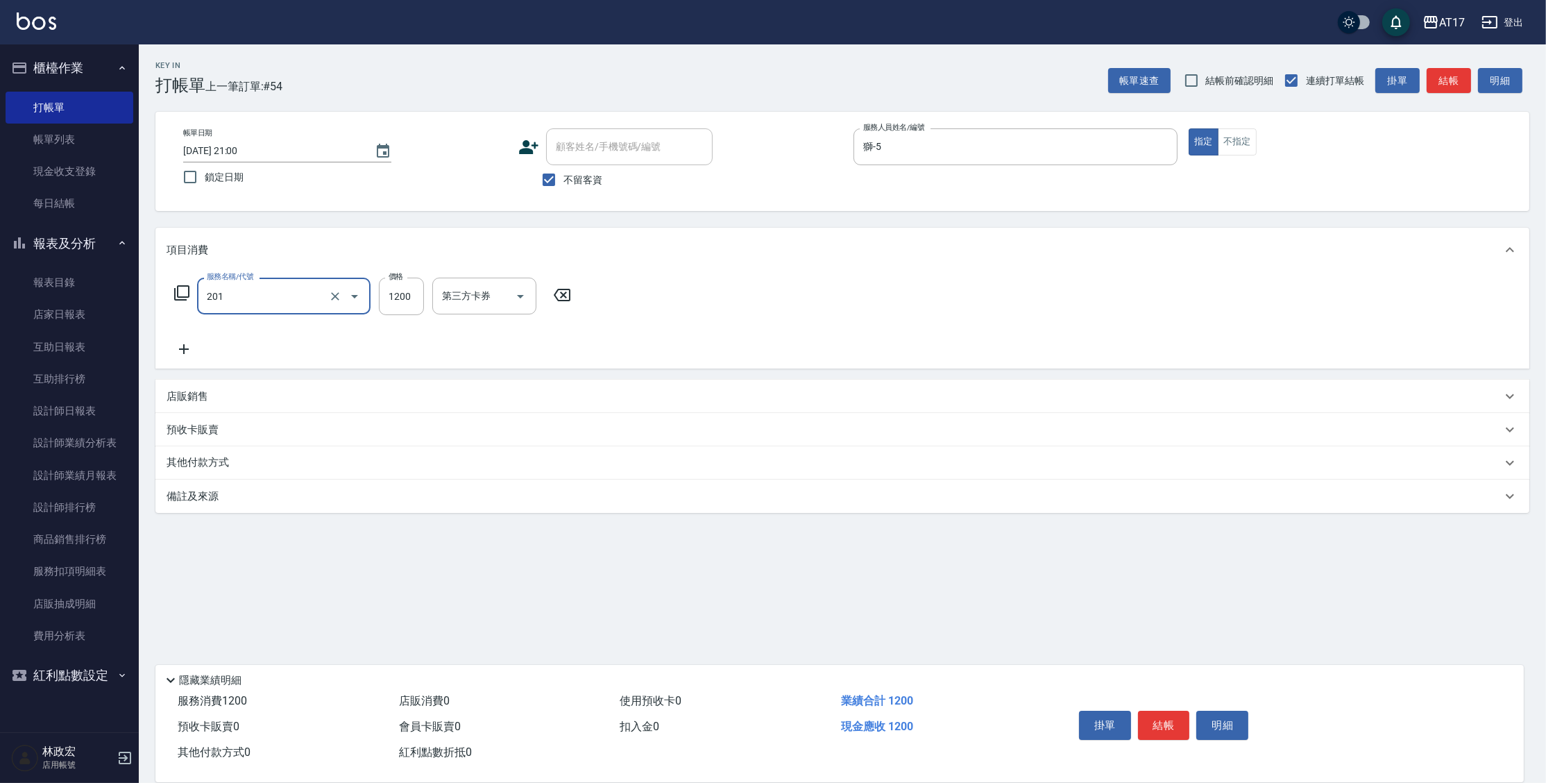
type input "一般燙(改金額)(201)"
type input "1299"
type input "獅-5"
type input "陳思妤-22"
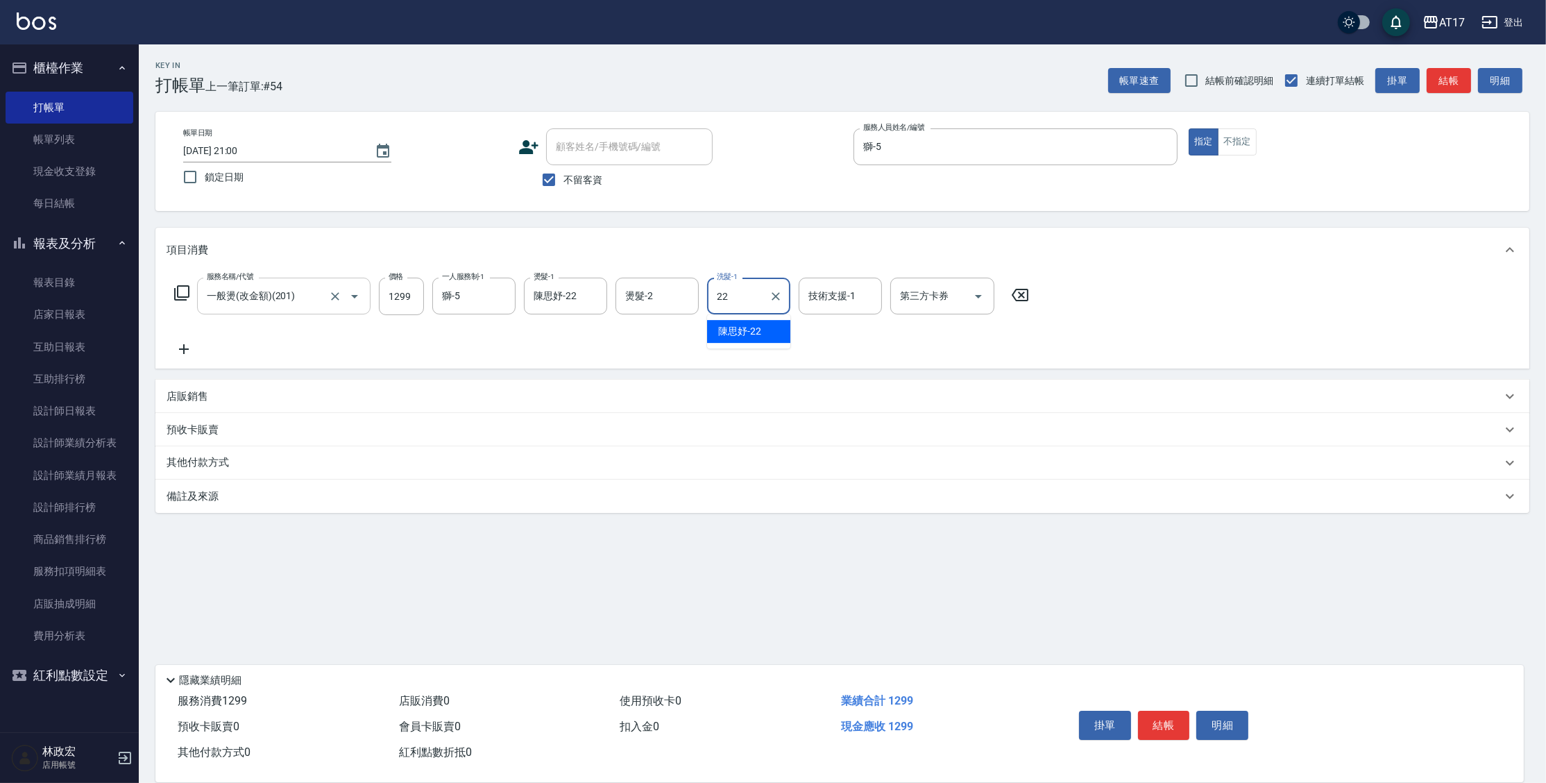
type input "陳思妤-22"
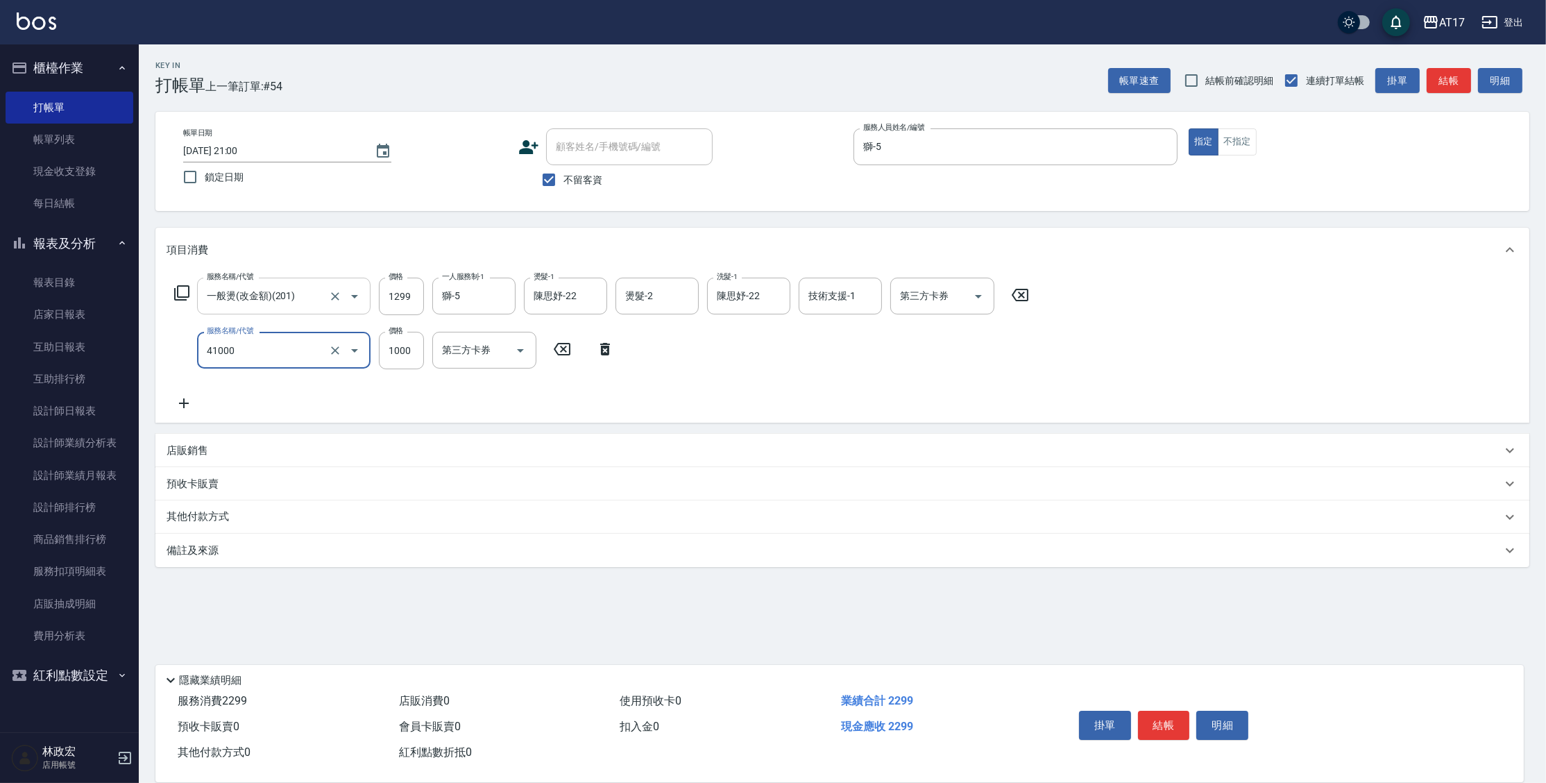
type input "酵素 & 鏡面(41000)"
type input "1500"
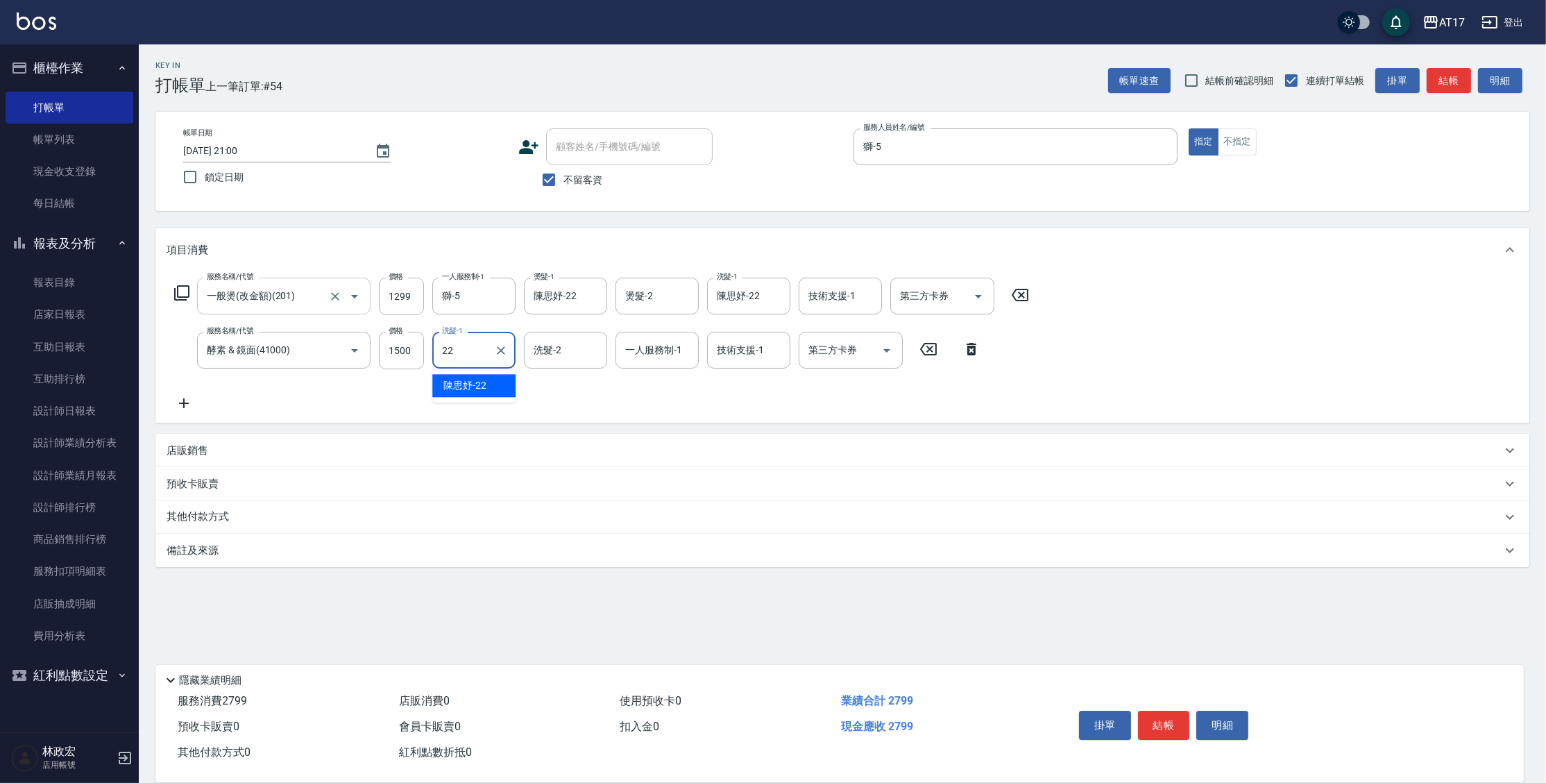
type input "陳思妤-22"
type input "[PERSON_NAME]-55"
click at [680, 354] on icon "Clear" at bounding box center [684, 350] width 14 height 14
type input "獅-5"
type input "FUNNOW"
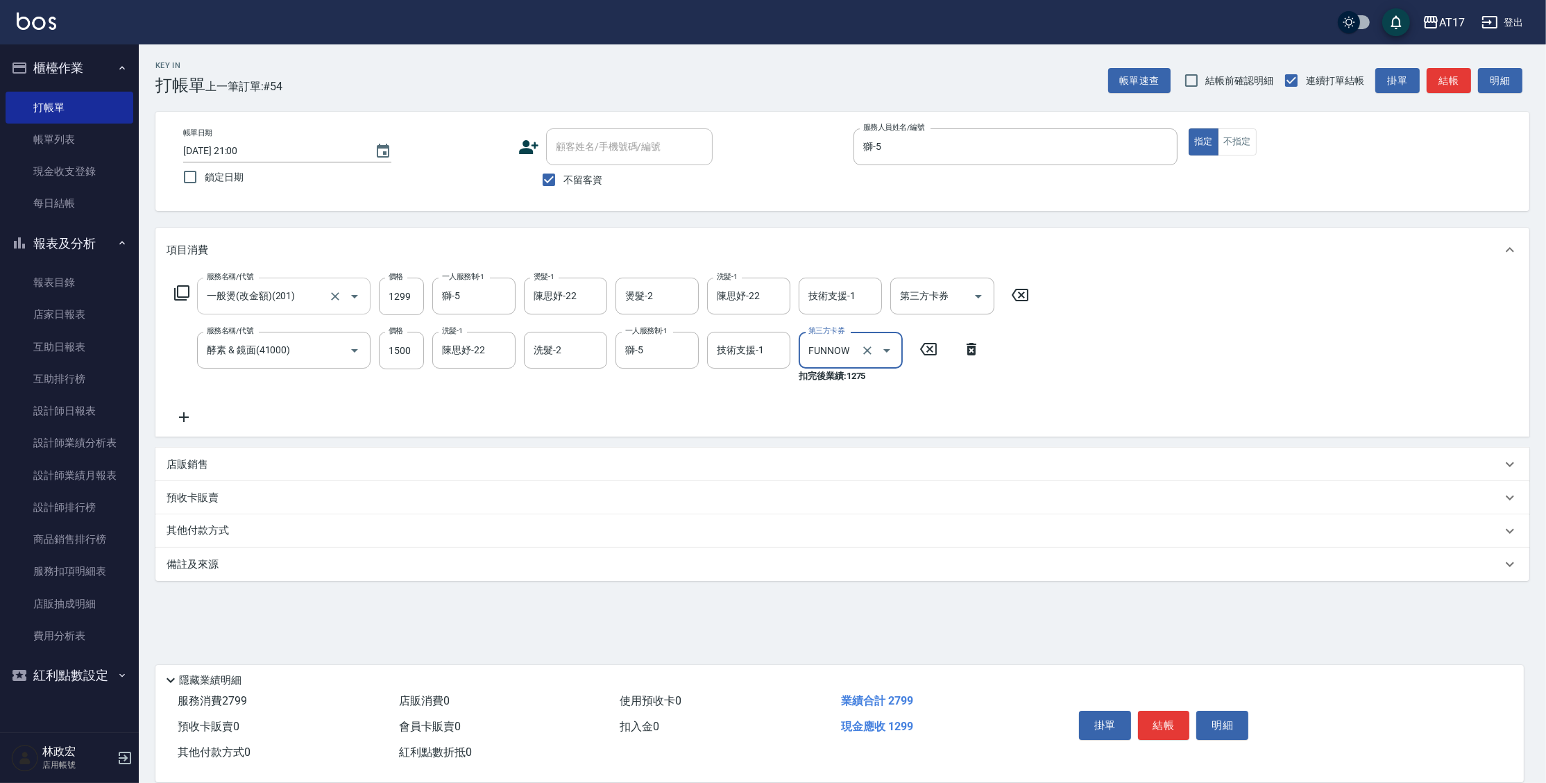
click at [866, 350] on icon "Clear" at bounding box center [867, 350] width 8 height 8
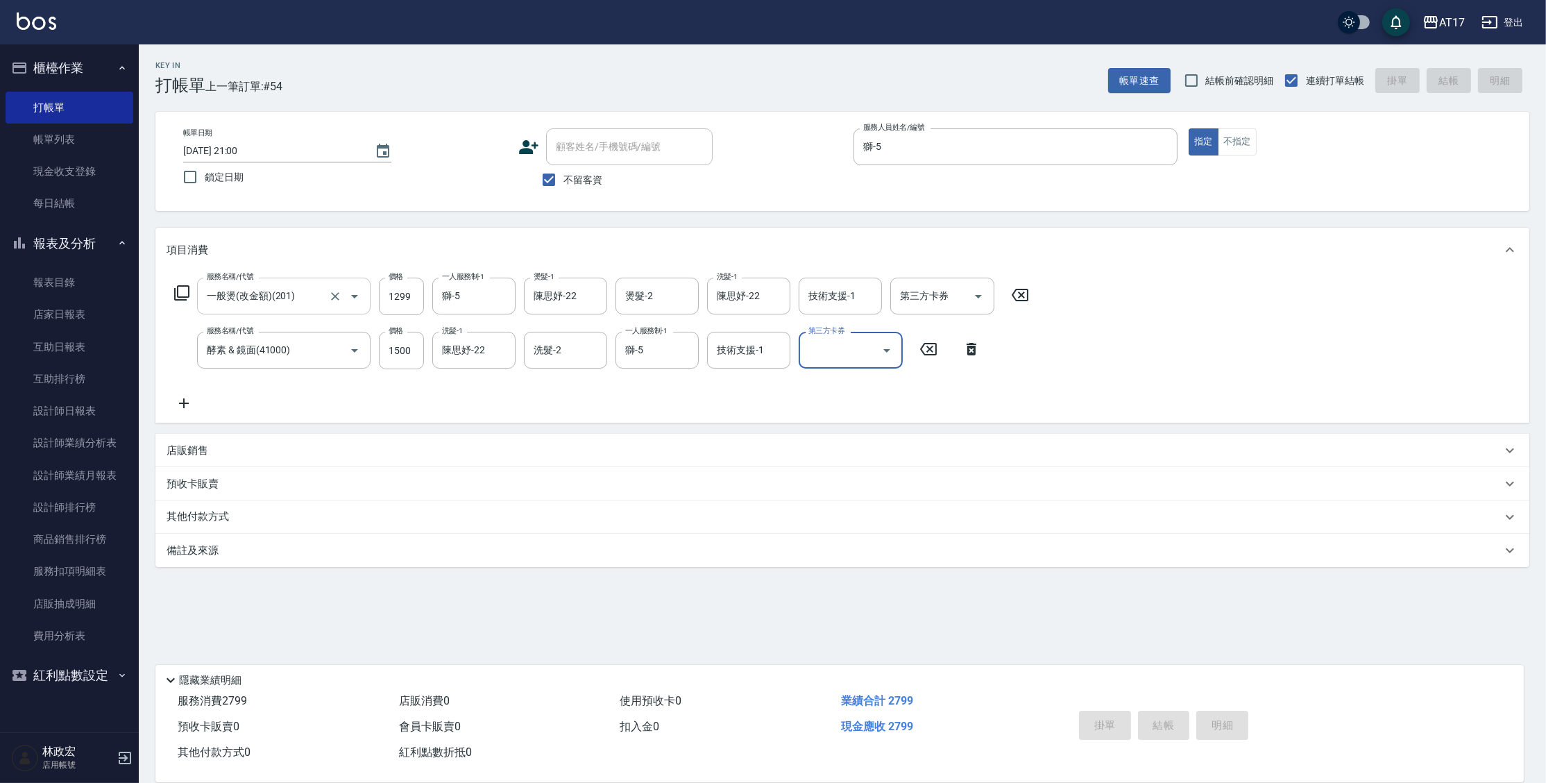
type input "2025/09/20 21:01"
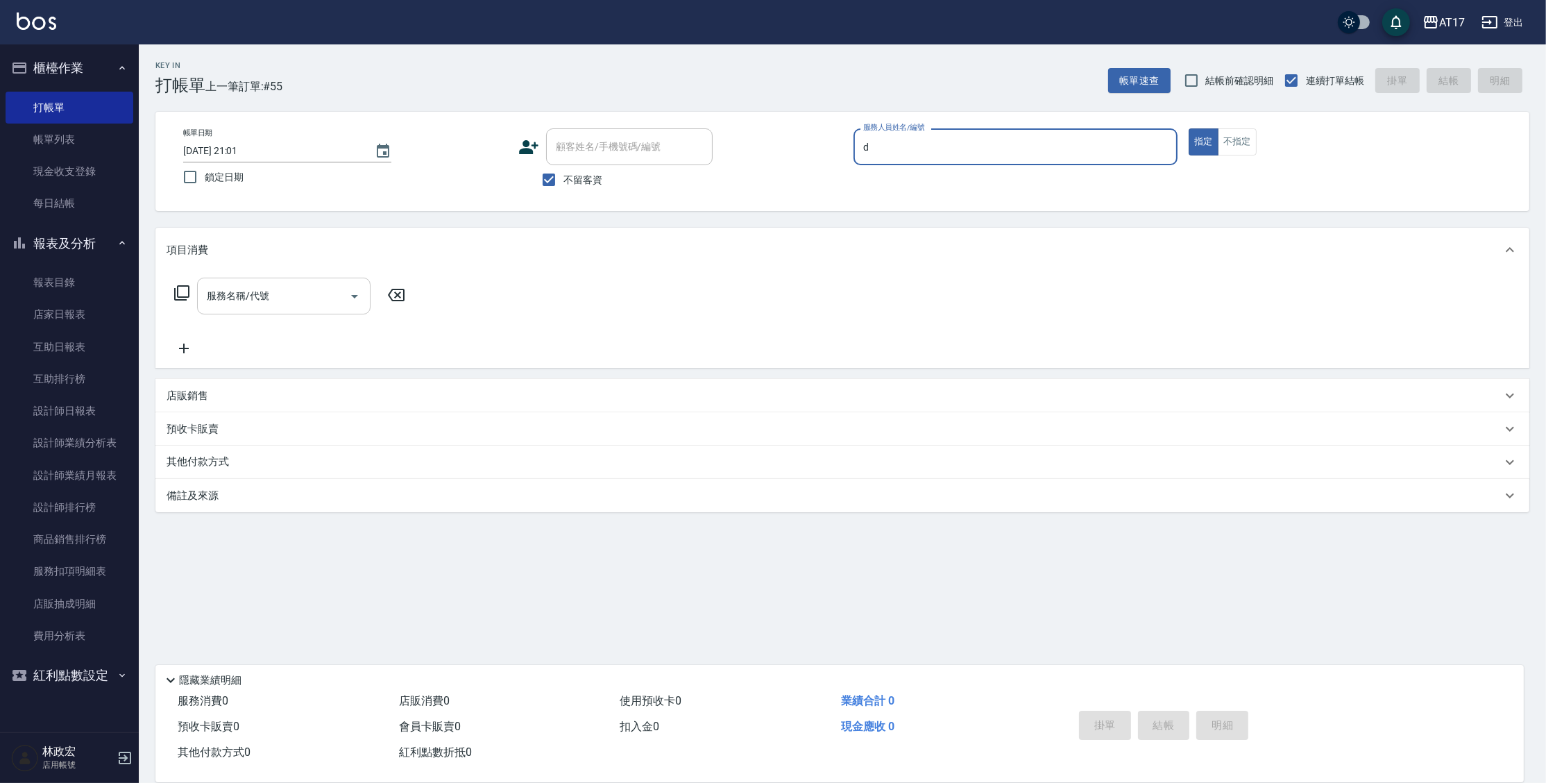
type input "[PERSON_NAME]-D"
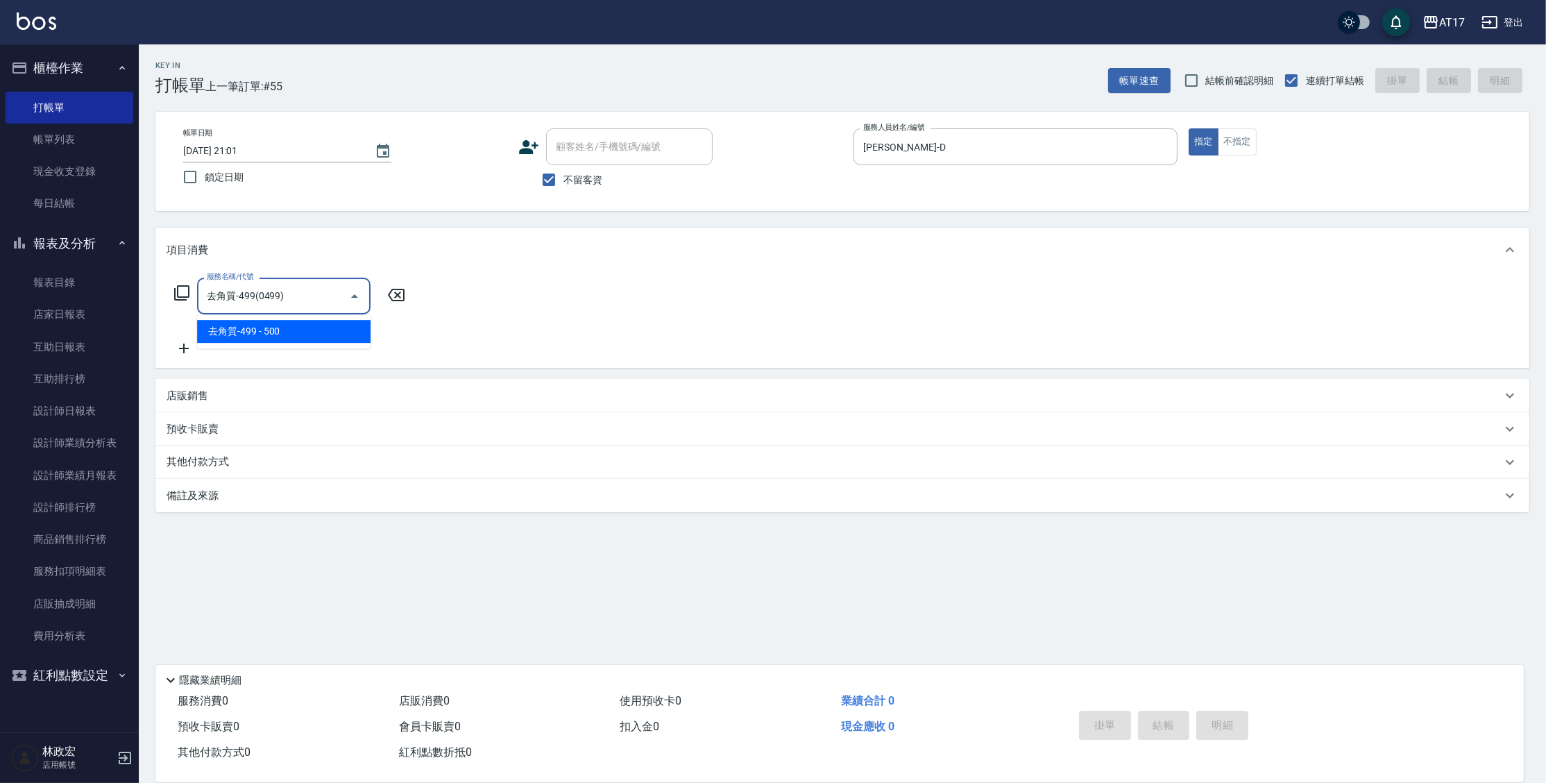
type input "去角質-499(0499)"
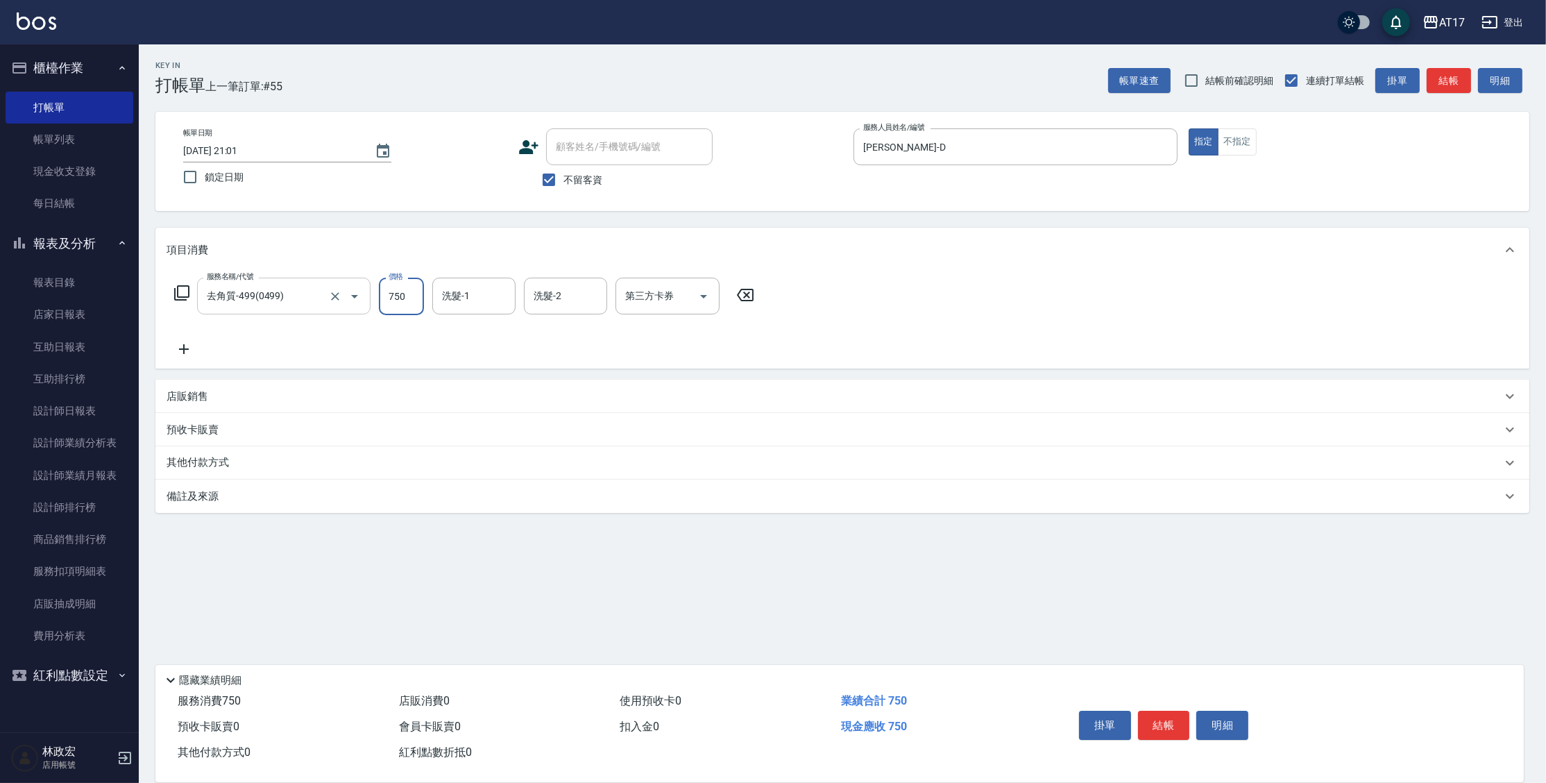
type input "750"
type input "欣麗-77"
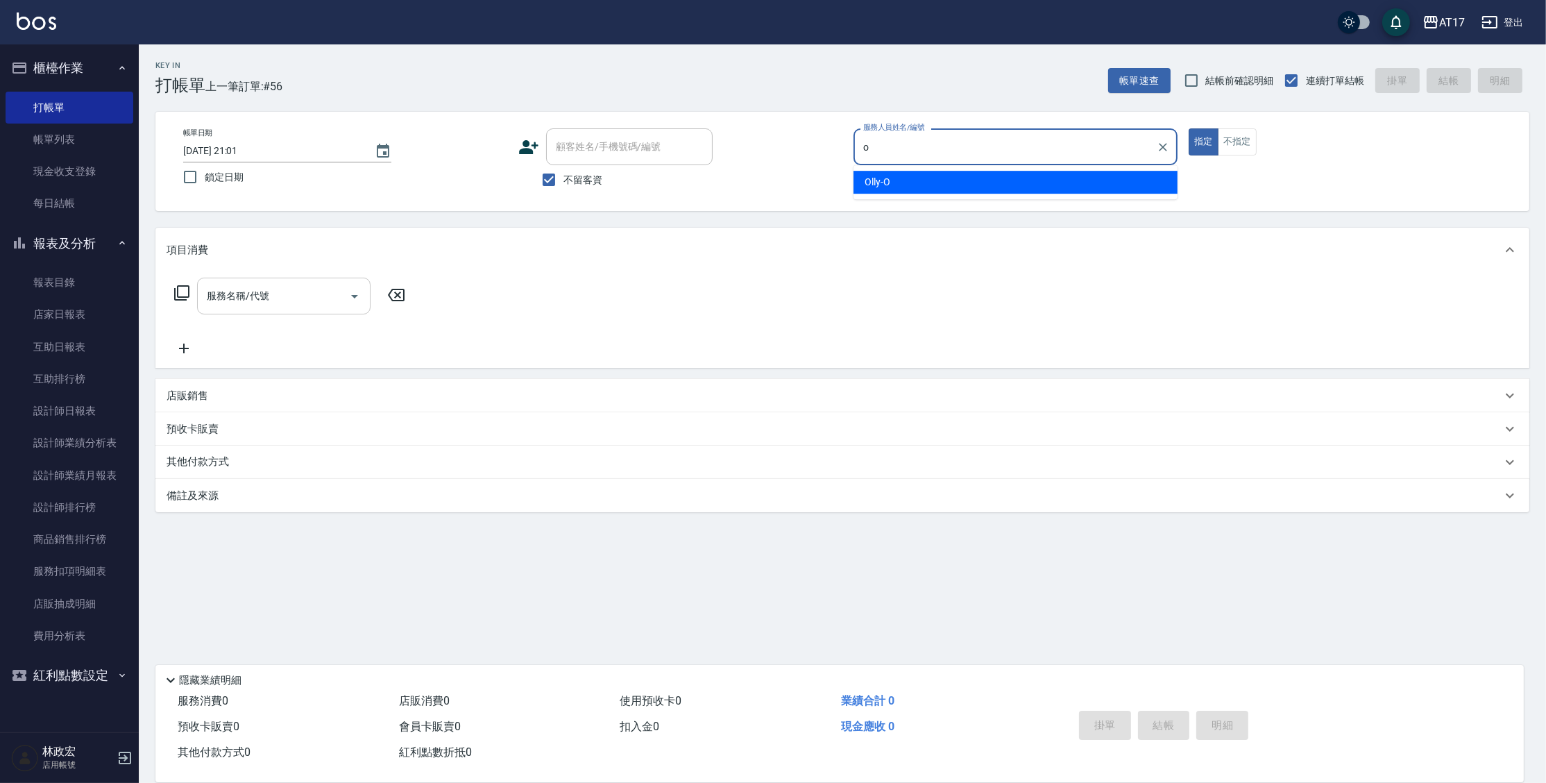
type input "Olly-O"
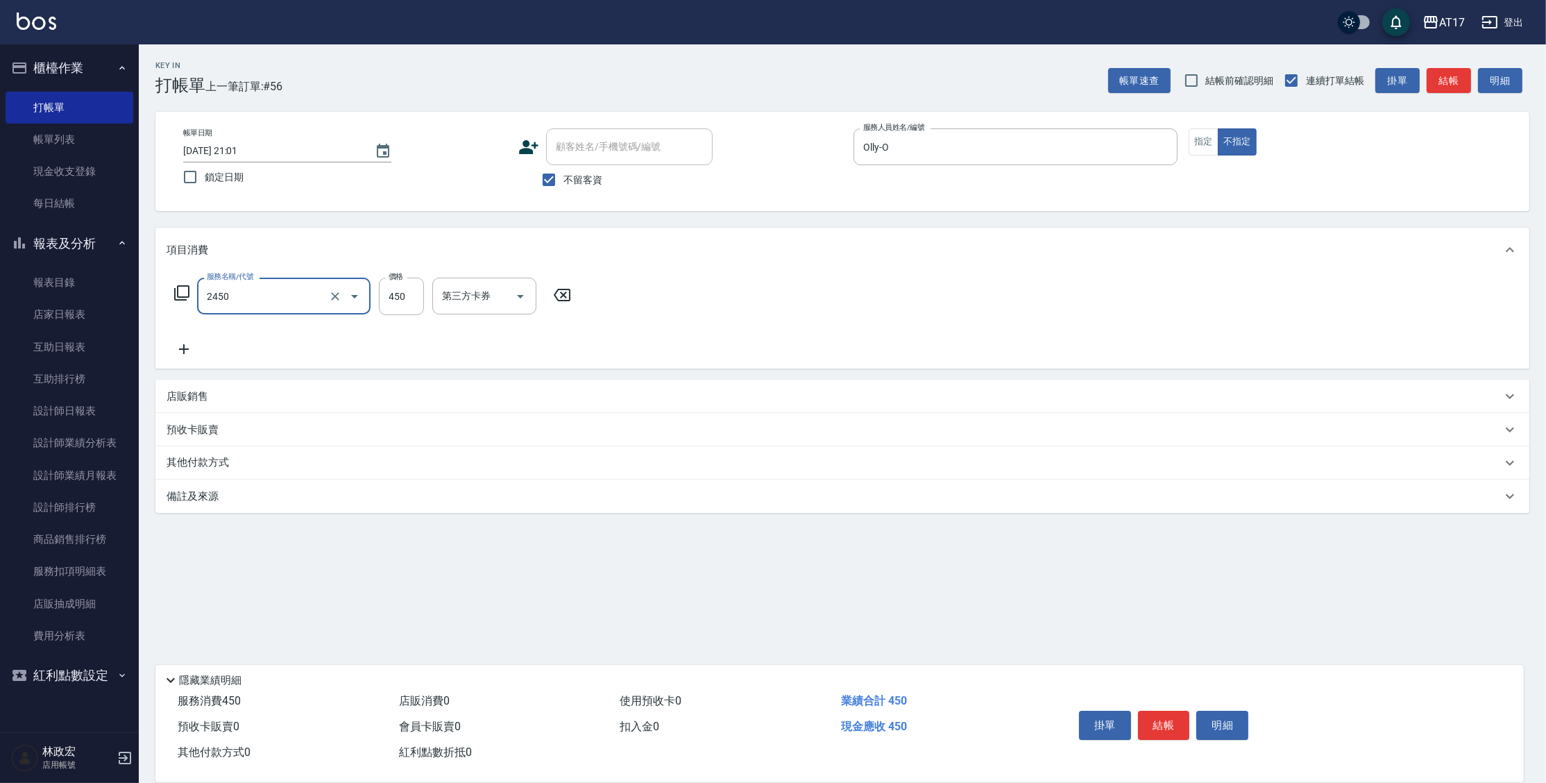
type input "C剪髮套餐(2450)"
type input "[PERSON_NAME]-25"
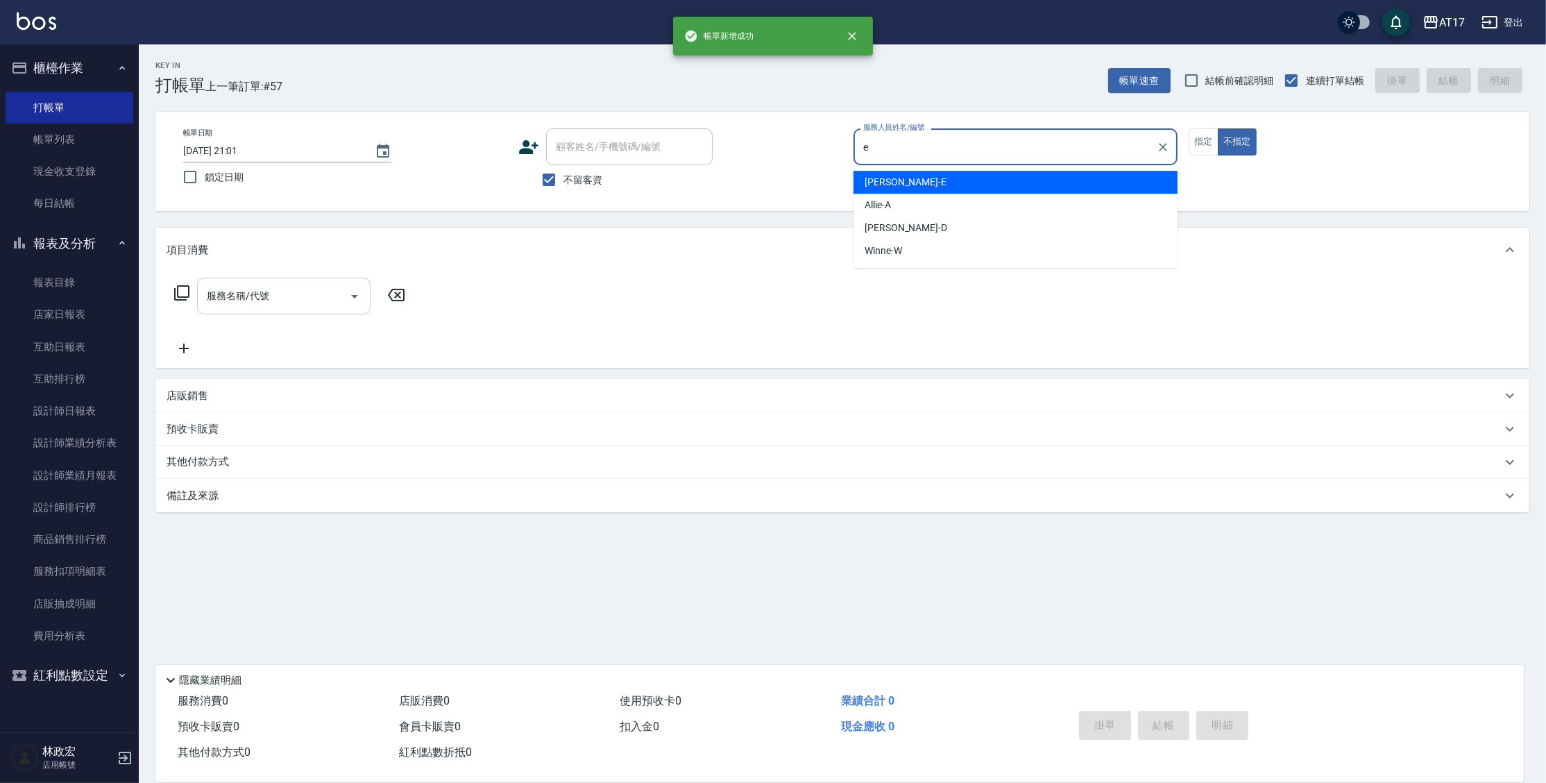
type input "[PERSON_NAME]-E"
type button "false"
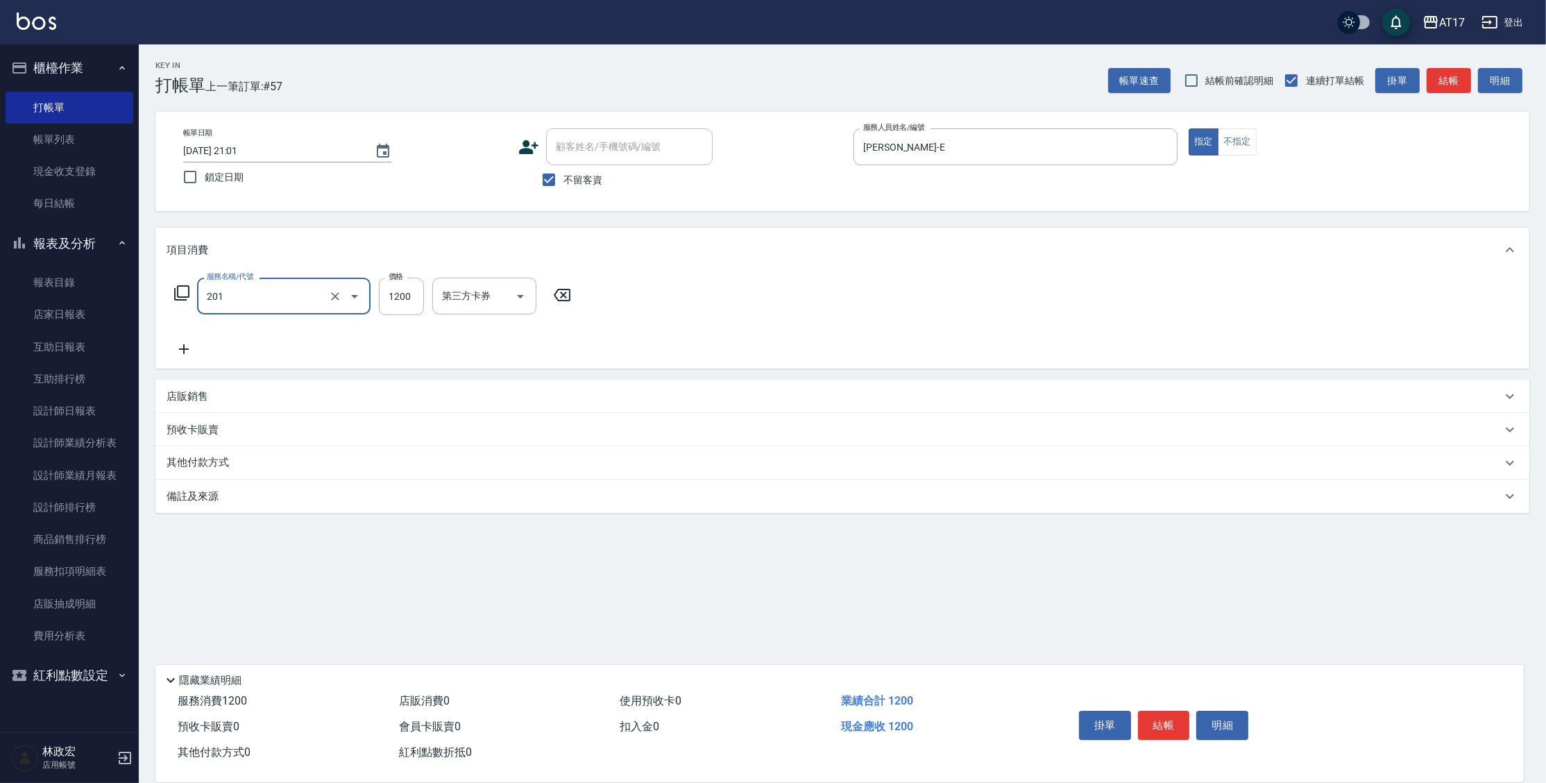
type input "一般燙(改金額)(201)"
type input "800"
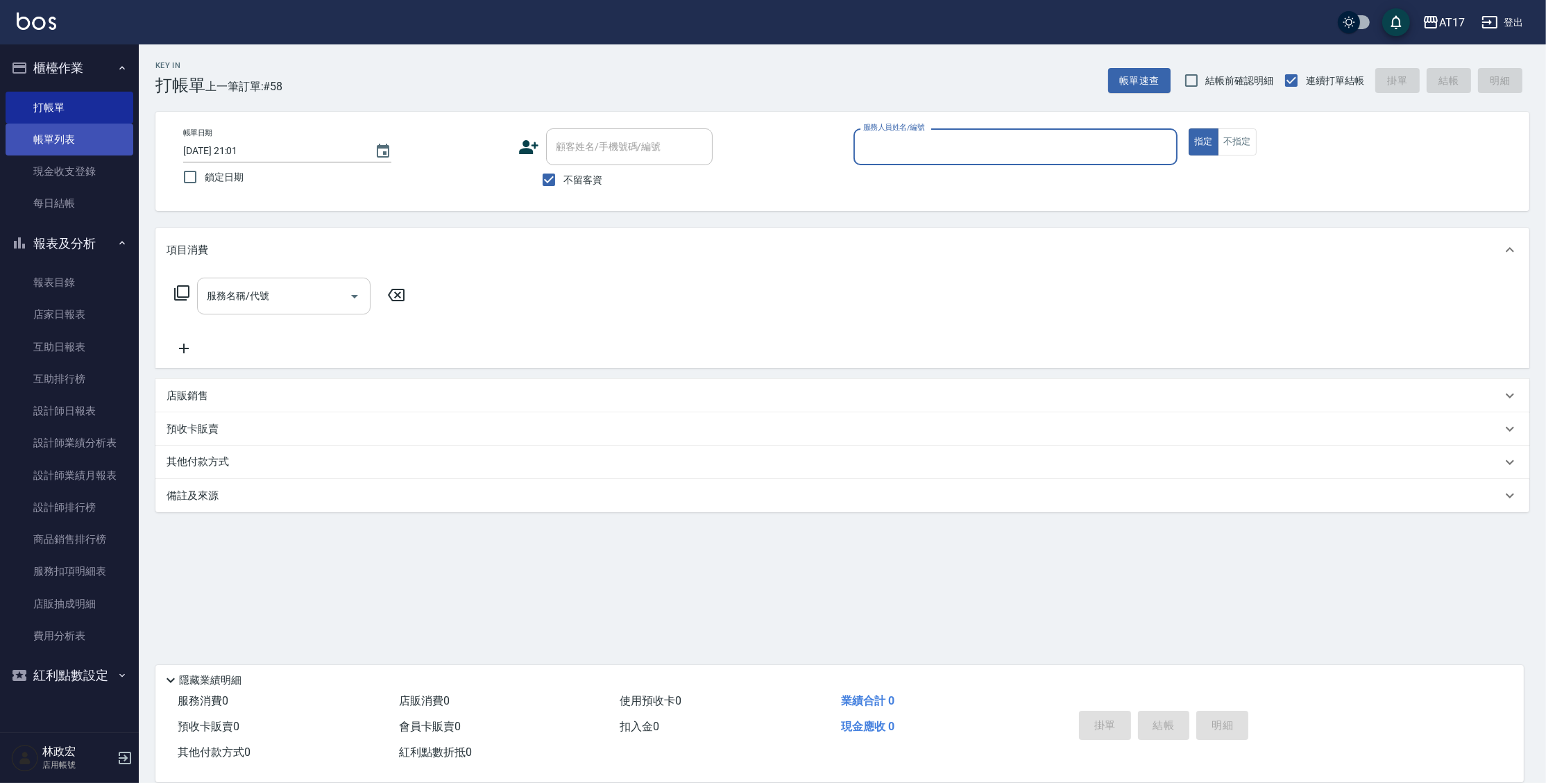
click at [72, 148] on link "帳單列表" at bounding box center [70, 139] width 128 height 32
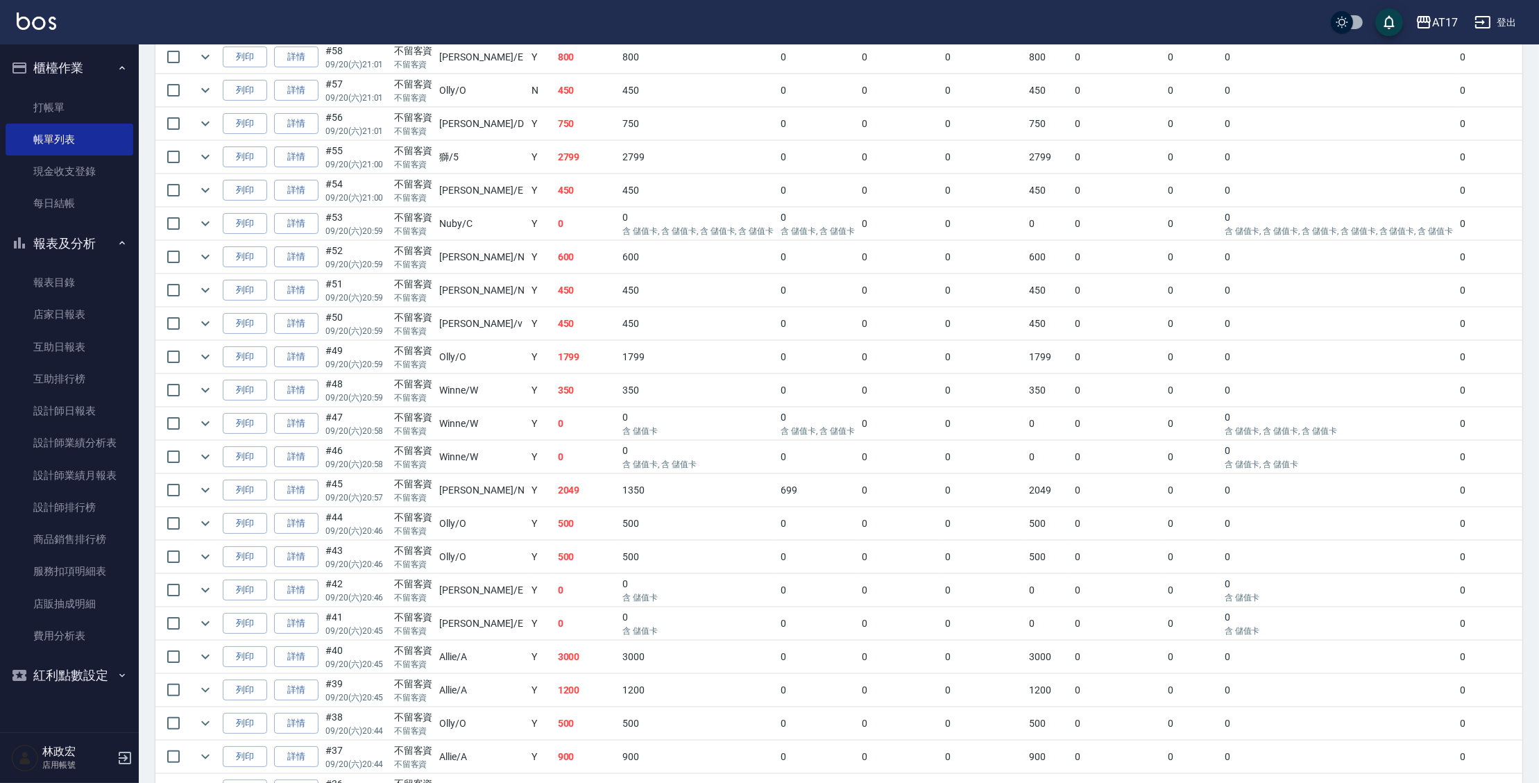
scroll to position [364, 0]
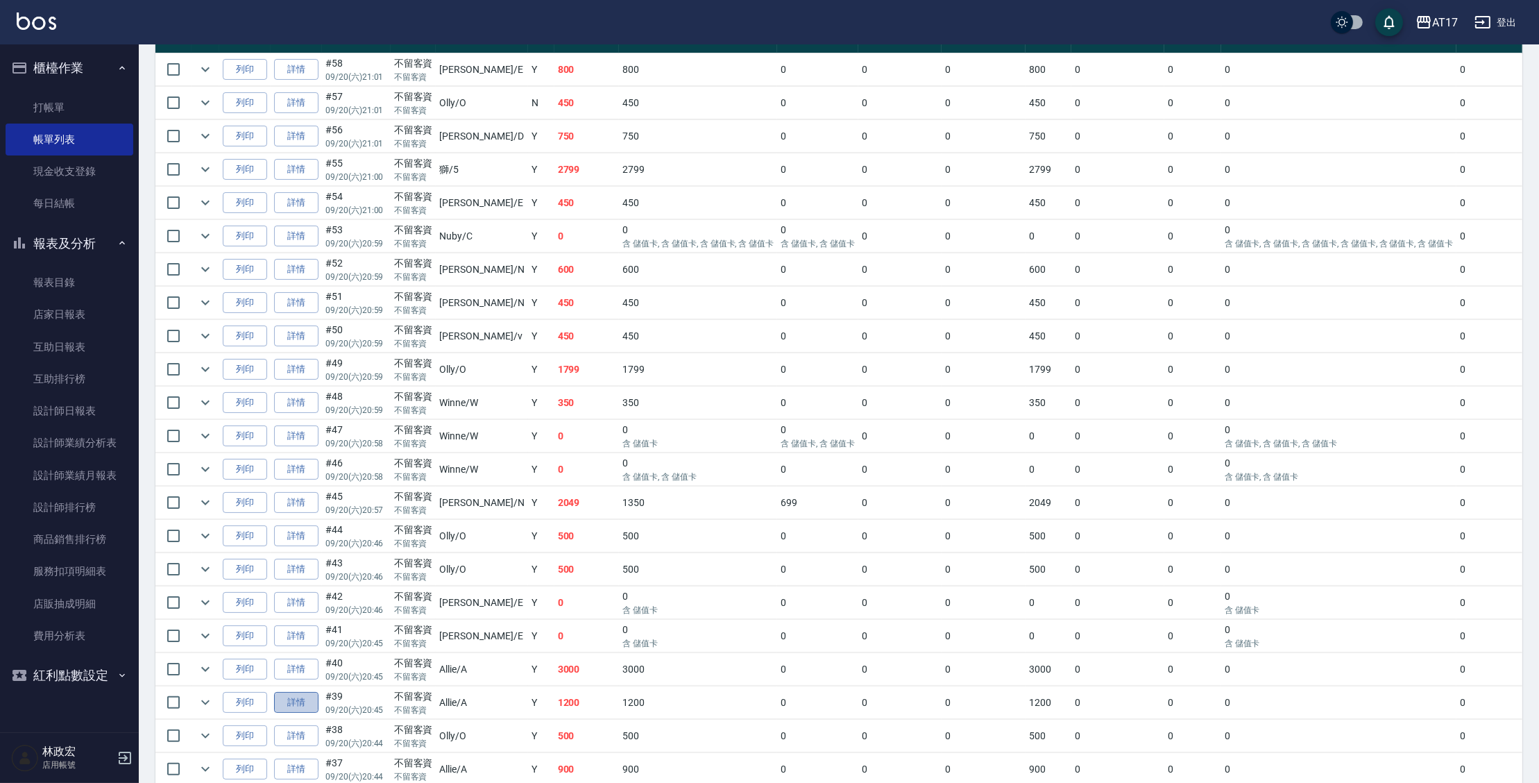
click at [302, 701] on link "詳情" at bounding box center [296, 703] width 44 height 22
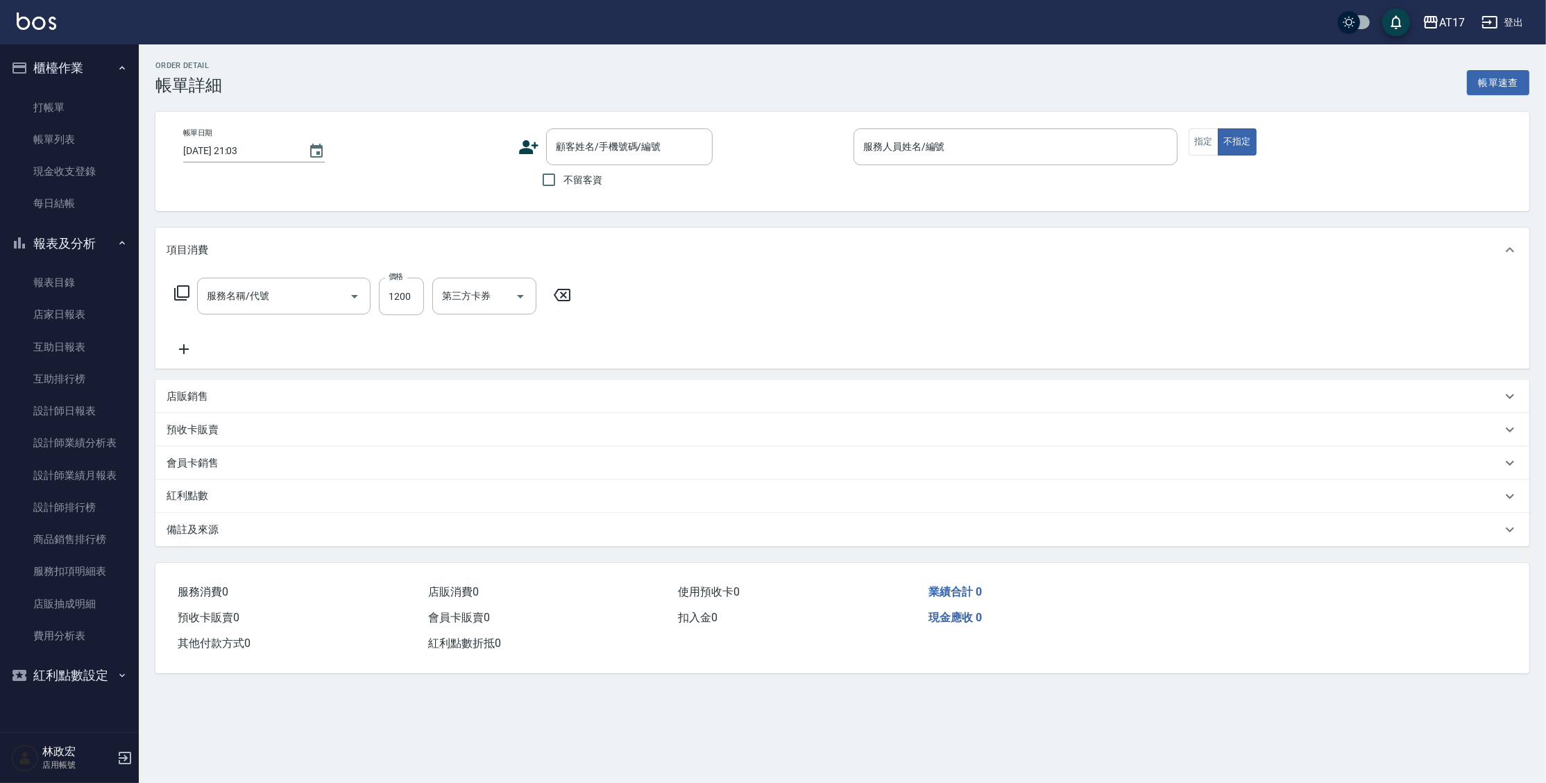
type input "[DATE] 20:45"
checkbox input "true"
type input "Allie-A"
type input "精油-599(0599)"
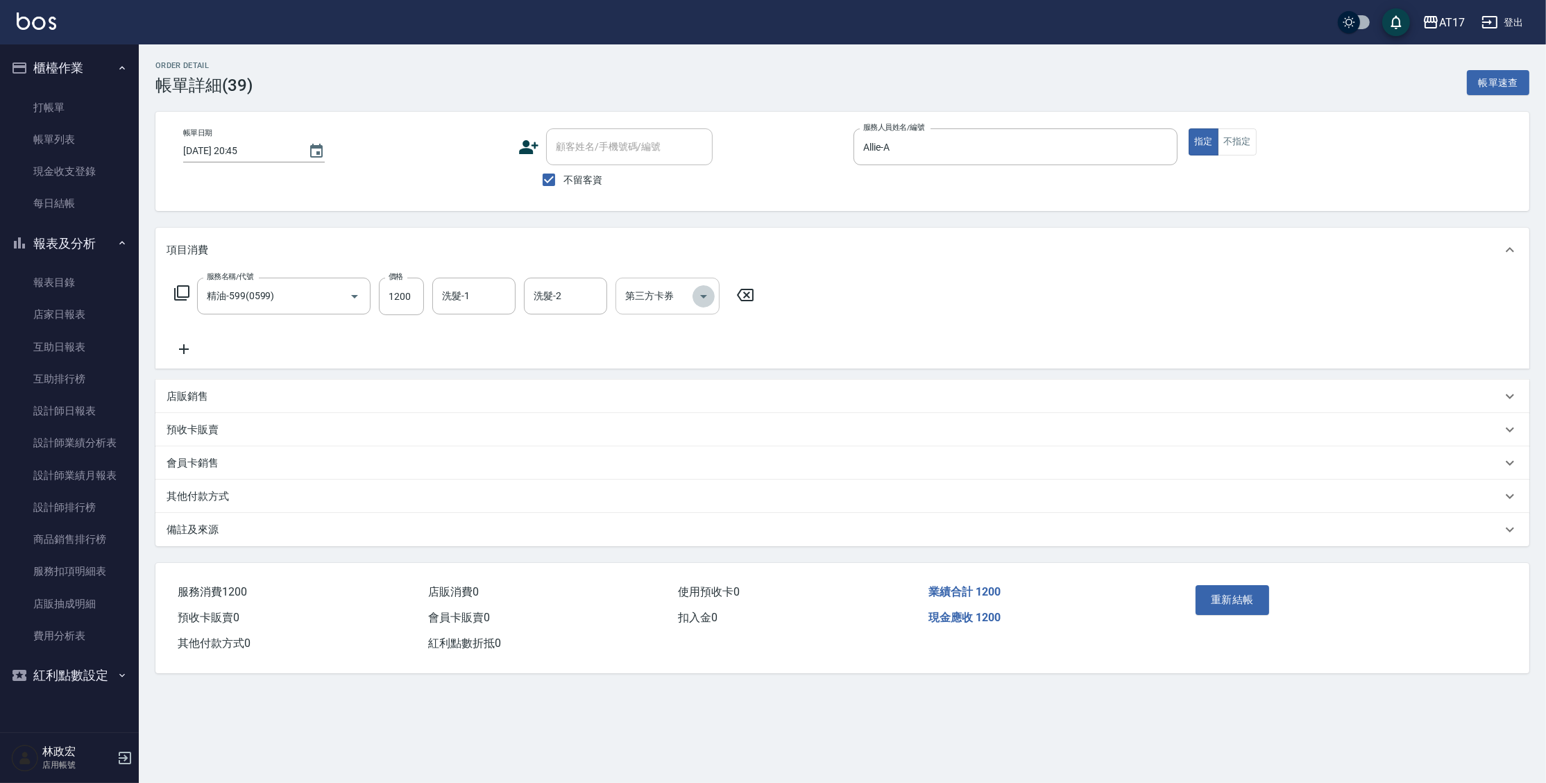
click at [710, 299] on icon "Open" at bounding box center [703, 296] width 17 height 17
click at [628, 419] on span "儲值卡" at bounding box center [667, 422] width 104 height 23
type input "儲值卡"
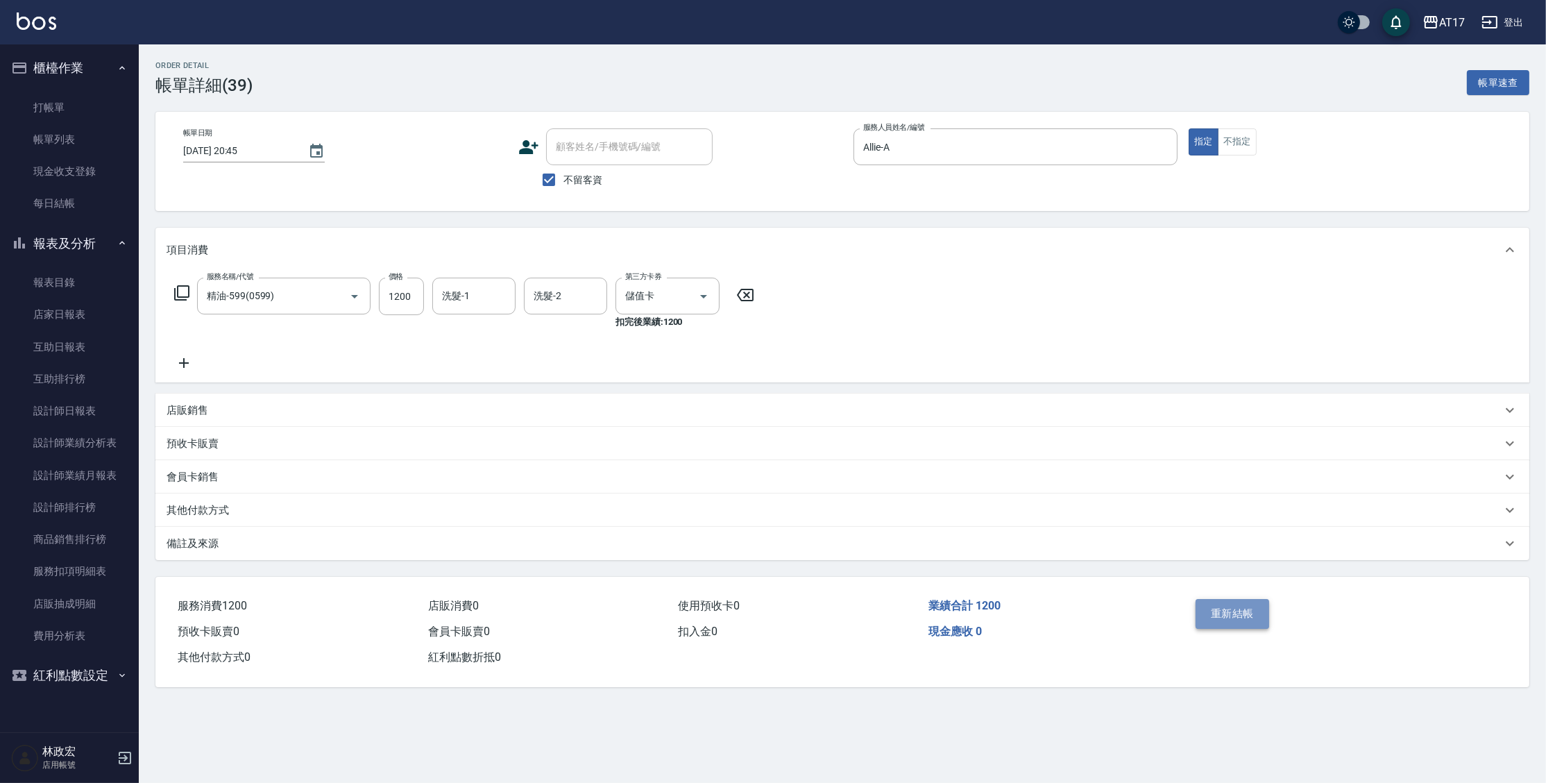
click at [1225, 612] on button "重新結帳" at bounding box center [1232, 613] width 74 height 29
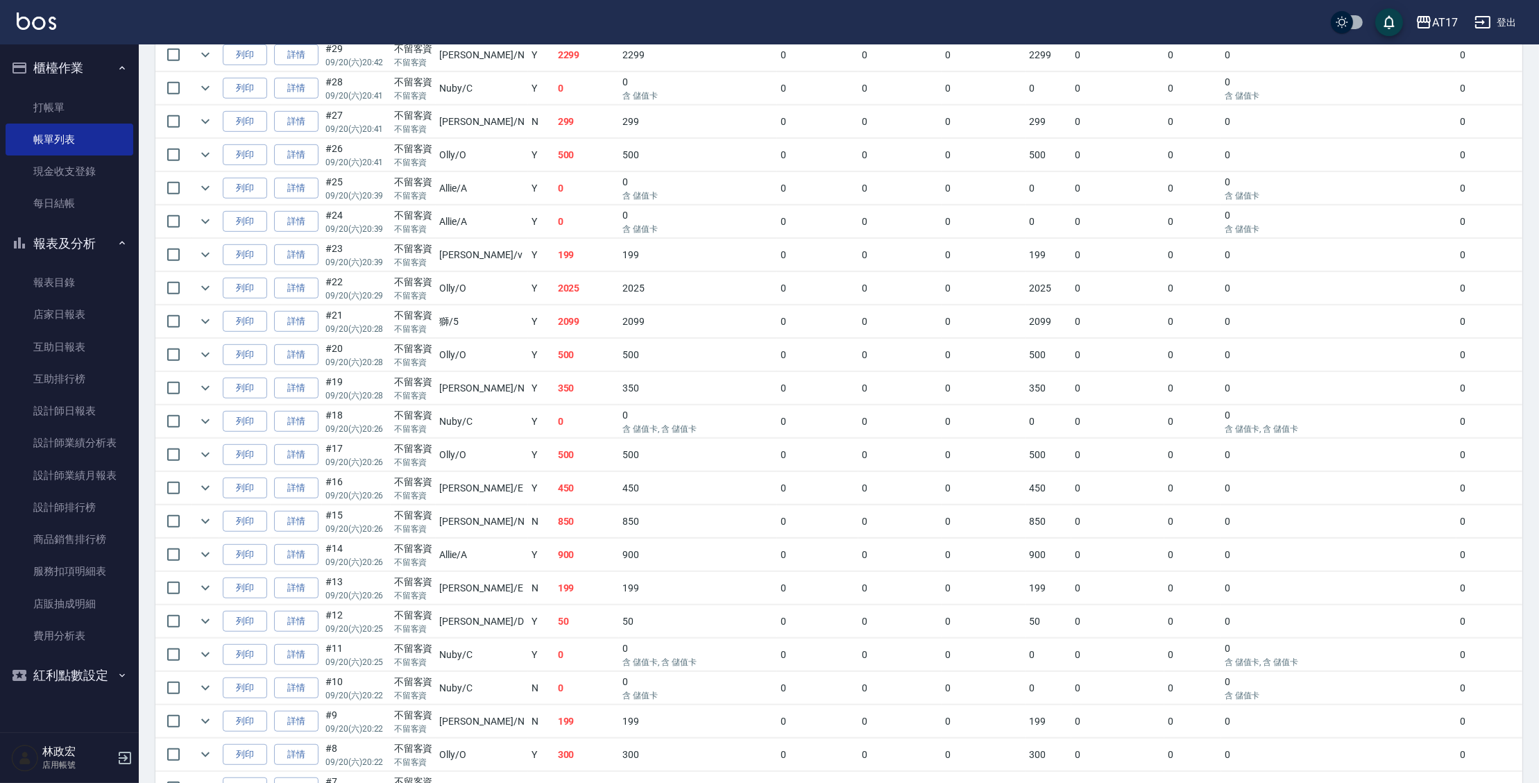
scroll to position [1351, 0]
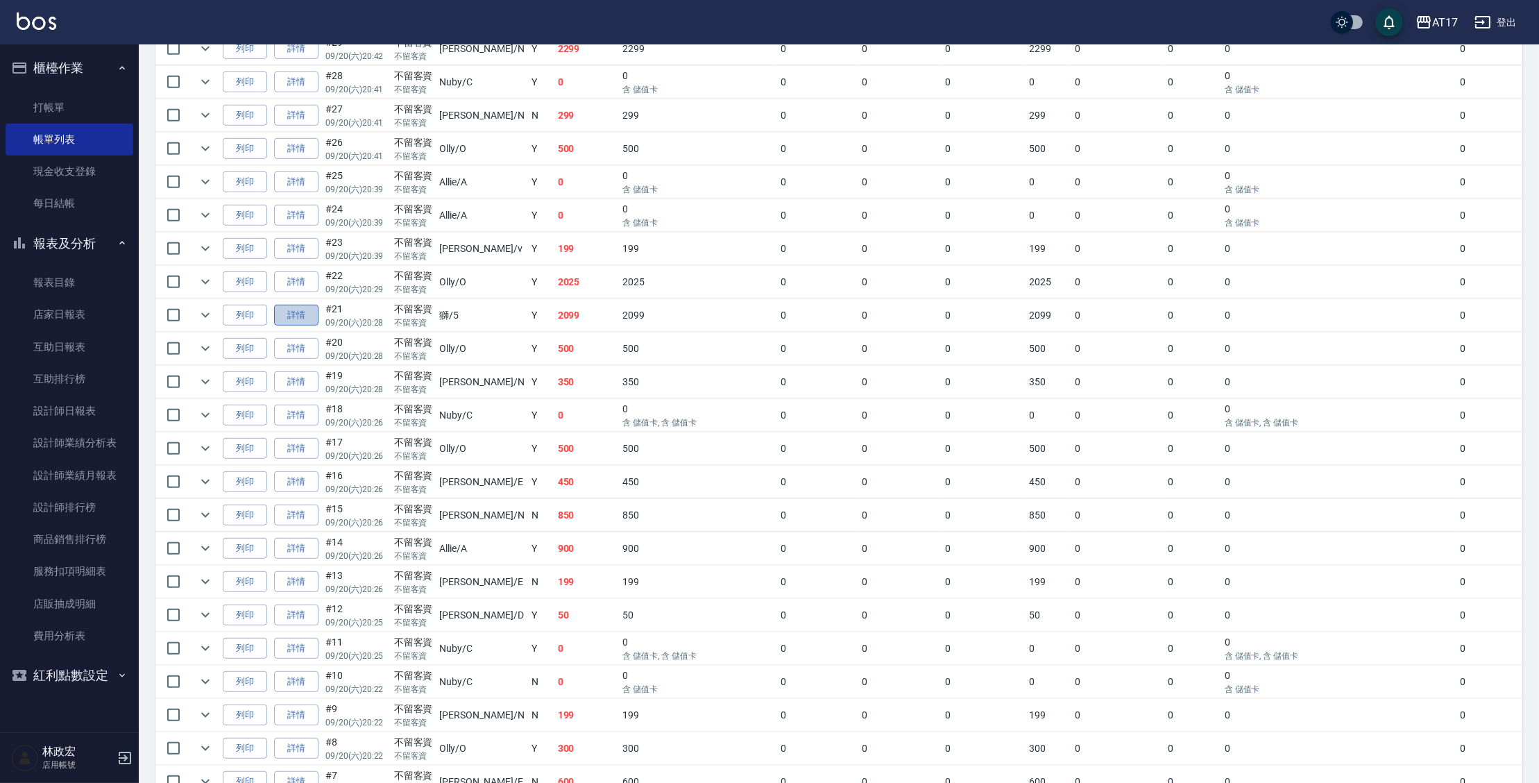
click at [302, 305] on link "詳情" at bounding box center [296, 316] width 44 height 22
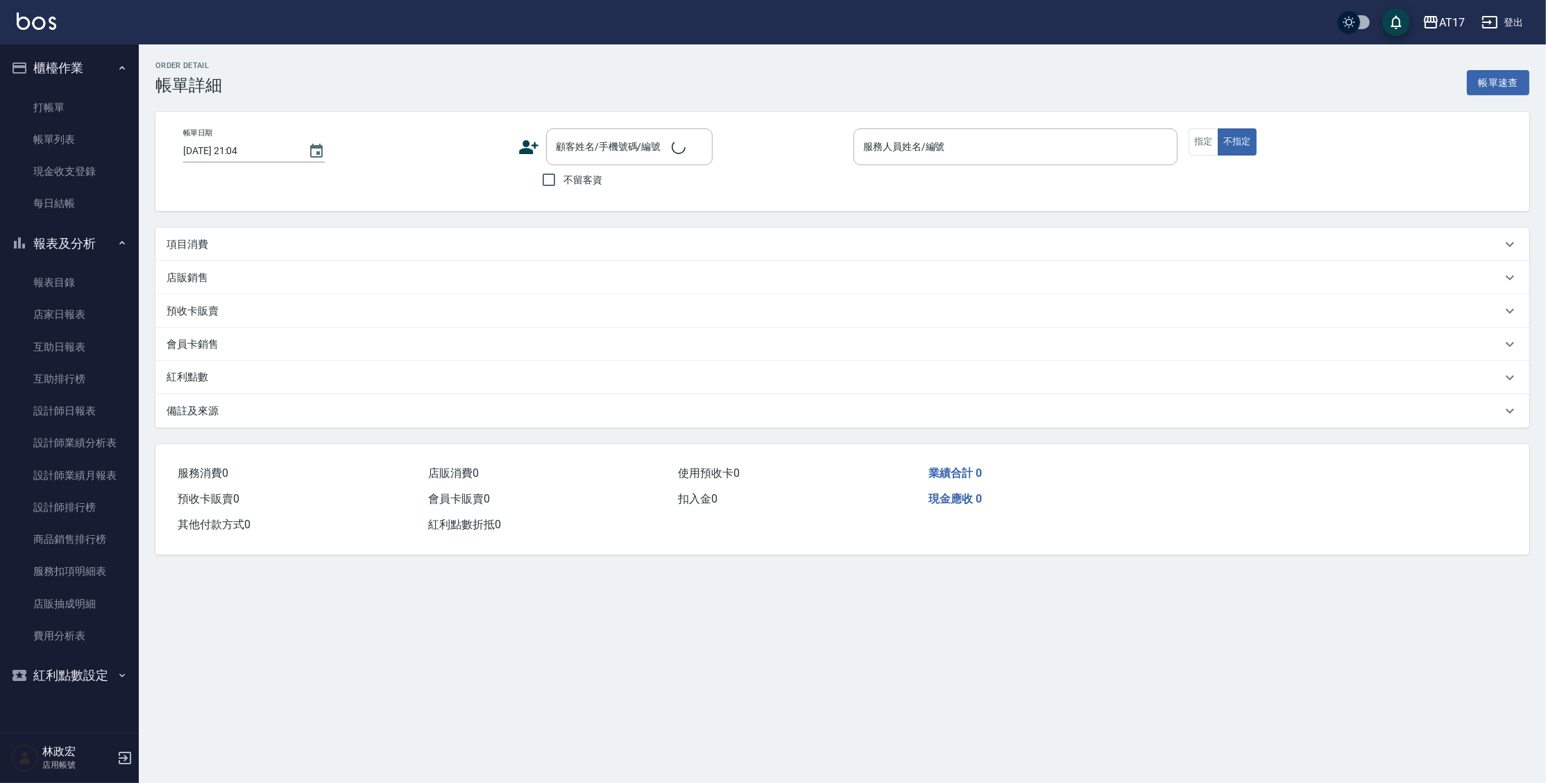
type input "[DATE] 20:28"
checkbox input "true"
type input "獅-5"
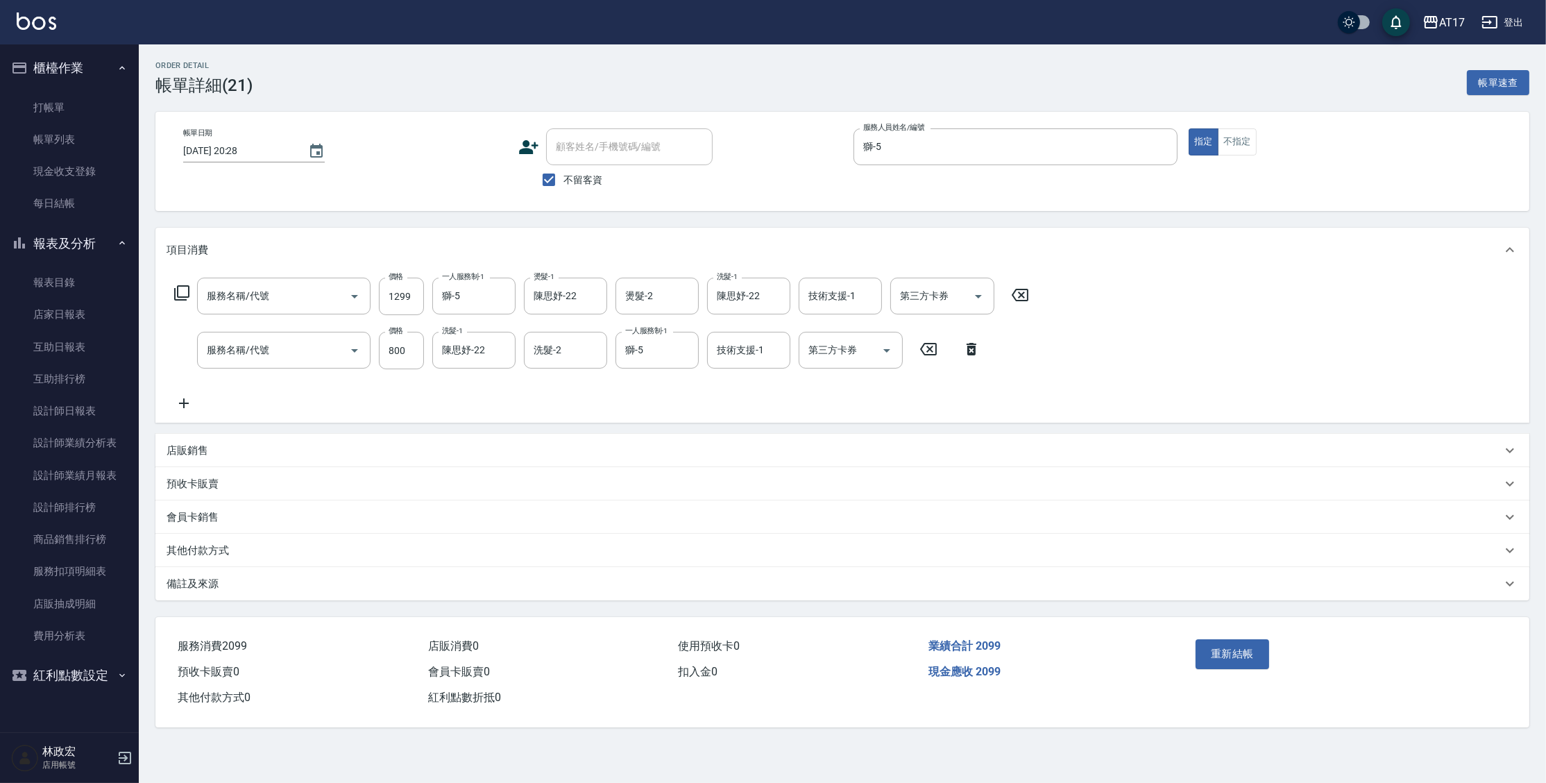
type input "一般燙(改金額)(201)"
type input "酵素 & 鏡面(41000)"
click at [334, 352] on icon "Clear" at bounding box center [335, 350] width 14 height 14
click at [318, 350] on input "服務名稱/代號" at bounding box center [264, 350] width 122 height 24
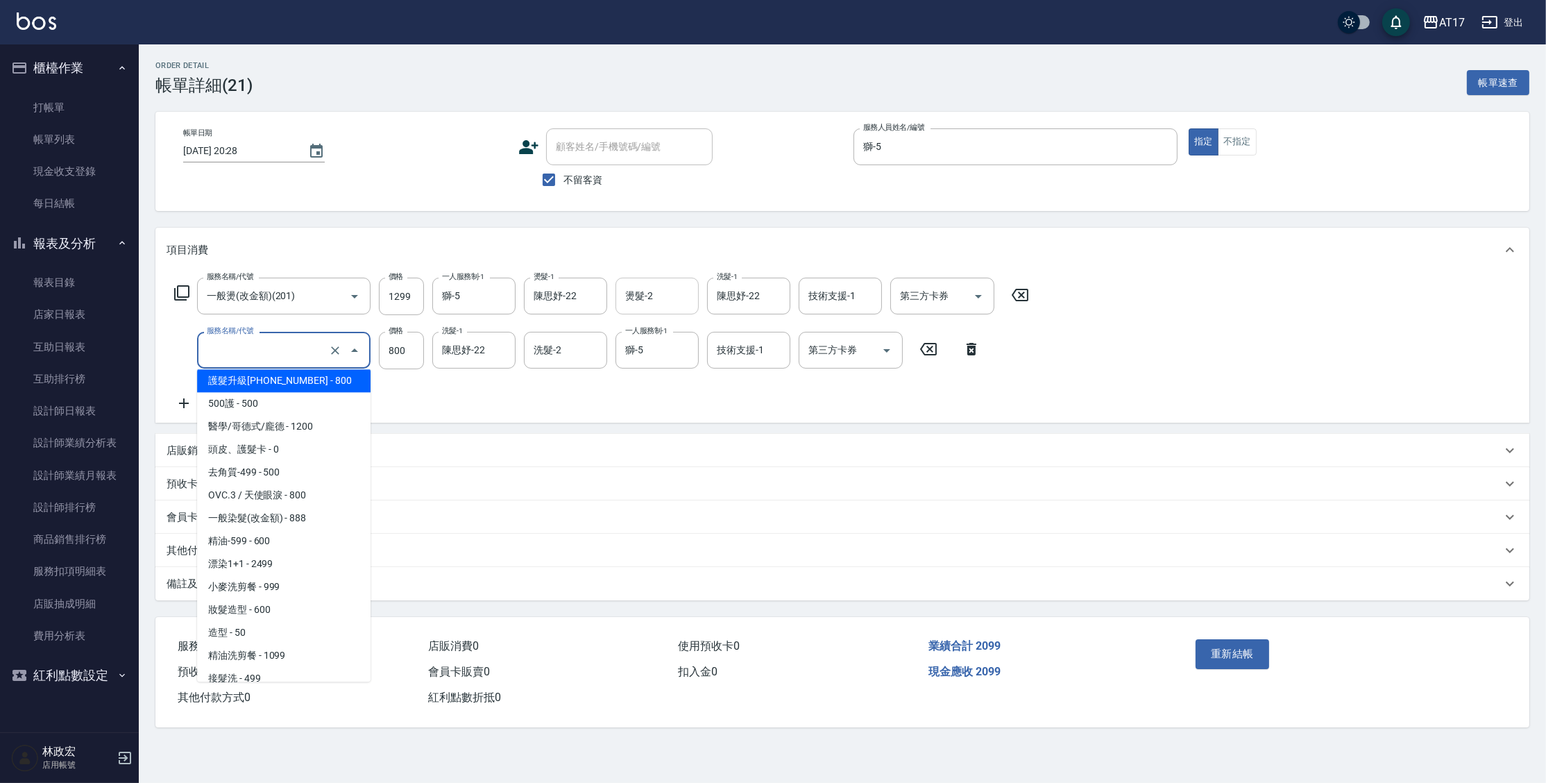
scroll to position [212, 0]
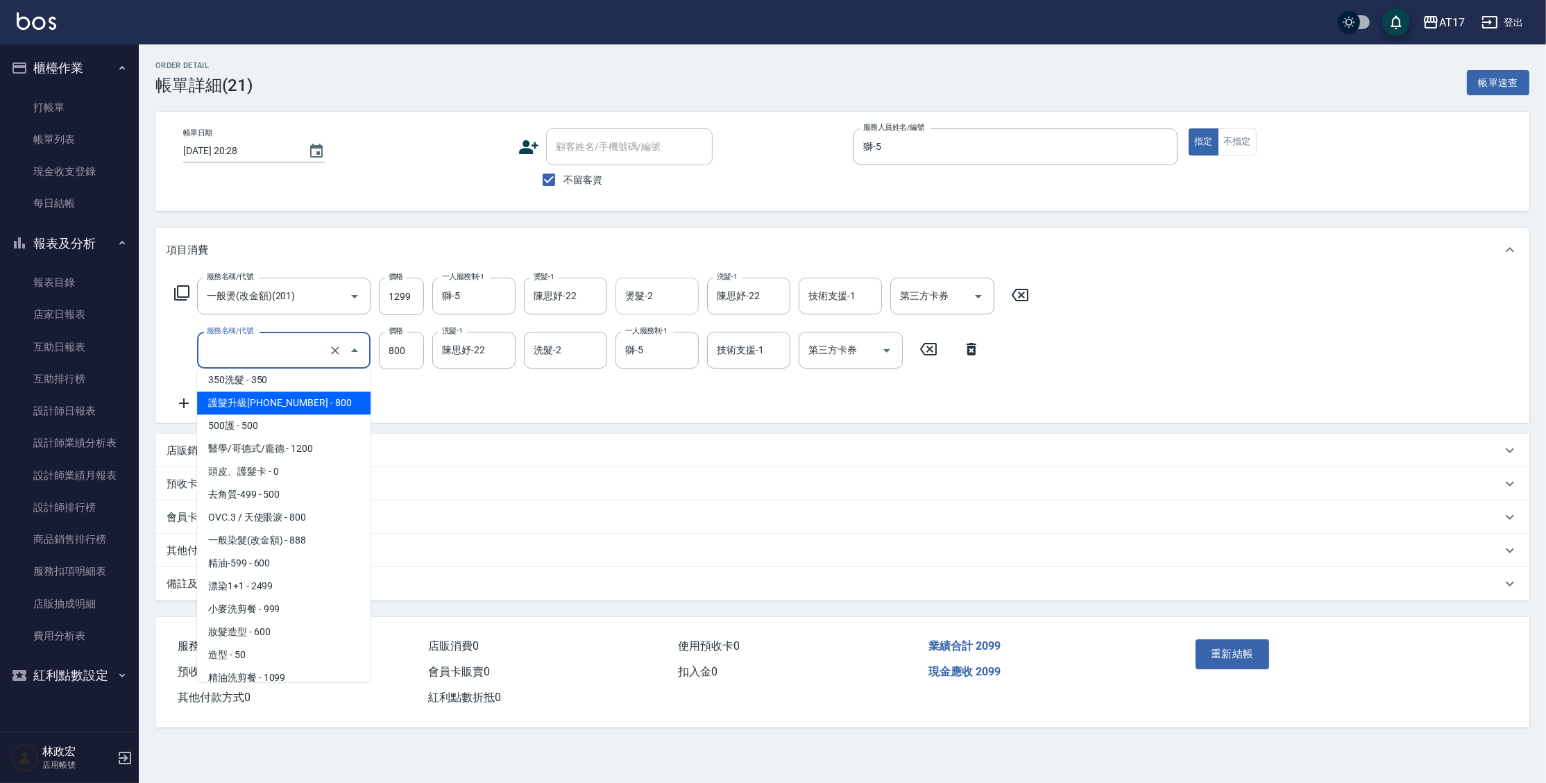
type input "護髮升級+800-1000(400)"
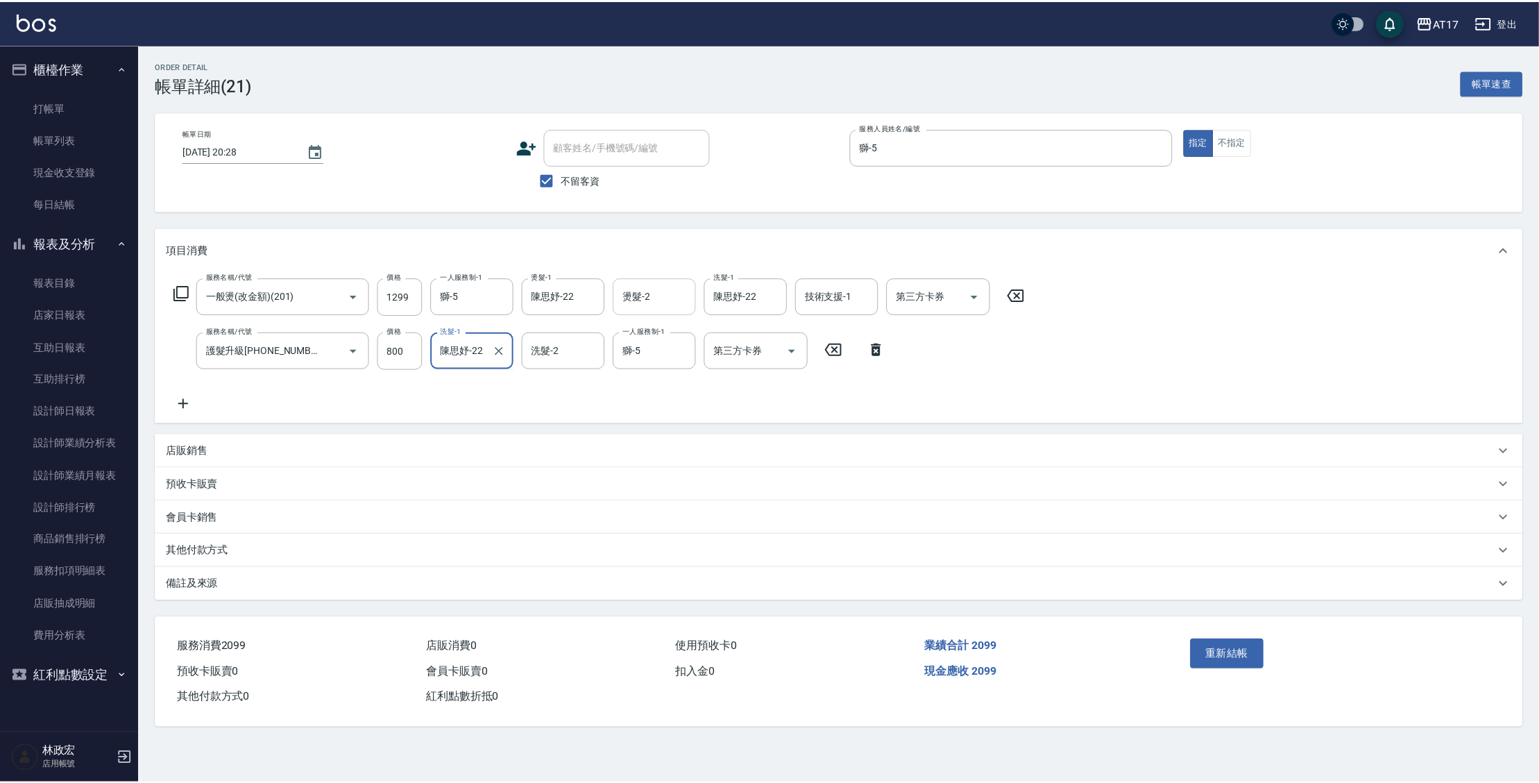
scroll to position [0, 0]
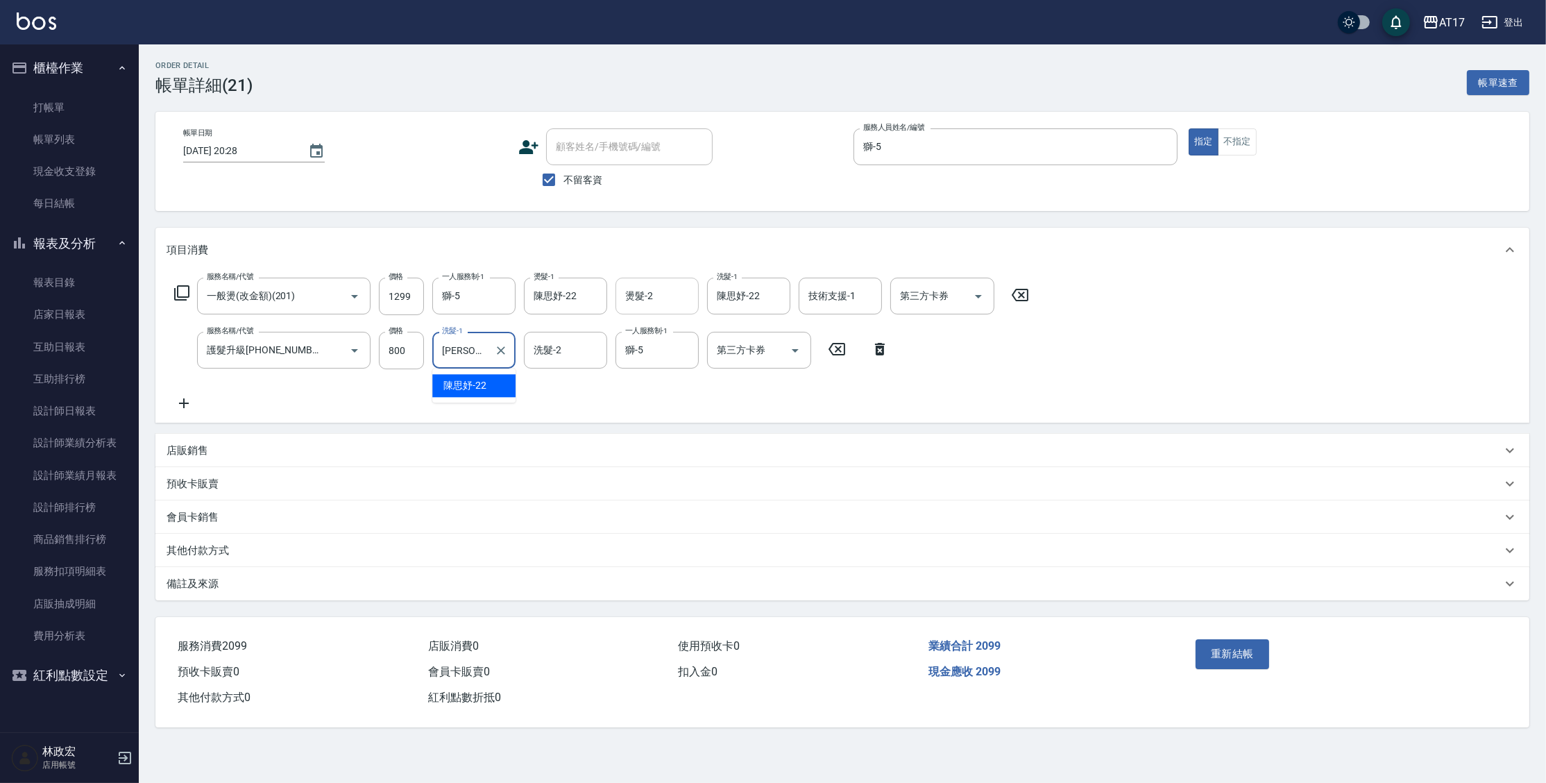
type input "陳"
type input "陳思妤-22"
click at [1256, 659] on button "重新結帳" at bounding box center [1232, 653] width 74 height 29
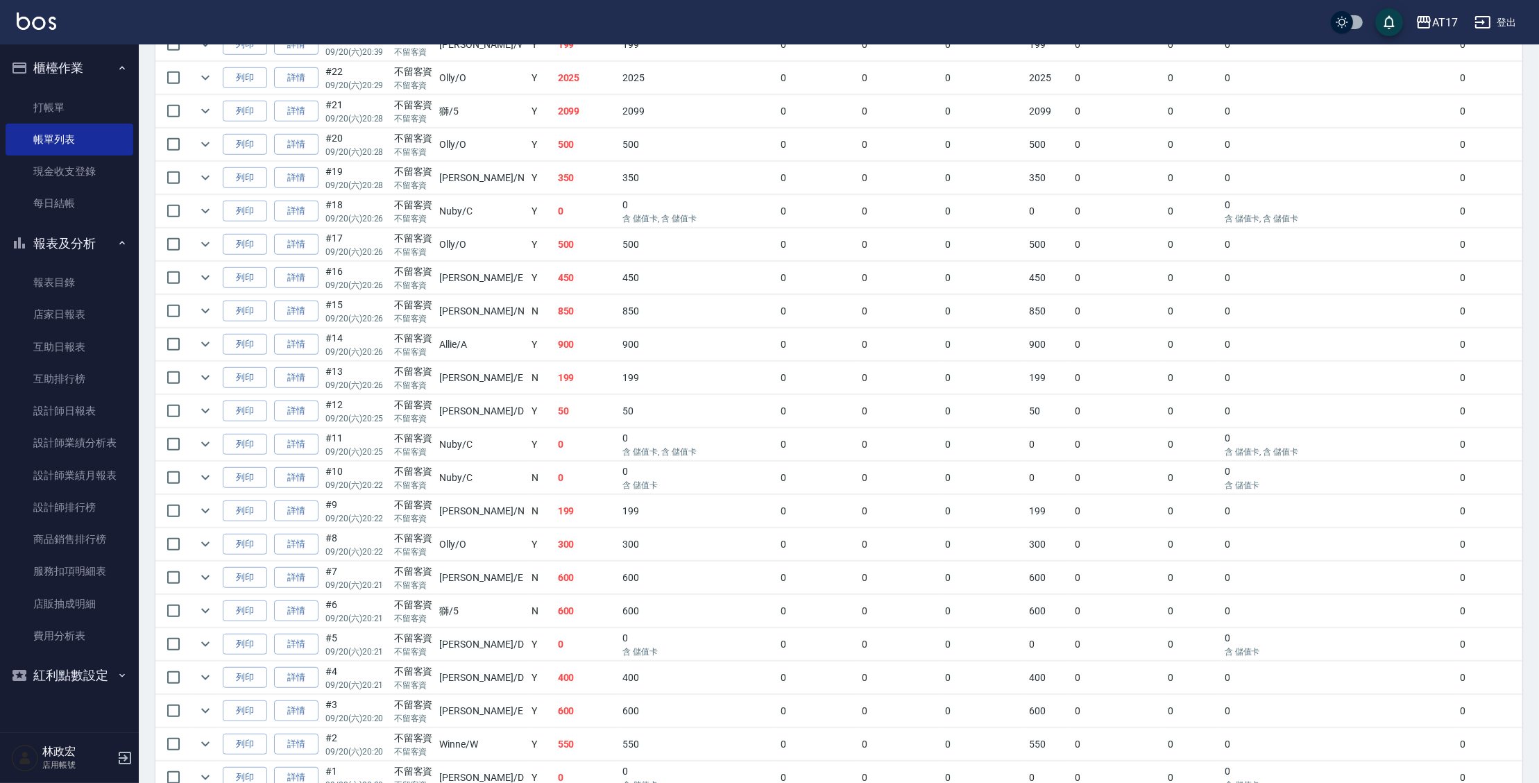
scroll to position [1554, 0]
click at [296, 668] on link "詳情" at bounding box center [296, 678] width 44 height 22
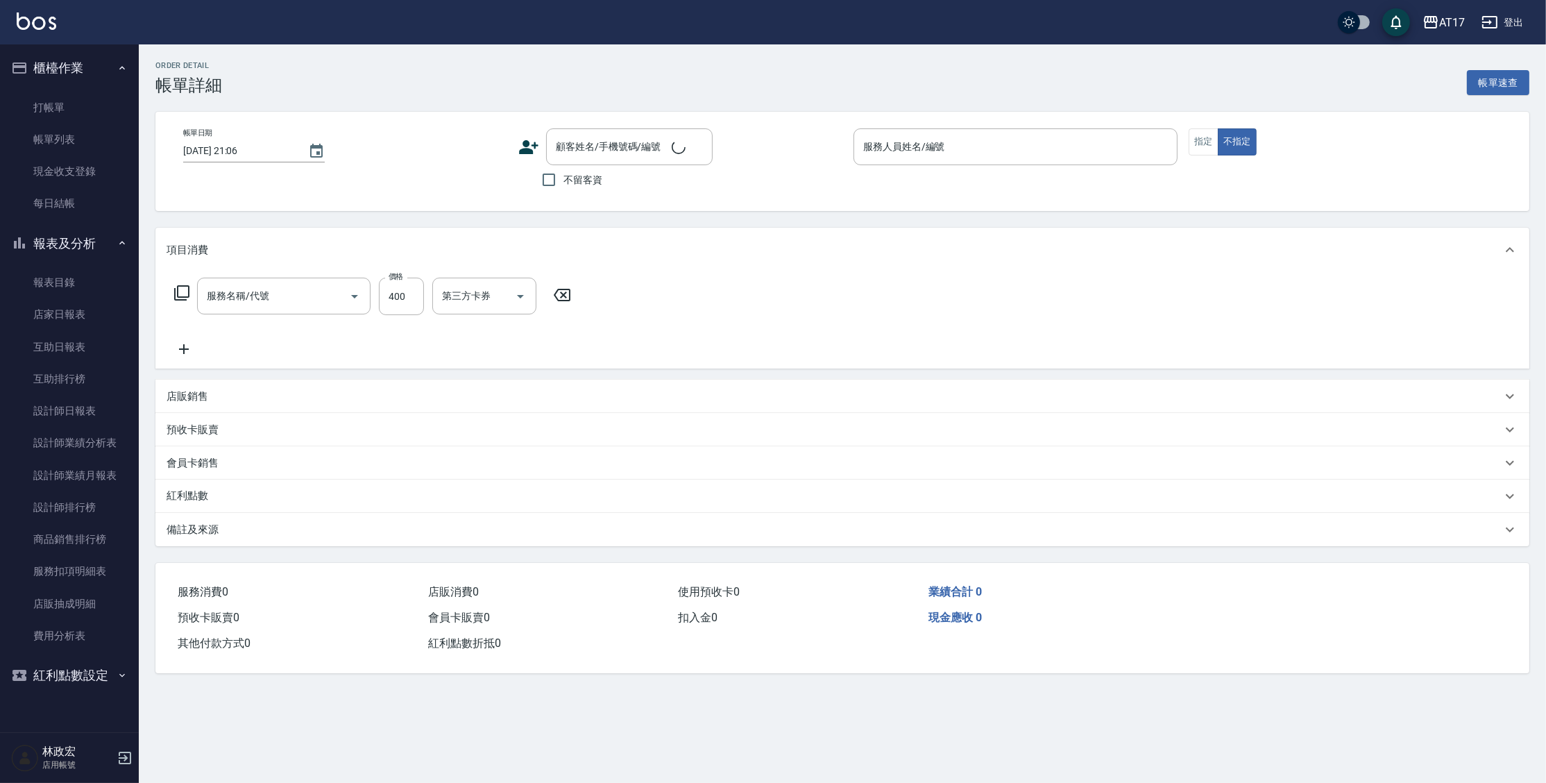
type input "[DATE] 20:21"
checkbox input "true"
type input "[PERSON_NAME]-D"
type input "350洗髮(350)"
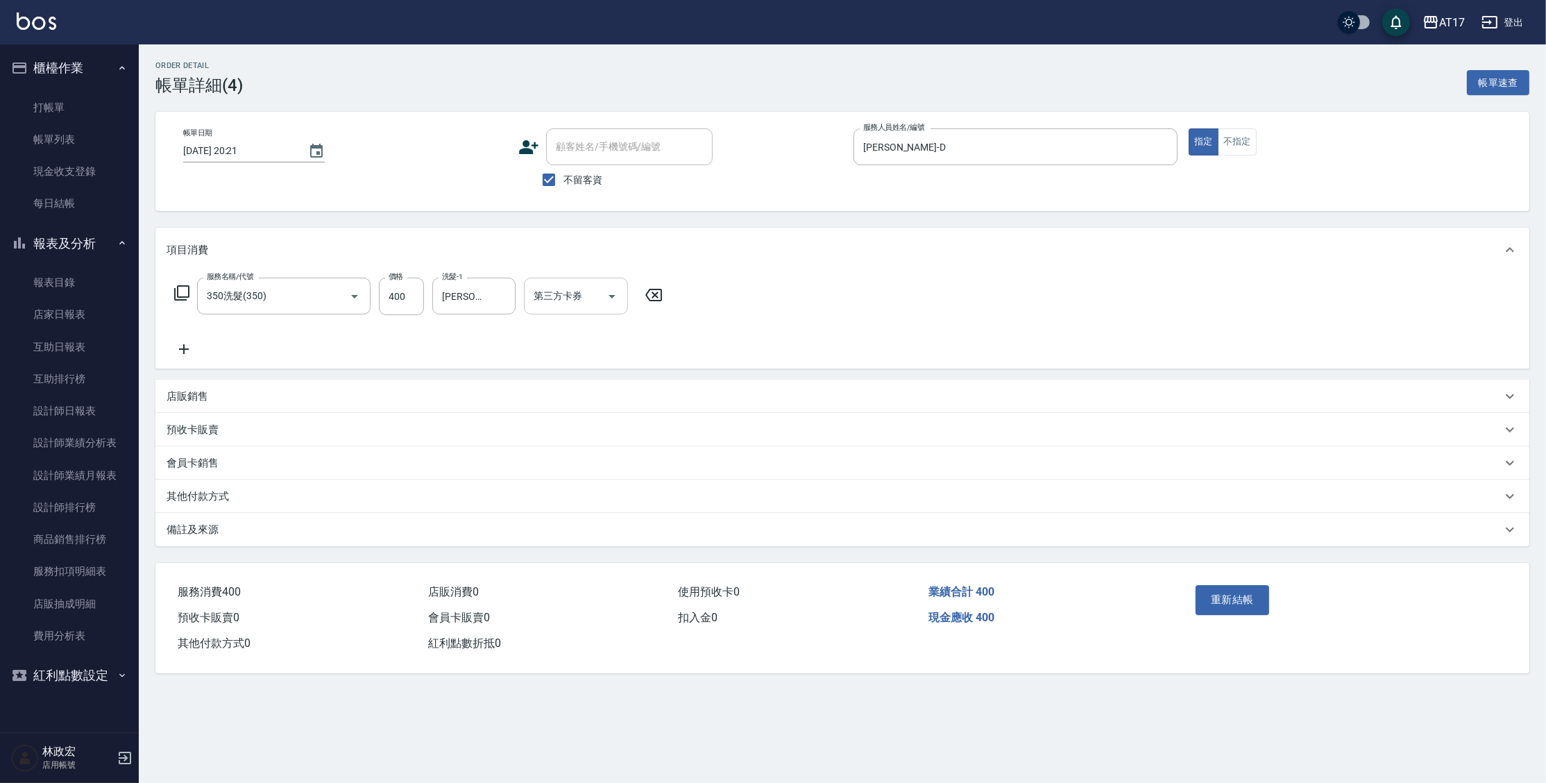
click at [591, 309] on div "第三方卡券" at bounding box center [576, 295] width 104 height 37
click at [577, 424] on span "儲值卡" at bounding box center [576, 422] width 104 height 23
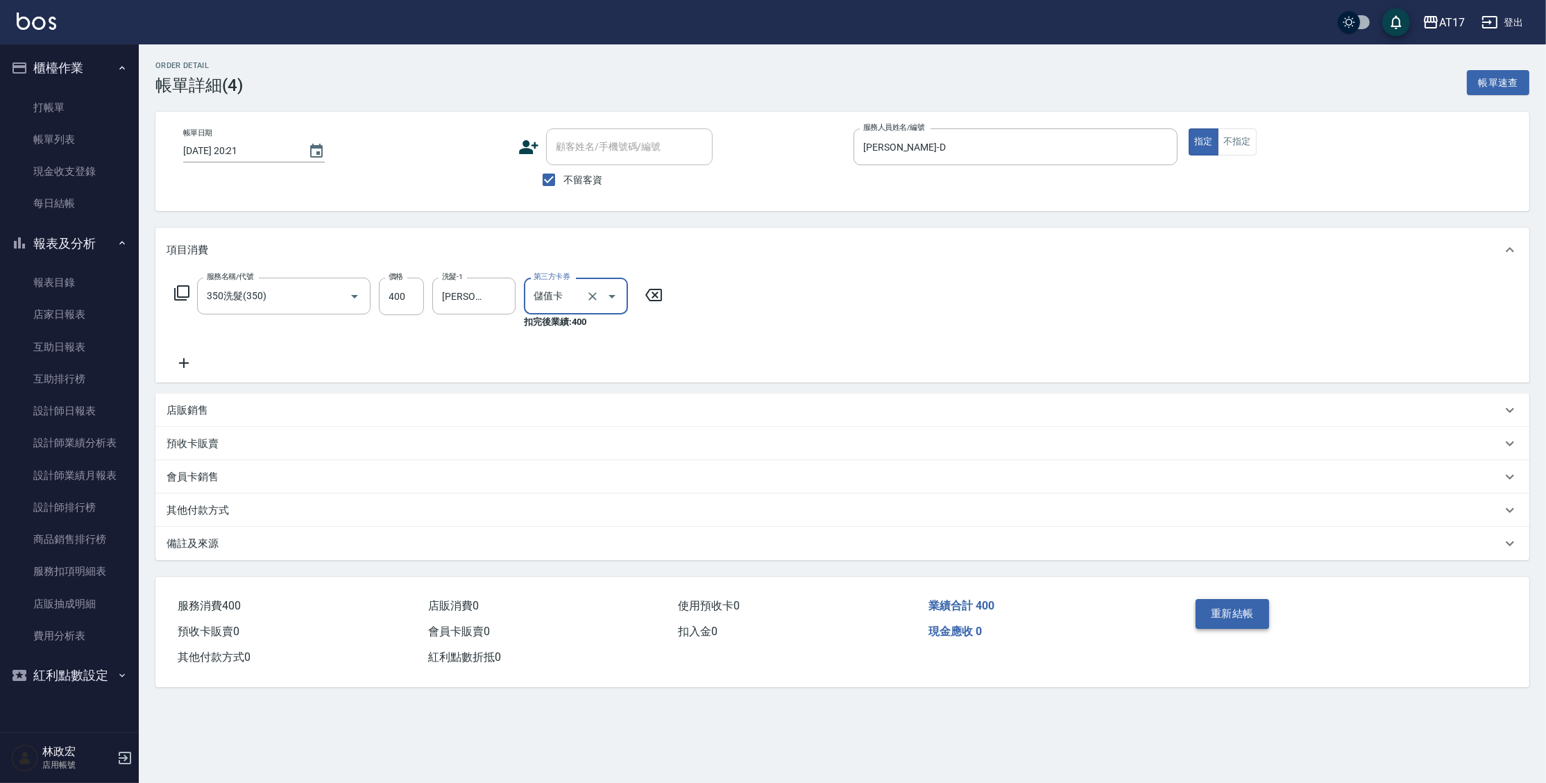
click at [1220, 615] on button "重新結帳" at bounding box center [1232, 613] width 74 height 29
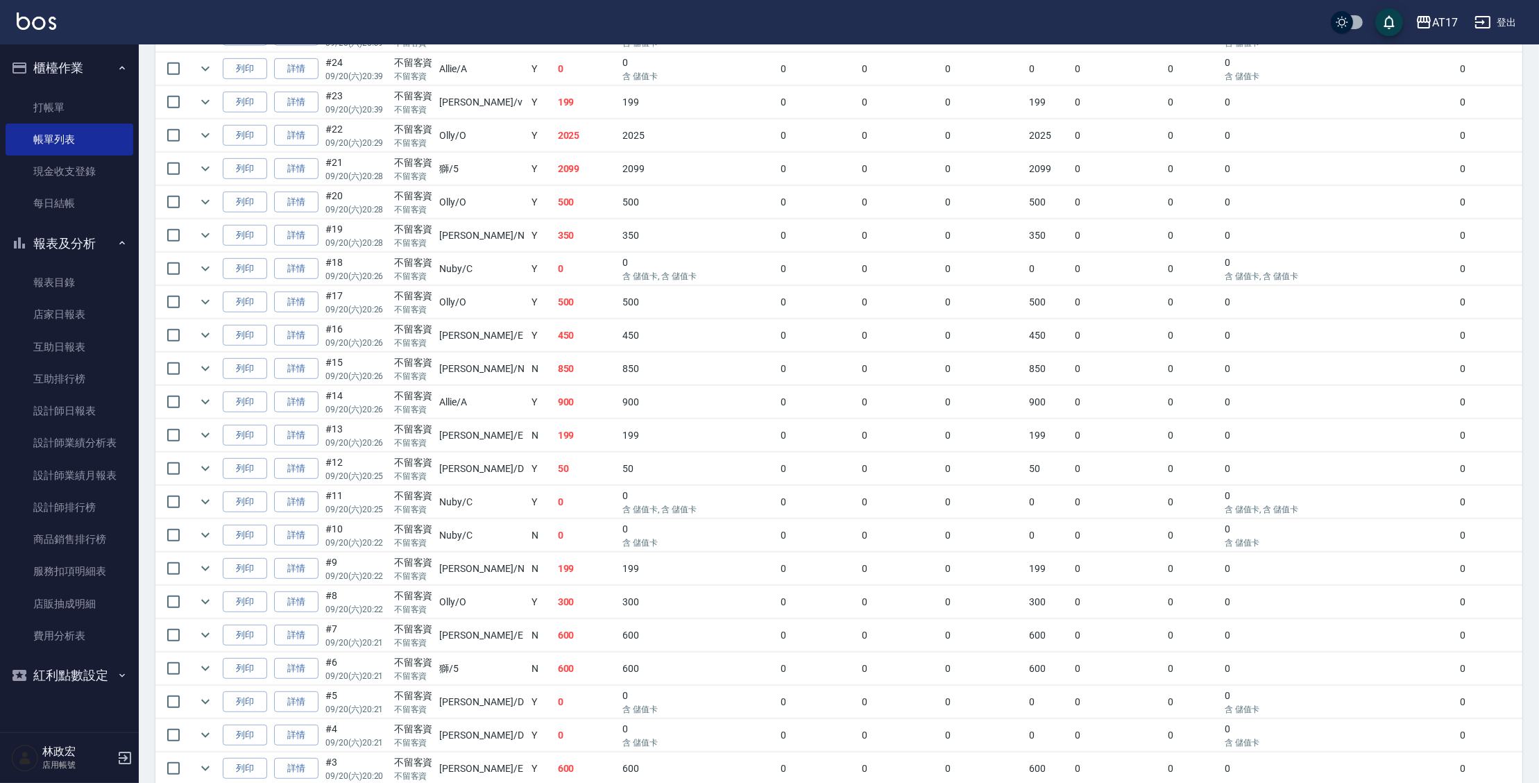
scroll to position [1622, 0]
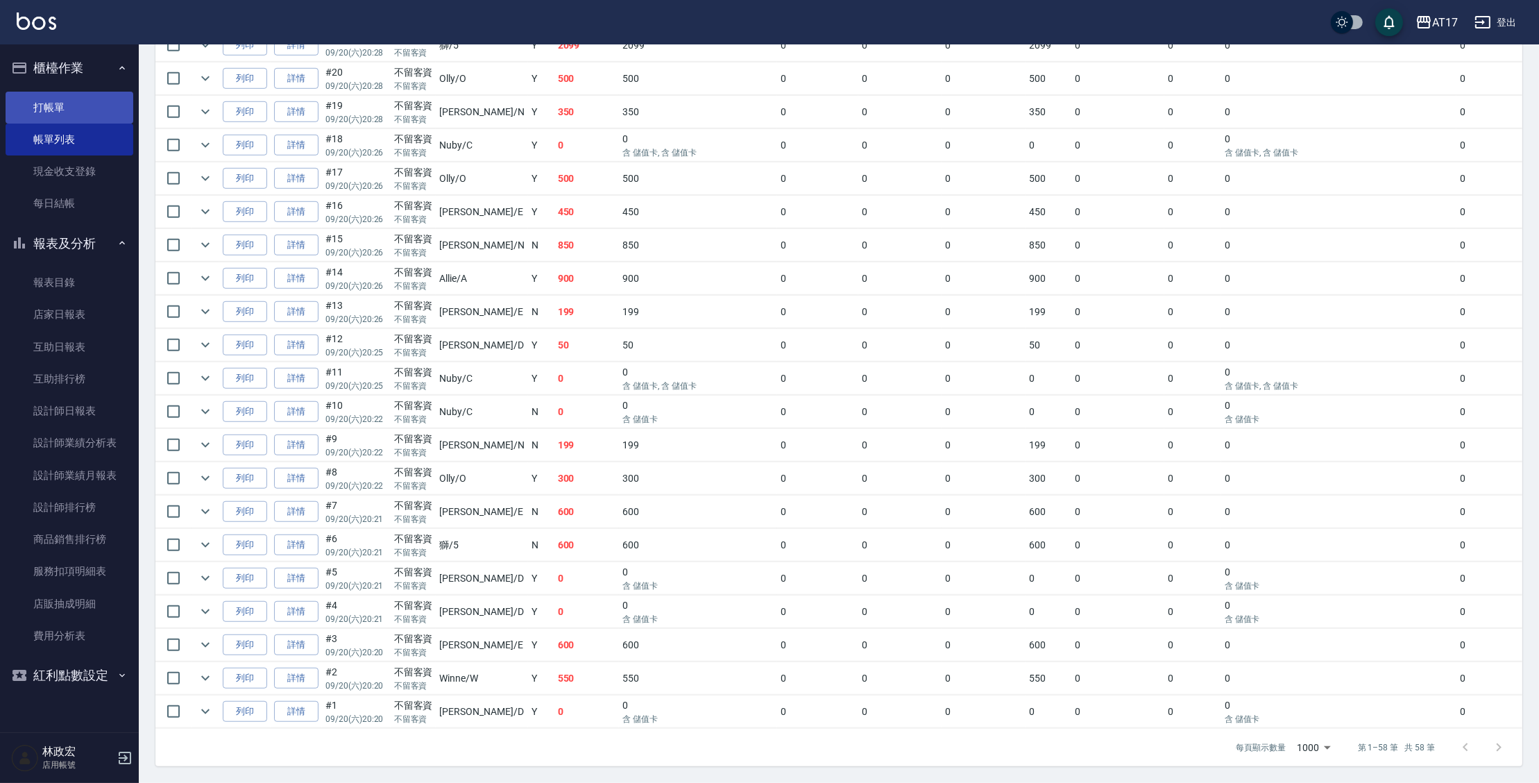
click at [85, 117] on link "打帳單" at bounding box center [70, 108] width 128 height 32
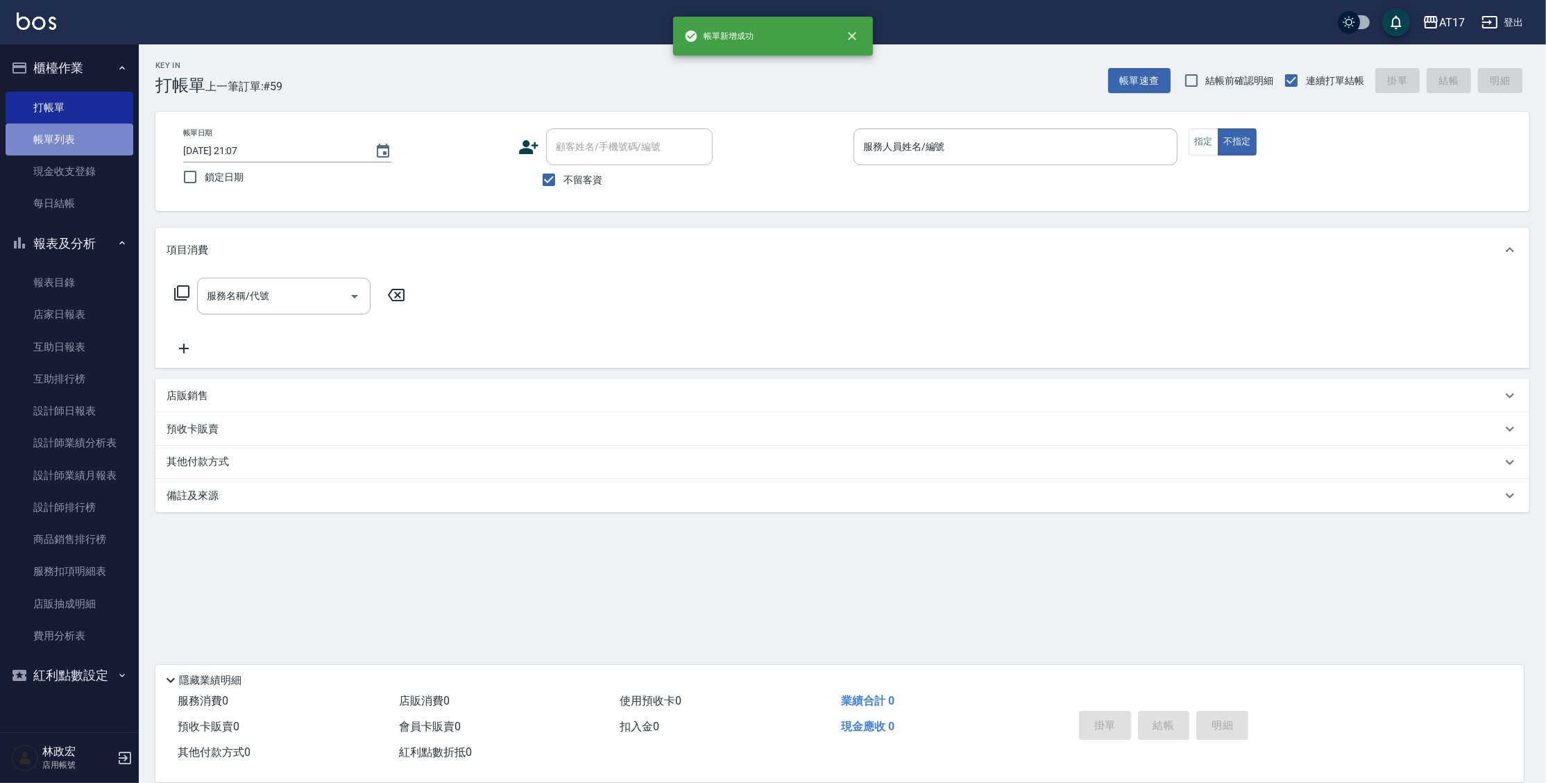
click at [99, 139] on link "帳單列表" at bounding box center [70, 139] width 128 height 32
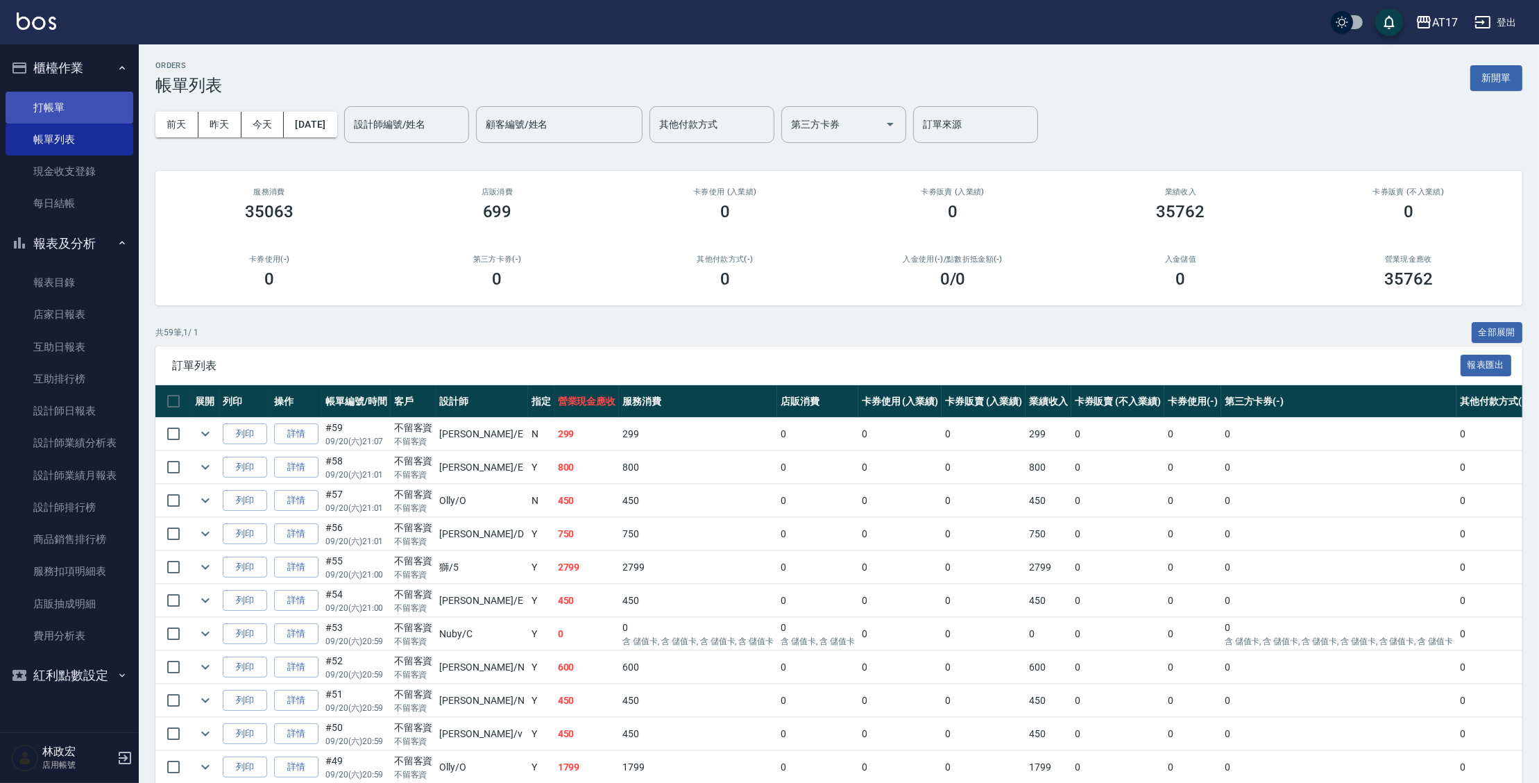
click at [26, 105] on link "打帳單" at bounding box center [70, 108] width 128 height 32
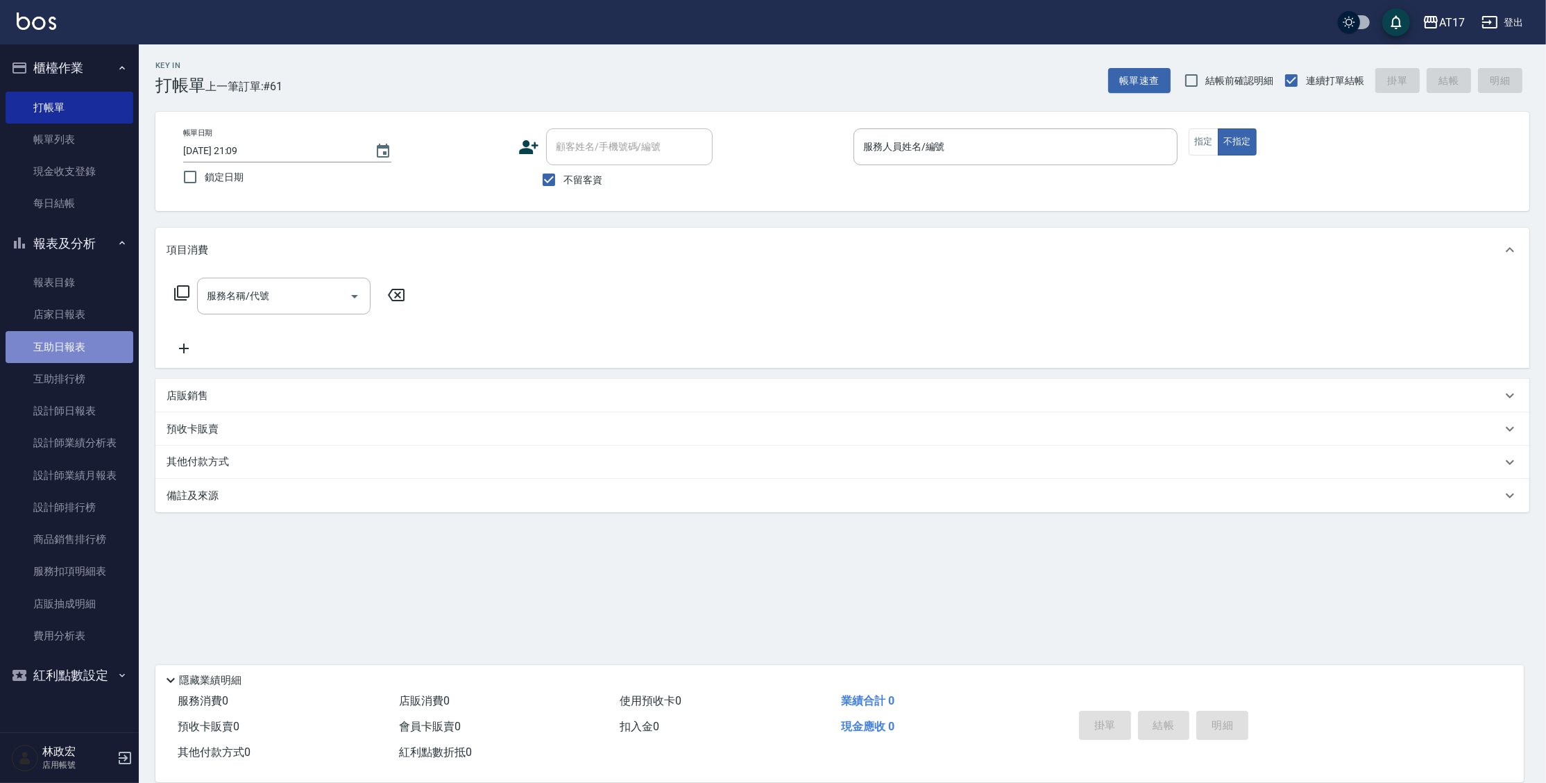
click at [57, 348] on link "互助日報表" at bounding box center [70, 347] width 128 height 32
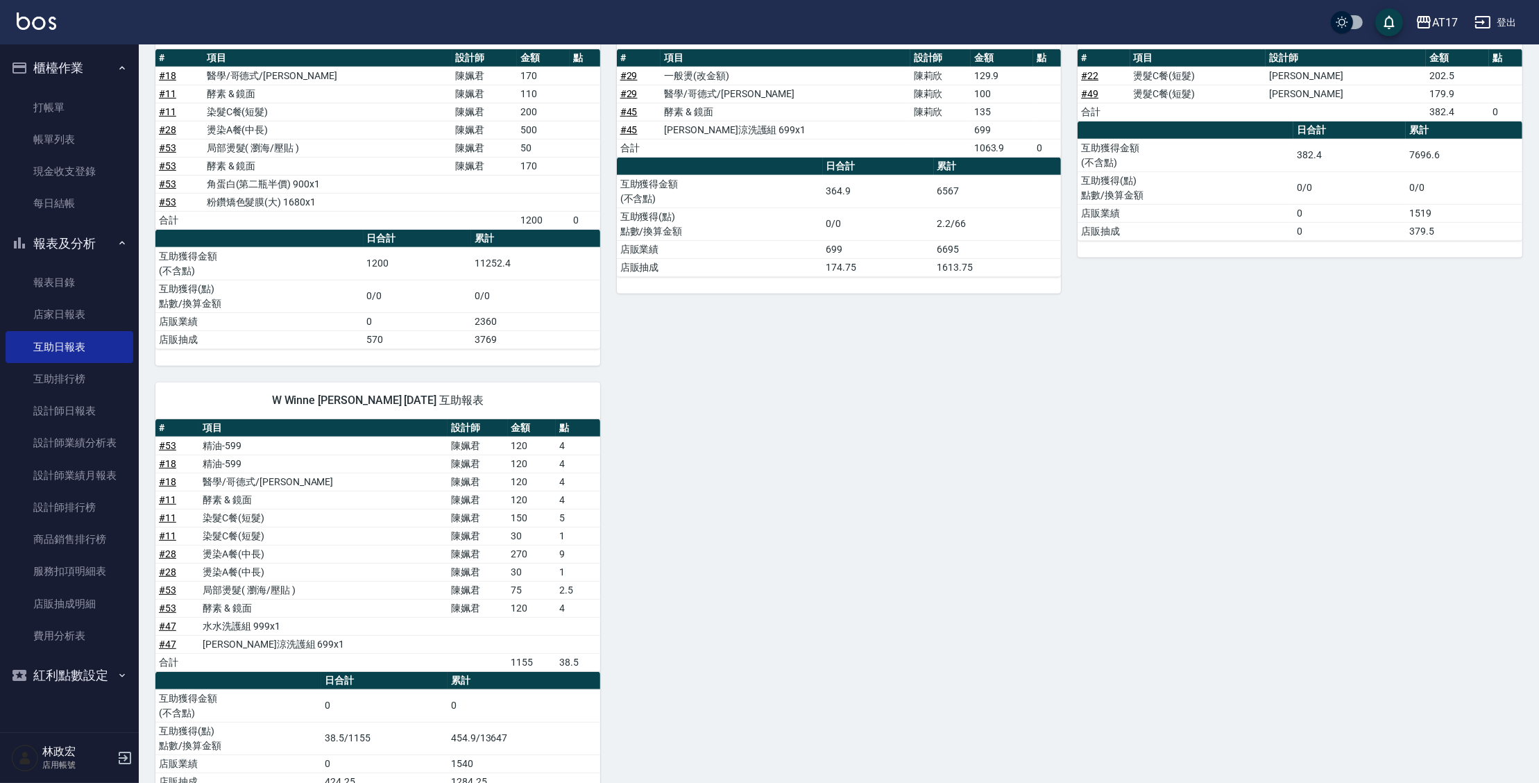
scroll to position [1183, 0]
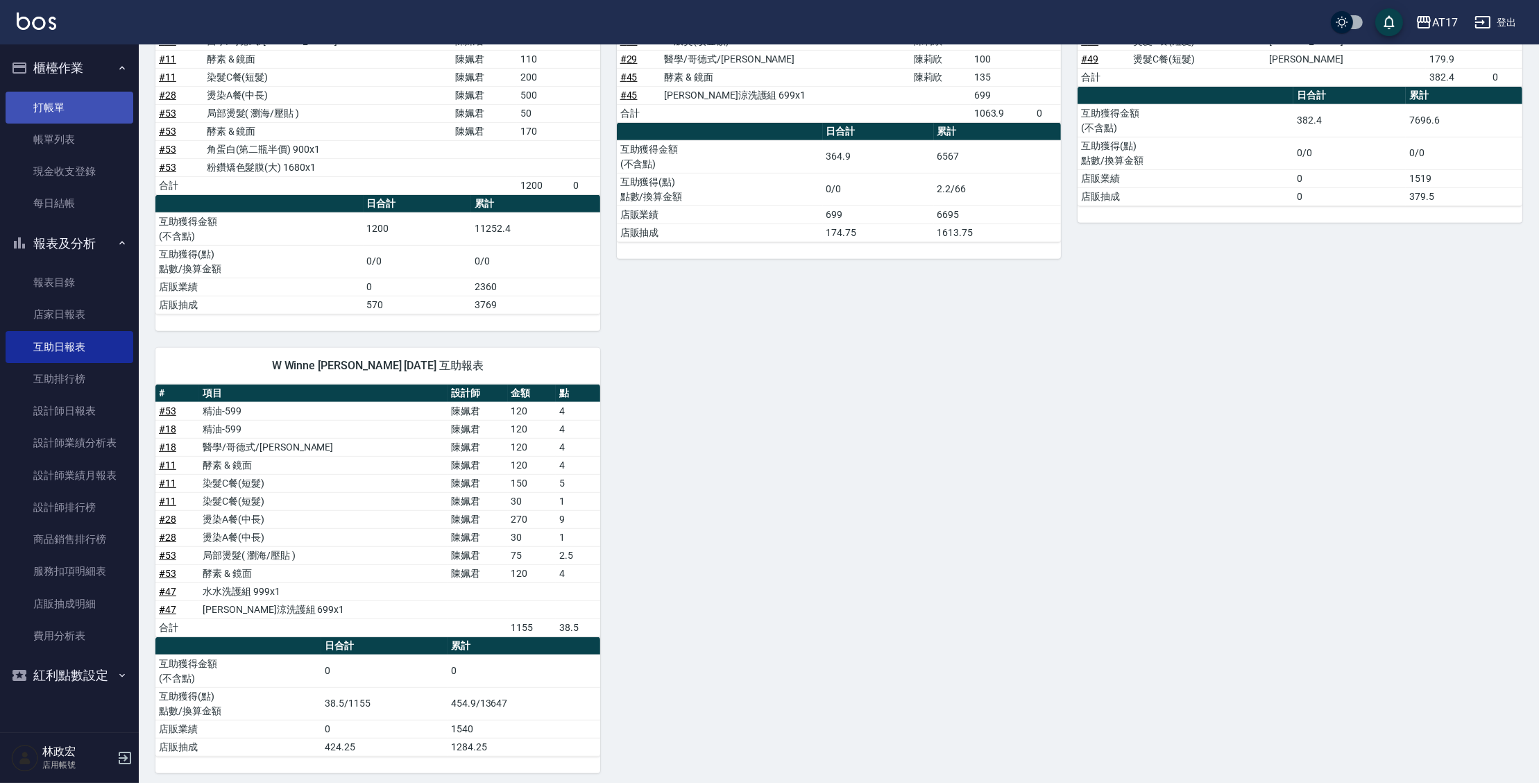
click at [84, 109] on link "打帳單" at bounding box center [70, 108] width 128 height 32
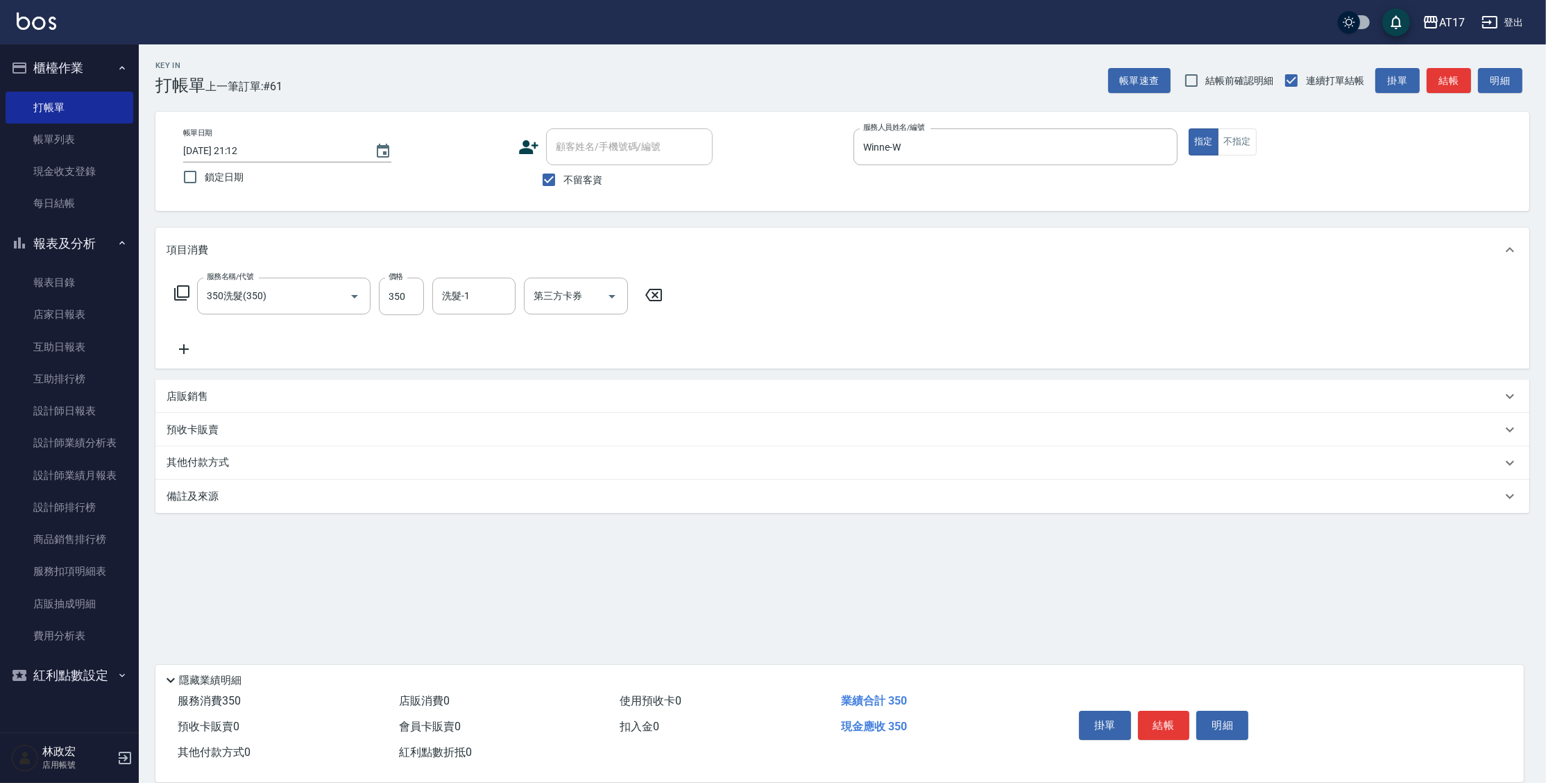
click at [511, 190] on div "帳單日期 2025/09/20 21:12 鎖定日期 顧客姓名/手機號碼/編號 顧客姓名/手機號碼/編號 不留客資 服務人員姓名/編號 Winne-W 服務人…" at bounding box center [842, 161] width 1340 height 66
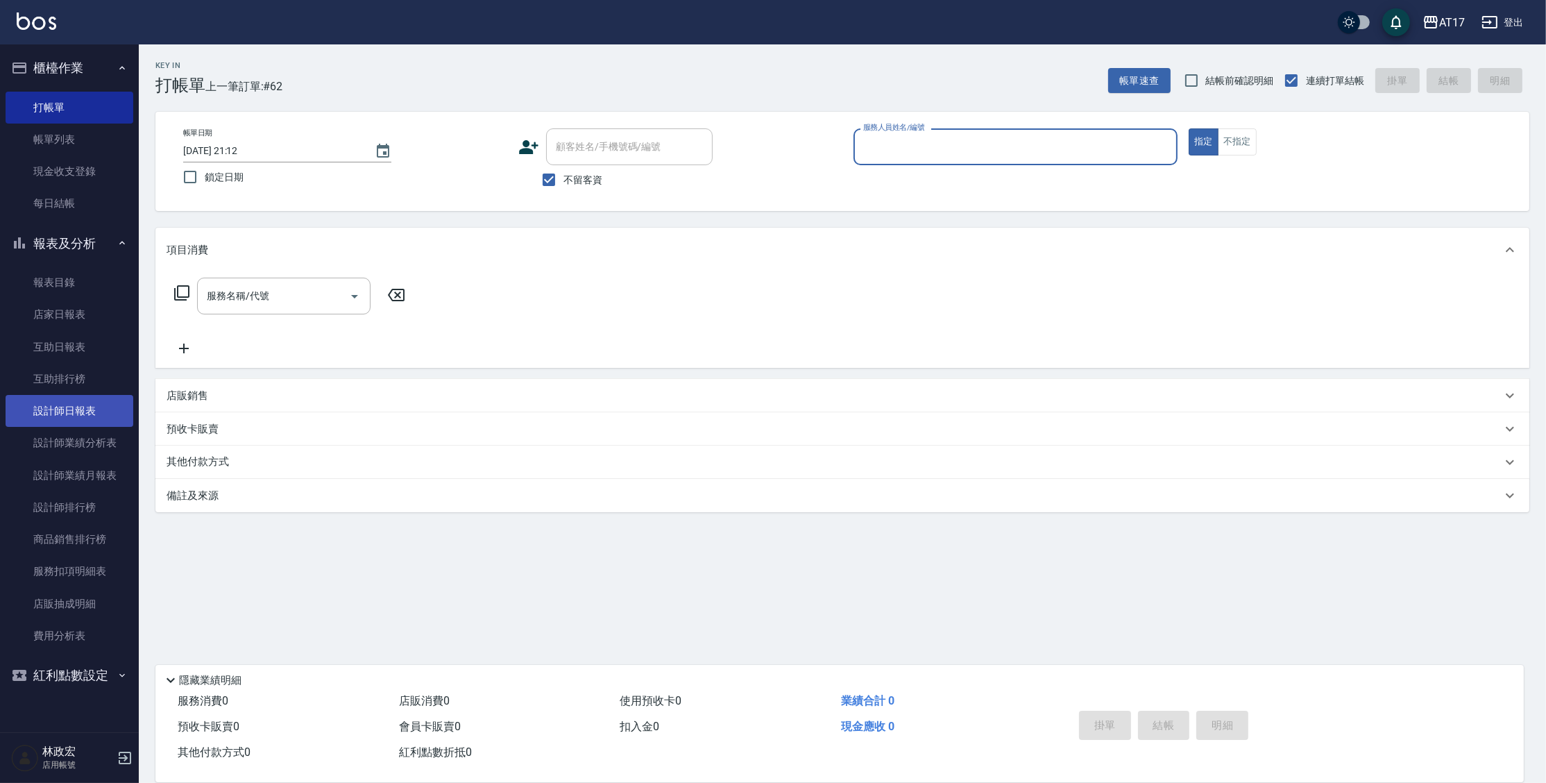
click at [100, 417] on link "設計師日報表" at bounding box center [70, 411] width 128 height 32
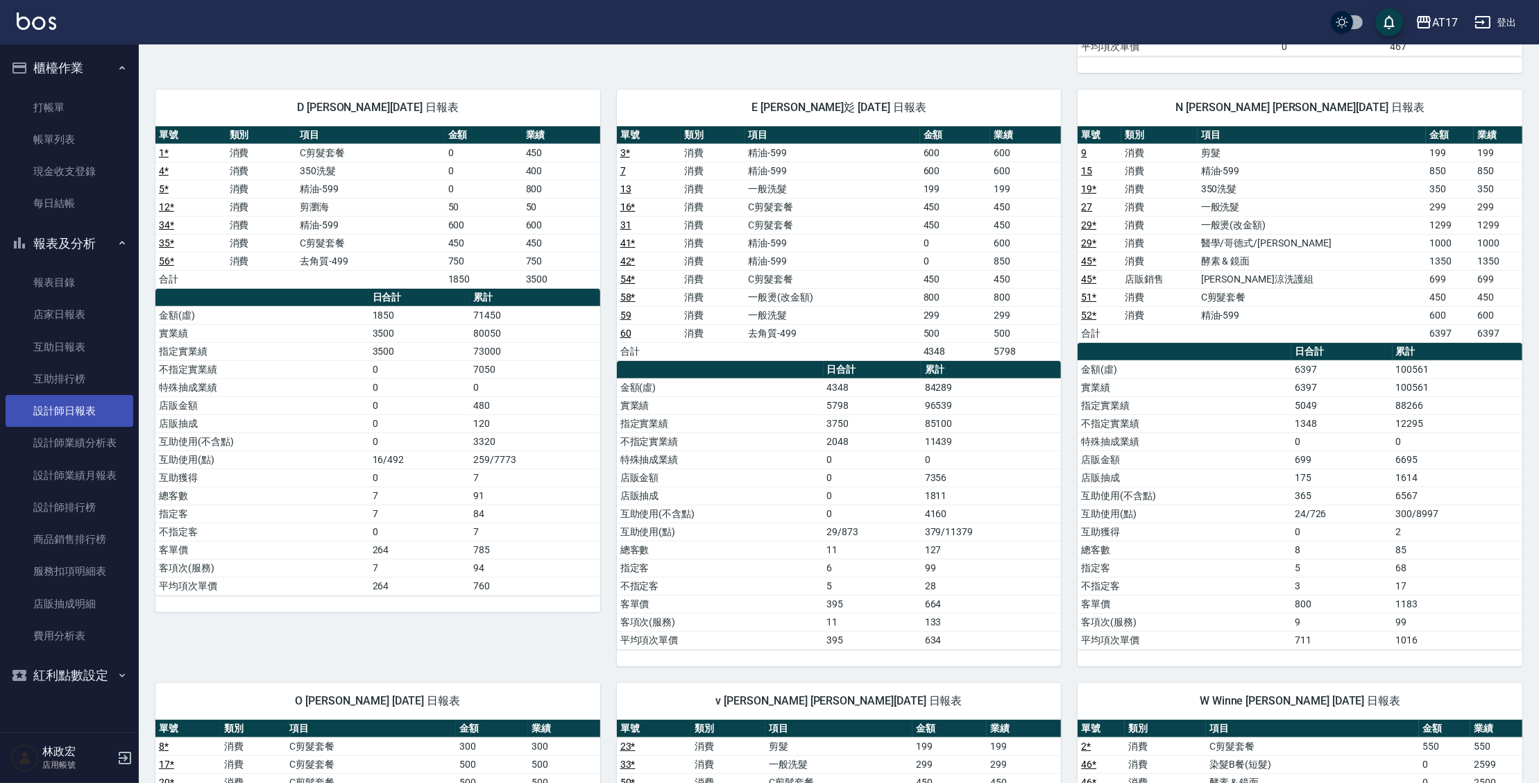
scroll to position [656, 0]
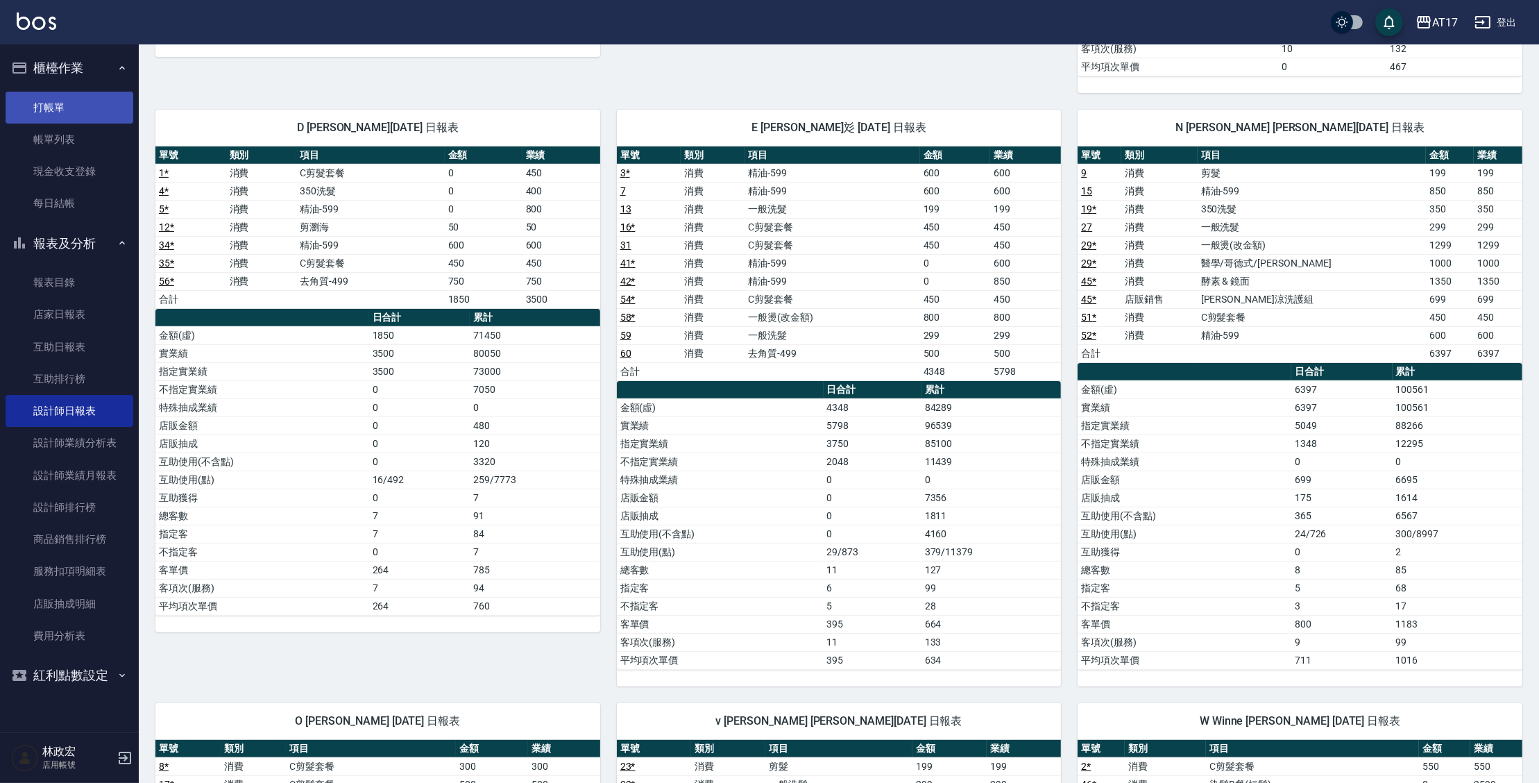
click at [58, 119] on link "打帳單" at bounding box center [70, 108] width 128 height 32
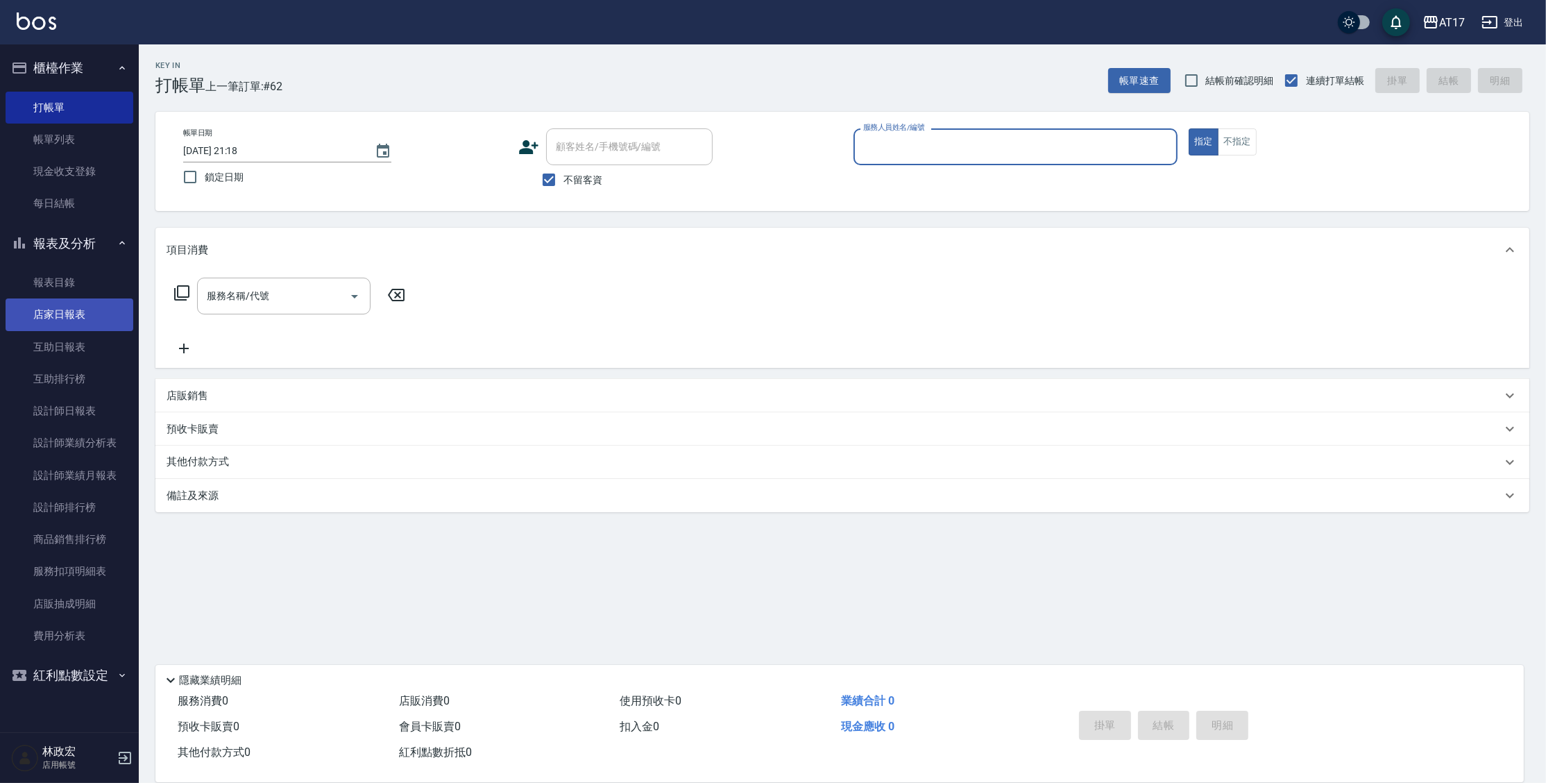
click at [76, 303] on link "店家日報表" at bounding box center [70, 314] width 128 height 32
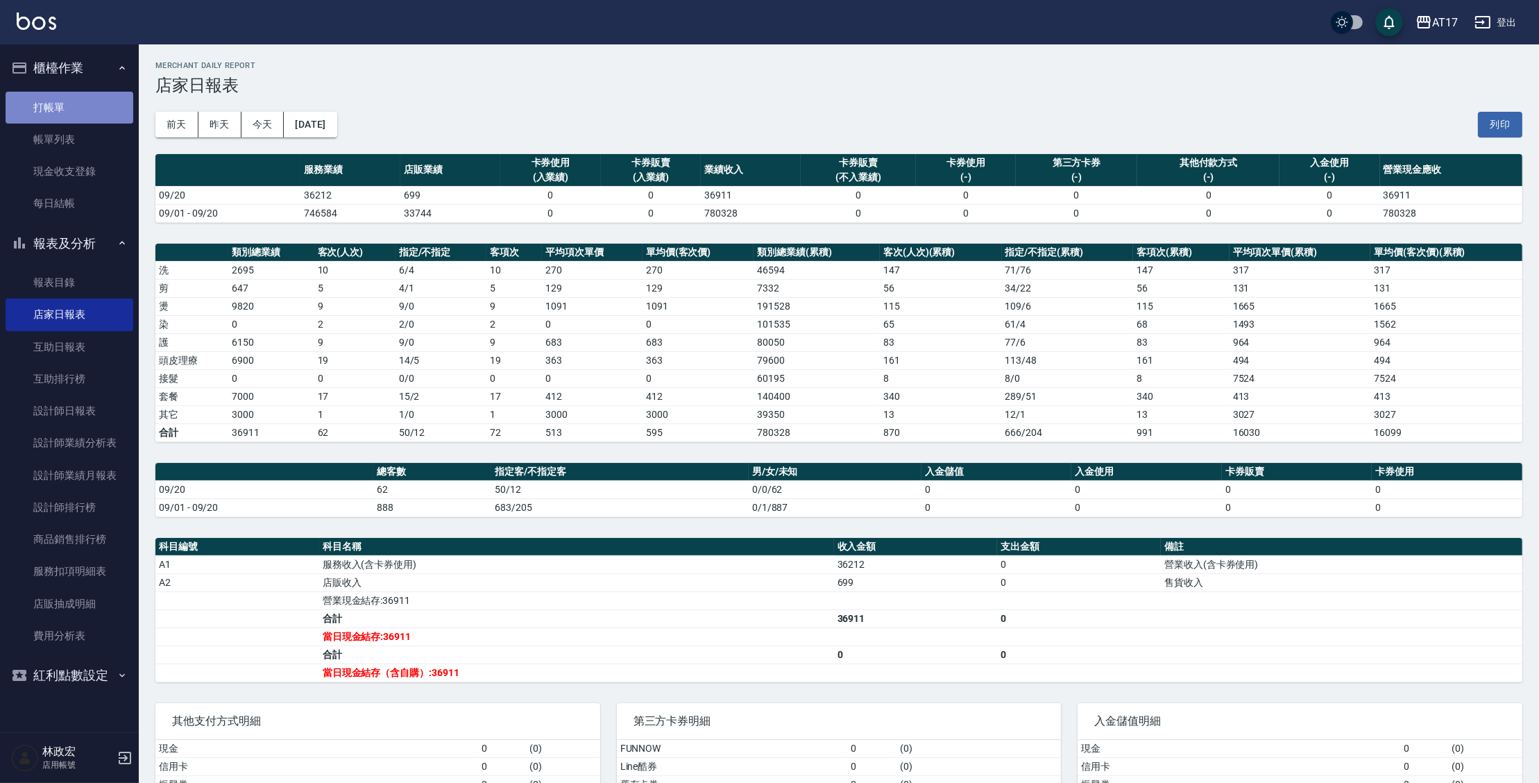
click at [49, 111] on link "打帳單" at bounding box center [70, 108] width 128 height 32
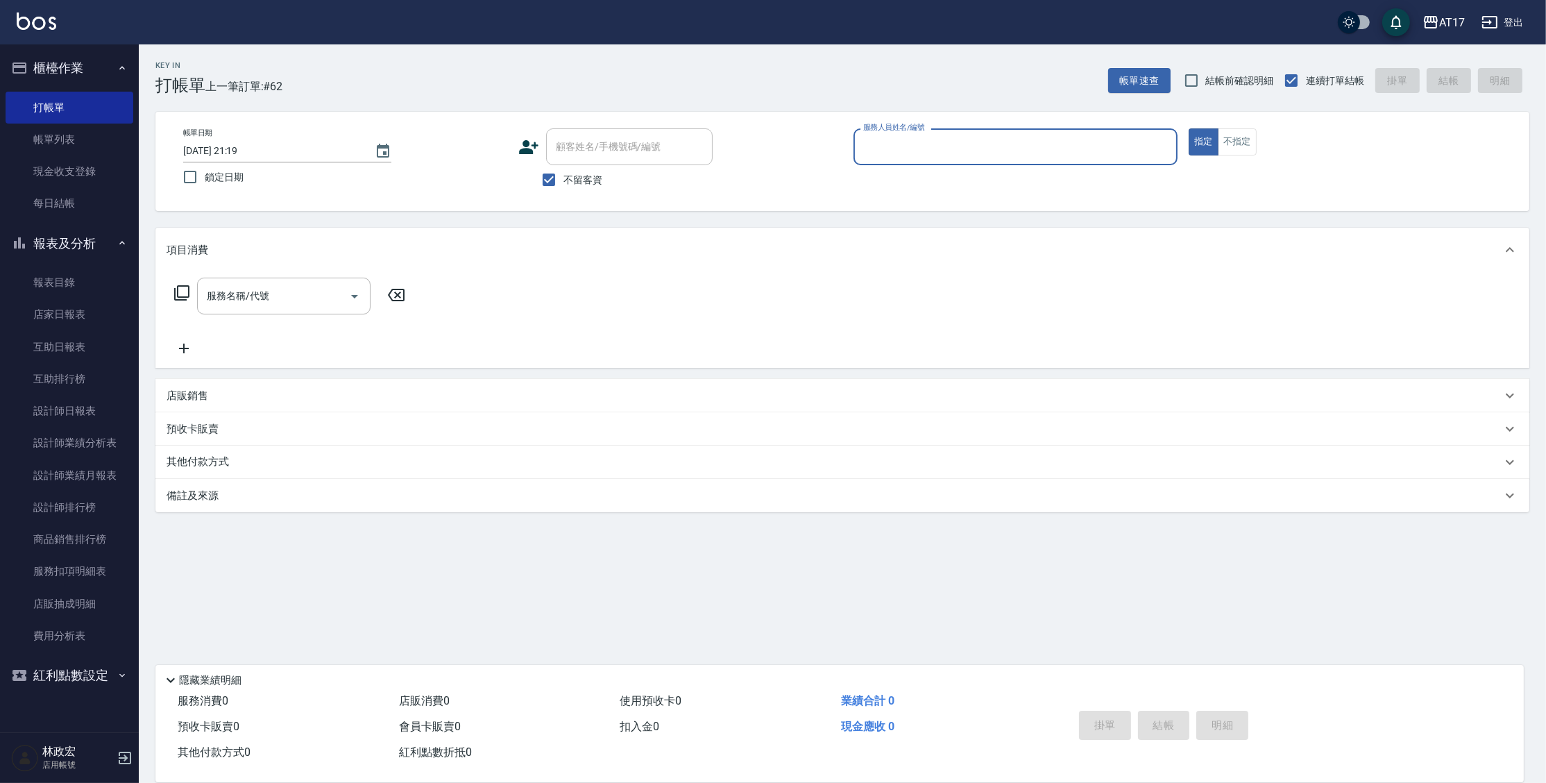
click at [178, 298] on icon at bounding box center [181, 292] width 17 height 17
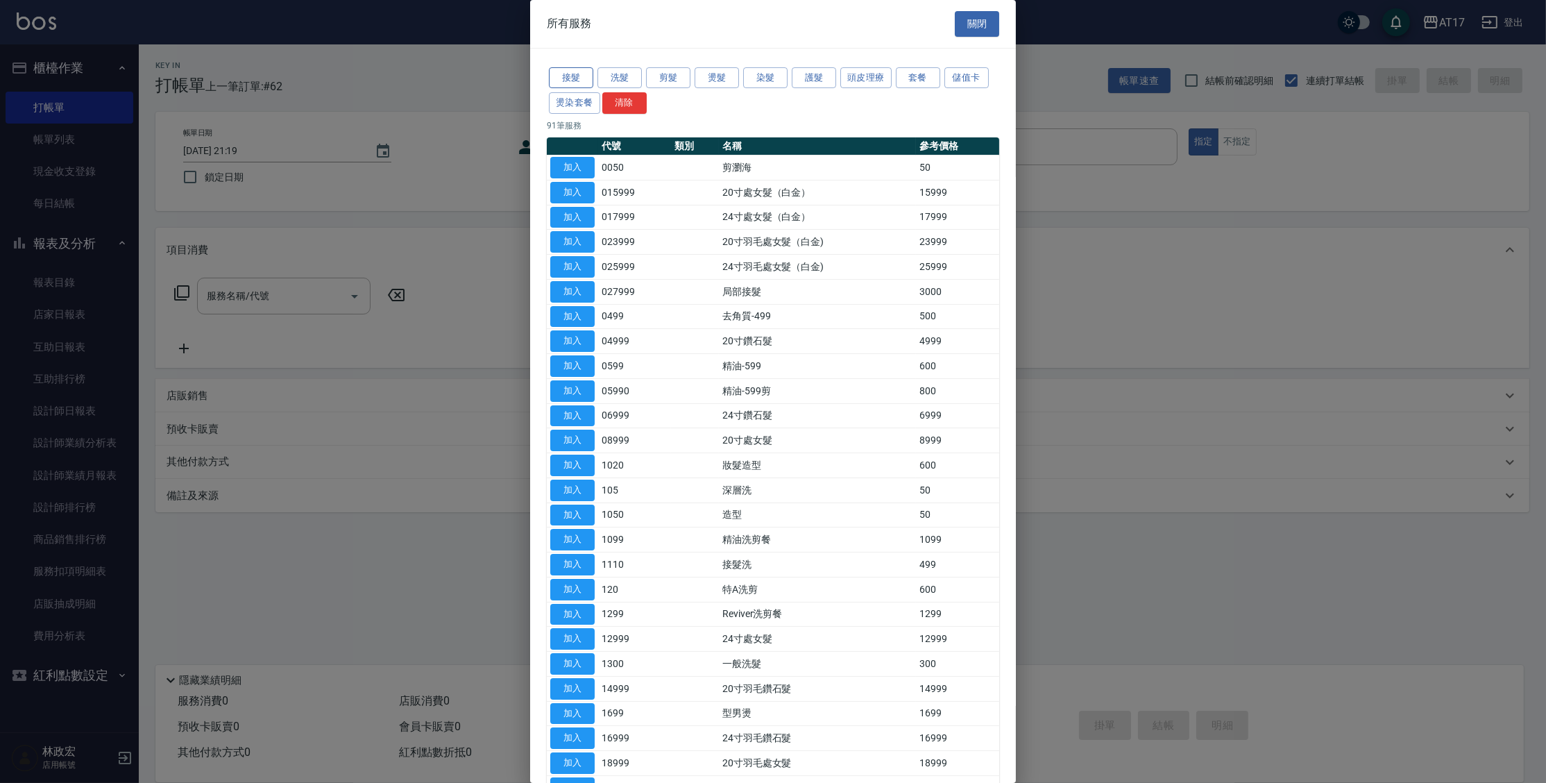
drag, startPoint x: 572, startPoint y: 65, endPoint x: 568, endPoint y: 78, distance: 13.2
click at [572, 69] on div "接髮 洗髮 剪髮 燙髮 染髮 護髮 頭皮理療 套餐 儲值卡 燙染套餐 清除" at bounding box center [773, 90] width 452 height 51
click at [568, 78] on button "接髮" at bounding box center [571, 78] width 44 height 22
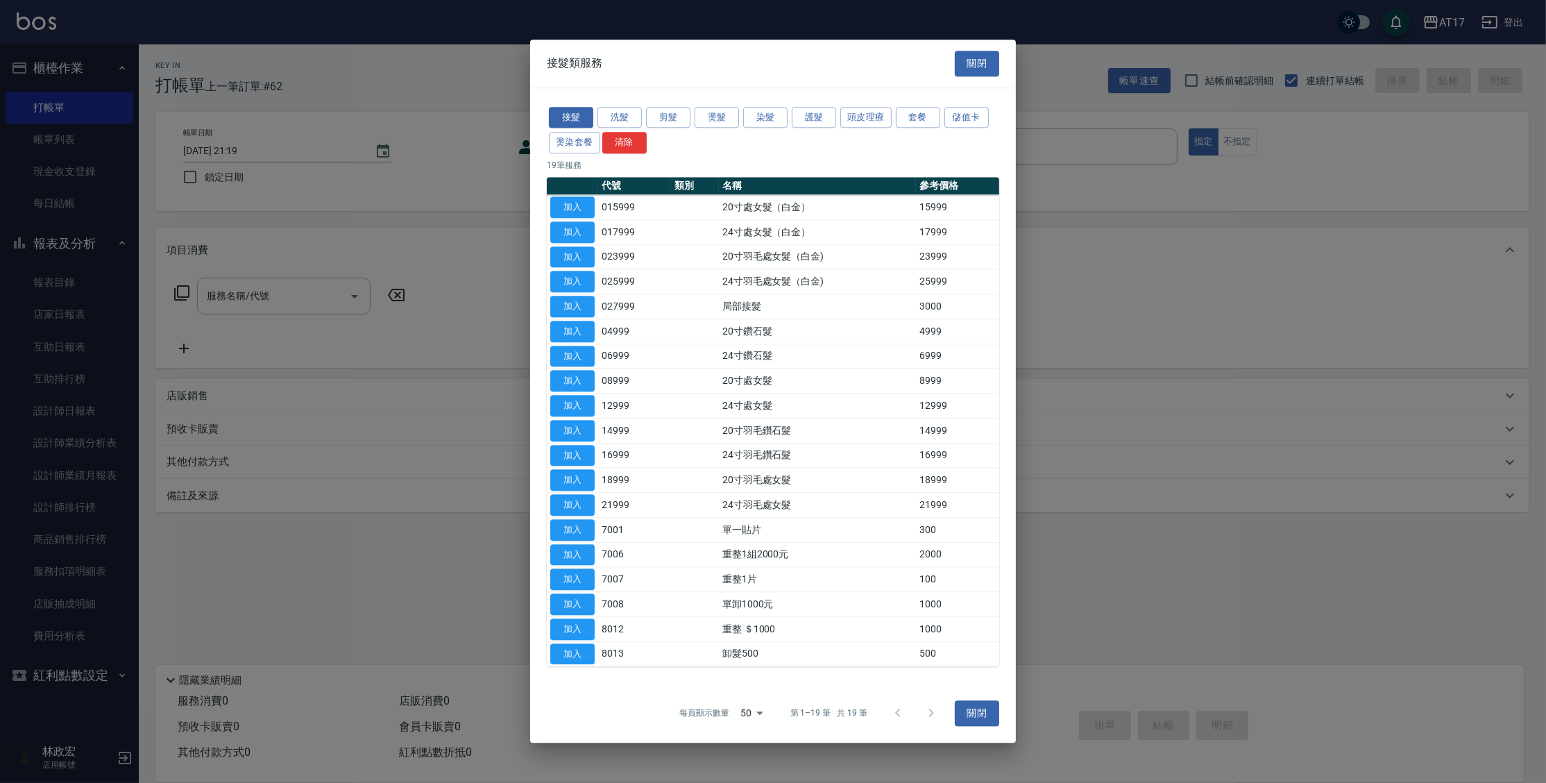
click at [1103, 224] on div at bounding box center [773, 391] width 1546 height 783
click at [970, 65] on button "關閉" at bounding box center [977, 64] width 44 height 26
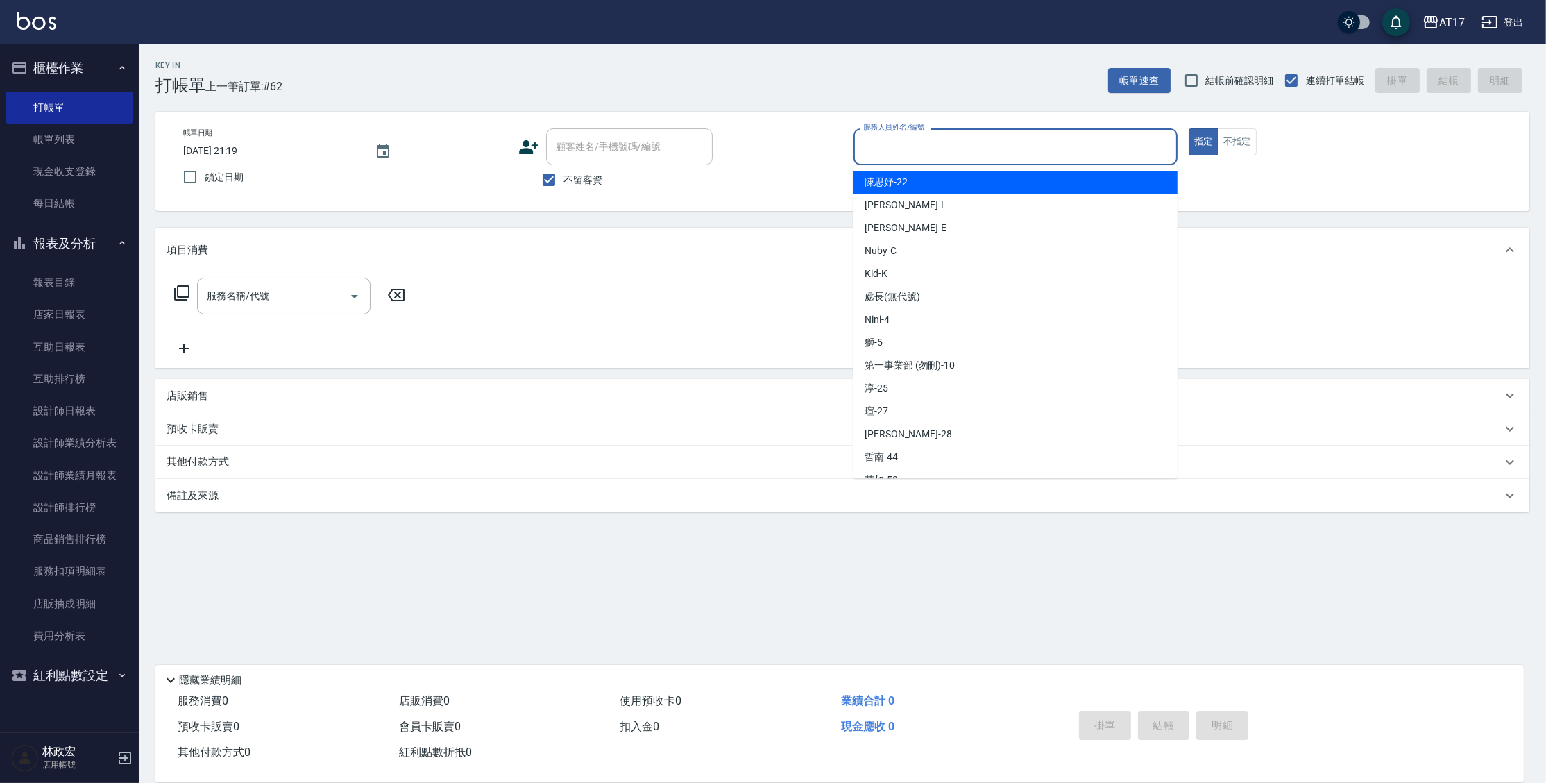
click at [880, 148] on input "服務人員姓名/編號" at bounding box center [1015, 147] width 311 height 24
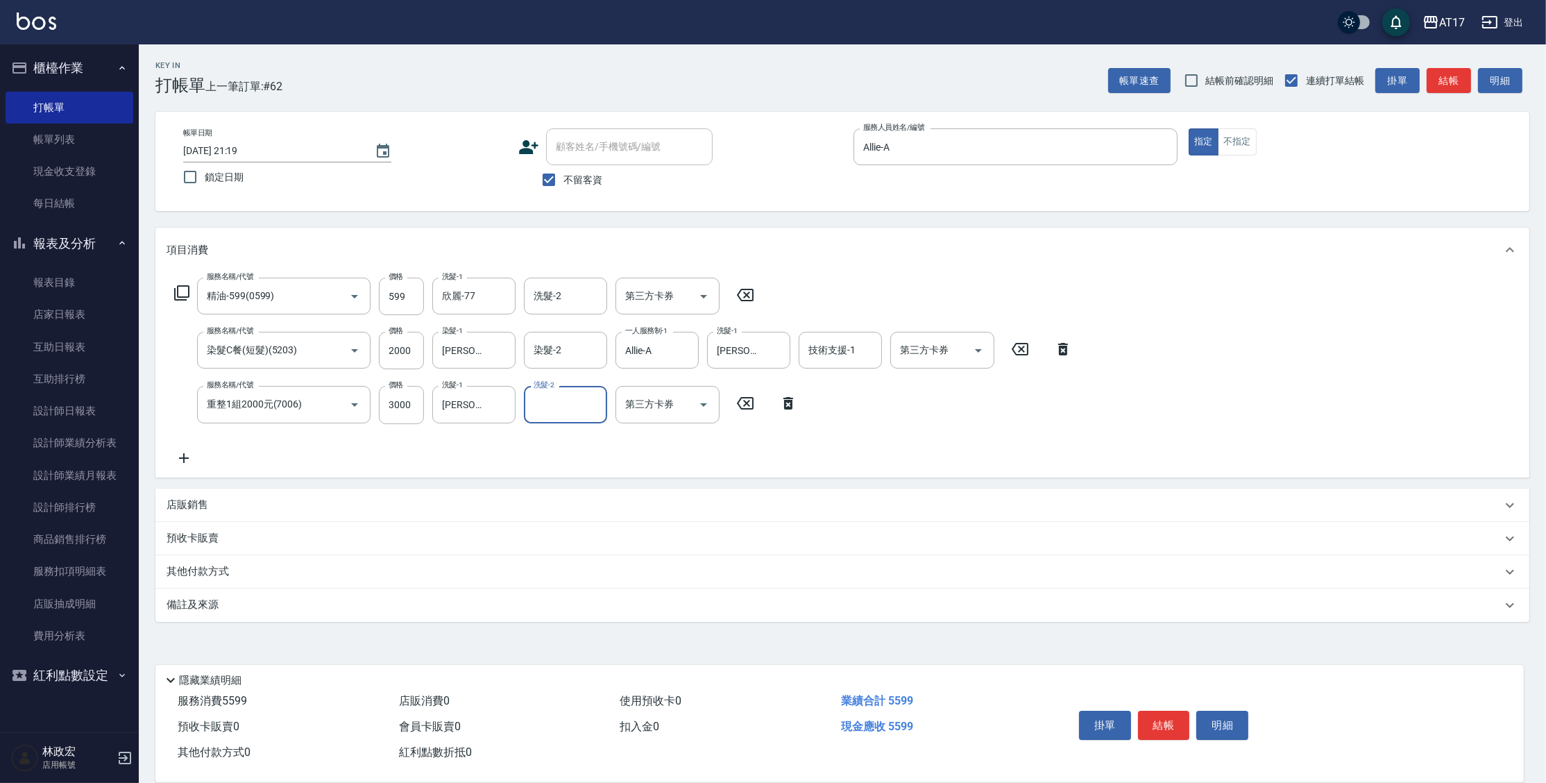
click at [178, 290] on icon at bounding box center [181, 292] width 15 height 15
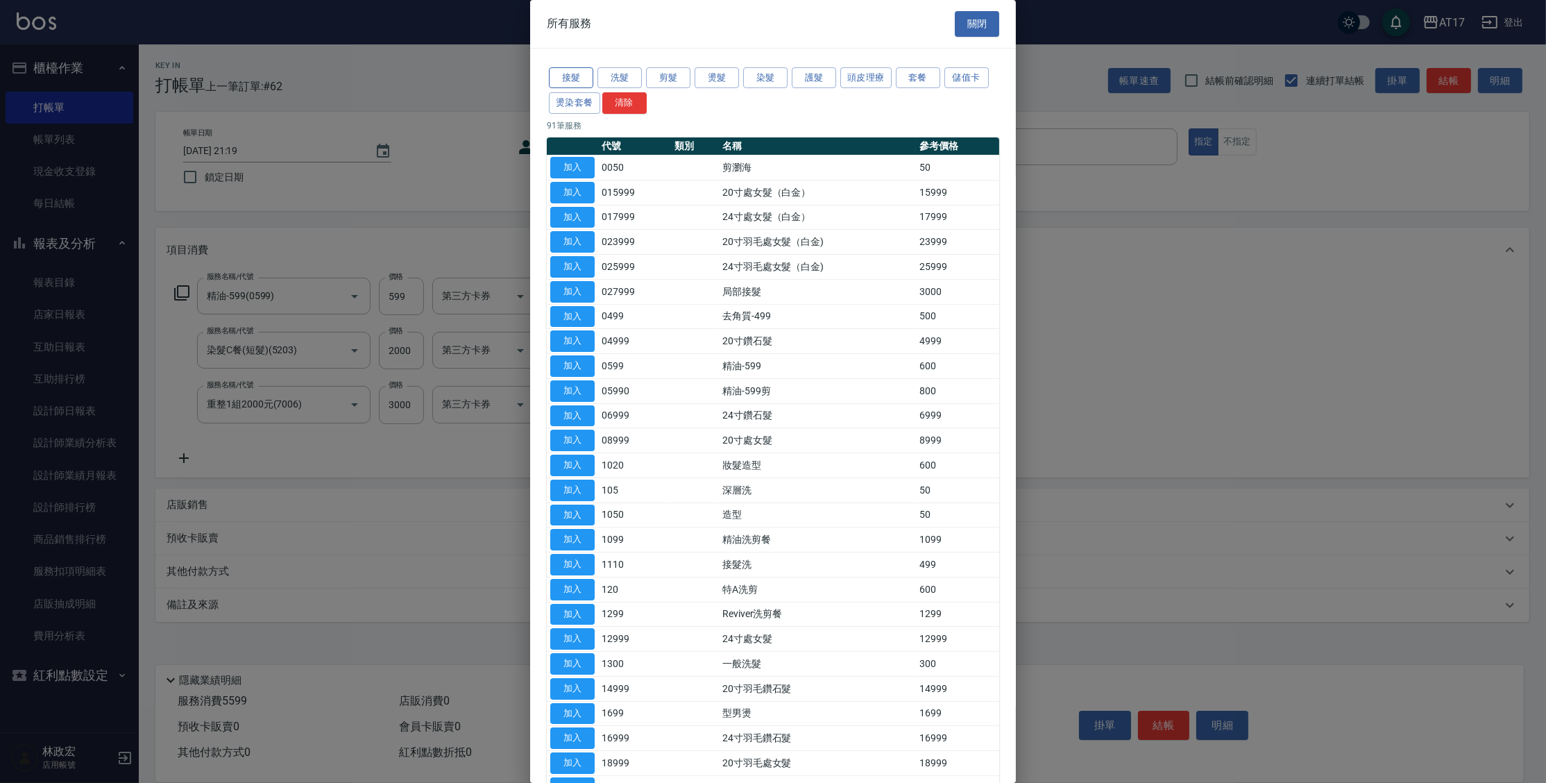
click at [584, 79] on button "接髮" at bounding box center [571, 78] width 44 height 22
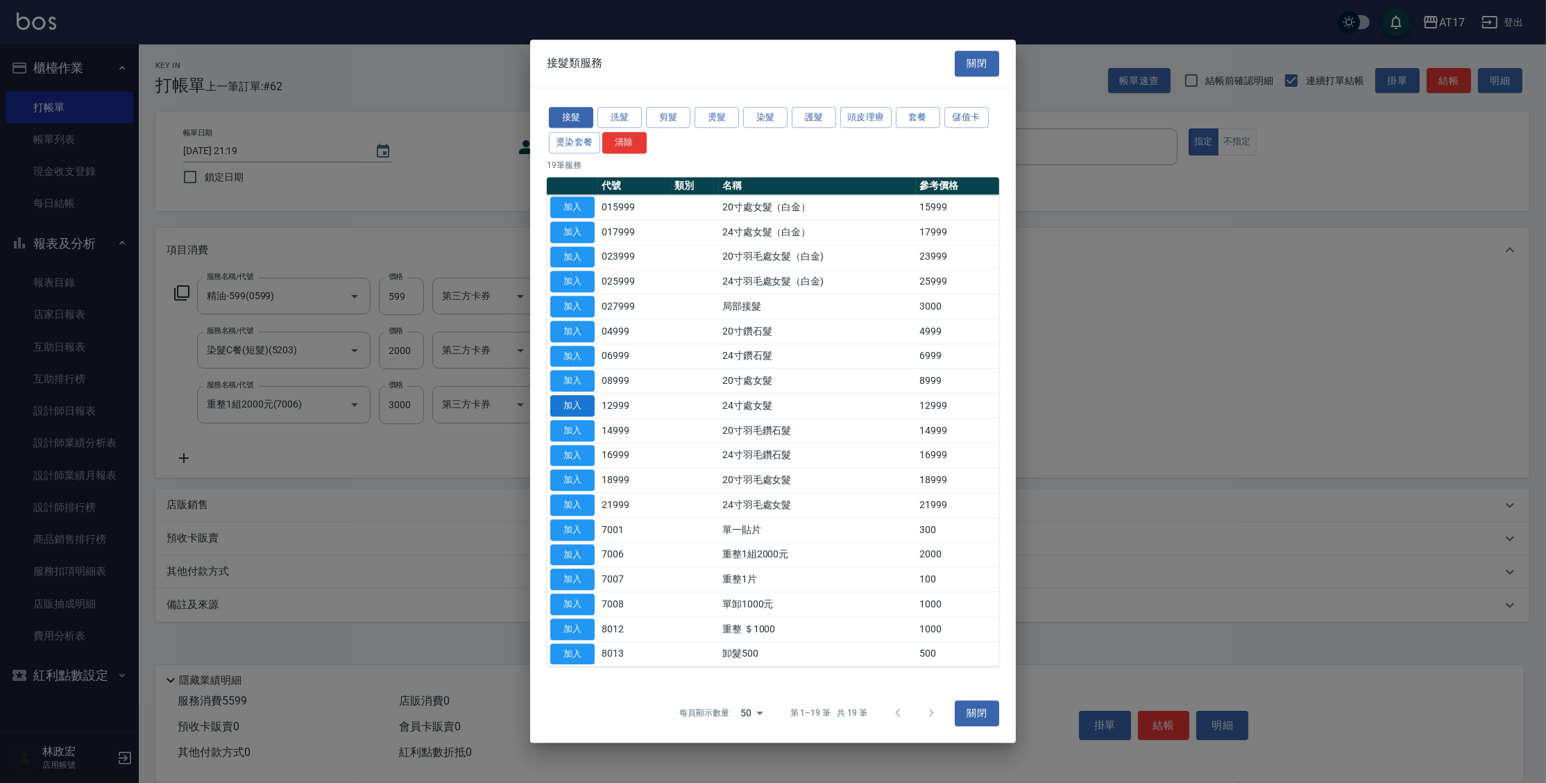
click at [583, 411] on button "加入" at bounding box center [572, 406] width 44 height 22
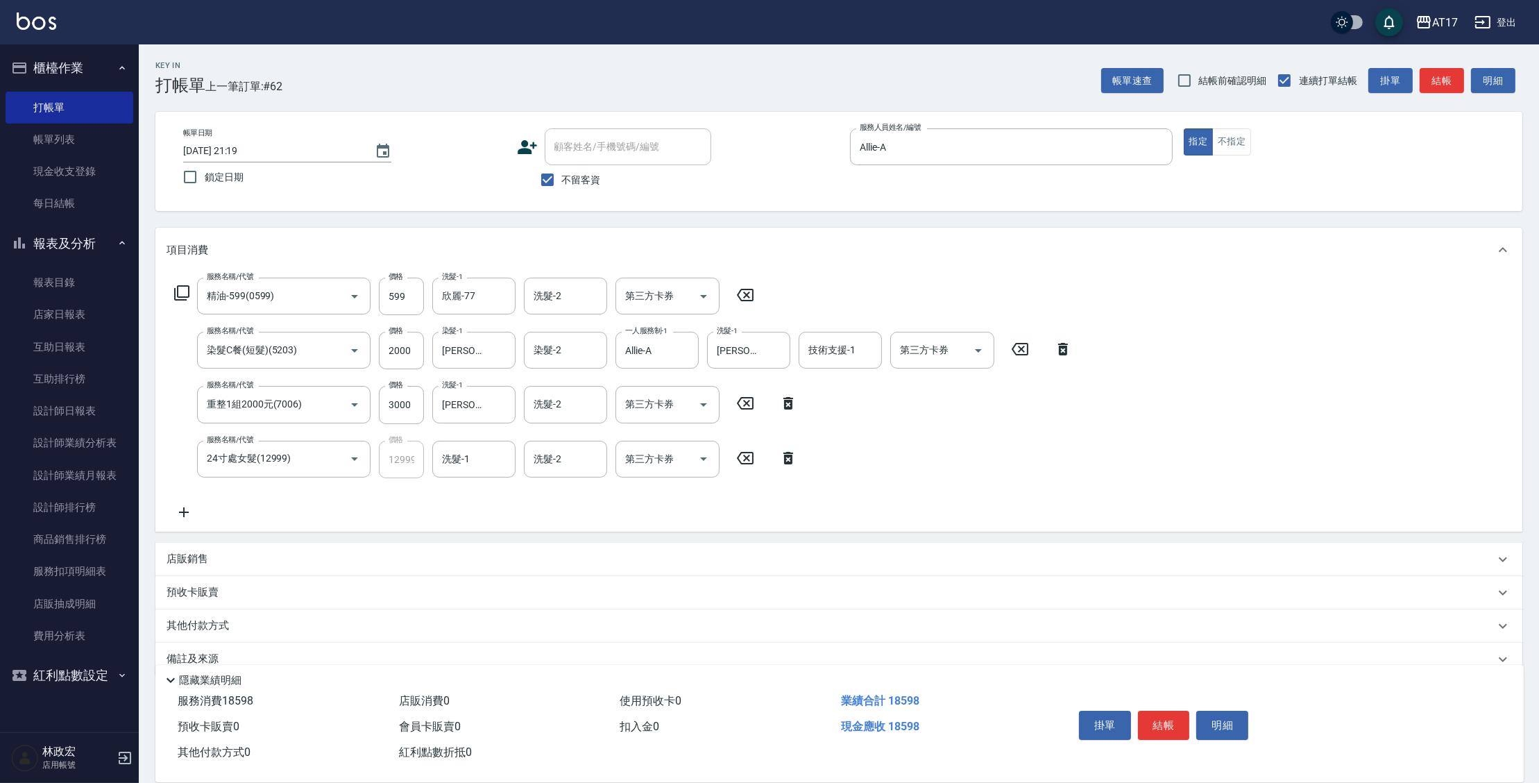
click at [751, 458] on icon at bounding box center [745, 458] width 35 height 17
click at [166, 293] on div "服務名稱/代號 精油-599(0599) 服務名稱/代號 價格 599 價格 洗髮-1 欣麗-77 洗髮-1 洗髮-2 洗髮-2 第三方卡券 第三方卡券" at bounding box center [464, 295] width 596 height 37
click at [177, 286] on icon at bounding box center [181, 292] width 15 height 15
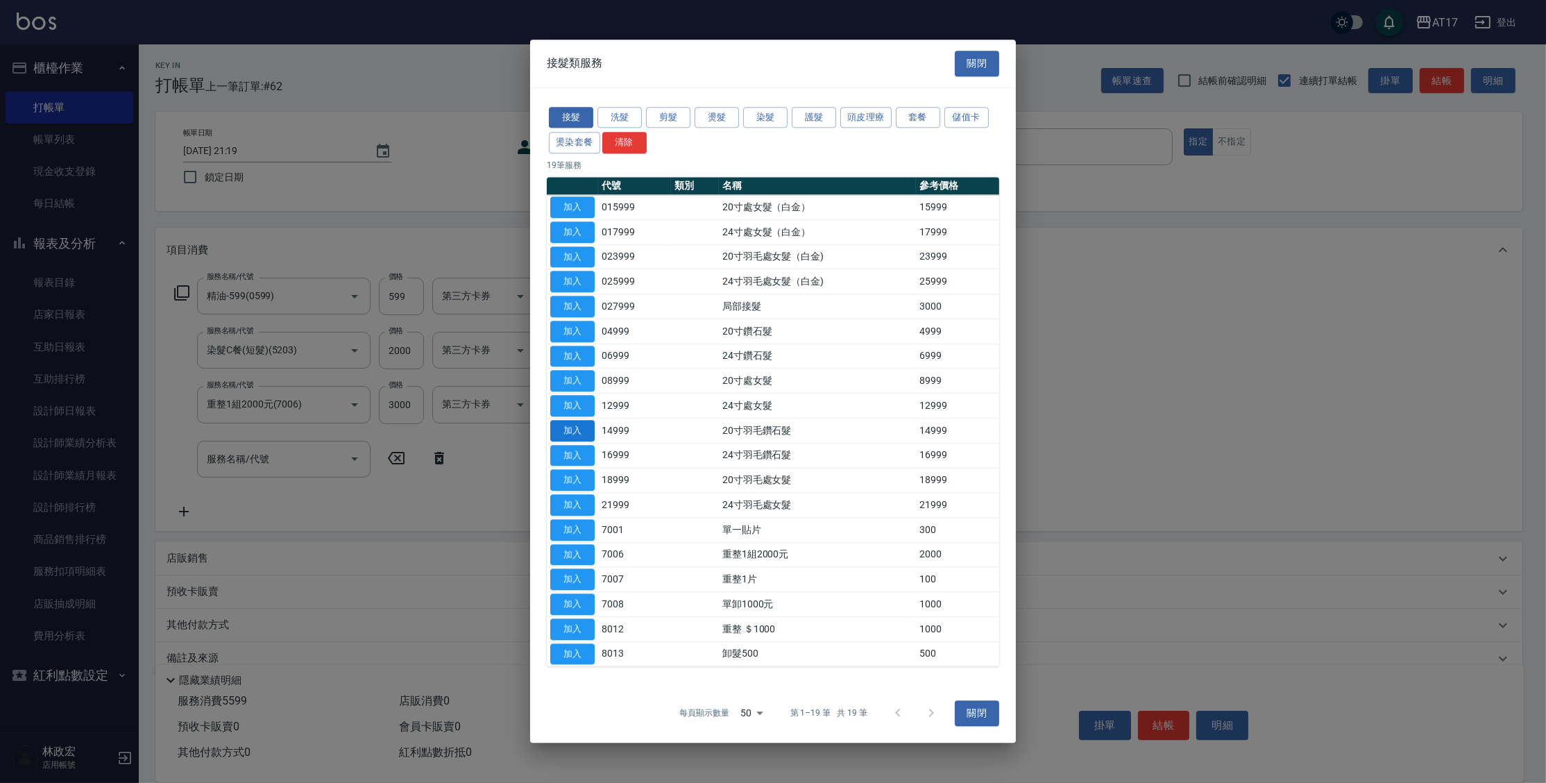
click at [562, 429] on button "加入" at bounding box center [572, 431] width 44 height 22
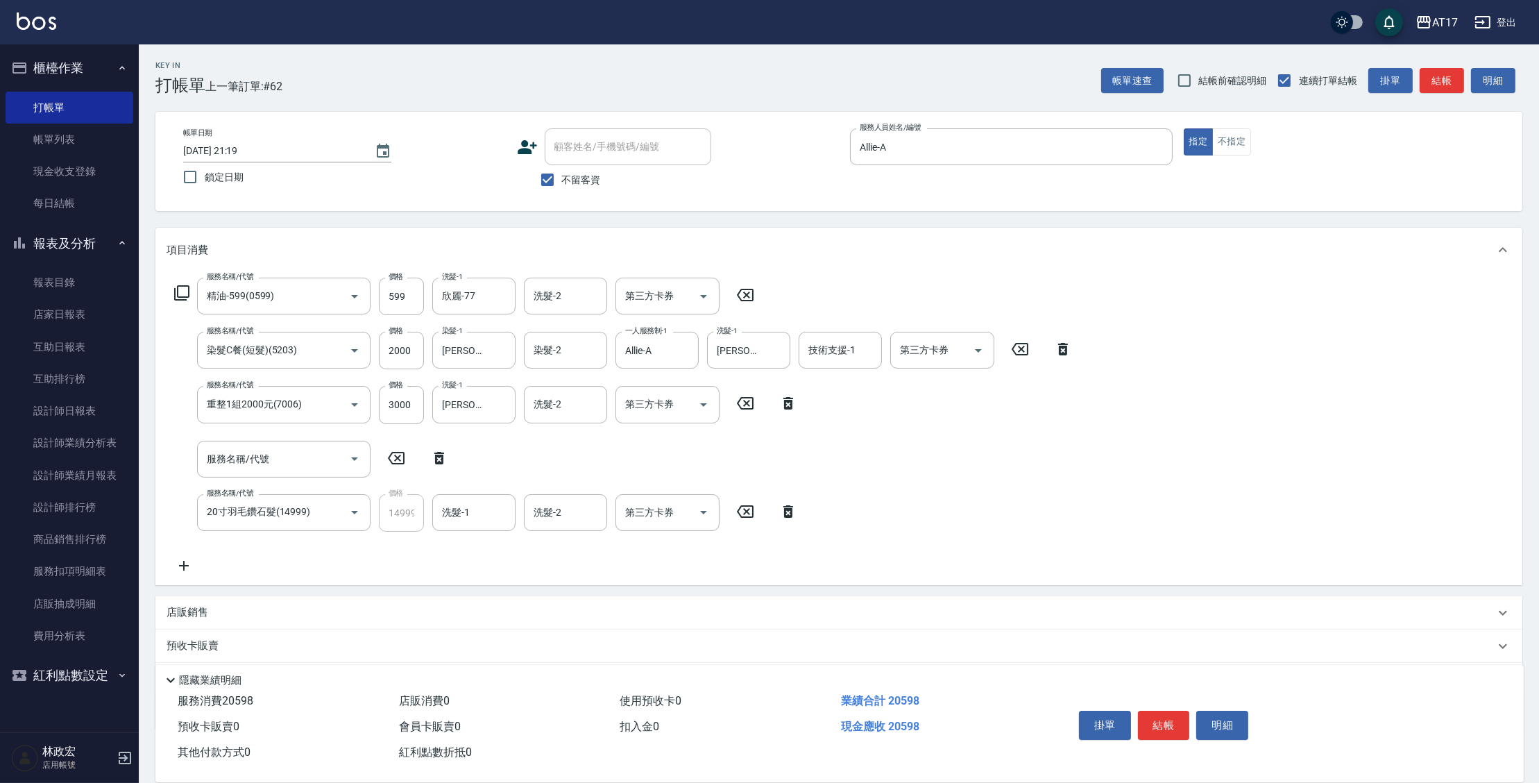
click at [788, 513] on icon at bounding box center [788, 511] width 35 height 17
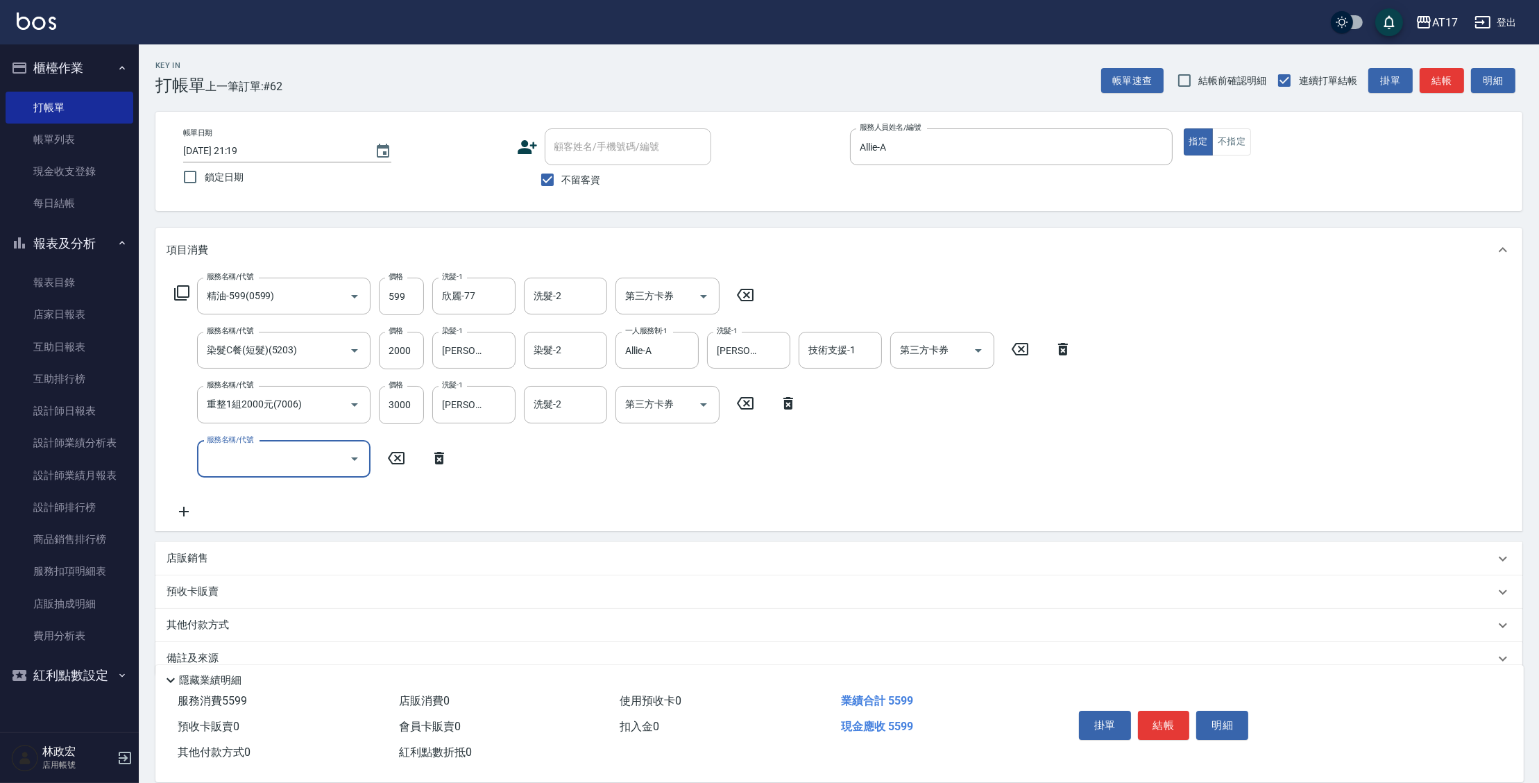
click at [176, 298] on icon at bounding box center [181, 292] width 17 height 17
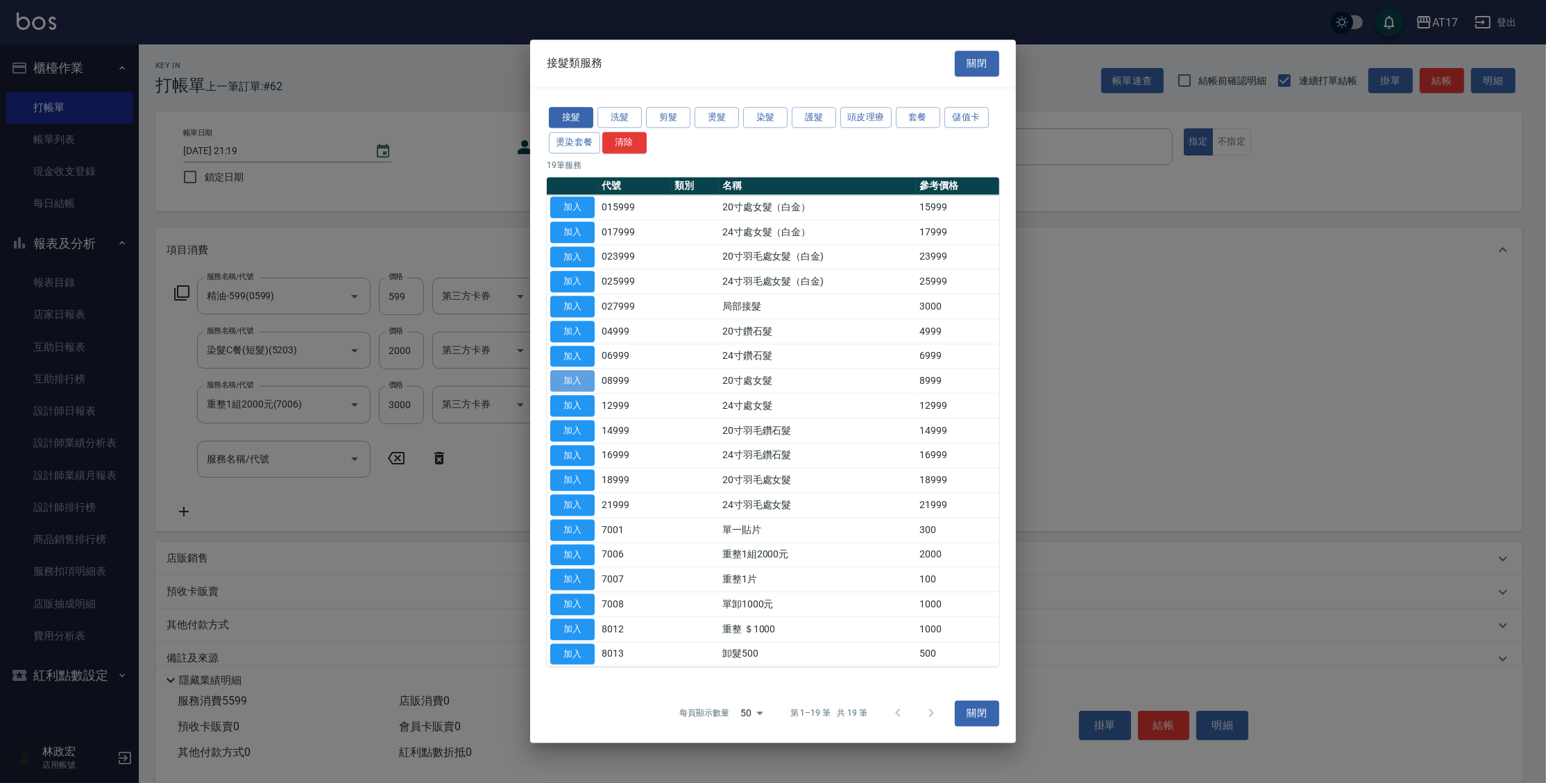
click at [579, 386] on button "加入" at bounding box center [572, 381] width 44 height 22
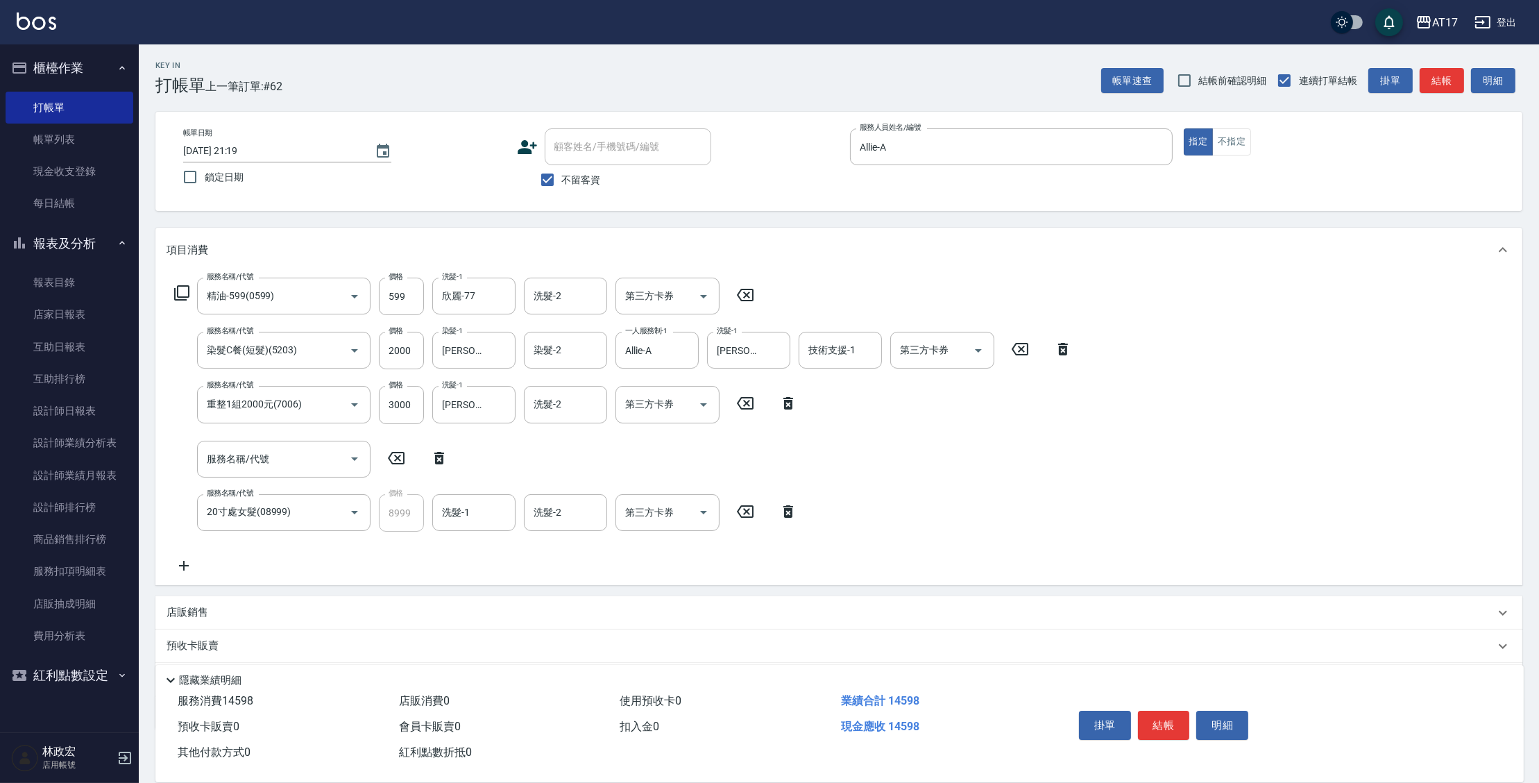
click at [788, 508] on icon at bounding box center [788, 511] width 10 height 12
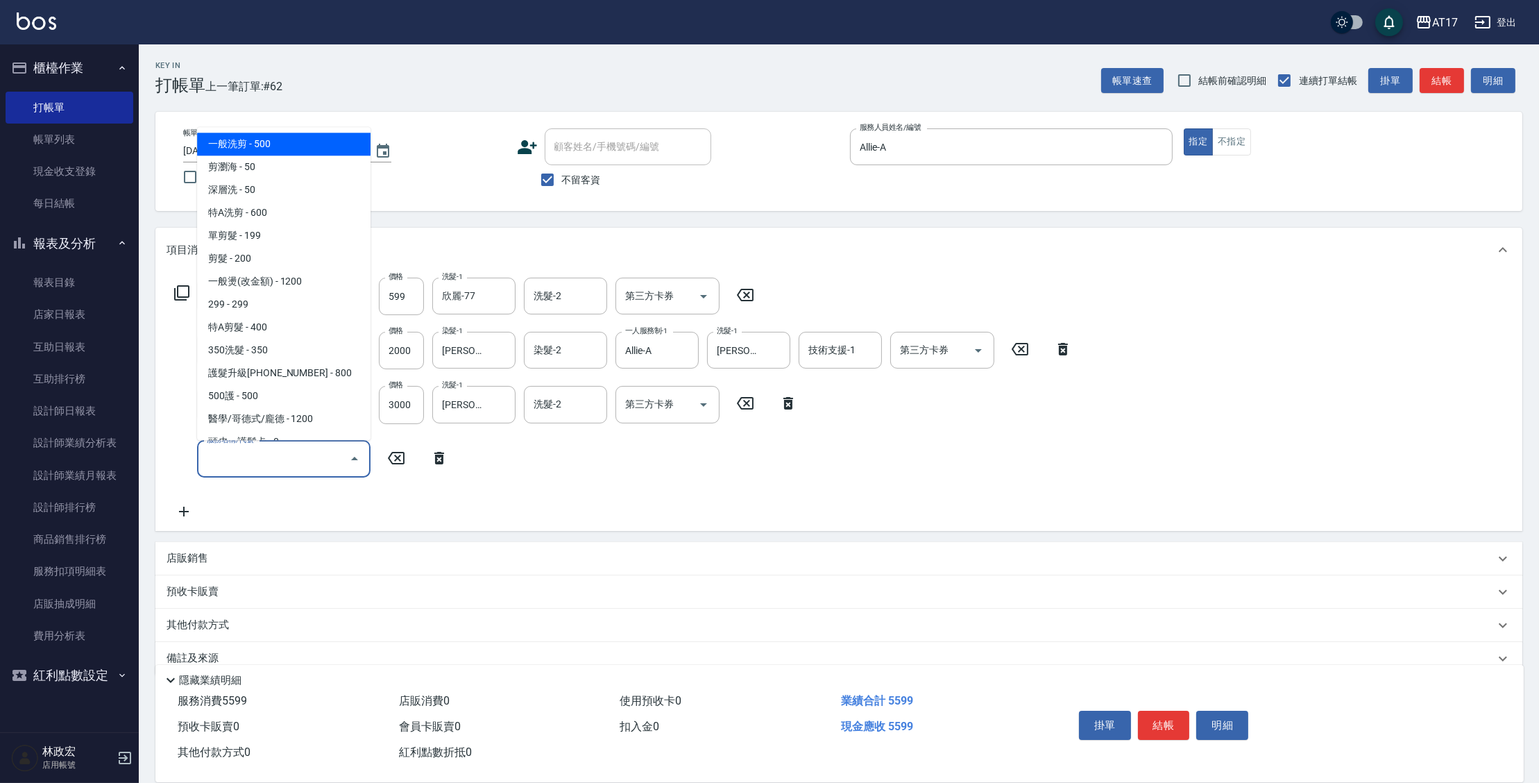
click at [546, 438] on div "服務名稱/代號 精油-599(0599) 服務名稱/代號 價格 599 價格 洗髮-1 欣麗-77 洗髮-1 洗髮-2 洗髮-2 第三方卡券 第三方卡券 服務…" at bounding box center [623, 398] width 914 height 242
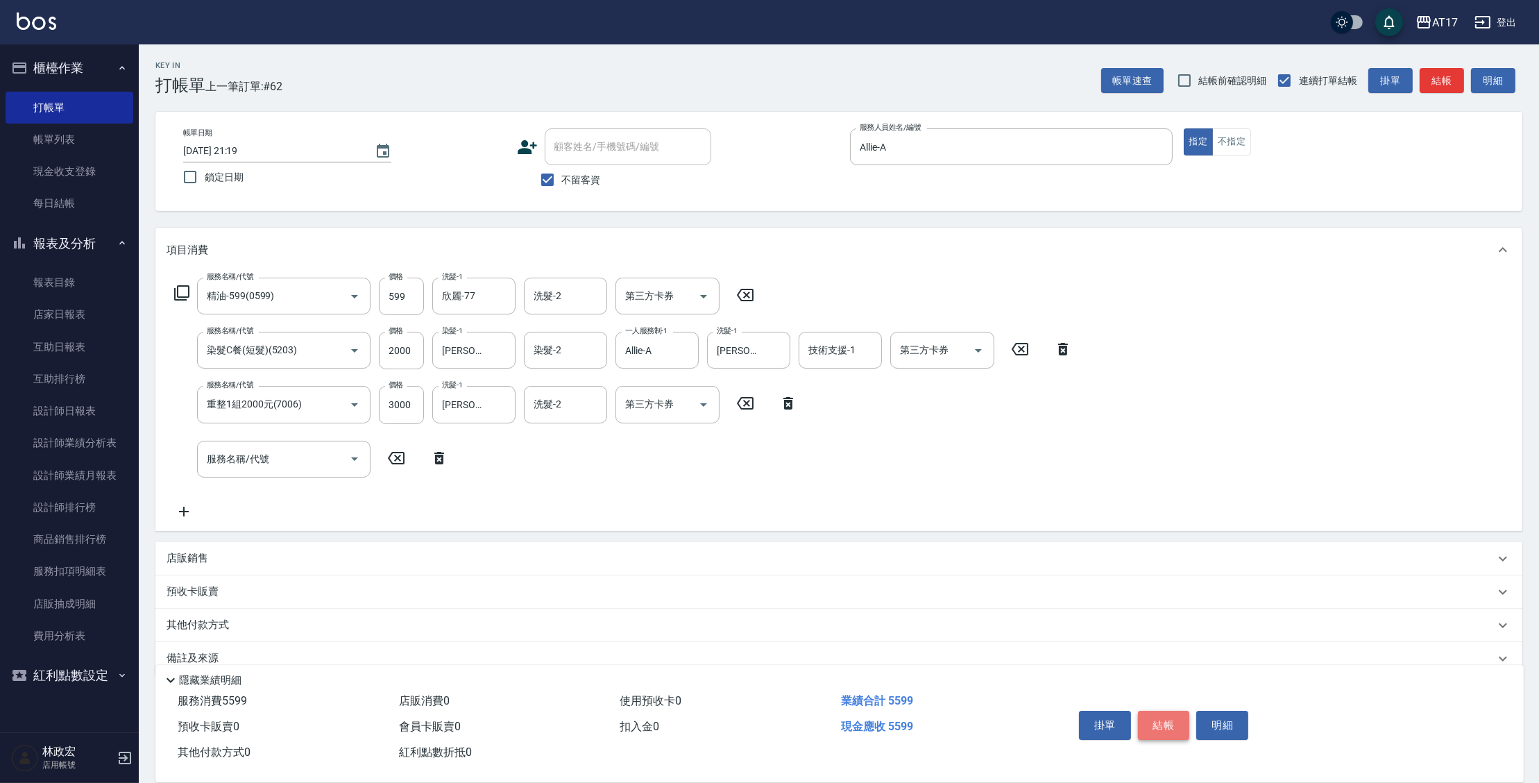
click at [1181, 710] on button "結帳" at bounding box center [1164, 724] width 52 height 29
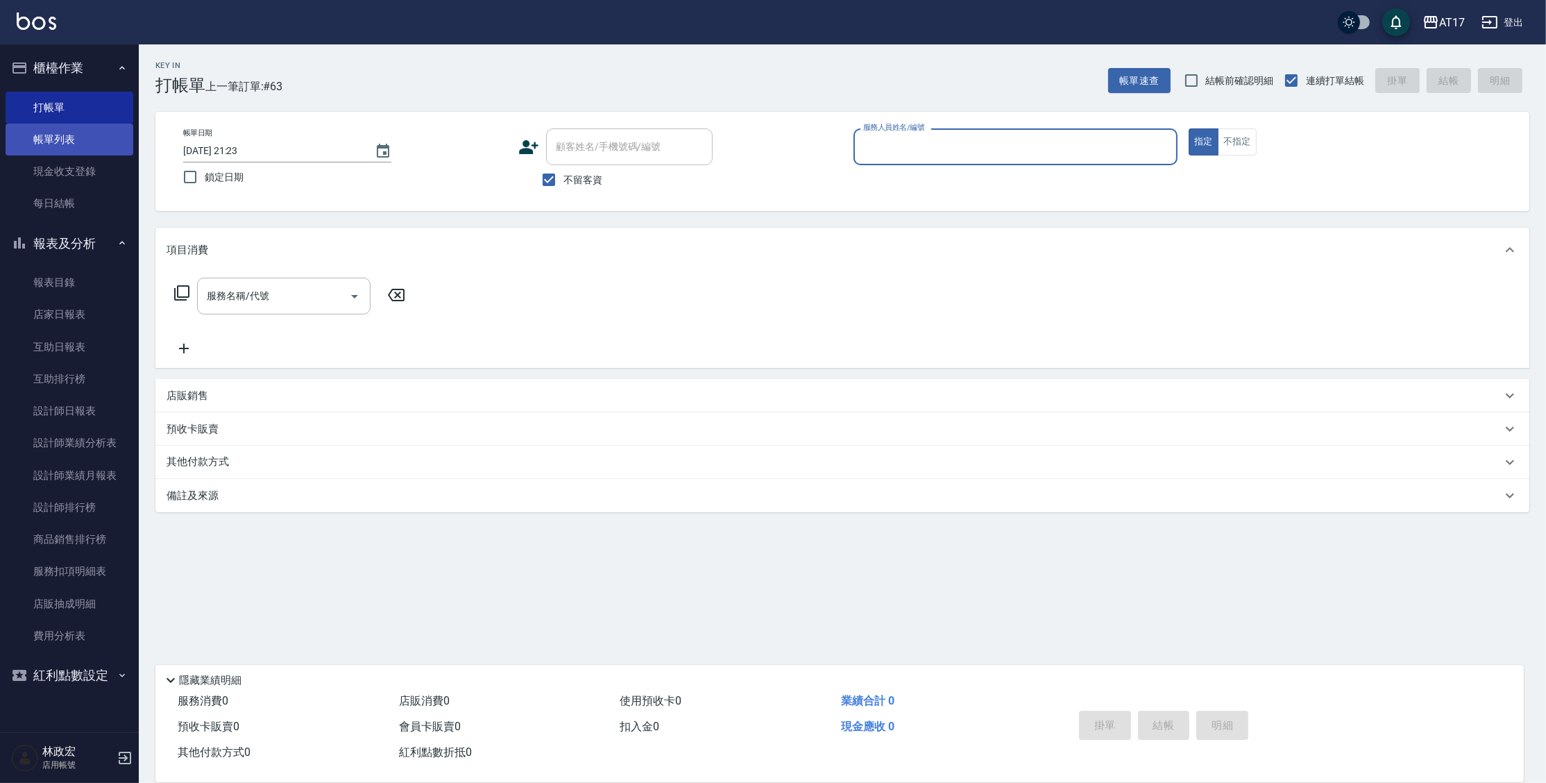
click at [92, 132] on link "帳單列表" at bounding box center [70, 139] width 128 height 32
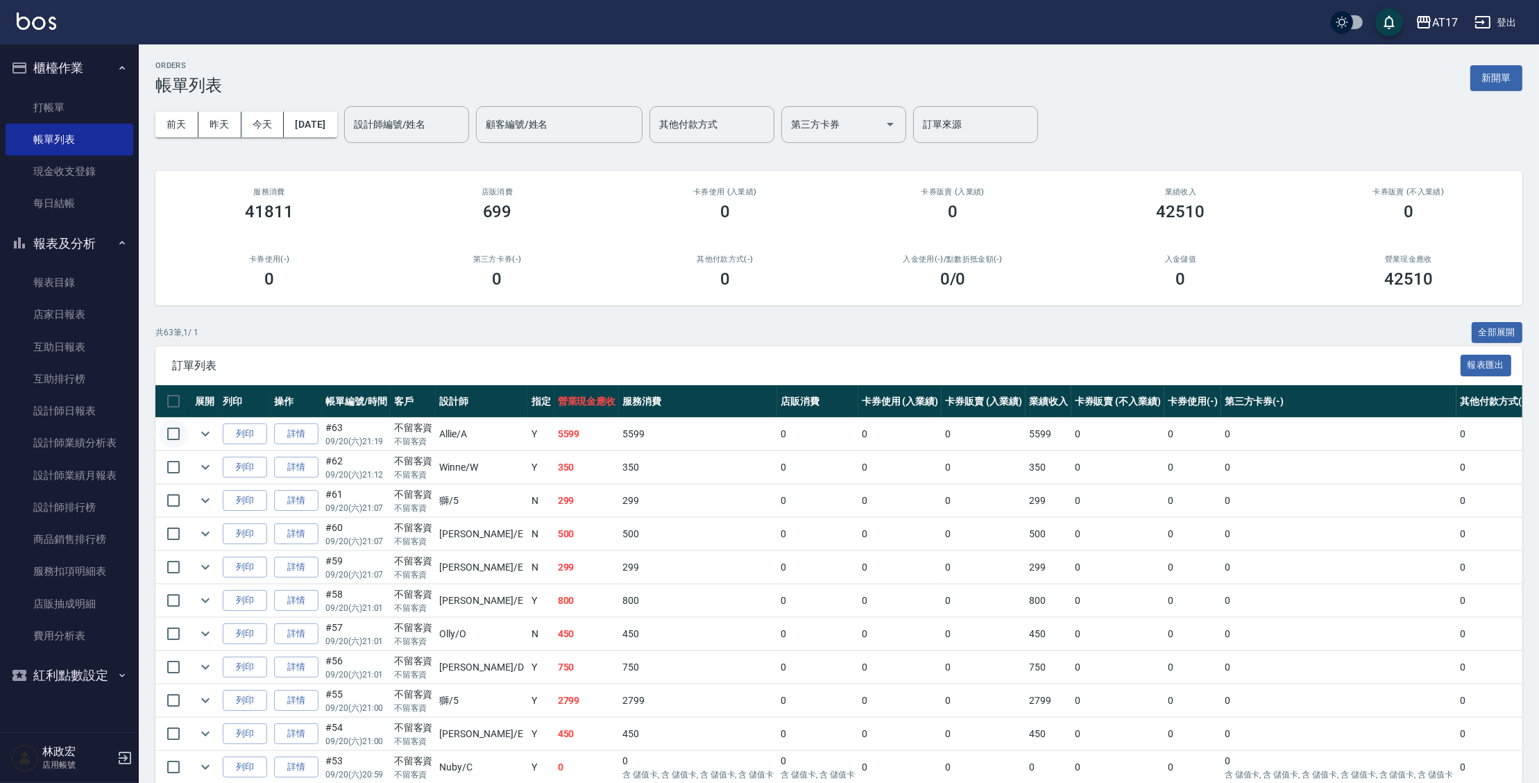
click at [165, 439] on input "checkbox" at bounding box center [173, 433] width 29 height 29
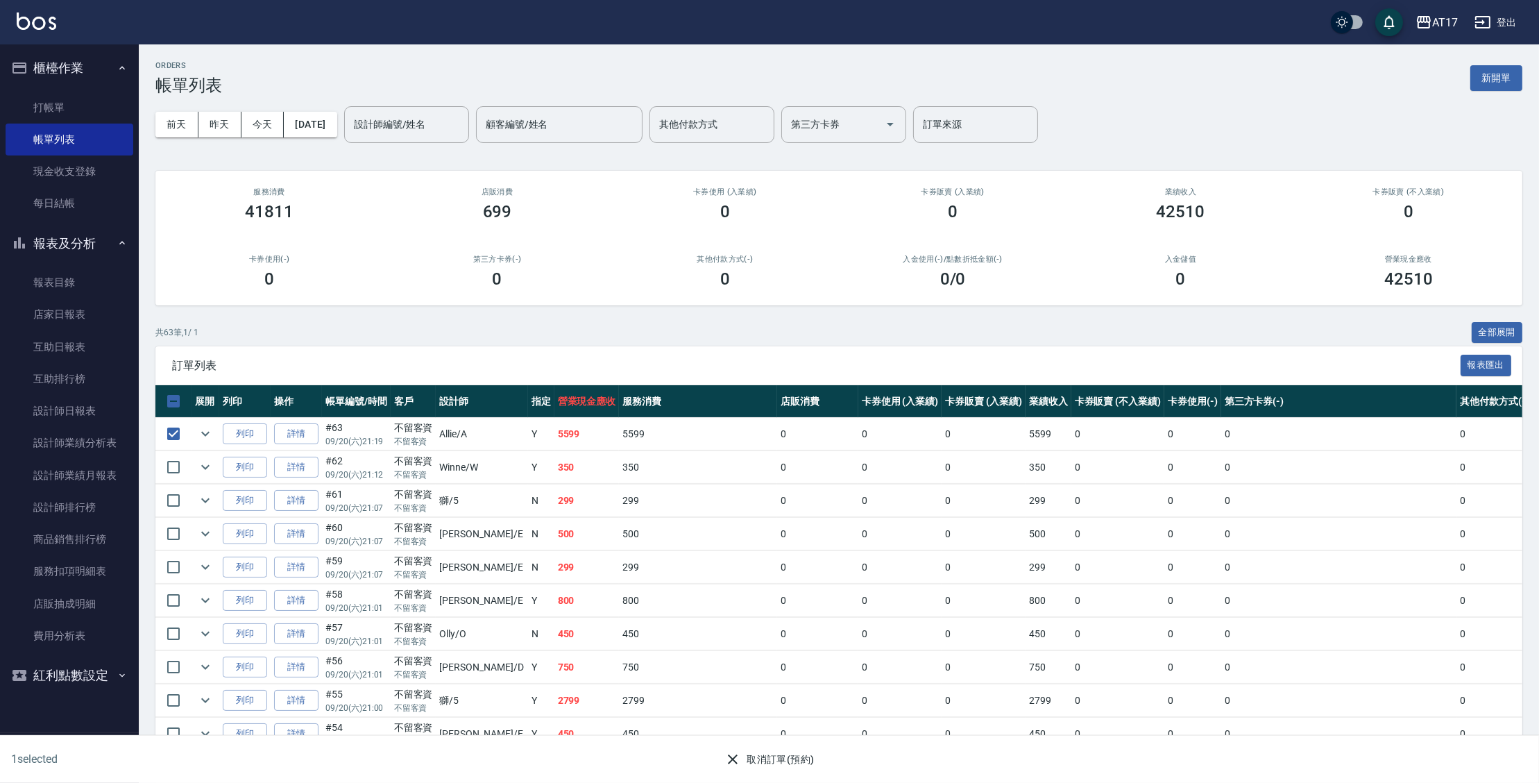
click at [769, 761] on button "取消訂單(預約)" at bounding box center [769, 759] width 101 height 26
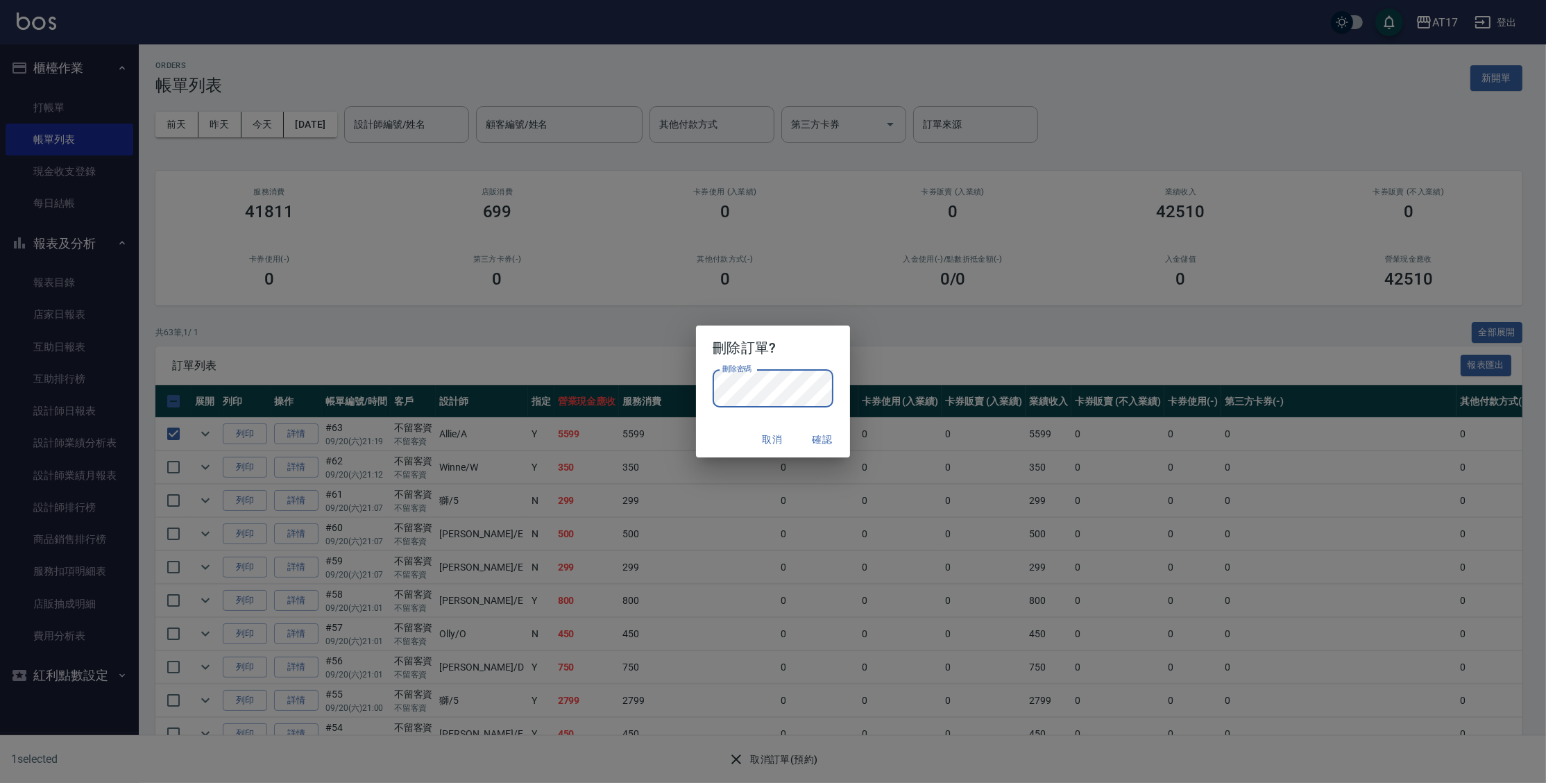
click at [829, 445] on button "確認" at bounding box center [822, 440] width 44 height 26
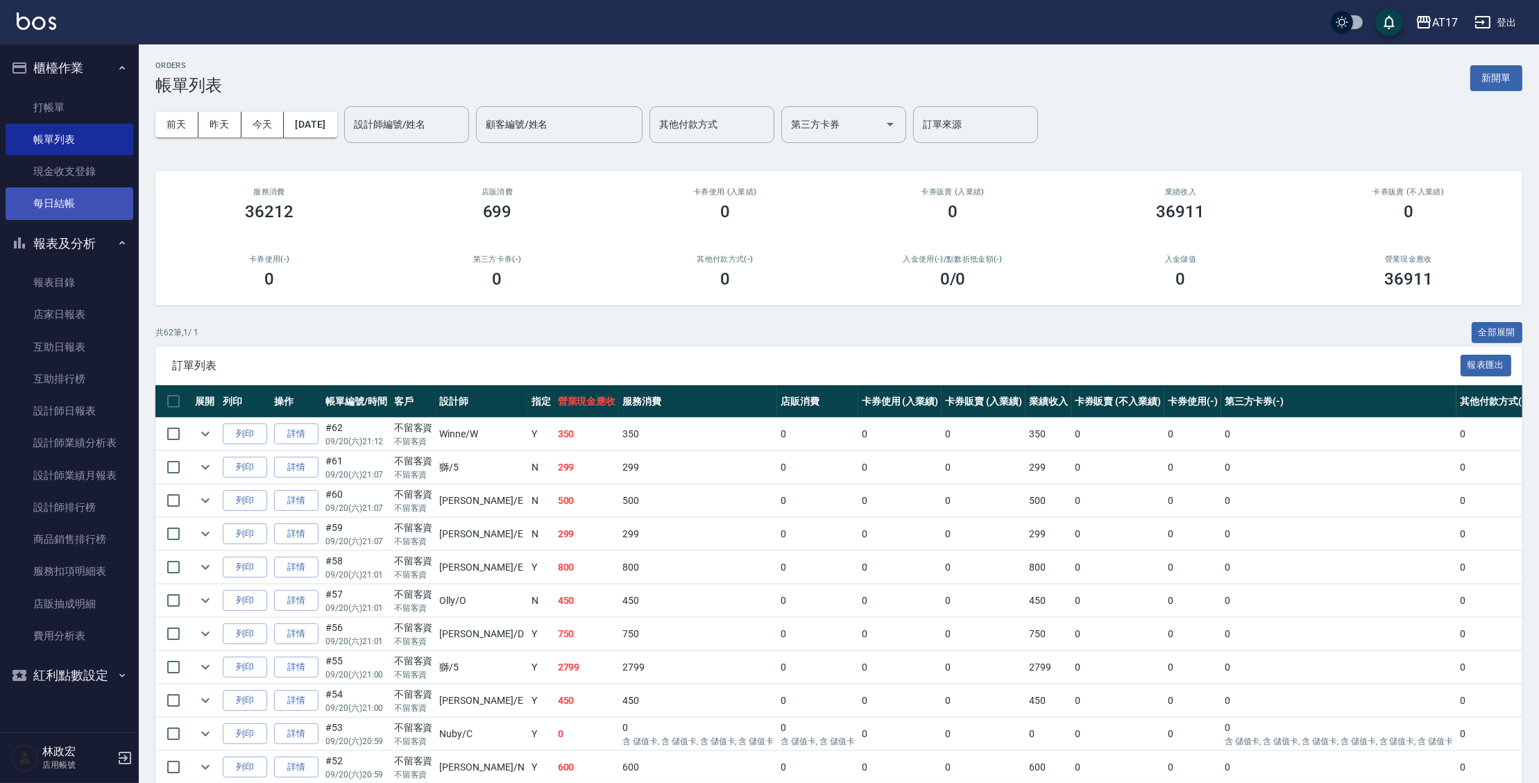
click at [70, 201] on link "每日結帳" at bounding box center [70, 203] width 128 height 32
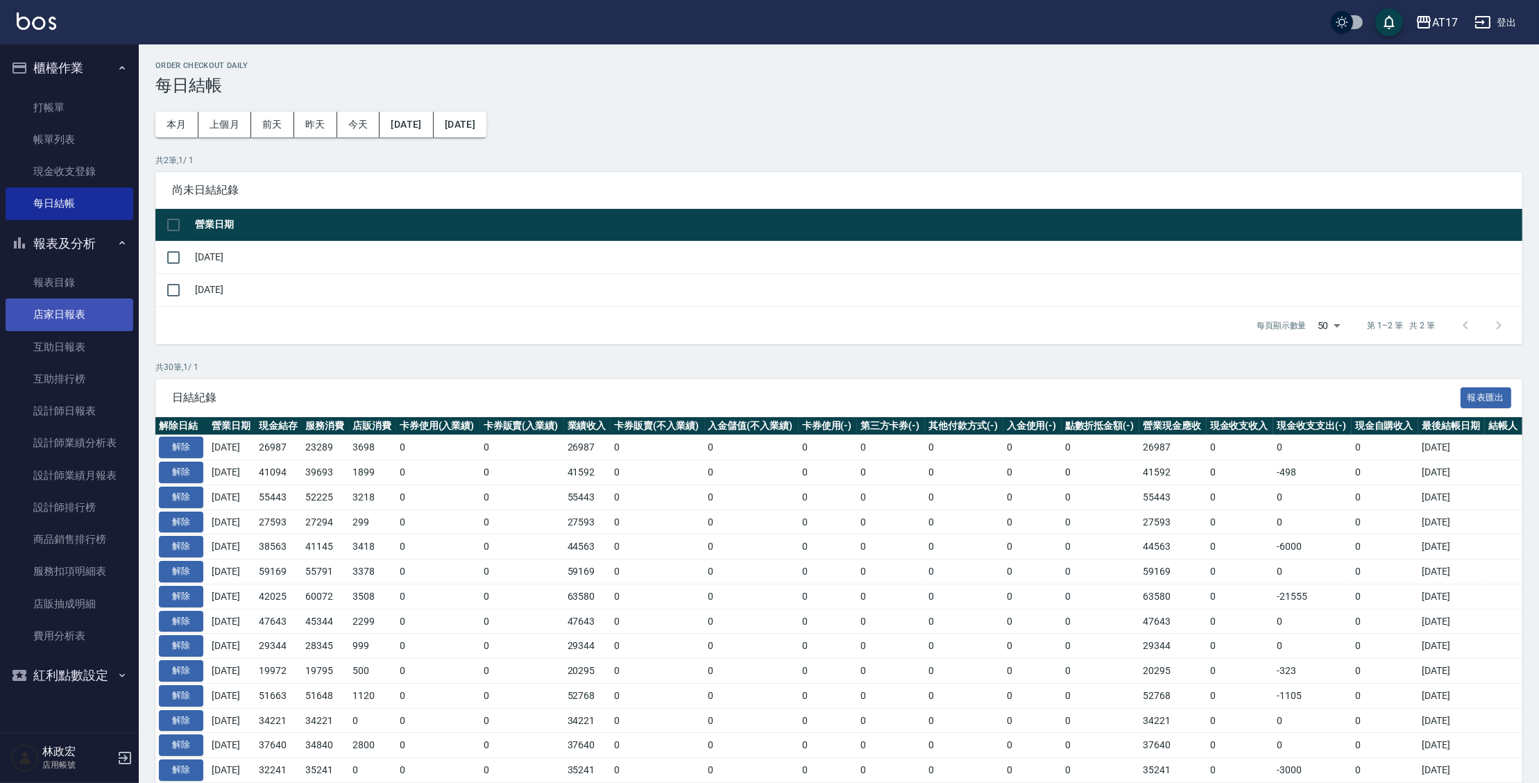
click at [73, 318] on link "店家日報表" at bounding box center [70, 314] width 128 height 32
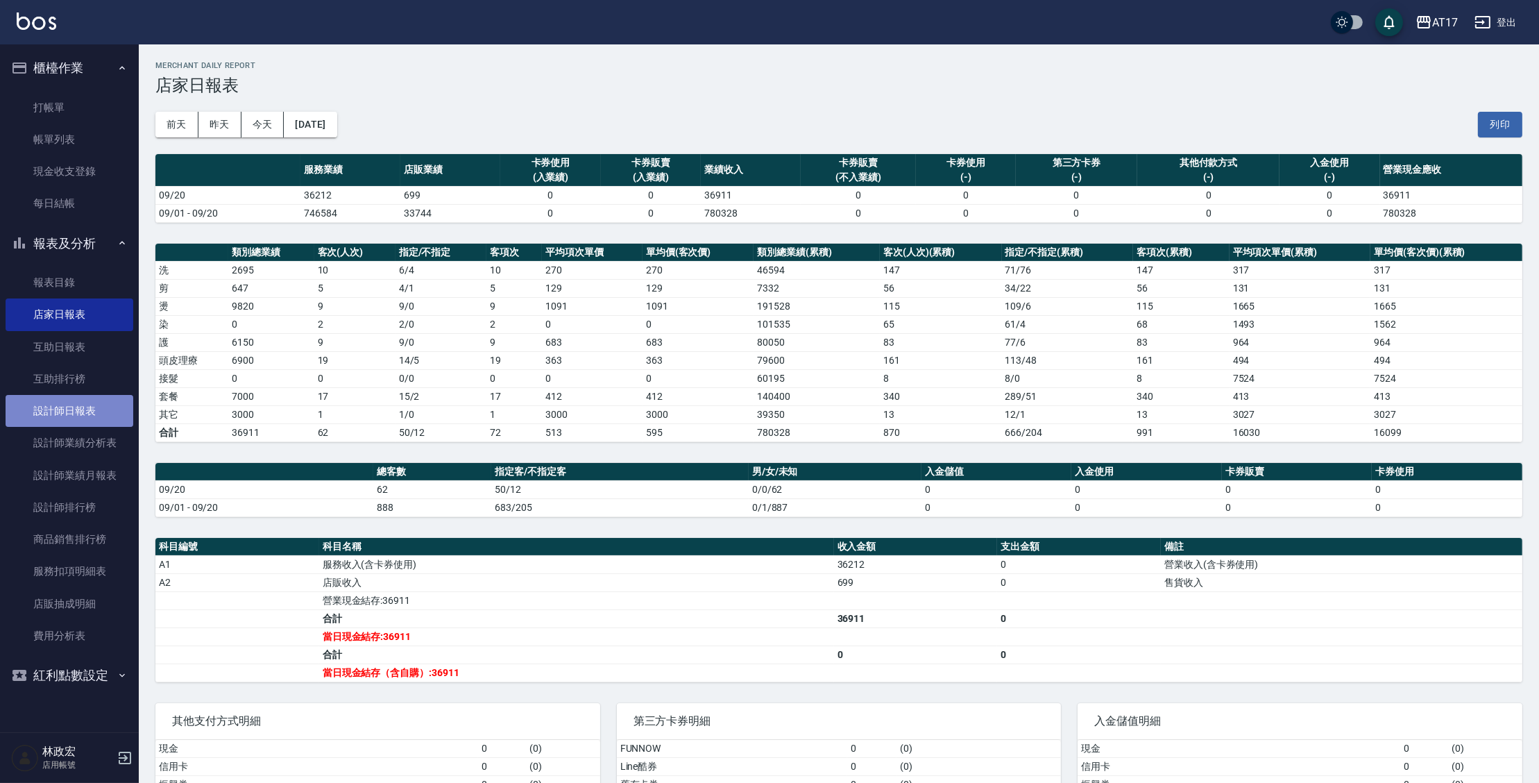
click at [52, 406] on link "設計師日報表" at bounding box center [70, 411] width 128 height 32
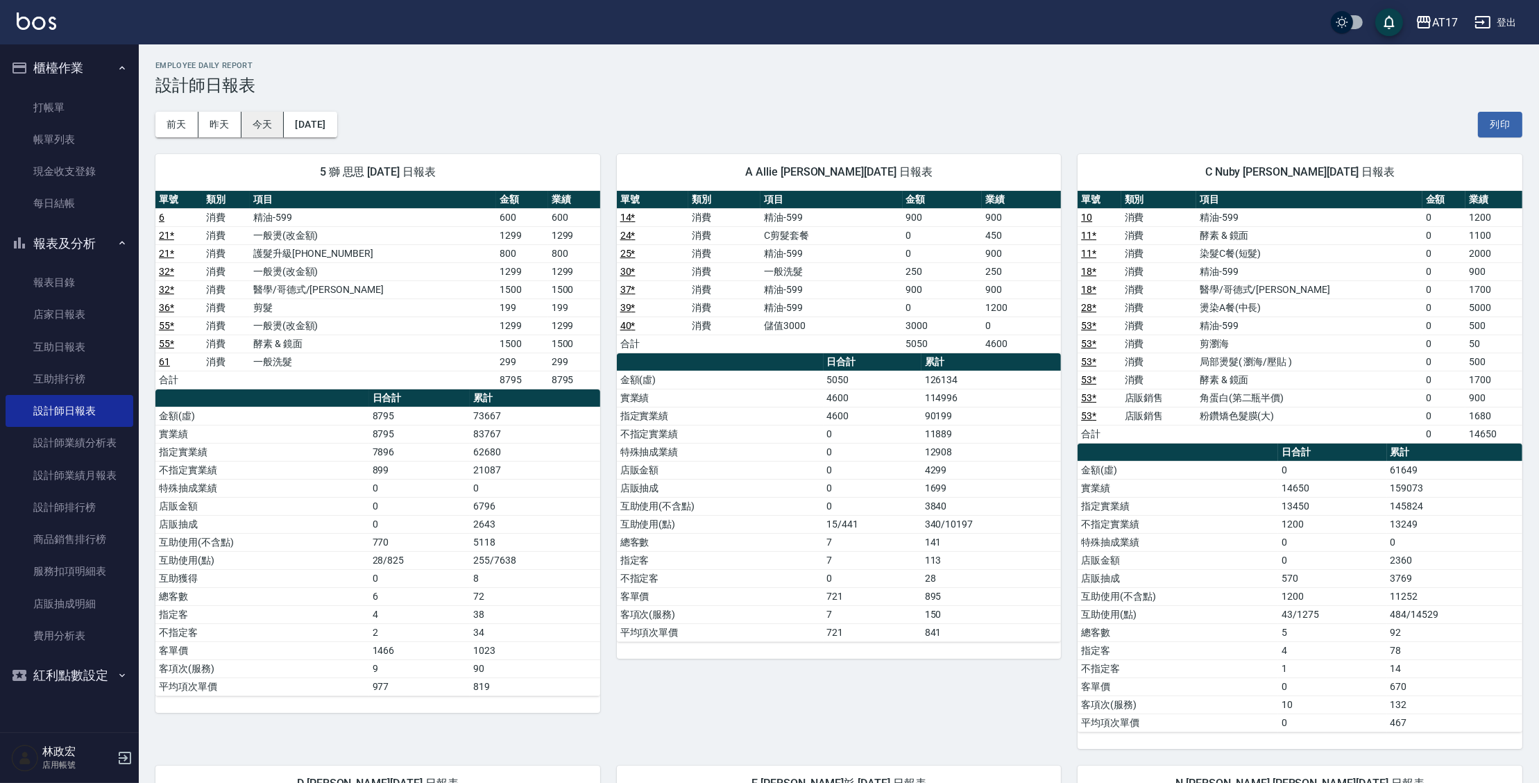
click at [266, 130] on button "今天" at bounding box center [262, 125] width 43 height 26
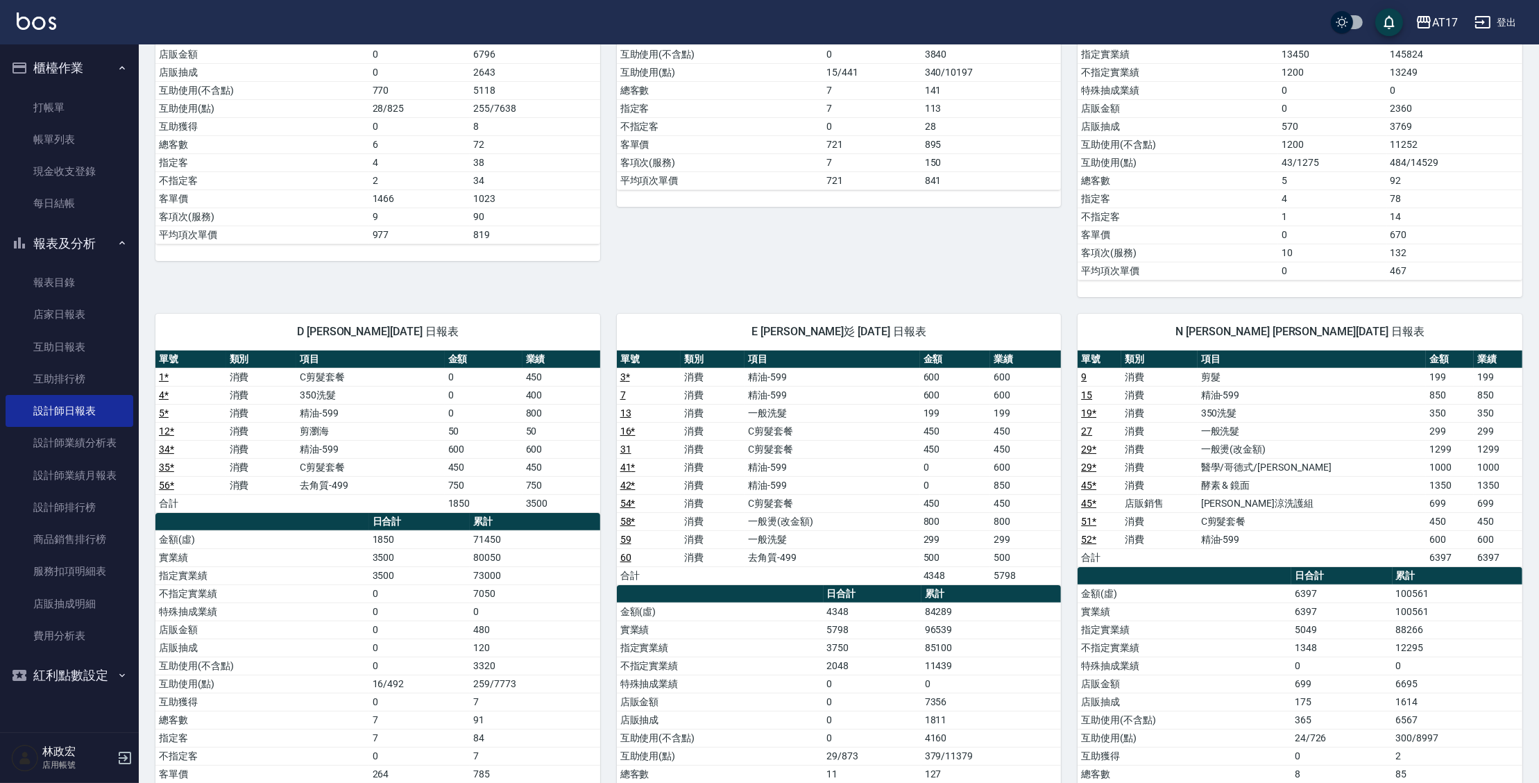
scroll to position [454, 0]
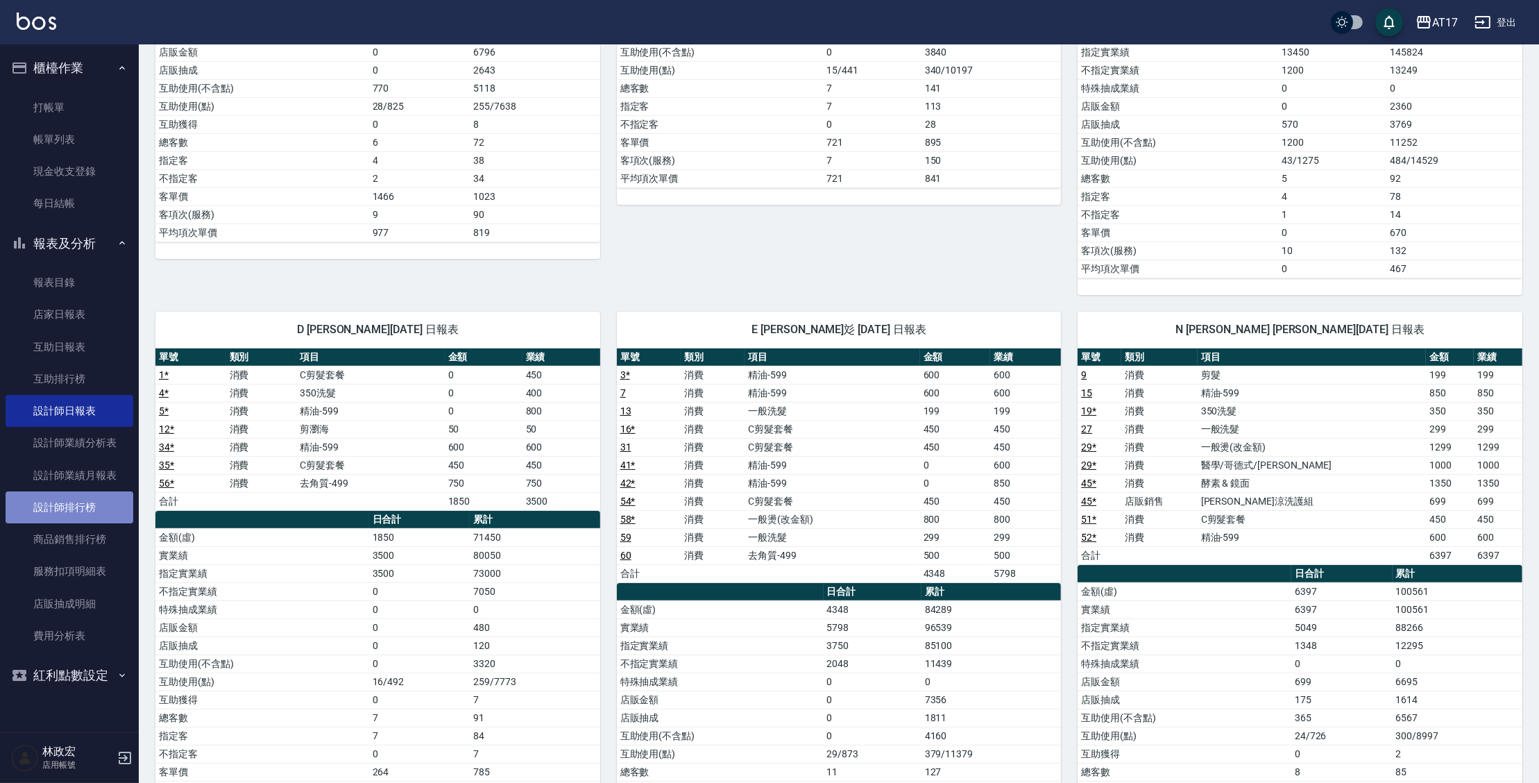
click at [80, 505] on link "設計師排行榜" at bounding box center [70, 507] width 128 height 32
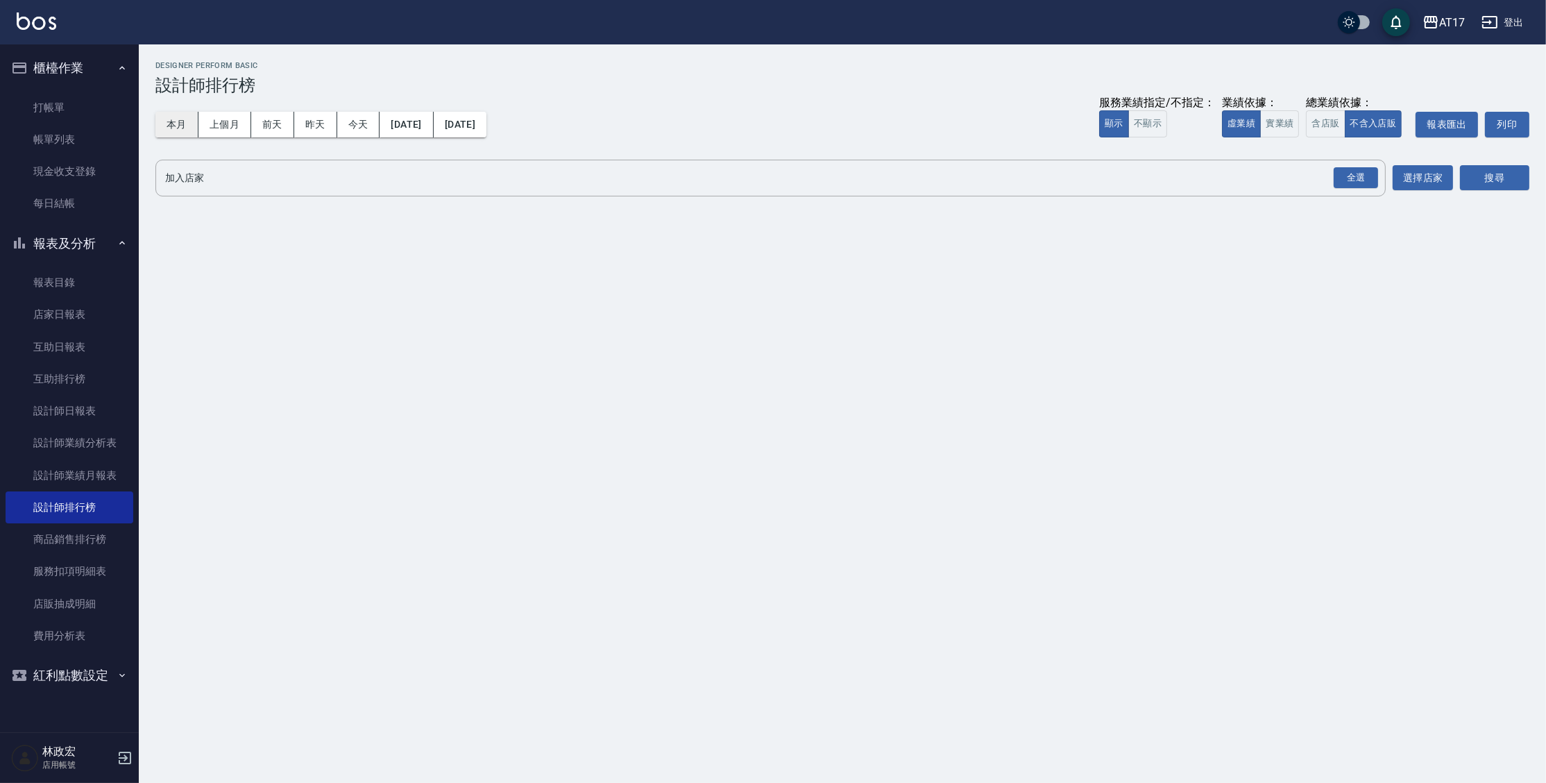
click at [192, 121] on button "本月" at bounding box center [176, 125] width 43 height 26
click at [1281, 127] on button "實業績" at bounding box center [1279, 123] width 39 height 27
click at [1362, 177] on div "全選" at bounding box center [1355, 178] width 44 height 22
click at [1503, 180] on button "搜尋" at bounding box center [1494, 179] width 69 height 26
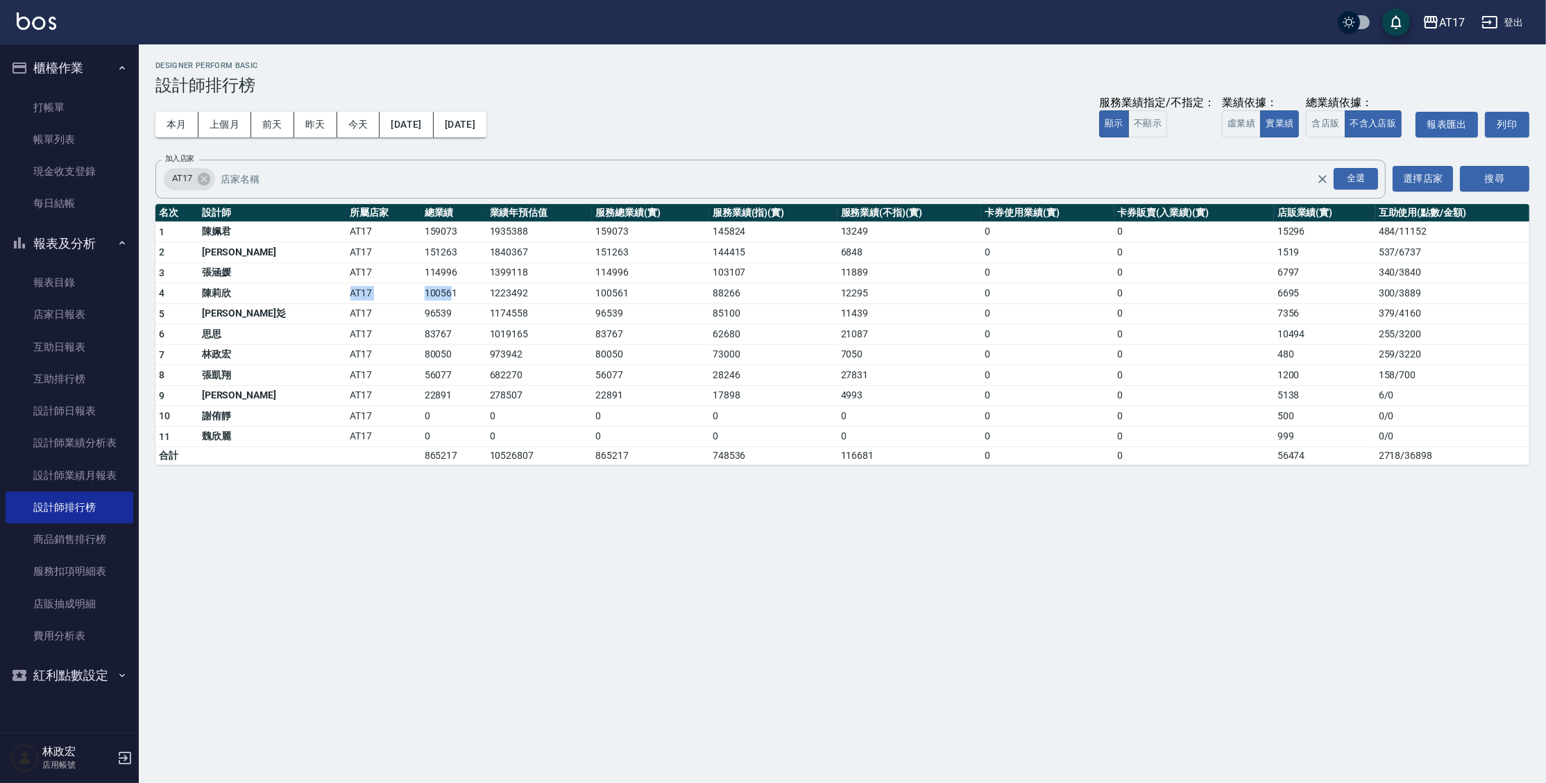
drag, startPoint x: 377, startPoint y: 293, endPoint x: 338, endPoint y: 282, distance: 40.4
click at [338, 283] on tr "4 陳莉欣 AT17 100561 1223492 100561 88266 12295 0 0 6695 300 / 3889" at bounding box center [842, 293] width 1374 height 21
click at [347, 271] on td "AT17" at bounding box center [384, 272] width 74 height 21
drag, startPoint x: 348, startPoint y: 270, endPoint x: 472, endPoint y: 293, distance: 126.4
click at [472, 293] on tbody "1 陳姵君 AT17 159073 1935388 159073 145824 13249 0 0 15296 484 / 11152 2 潘信良 AT17 …" at bounding box center [842, 342] width 1374 height 243
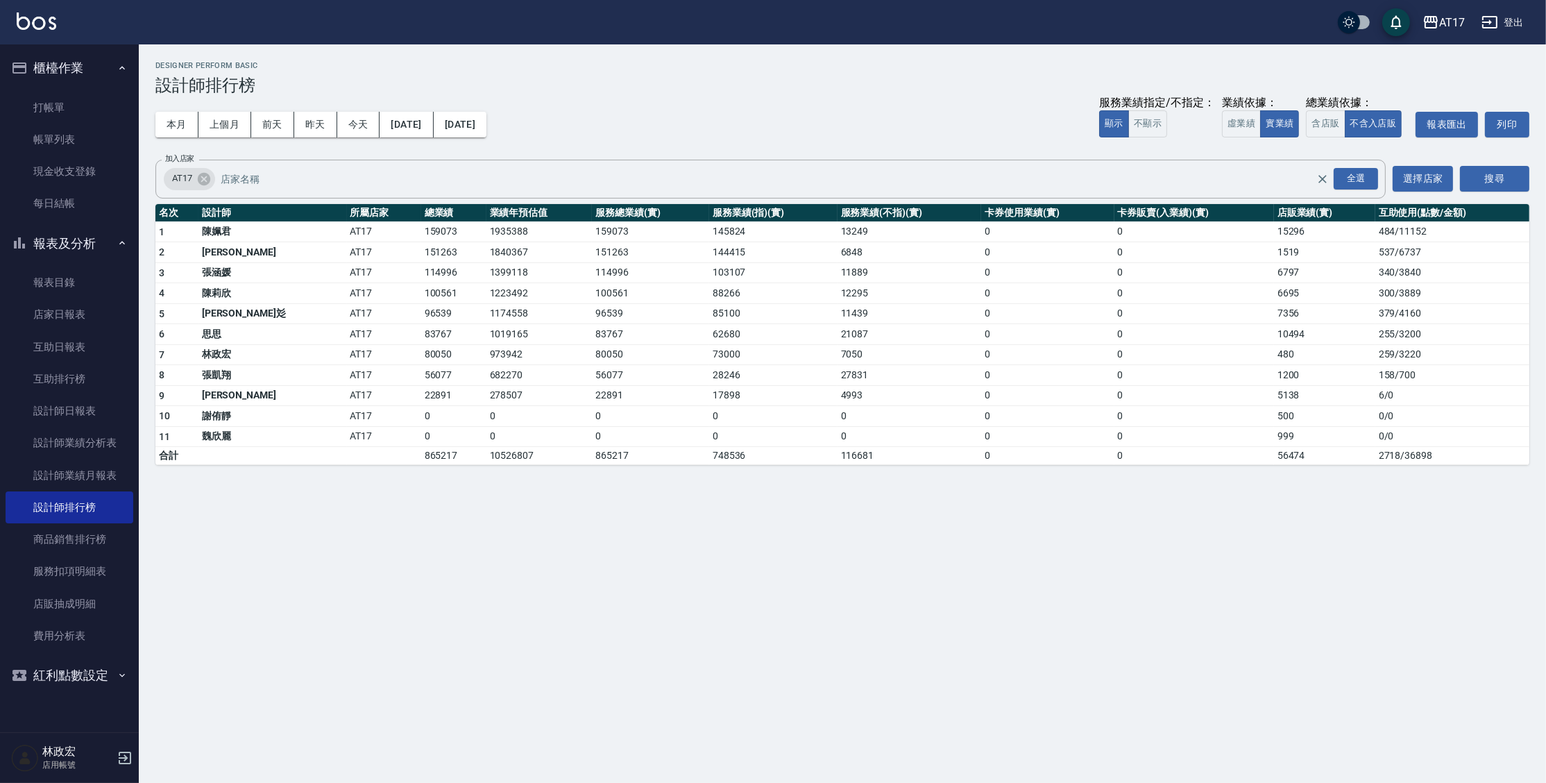
drag, startPoint x: 445, startPoint y: 314, endPoint x: 447, endPoint y: 302, distance: 12.1
click at [486, 311] on td "1174558" at bounding box center [539, 313] width 106 height 21
click at [512, 164] on div "AT17 全選 加入店家" at bounding box center [770, 179] width 1230 height 39
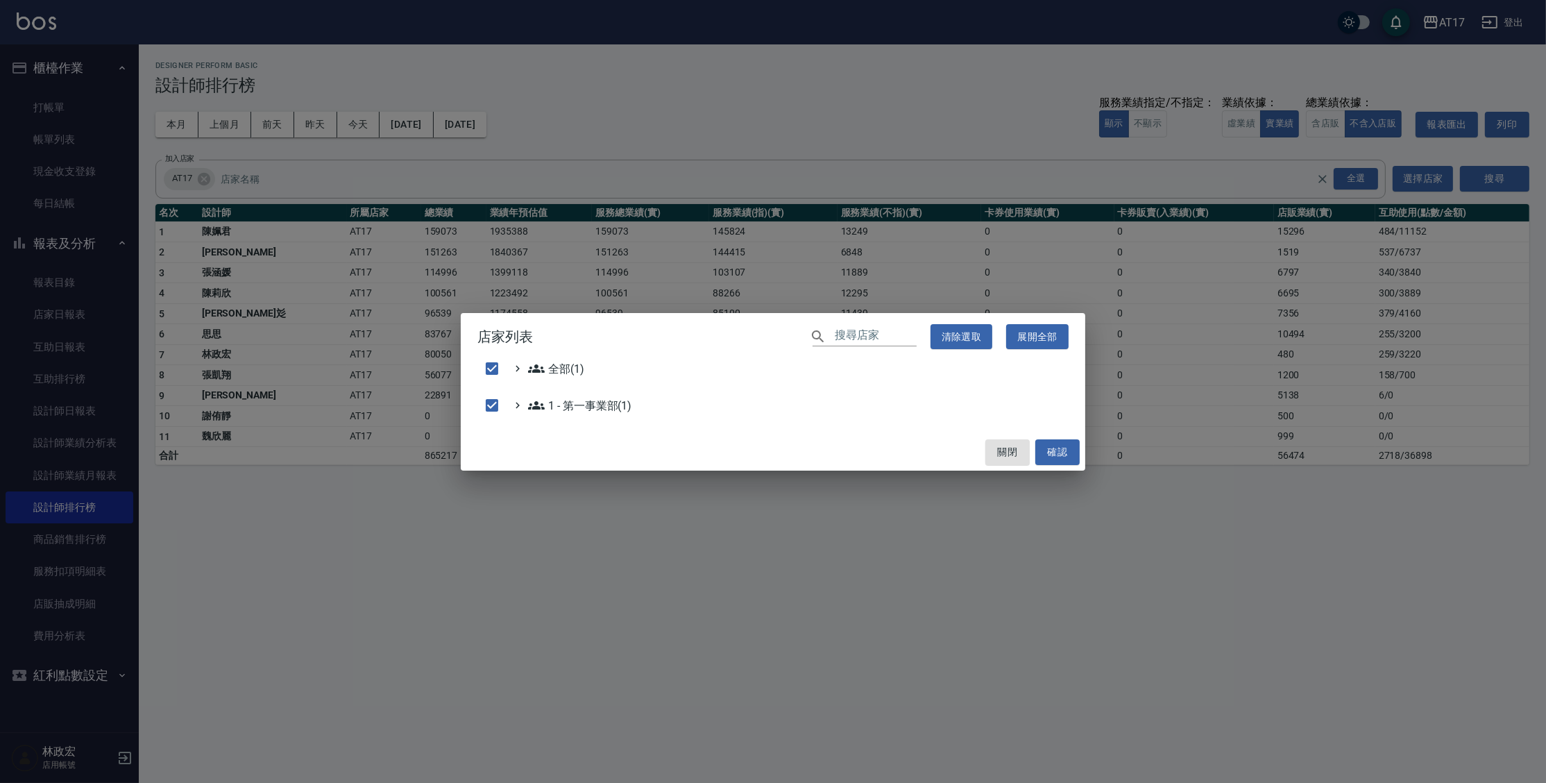
click at [730, 120] on div "店家列表 ​ 清除選取 展開全部 全部(1) 1 - 第一事業部(1) 關閉 確認" at bounding box center [773, 391] width 1546 height 783
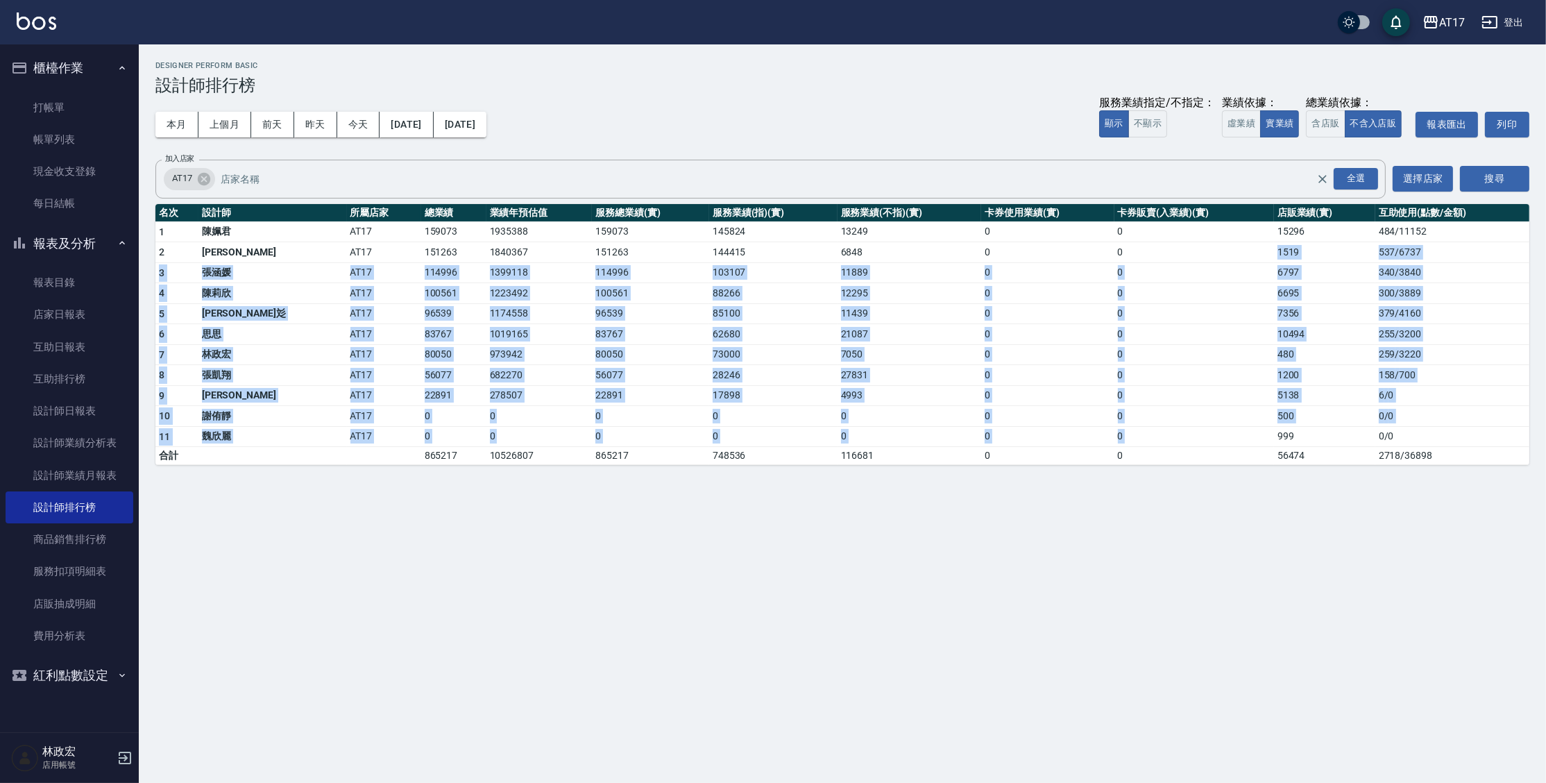
drag, startPoint x: 1260, startPoint y: 262, endPoint x: 1256, endPoint y: 448, distance: 186.7
click at [1259, 436] on tbody "1 陳姵君 AT17 159073 1935388 159073 145824 13249 0 0 15296 484 / 11152 2 潘信良 AT17 …" at bounding box center [842, 342] width 1374 height 243
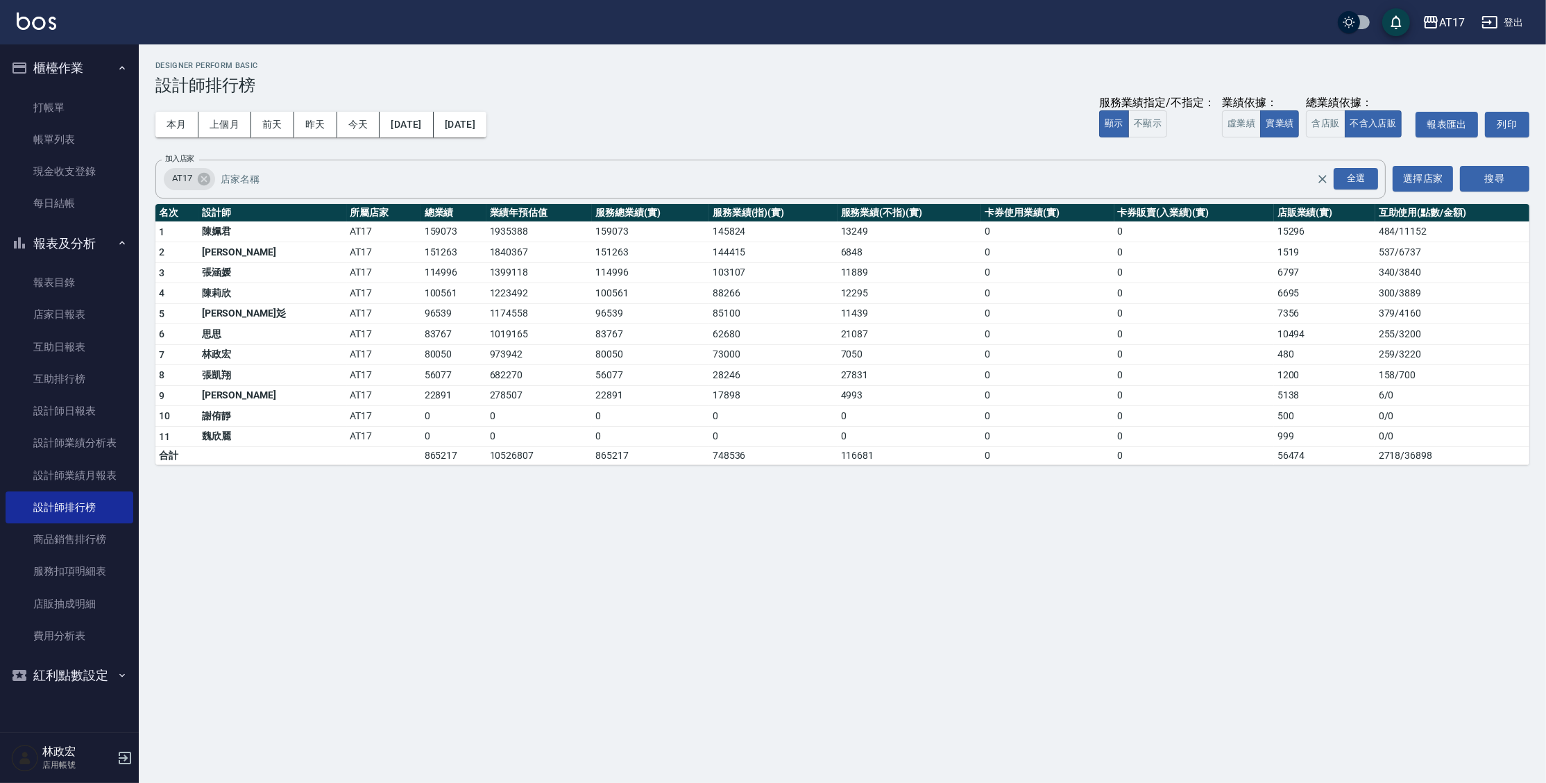
click at [1191, 579] on div "AT17 2025-09-01 - 2025-09-30 設計師排行榜 列印時間： 2025-09-20-21:44 Designer Perform Bas…" at bounding box center [773, 391] width 1546 height 783
click at [361, 128] on button "今天" at bounding box center [358, 125] width 43 height 26
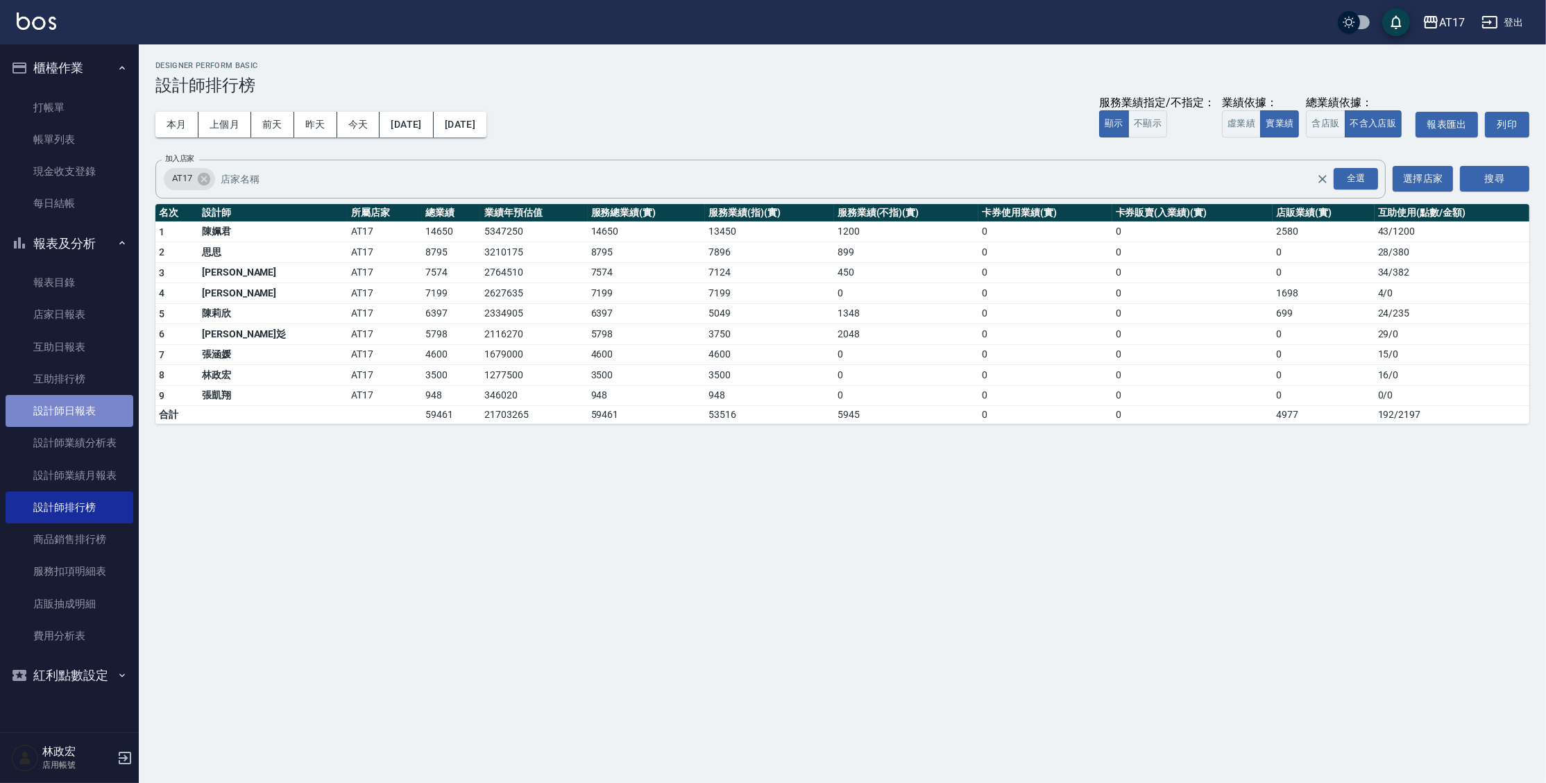
click at [76, 416] on link "設計師日報表" at bounding box center [70, 411] width 128 height 32
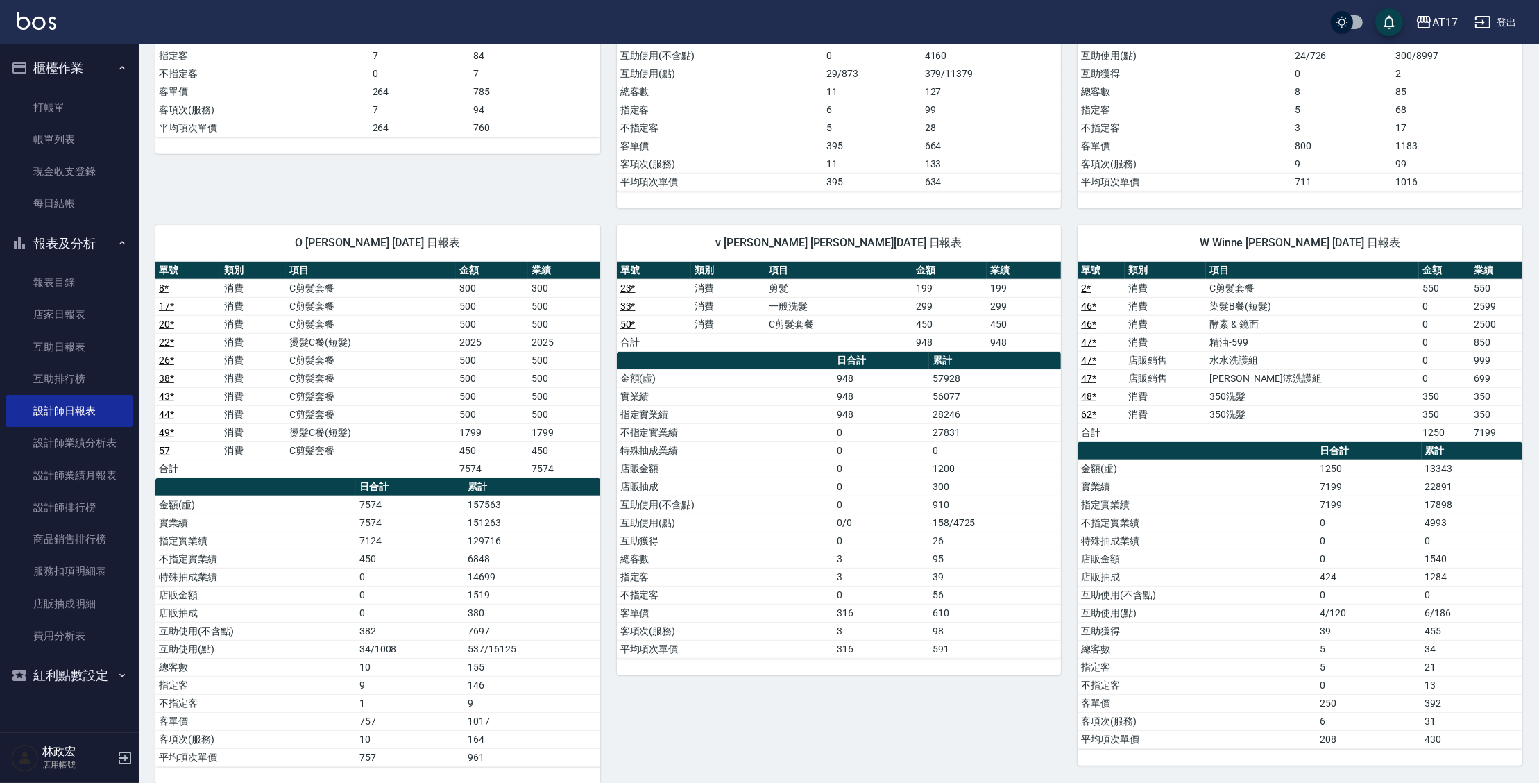
scroll to position [1143, 0]
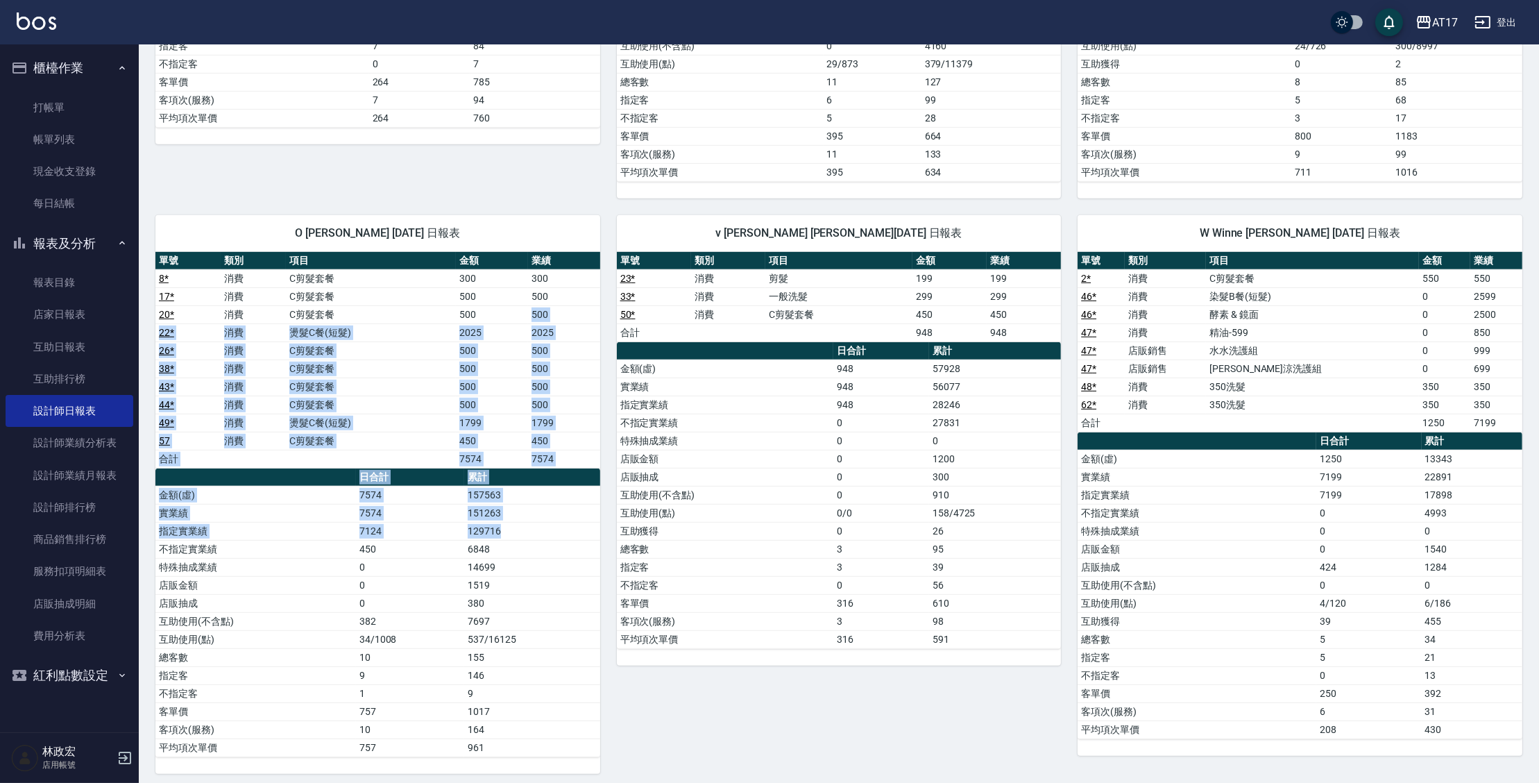
drag, startPoint x: 495, startPoint y: 313, endPoint x: 580, endPoint y: 518, distance: 222.4
click at [580, 518] on div "單號 類別 項目 金額 業績 8 * 消費 C剪髮套餐 300 300 17 * 消費 C剪髮套餐 500 500 20 * 消費 C剪髮套餐 500 500…" at bounding box center [377, 504] width 445 height 505
click at [580, 522] on td "129716" at bounding box center [531, 531] width 135 height 18
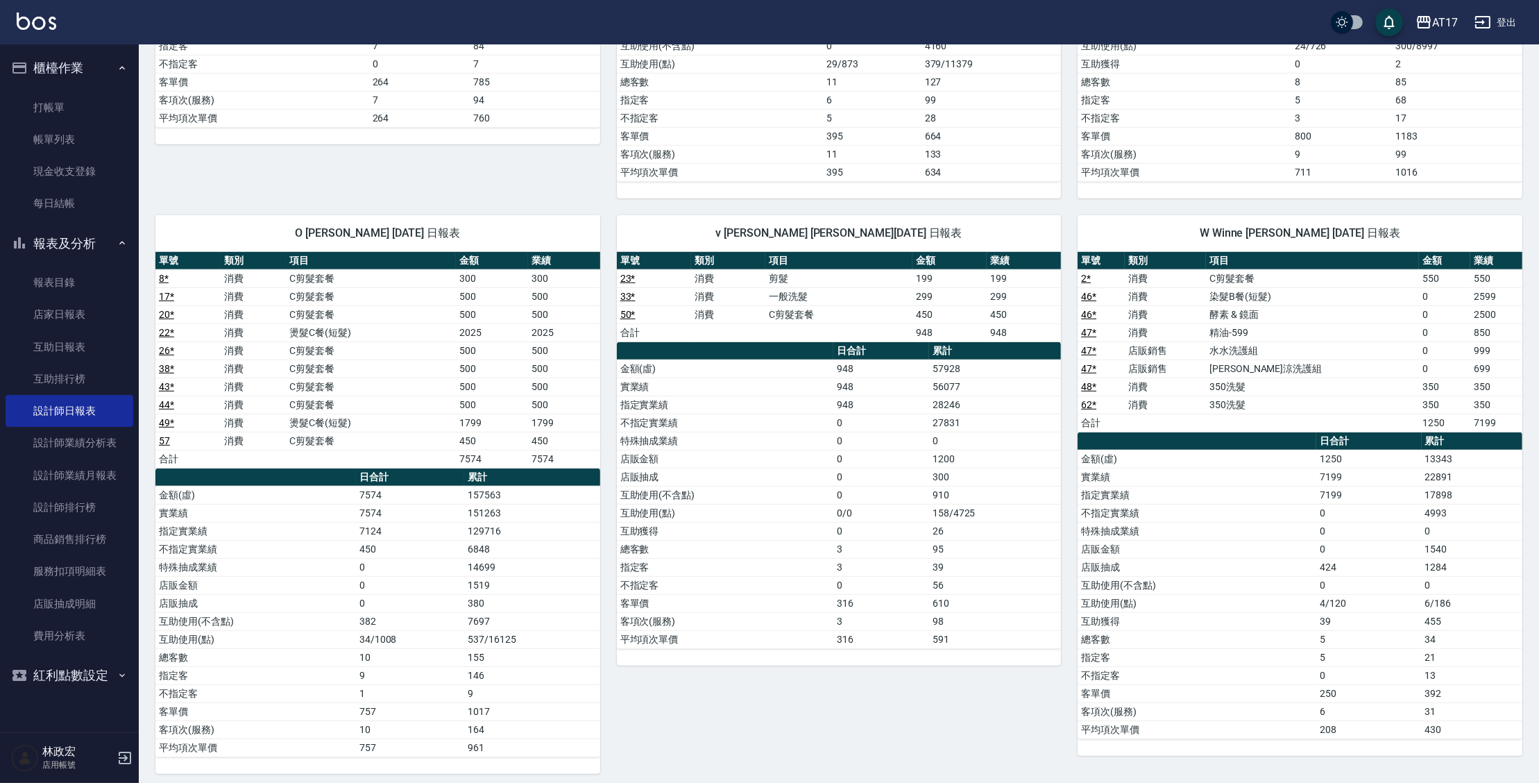
click at [580, 522] on td "129716" at bounding box center [531, 531] width 135 height 18
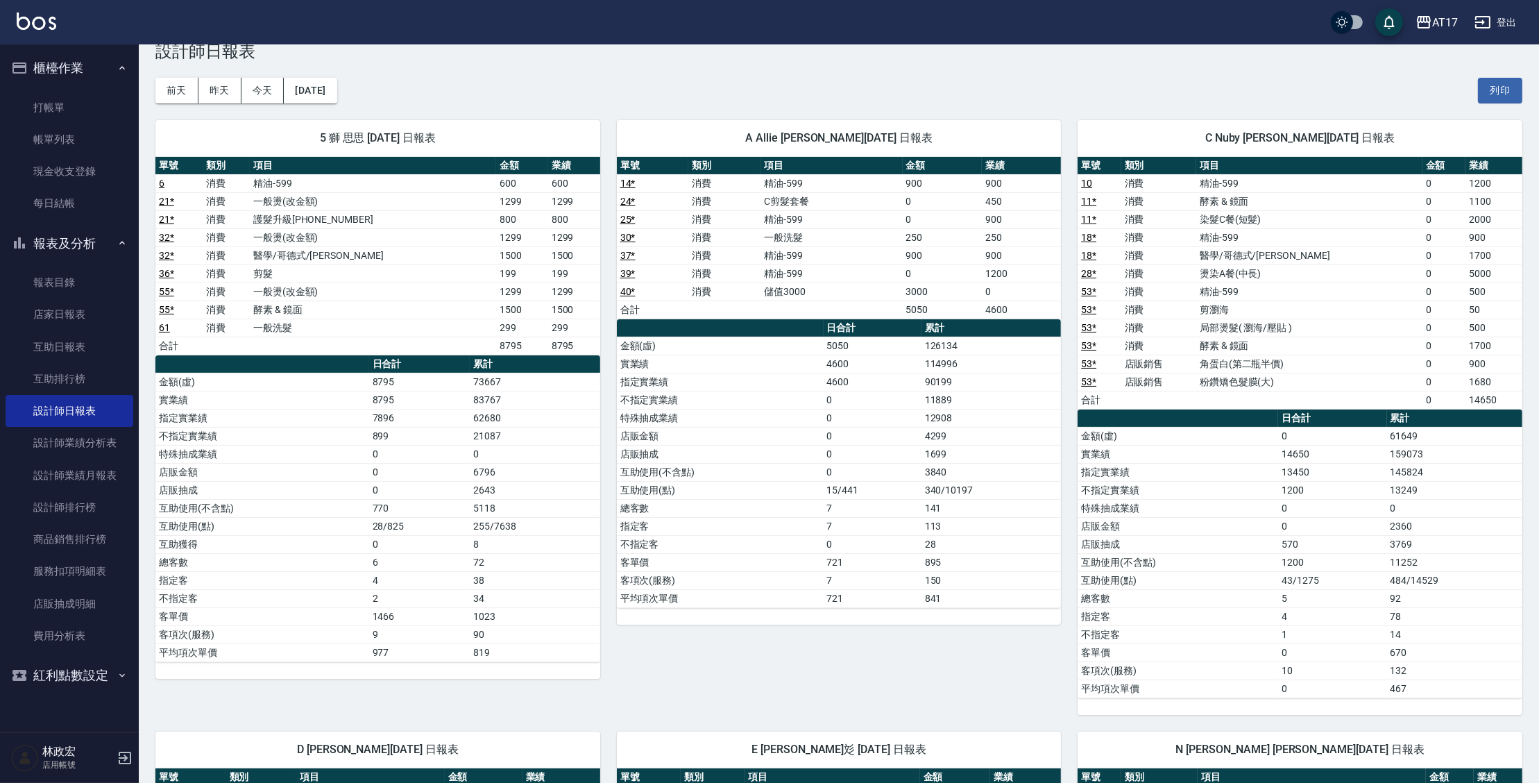
scroll to position [30, 0]
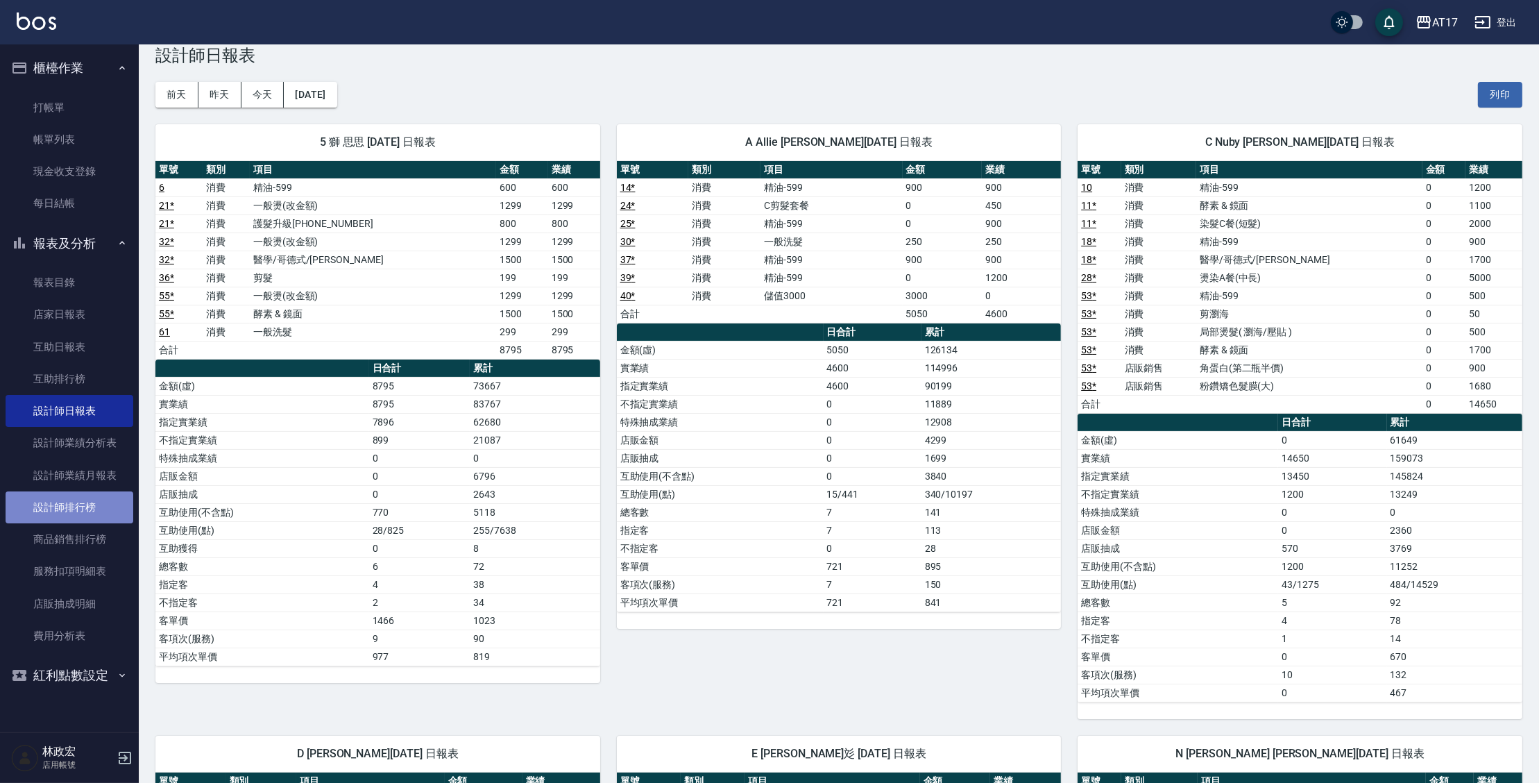
click at [93, 518] on link "設計師排行榜" at bounding box center [70, 507] width 128 height 32
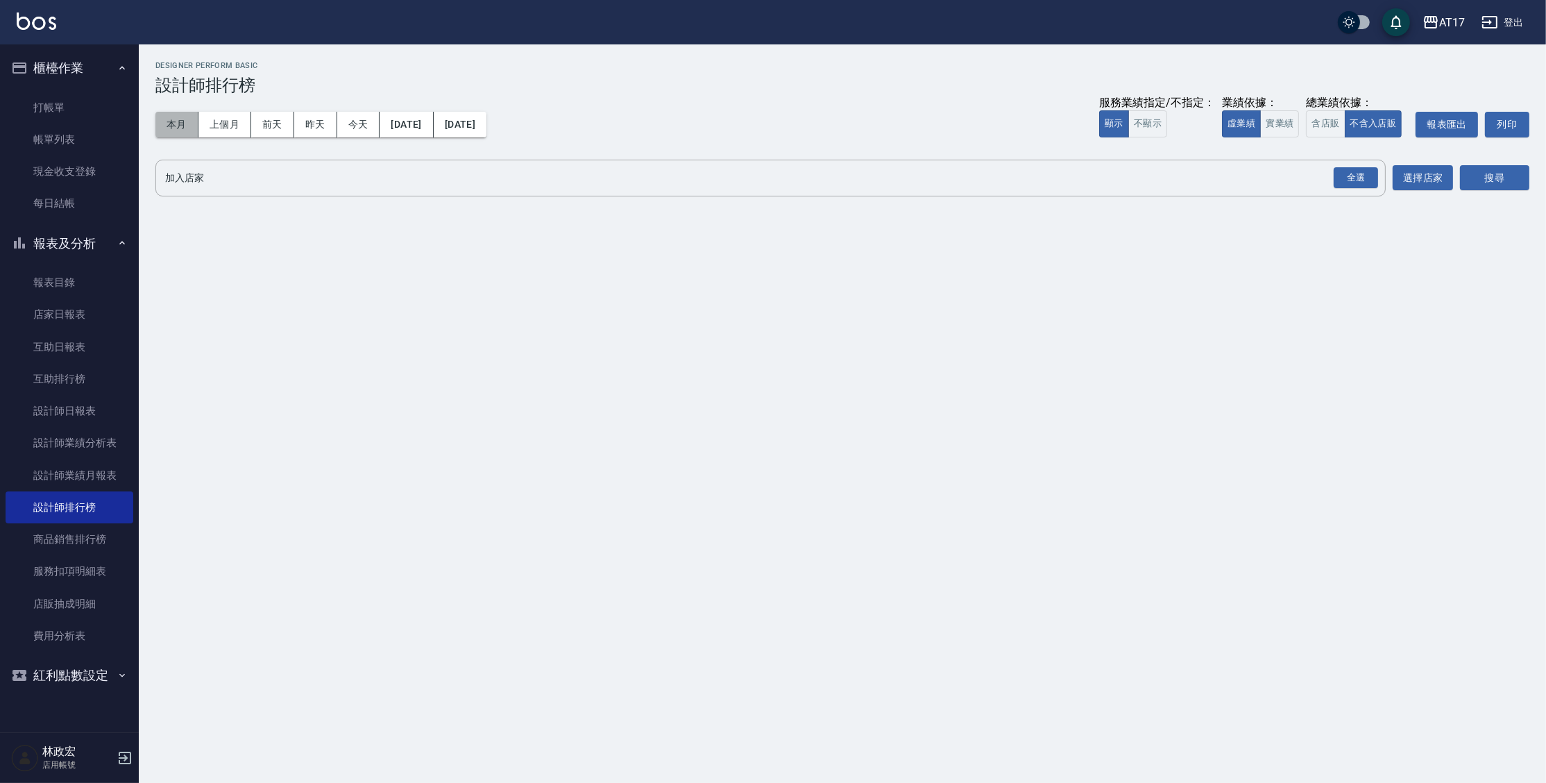
click at [182, 128] on button "本月" at bounding box center [176, 125] width 43 height 26
drag, startPoint x: 1290, startPoint y: 130, endPoint x: 1315, endPoint y: 153, distance: 33.4
click at [1290, 130] on button "實業績" at bounding box center [1279, 123] width 39 height 27
click at [1353, 176] on div "全選" at bounding box center [1355, 178] width 44 height 22
click at [1477, 177] on button "搜尋" at bounding box center [1494, 179] width 69 height 26
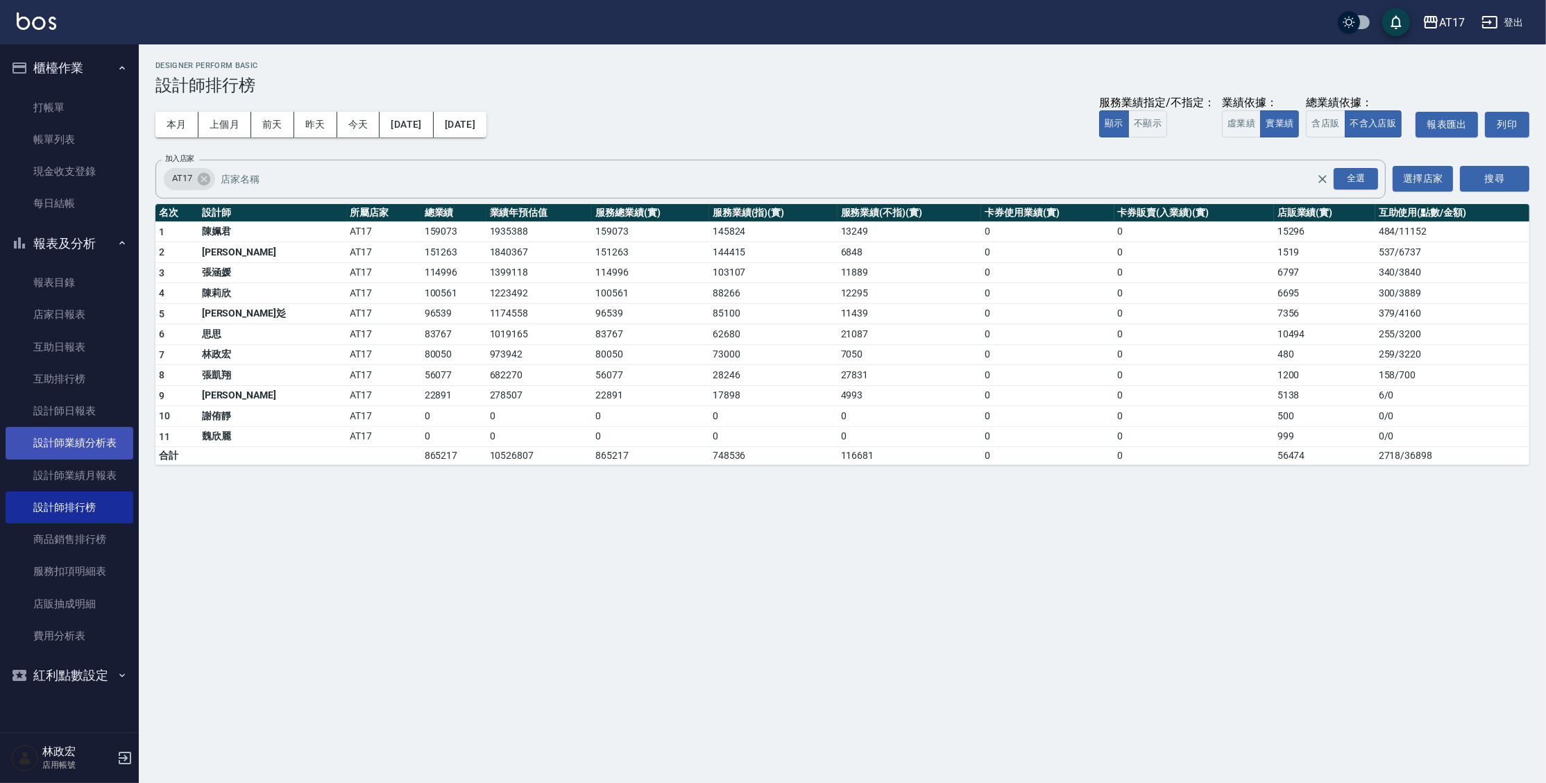
click at [65, 427] on link "設計師業績分析表" at bounding box center [70, 443] width 128 height 32
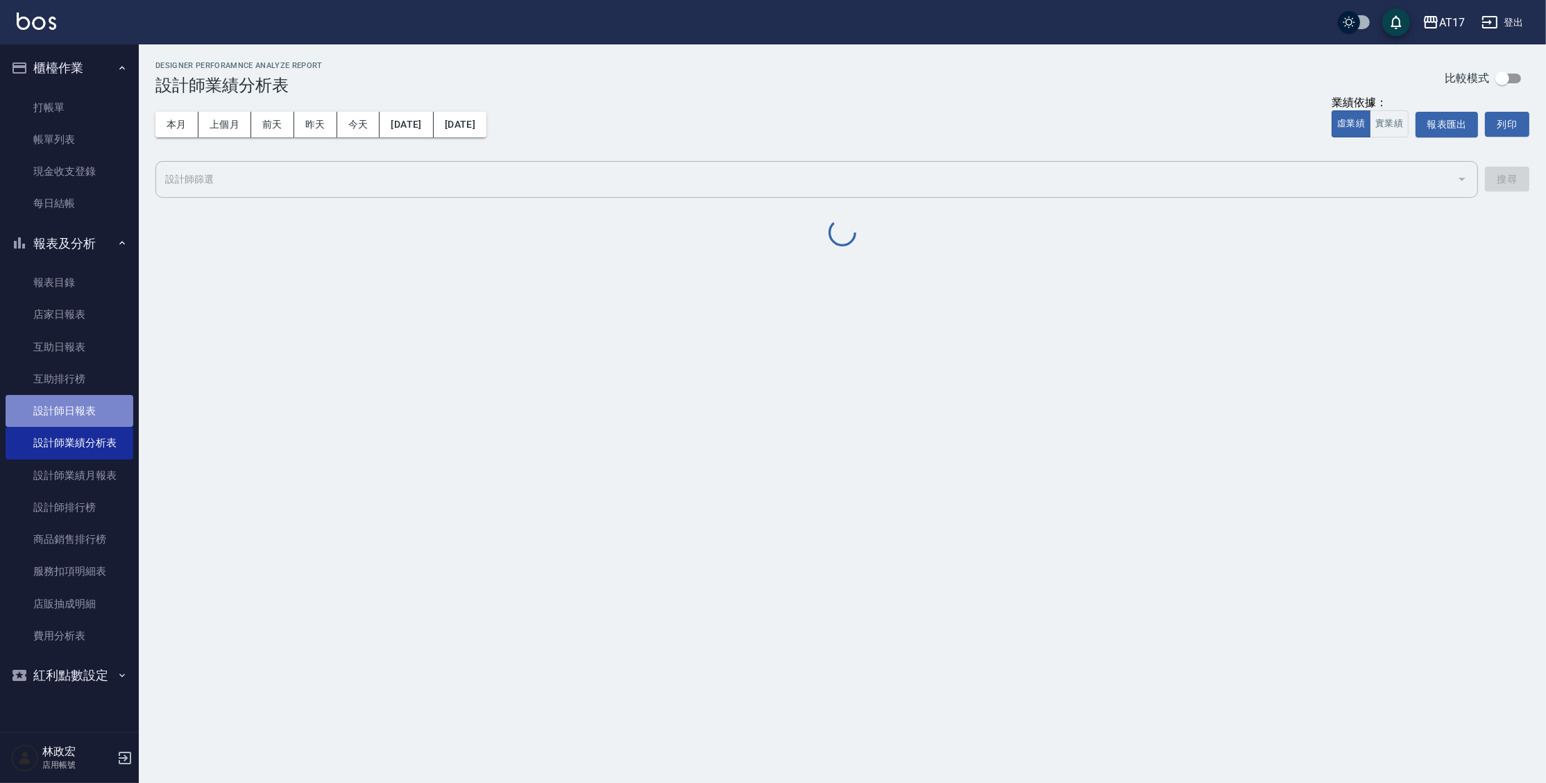
click at [69, 403] on link "設計師日報表" at bounding box center [70, 411] width 128 height 32
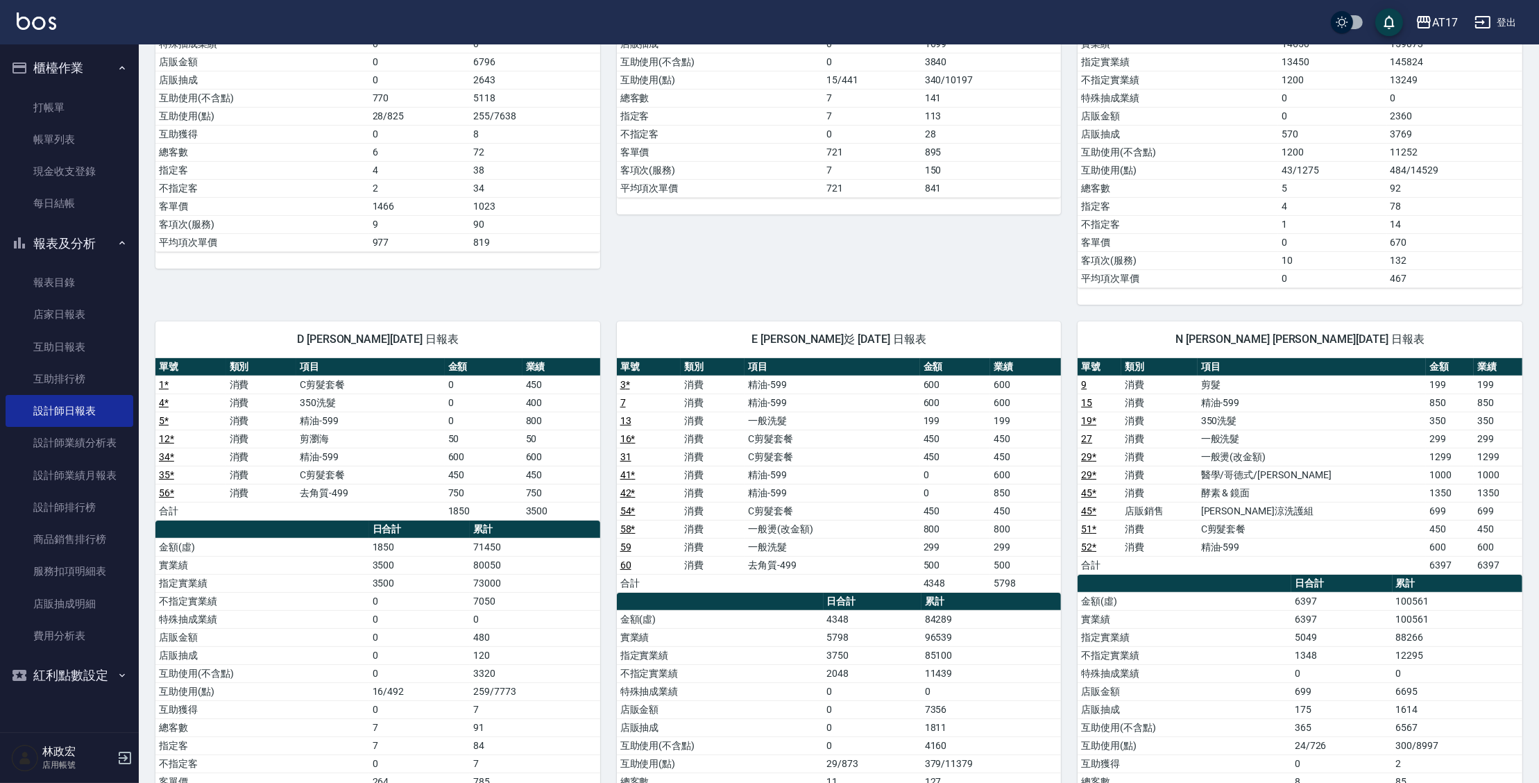
scroll to position [454, 0]
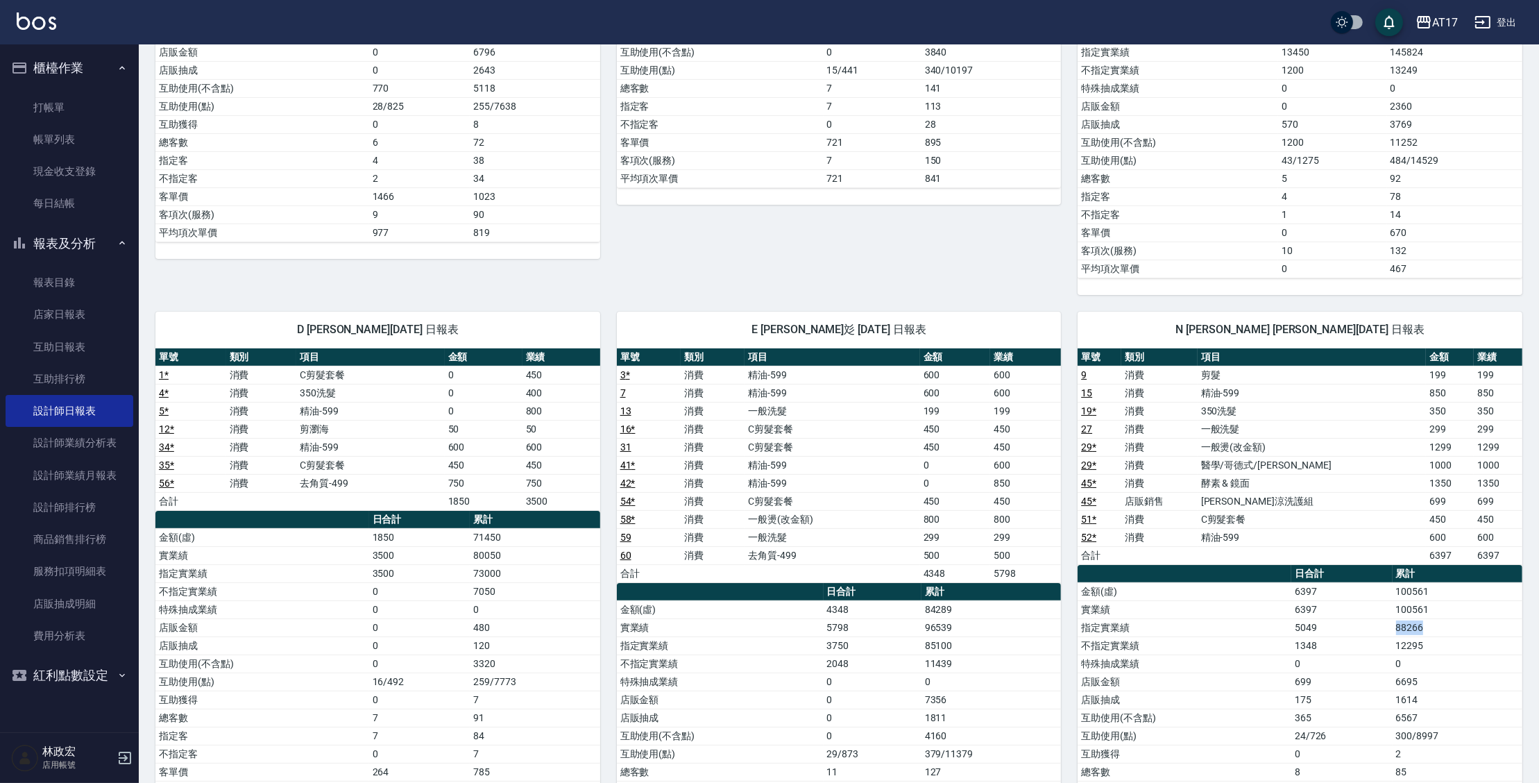
drag, startPoint x: 1425, startPoint y: 622, endPoint x: 1346, endPoint y: 628, distance: 78.6
click at [1346, 628] on tr "指定實業績 5049 88266" at bounding box center [1299, 627] width 445 height 18
click at [73, 354] on link "互助日報表" at bounding box center [70, 347] width 128 height 32
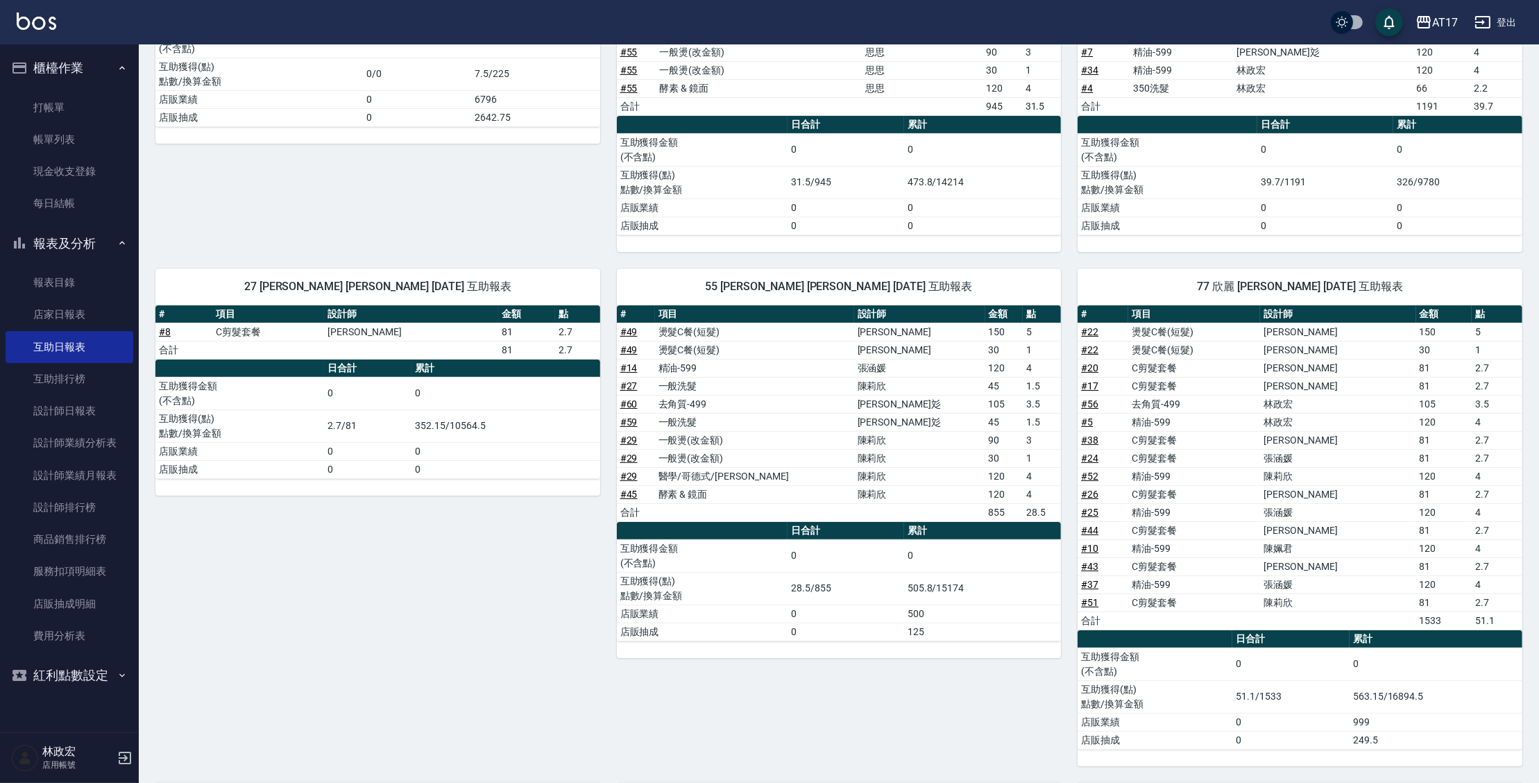
scroll to position [353, 0]
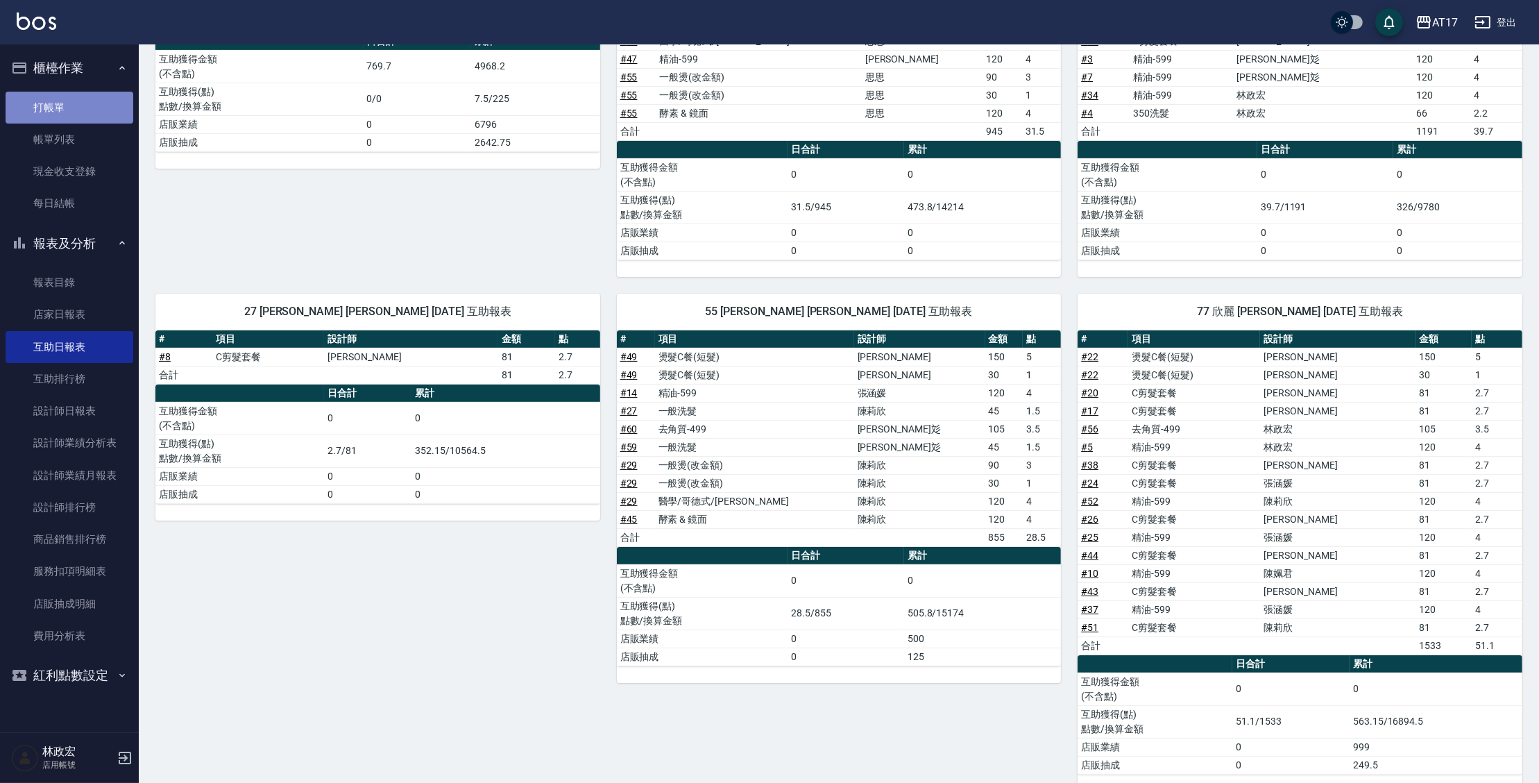
click at [96, 101] on link "打帳單" at bounding box center [70, 108] width 128 height 32
